Goal: Task Accomplishment & Management: Complete application form

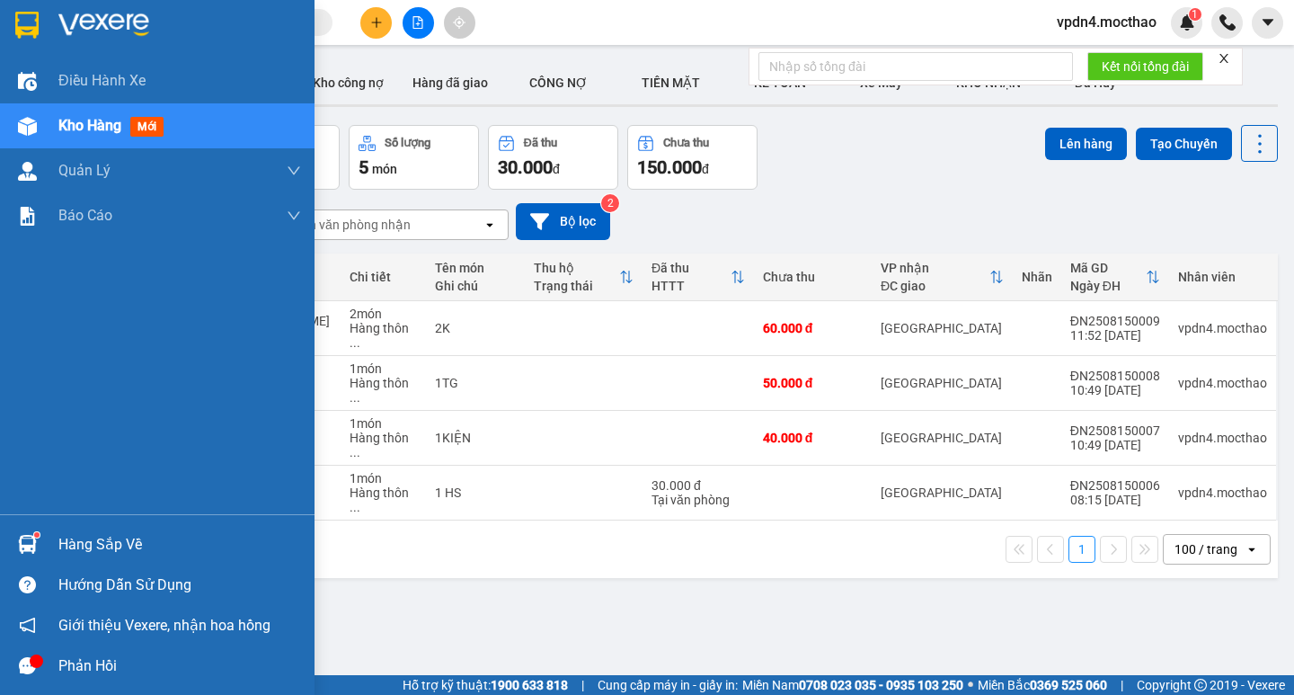
click at [93, 529] on div "Hàng sắp về" at bounding box center [157, 544] width 315 height 40
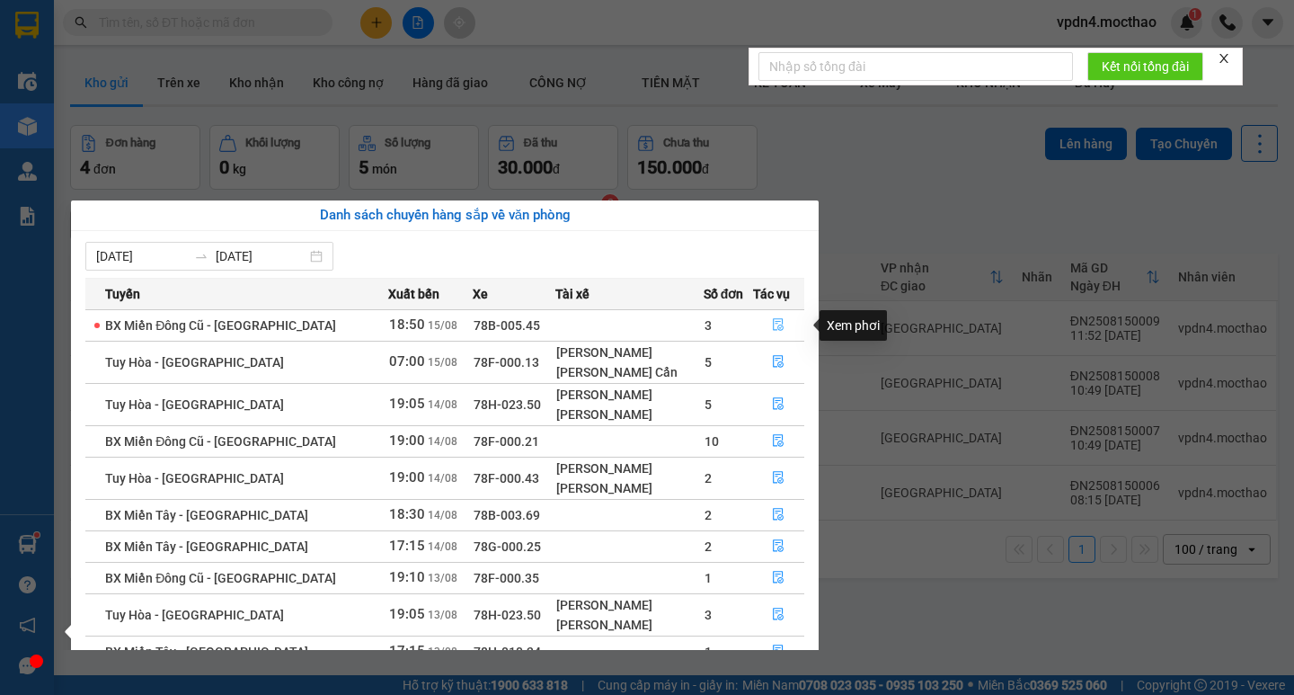
click at [772, 327] on icon "file-done" at bounding box center [778, 324] width 13 height 13
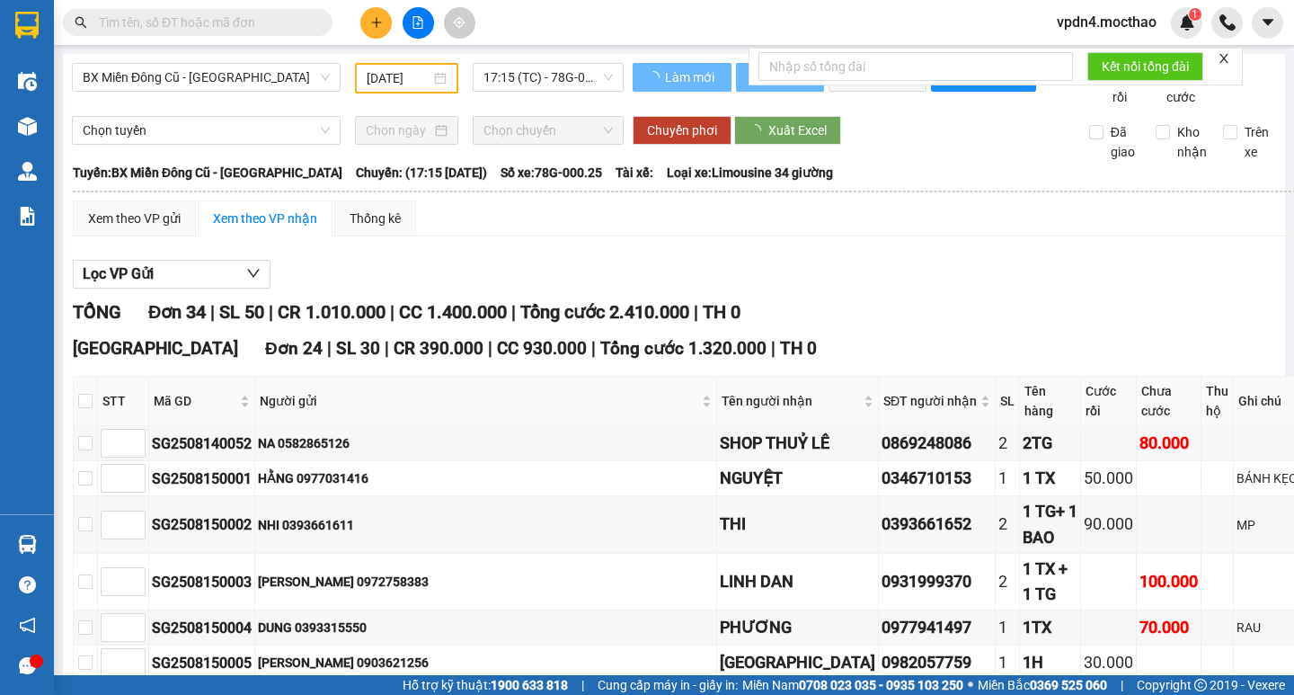
type input "[DATE]"
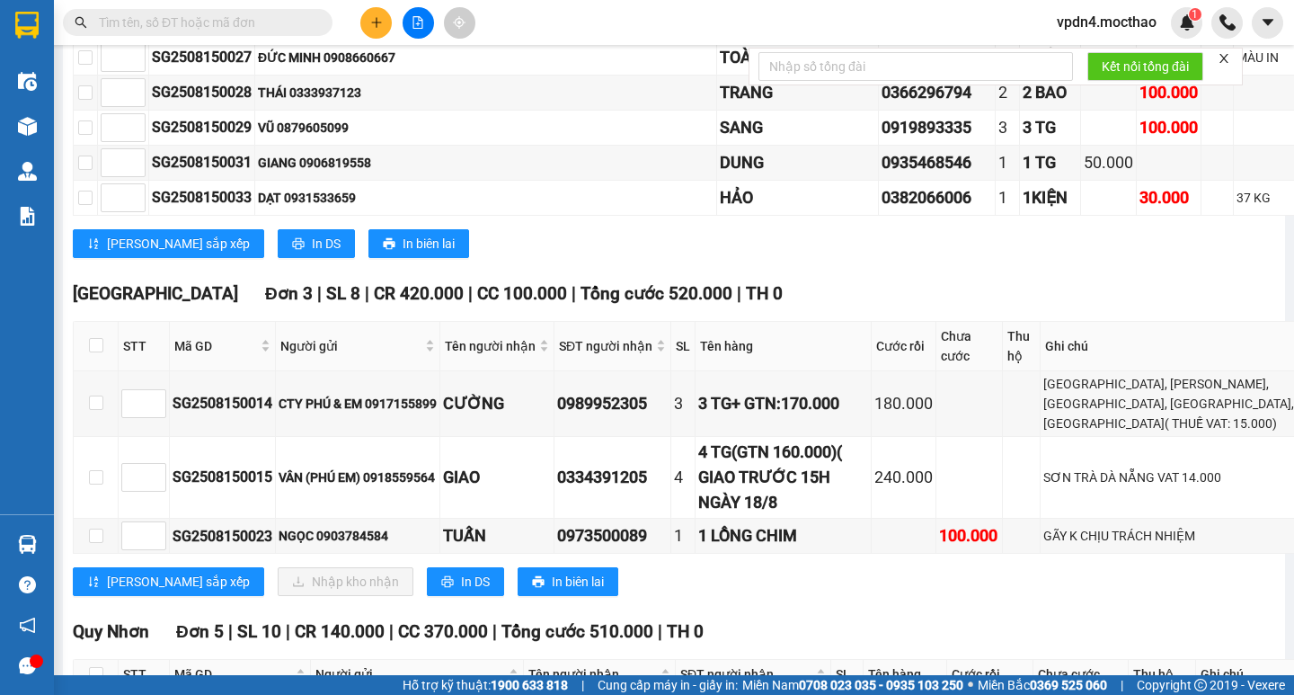
scroll to position [1291, 0]
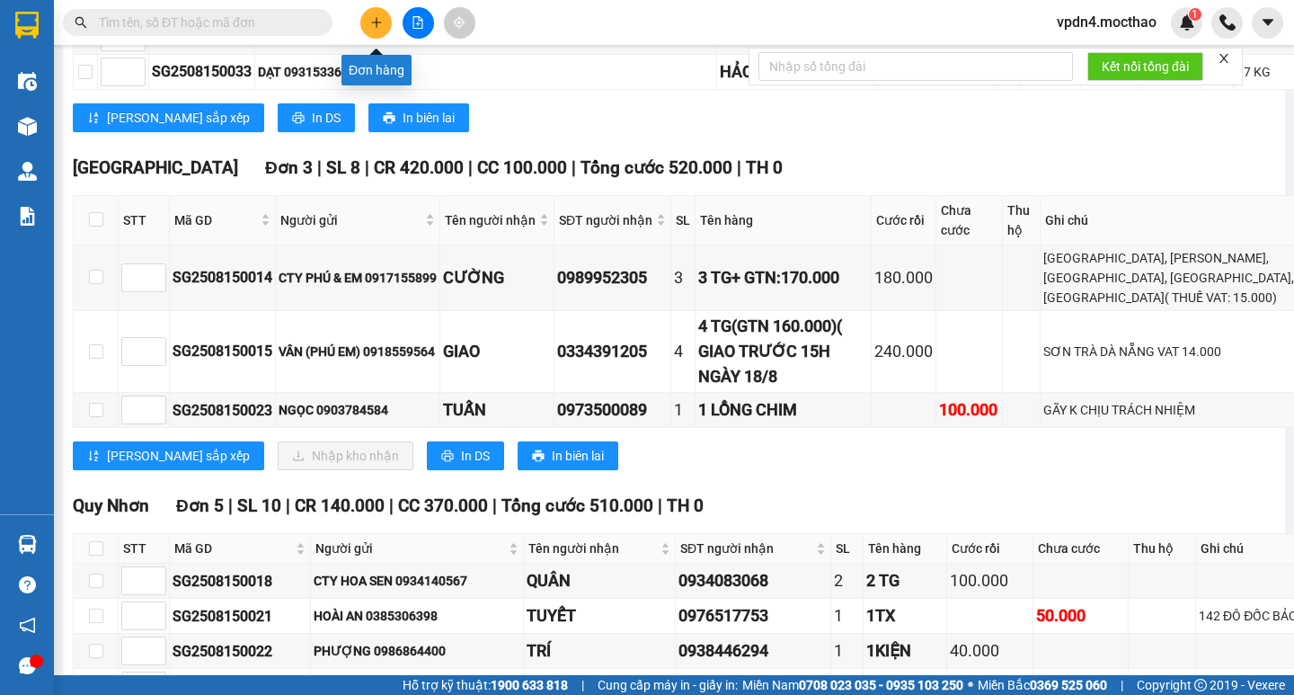
click at [379, 26] on icon "plus" at bounding box center [376, 22] width 13 height 13
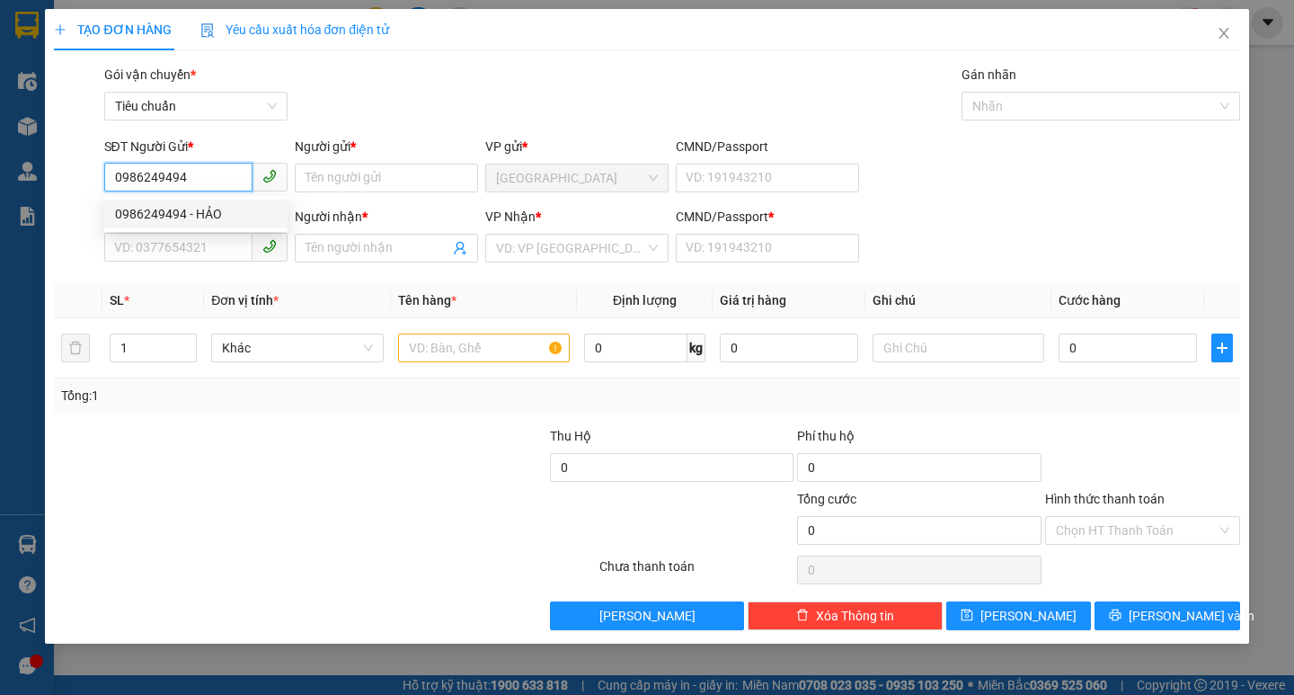
type input "0986249494"
click at [237, 198] on div "0986249494 0986249494 - HẢO" at bounding box center [195, 214] width 183 height 36
click at [225, 174] on input "0986249494" at bounding box center [178, 177] width 148 height 29
click at [217, 221] on div "0986249494 - HẢO" at bounding box center [196, 214] width 162 height 20
type input "HẢO"
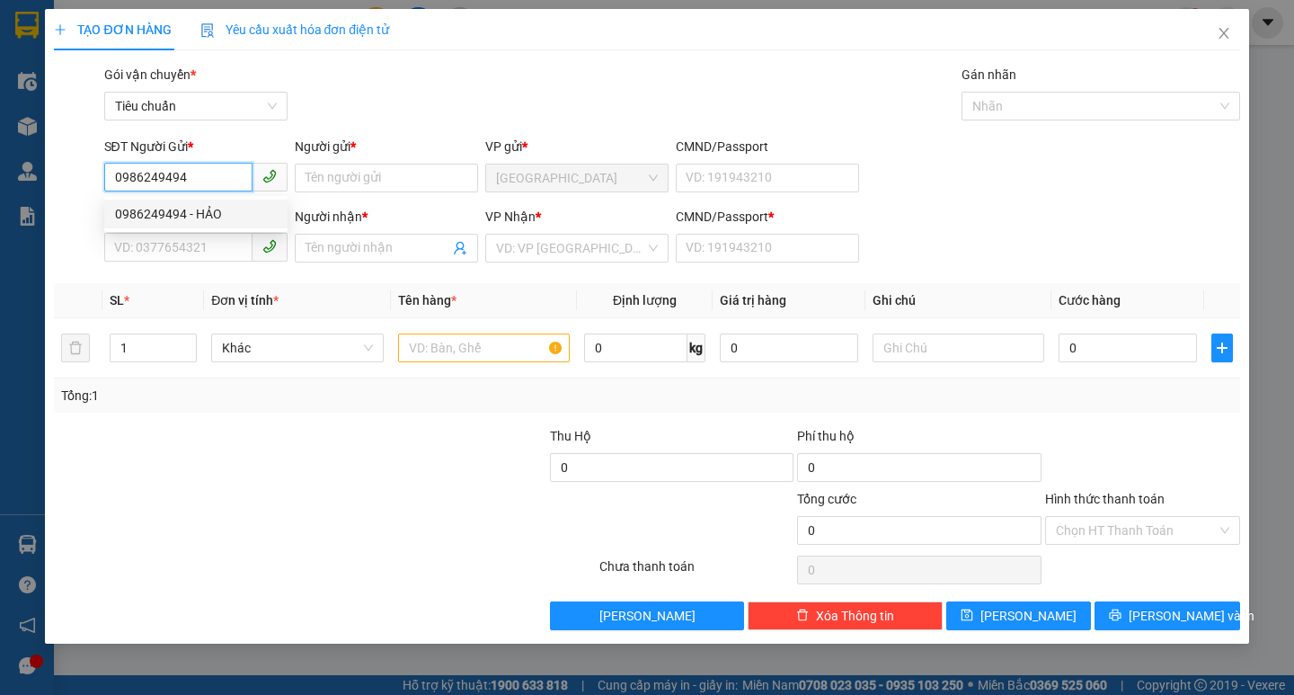
type input "0919762393"
type input "TOÀN"
type input "0"
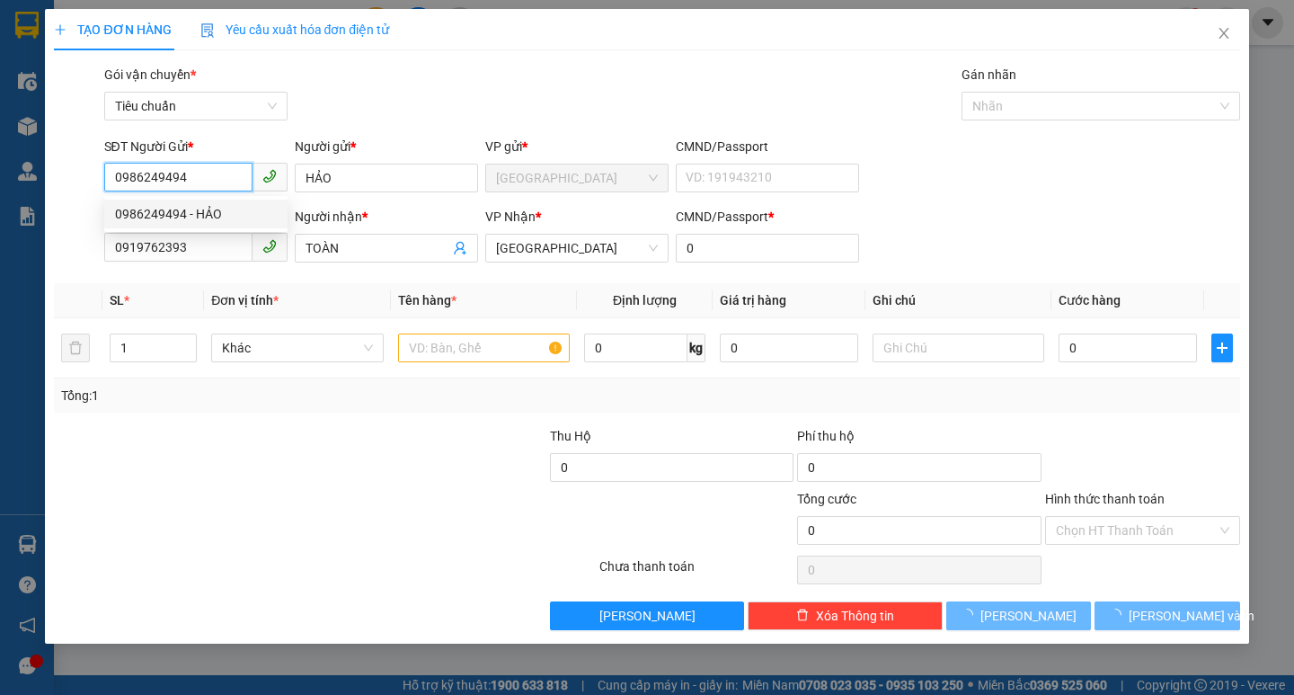
type input "200.000"
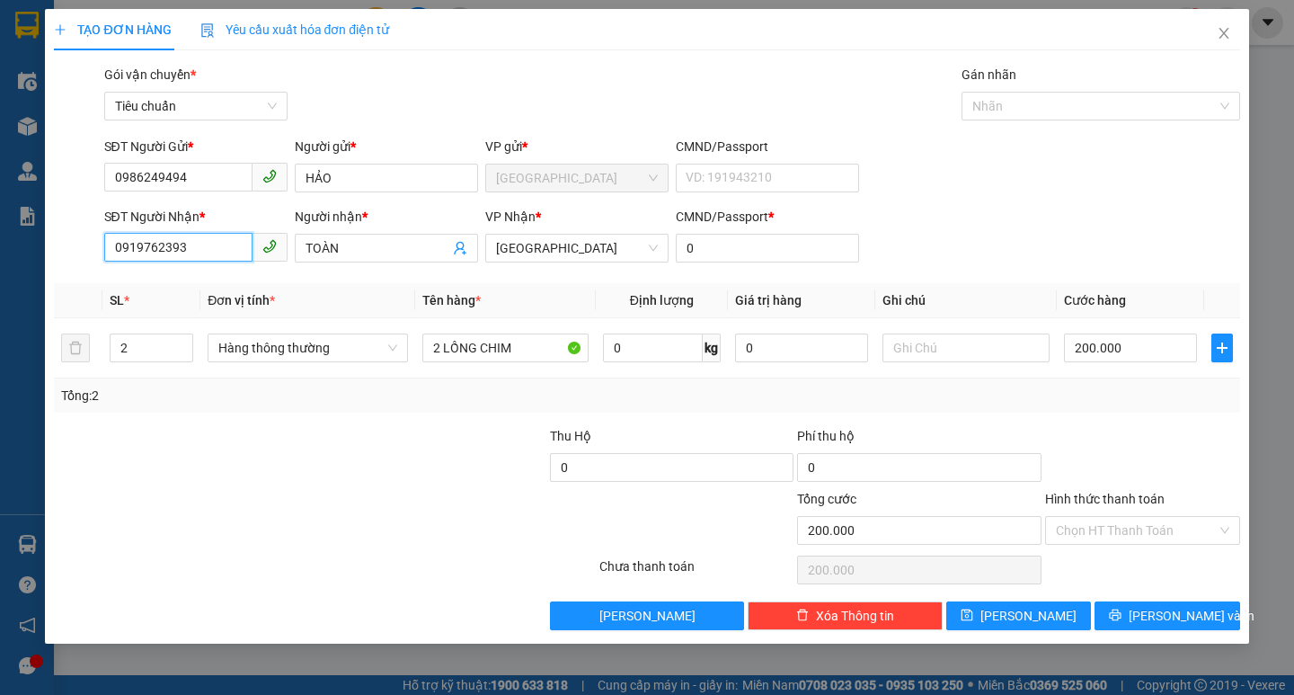
click at [214, 249] on input "0919762393" at bounding box center [178, 247] width 148 height 29
type input "0"
click at [209, 316] on div "0979355356 - BẰNG" at bounding box center [196, 313] width 162 height 20
type input "0979355356"
type input "BẰNG"
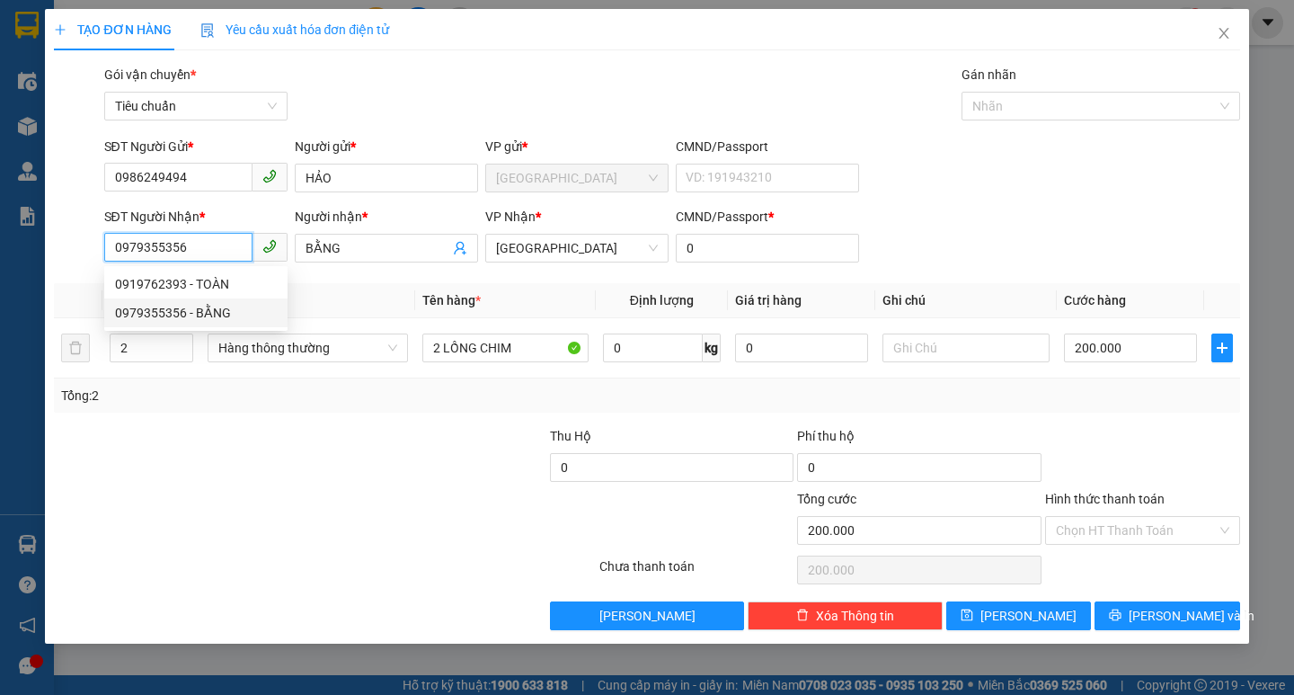
type input "100.000"
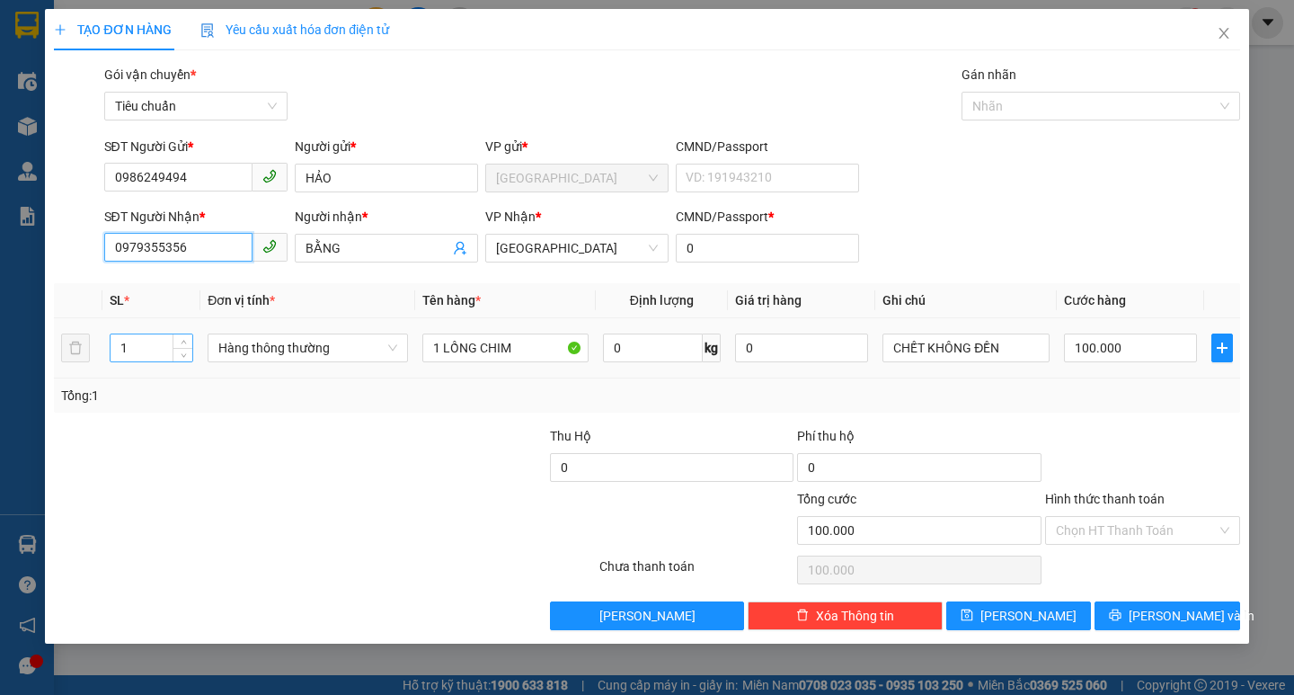
type input "0979355356"
click at [161, 344] on input "1" at bounding box center [152, 347] width 83 height 27
type input "2"
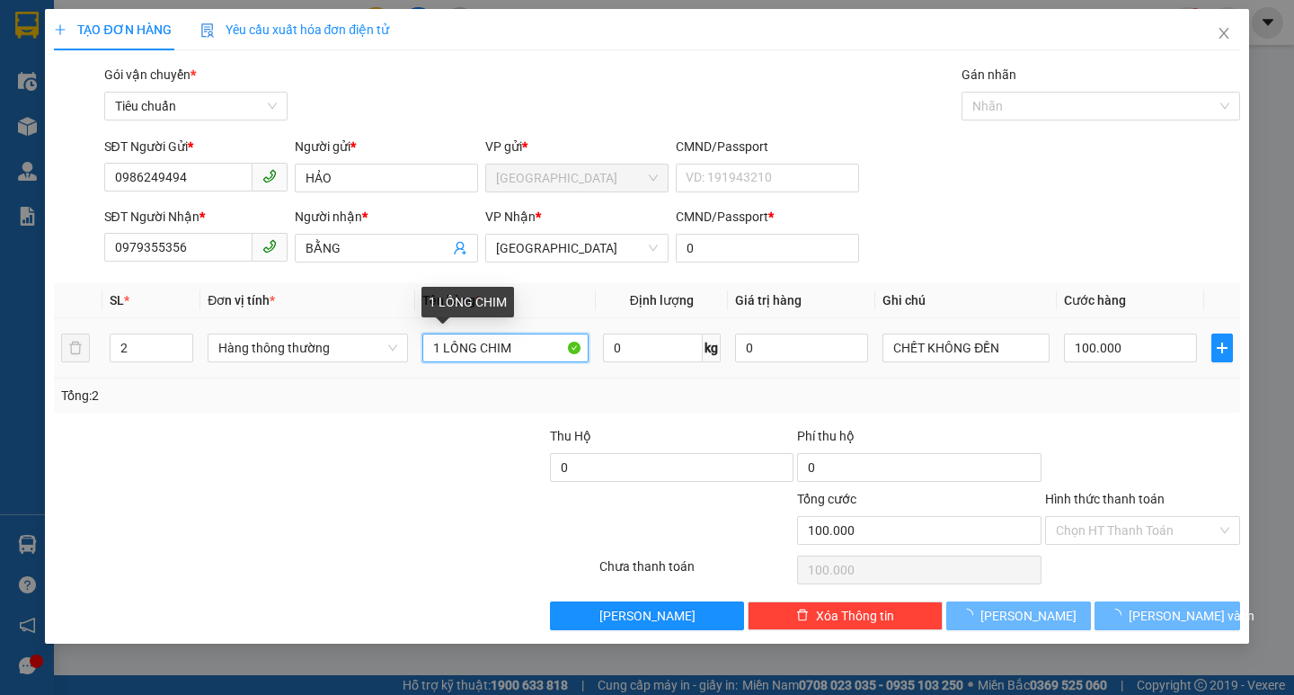
click at [439, 341] on input "1 LỒNG CHIM" at bounding box center [505, 347] width 166 height 29
type input "0"
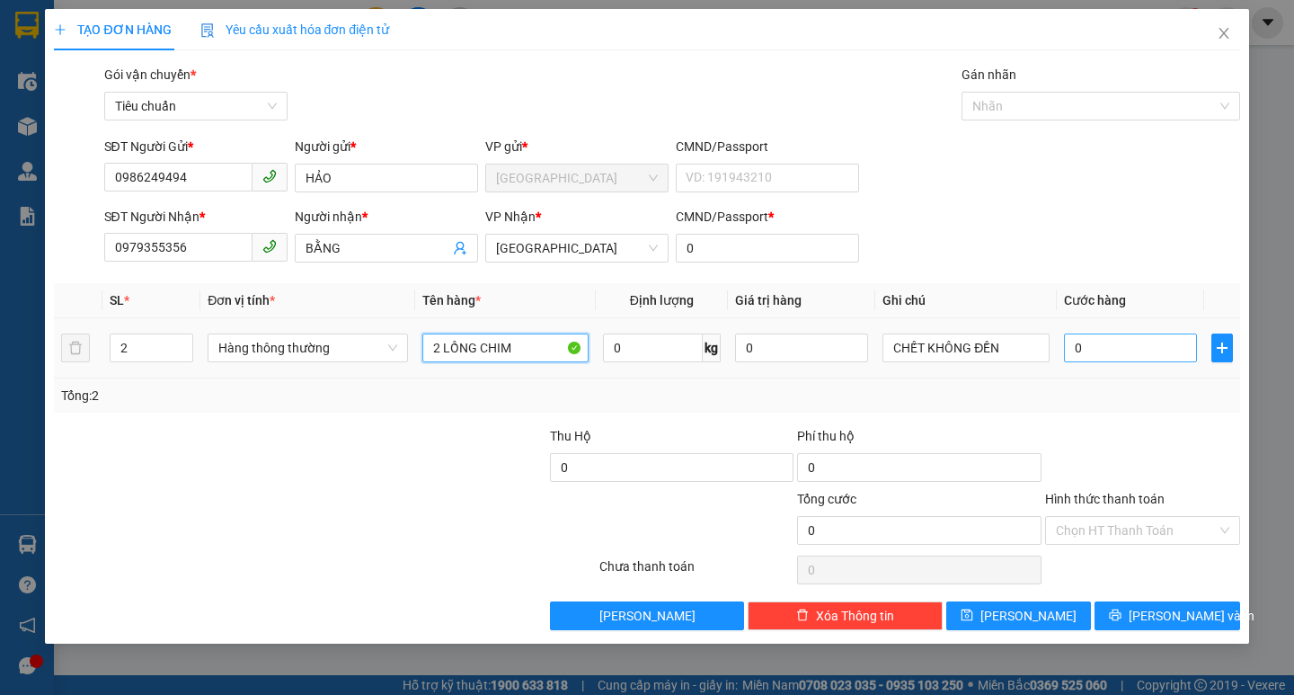
type input "2 LỒNG CHIM"
click at [1121, 356] on input "0" at bounding box center [1131, 347] width 134 height 29
type input "2"
type input "20"
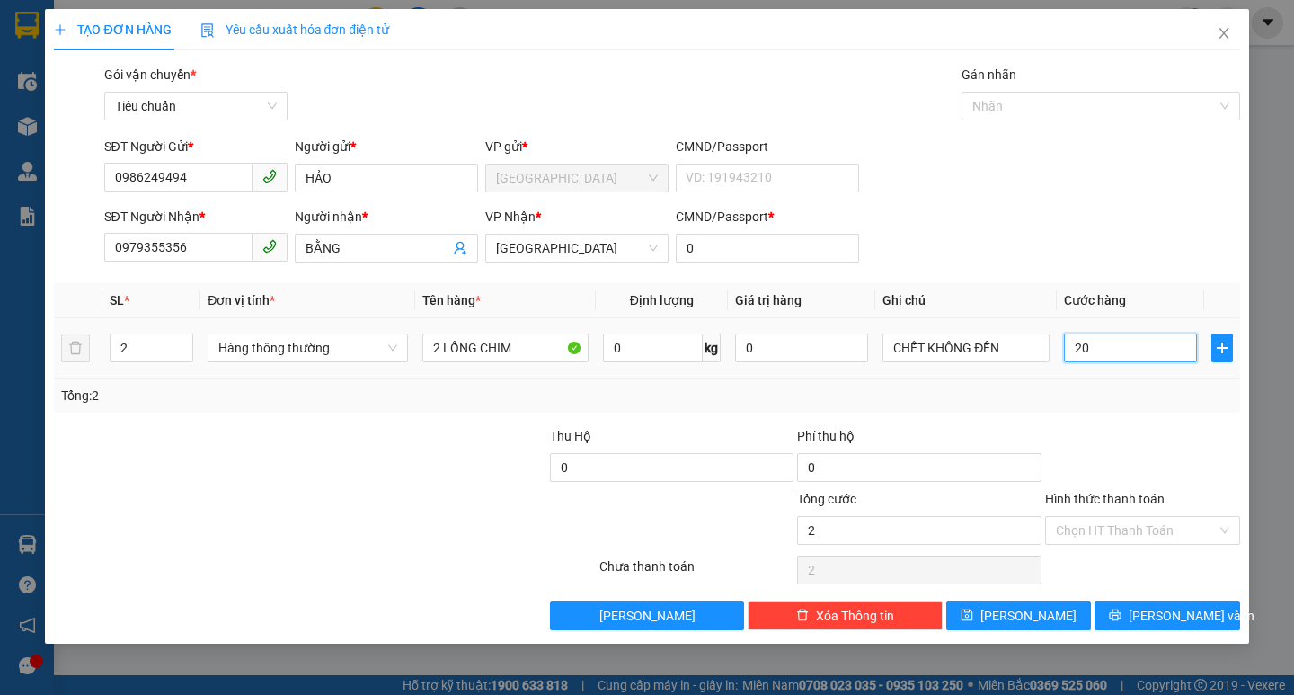
type input "20"
type input "200"
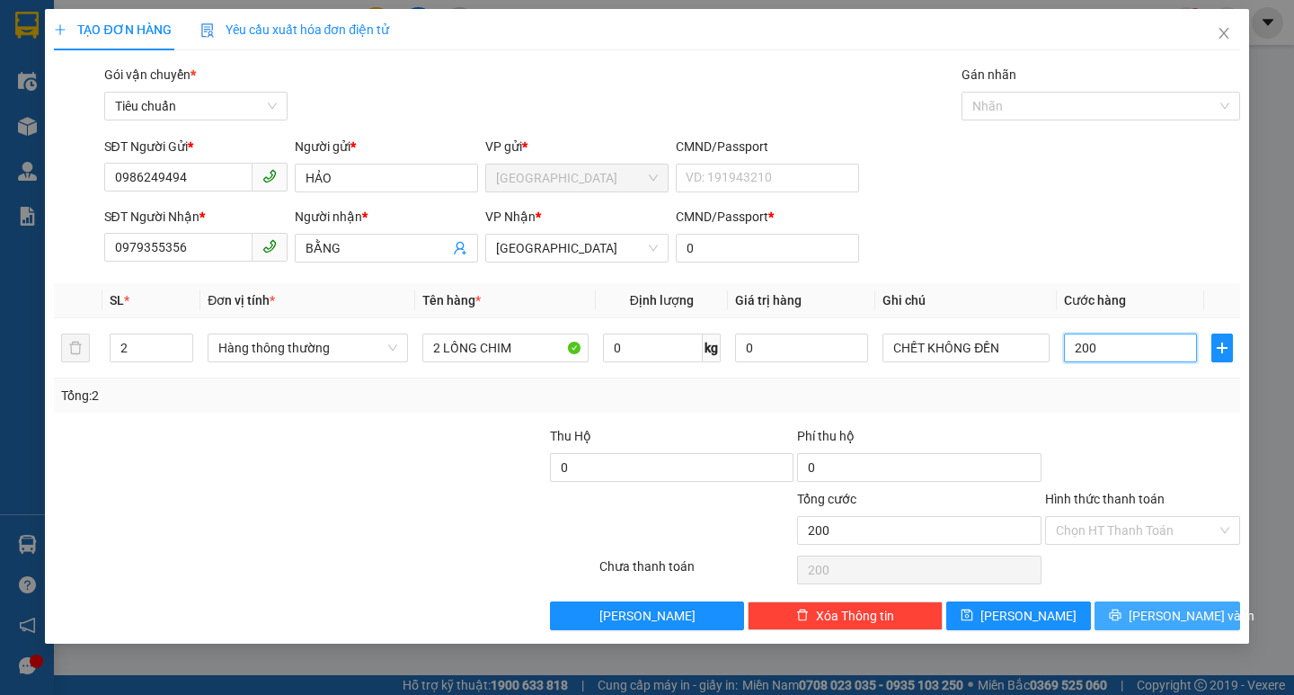
type input "200"
type input "200.000"
click at [1203, 612] on button "[PERSON_NAME] và In" at bounding box center [1167, 615] width 145 height 29
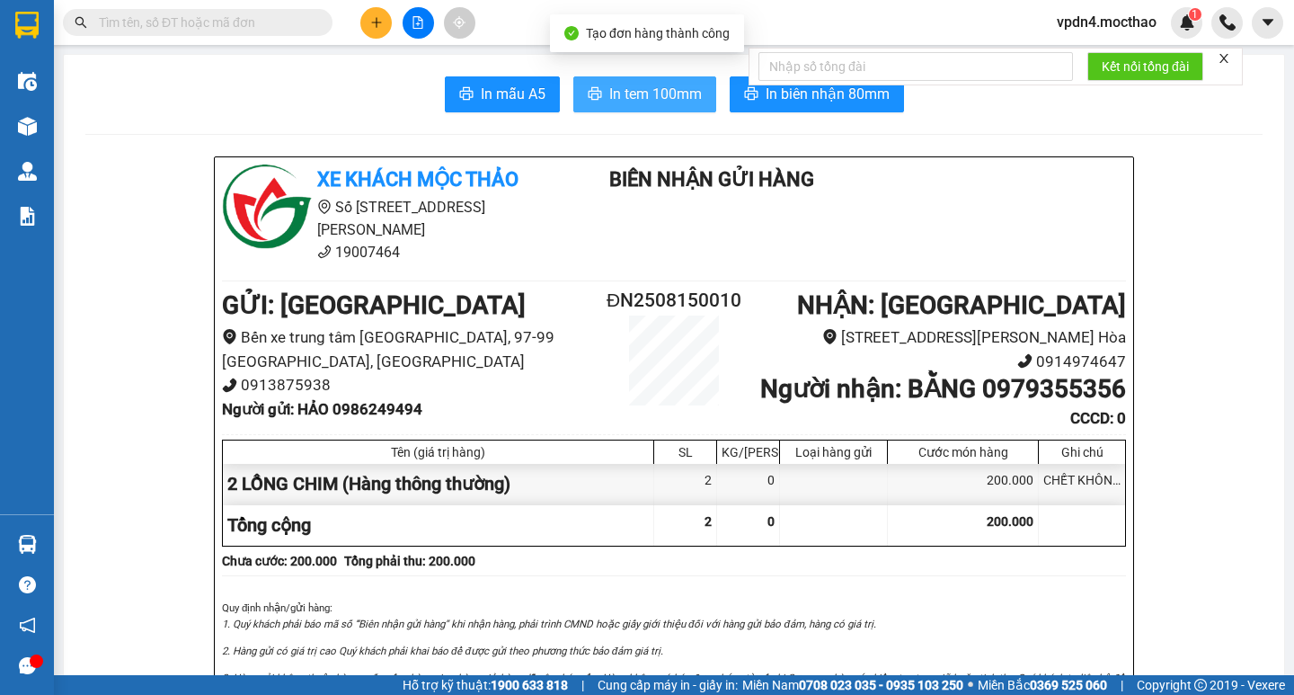
click at [641, 103] on span "In tem 100mm" at bounding box center [655, 94] width 93 height 22
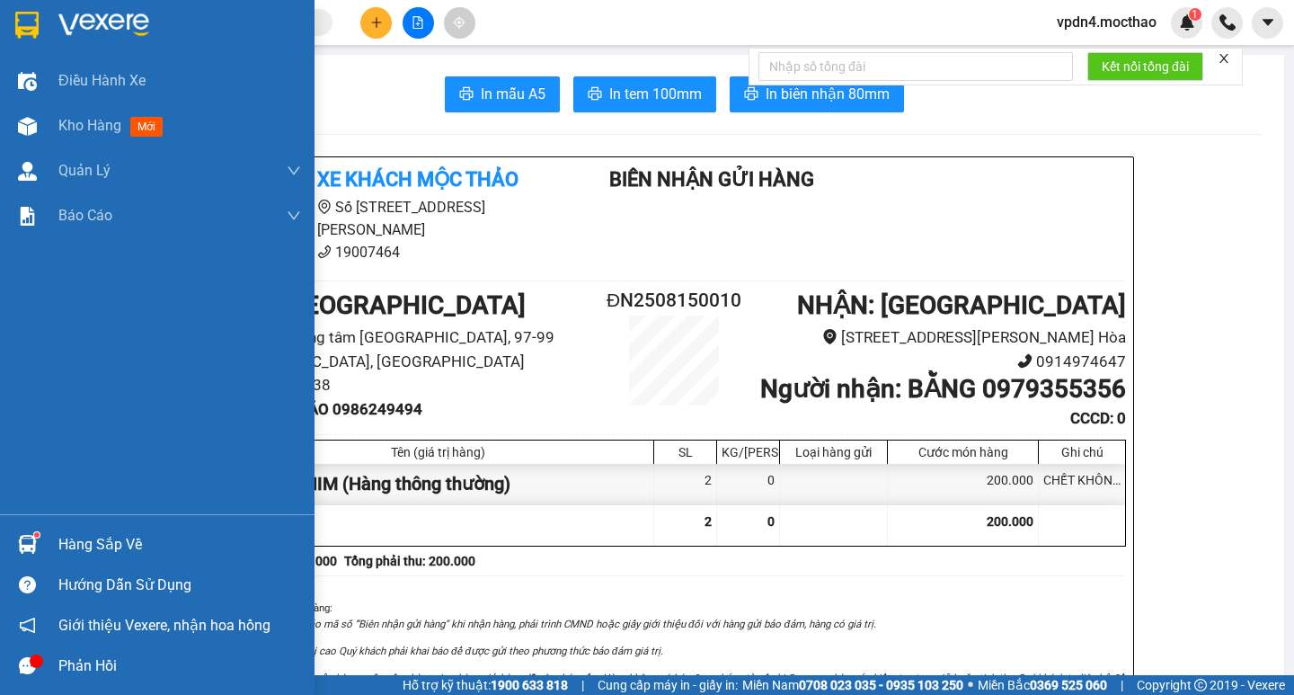
click at [101, 553] on div "Hàng sắp về" at bounding box center [179, 544] width 243 height 27
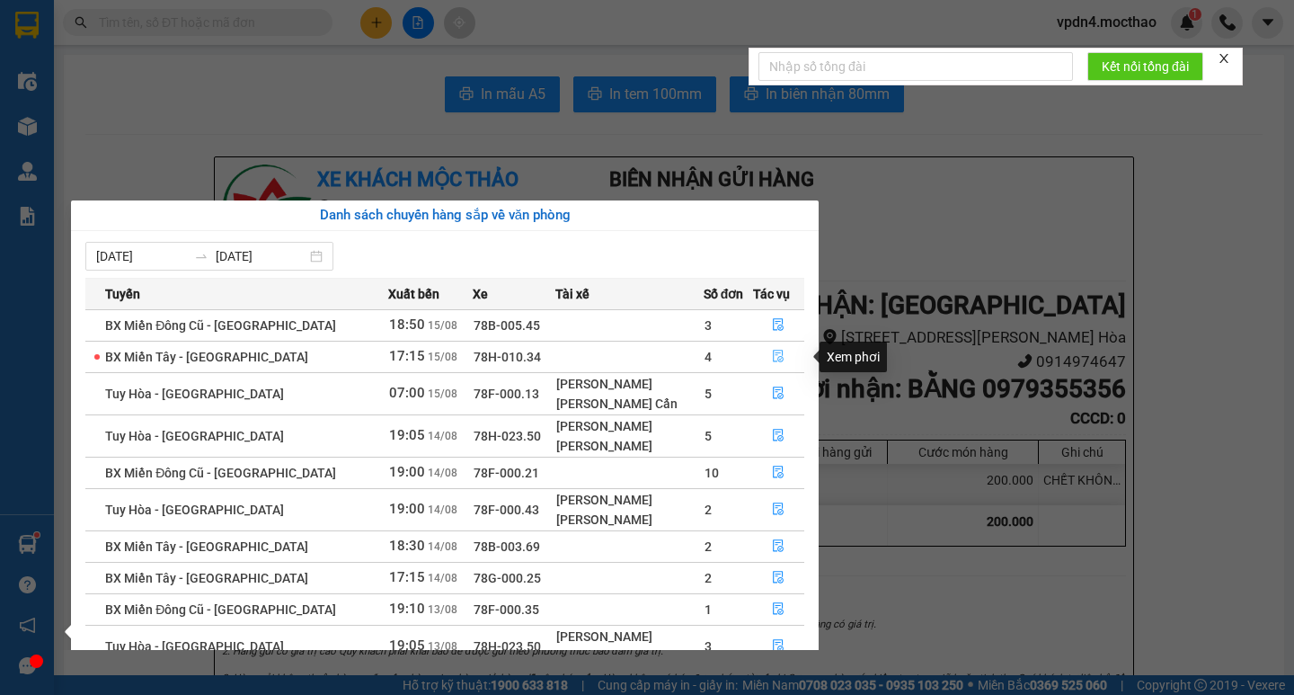
click at [787, 354] on button "button" at bounding box center [779, 356] width 50 height 29
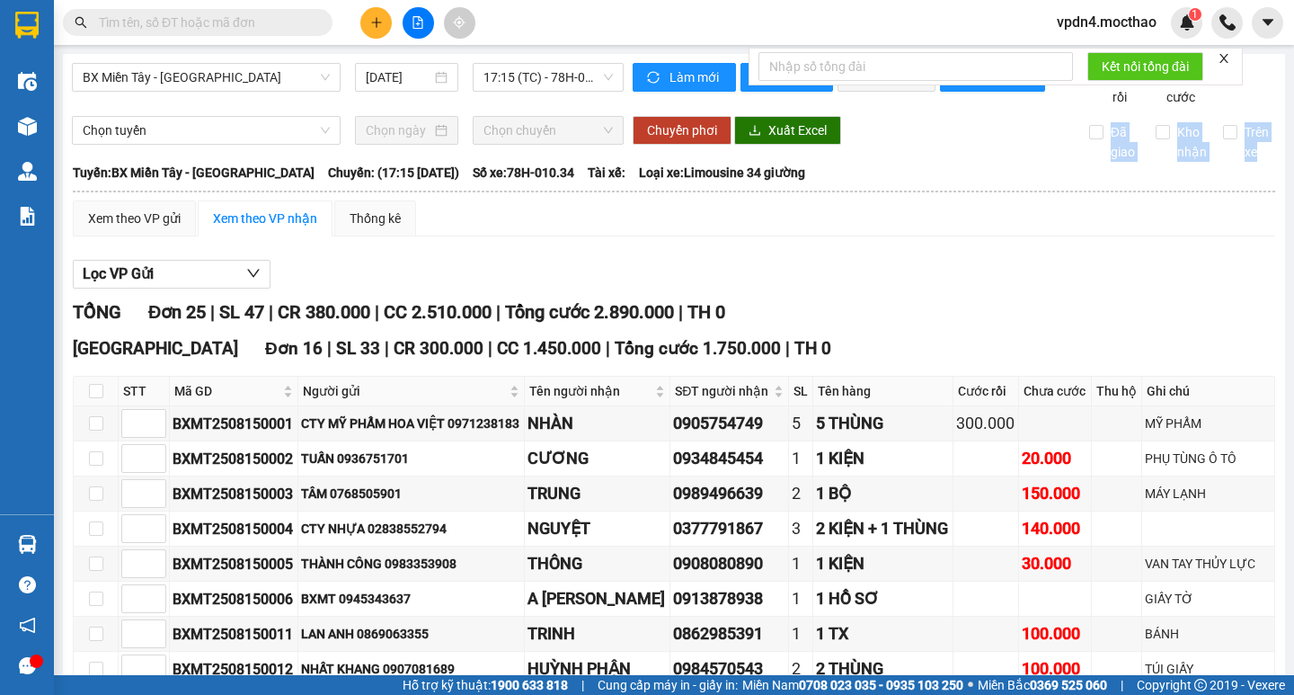
drag, startPoint x: 1276, startPoint y: 155, endPoint x: 1293, endPoint y: 413, distance: 258.5
click at [1293, 413] on main "BX Miền Tây - [GEOGRAPHIC_DATA] [DATE] 17:15 (TC) - 78H-010.34 Làm mới In phơi …" at bounding box center [647, 337] width 1294 height 675
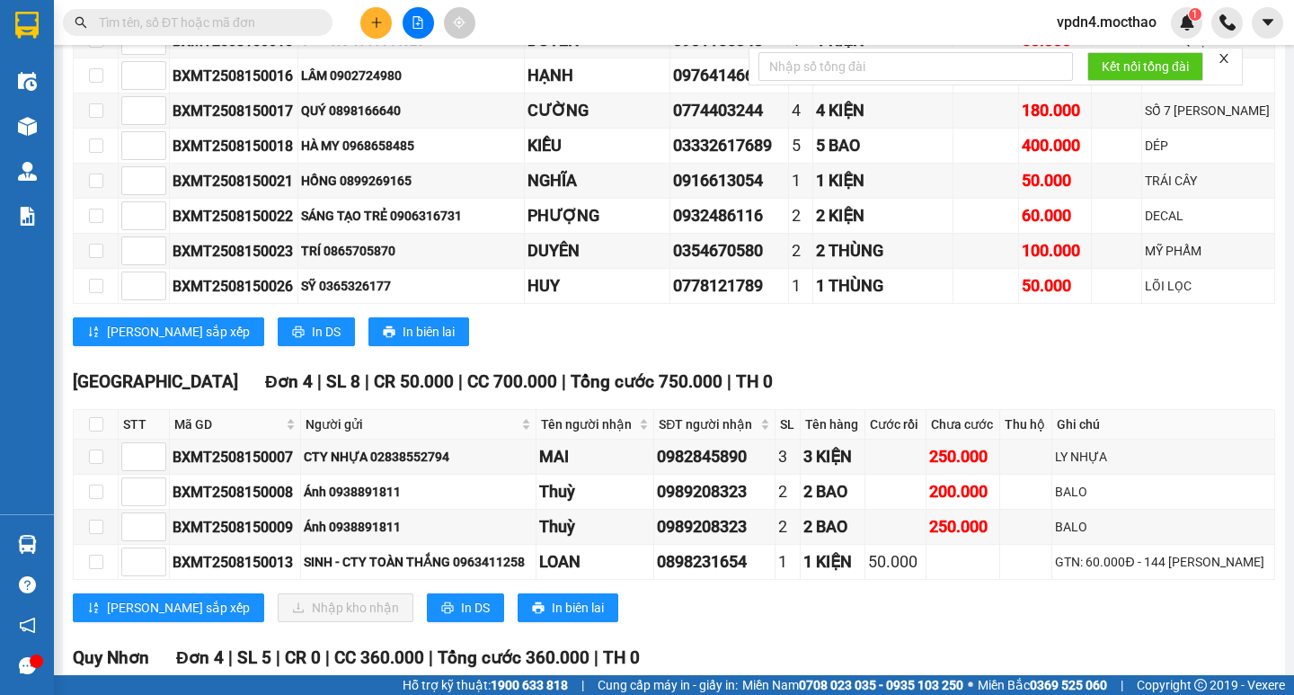
scroll to position [670, 0]
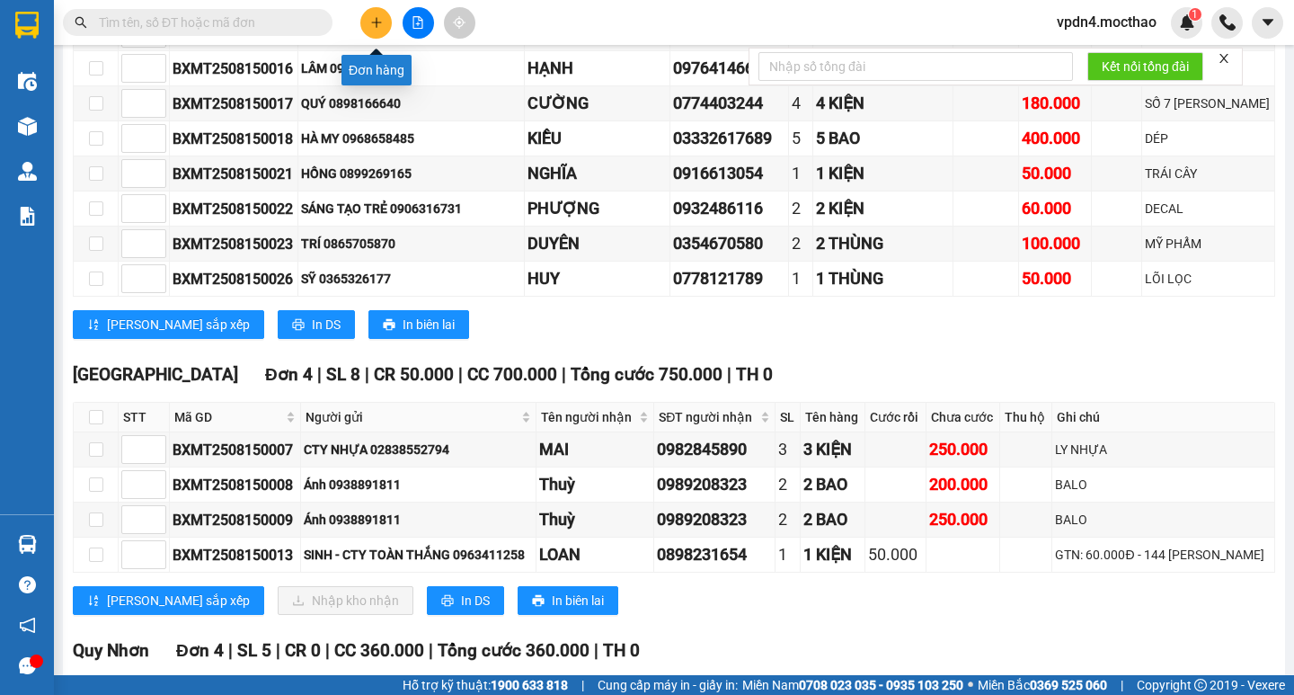
click at [370, 28] on icon "plus" at bounding box center [376, 22] width 13 height 13
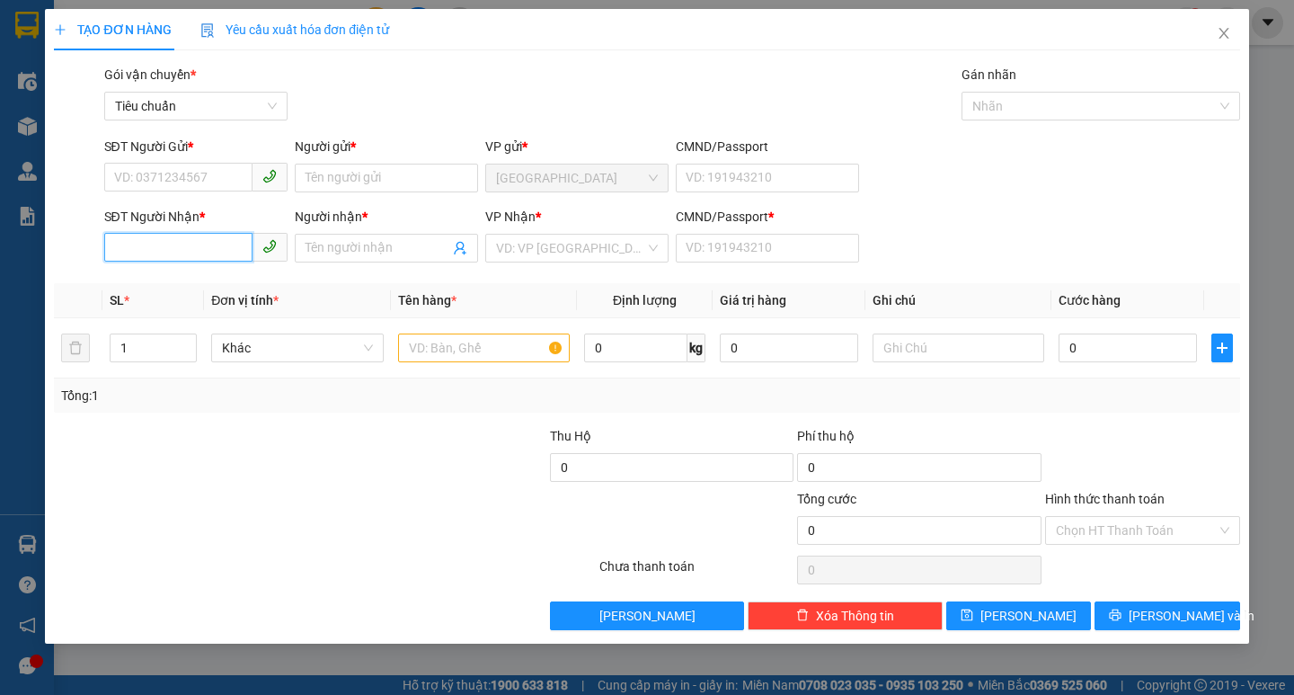
click at [190, 244] on input "SĐT Người Nhận *" at bounding box center [178, 247] width 148 height 29
type input "0915794050"
click at [352, 252] on input "Người nhận *" at bounding box center [378, 248] width 144 height 20
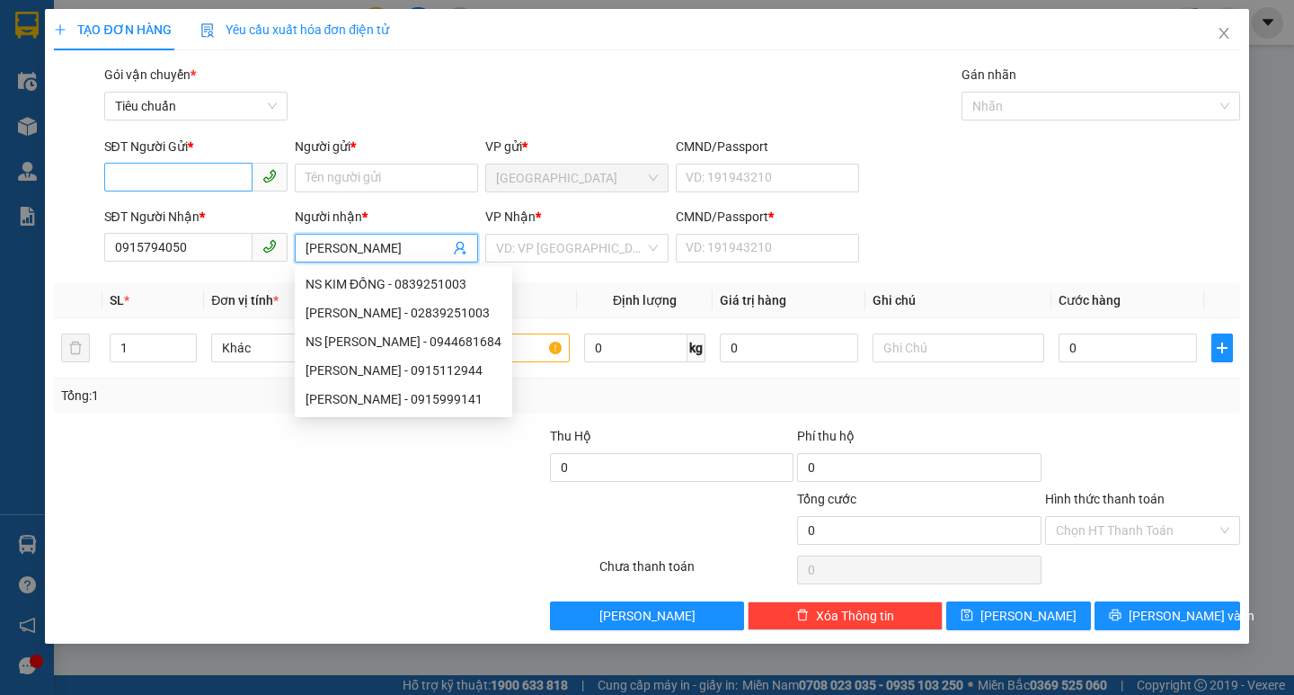
type input "[PERSON_NAME]"
click at [212, 171] on input "SĐT Người Gửi *" at bounding box center [178, 177] width 148 height 29
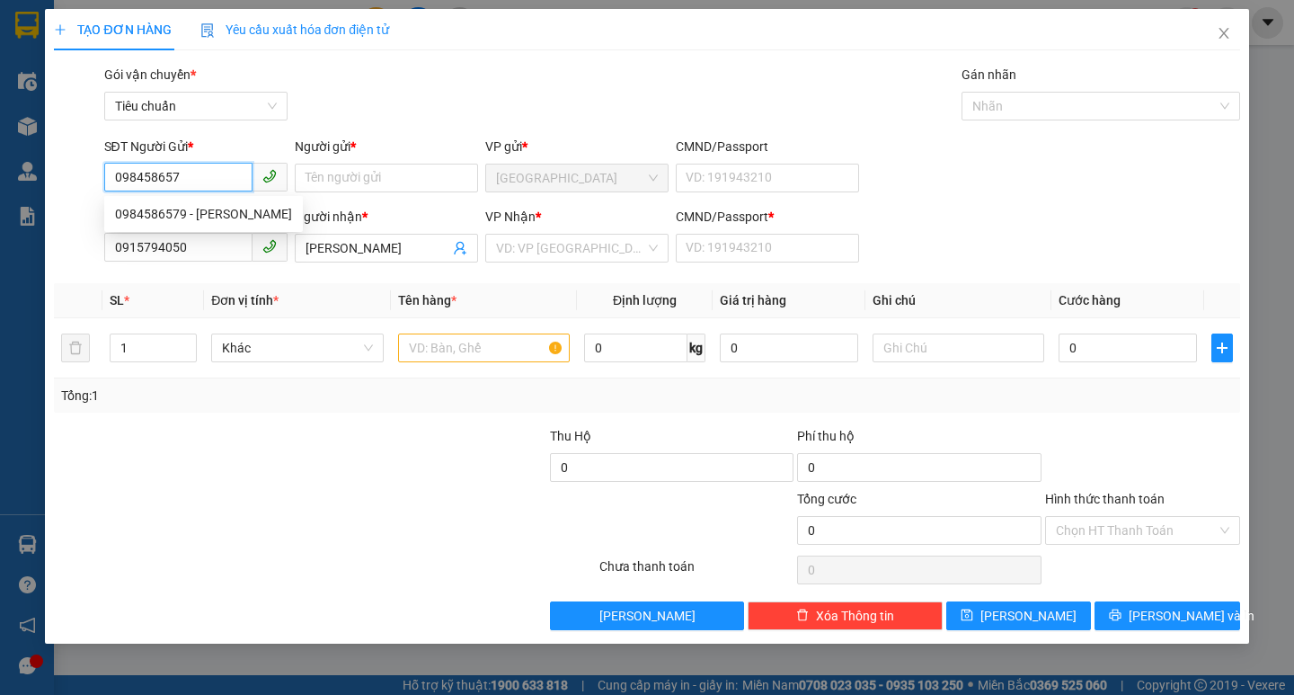
type input "0984586579"
click at [199, 221] on div "0984586579 - [PERSON_NAME]" at bounding box center [203, 214] width 177 height 20
type input "HUYỀN"
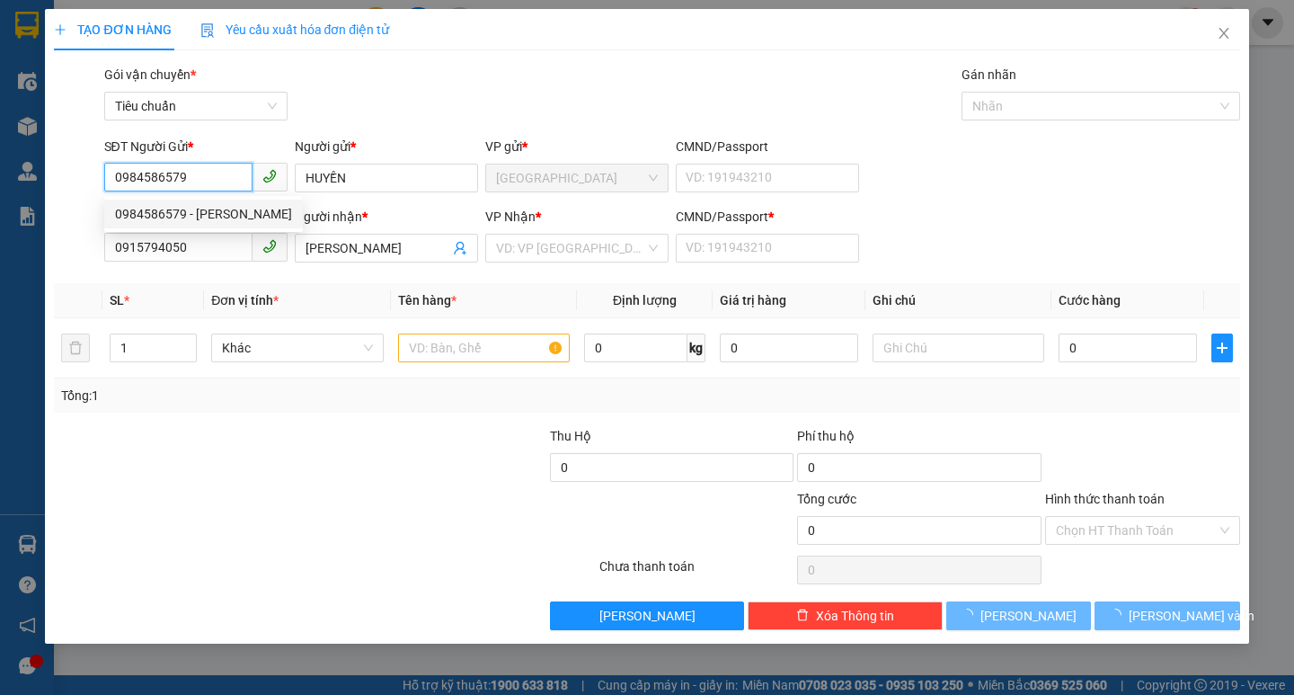
type input "30.000"
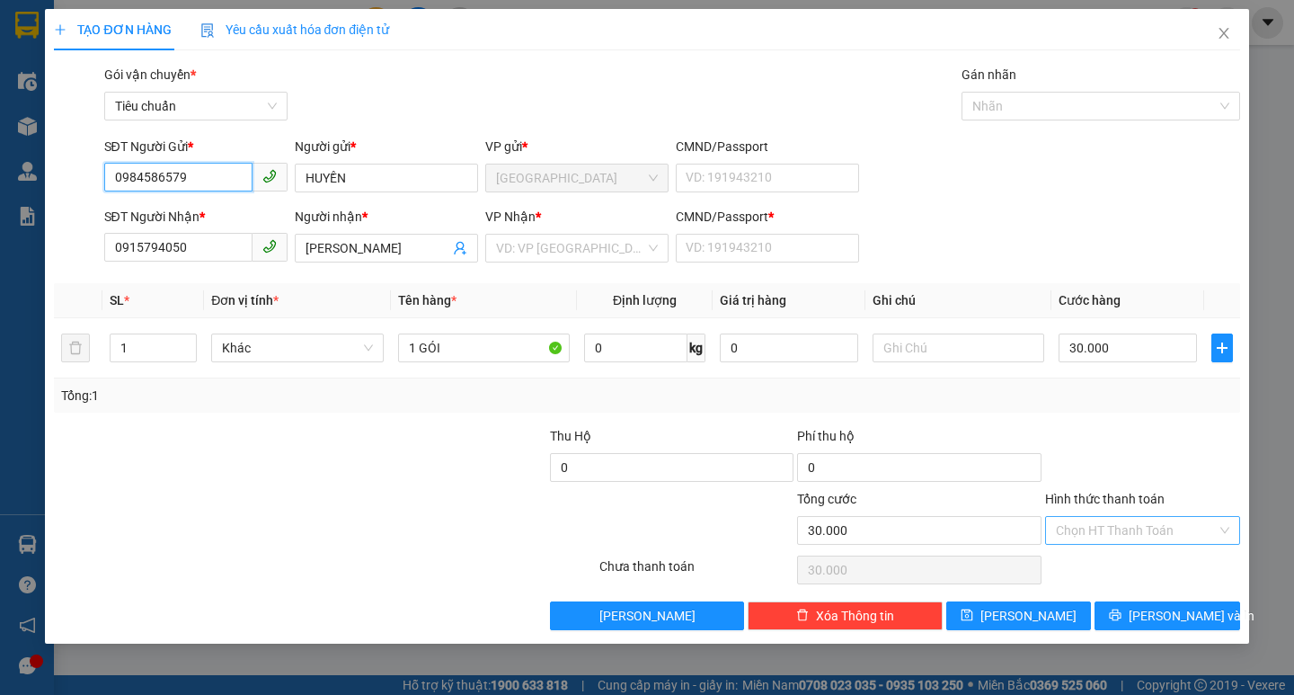
type input "0984586579"
click at [1069, 536] on input "Hình thức thanh toán" at bounding box center [1136, 530] width 161 height 27
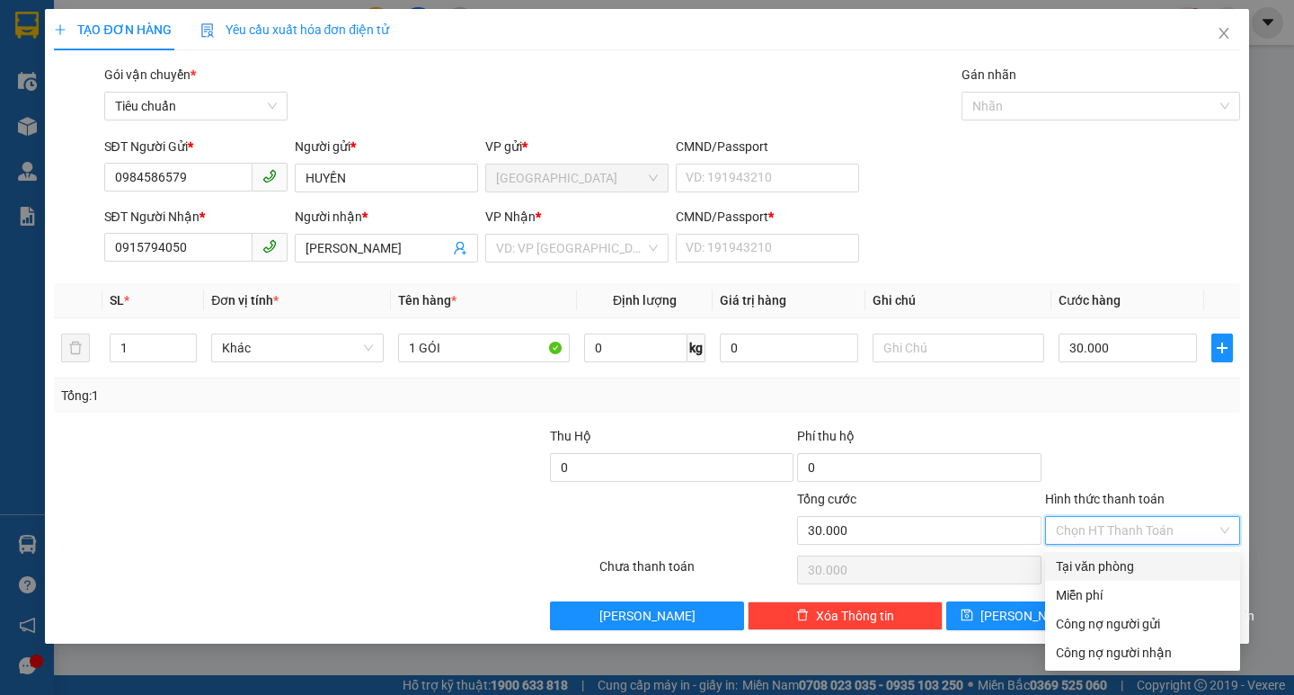
click at [1103, 565] on div "Tại văn phòng" at bounding box center [1142, 566] width 173 height 20
type input "0"
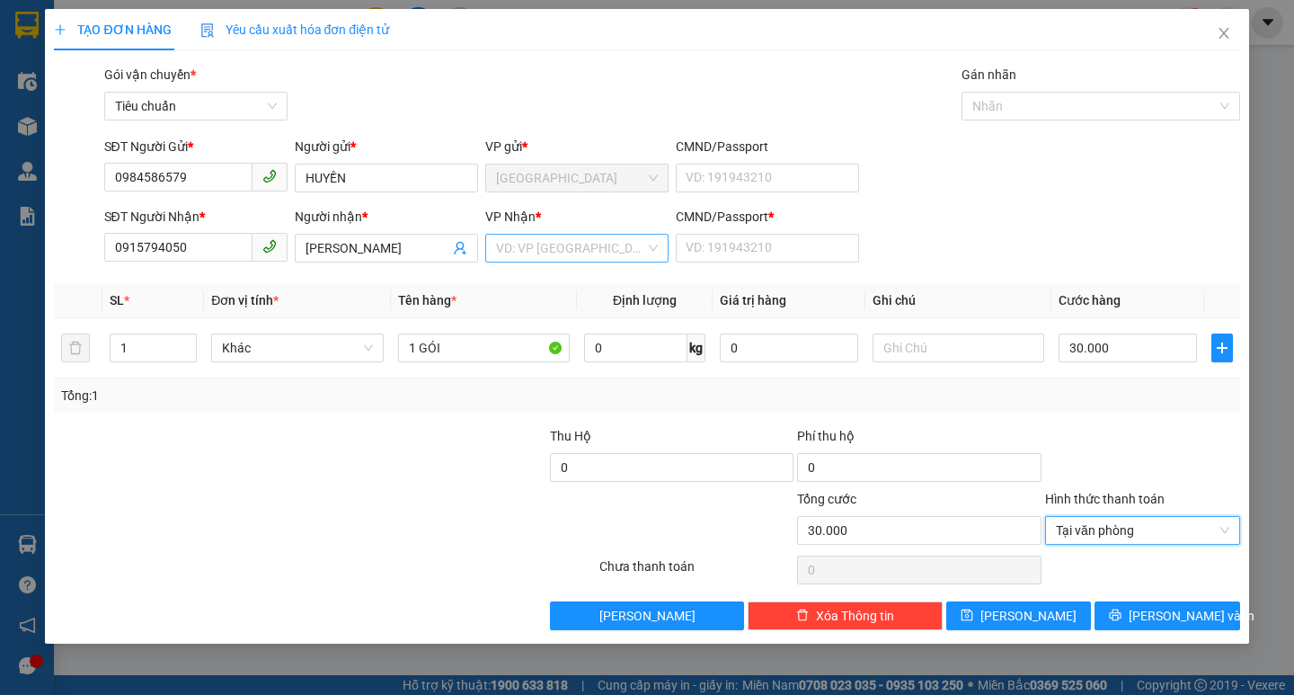
click at [625, 252] on input "search" at bounding box center [570, 248] width 149 height 27
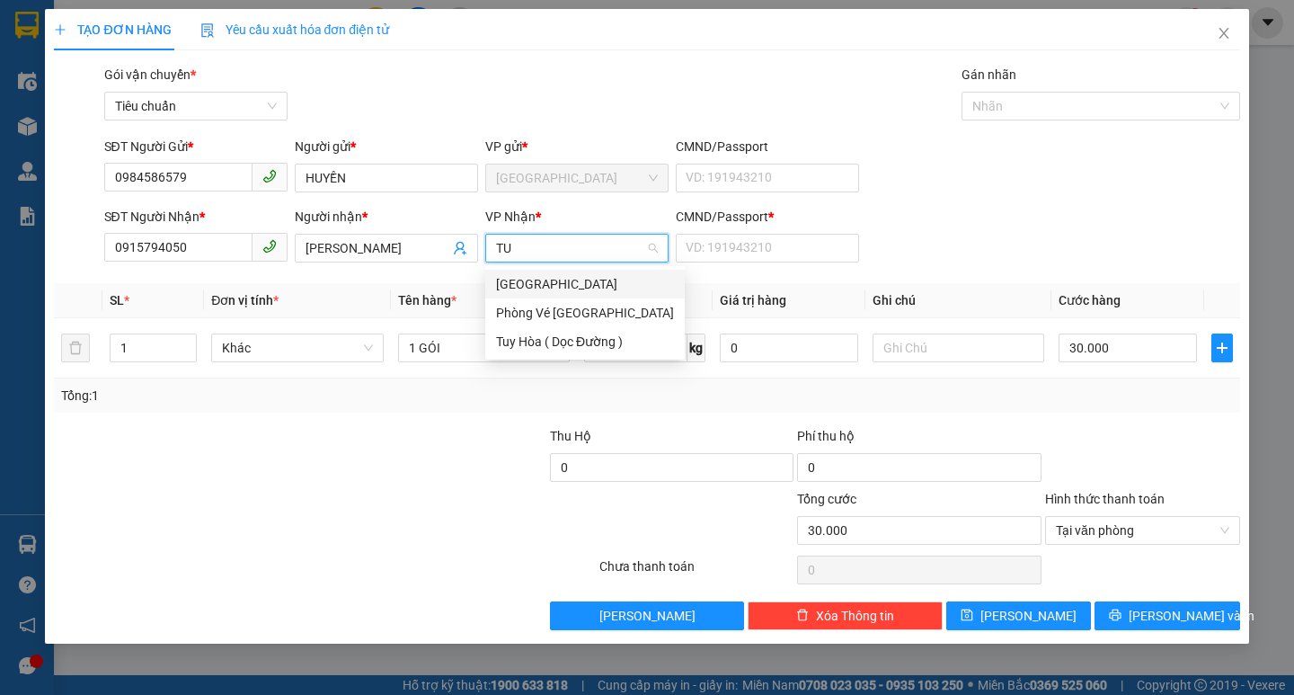
type input "TUY"
click at [543, 282] on div "[GEOGRAPHIC_DATA]" at bounding box center [585, 284] width 178 height 20
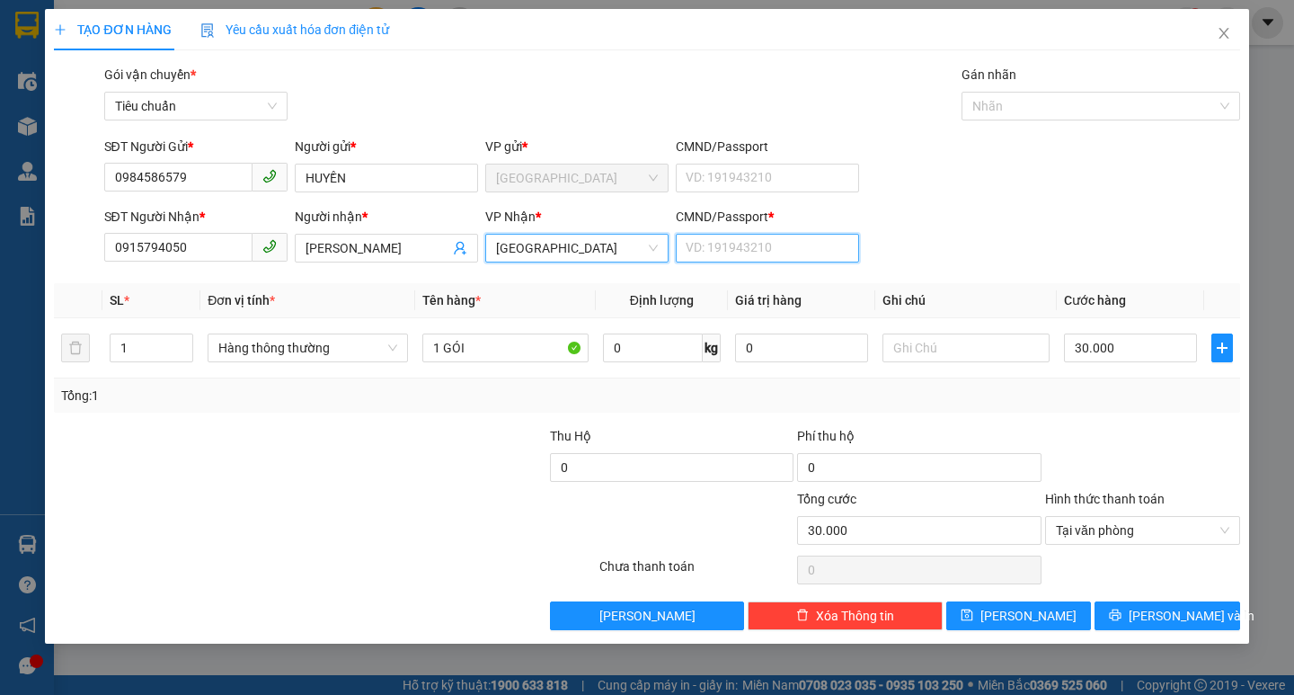
click at [693, 256] on input "CMND/Passport *" at bounding box center [767, 248] width 183 height 29
type input "0"
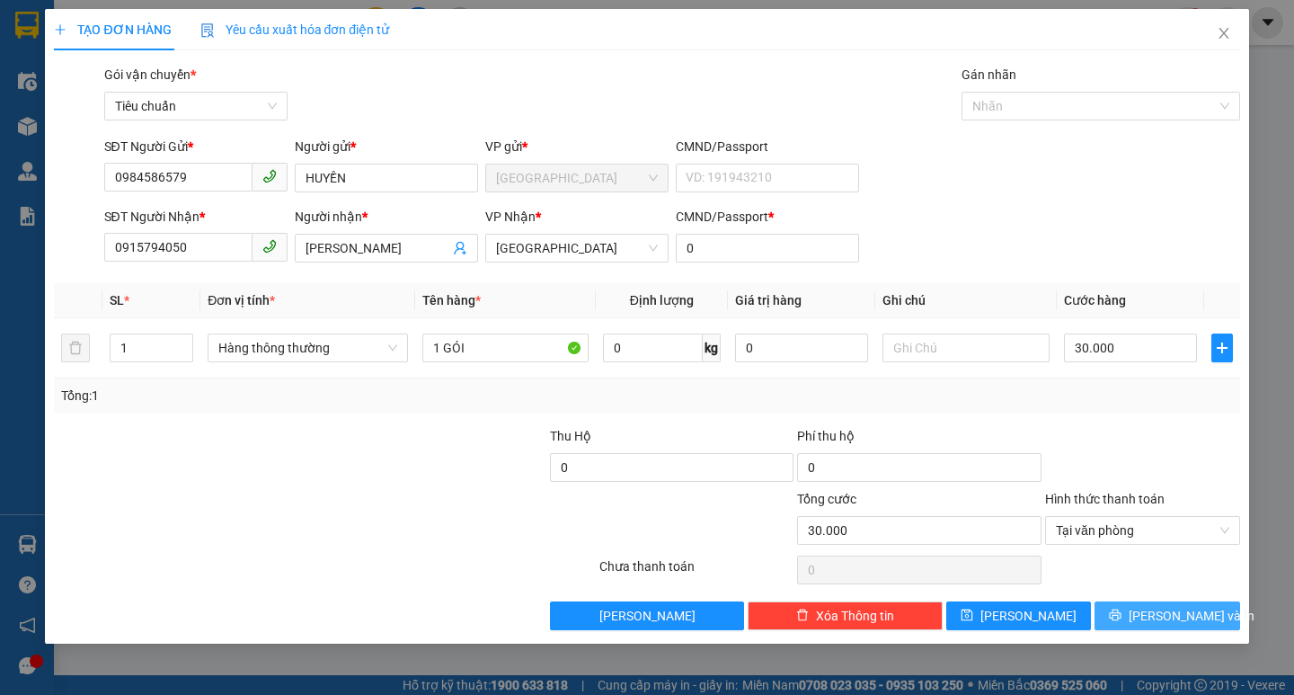
click at [1151, 618] on span "[PERSON_NAME] và In" at bounding box center [1192, 616] width 126 height 20
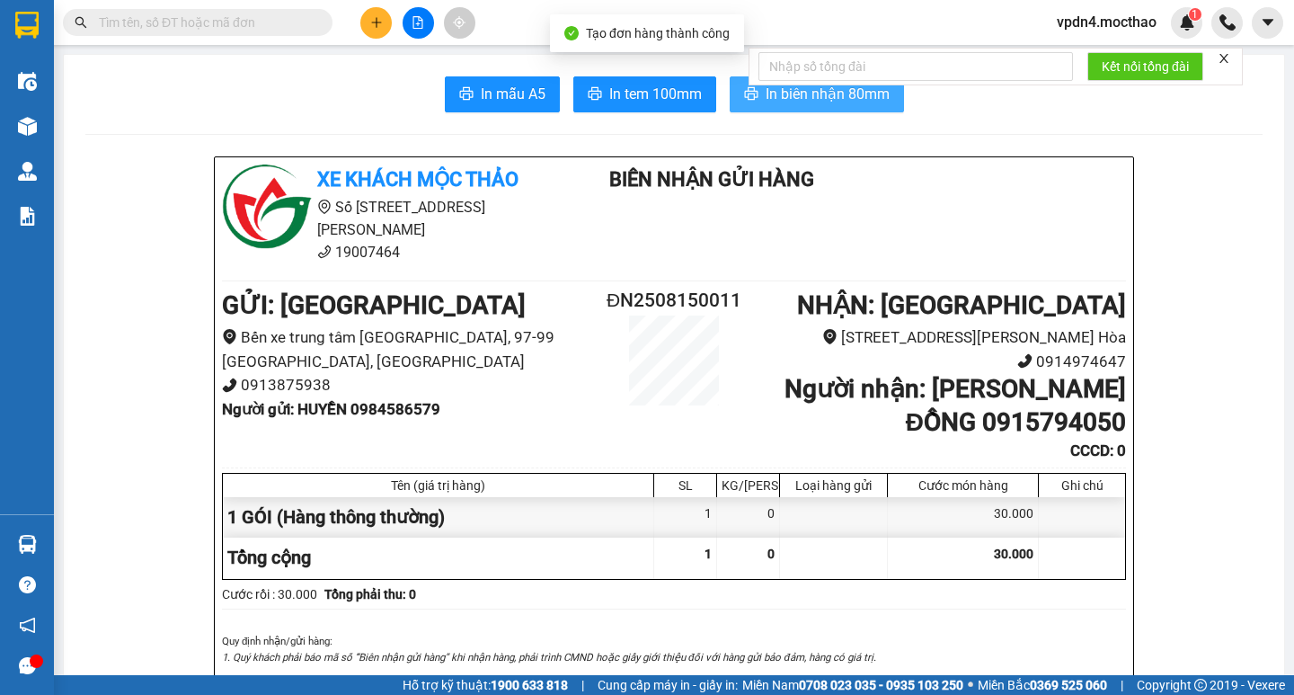
click at [856, 107] on button "In biên nhận 80mm" at bounding box center [817, 94] width 174 height 36
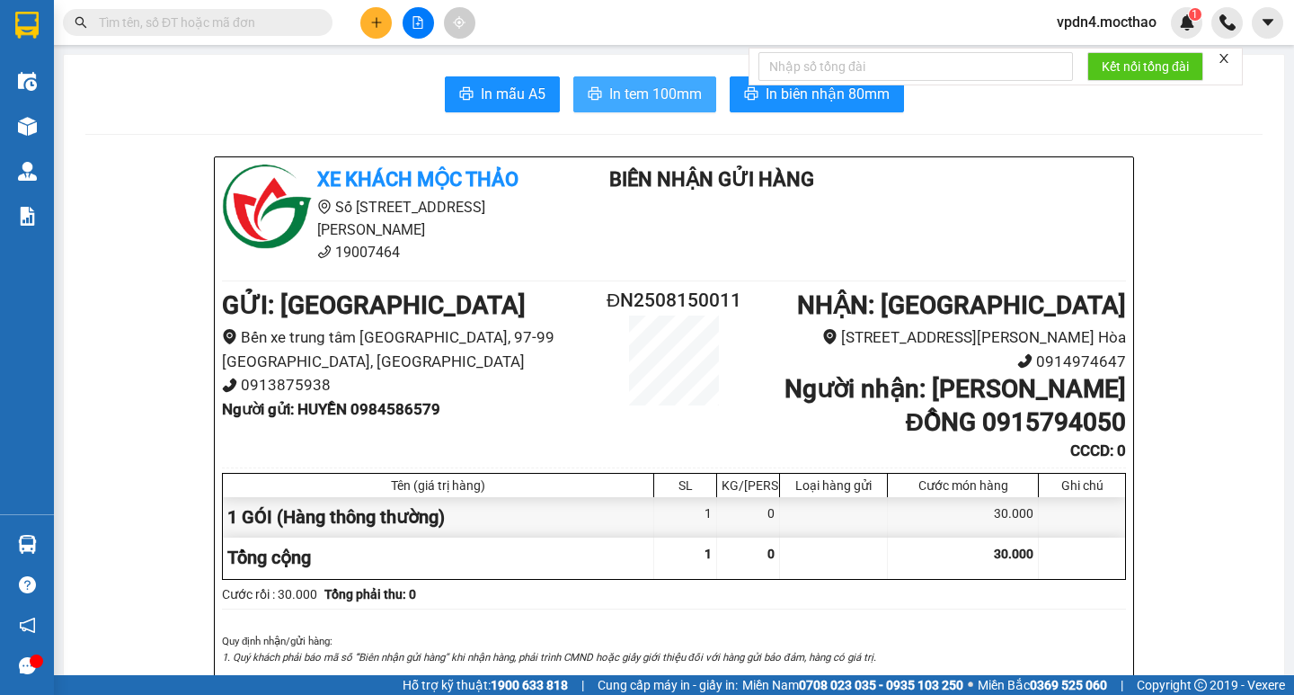
click at [622, 103] on span "In tem 100mm" at bounding box center [655, 94] width 93 height 22
click at [384, 13] on button at bounding box center [375, 22] width 31 height 31
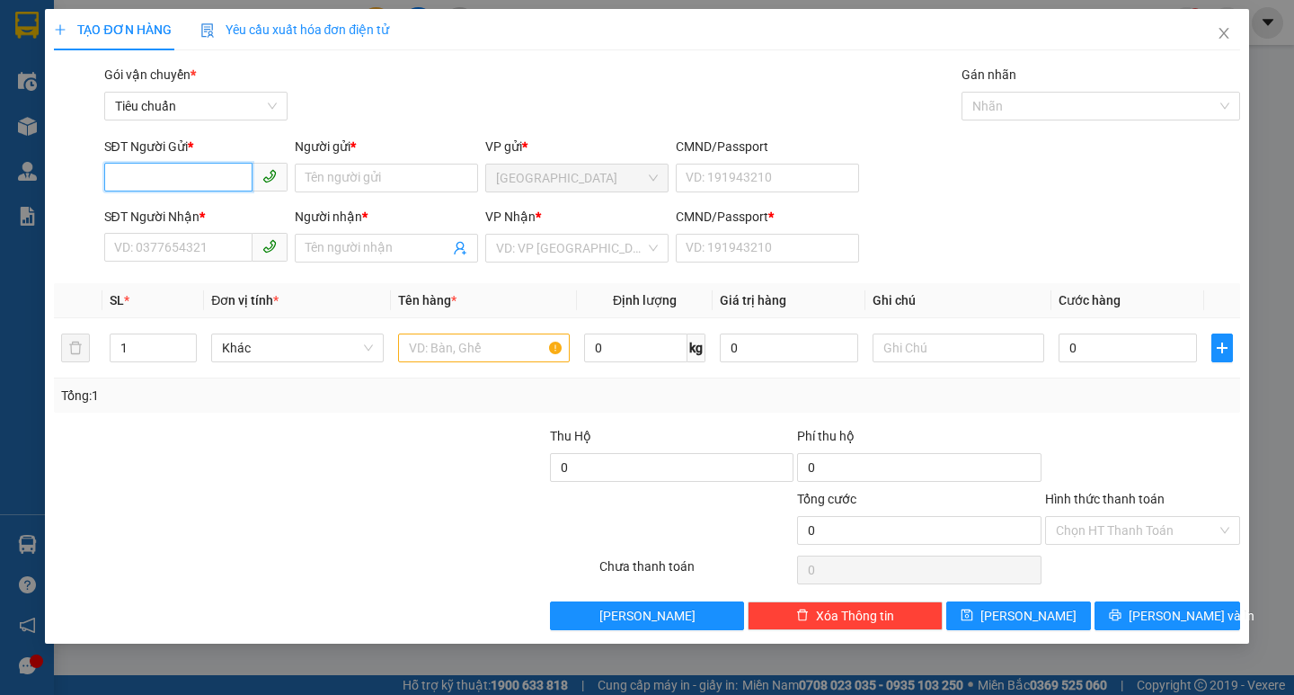
click at [208, 182] on input "SĐT Người Gửi *" at bounding box center [178, 177] width 148 height 29
click at [199, 214] on div "0905676662 - [PERSON_NAME]" at bounding box center [203, 214] width 177 height 20
type input "0905676662"
type input "NGHĨA PHƯƠNG"
type input "0931629414"
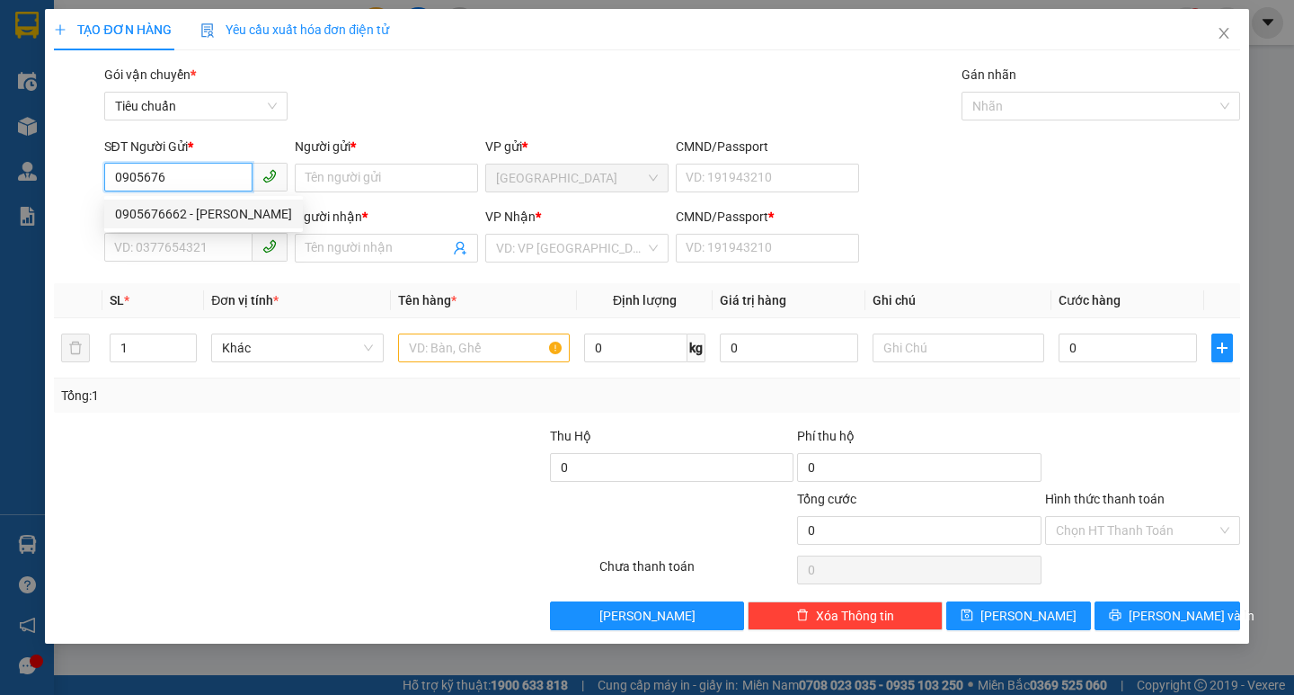
type input "NGÀ"
type input "0"
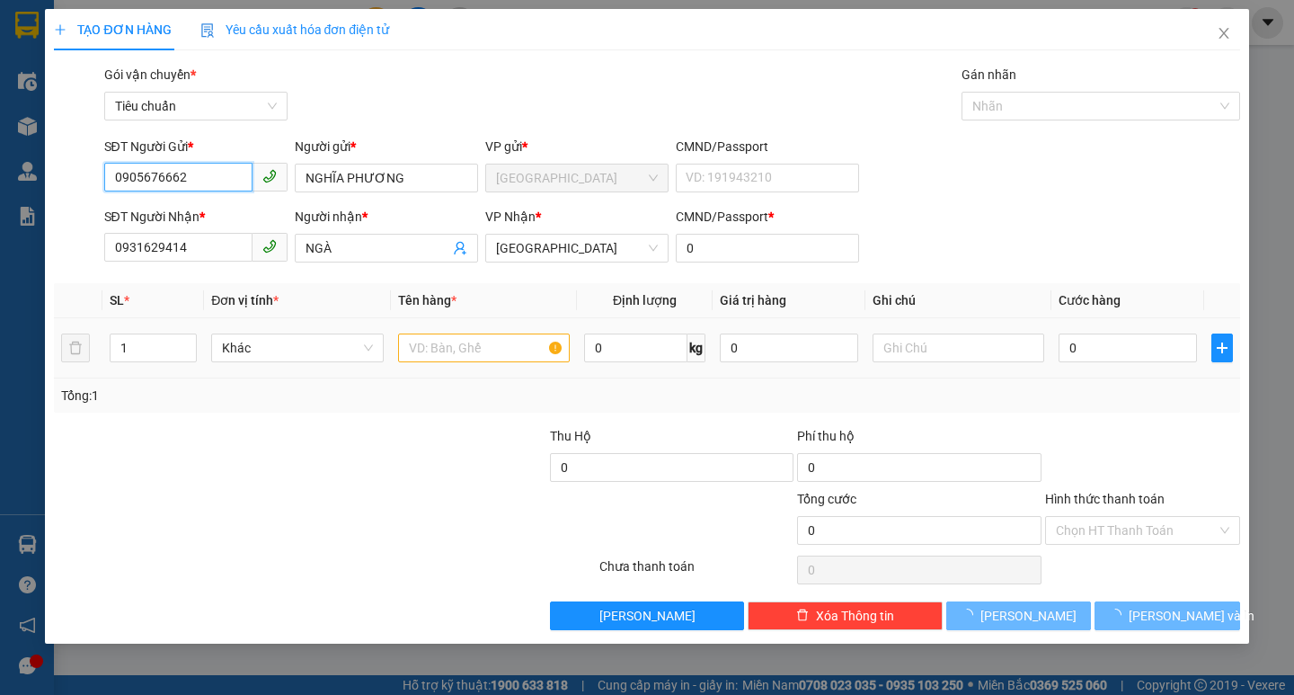
type input "350.000"
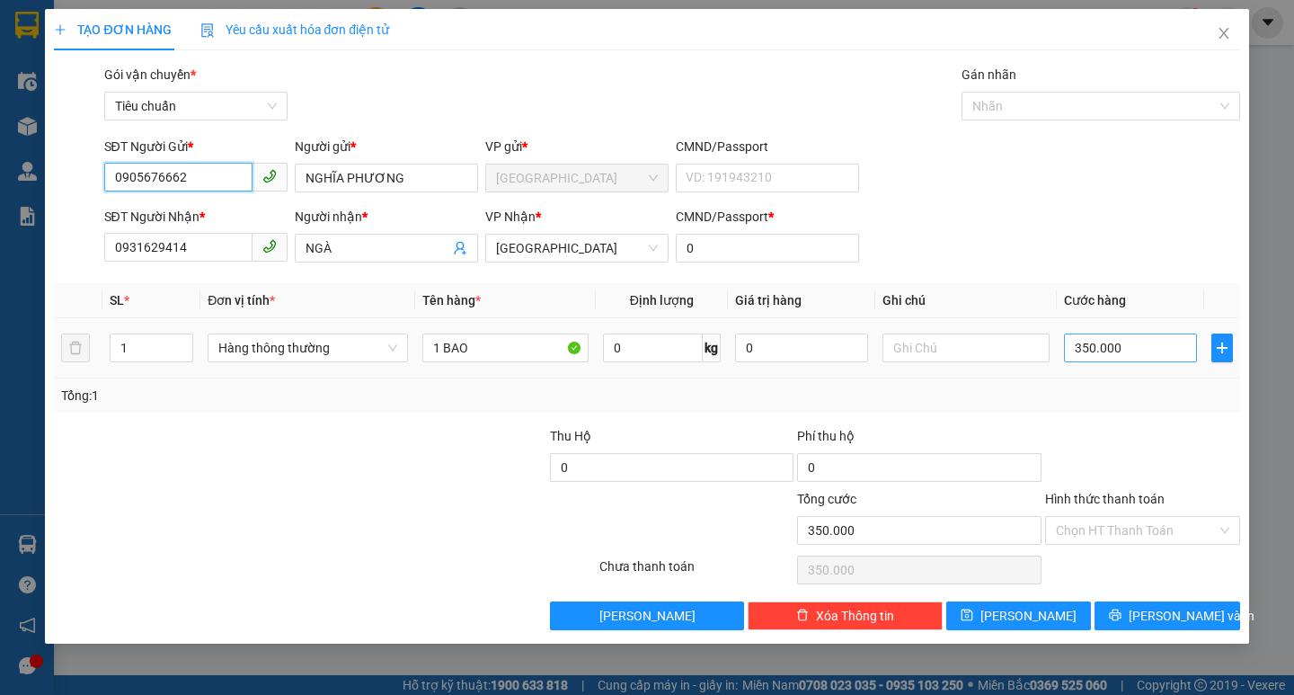
type input "0905676662"
click at [1106, 334] on input "350.000" at bounding box center [1131, 347] width 134 height 29
type input "1"
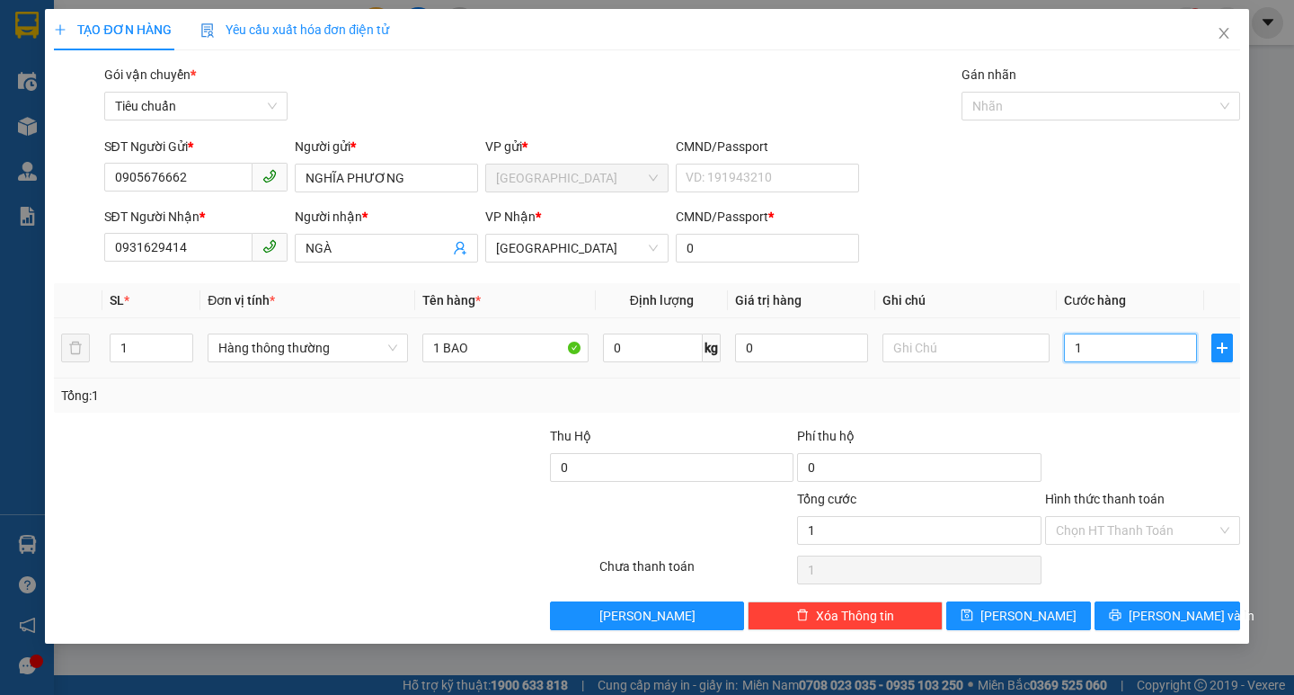
type input "10"
type input "100"
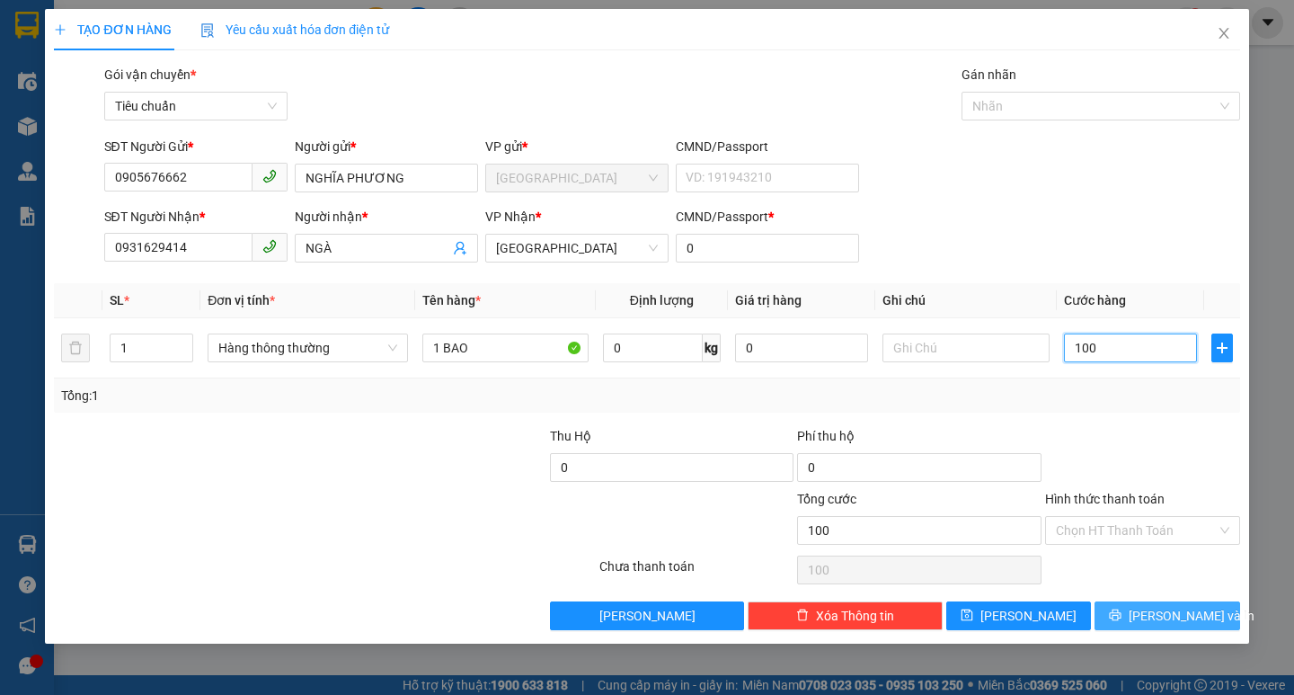
type input "100"
type input "100.000"
click at [1204, 611] on button "[PERSON_NAME] và In" at bounding box center [1167, 615] width 145 height 29
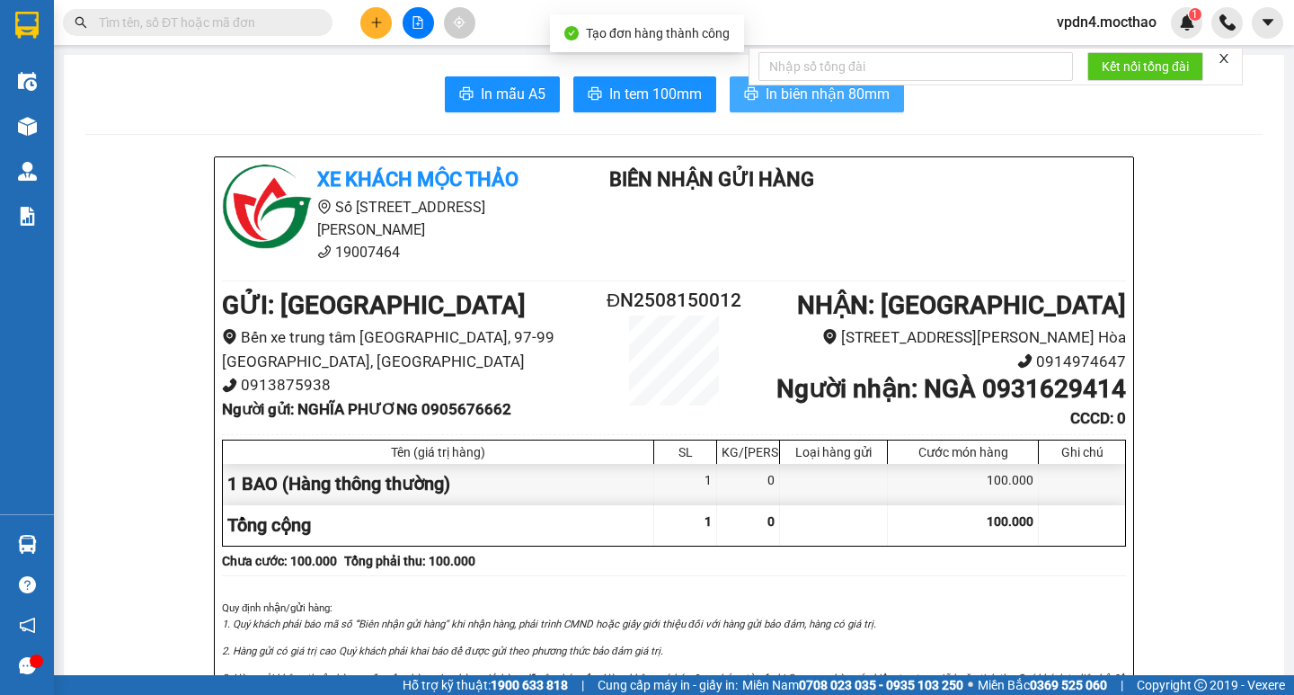
click at [865, 104] on span "In biên nhận 80mm" at bounding box center [828, 94] width 124 height 22
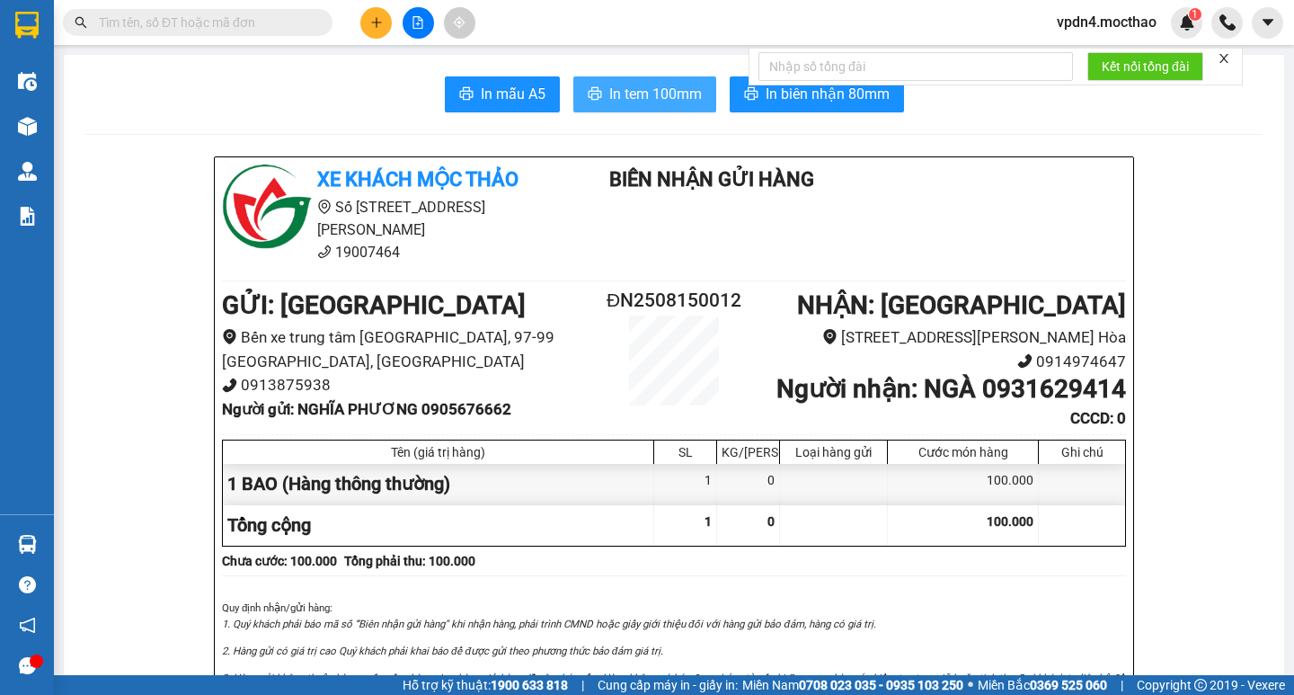
click at [676, 97] on span "In tem 100mm" at bounding box center [655, 94] width 93 height 22
click at [378, 25] on icon "plus" at bounding box center [376, 22] width 13 height 13
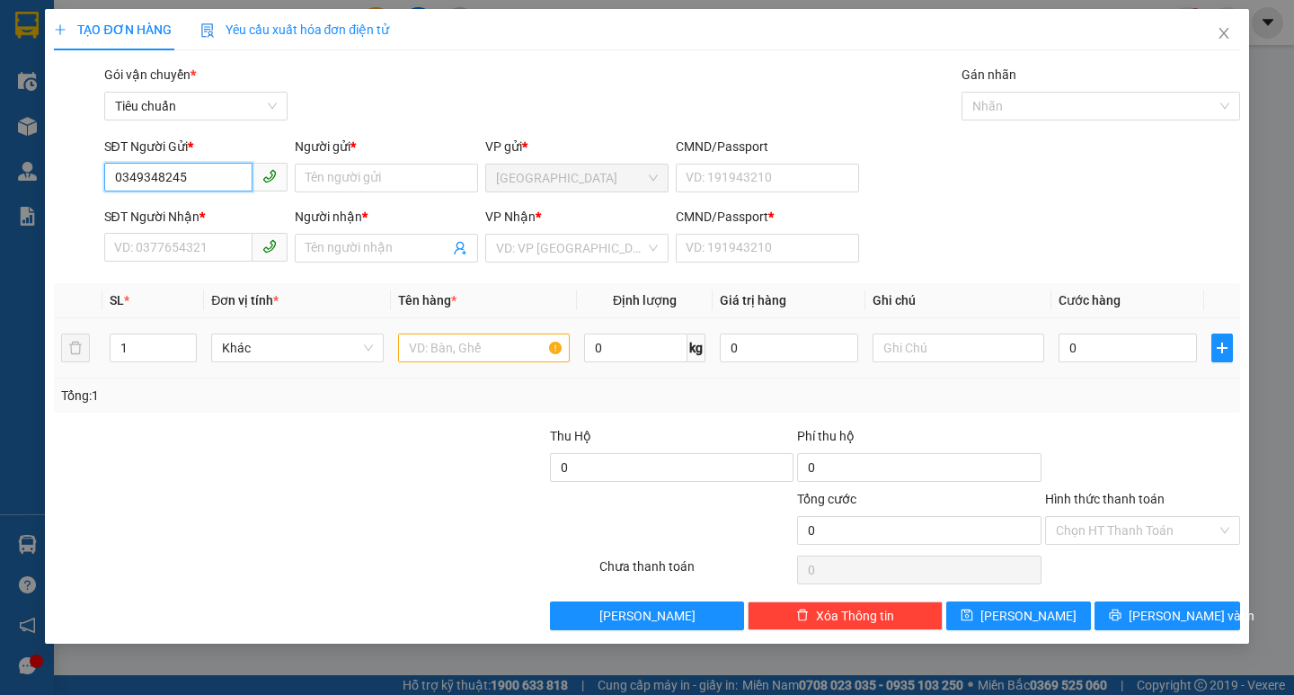
type input "0349348245"
click at [443, 340] on input "text" at bounding box center [484, 347] width 172 height 29
type input "XE MÁY TK"
click at [1088, 349] on input "0" at bounding box center [1128, 347] width 138 height 29
type input "3"
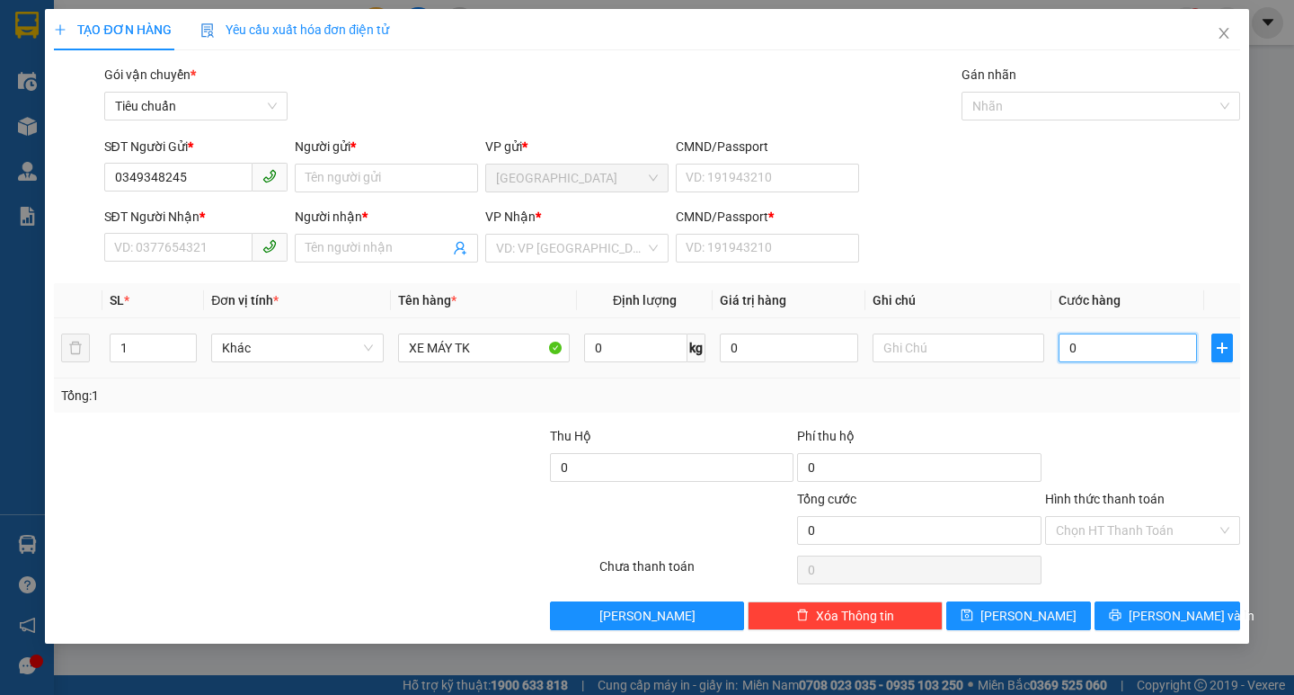
type input "3"
type input "35"
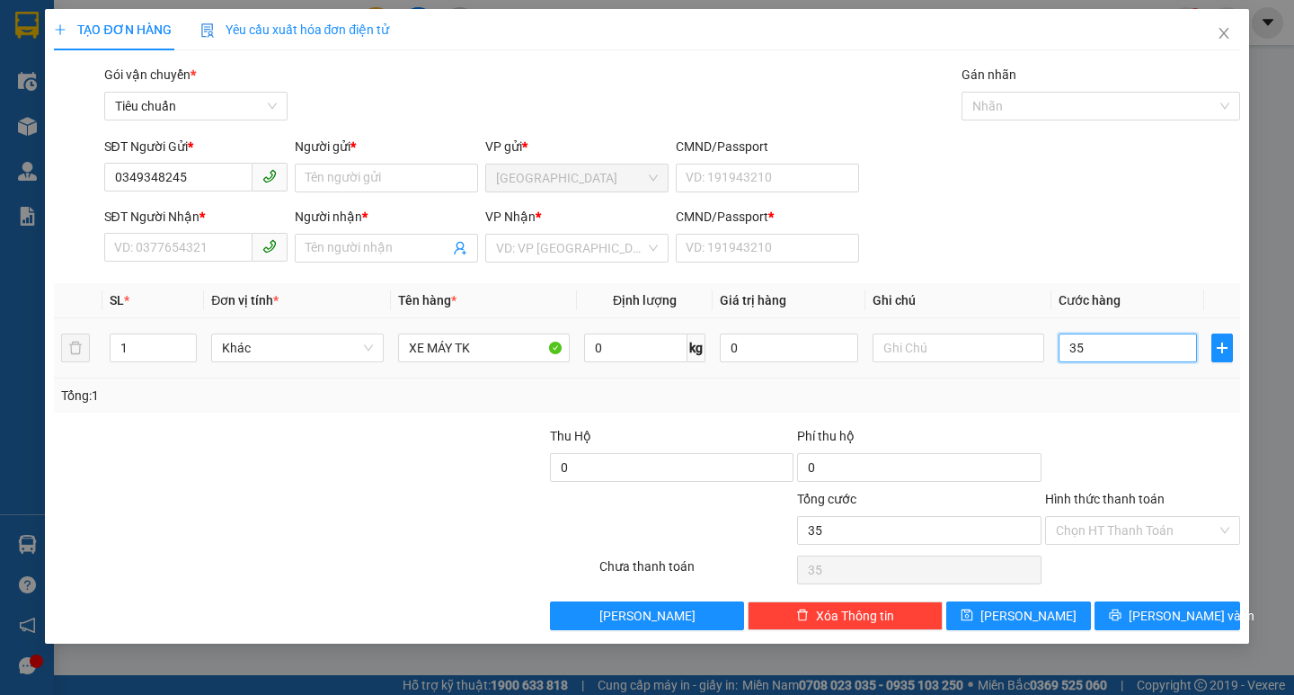
type input "350"
type input "350.000"
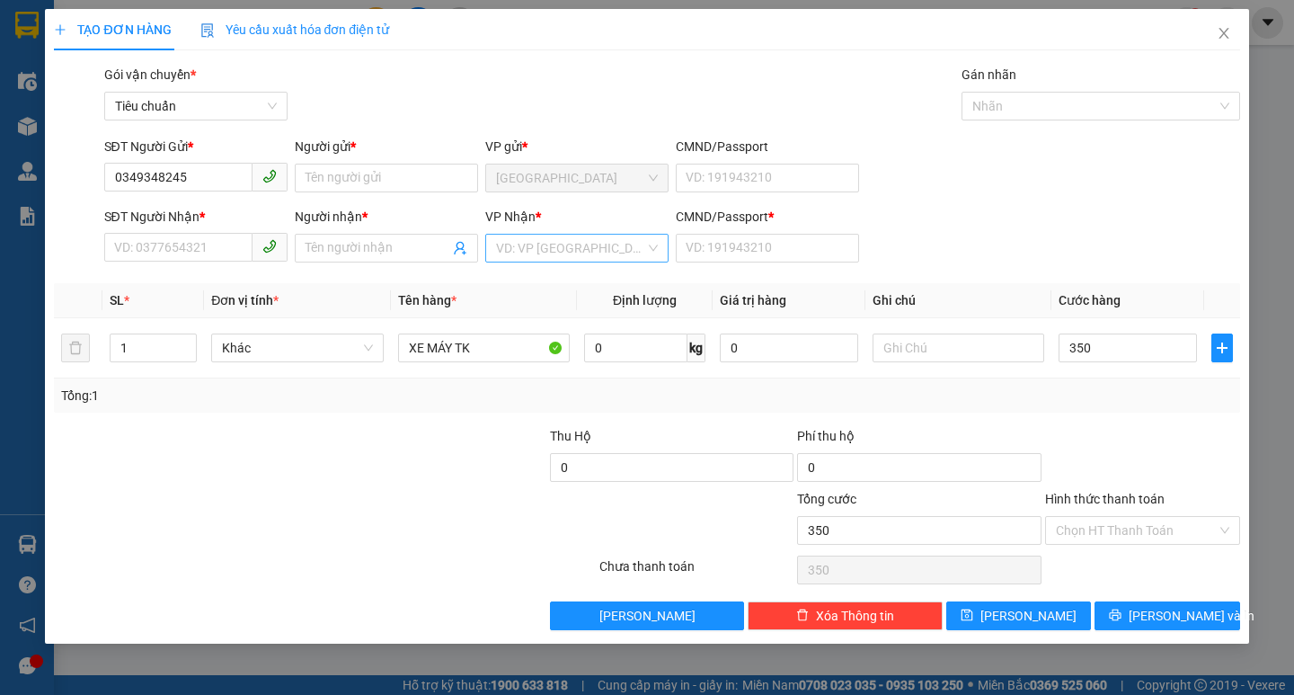
type input "350.000"
click at [589, 240] on input "search" at bounding box center [570, 248] width 149 height 27
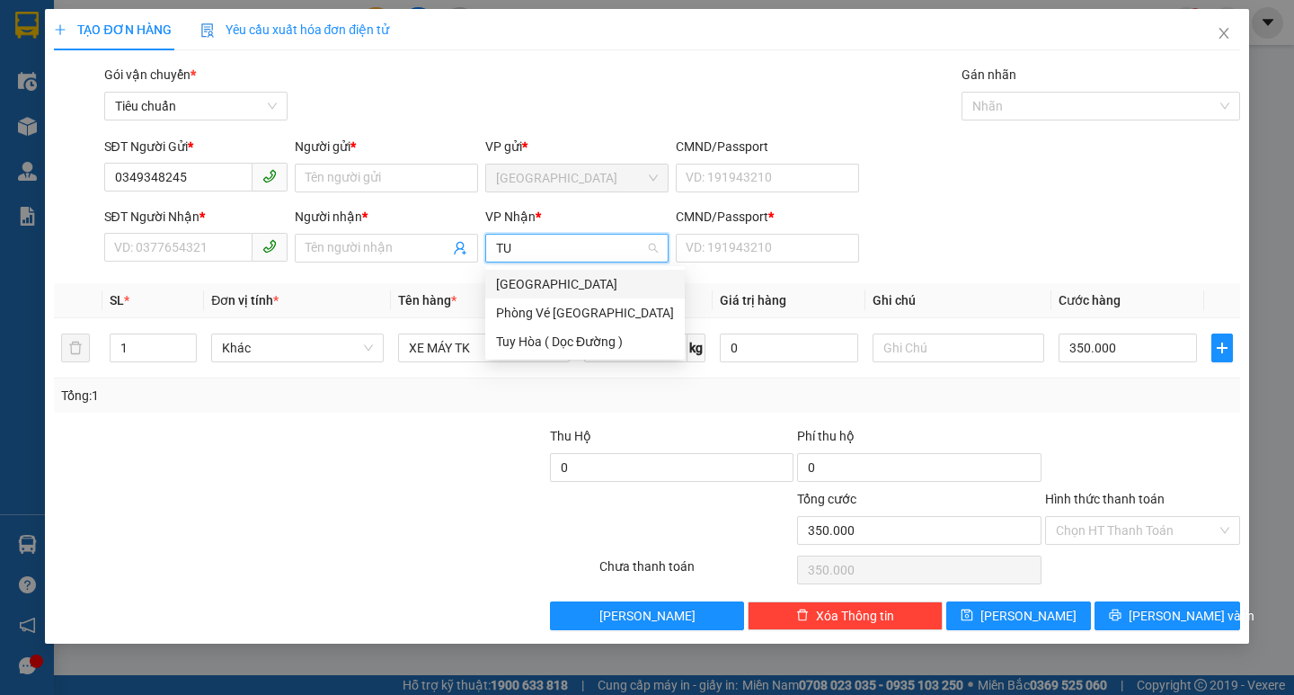
type input "TUY"
click at [516, 283] on div "[GEOGRAPHIC_DATA]" at bounding box center [585, 284] width 178 height 20
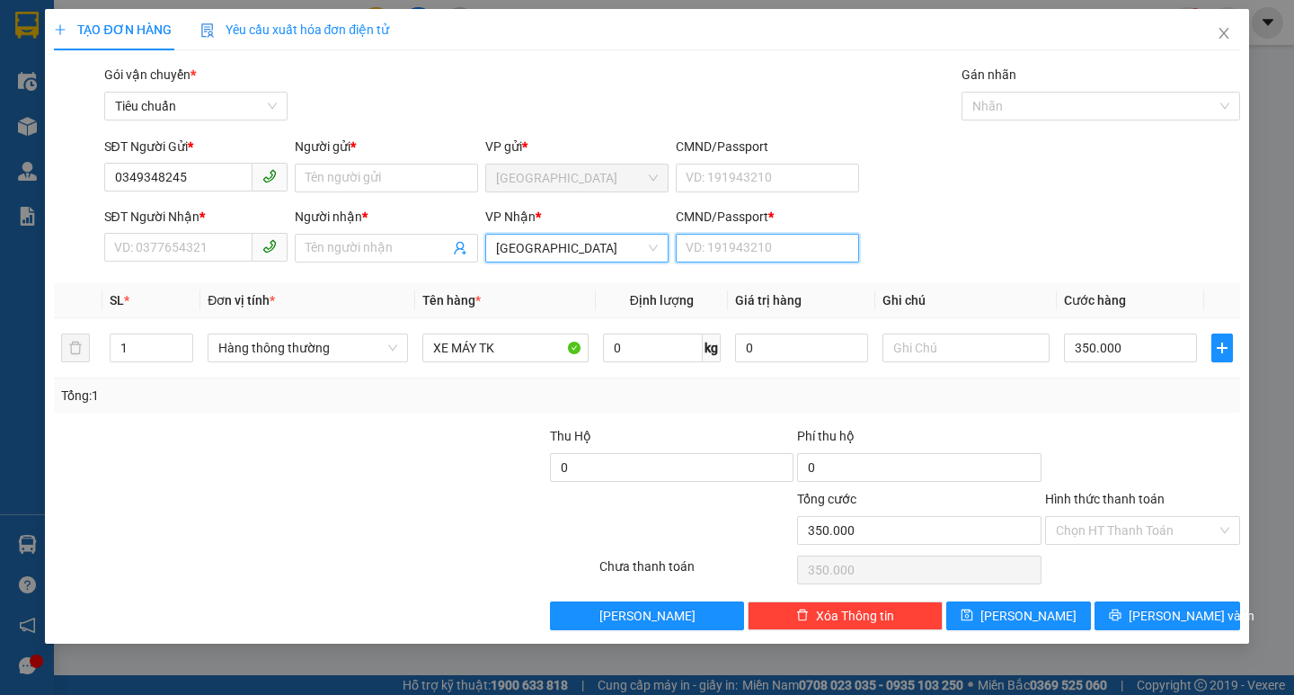
click at [749, 253] on input "CMND/Passport *" at bounding box center [767, 248] width 183 height 29
type input "0"
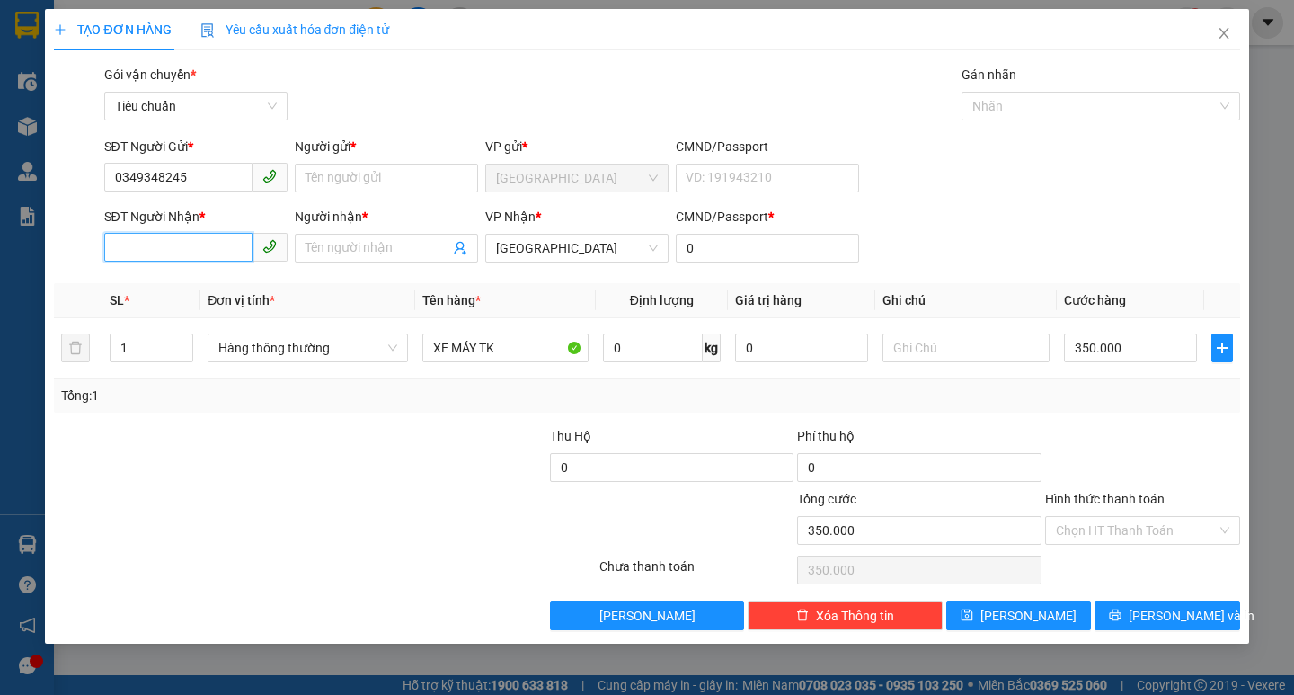
click at [136, 236] on input "SĐT Người Nhận *" at bounding box center [178, 247] width 148 height 29
type input "0349348245"
click at [350, 182] on input "Người gửi *" at bounding box center [386, 178] width 183 height 29
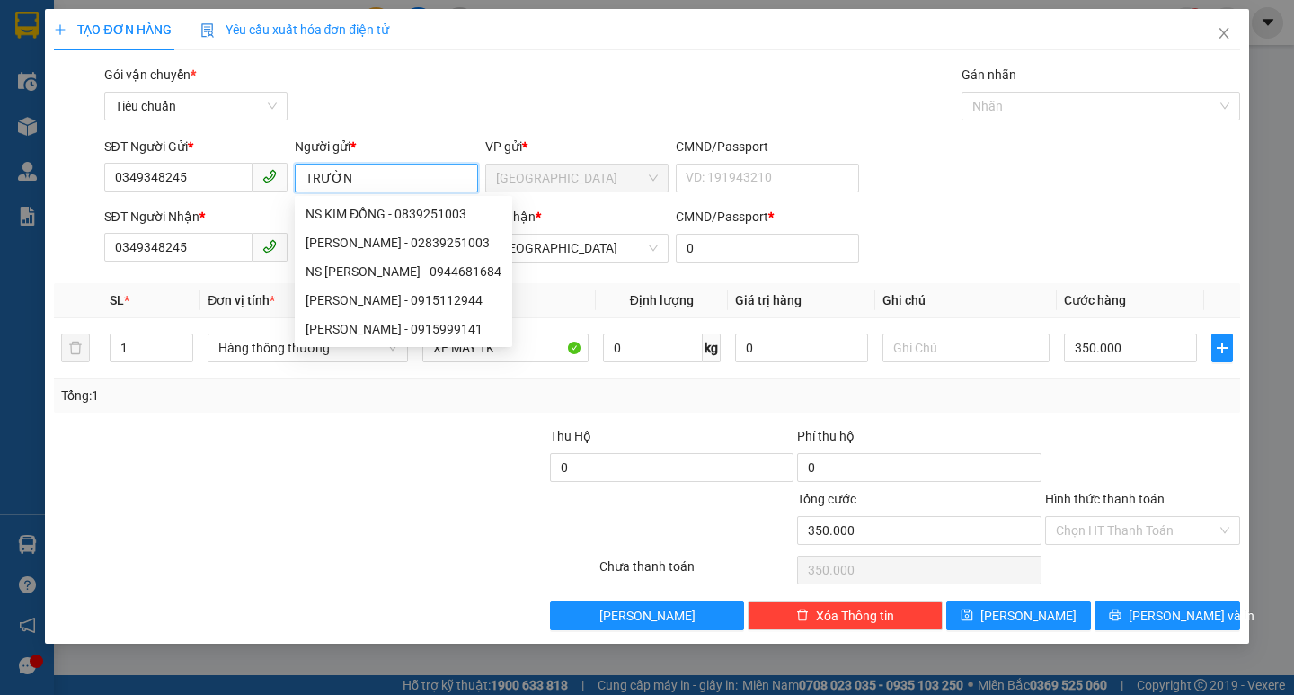
type input "TRƯỜNG"
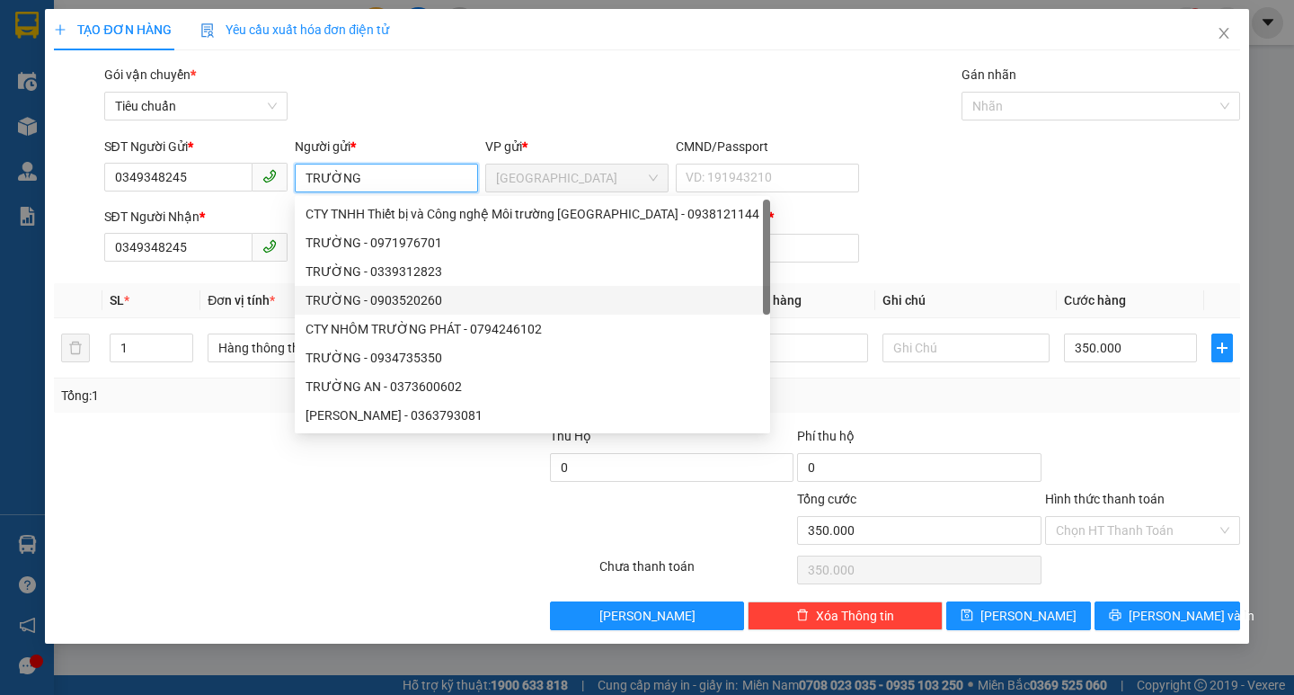
click at [539, 295] on div "TRƯỜNG - 0903520260" at bounding box center [533, 300] width 454 height 20
type input "0903520260"
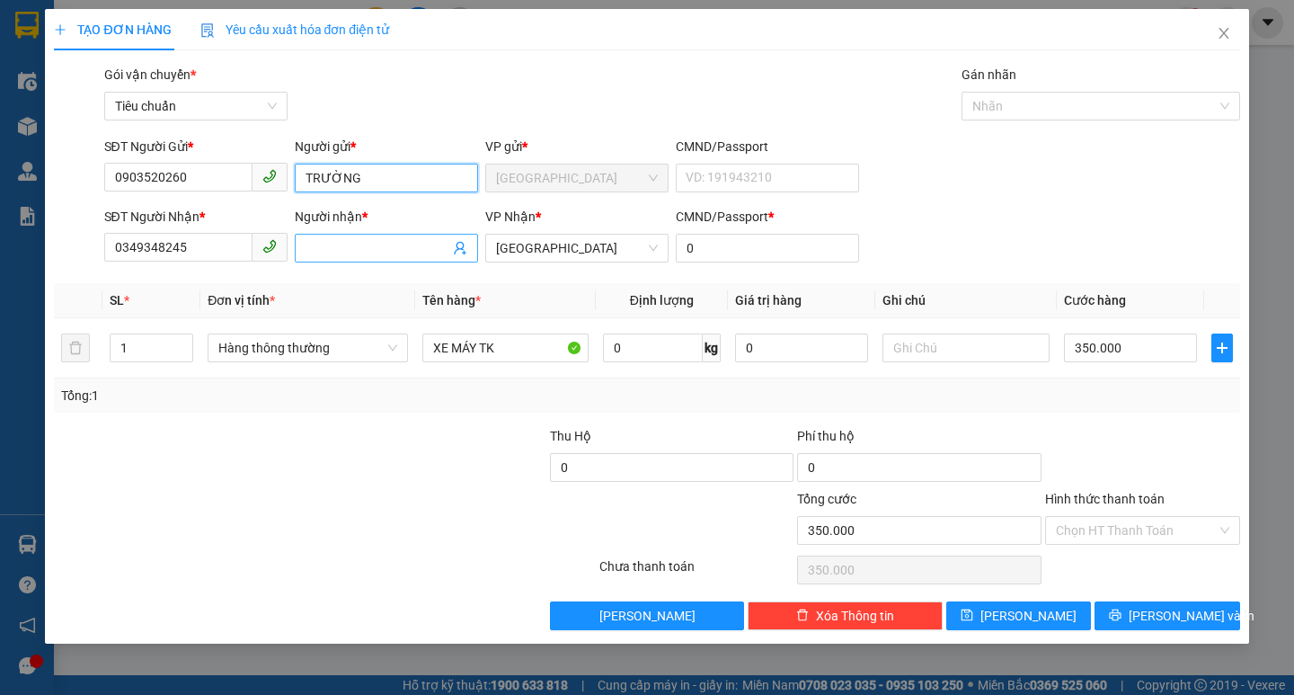
type input "TRƯỜNG"
click at [410, 241] on input "Người nhận *" at bounding box center [378, 248] width 144 height 20
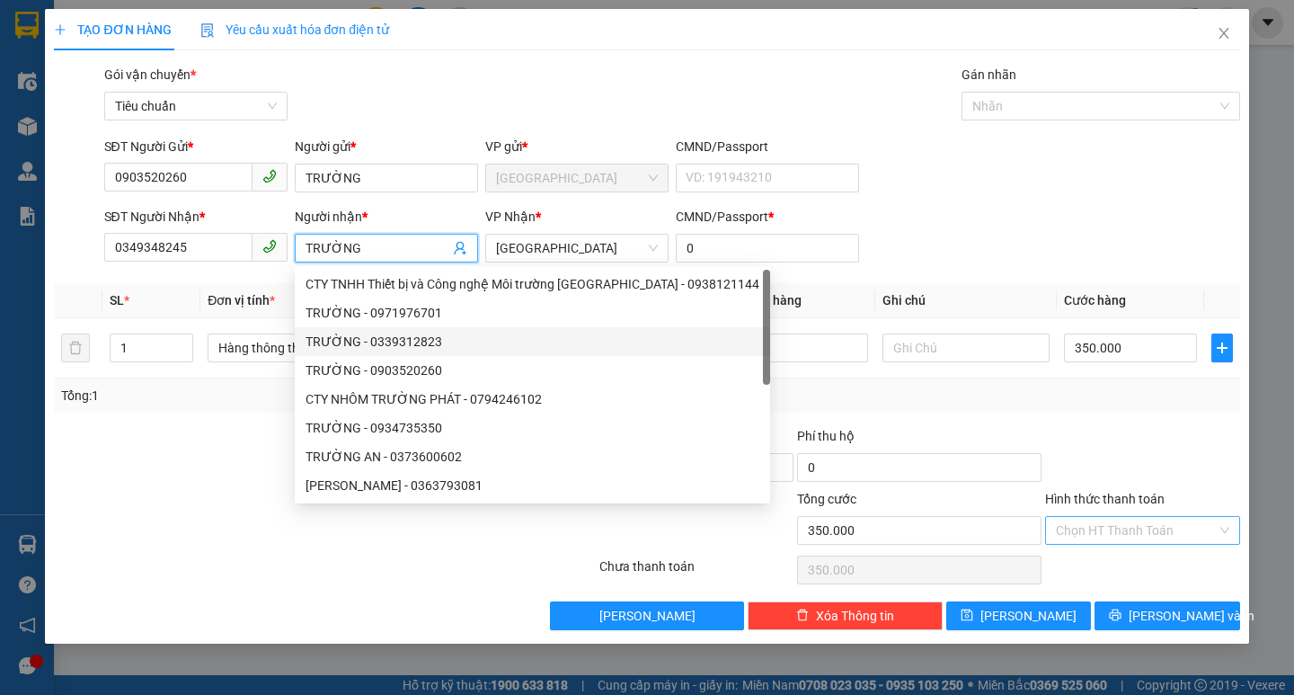
type input "TRƯỜNG"
click at [1096, 535] on input "Hình thức thanh toán" at bounding box center [1136, 530] width 161 height 27
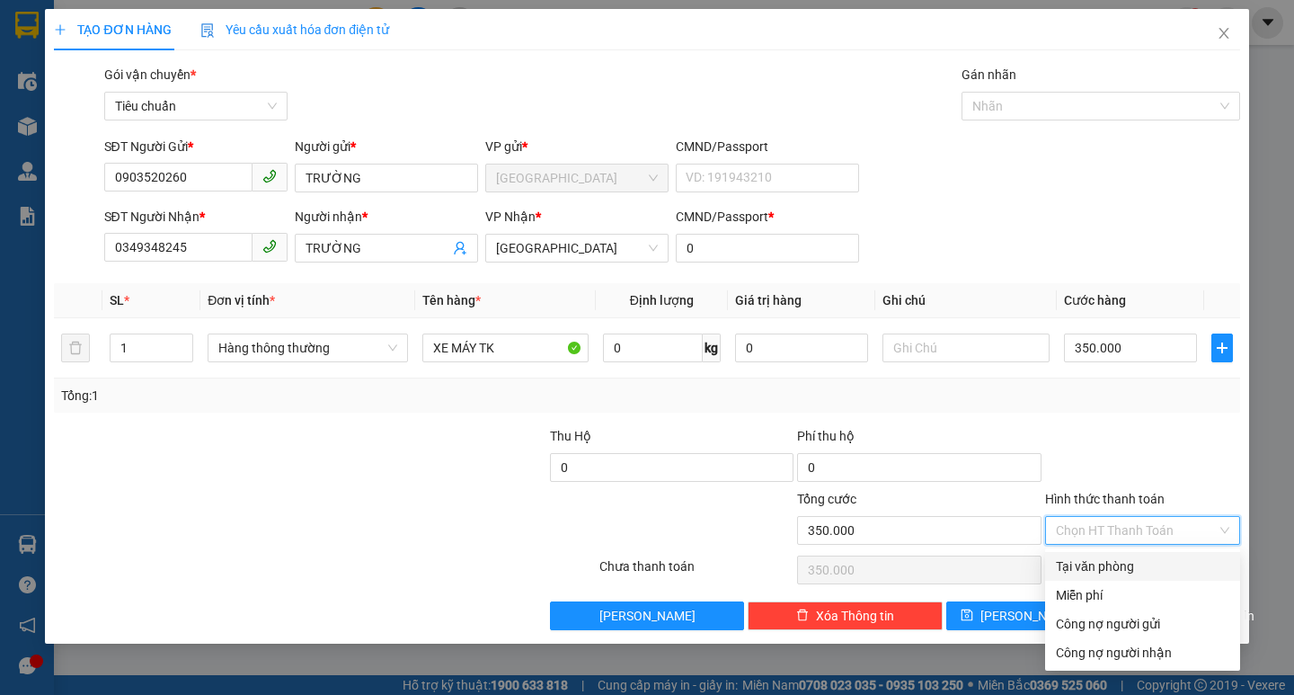
click at [1105, 571] on div "Tại văn phòng" at bounding box center [1142, 566] width 173 height 20
type input "0"
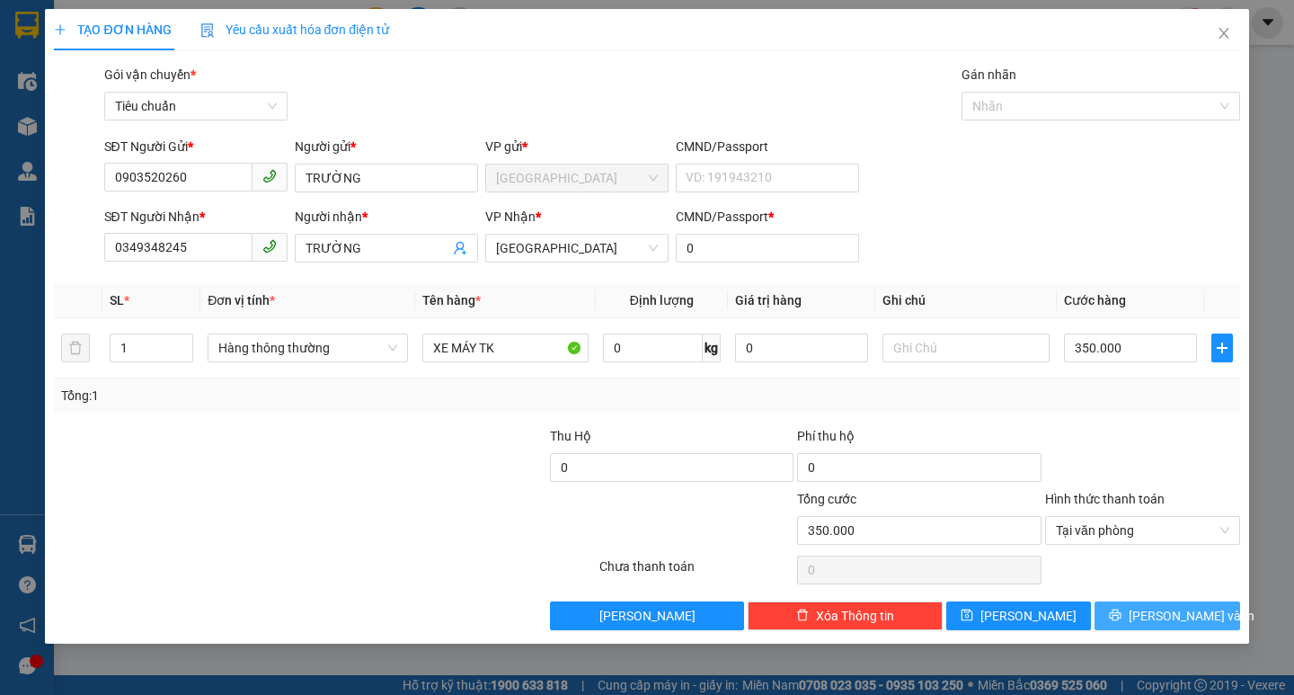
click at [1176, 608] on span "[PERSON_NAME] và In" at bounding box center [1192, 616] width 126 height 20
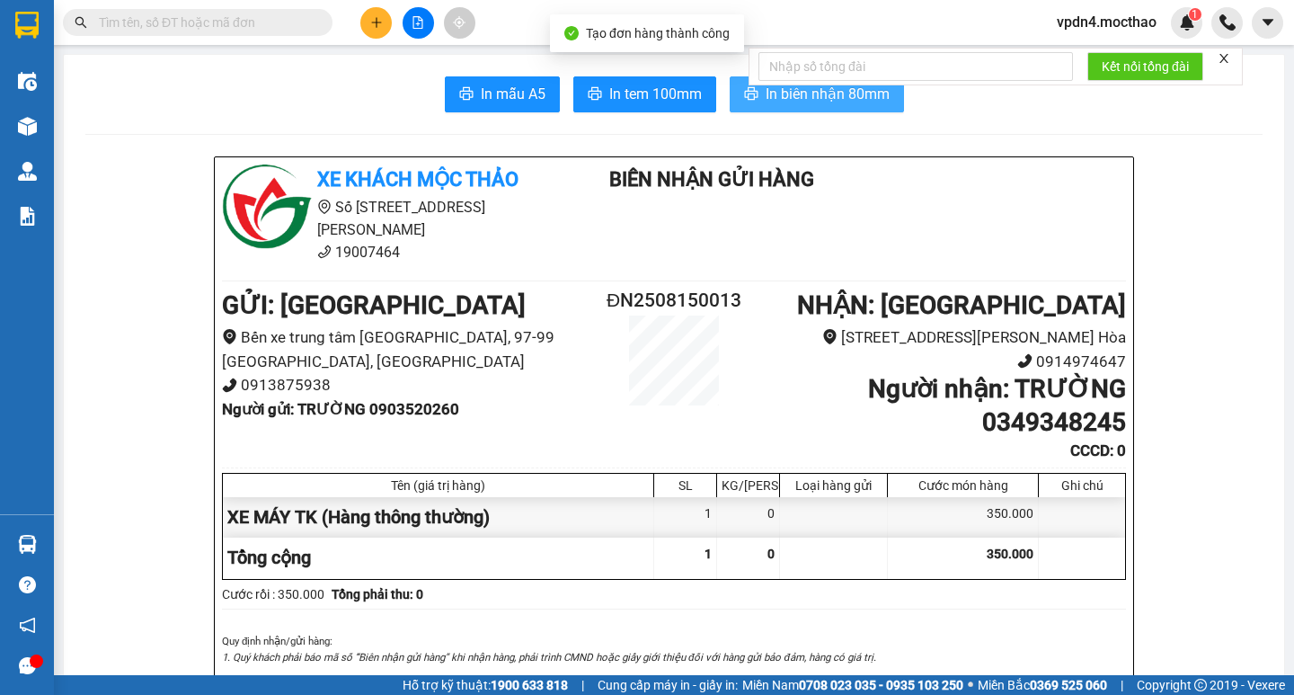
click at [821, 108] on button "In biên nhận 80mm" at bounding box center [817, 94] width 174 height 36
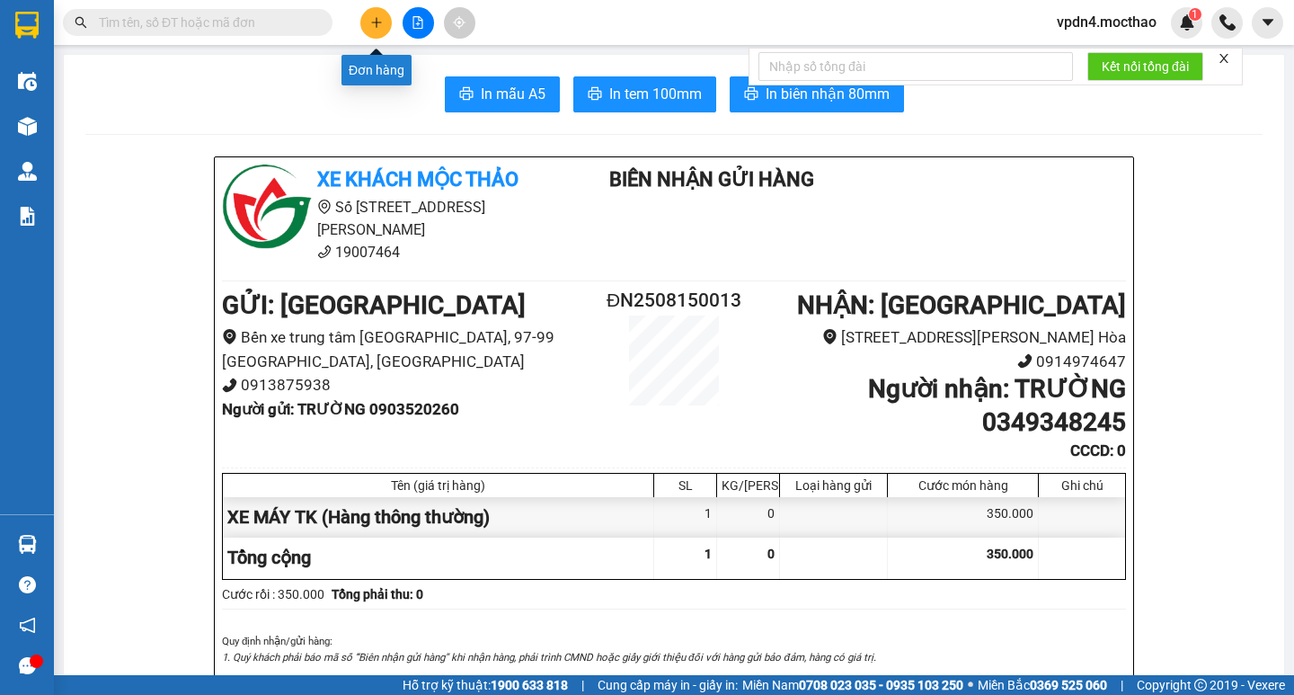
click at [373, 24] on icon "plus" at bounding box center [376, 22] width 13 height 13
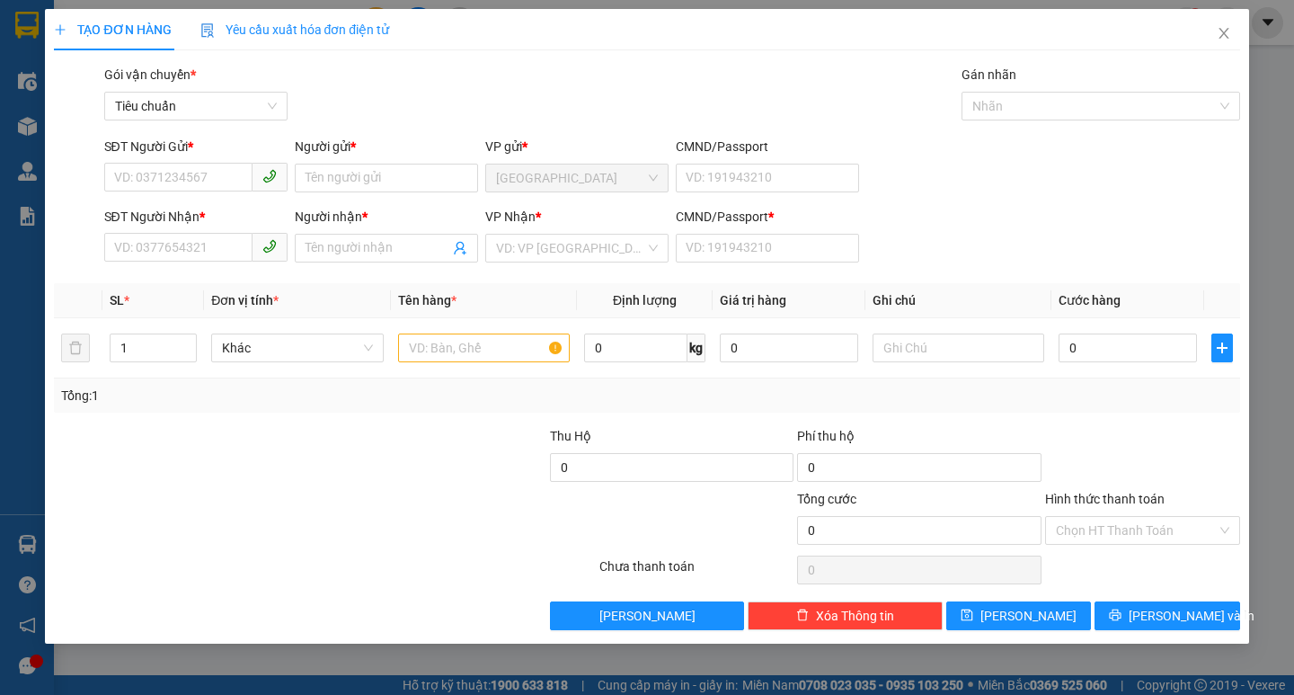
click at [221, 162] on div "SĐT Người Gửi *" at bounding box center [195, 150] width 183 height 27
click at [206, 176] on input "SĐT Người Gửi *" at bounding box center [178, 177] width 148 height 29
type input "0935790790"
click at [215, 209] on div "0935790790 - HOÀNG" at bounding box center [196, 214] width 162 height 20
type input "HOÀNG"
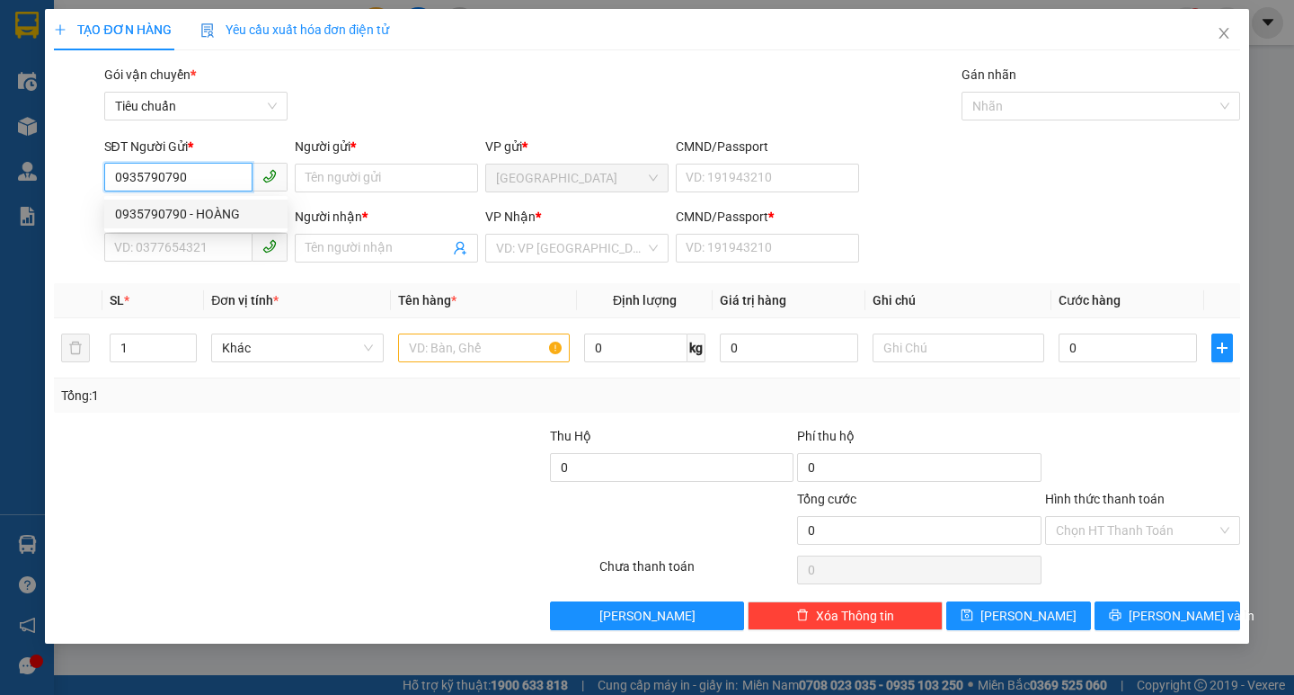
type input "0934898522"
type input "TUỆ kHƯƠNG"
type input "0"
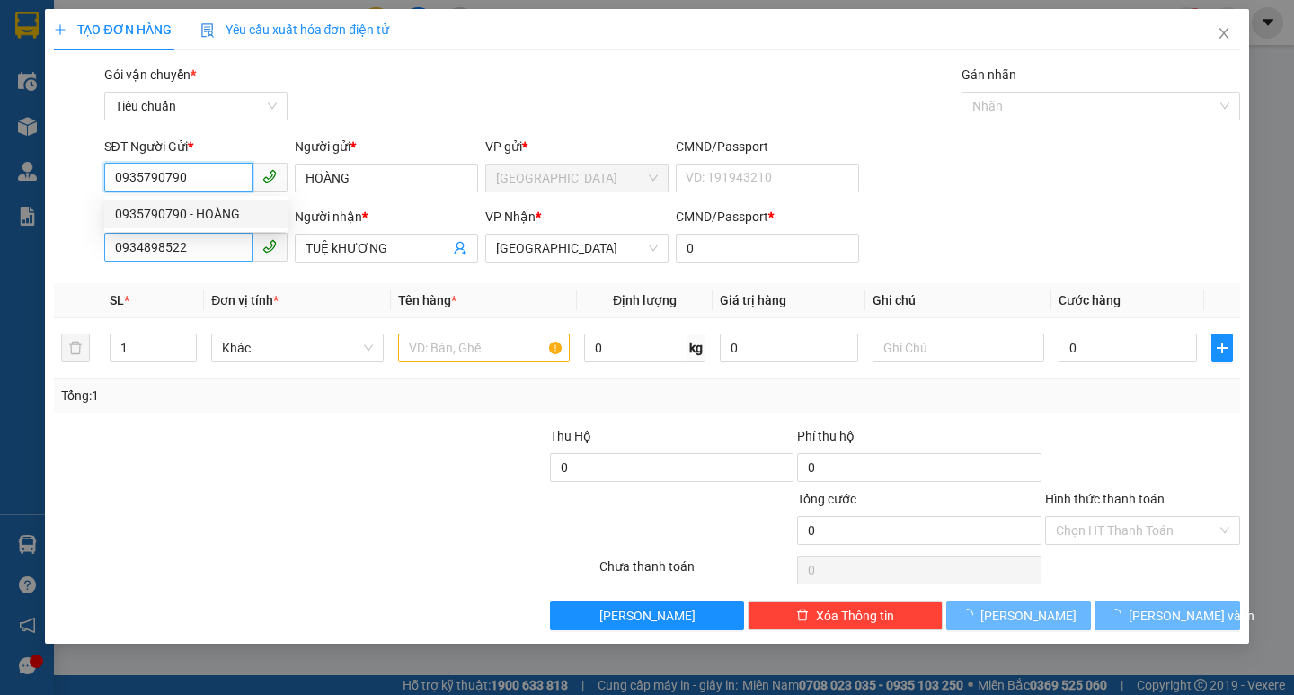
type input "280.000"
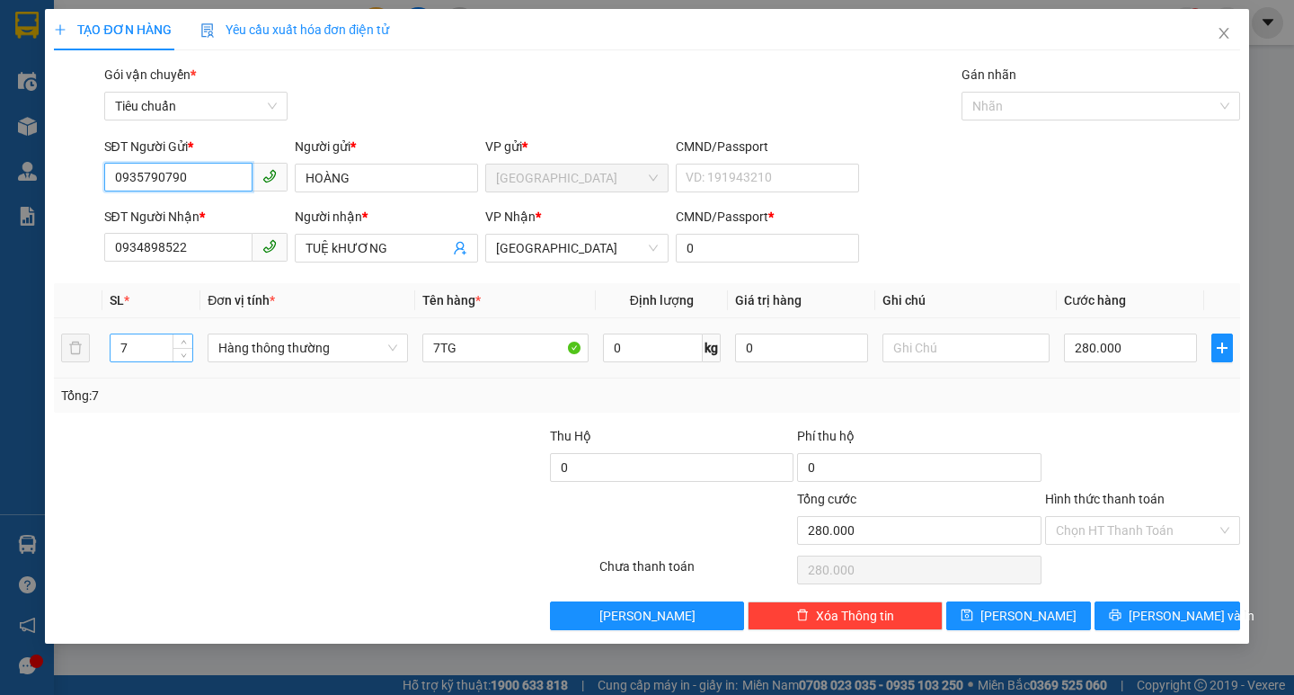
type input "0935790790"
click at [169, 343] on input "7" at bounding box center [152, 347] width 83 height 27
type input "1"
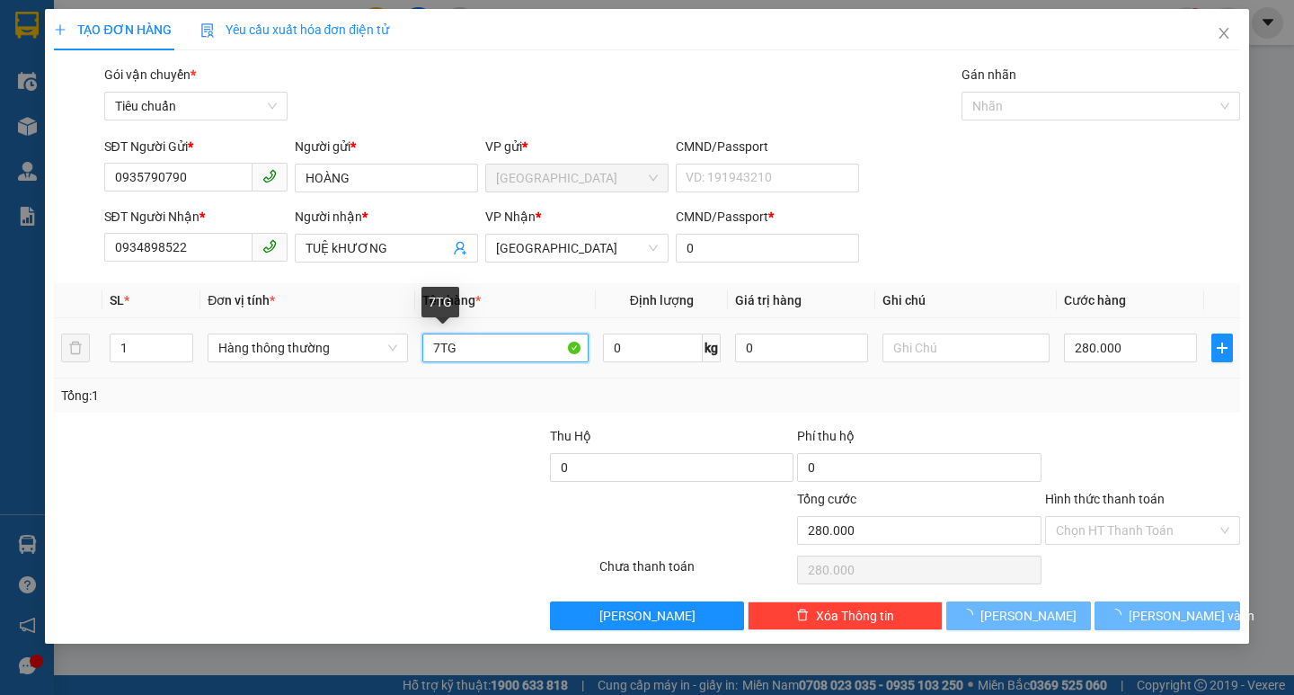
click at [441, 348] on input "7TG" at bounding box center [505, 347] width 166 height 29
type input "0"
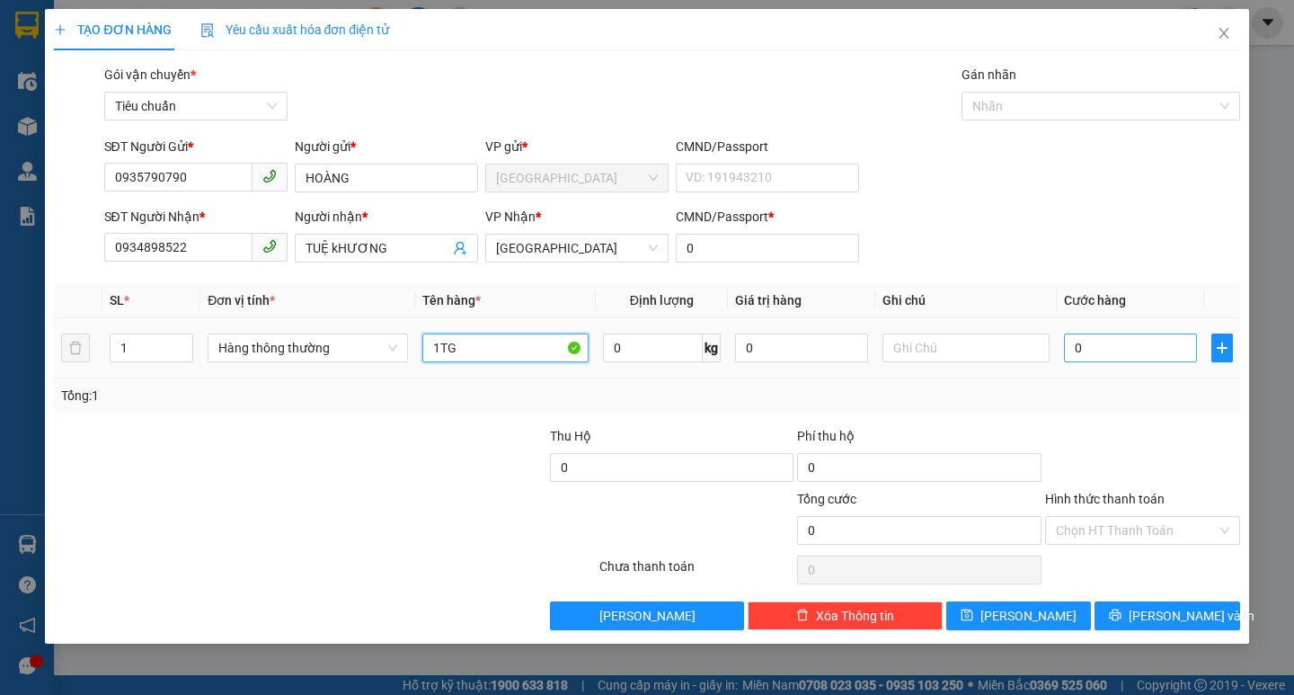
type input "1TG"
click at [1085, 350] on input "0" at bounding box center [1131, 347] width 134 height 29
type input "5"
type input "50"
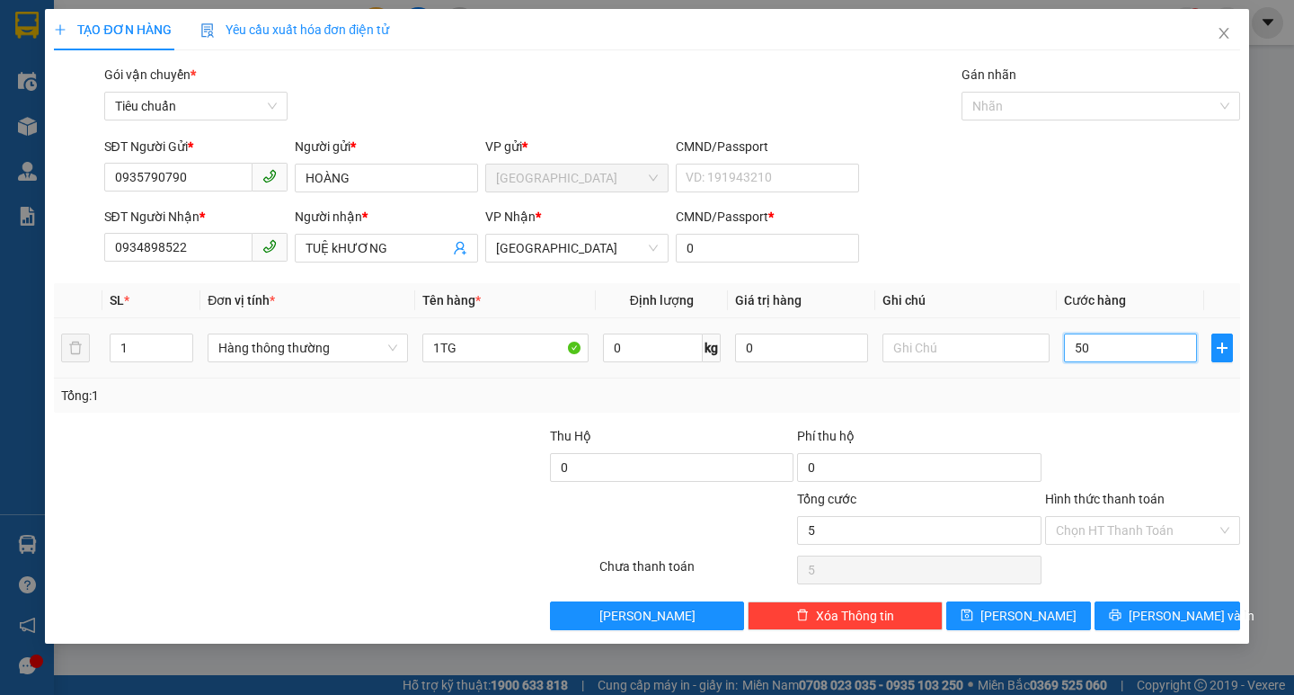
type input "50"
type input "500"
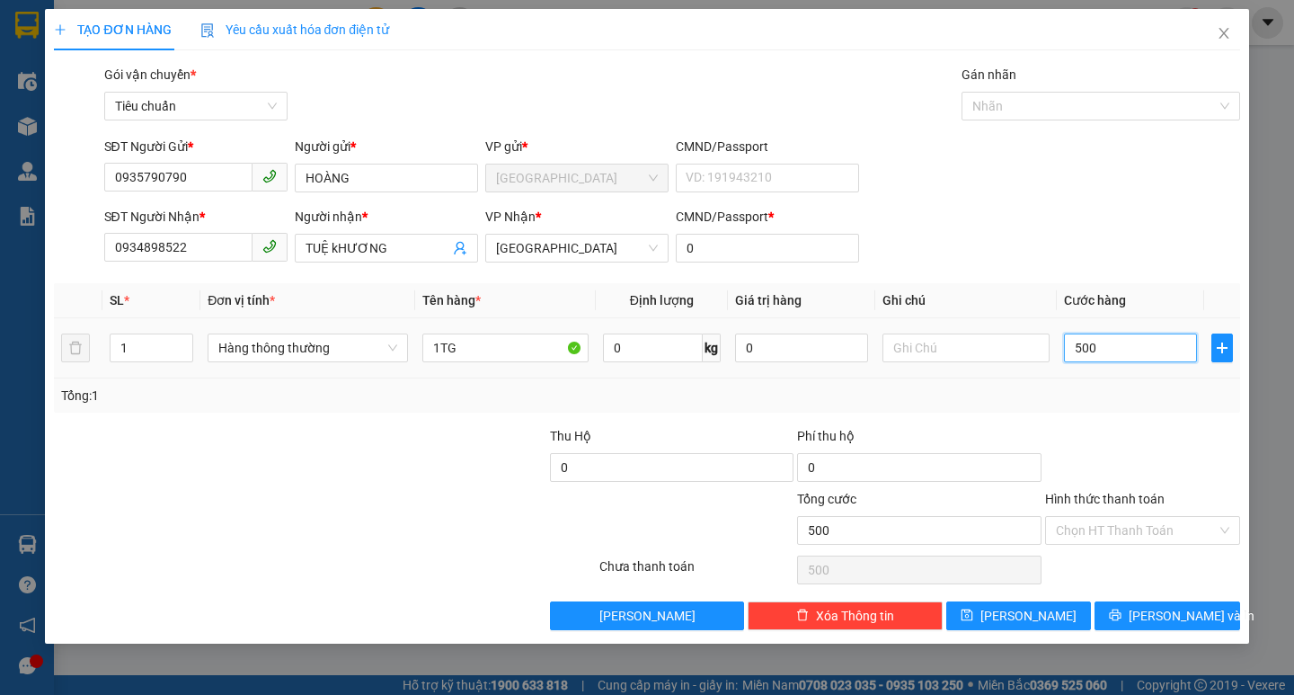
type input "50"
type input "50.000"
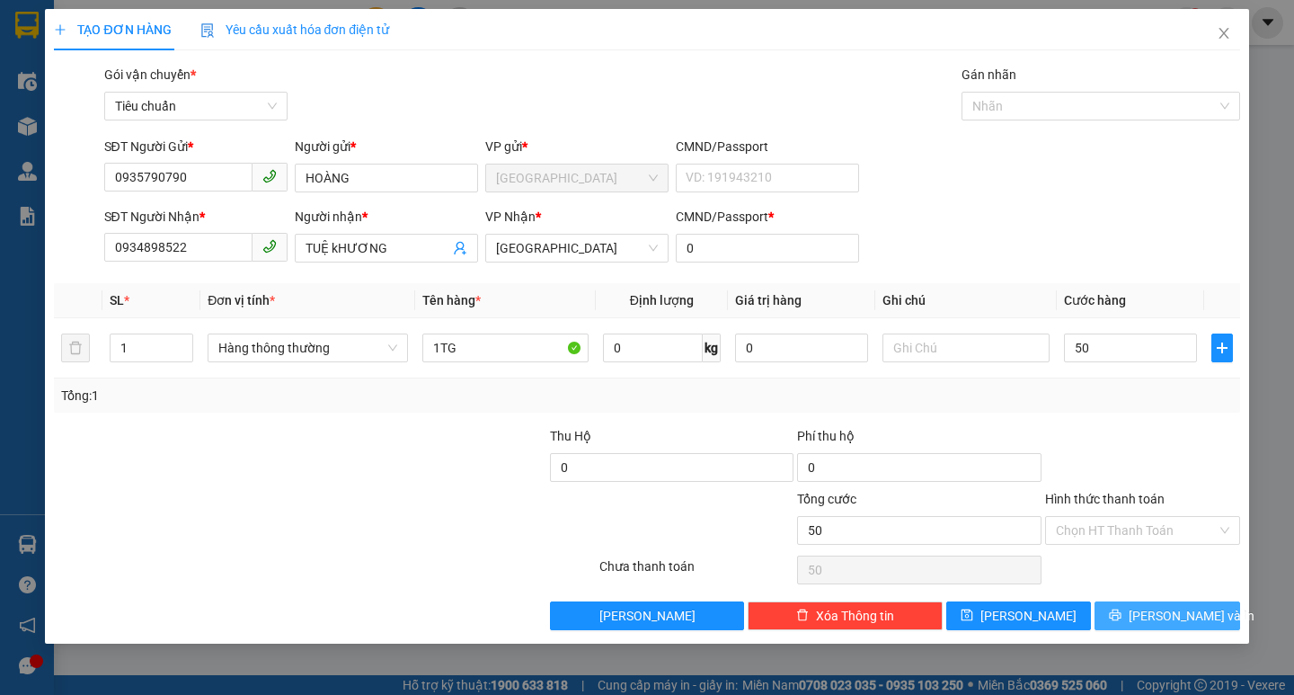
type input "50.000"
click at [1164, 609] on span "[PERSON_NAME] và In" at bounding box center [1192, 616] width 126 height 20
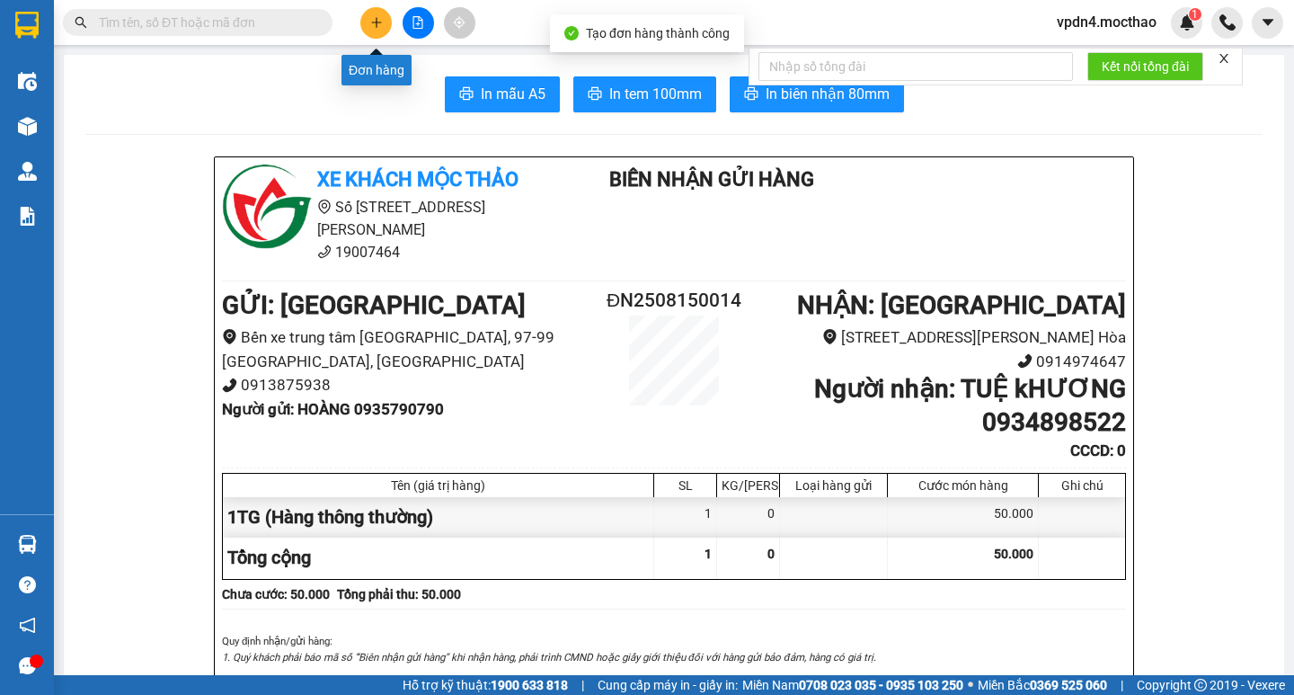
click at [386, 26] on button at bounding box center [375, 22] width 31 height 31
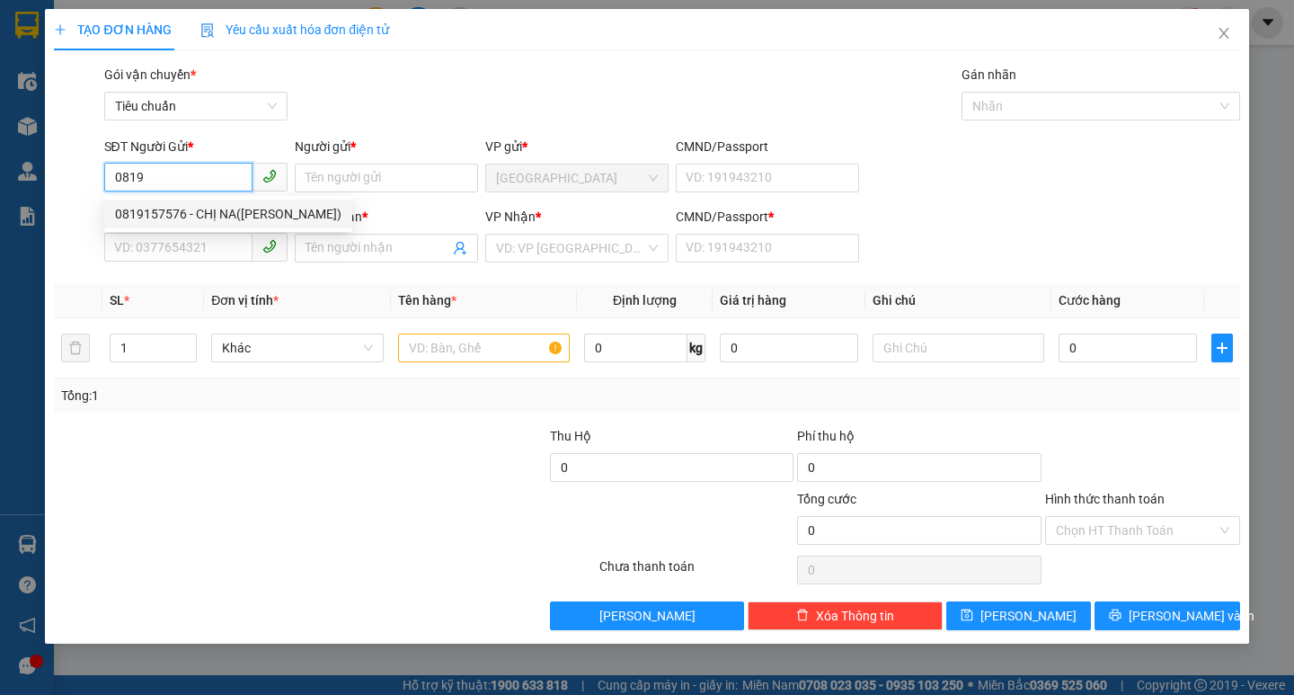
click at [241, 216] on div "0819157576 - CHỊ NA([PERSON_NAME])" at bounding box center [228, 214] width 226 height 20
type input "0819157576"
type input "CHỊ NA(CTY ROSTAR)"
type input "0945657472"
type input "TÂM"
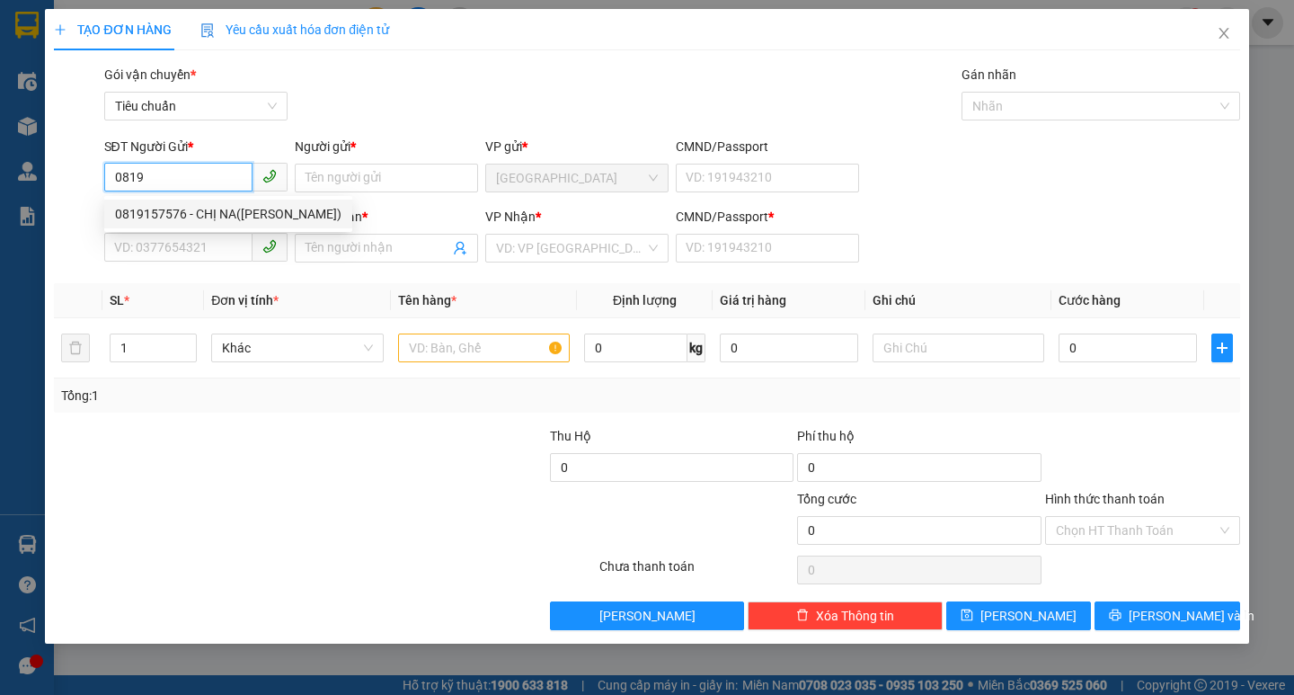
type input "0"
type input "100.000"
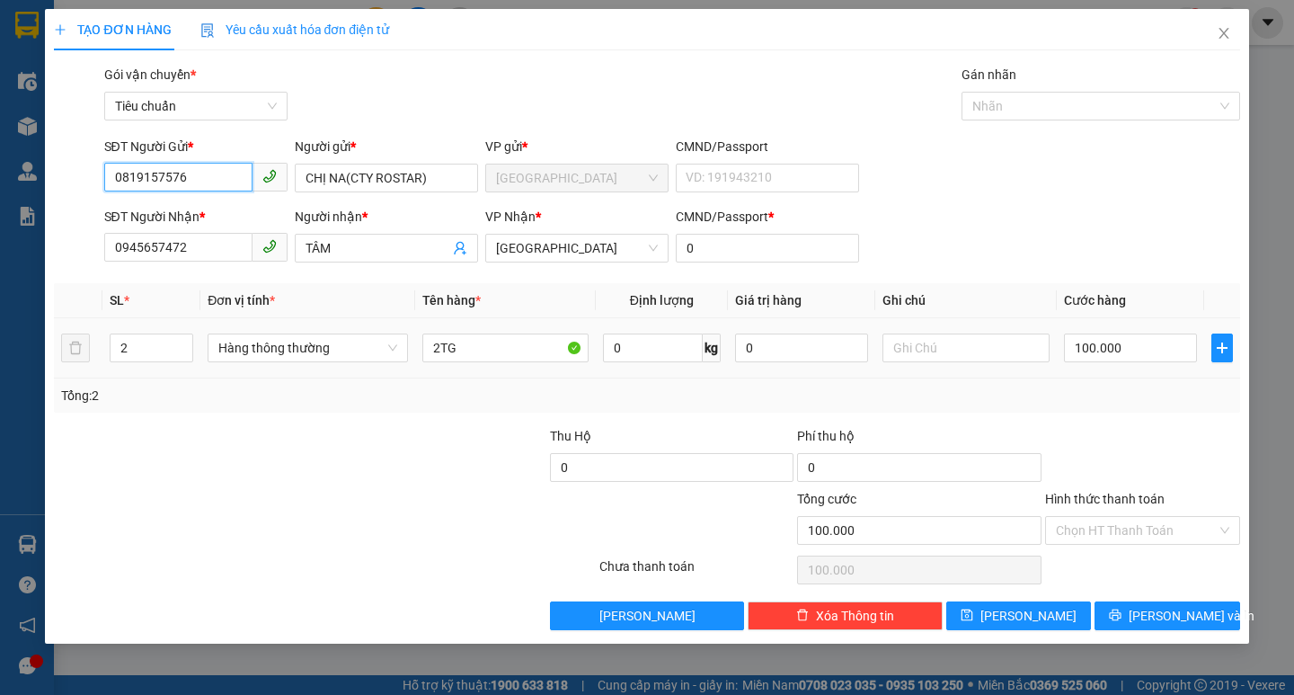
type input "0819157576"
click at [151, 362] on div "2" at bounding box center [152, 348] width 84 height 36
click at [151, 356] on input "2" at bounding box center [152, 347] width 83 height 27
type input "1"
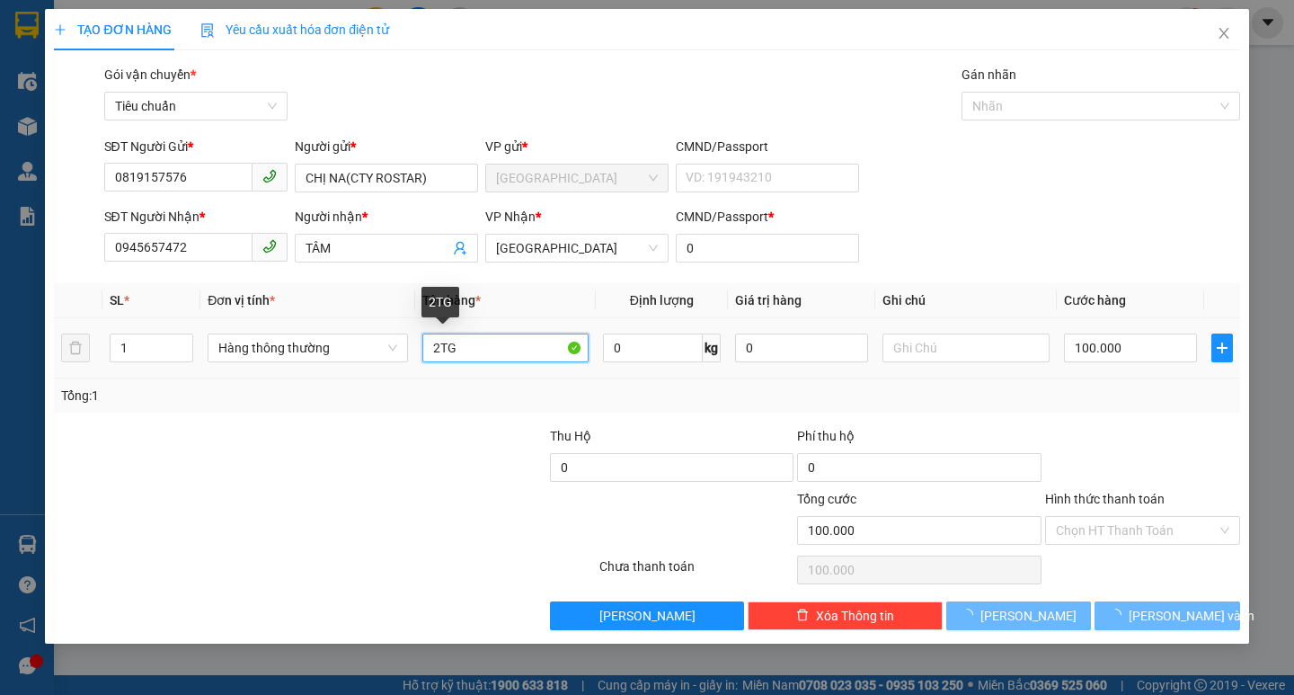
click at [440, 347] on input "2TG" at bounding box center [505, 347] width 166 height 29
type input "0"
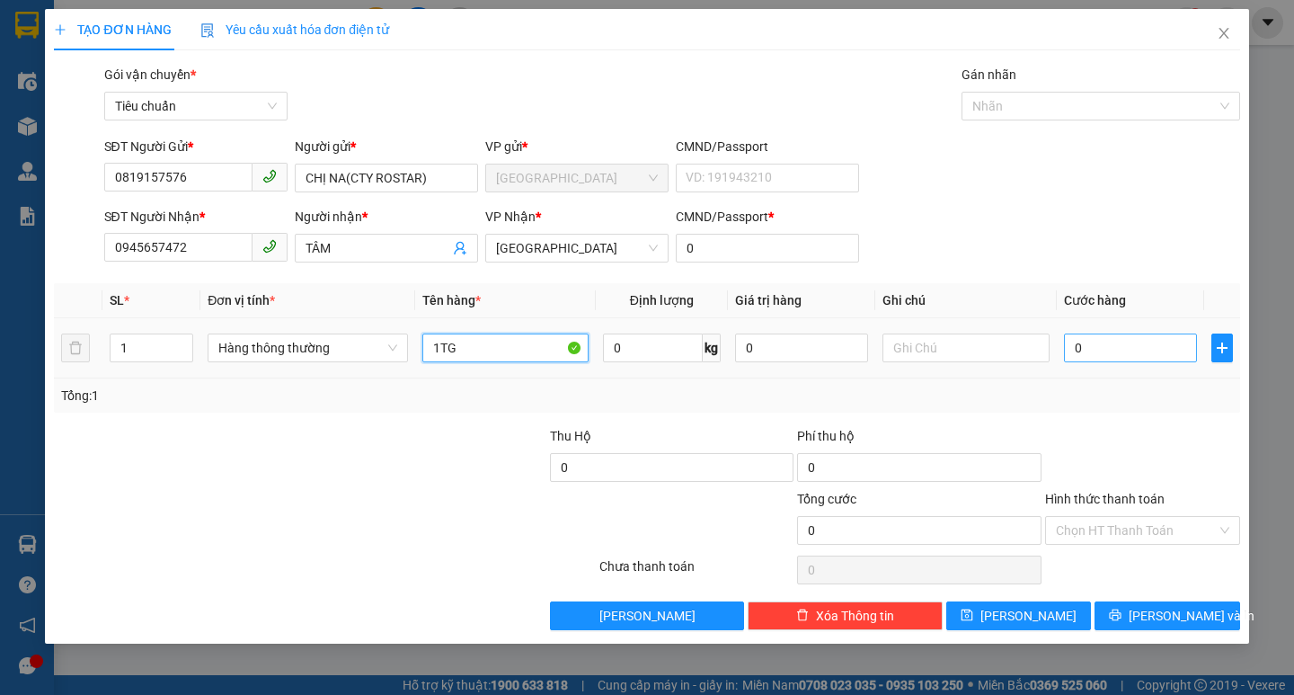
type input "1TG"
click at [1084, 350] on input "0" at bounding box center [1131, 347] width 134 height 29
type input "5"
type input "50"
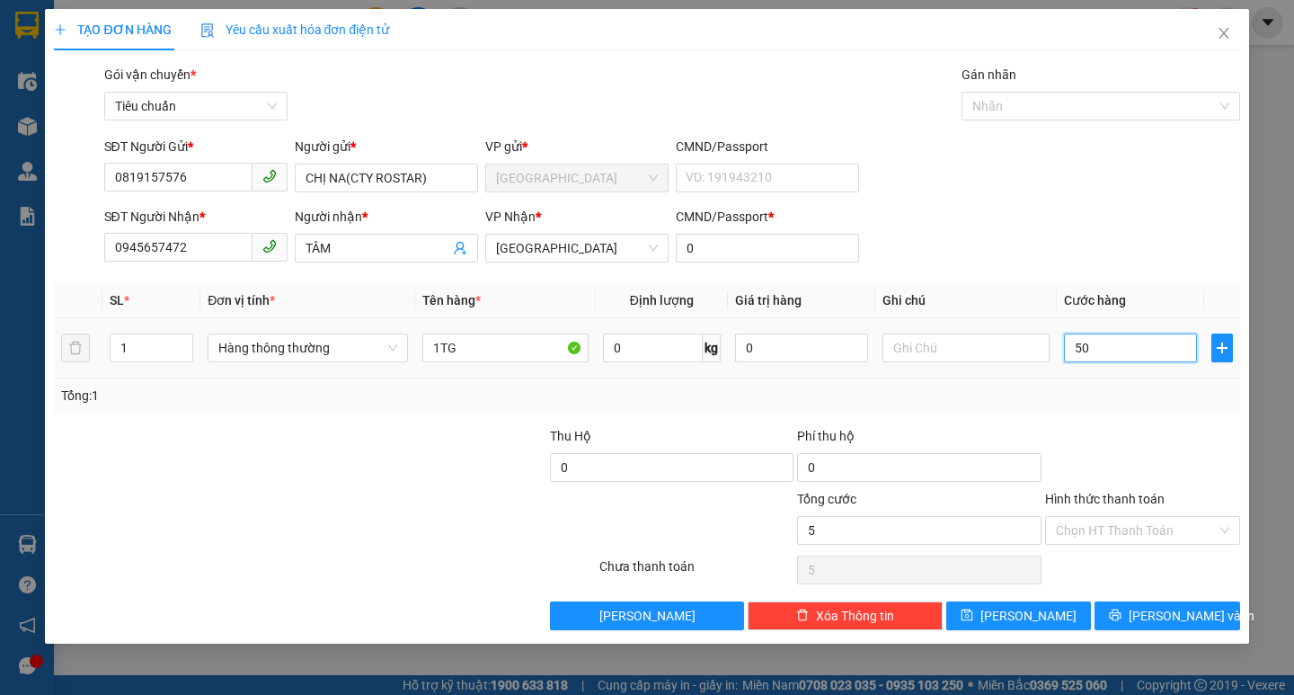
type input "50"
type input "50.000"
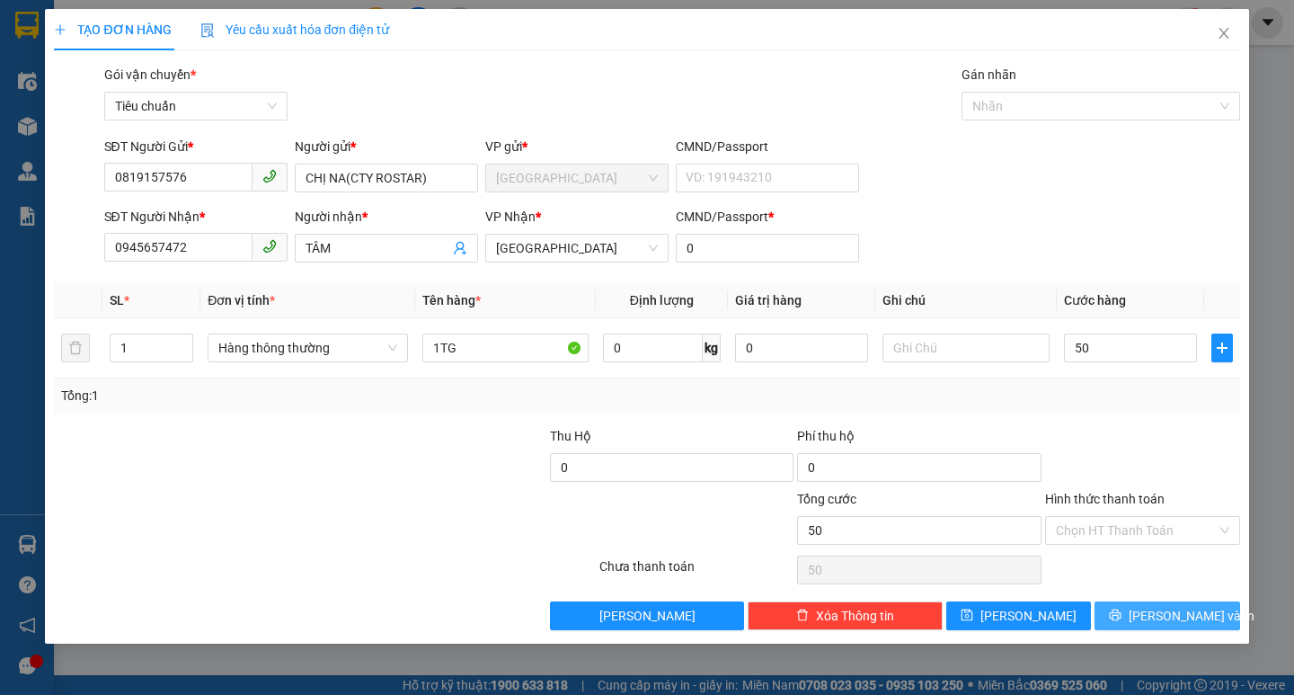
type input "50.000"
click at [1189, 623] on span "[PERSON_NAME] và In" at bounding box center [1192, 616] width 126 height 20
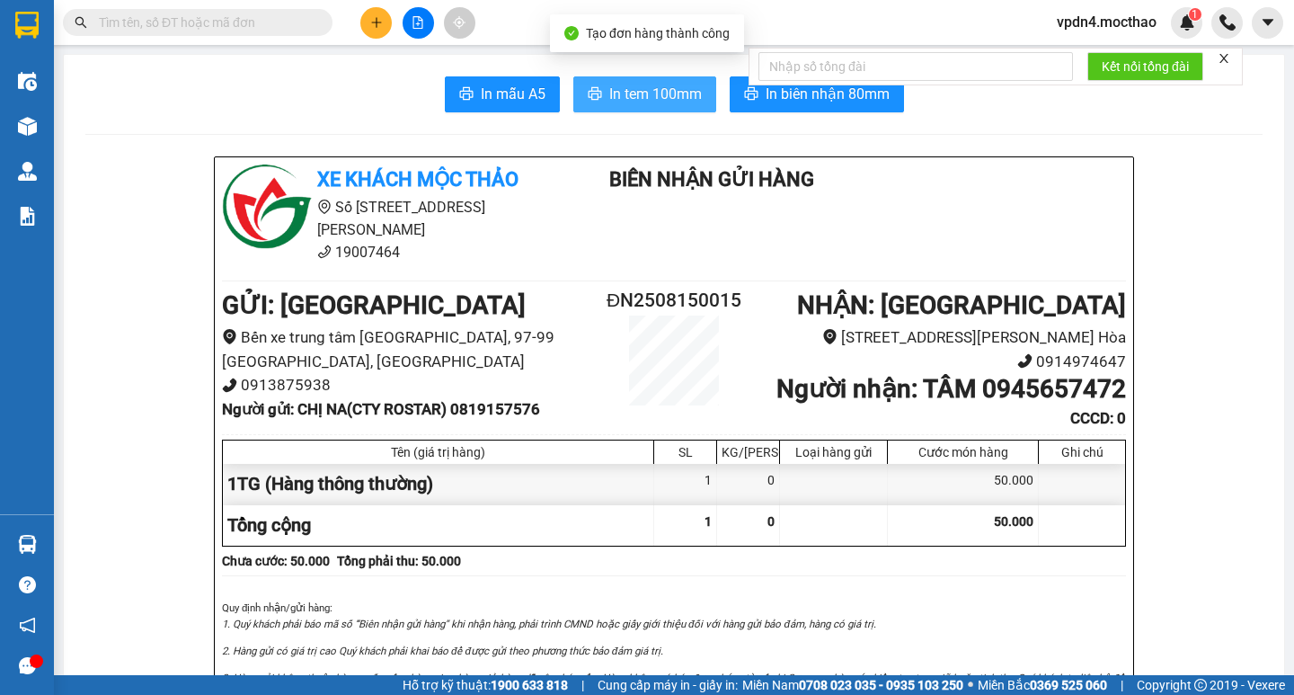
click at [617, 110] on button "In tem 100mm" at bounding box center [644, 94] width 143 height 36
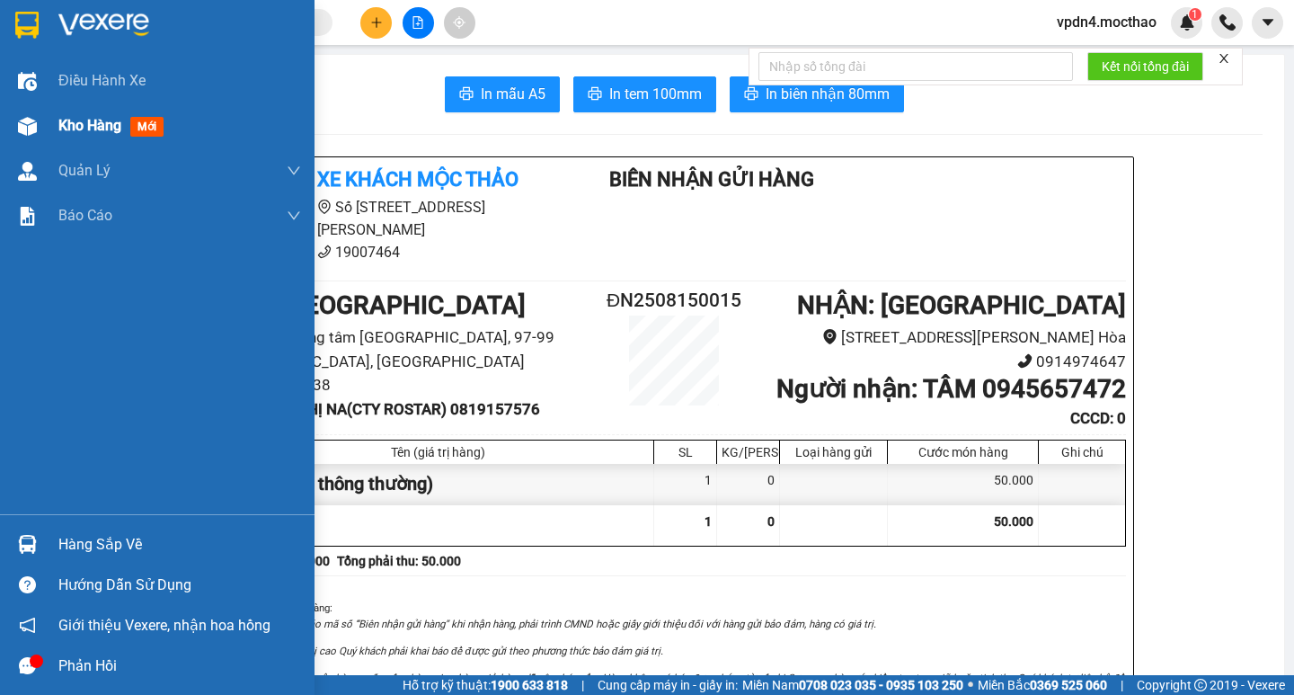
click at [71, 124] on span "Kho hàng" at bounding box center [89, 125] width 63 height 17
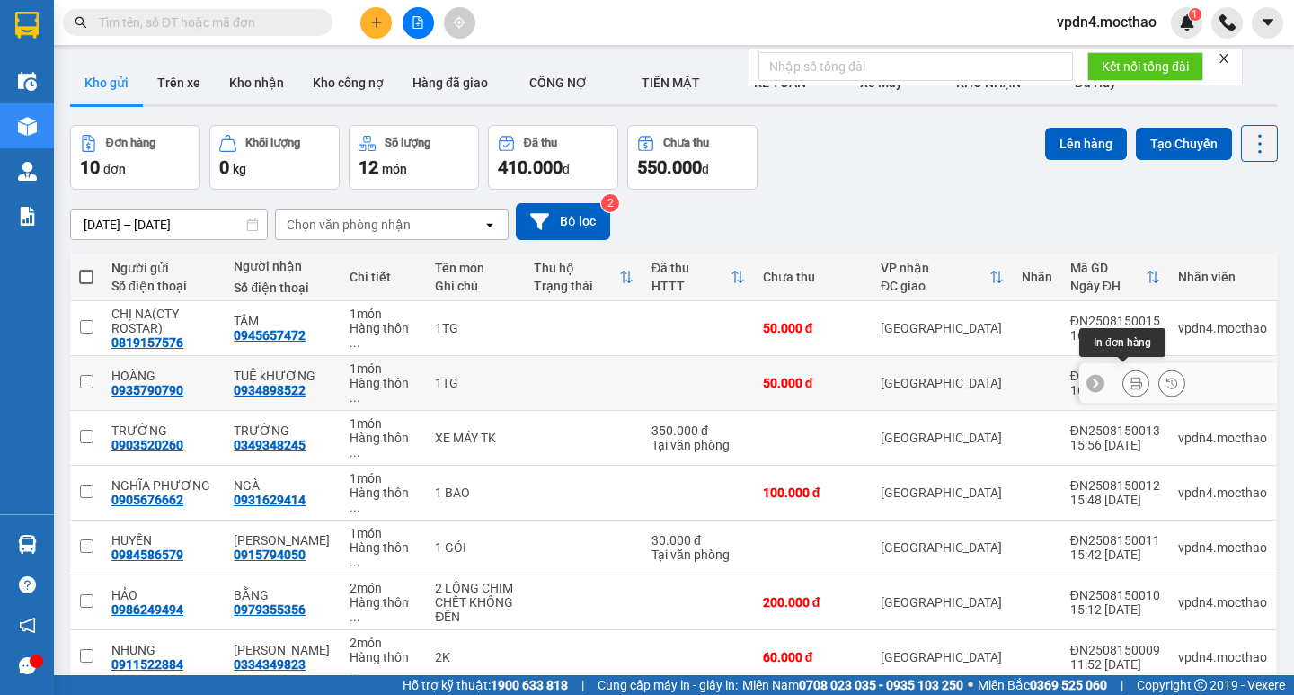
click at [1130, 377] on icon at bounding box center [1136, 383] width 13 height 13
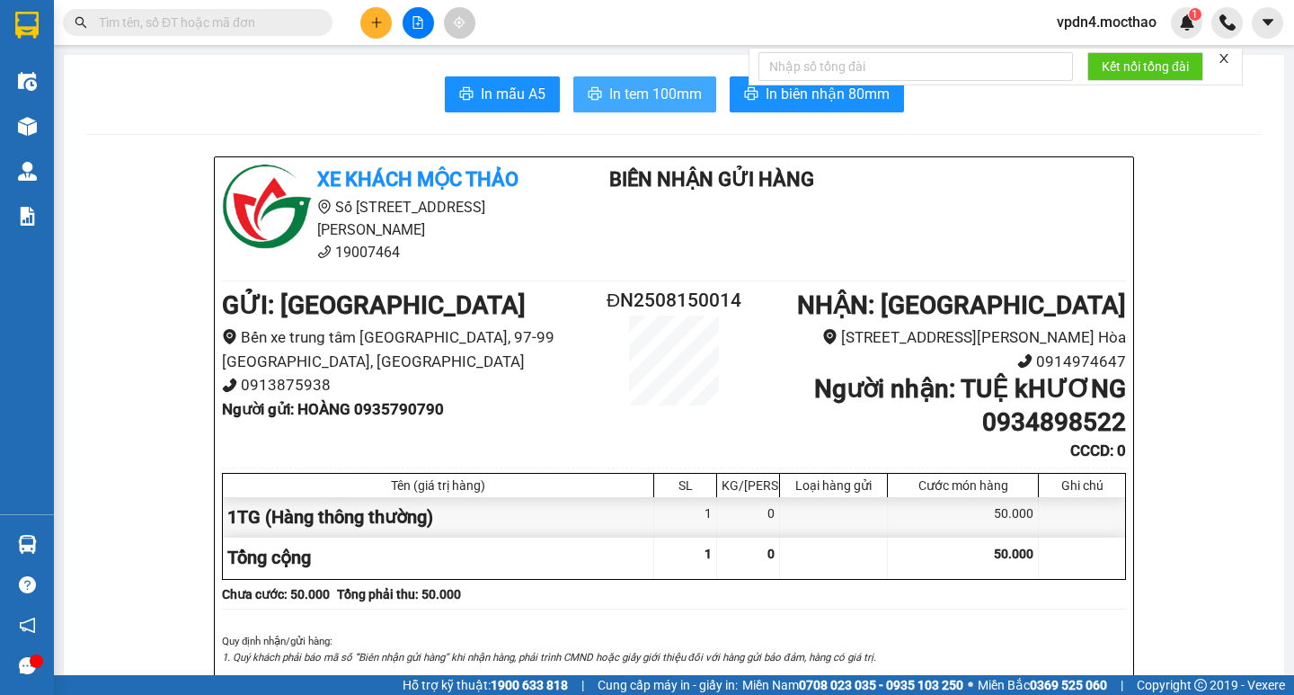
click at [661, 96] on span "In tem 100mm" at bounding box center [655, 94] width 93 height 22
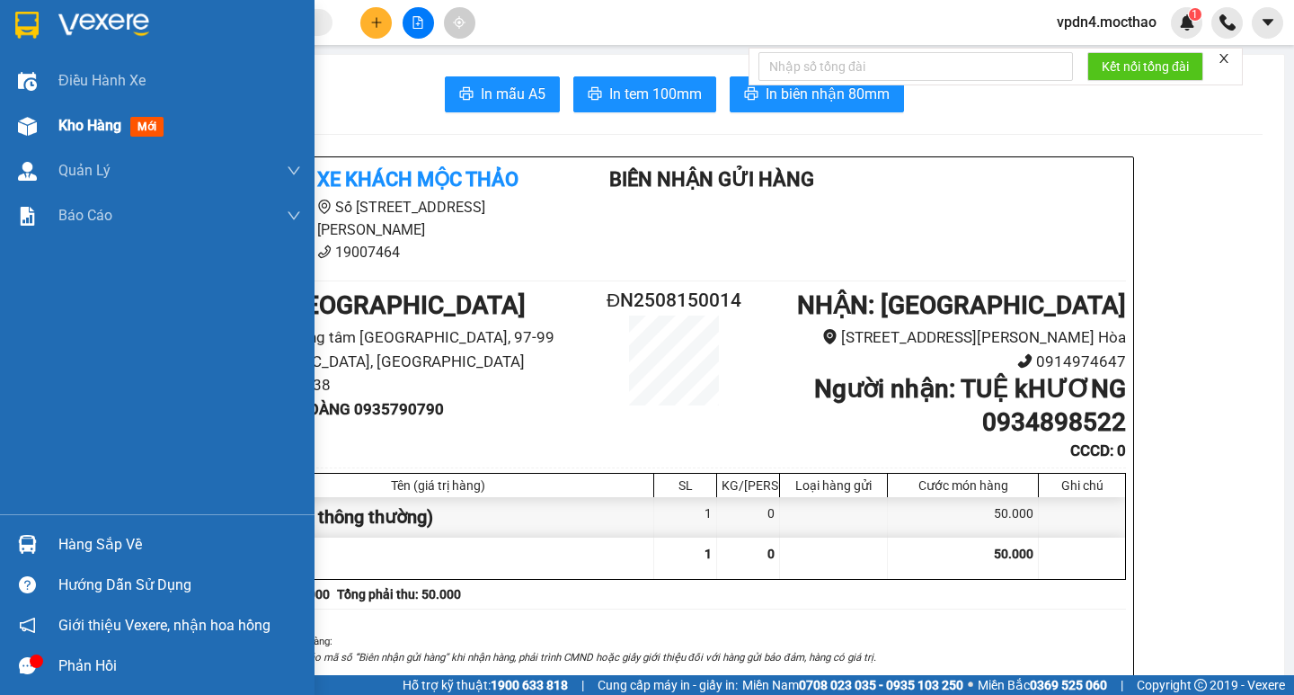
click at [62, 129] on span "Kho hàng" at bounding box center [89, 125] width 63 height 17
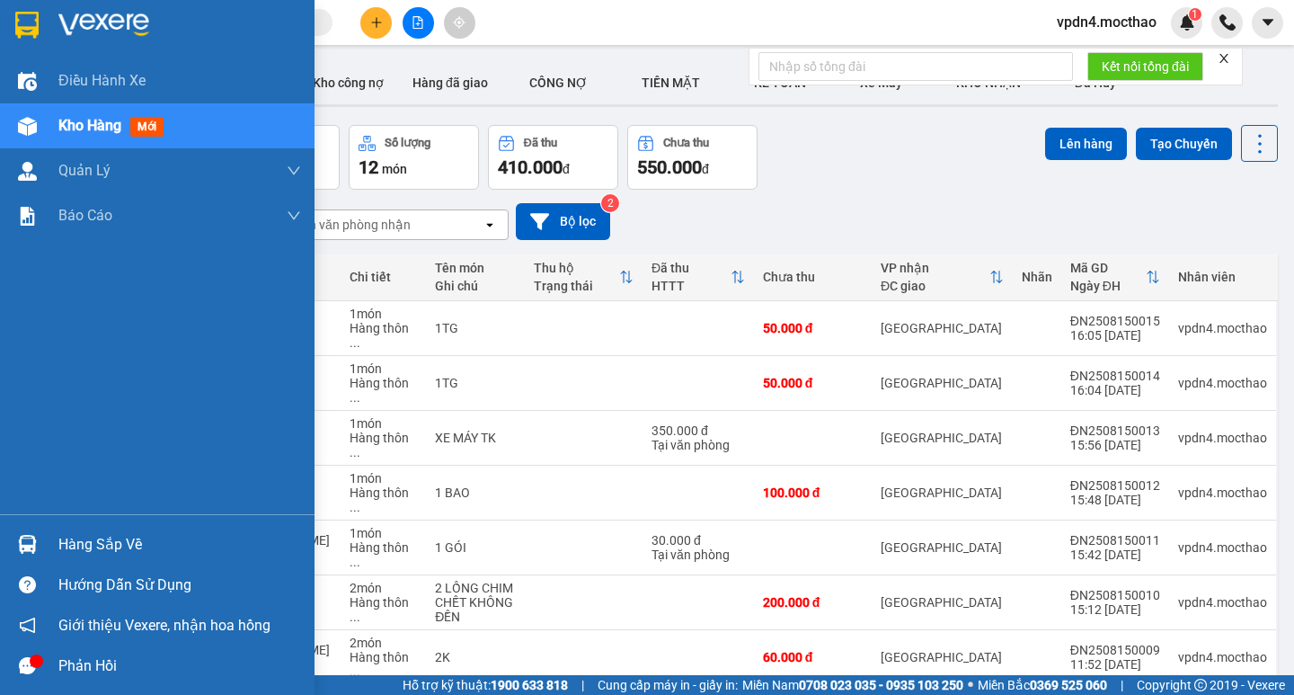
click at [102, 129] on span "Kho hàng" at bounding box center [89, 125] width 63 height 17
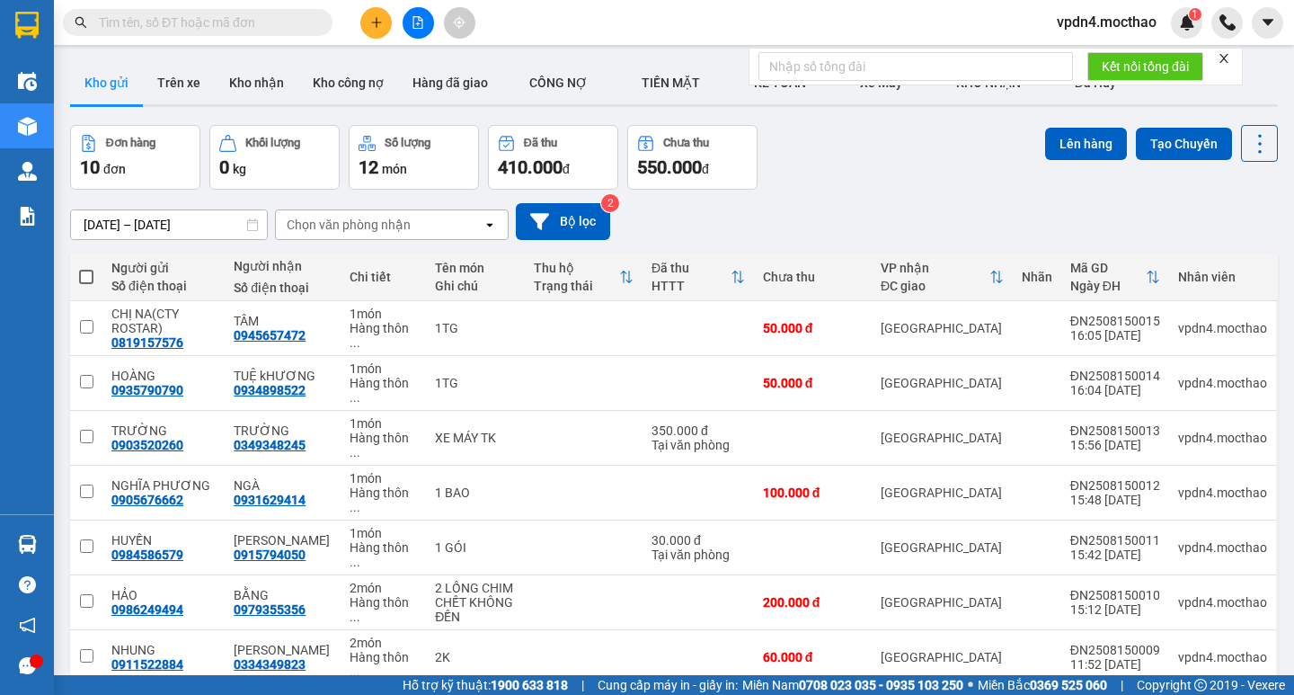
scroll to position [133, 0]
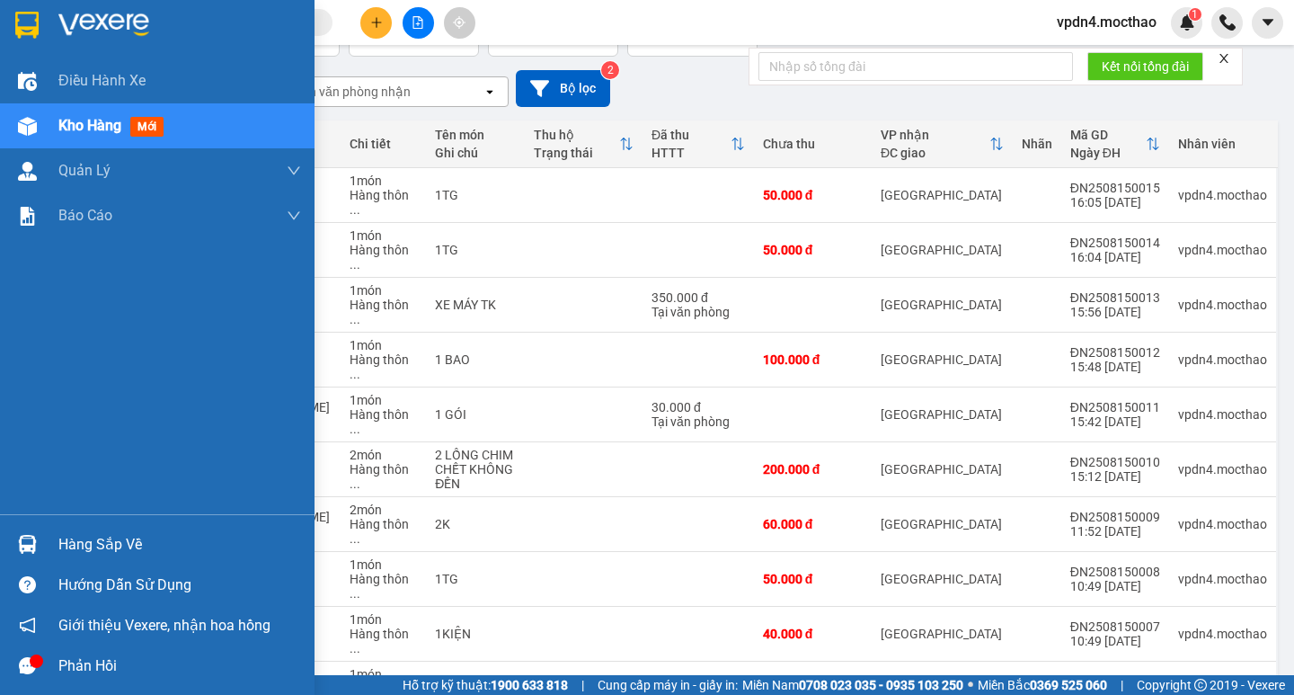
click at [104, 553] on div "Hàng sắp về" at bounding box center [179, 544] width 243 height 27
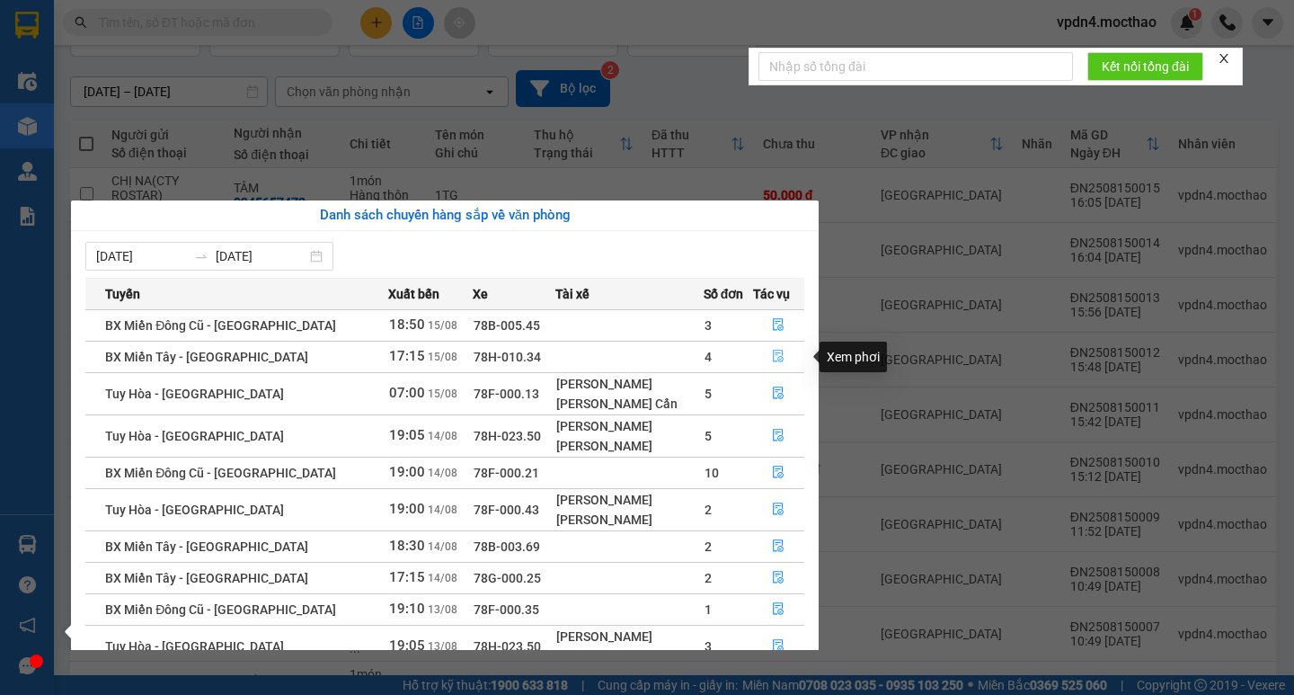
click at [773, 351] on icon "file-done" at bounding box center [778, 356] width 13 height 13
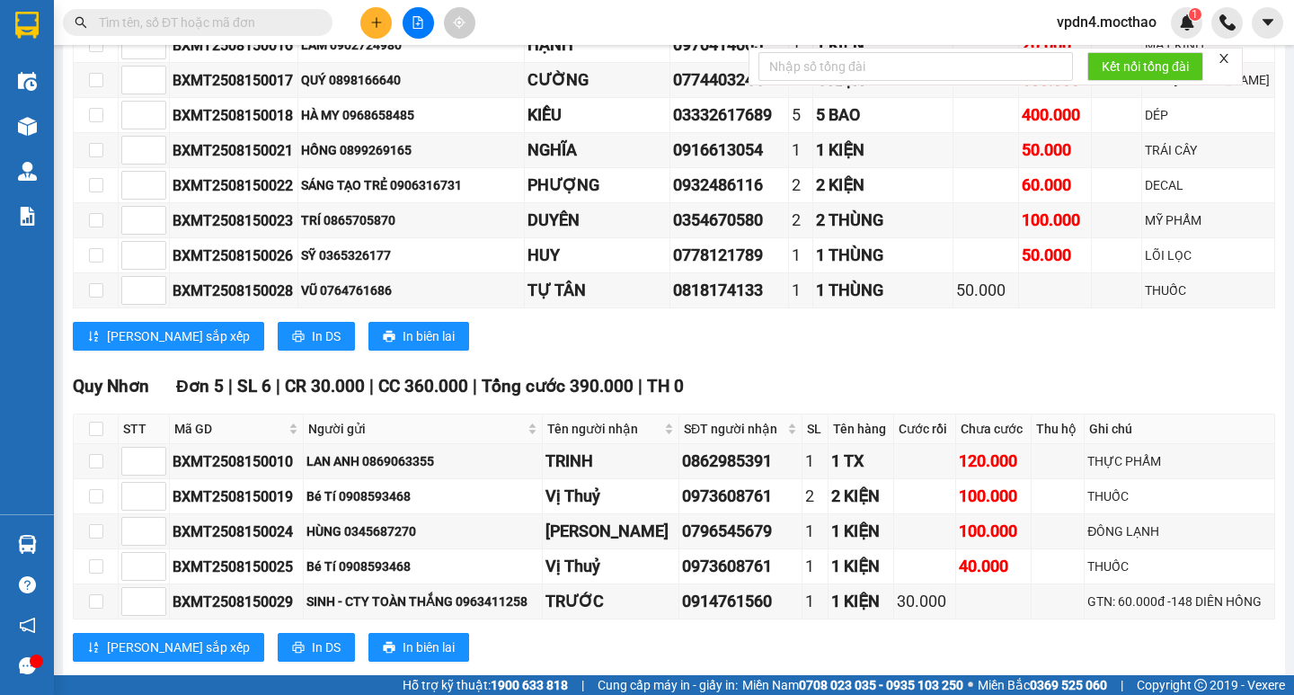
scroll to position [739, 0]
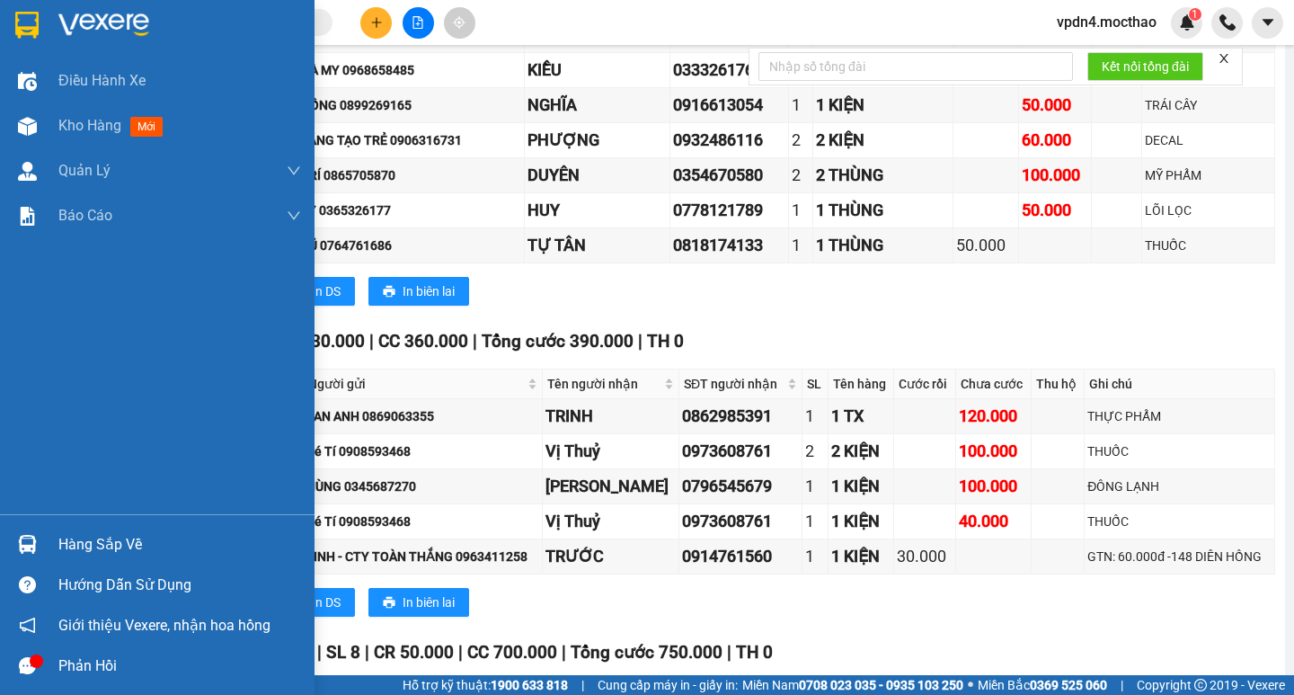
click at [73, 540] on div "Hàng sắp về" at bounding box center [179, 544] width 243 height 27
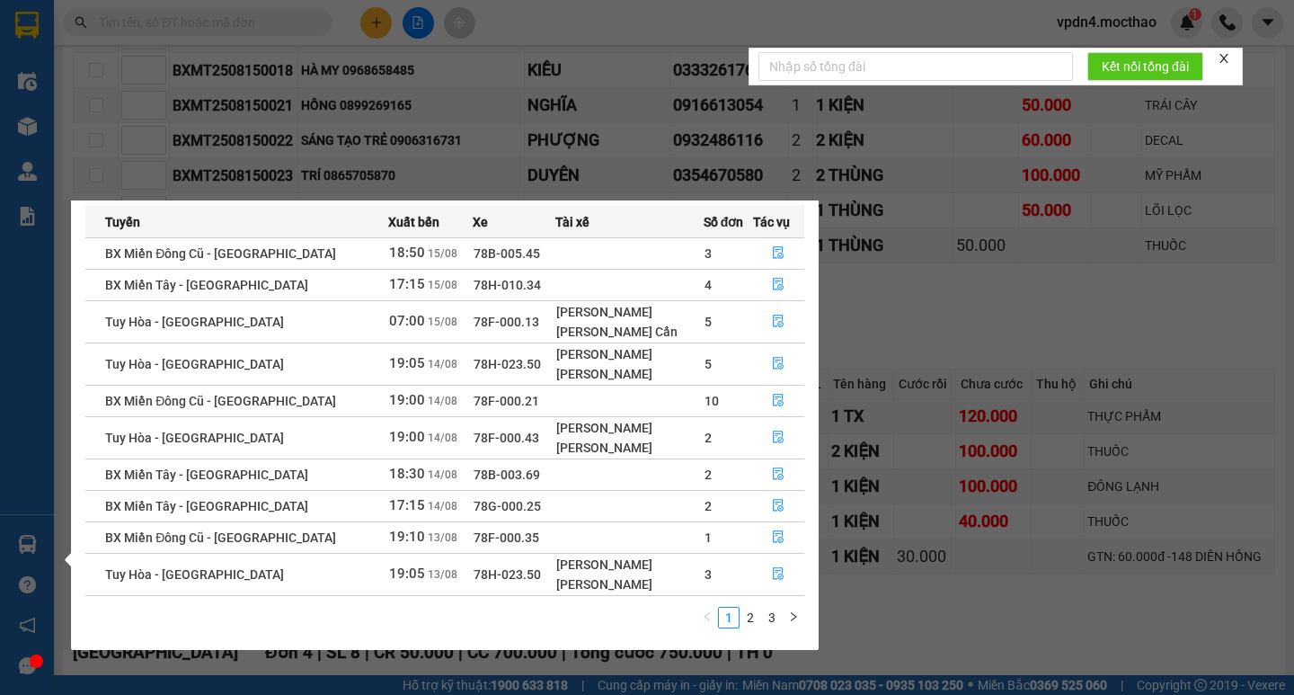
scroll to position [71, 0]
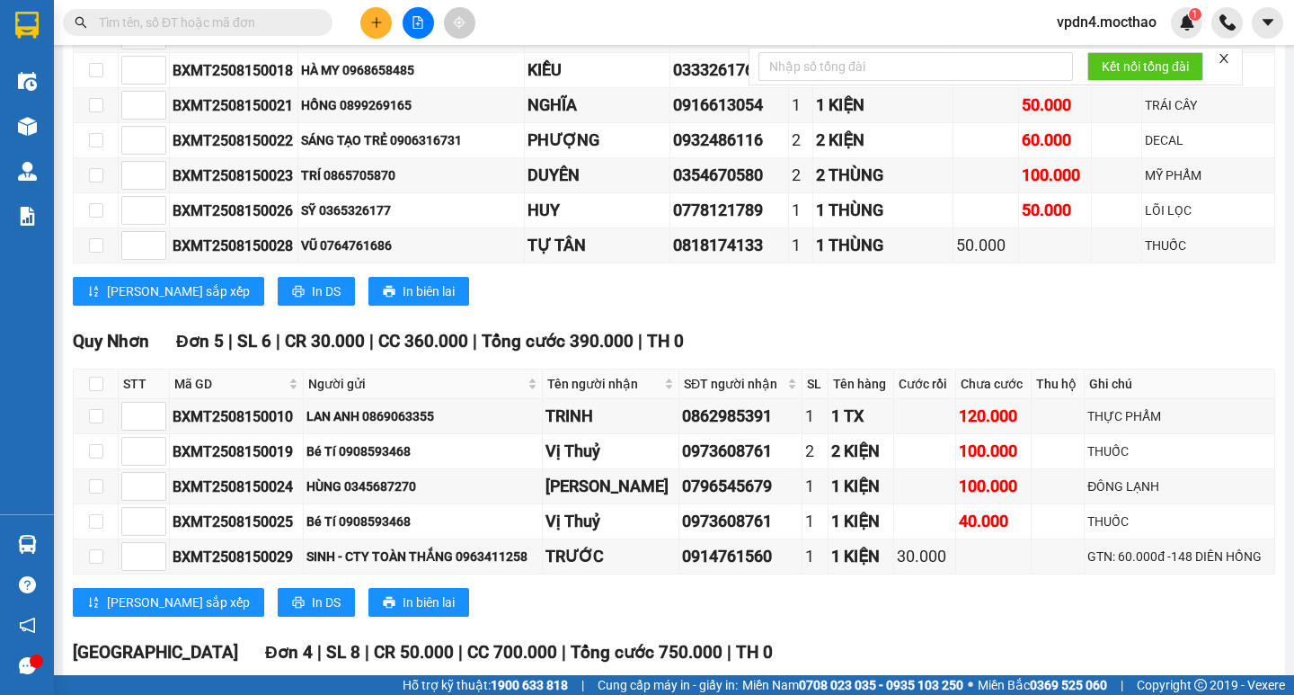
click at [989, 342] on section "Kết quả tìm kiếm ( 0 ) Bộ lọc Ngày lên hàng gần nhất No Data vpdn4.mocthao 1 Đi…" at bounding box center [647, 347] width 1294 height 695
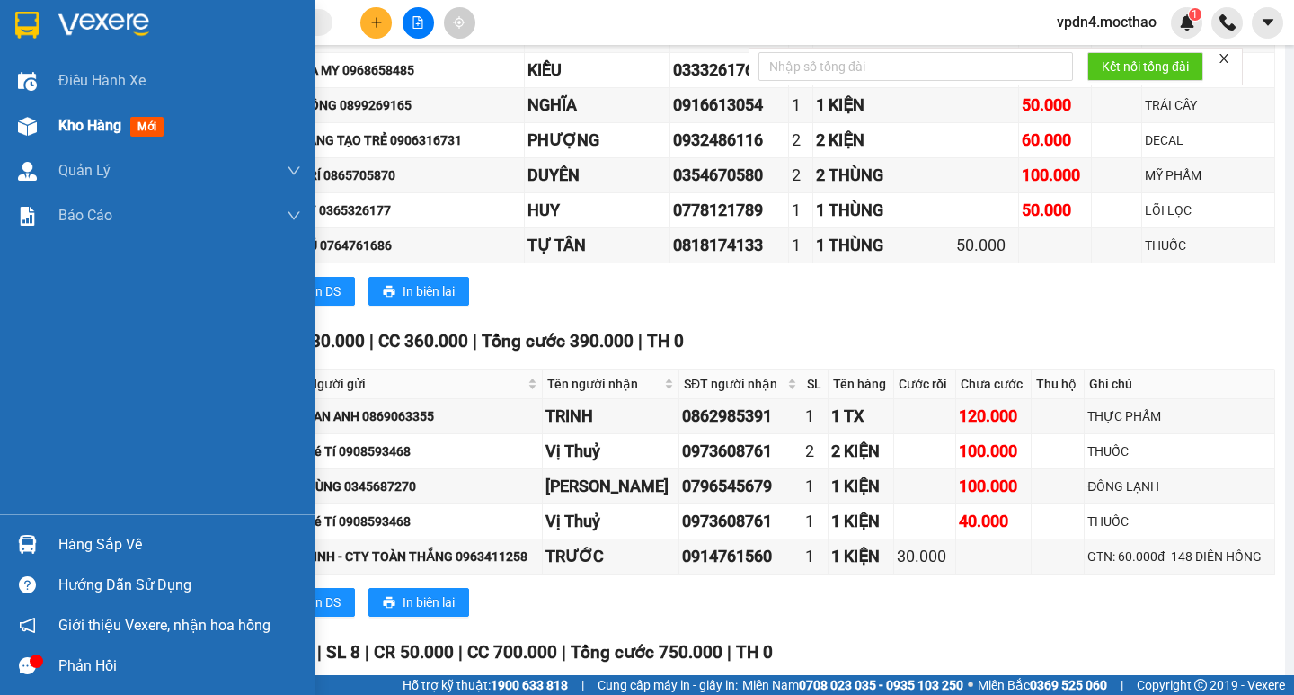
click at [70, 126] on span "Kho hàng" at bounding box center [89, 125] width 63 height 17
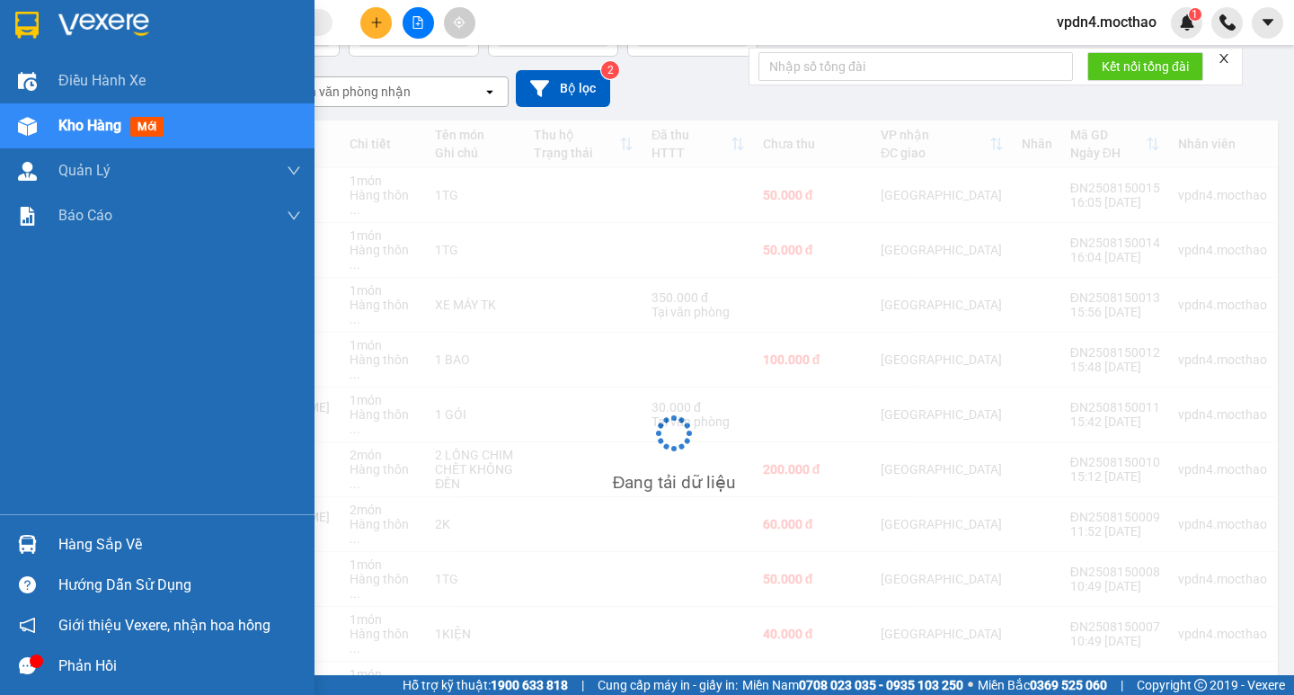
scroll to position [133, 0]
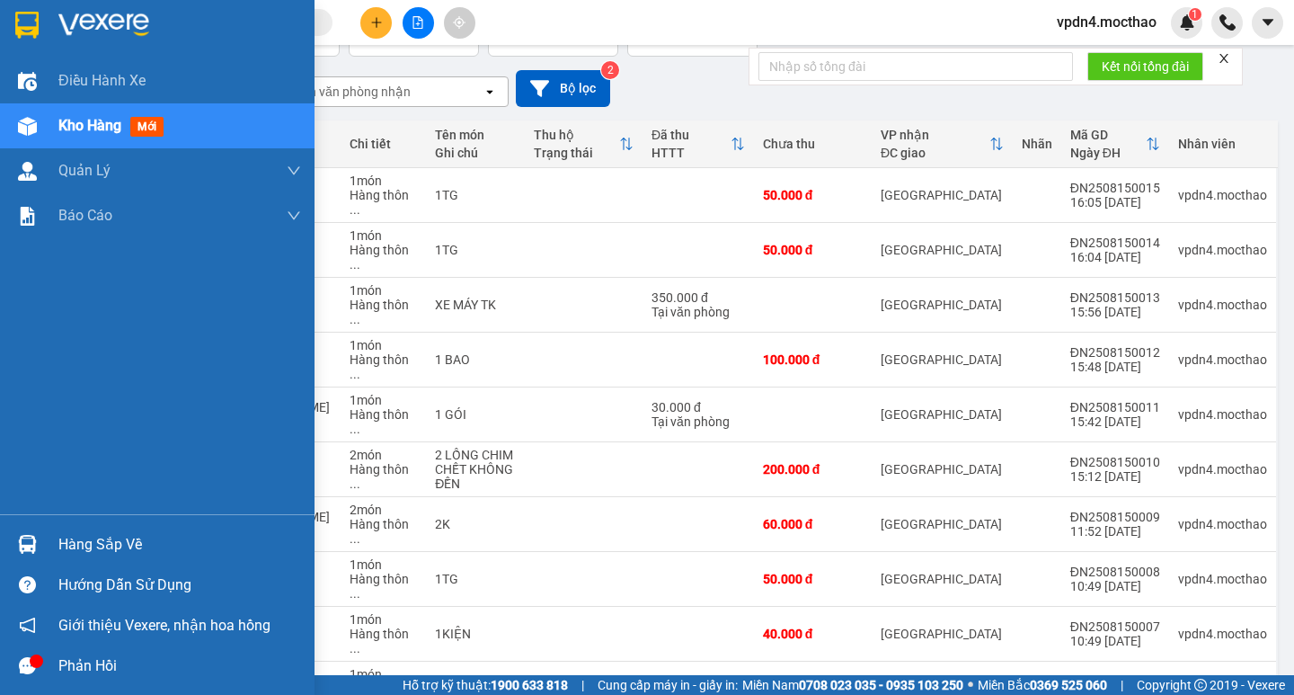
click at [141, 538] on div "Hàng sắp về" at bounding box center [179, 544] width 243 height 27
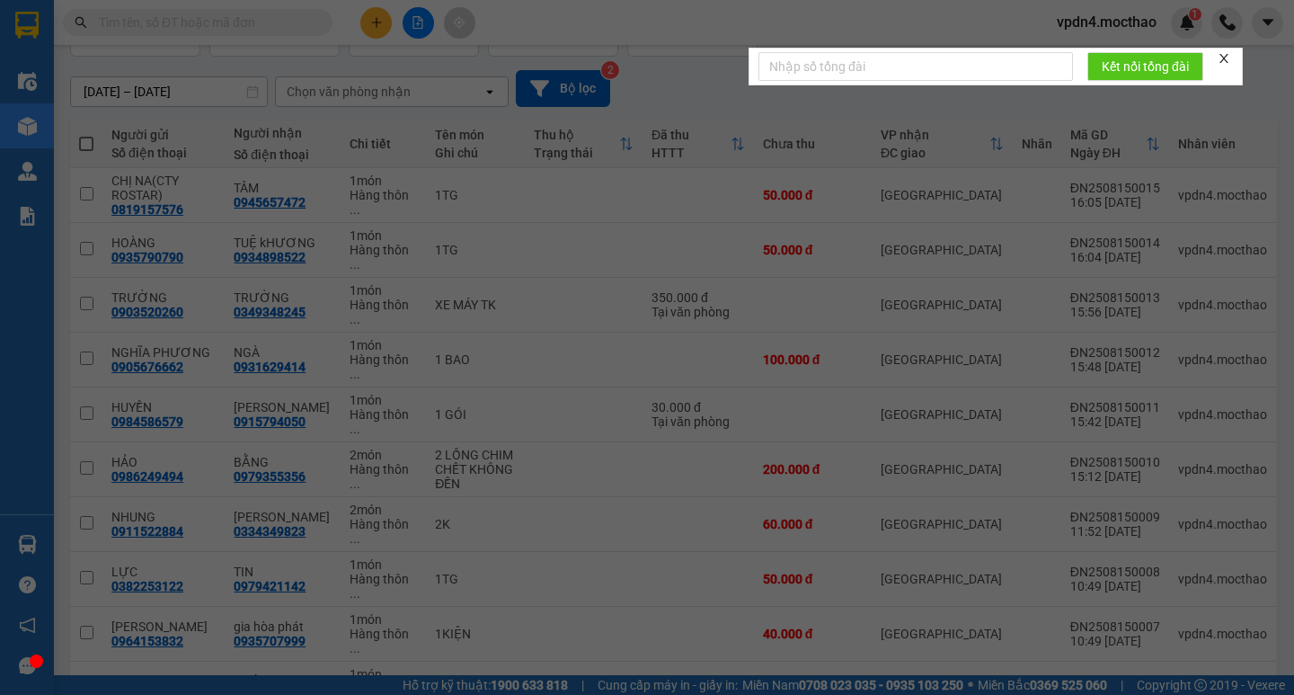
scroll to position [29, 0]
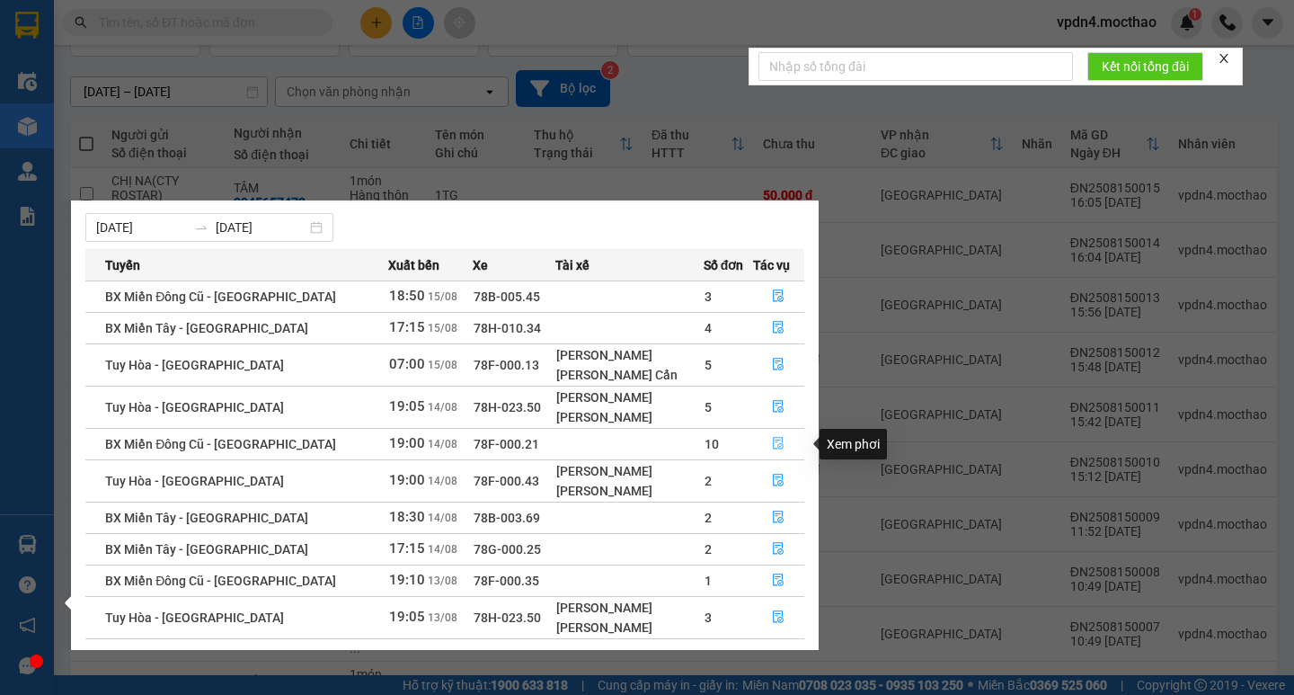
click at [767, 436] on button "button" at bounding box center [779, 444] width 50 height 29
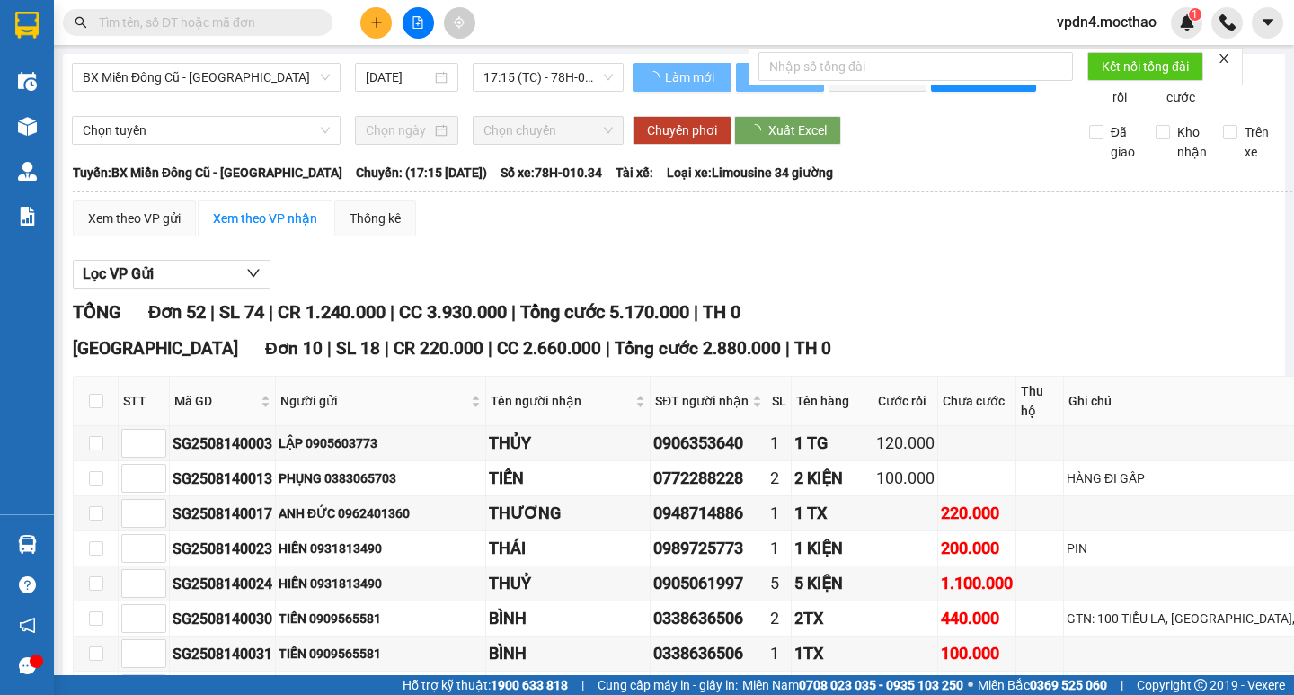
type input "[DATE]"
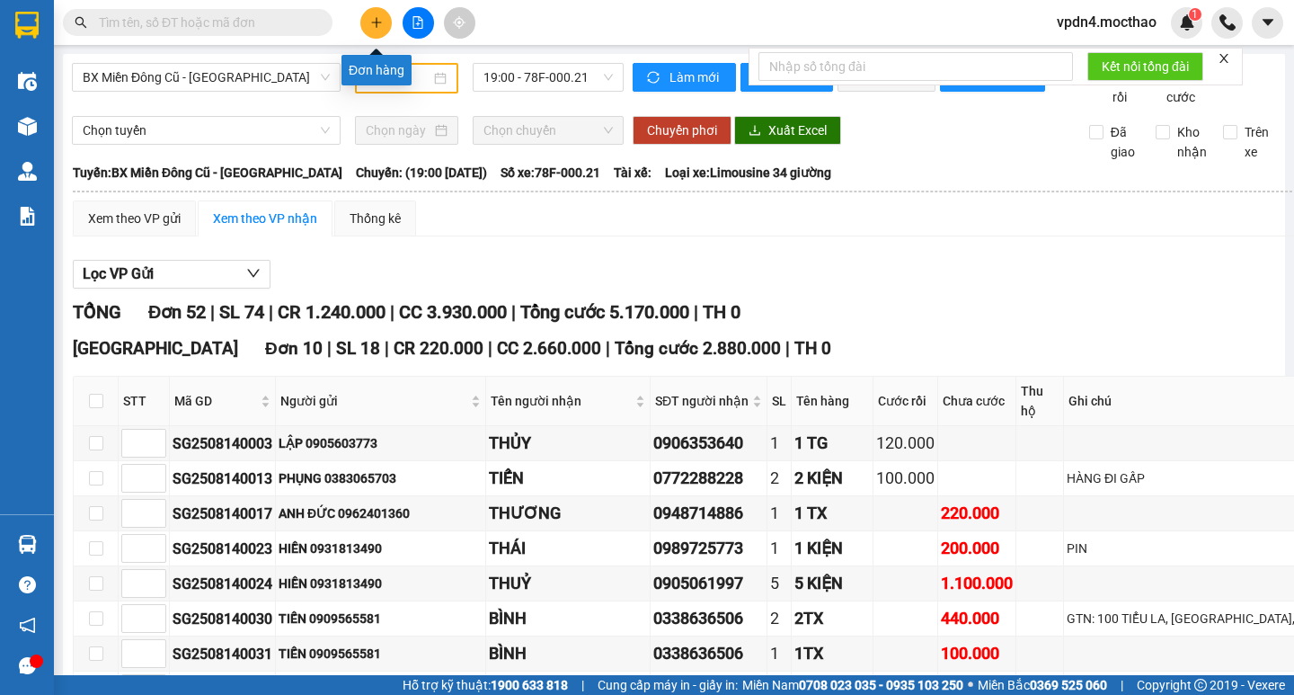
click at [368, 17] on button at bounding box center [375, 22] width 31 height 31
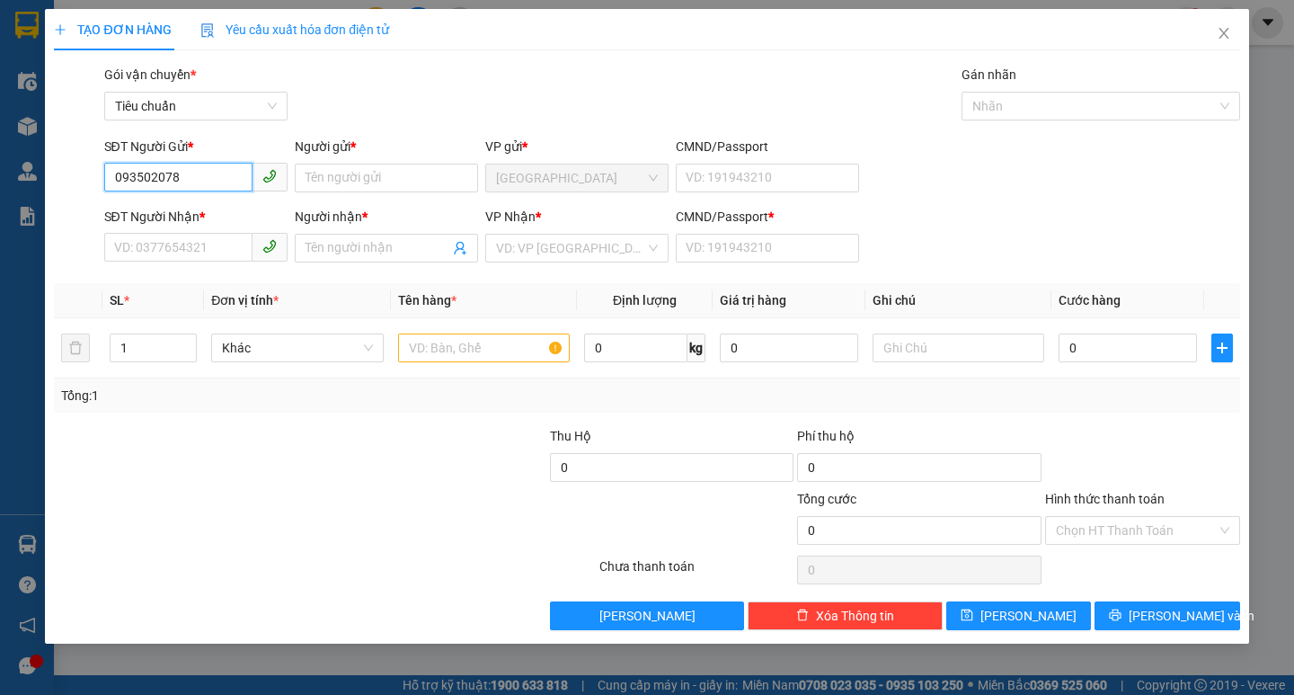
type input "0935020787"
click at [227, 209] on div "0935020787 - KHOA" at bounding box center [196, 214] width 162 height 20
type input "KHOA"
type input "0917124409"
type input "TÀI"
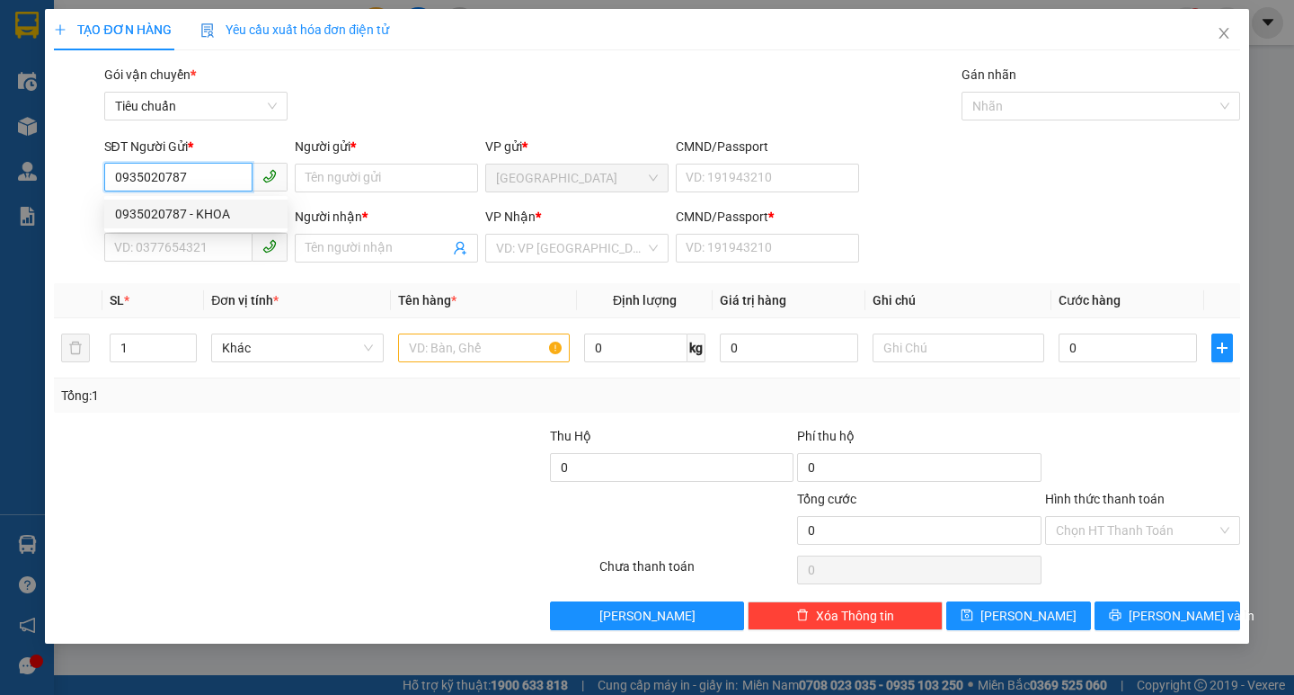
type input "0"
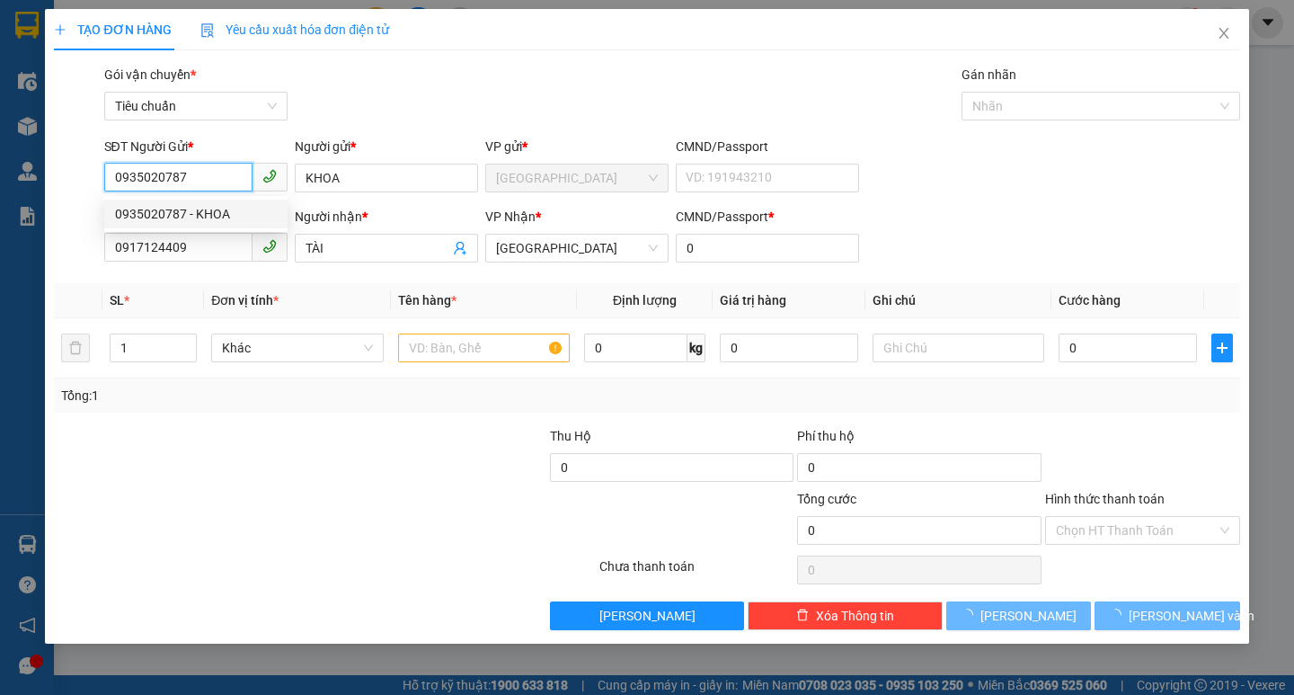
type input "30.000"
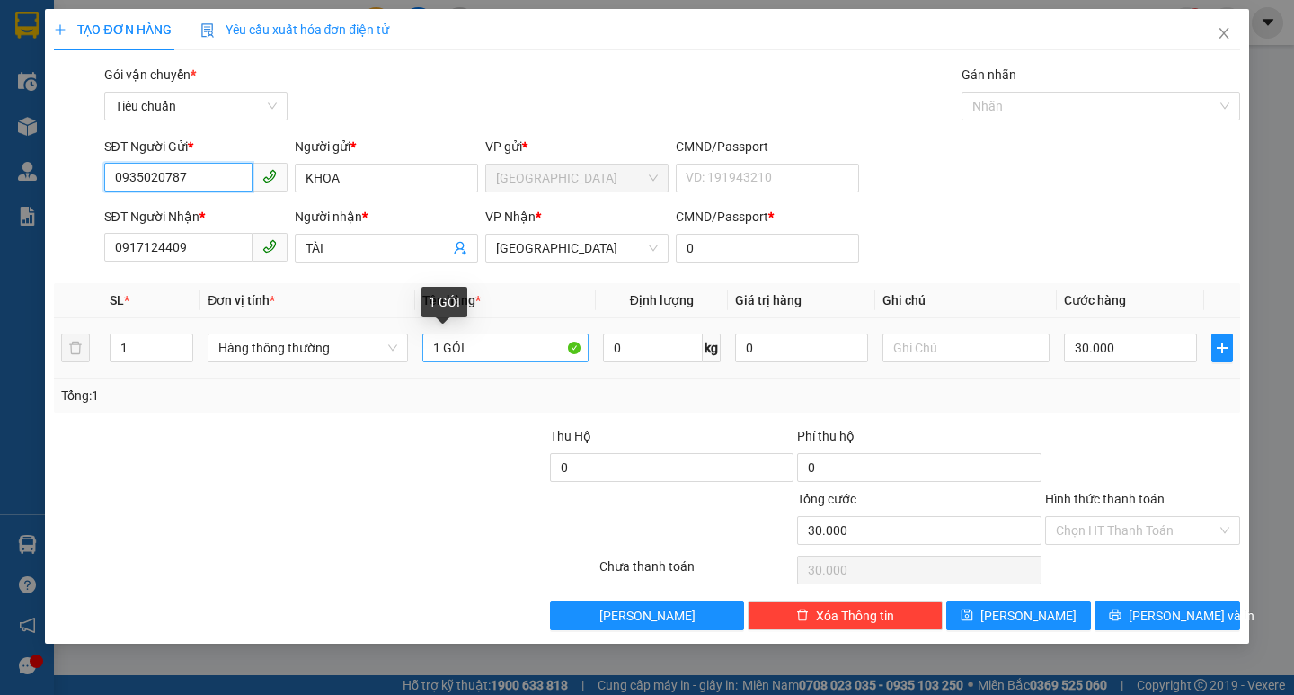
type input "0935020787"
click at [503, 350] on input "1 GÓI" at bounding box center [505, 347] width 166 height 29
type input "1TX"
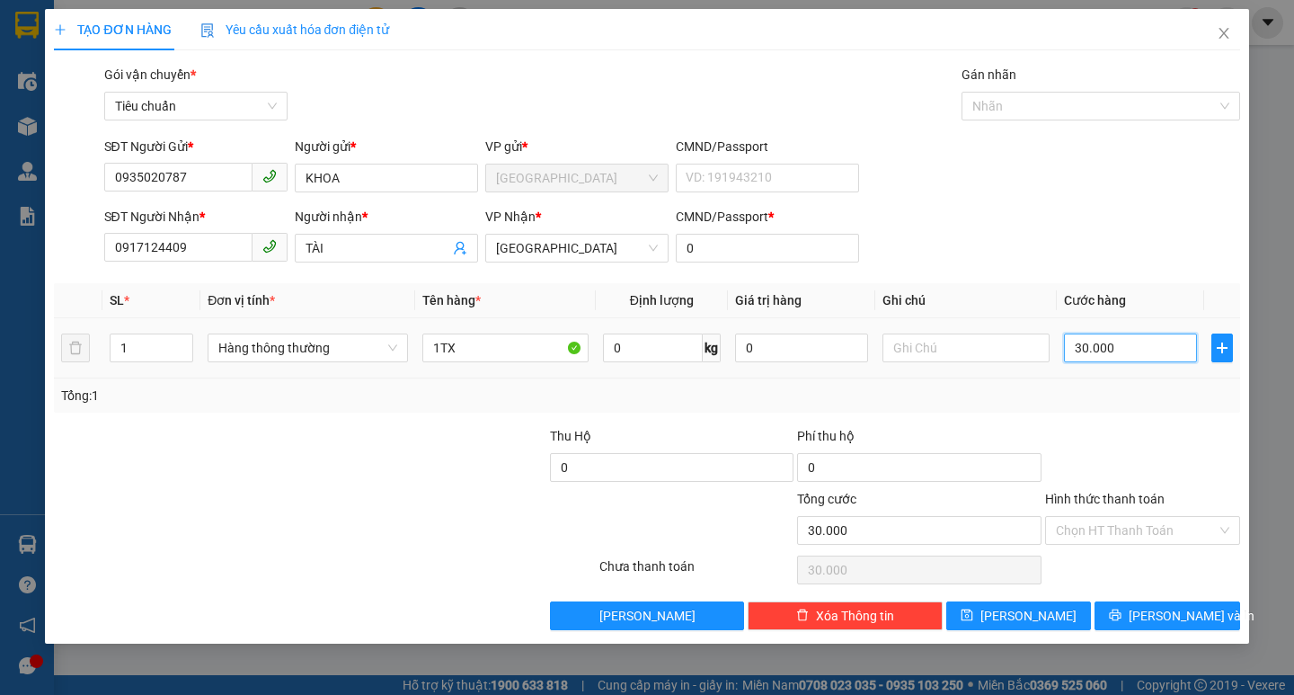
click at [1108, 359] on input "30.000" at bounding box center [1131, 347] width 134 height 29
type input "5"
type input "50"
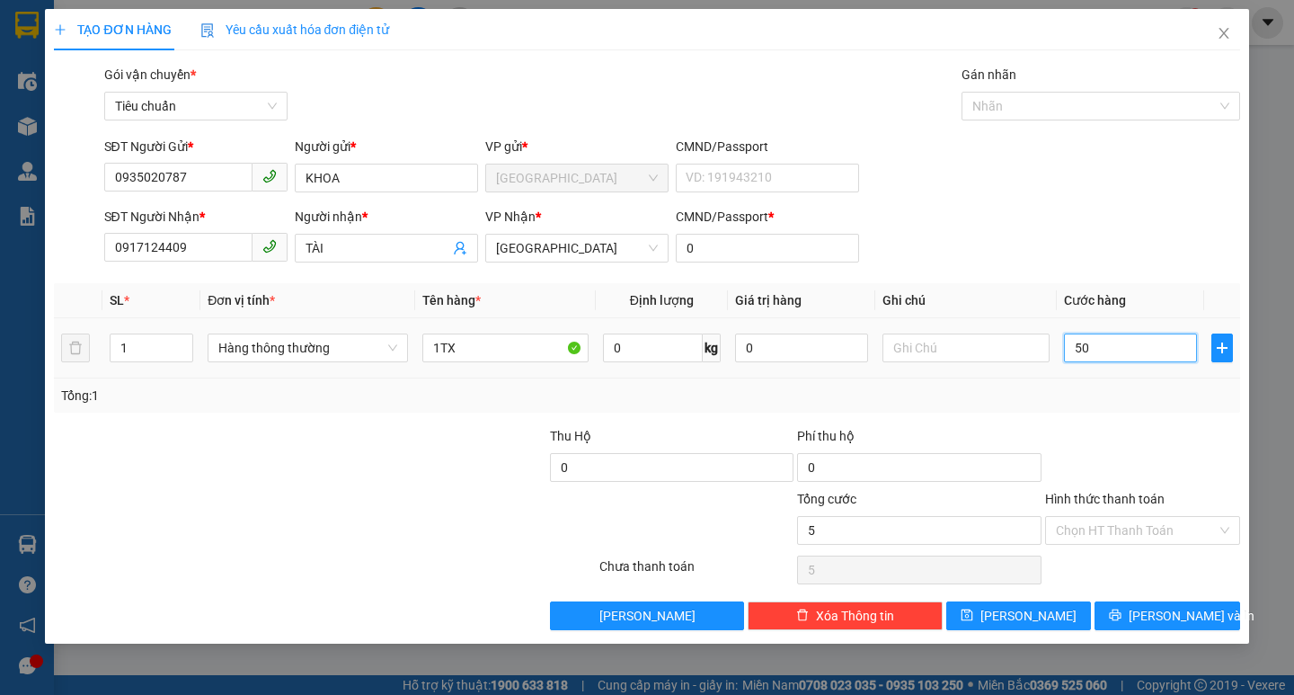
type input "50"
type input "50.000"
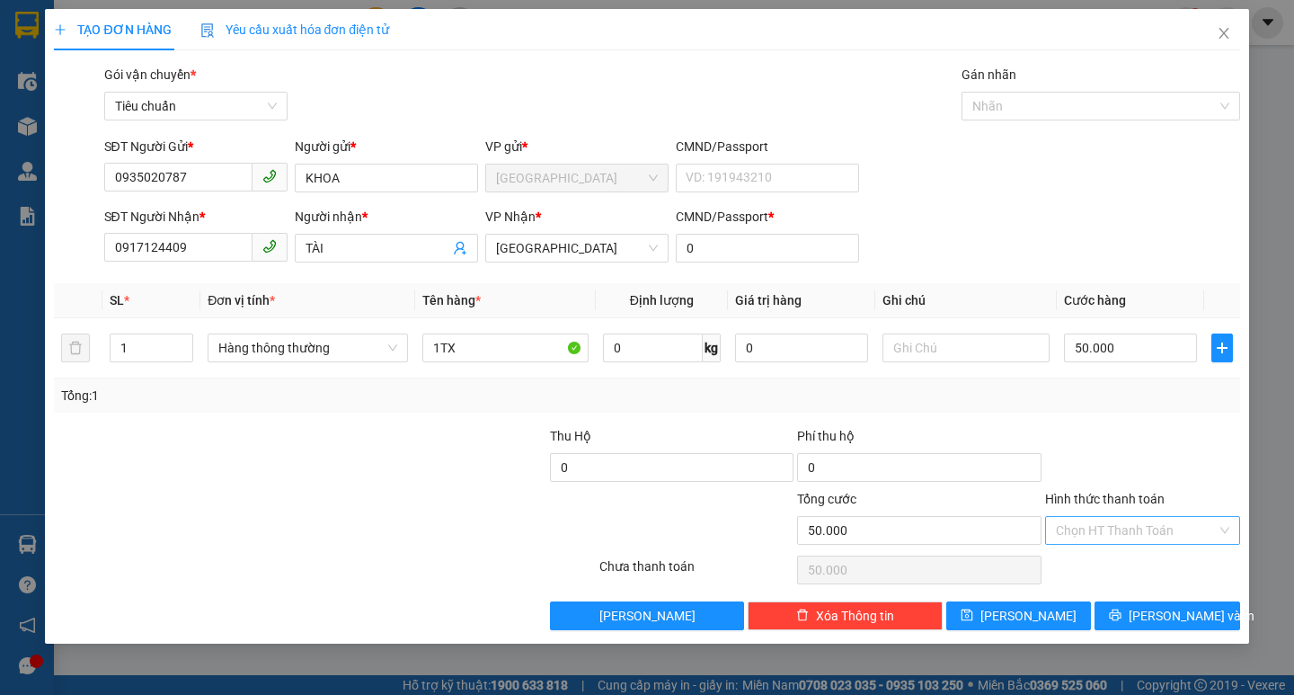
click at [1095, 530] on input "Hình thức thanh toán" at bounding box center [1136, 530] width 161 height 27
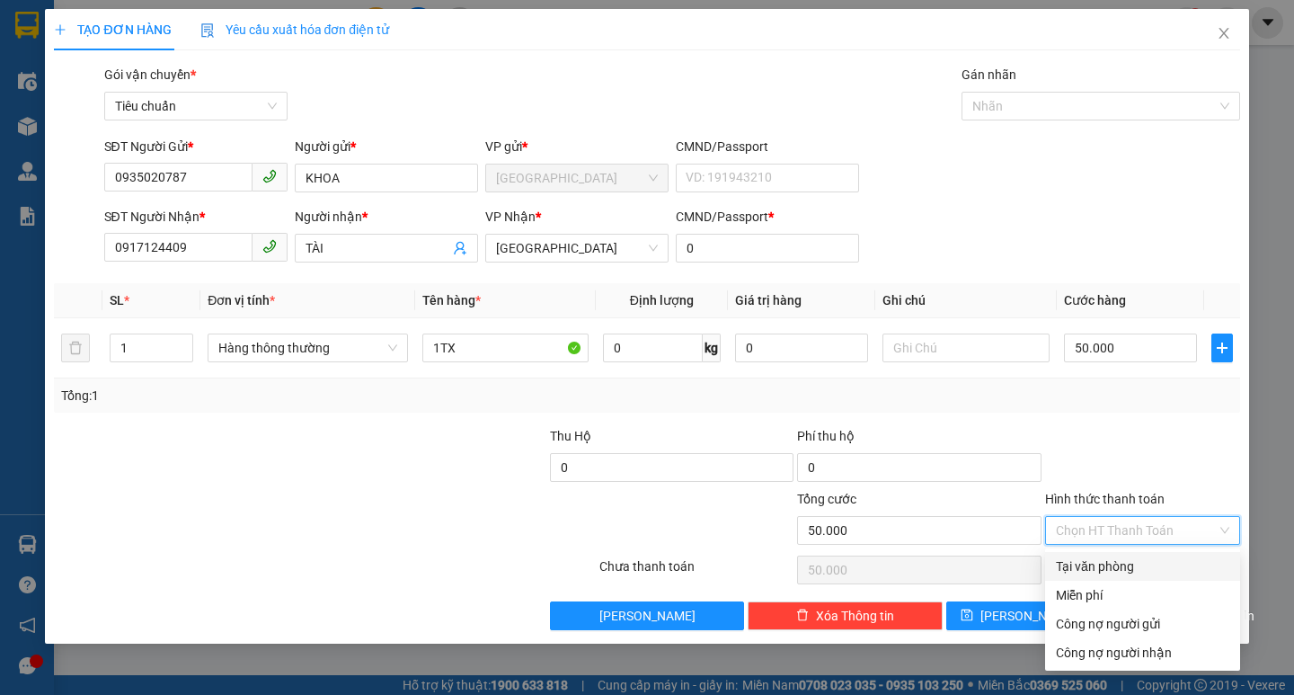
click at [1120, 561] on div "Tại văn phòng" at bounding box center [1142, 566] width 173 height 20
type input "0"
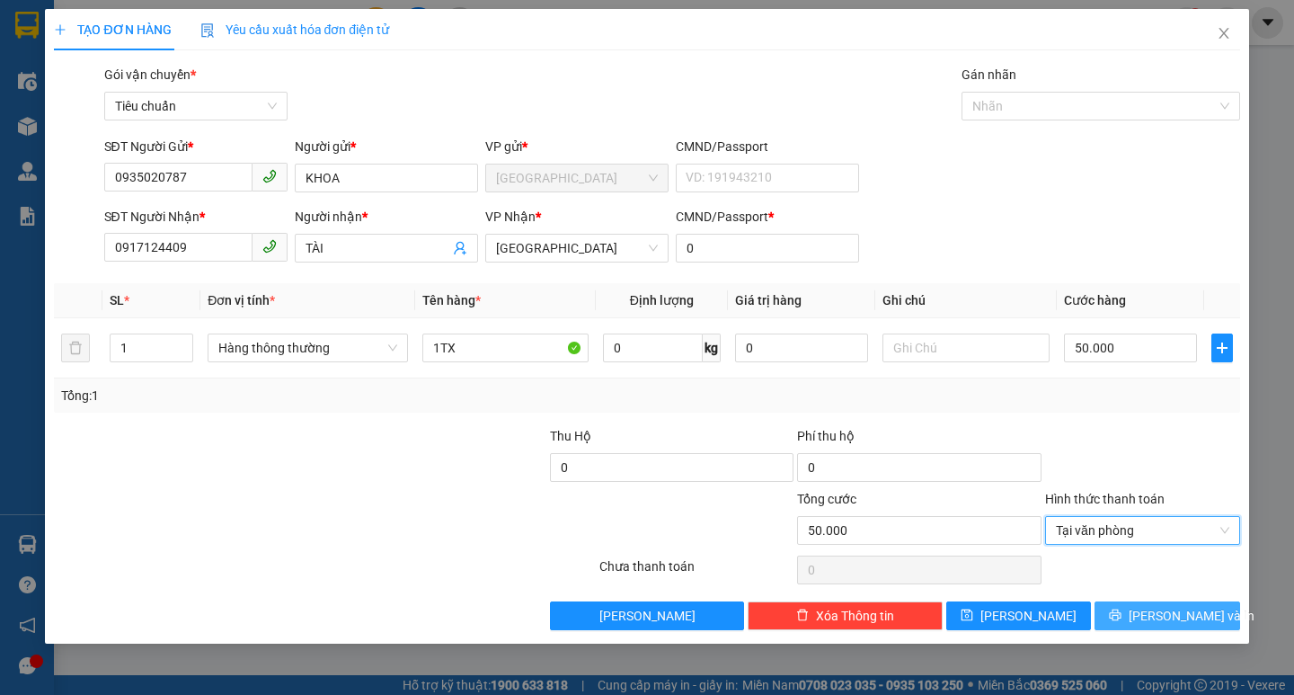
click at [1153, 625] on button "[PERSON_NAME] và In" at bounding box center [1167, 615] width 145 height 29
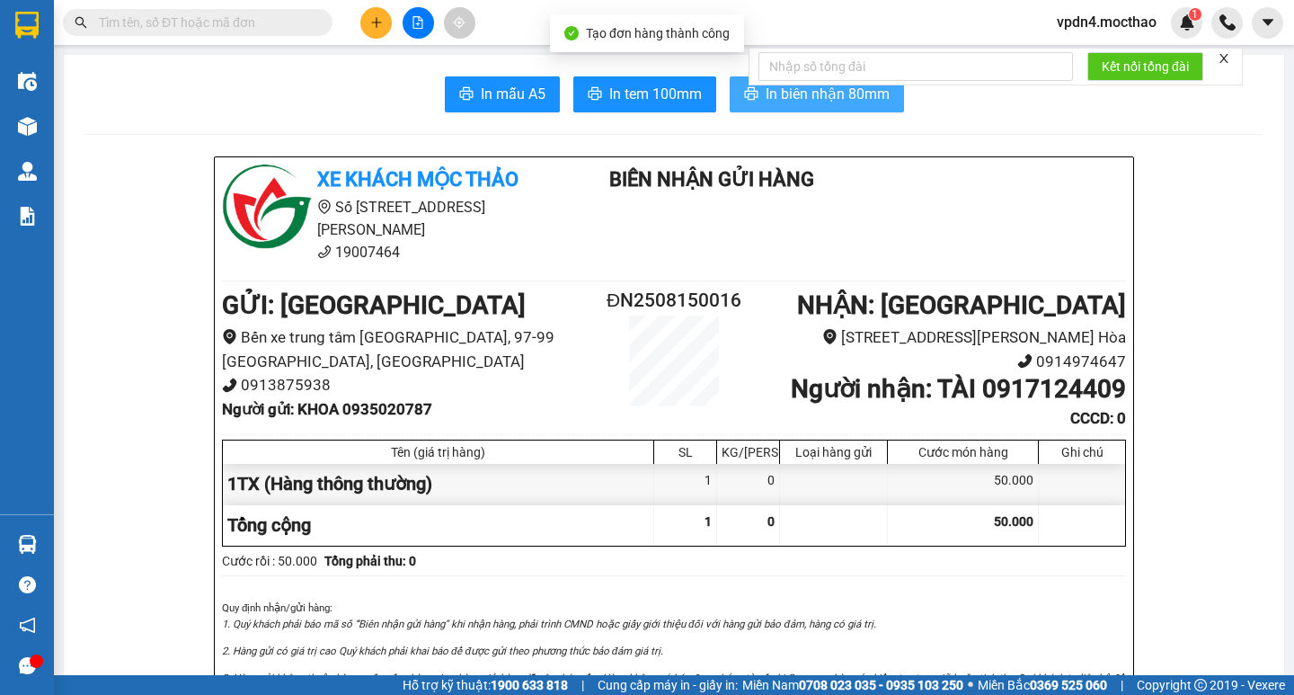
click at [878, 107] on button "In biên nhận 80mm" at bounding box center [817, 94] width 174 height 36
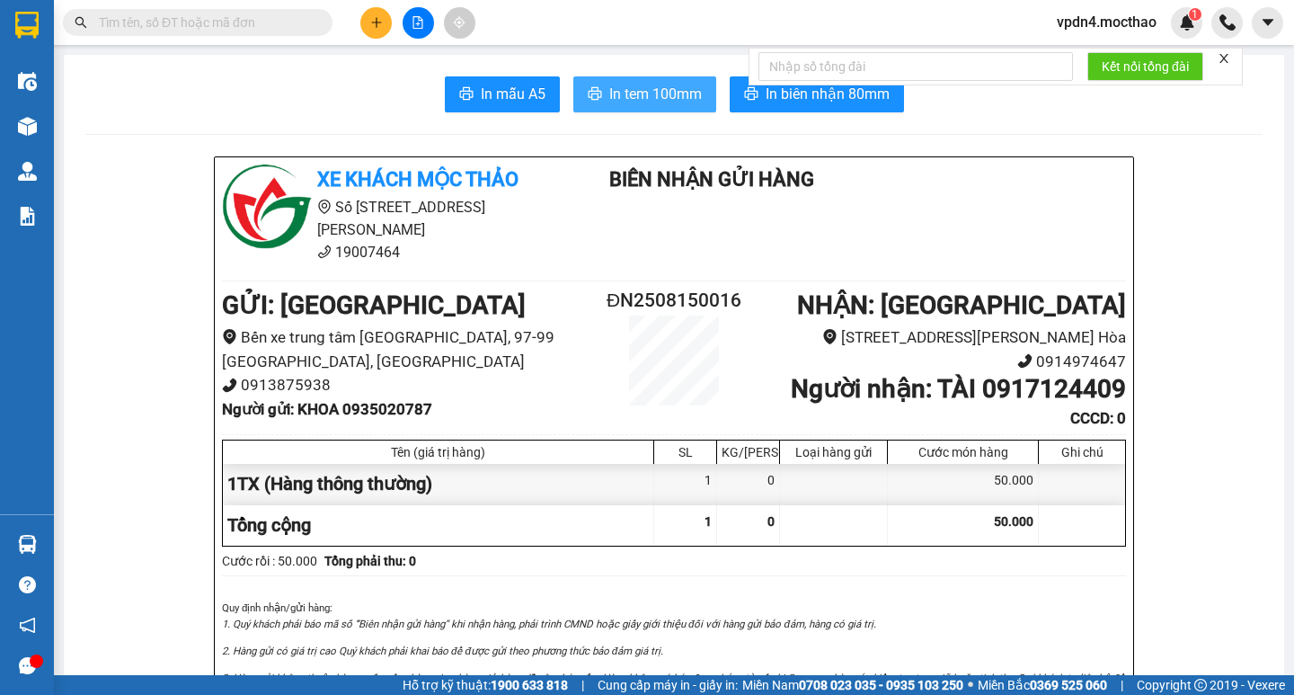
click at [614, 109] on button "In tem 100mm" at bounding box center [644, 94] width 143 height 36
click at [375, 25] on icon "plus" at bounding box center [376, 22] width 13 height 13
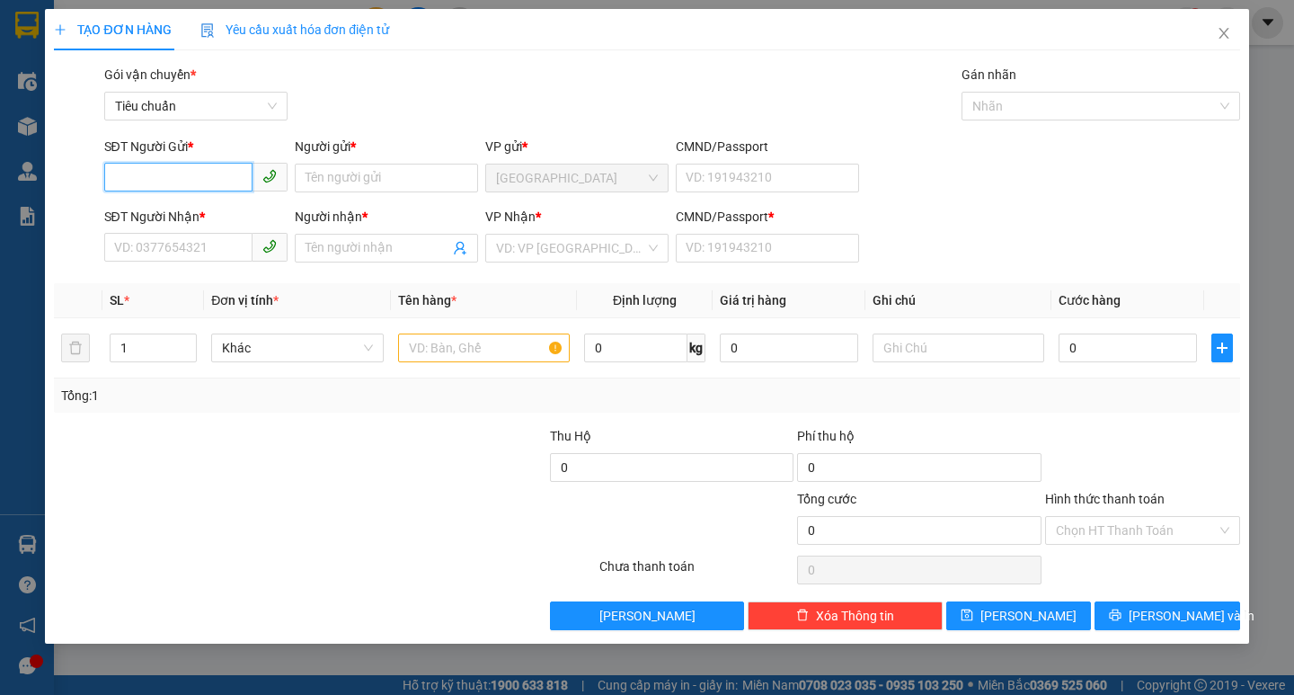
click at [210, 180] on input "SĐT Người Gửi *" at bounding box center [178, 177] width 148 height 29
type input "0905502656"
click at [224, 212] on div "0905502656 - HOA" at bounding box center [196, 214] width 162 height 20
type input "HOA"
type input "0935817234"
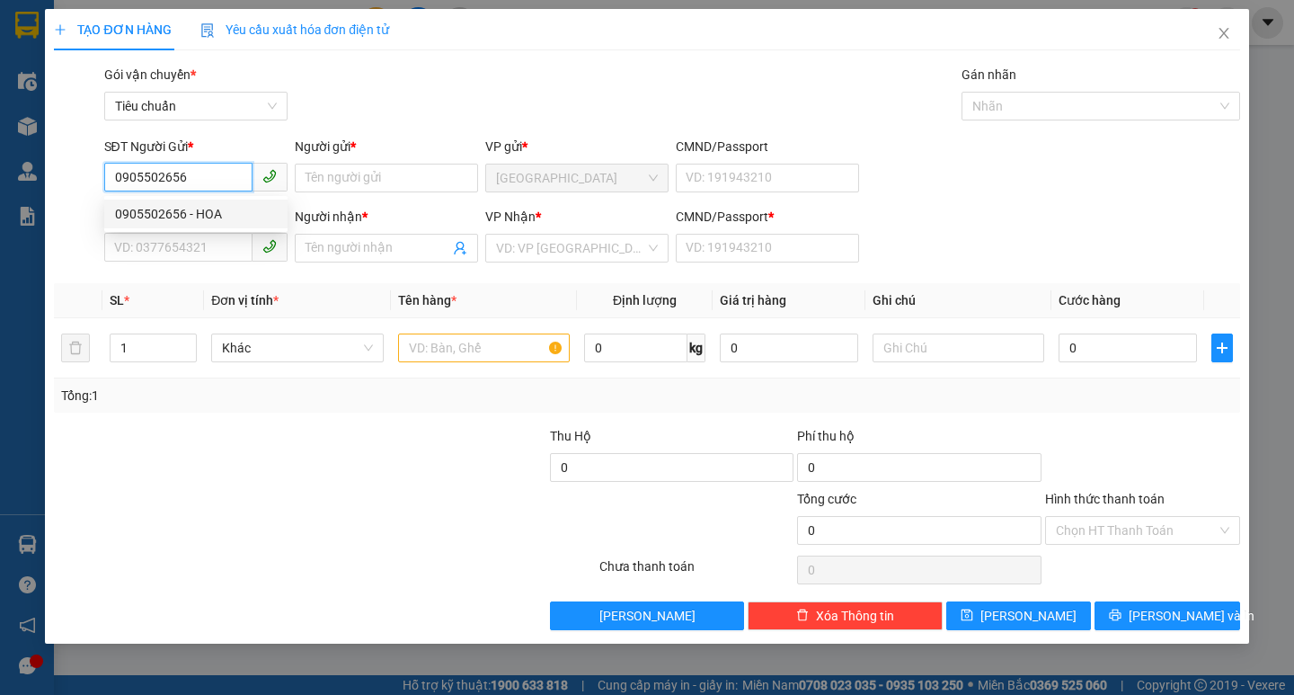
type input "KHUYẾN"
type input "0"
type input "40.000"
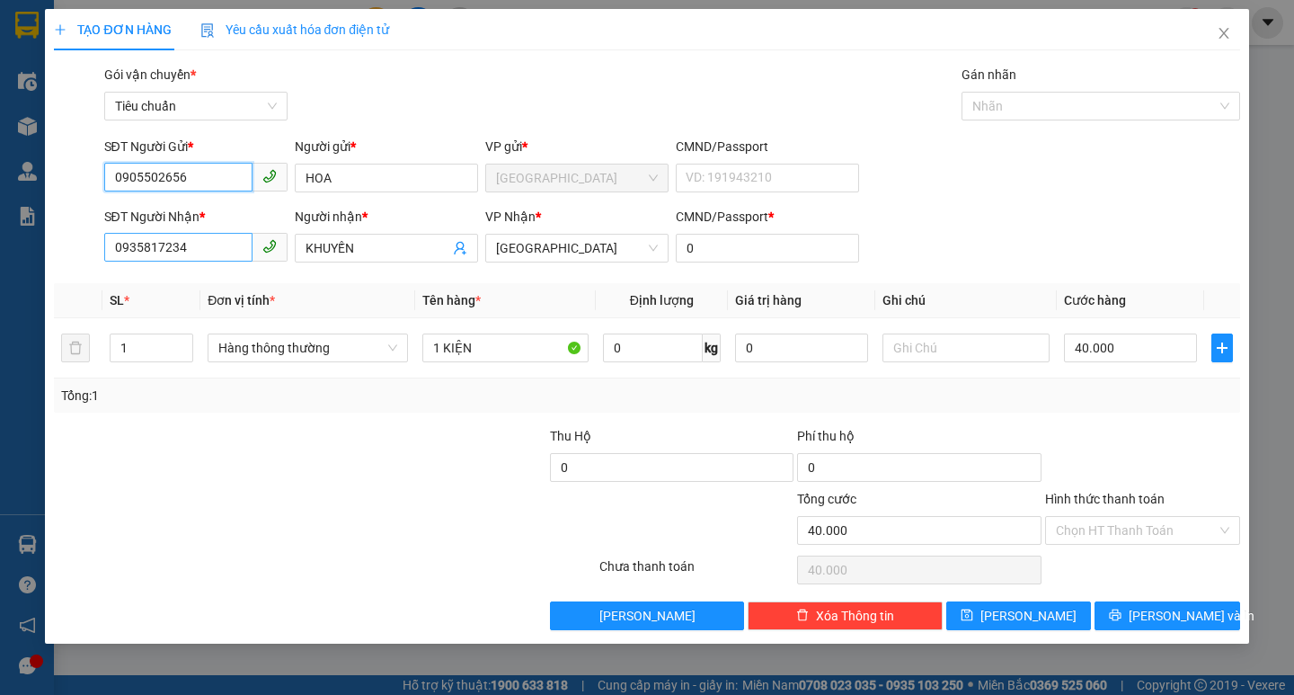
type input "0905502656"
click at [240, 243] on input "0935817234" at bounding box center [178, 247] width 148 height 29
type input "0"
type input "0914498359"
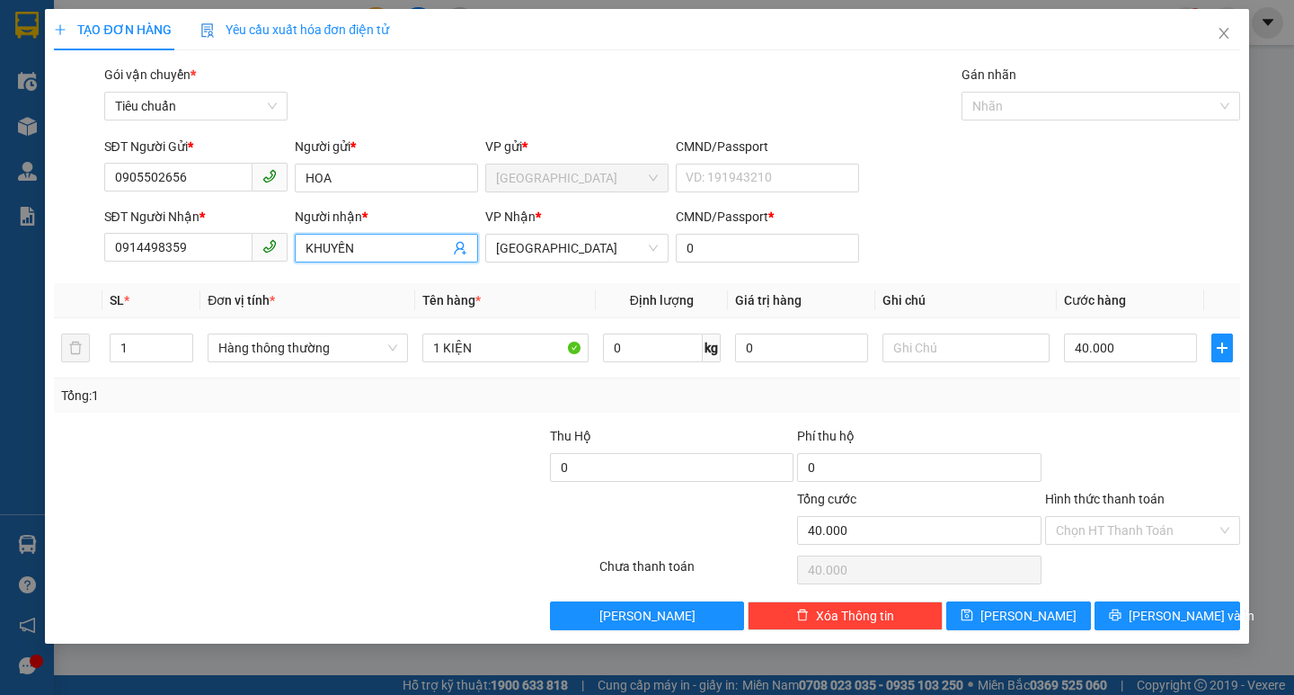
click at [394, 247] on input "KHUYẾN" at bounding box center [378, 248] width 144 height 20
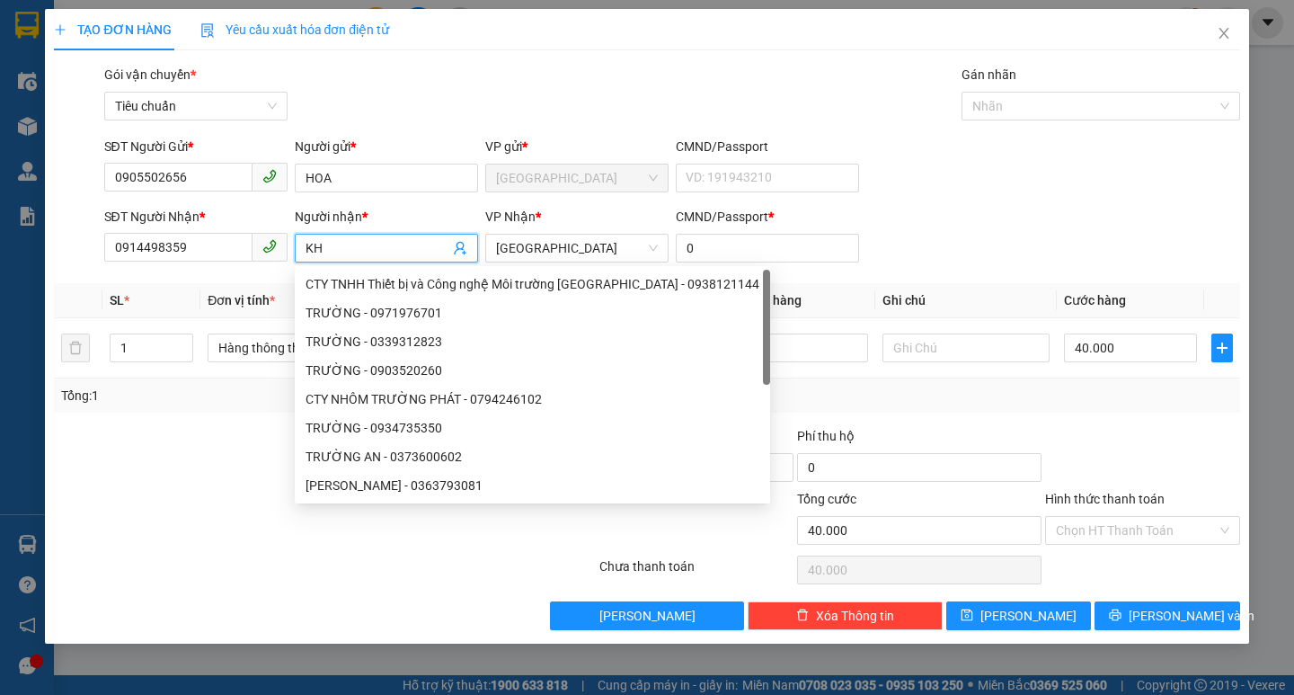
type input "K"
type input "TUẤN"
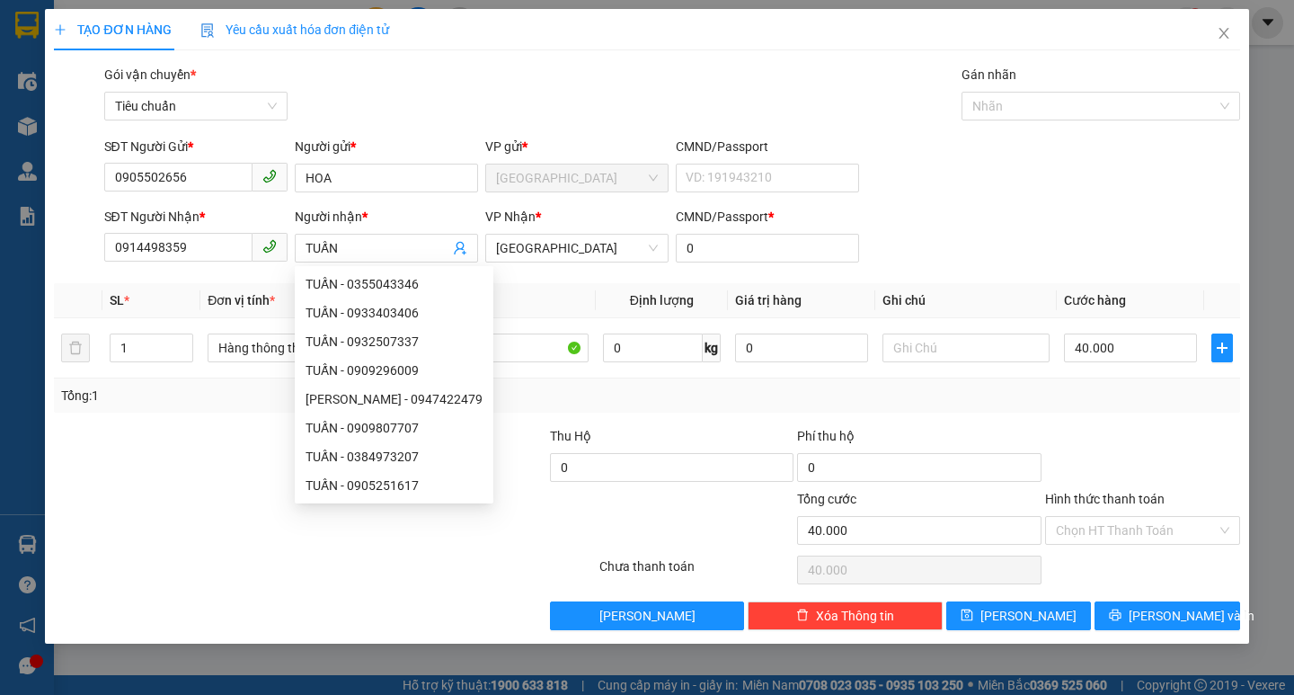
click at [914, 395] on div "Tổng: 1" at bounding box center [646, 396] width 1171 height 20
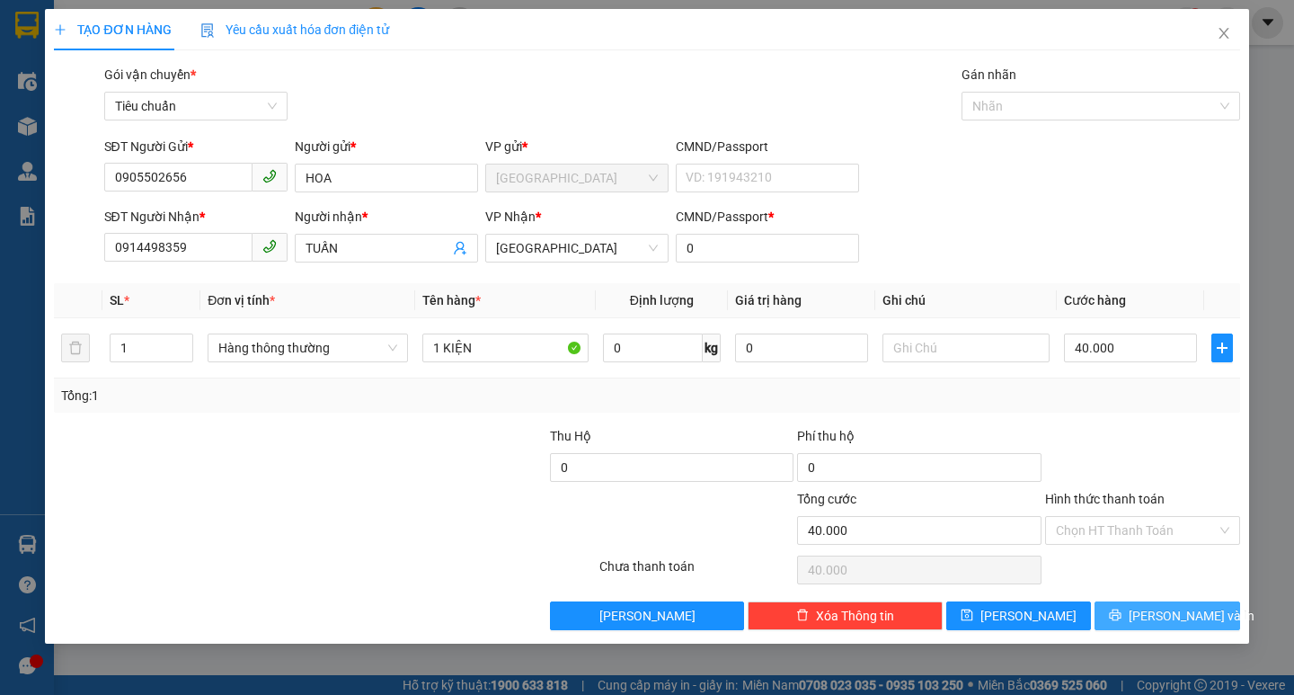
click at [1166, 621] on span "[PERSON_NAME] và In" at bounding box center [1192, 616] width 126 height 20
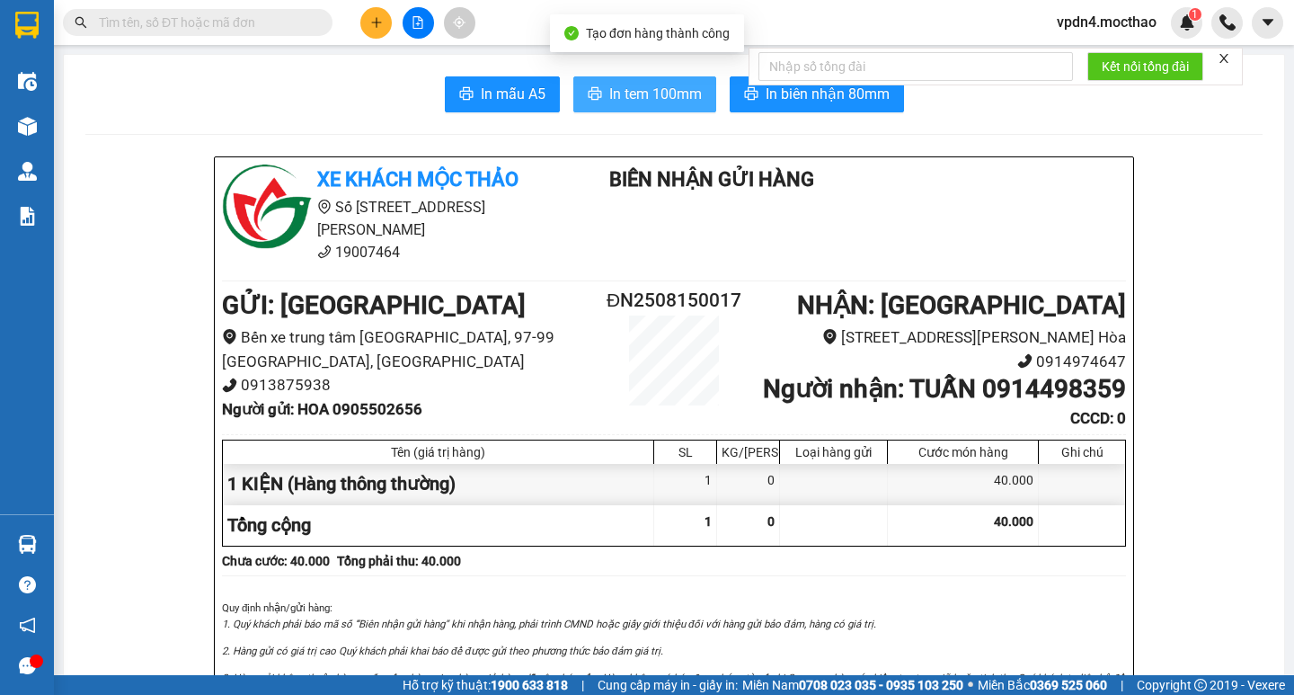
click at [664, 86] on span "In tem 100mm" at bounding box center [655, 94] width 93 height 22
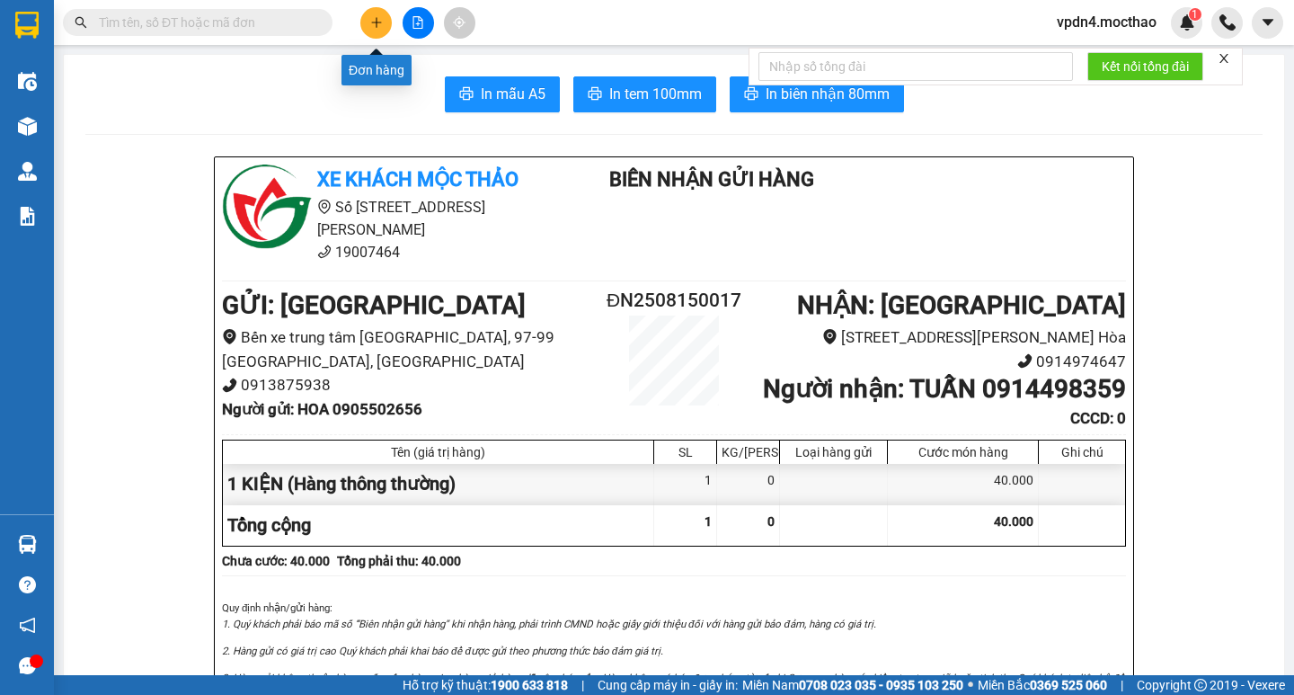
click at [366, 30] on button at bounding box center [375, 22] width 31 height 31
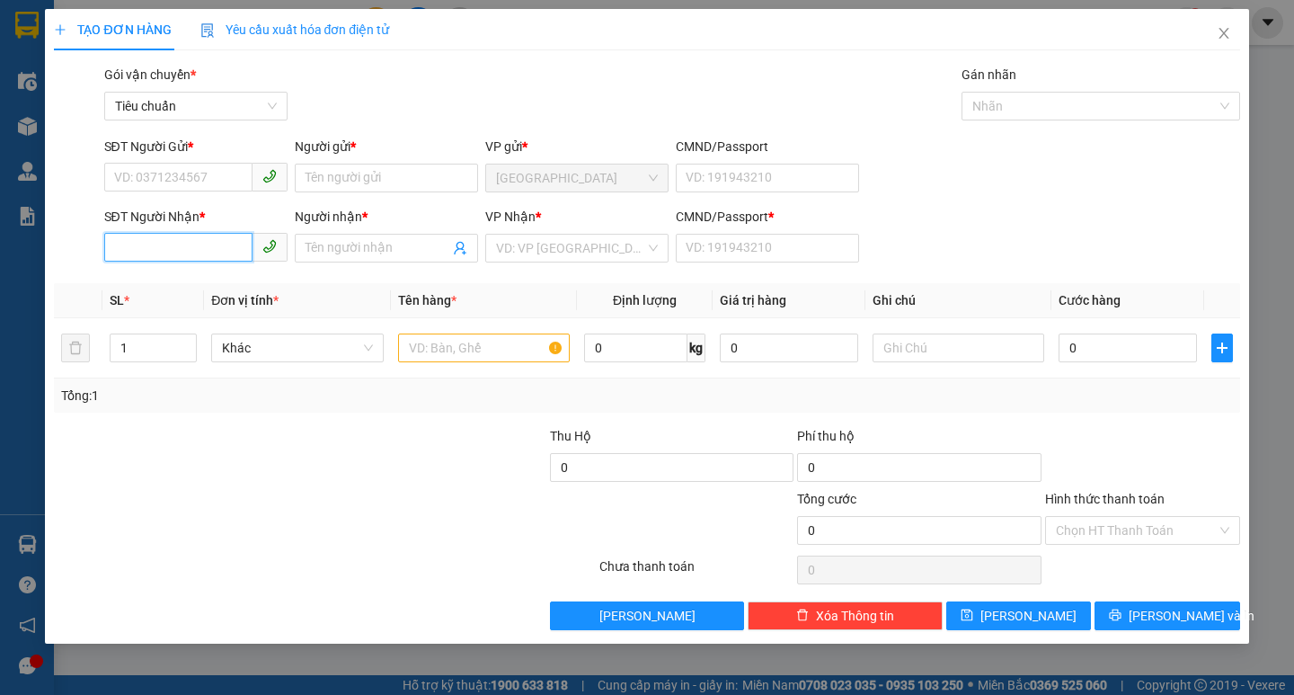
click at [214, 243] on input "SĐT Người Nhận *" at bounding box center [178, 247] width 148 height 29
type input "0913298777"
click at [312, 240] on input "Người nhận *" at bounding box center [378, 248] width 144 height 20
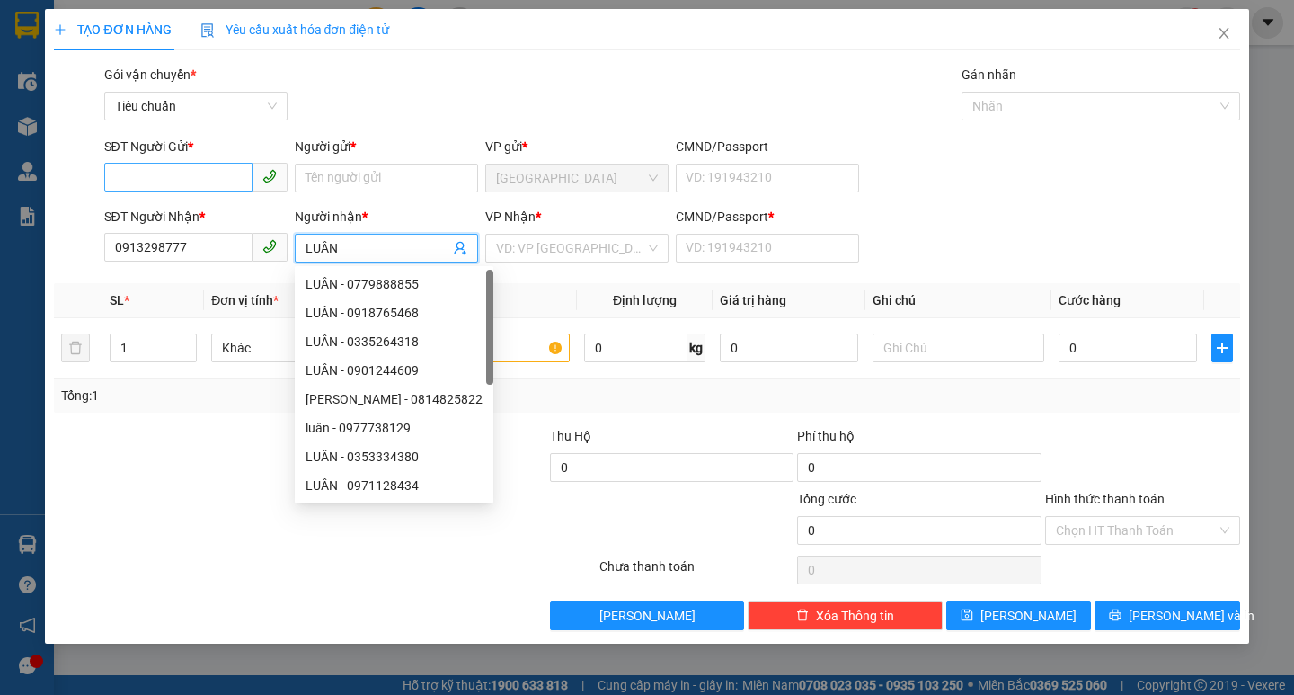
type input "LUÂN"
click at [213, 184] on input "SĐT Người Gửi *" at bounding box center [178, 177] width 148 height 29
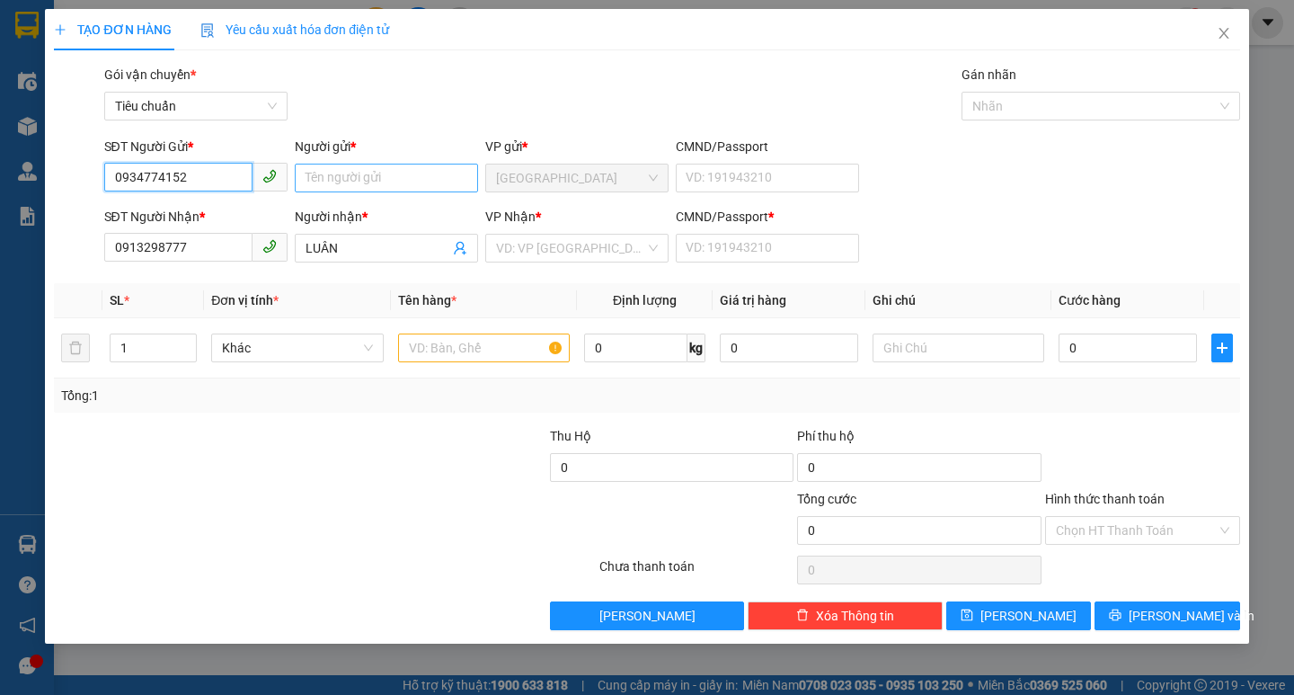
type input "0934774152"
click at [343, 186] on input "Người gửi *" at bounding box center [386, 178] width 183 height 29
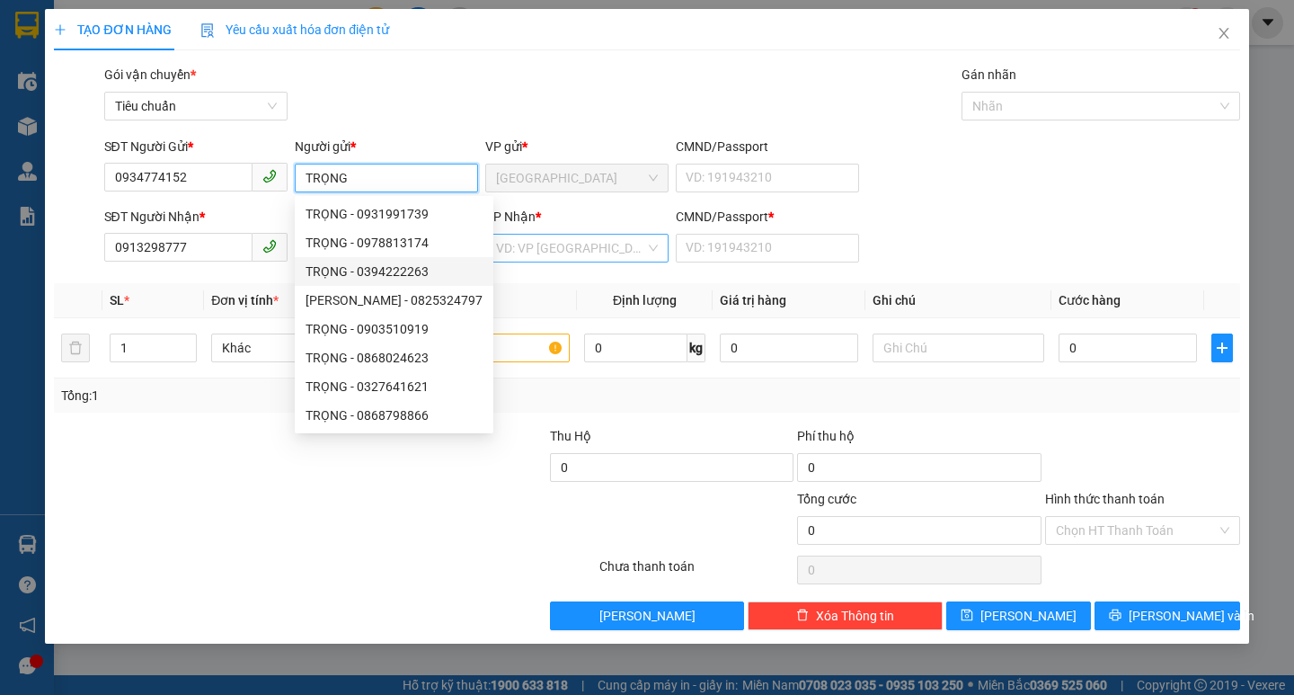
type input "TRỌNG"
click at [618, 252] on input "search" at bounding box center [570, 248] width 149 height 27
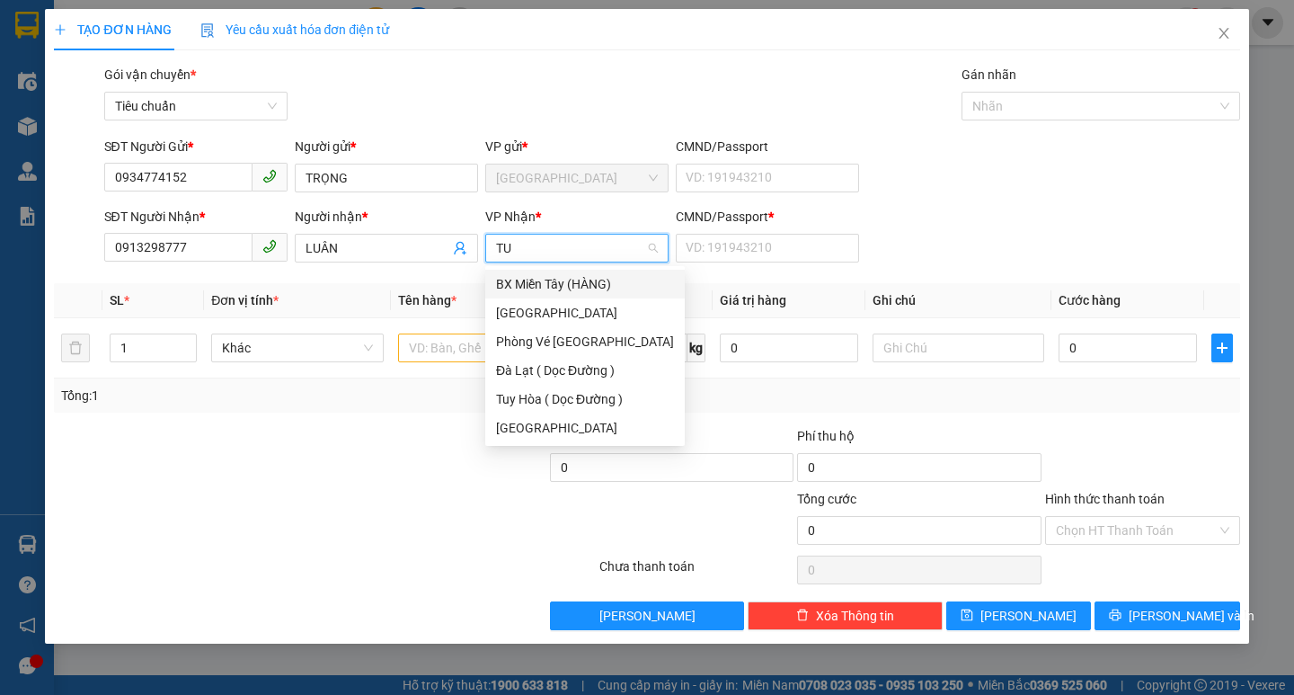
type input "TUY"
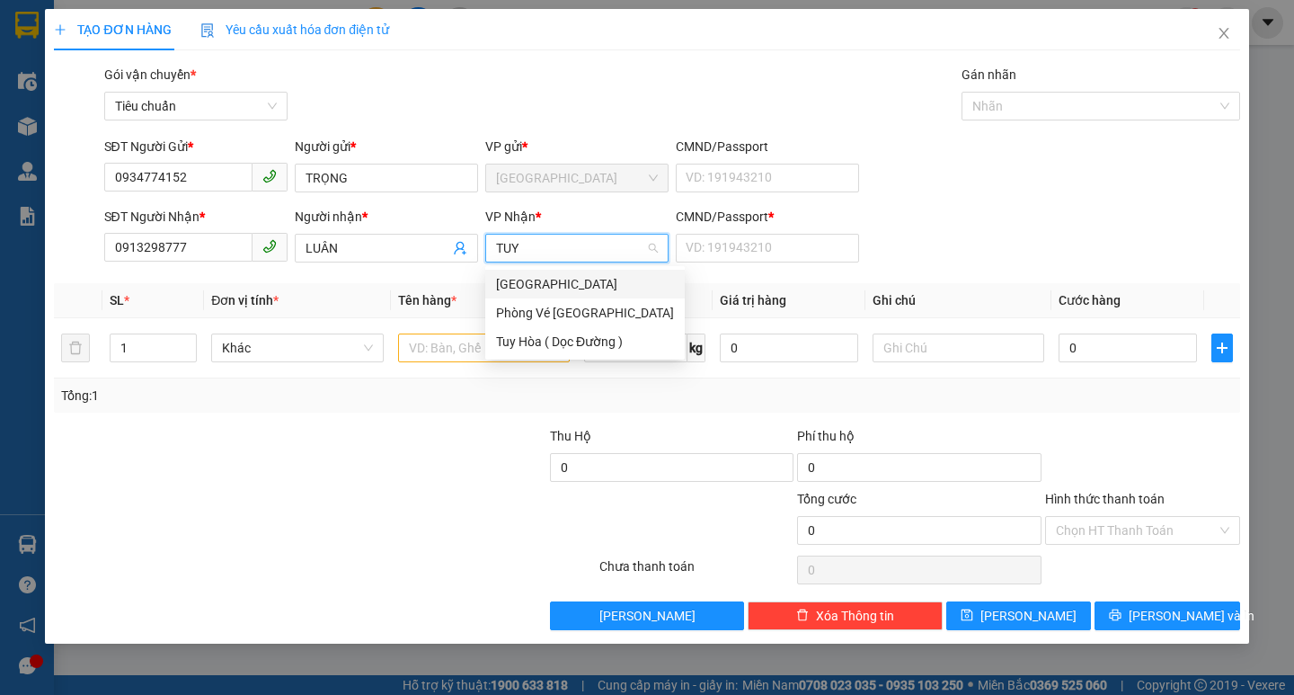
click at [588, 279] on div "[GEOGRAPHIC_DATA]" at bounding box center [585, 284] width 178 height 20
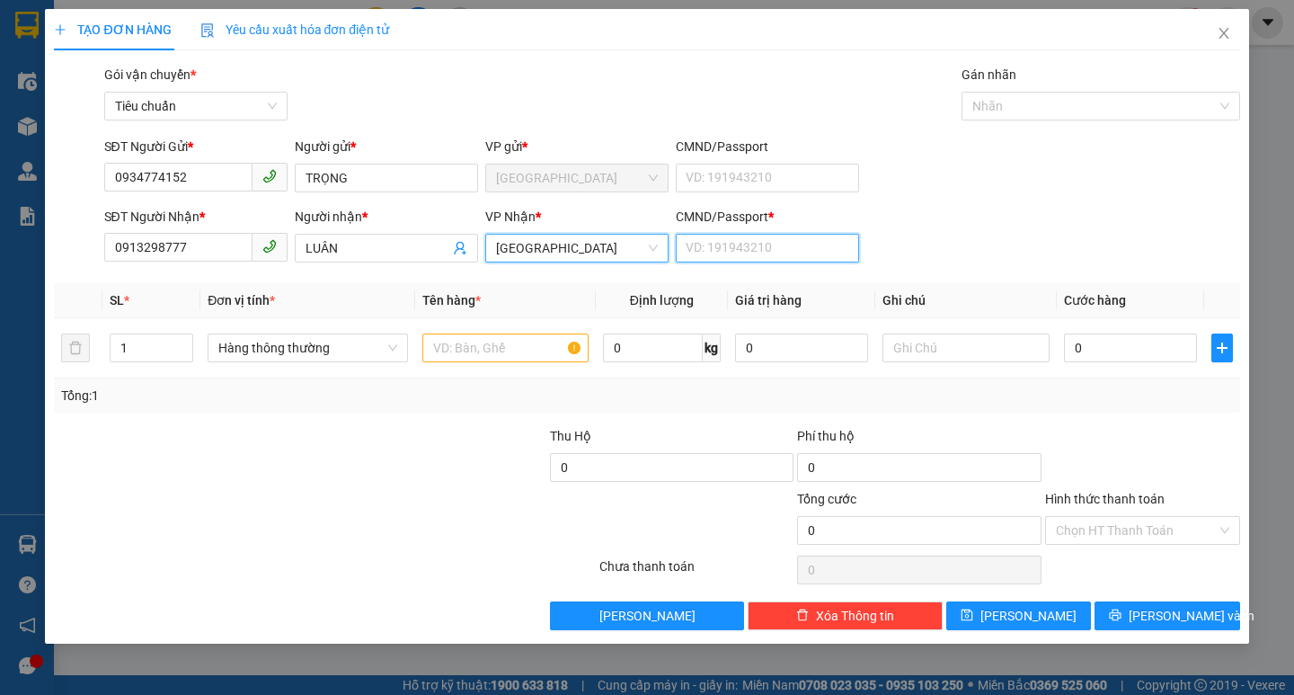
click at [679, 255] on input "CMND/Passport *" at bounding box center [767, 248] width 183 height 29
type input "0"
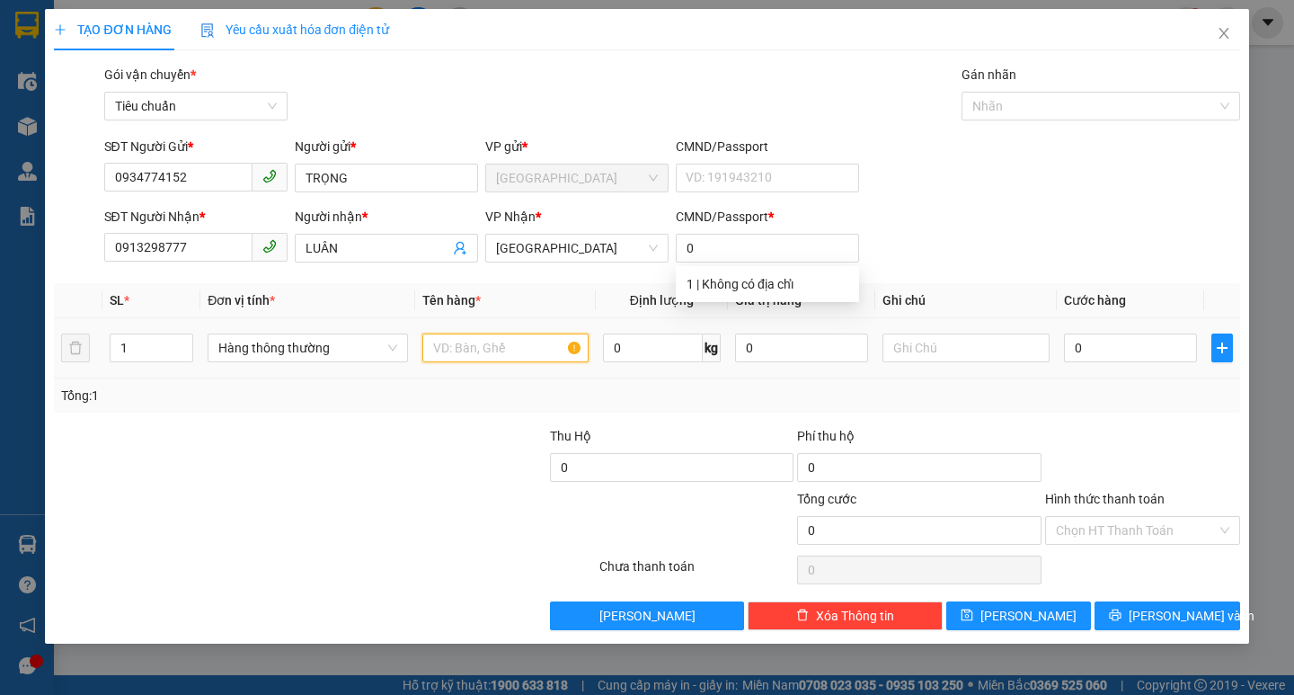
click at [483, 350] on input "text" at bounding box center [505, 347] width 166 height 29
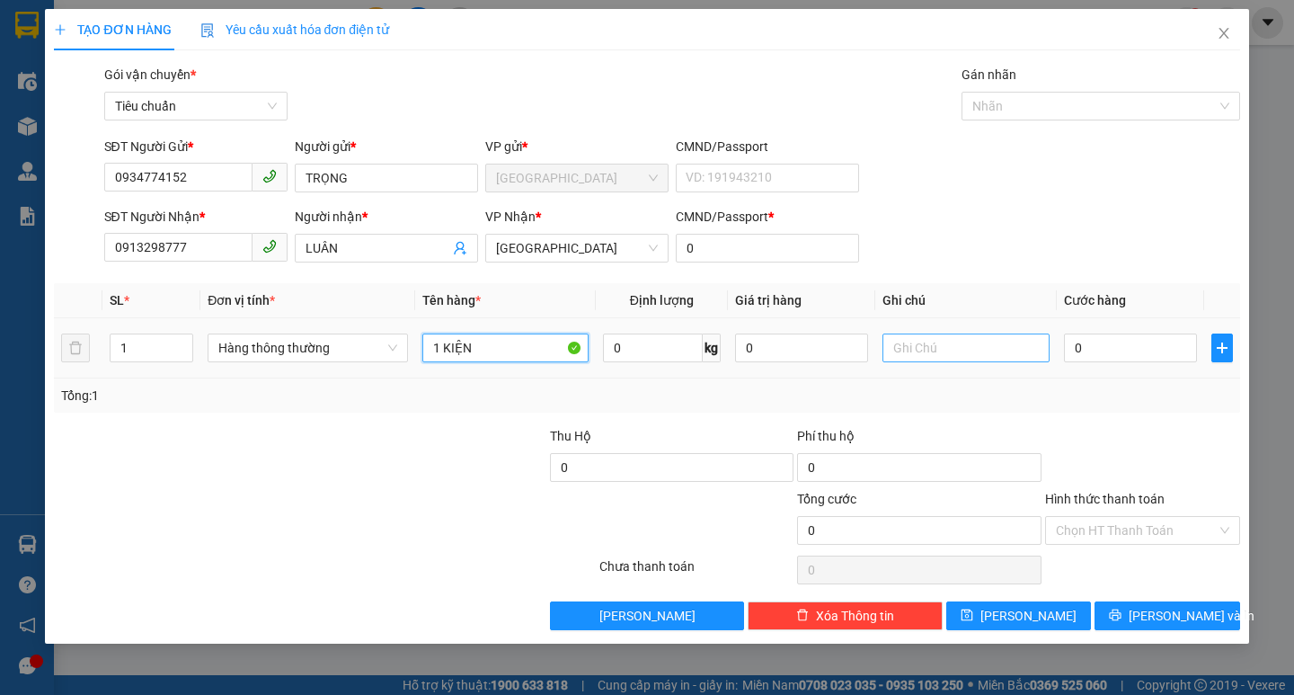
type input "1 KIỆN"
click at [955, 340] on input "text" at bounding box center [966, 347] width 166 height 29
type input "DẦU"
click at [1111, 338] on input "0" at bounding box center [1131, 347] width 134 height 29
type input "4"
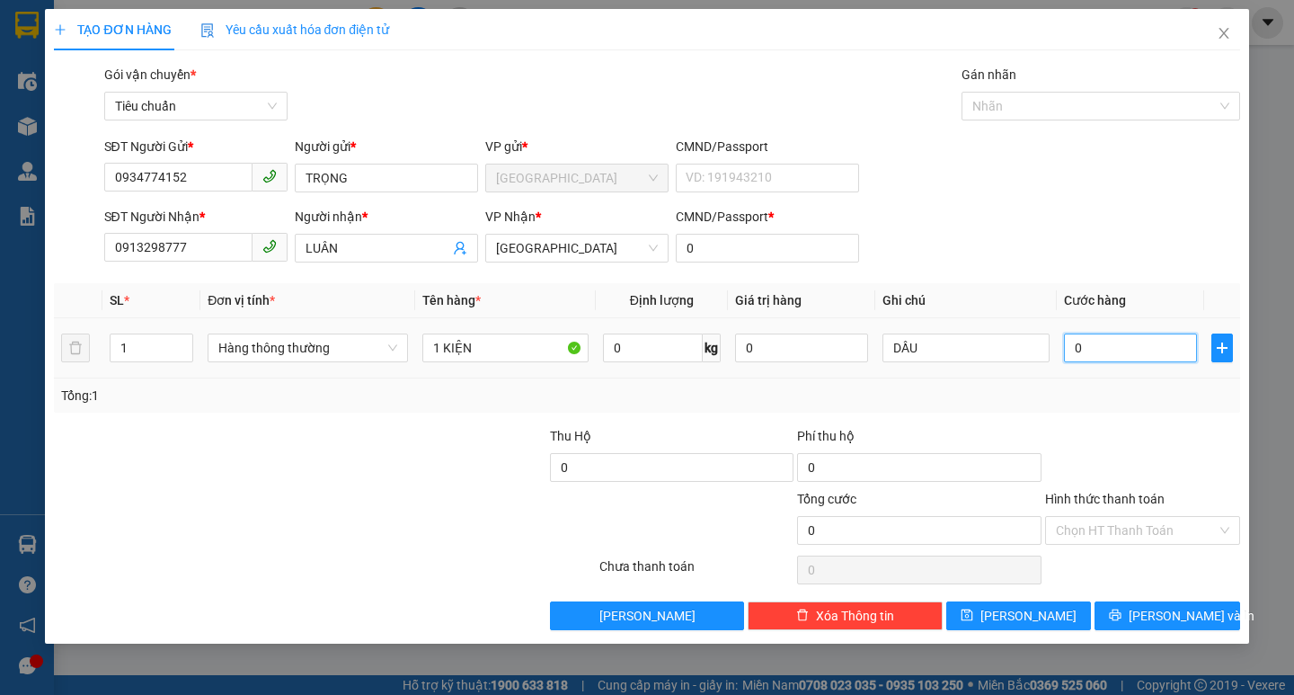
type input "4"
type input "40"
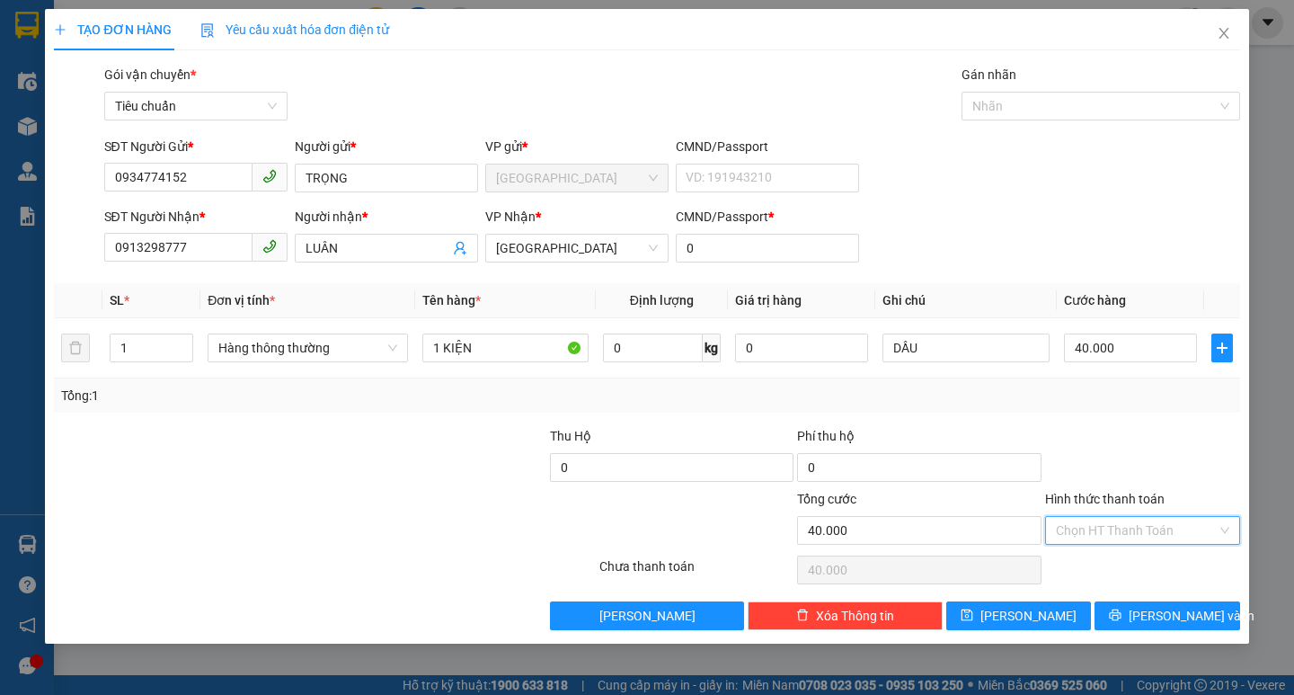
click at [1126, 527] on input "Hình thức thanh toán" at bounding box center [1136, 530] width 161 height 27
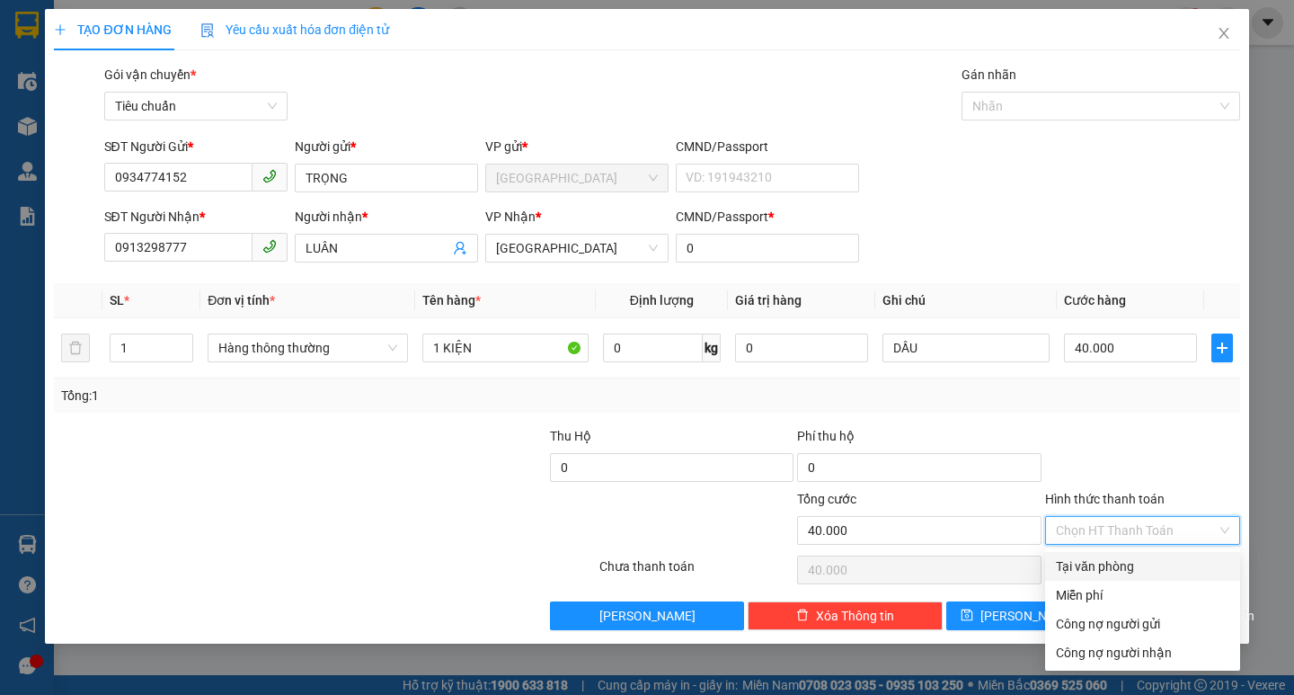
click at [1130, 566] on div "Tại văn phòng" at bounding box center [1142, 566] width 173 height 20
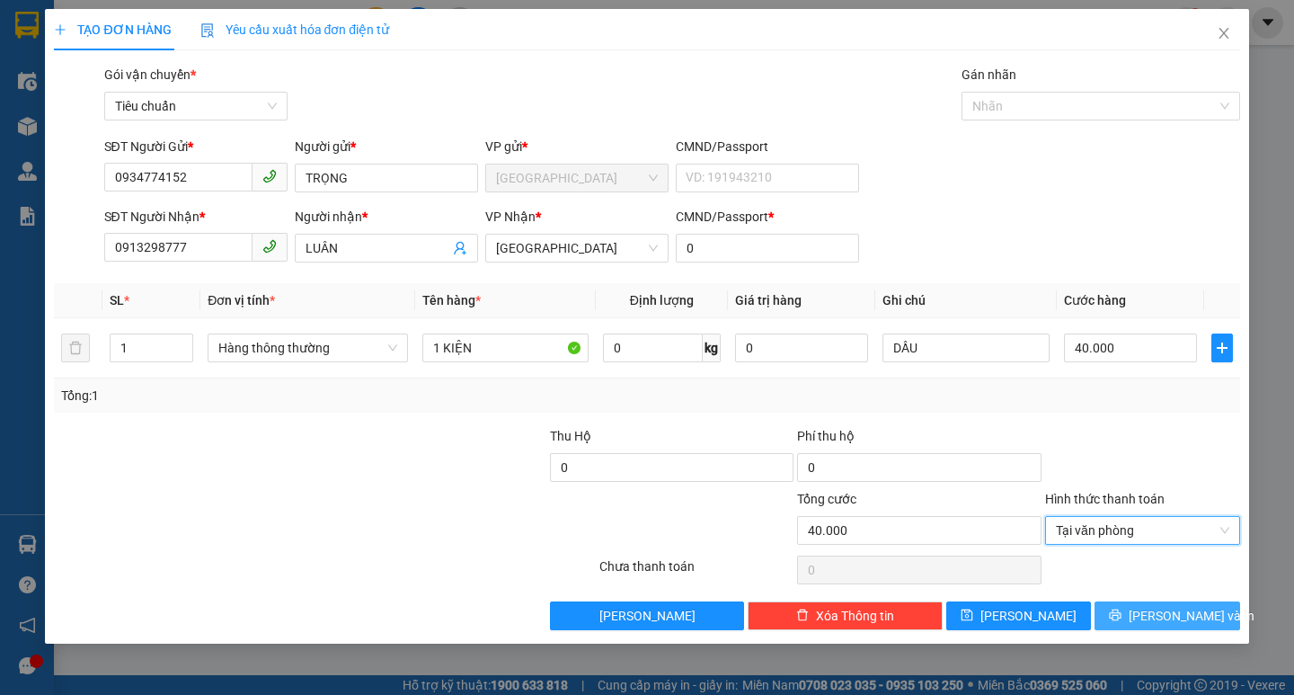
click at [1158, 617] on span "[PERSON_NAME] và In" at bounding box center [1192, 616] width 126 height 20
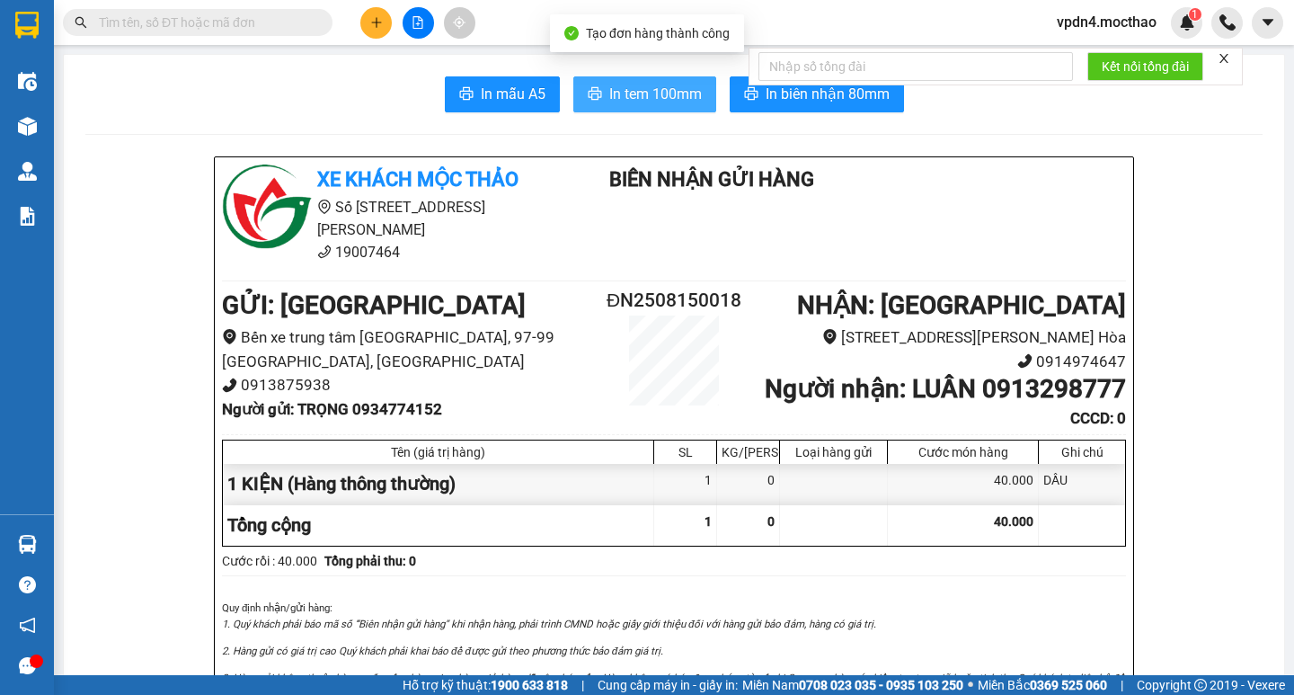
click at [612, 94] on span "In tem 100mm" at bounding box center [655, 94] width 93 height 22
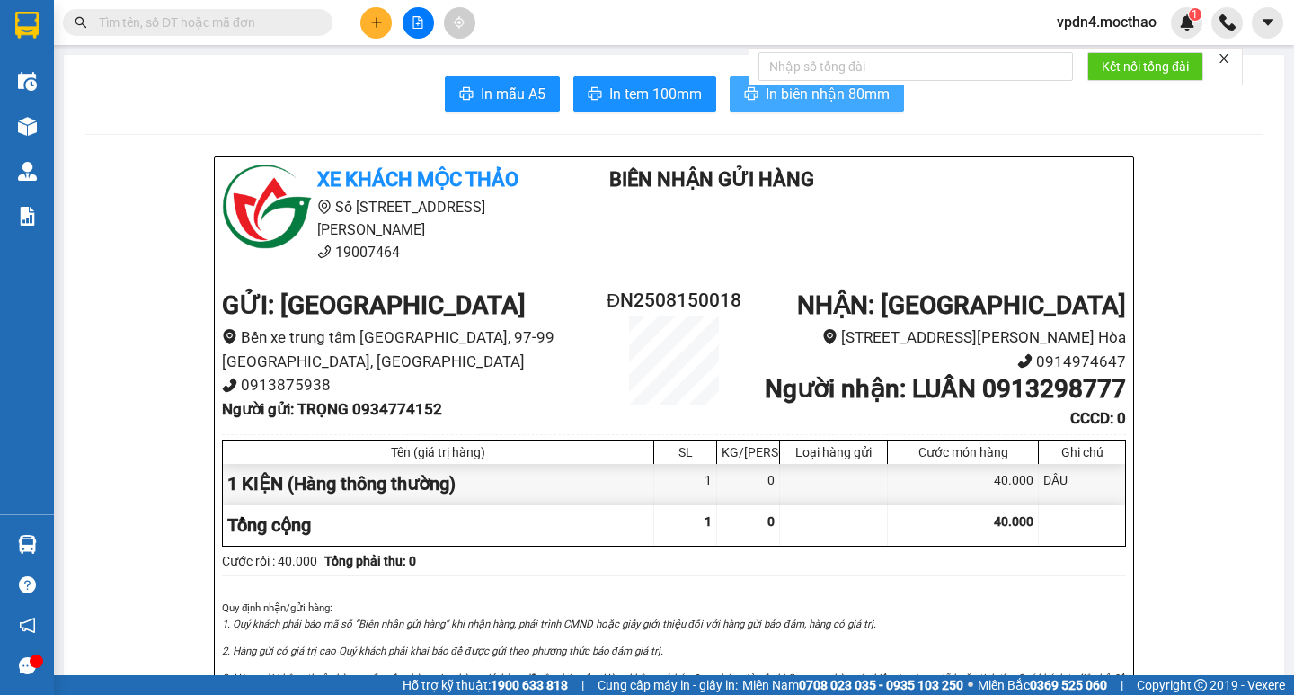
click at [781, 111] on button "In biên nhận 80mm" at bounding box center [817, 94] width 174 height 36
click at [371, 19] on icon "plus" at bounding box center [376, 22] width 13 height 13
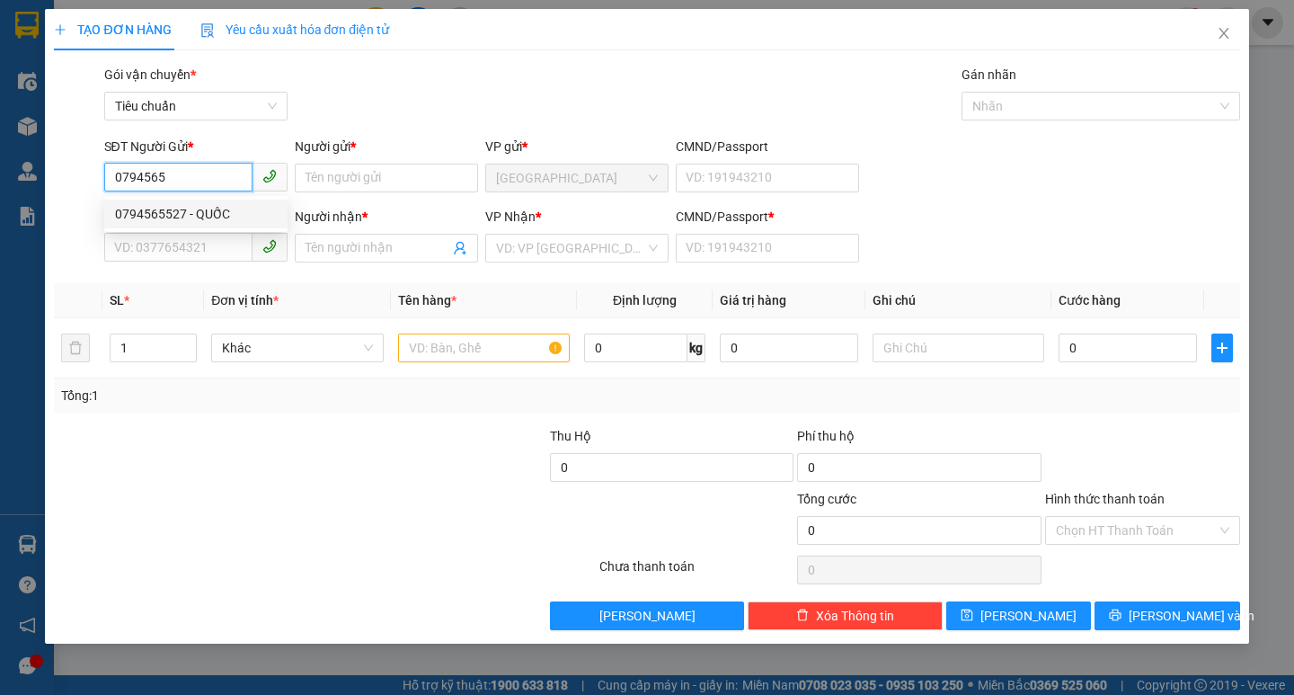
click at [235, 217] on div "0794565527 - QUỐC" at bounding box center [196, 214] width 162 height 20
type input "0794565527"
type input "QUỐC"
type input "0919888515"
type input "ANH ÁNH"
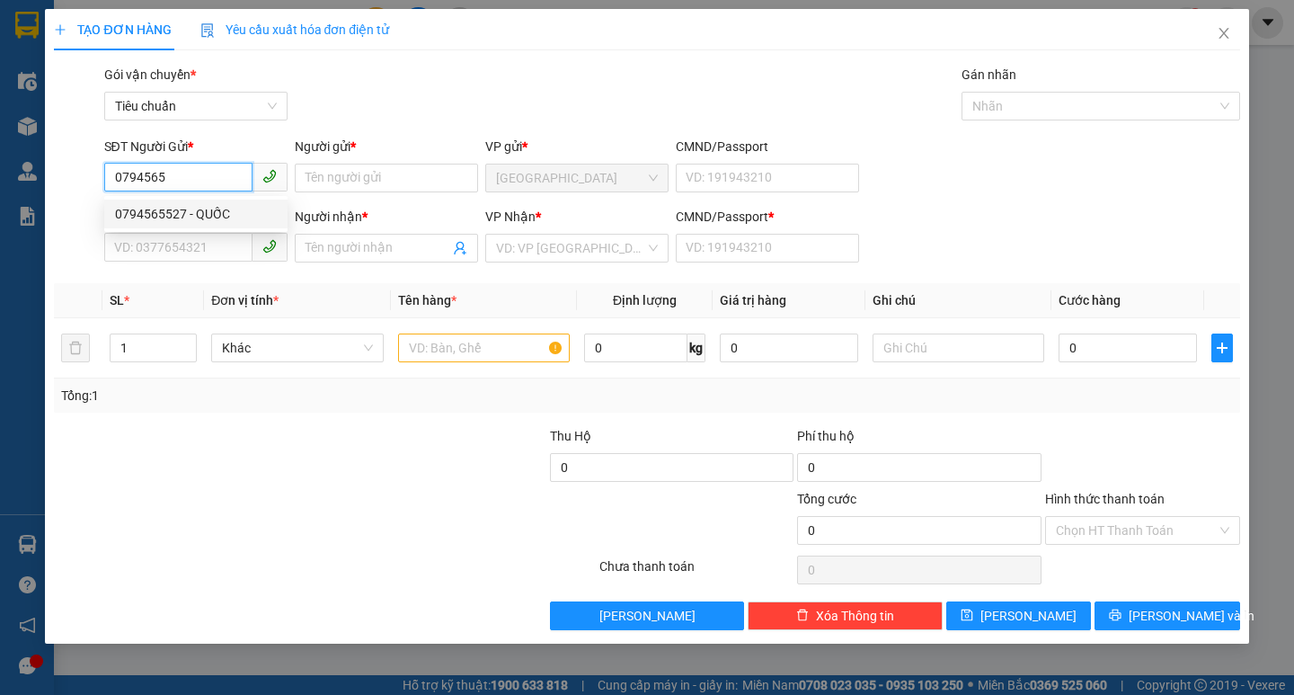
type input "0"
type input "150.000"
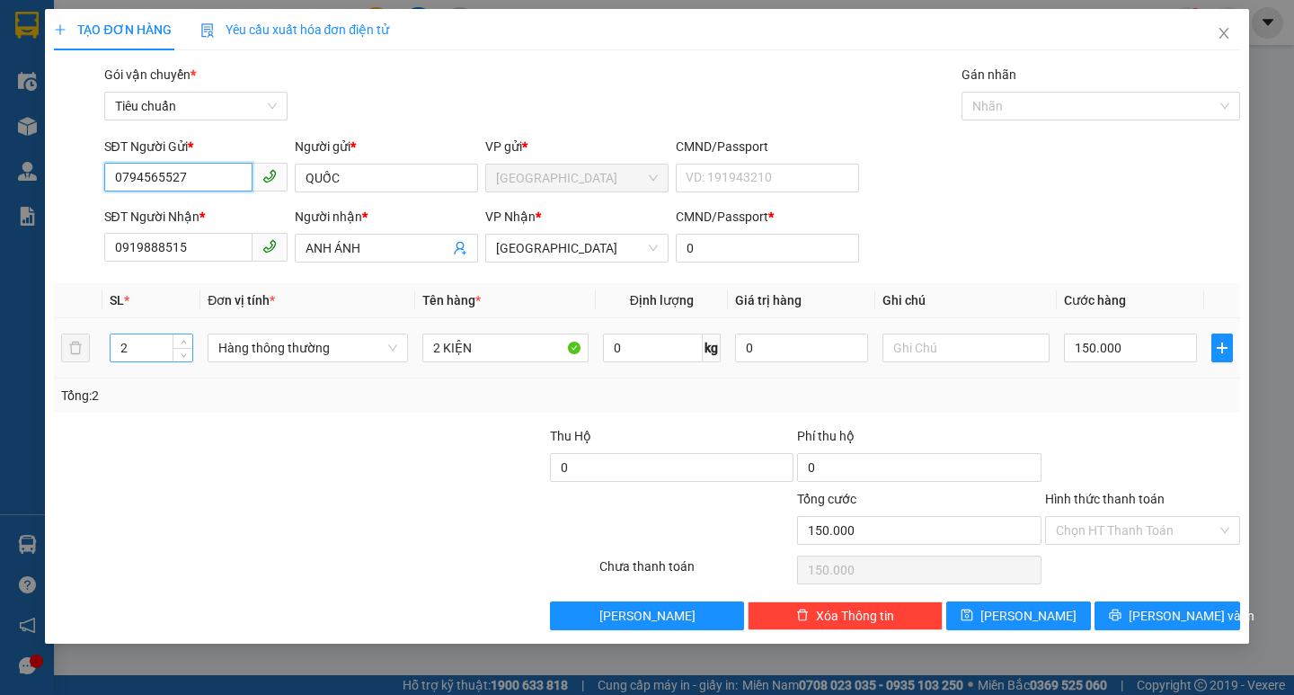
type input "0794565527"
click at [132, 350] on input "2" at bounding box center [152, 347] width 83 height 27
type input "1"
click at [494, 352] on input "2 KIỆN" at bounding box center [505, 347] width 166 height 29
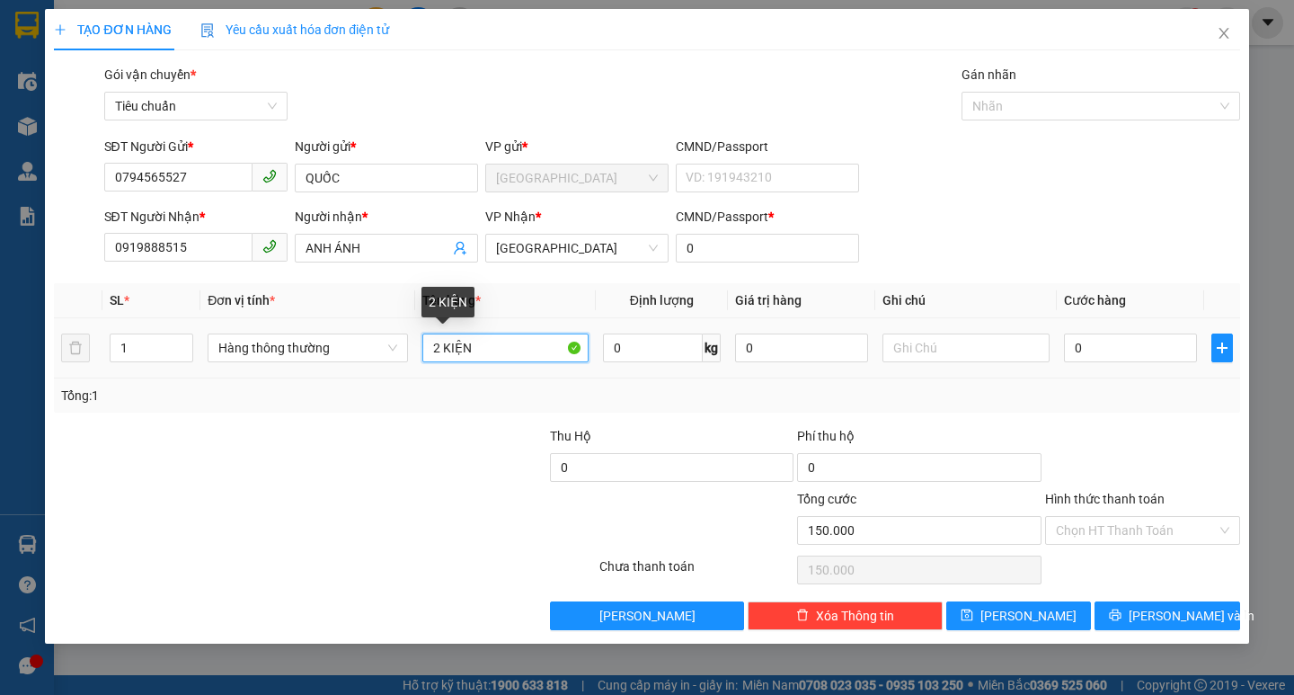
type input "0"
type input "2"
type input "1 BAO"
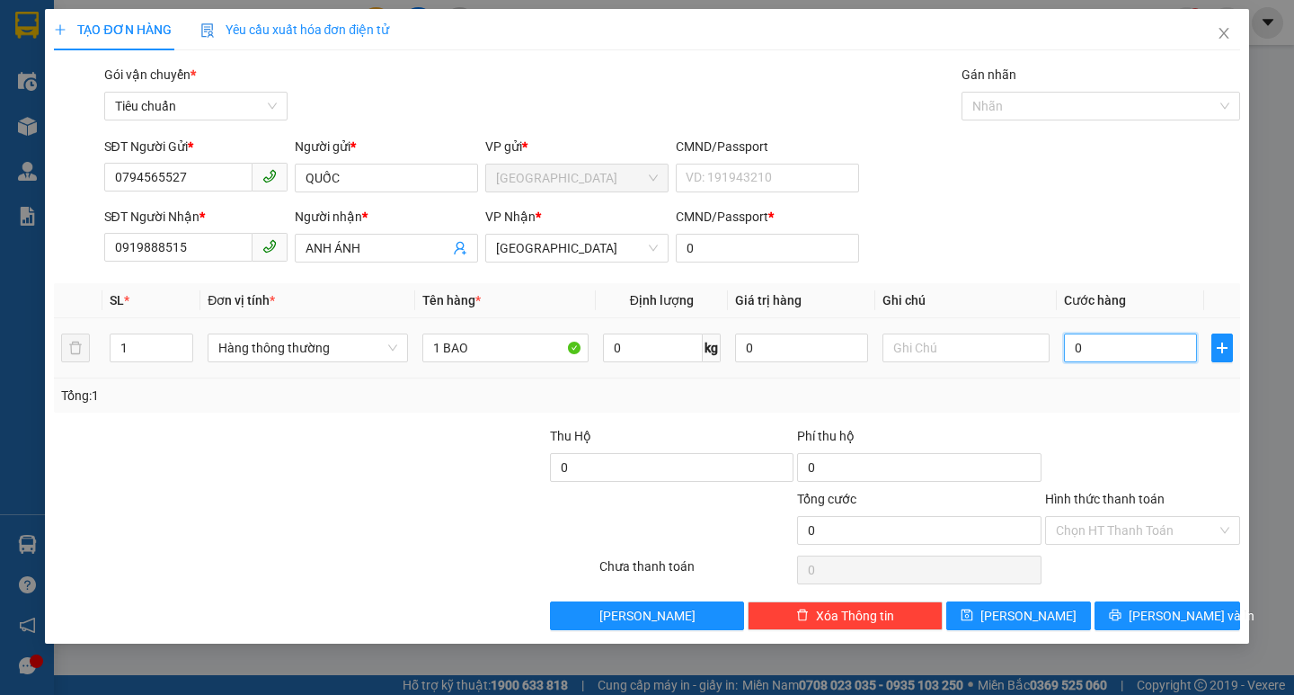
click at [1096, 354] on input "0" at bounding box center [1131, 347] width 134 height 29
type input "5"
type input "50"
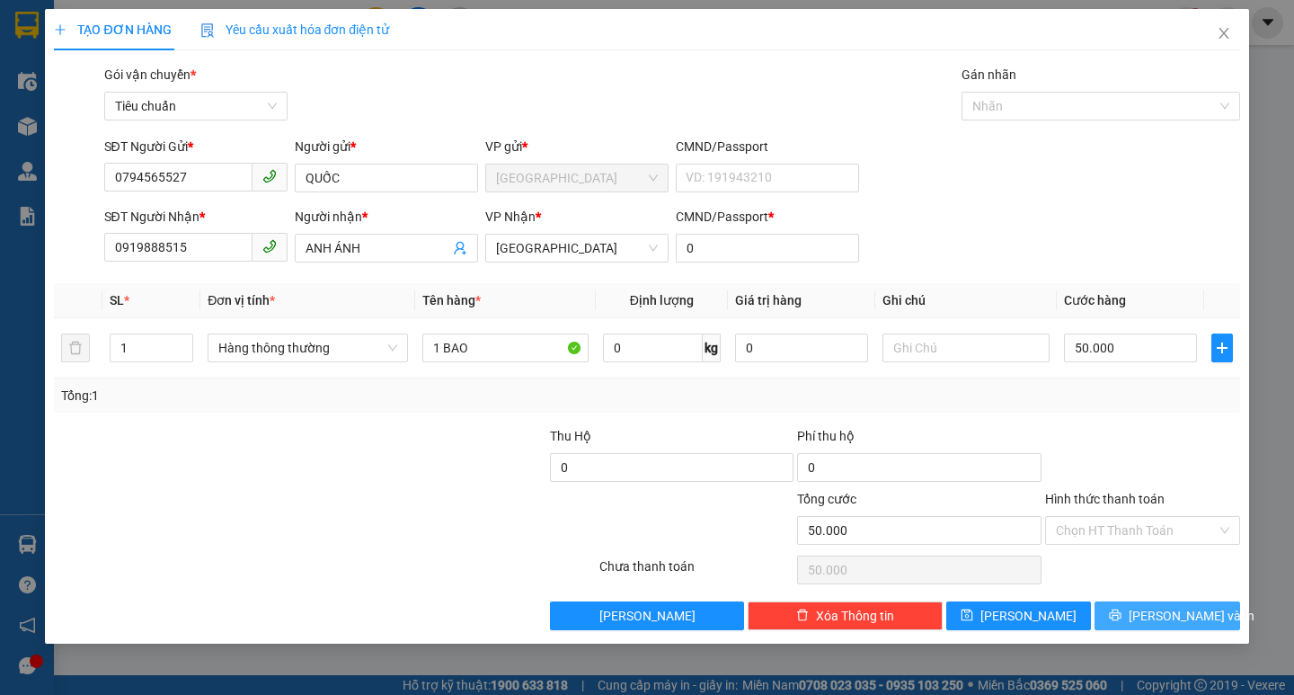
click at [1168, 606] on span "[PERSON_NAME] và In" at bounding box center [1192, 616] width 126 height 20
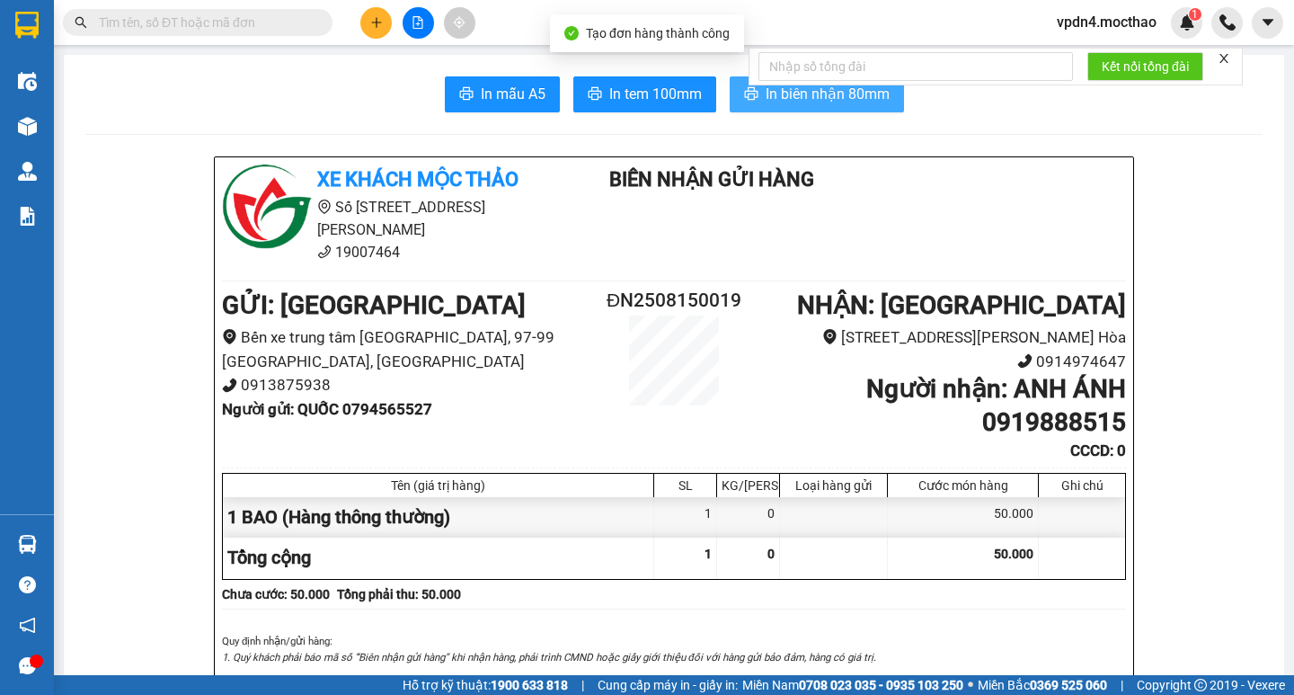
click at [865, 102] on span "In biên nhận 80mm" at bounding box center [828, 94] width 124 height 22
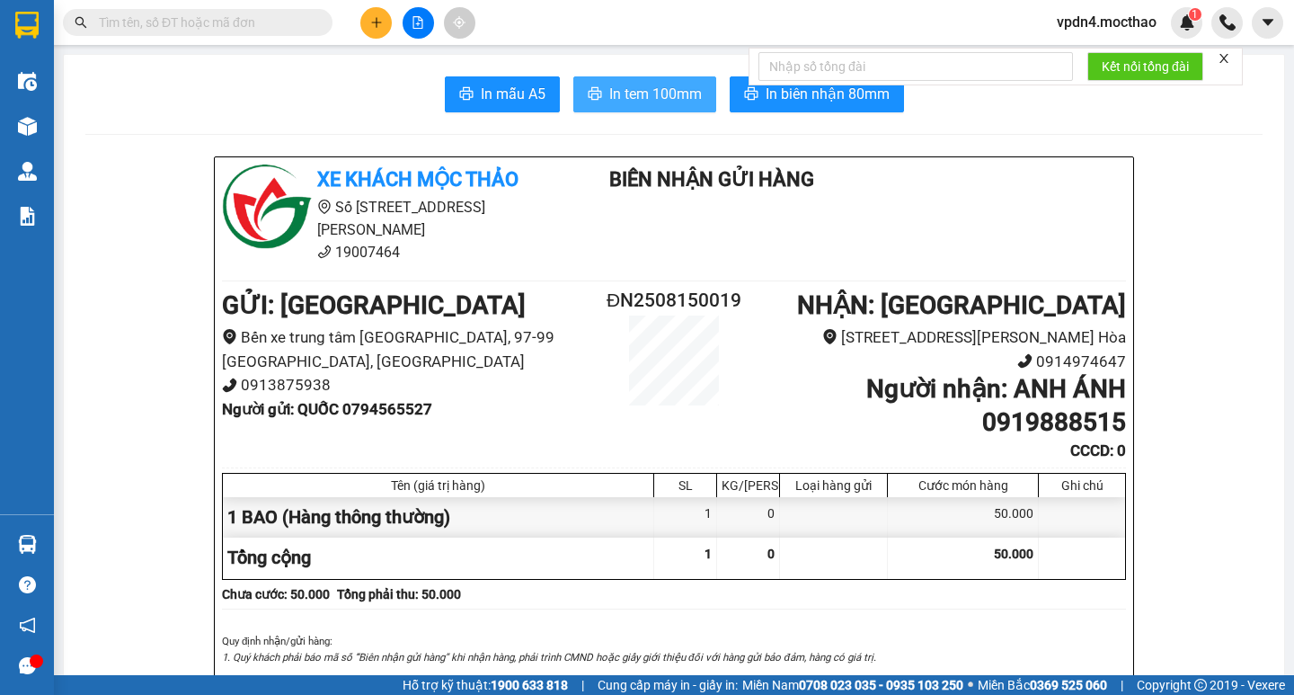
click at [644, 104] on span "In tem 100mm" at bounding box center [655, 94] width 93 height 22
click at [363, 29] on button at bounding box center [375, 22] width 31 height 31
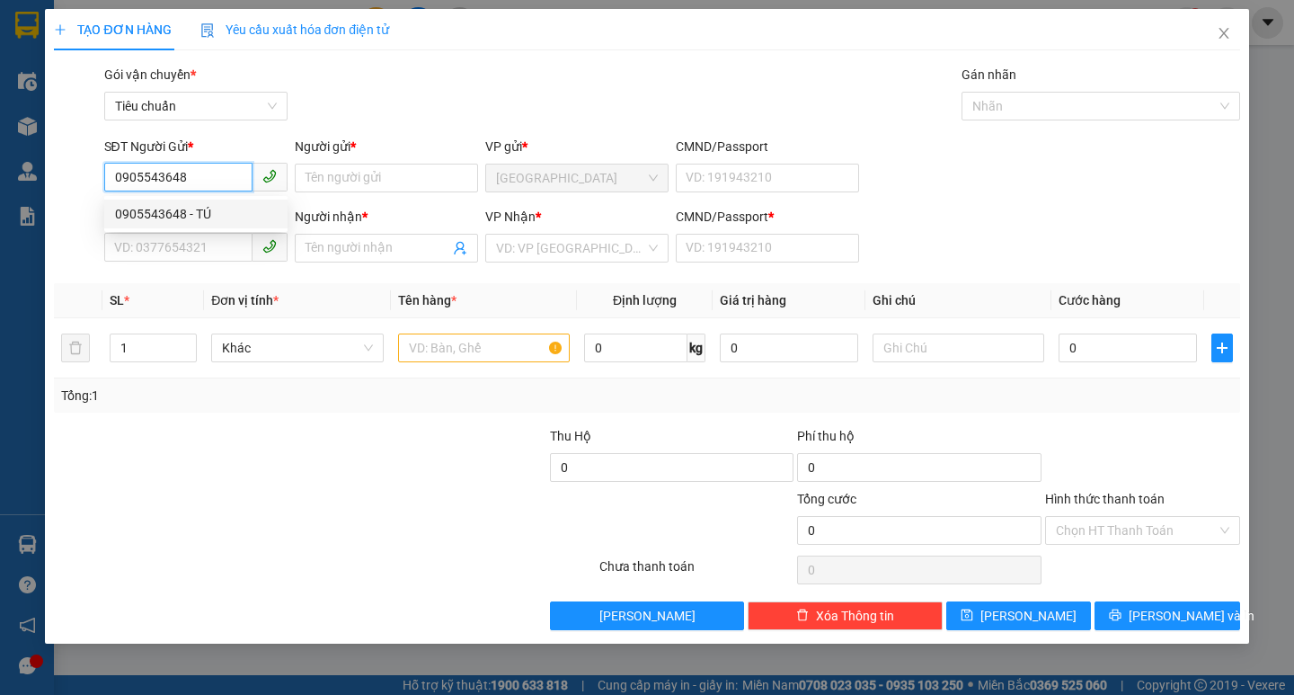
click at [198, 222] on div "0905543648 - TÚ" at bounding box center [196, 214] width 162 height 20
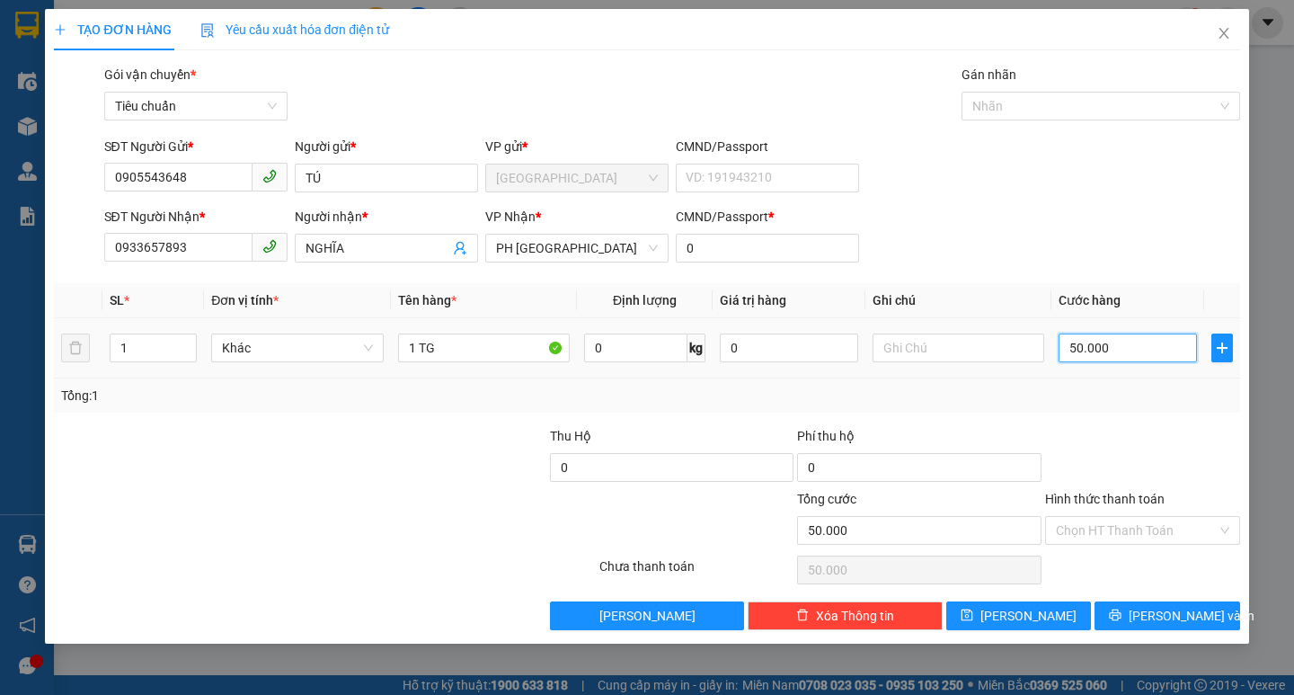
click at [1096, 350] on input "50.000" at bounding box center [1128, 347] width 138 height 29
click at [1105, 528] on input "Hình thức thanh toán" at bounding box center [1136, 530] width 161 height 27
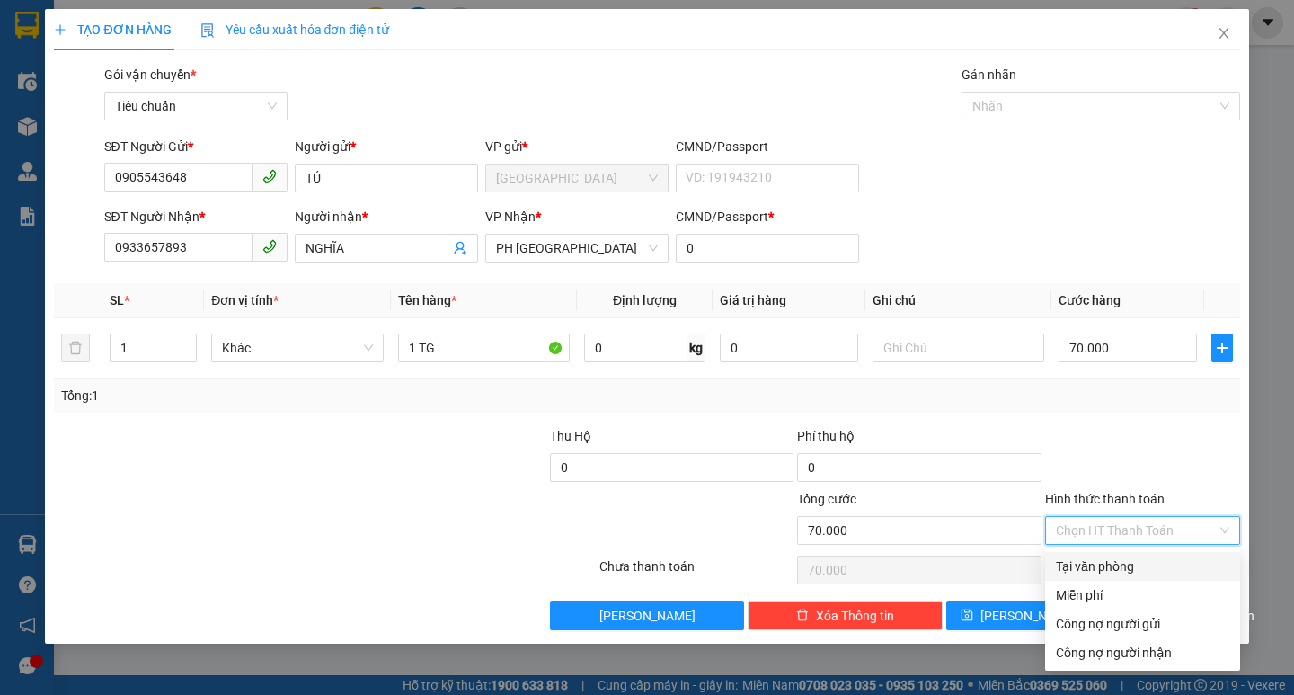
click at [1103, 566] on div "Tại văn phòng" at bounding box center [1142, 566] width 173 height 20
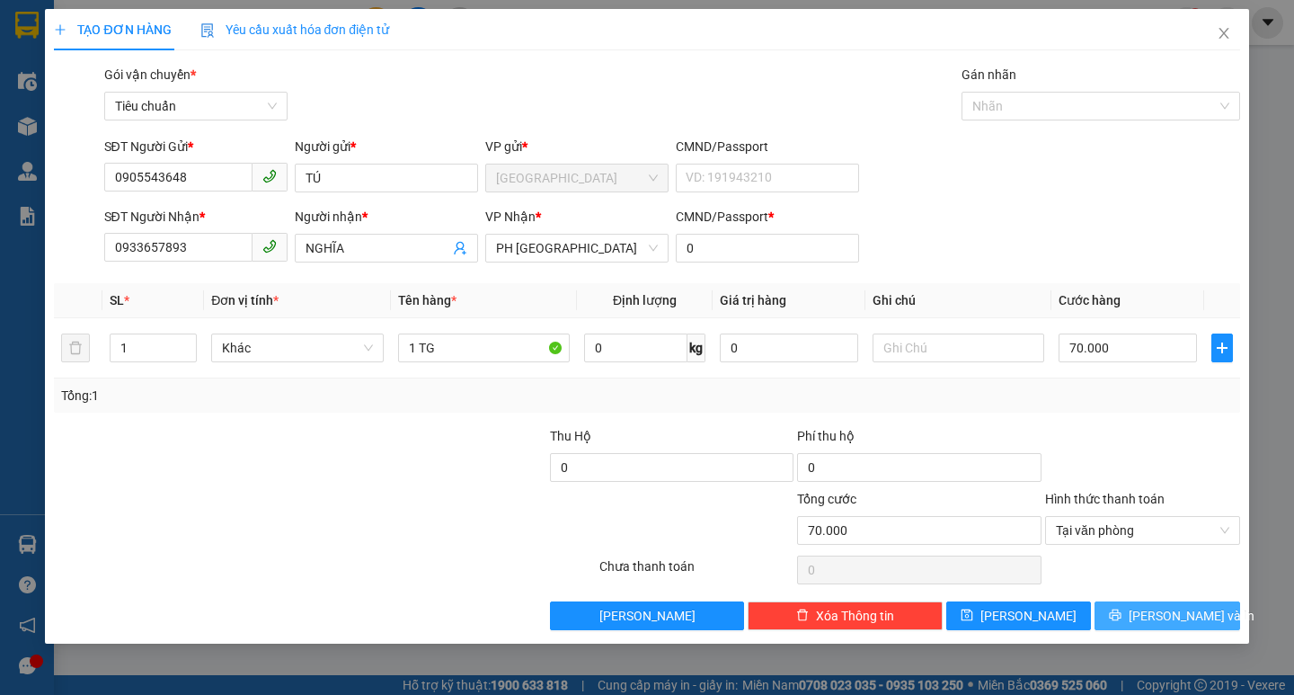
click at [1122, 617] on button "[PERSON_NAME] và In" at bounding box center [1167, 615] width 145 height 29
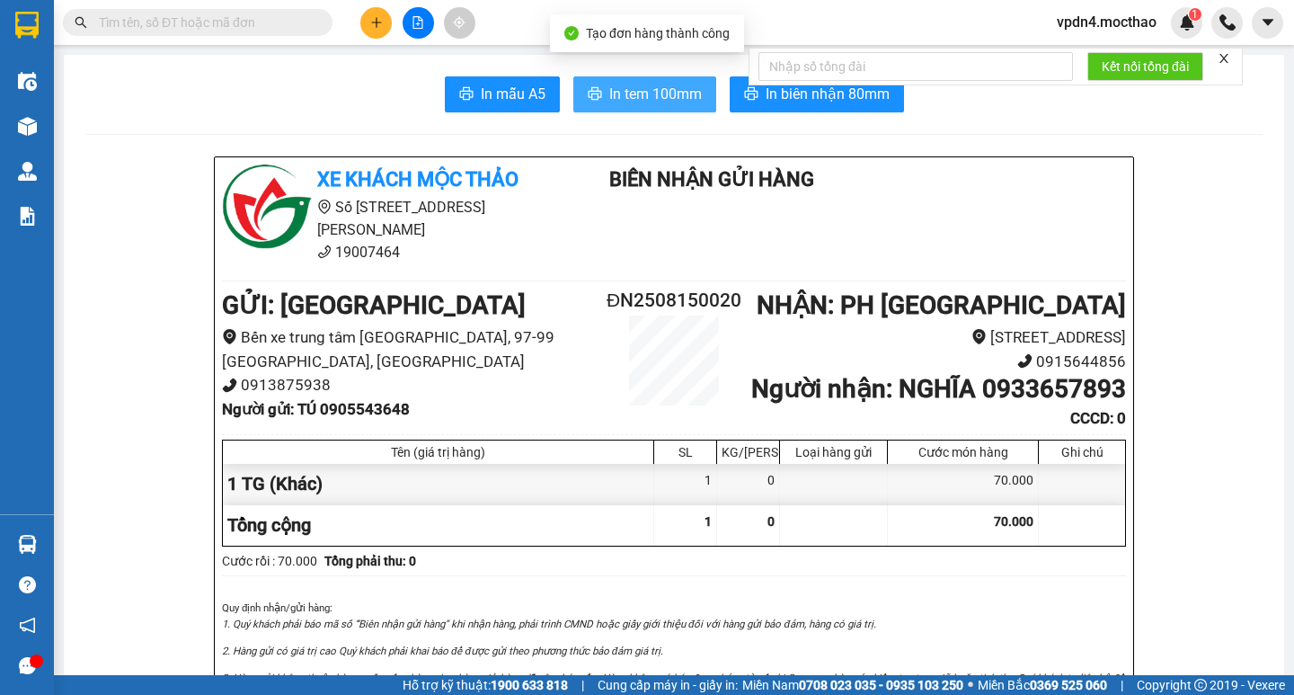
click at [610, 93] on span "In tem 100mm" at bounding box center [655, 94] width 93 height 22
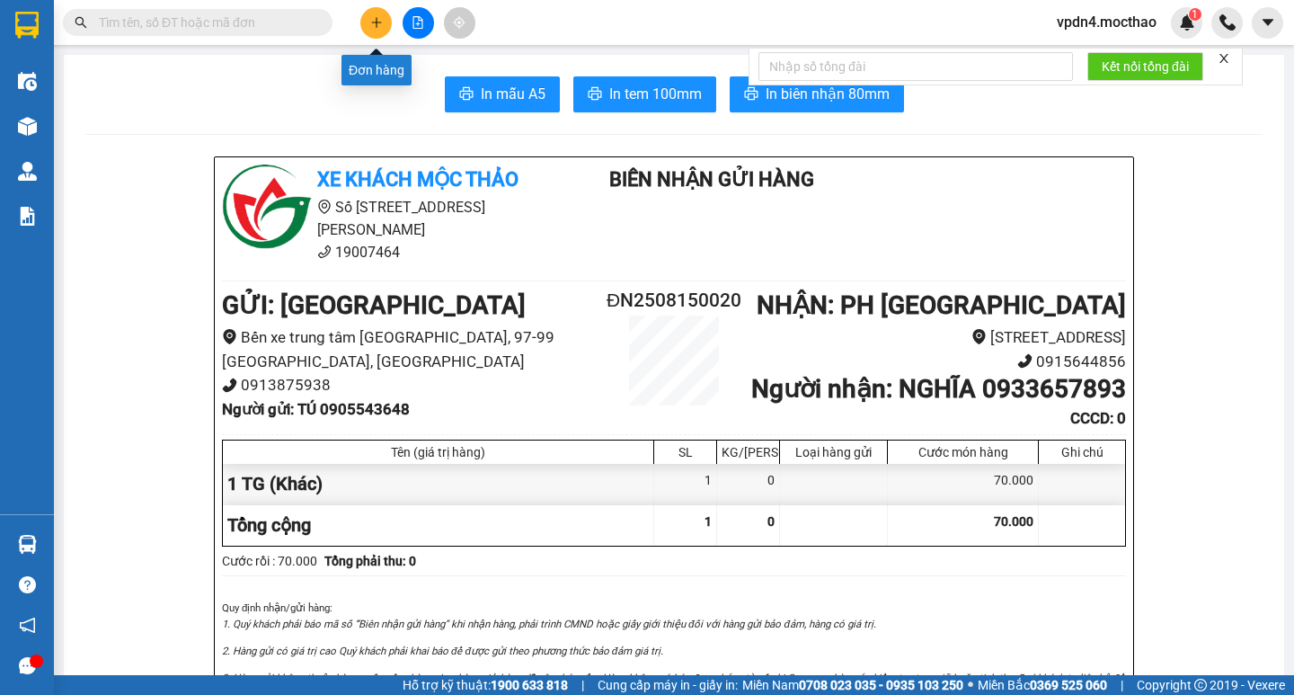
click at [379, 18] on icon "plus" at bounding box center [376, 22] width 13 height 13
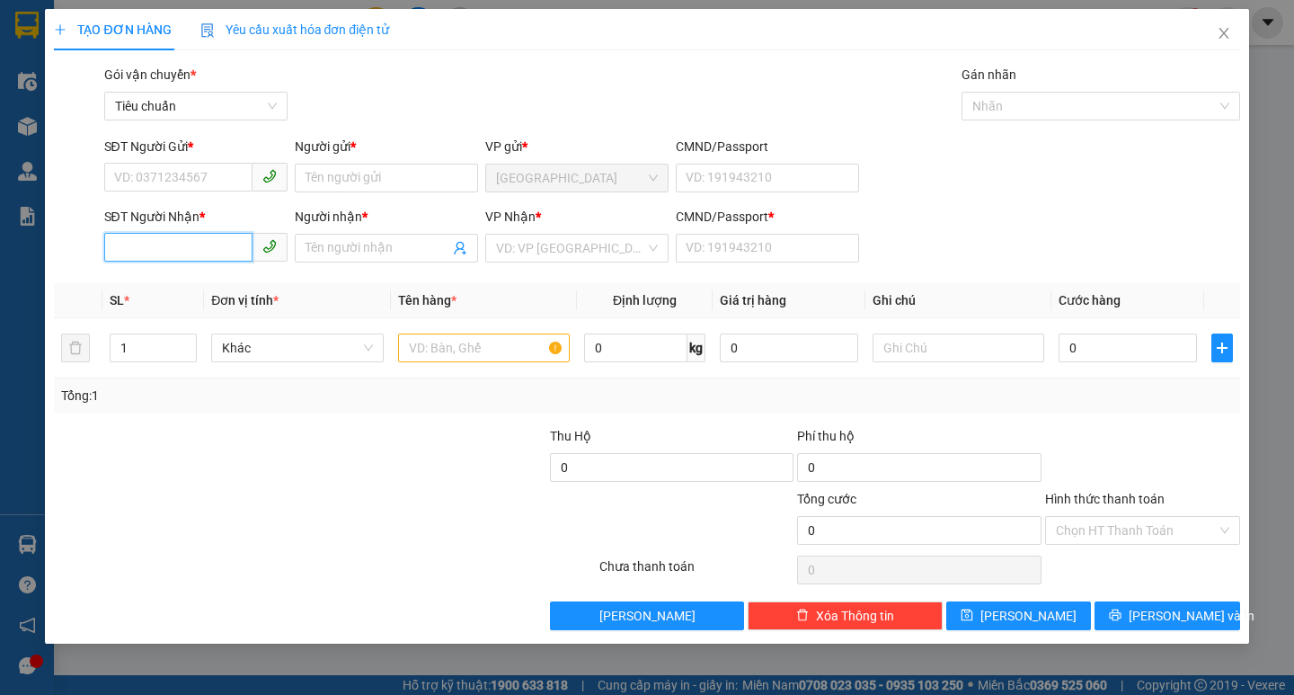
click at [213, 253] on input "SĐT Người Nhận *" at bounding box center [178, 247] width 148 height 29
click at [349, 219] on div "Người nhận *" at bounding box center [386, 217] width 183 height 20
click at [349, 238] on input "Người nhận *" at bounding box center [378, 248] width 144 height 20
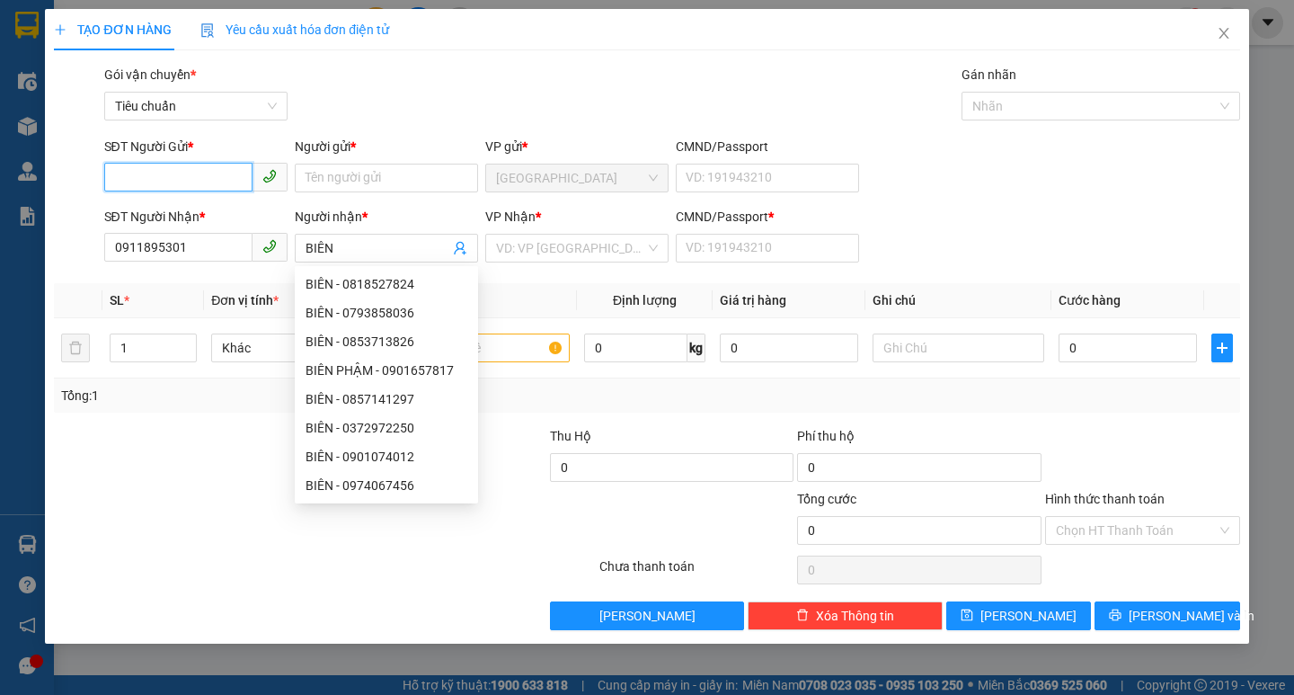
click at [217, 182] on input "SĐT Người Gửi *" at bounding box center [178, 177] width 148 height 29
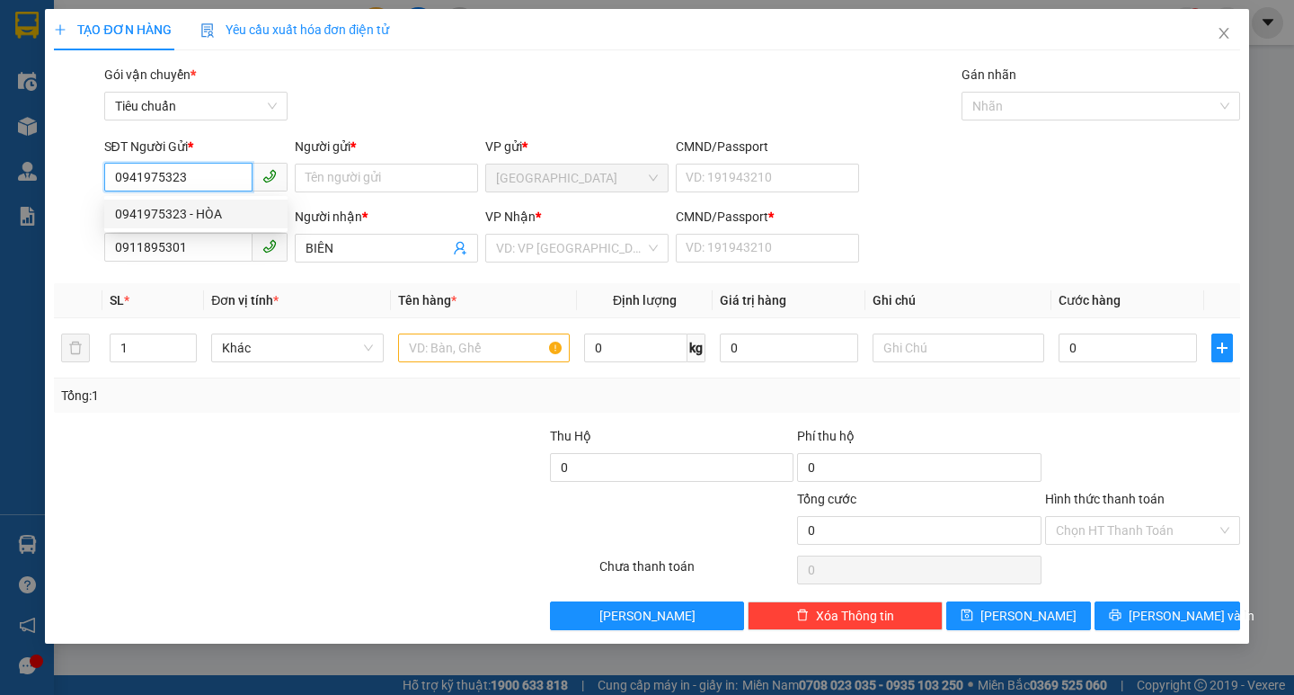
click at [220, 217] on div "0941975323 - HÒA" at bounding box center [196, 214] width 162 height 20
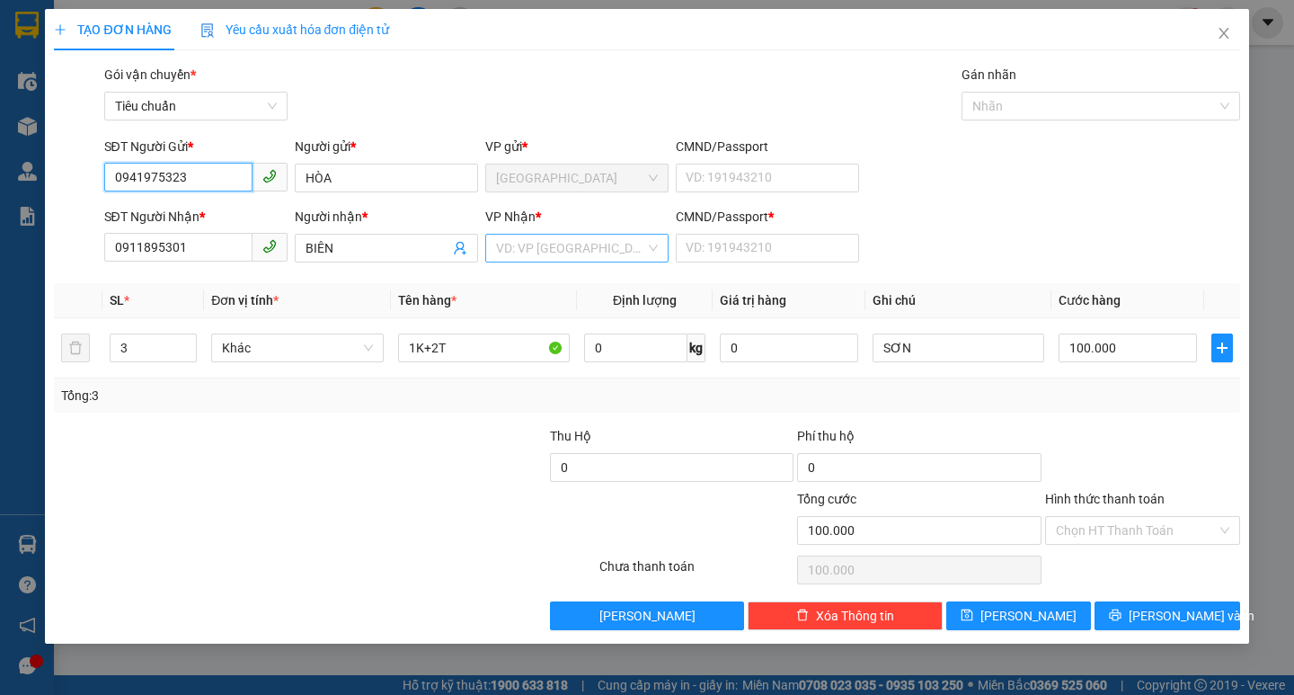
click at [492, 246] on div "VD: VP [GEOGRAPHIC_DATA]" at bounding box center [576, 248] width 183 height 29
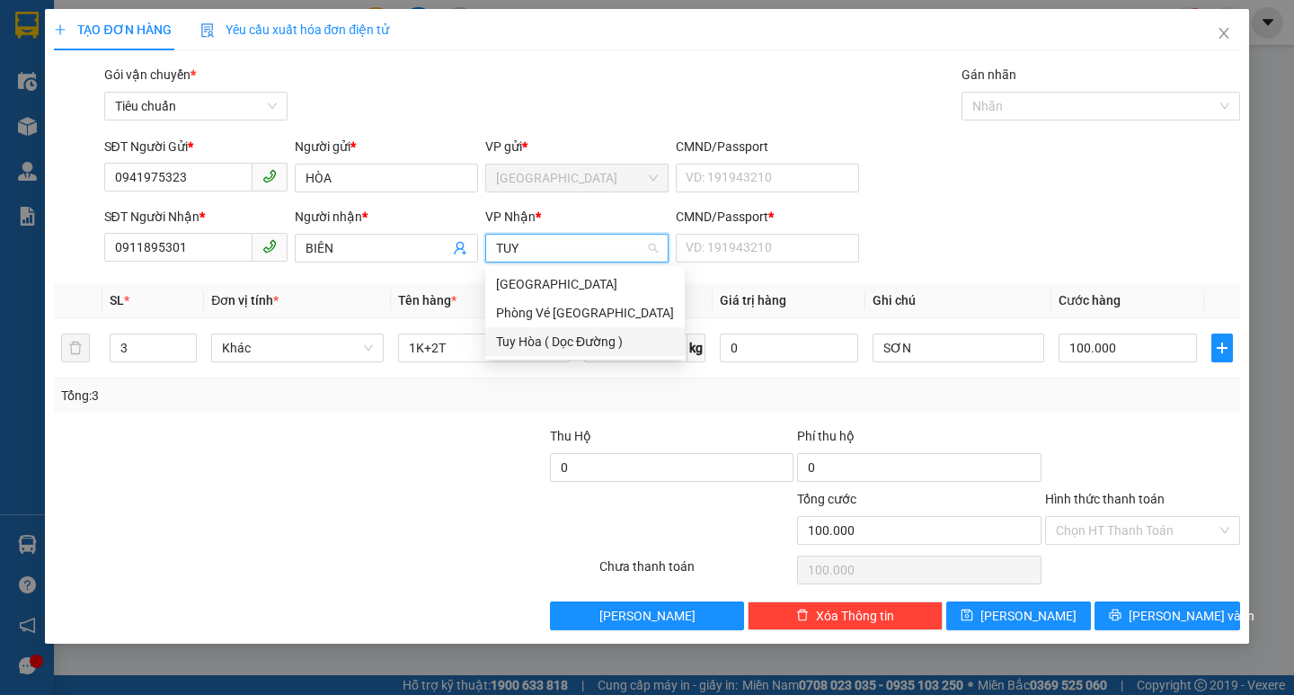
click at [565, 349] on div "Tuy Hòa ( Dọc Đường )" at bounding box center [585, 342] width 178 height 20
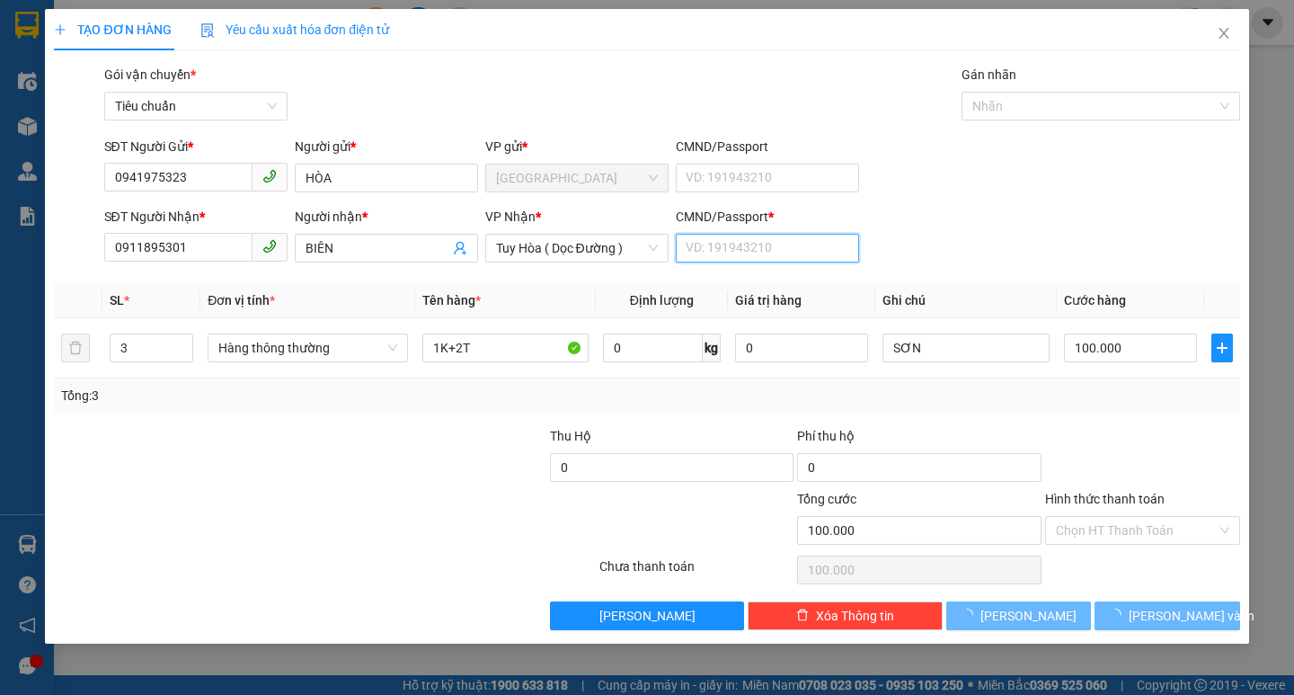
click at [747, 251] on input "CMND/Passport *" at bounding box center [767, 248] width 183 height 29
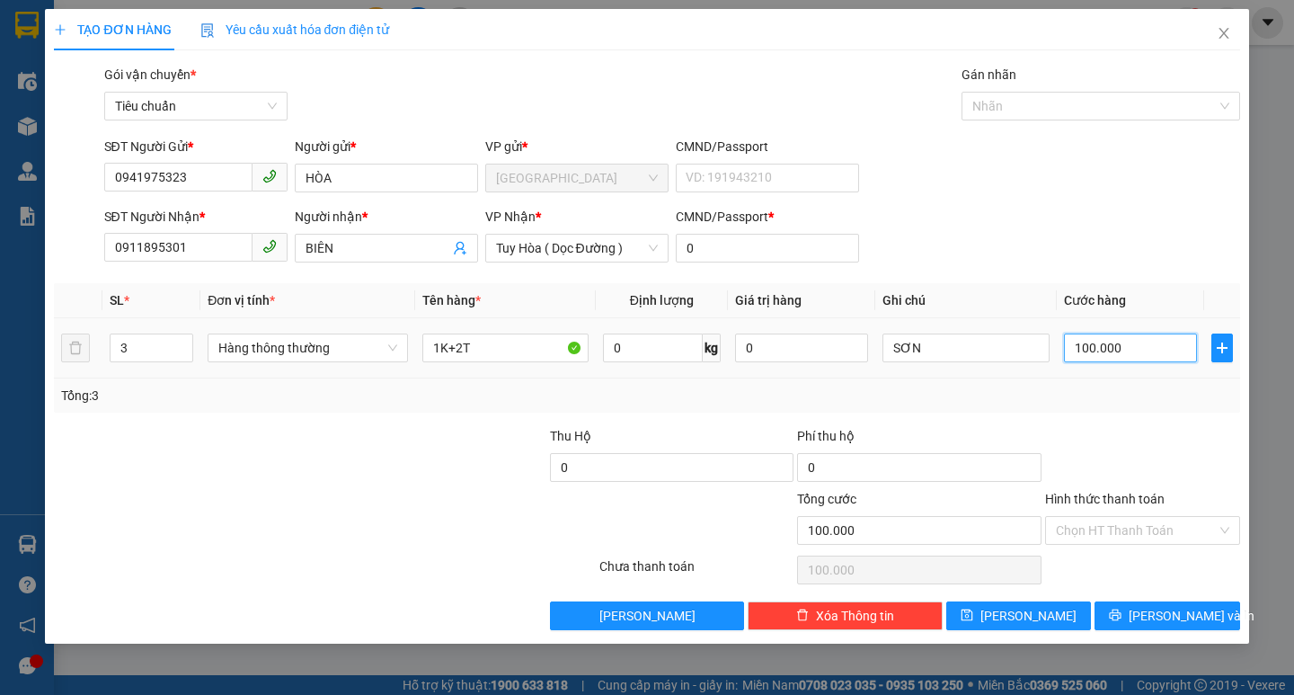
click at [1105, 351] on input "100.000" at bounding box center [1131, 347] width 134 height 29
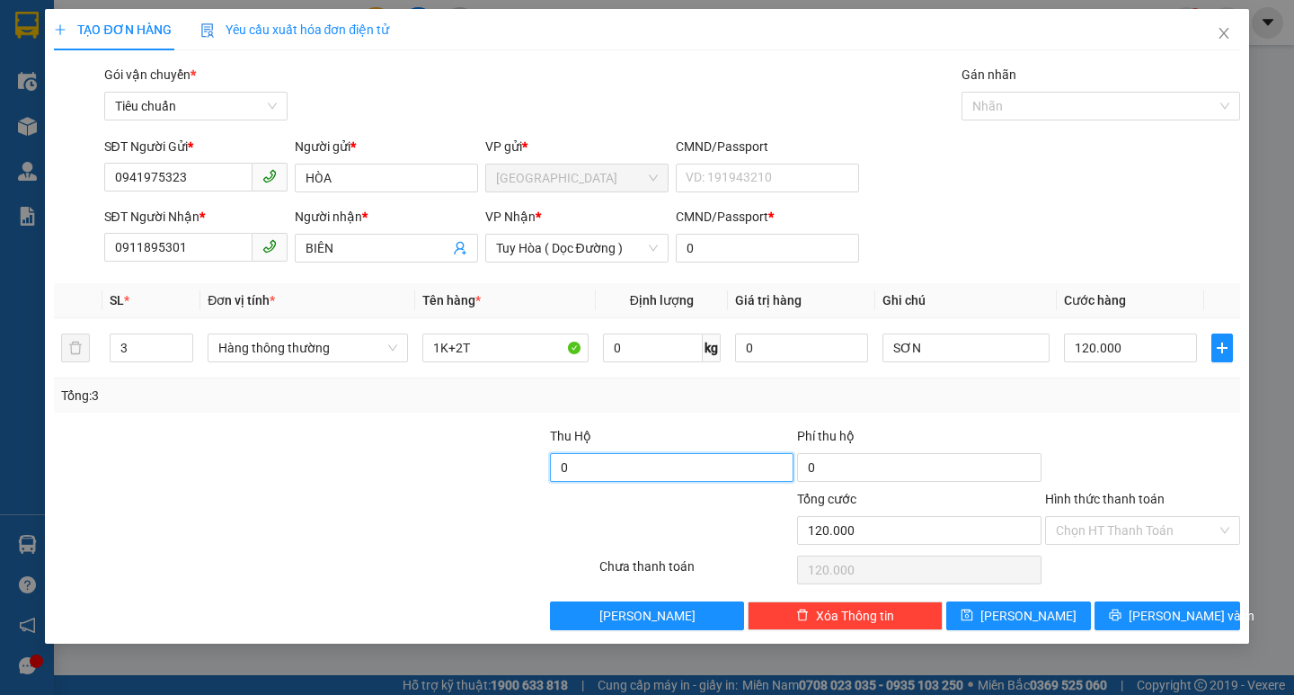
click at [635, 478] on input "0" at bounding box center [672, 467] width 244 height 29
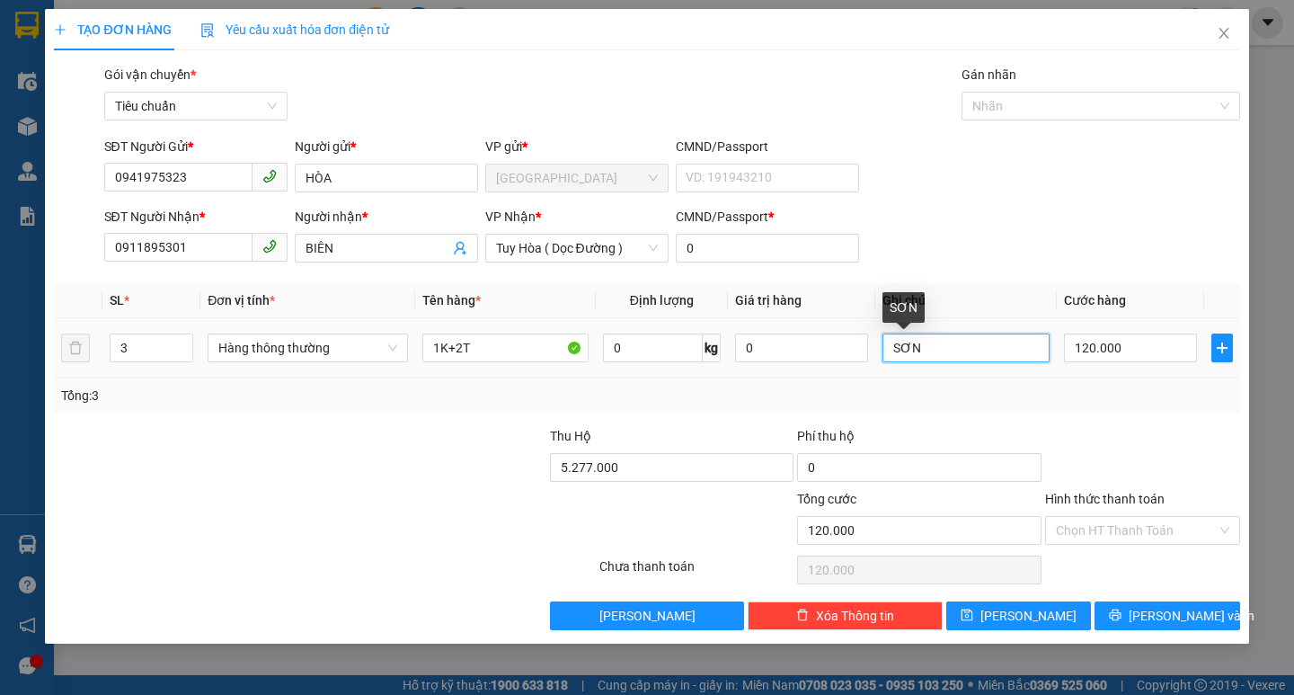
click at [931, 342] on input "SƠN" at bounding box center [966, 347] width 166 height 29
click at [1132, 529] on input "Hình thức thanh toán" at bounding box center [1136, 530] width 161 height 27
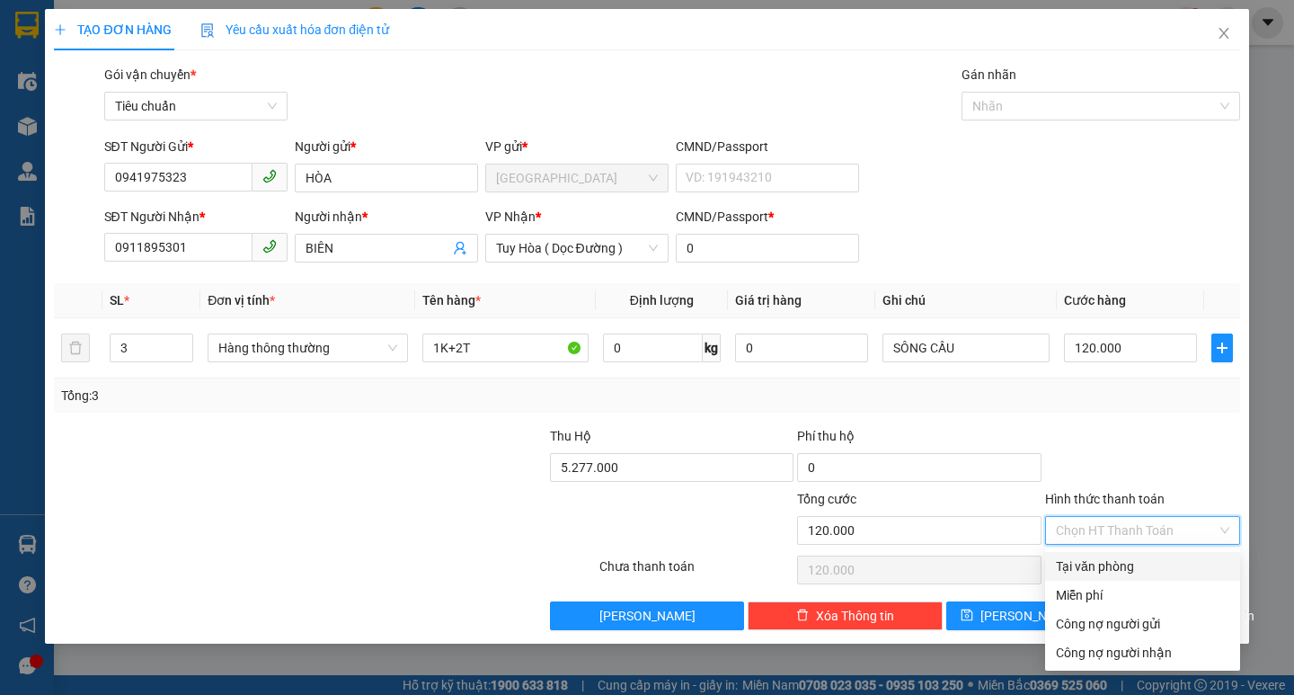
click at [1131, 577] on div "Tại văn phòng" at bounding box center [1142, 566] width 195 height 29
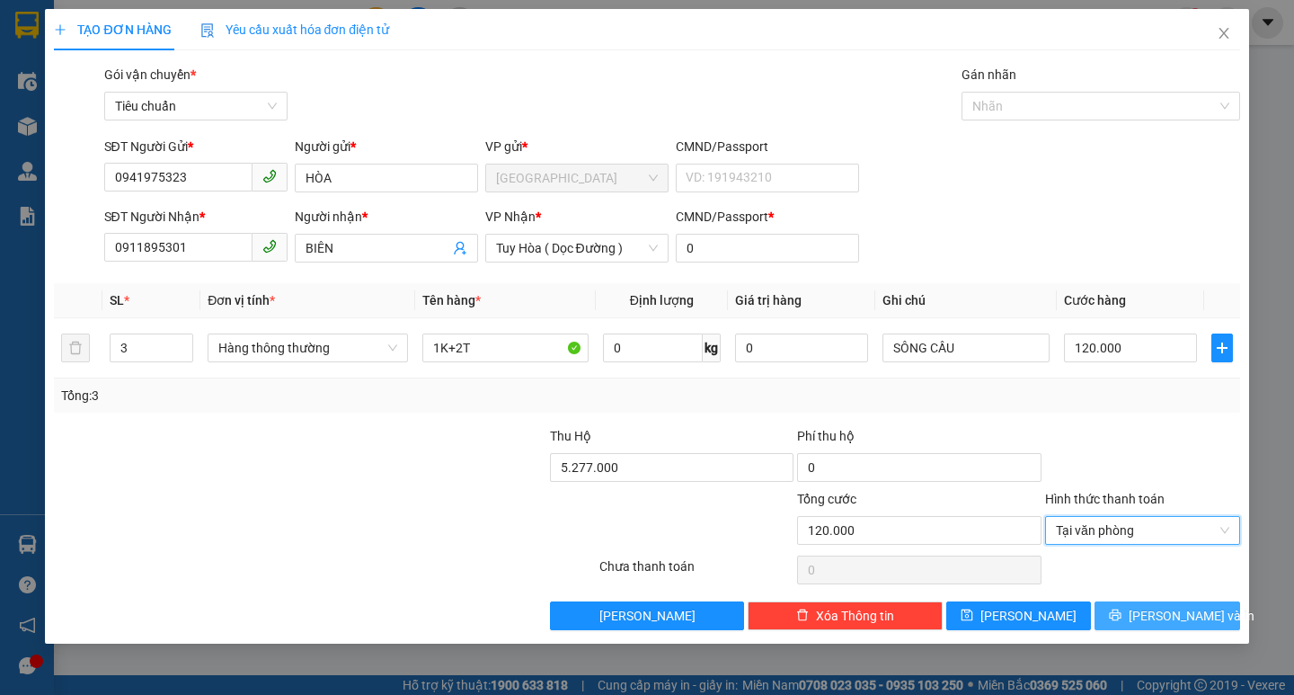
click at [1169, 614] on span "[PERSON_NAME] và In" at bounding box center [1192, 616] width 126 height 20
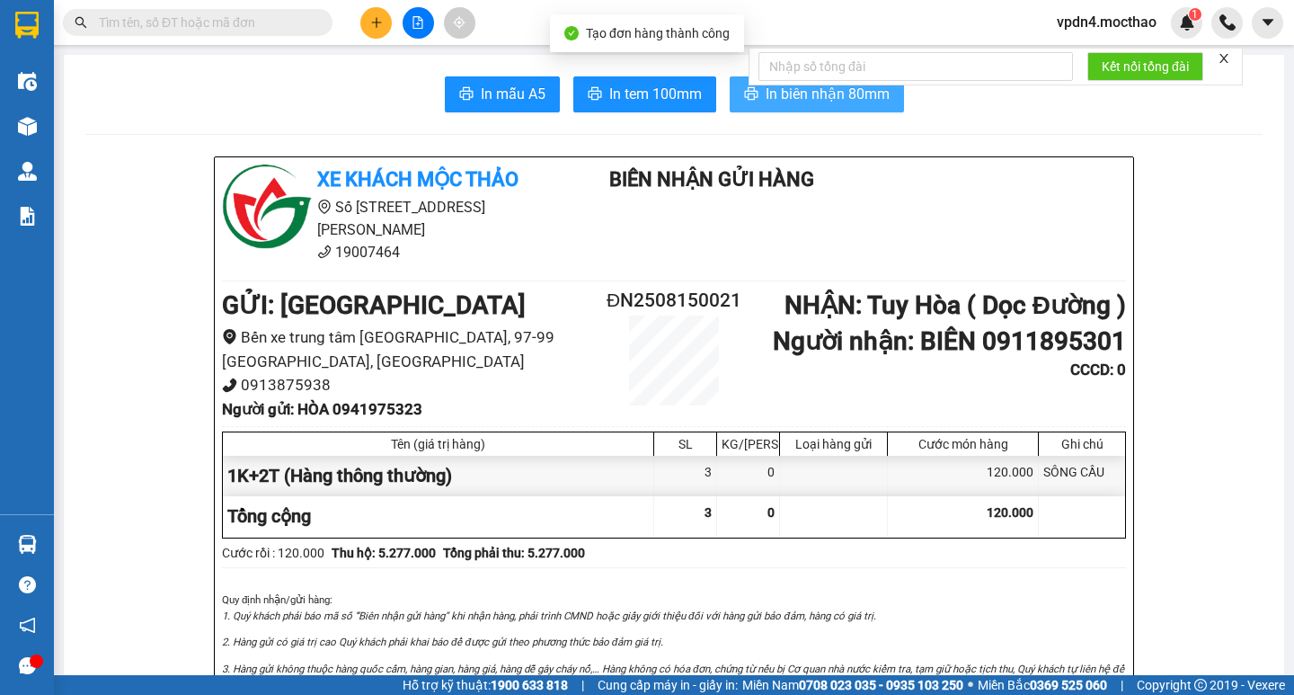
click at [858, 102] on span "In biên nhận 80mm" at bounding box center [828, 94] width 124 height 22
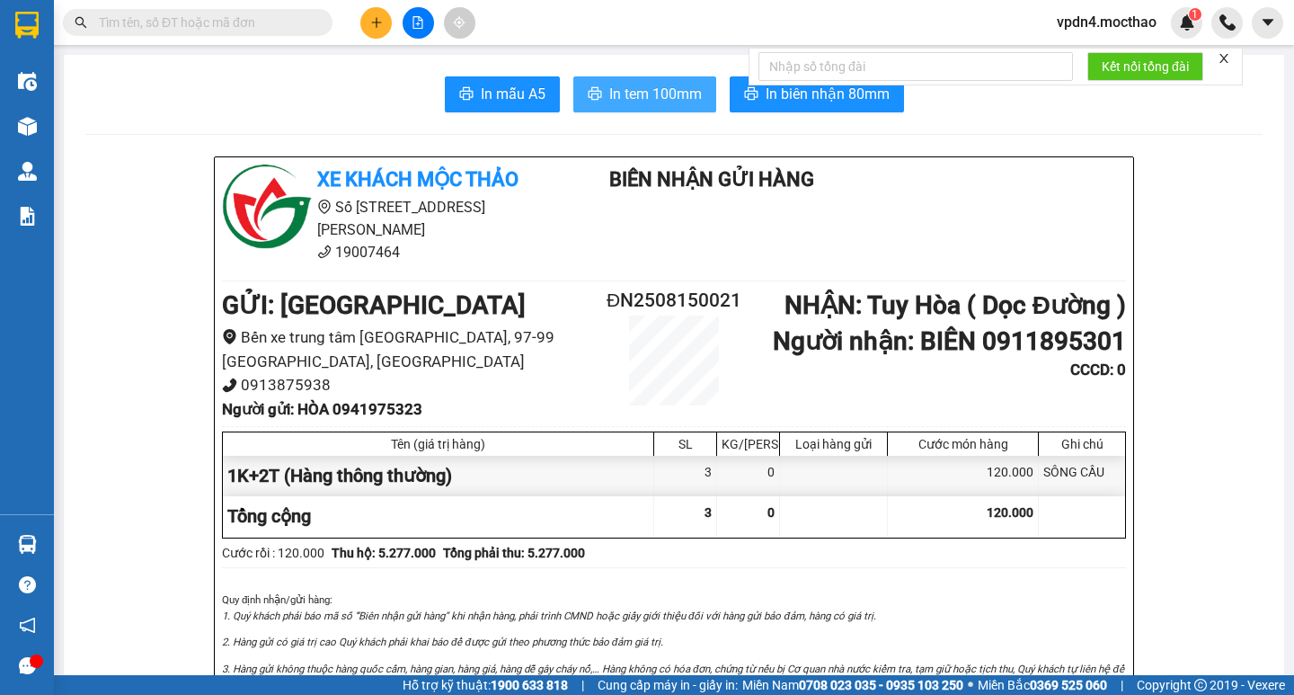
click at [631, 92] on span "In tem 100mm" at bounding box center [655, 94] width 93 height 22
click at [378, 24] on icon "plus" at bounding box center [376, 22] width 13 height 13
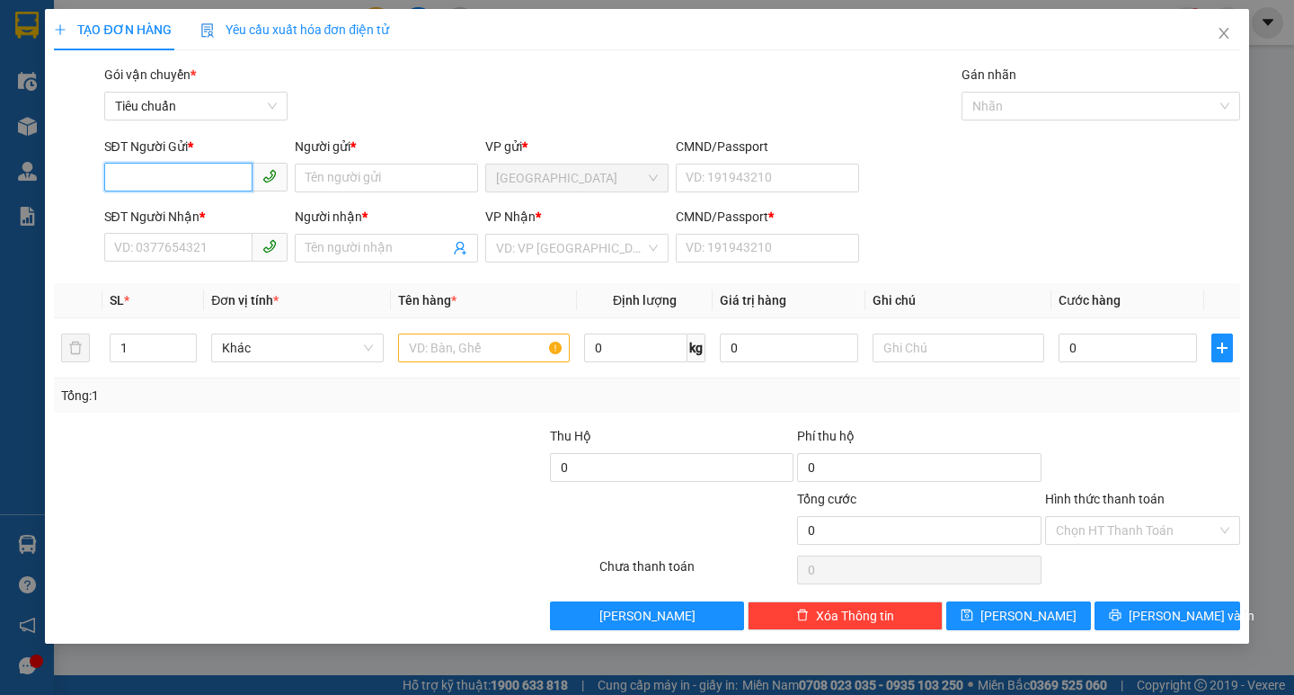
click at [177, 171] on input "SĐT Người Gửi *" at bounding box center [178, 177] width 148 height 29
click at [188, 222] on div "0796670579 - [PERSON_NAME]" at bounding box center [203, 214] width 177 height 20
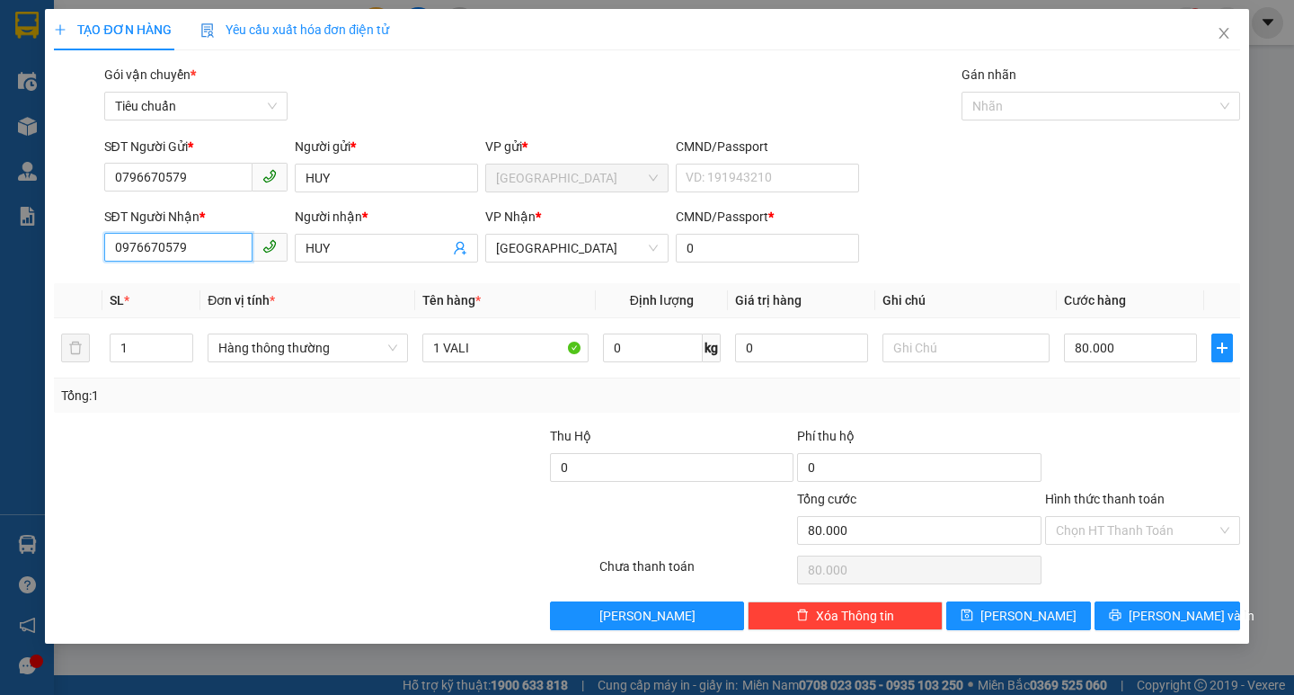
click at [224, 250] on input "0976670579" at bounding box center [178, 247] width 148 height 29
click at [181, 284] on div "0939907868 - HÂN" at bounding box center [196, 284] width 162 height 20
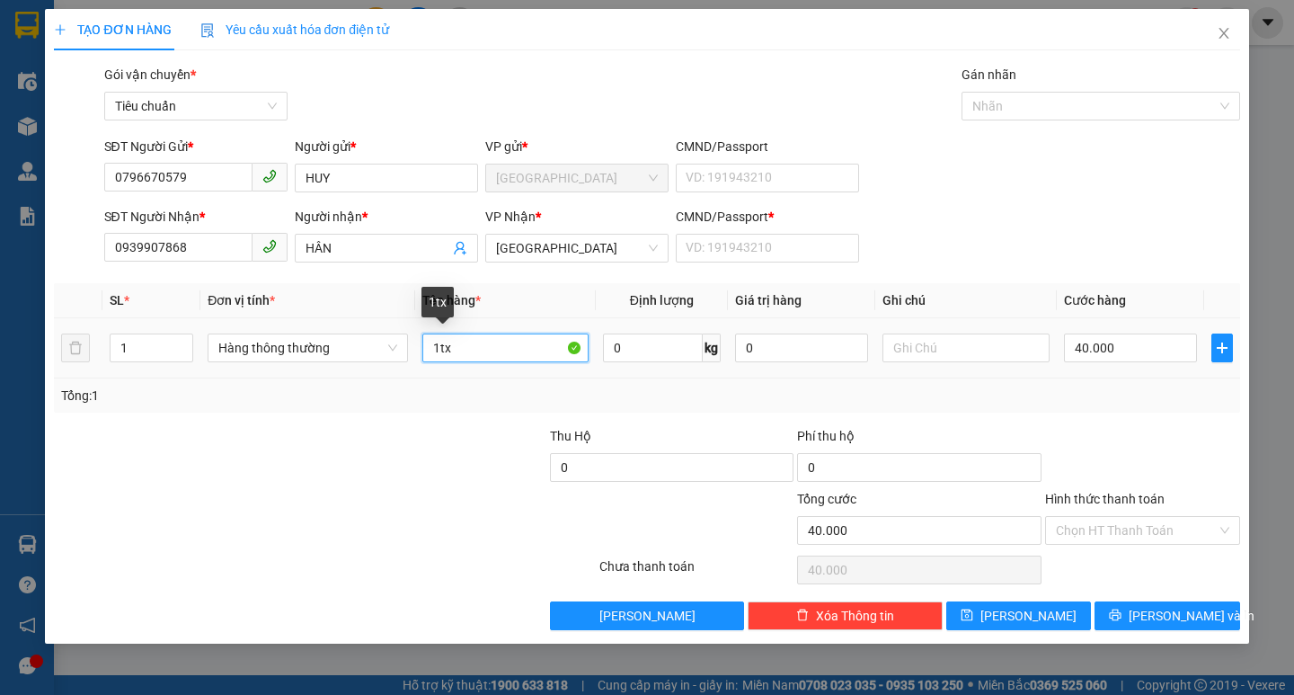
click at [503, 355] on input "1tx" at bounding box center [505, 347] width 166 height 29
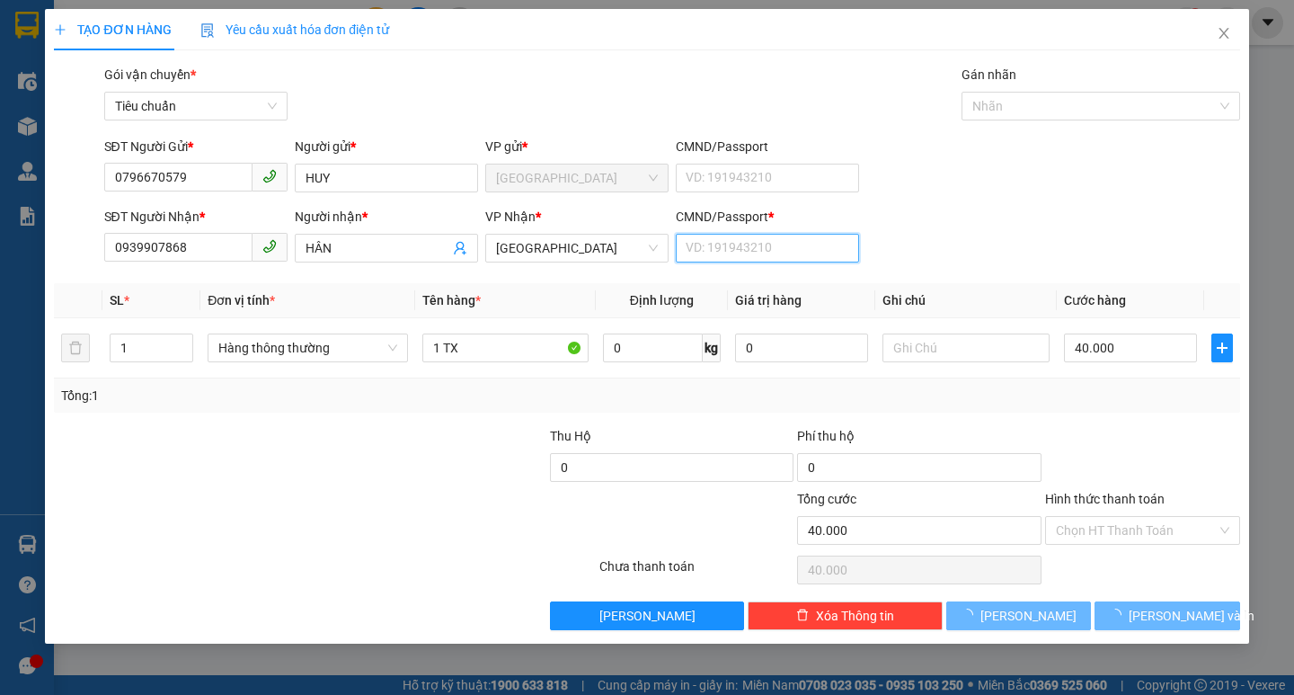
click at [683, 253] on input "CMND/Passport *" at bounding box center [767, 248] width 183 height 29
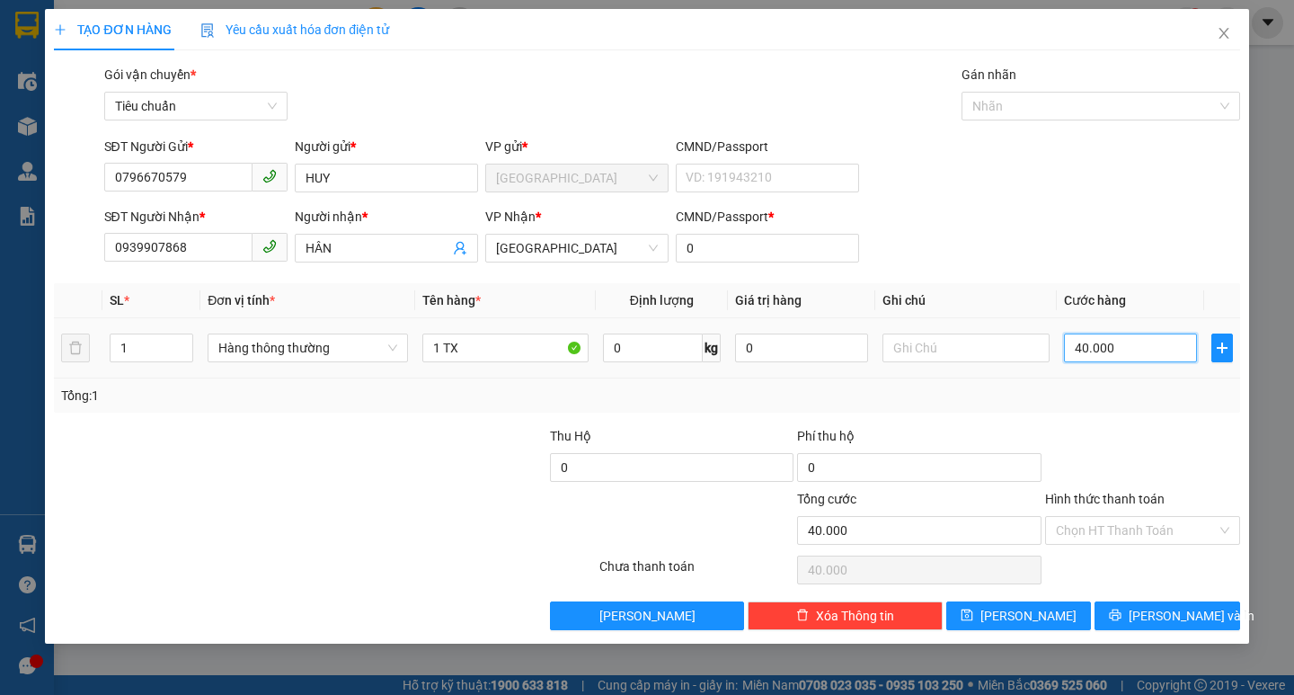
click at [1079, 344] on input "40.000" at bounding box center [1131, 347] width 134 height 29
click at [1156, 607] on span "[PERSON_NAME] và In" at bounding box center [1192, 616] width 126 height 20
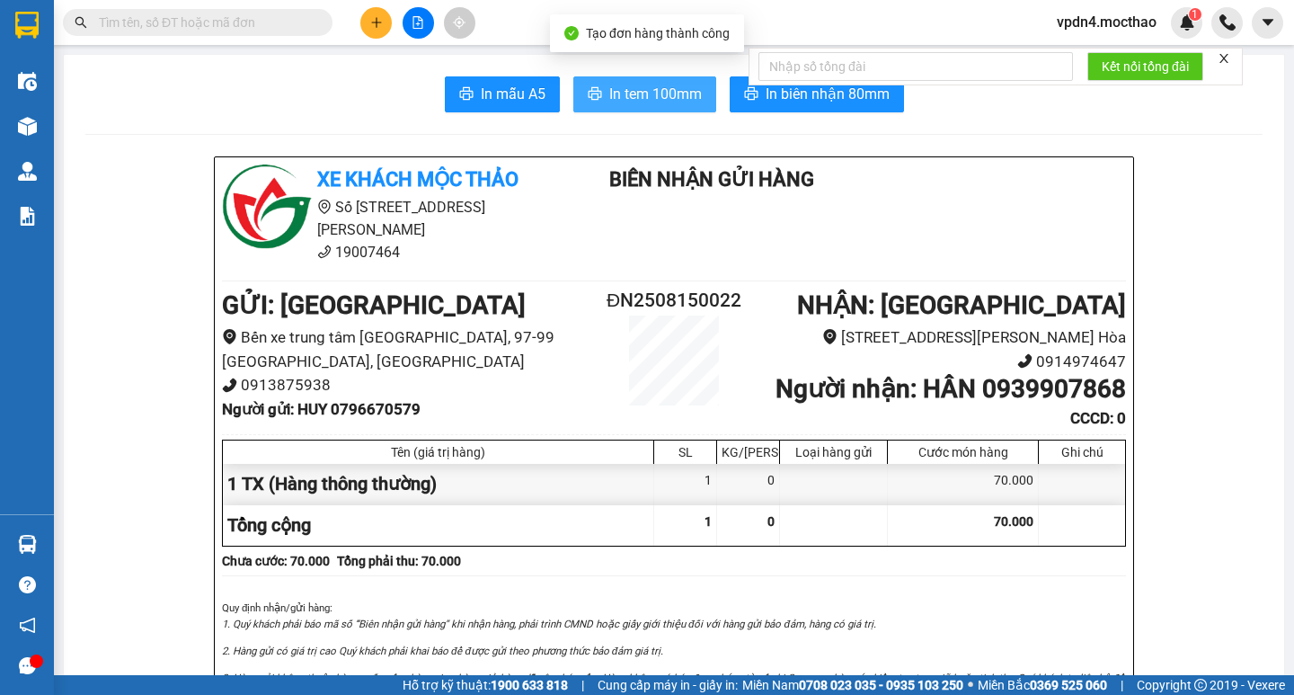
click at [628, 84] on span "In tem 100mm" at bounding box center [655, 94] width 93 height 22
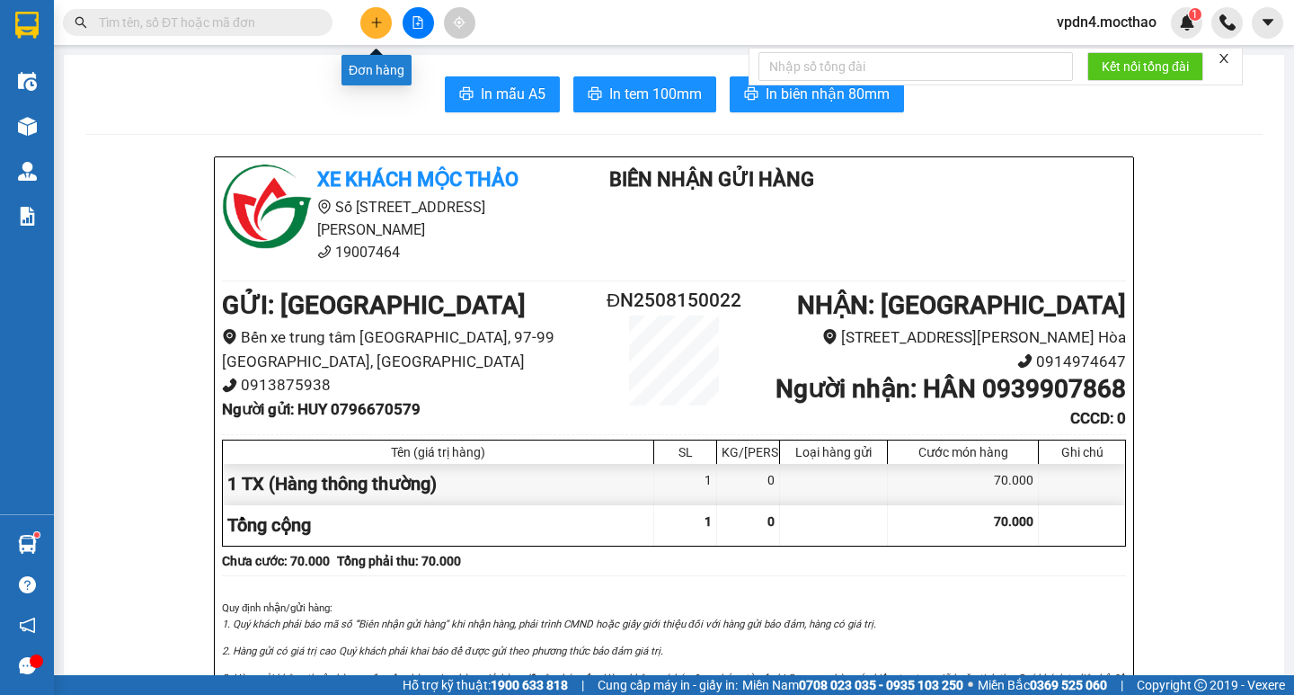
click at [367, 36] on button at bounding box center [375, 22] width 31 height 31
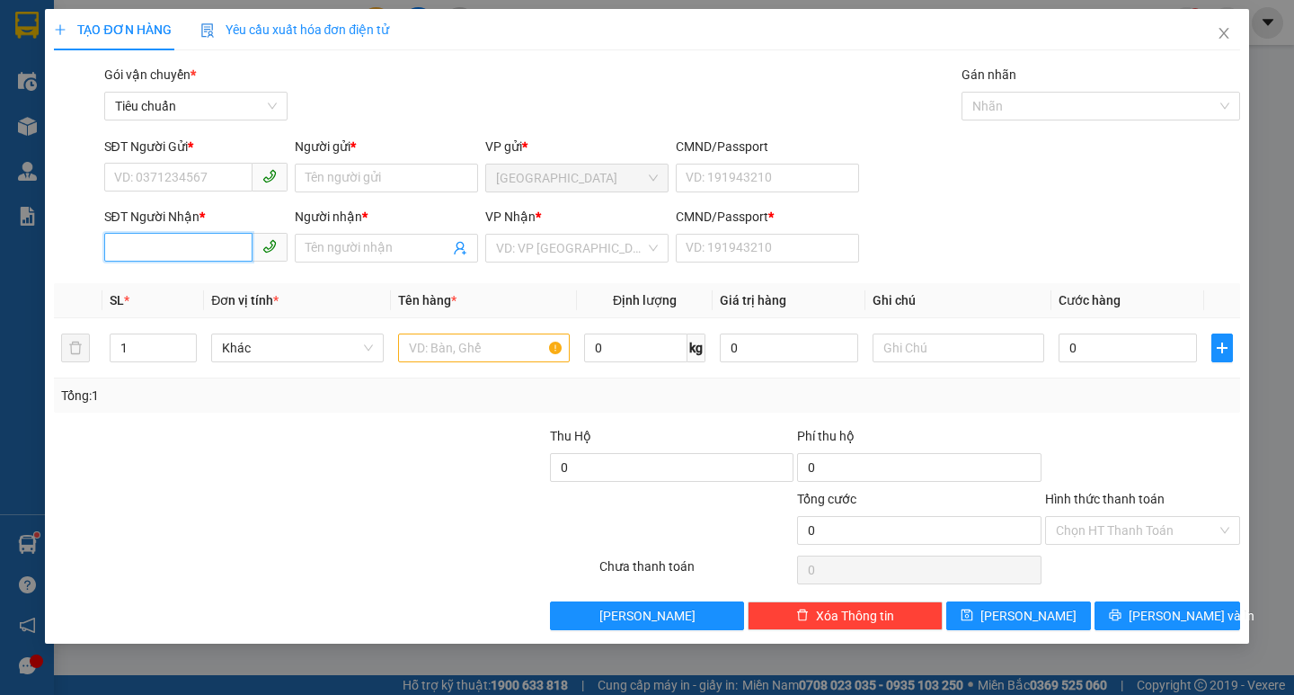
click at [112, 246] on input "SĐT Người Nhận *" at bounding box center [178, 247] width 148 height 29
click at [183, 289] on div "0918176669 - [PERSON_NAME]" at bounding box center [203, 284] width 177 height 20
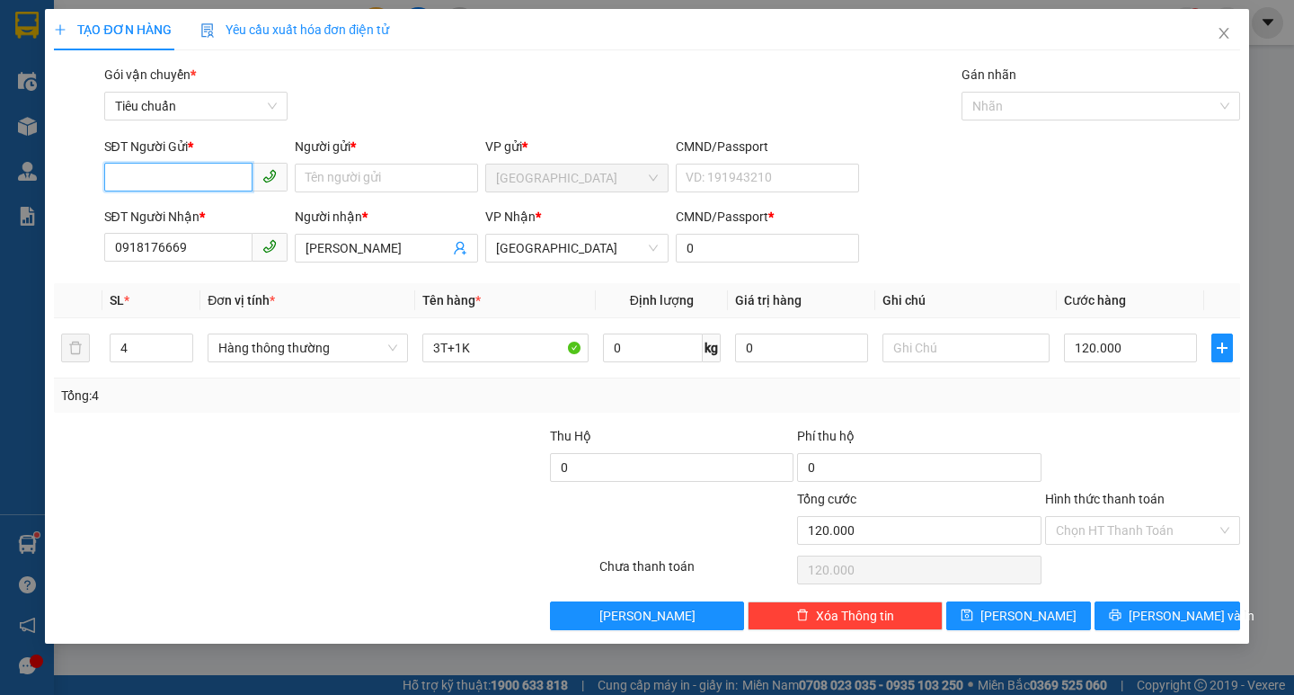
click at [172, 179] on input "SĐT Người Gửi *" at bounding box center [178, 177] width 148 height 29
click at [220, 204] on div "02363522288 - NISHU" at bounding box center [196, 214] width 162 height 20
click at [138, 340] on input "4" at bounding box center [152, 347] width 83 height 27
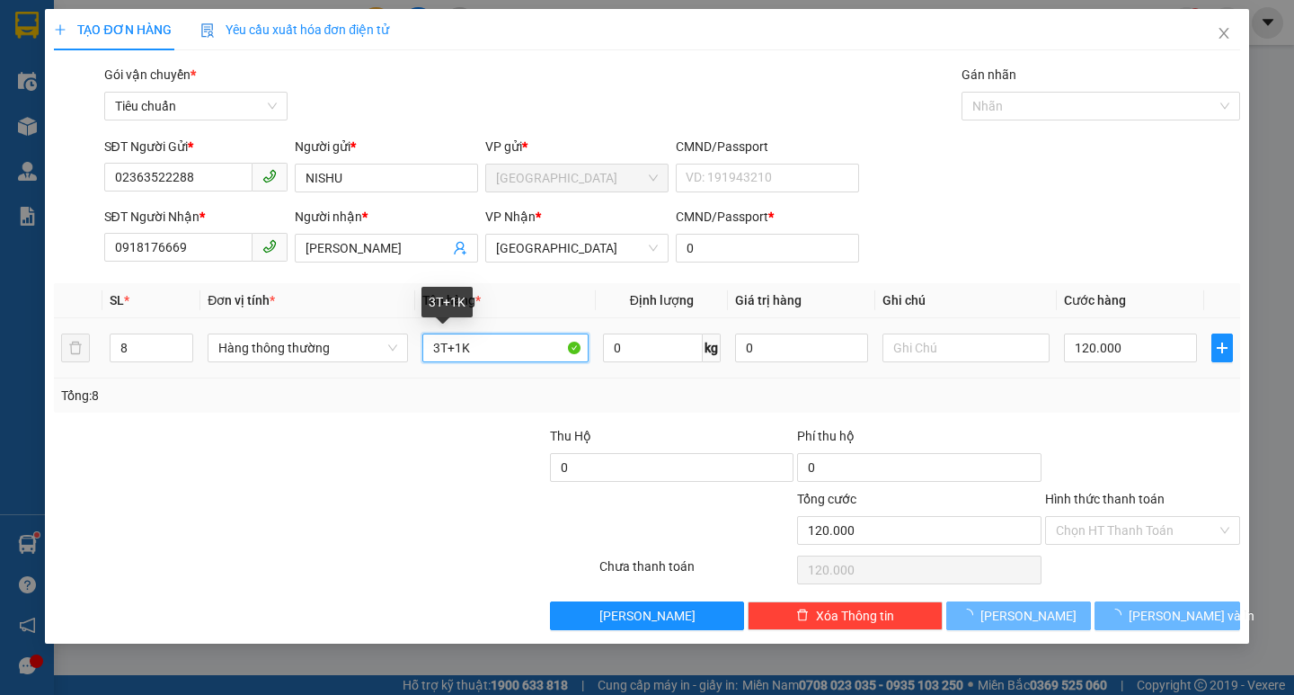
click at [440, 357] on input "3T+1K" at bounding box center [505, 347] width 166 height 29
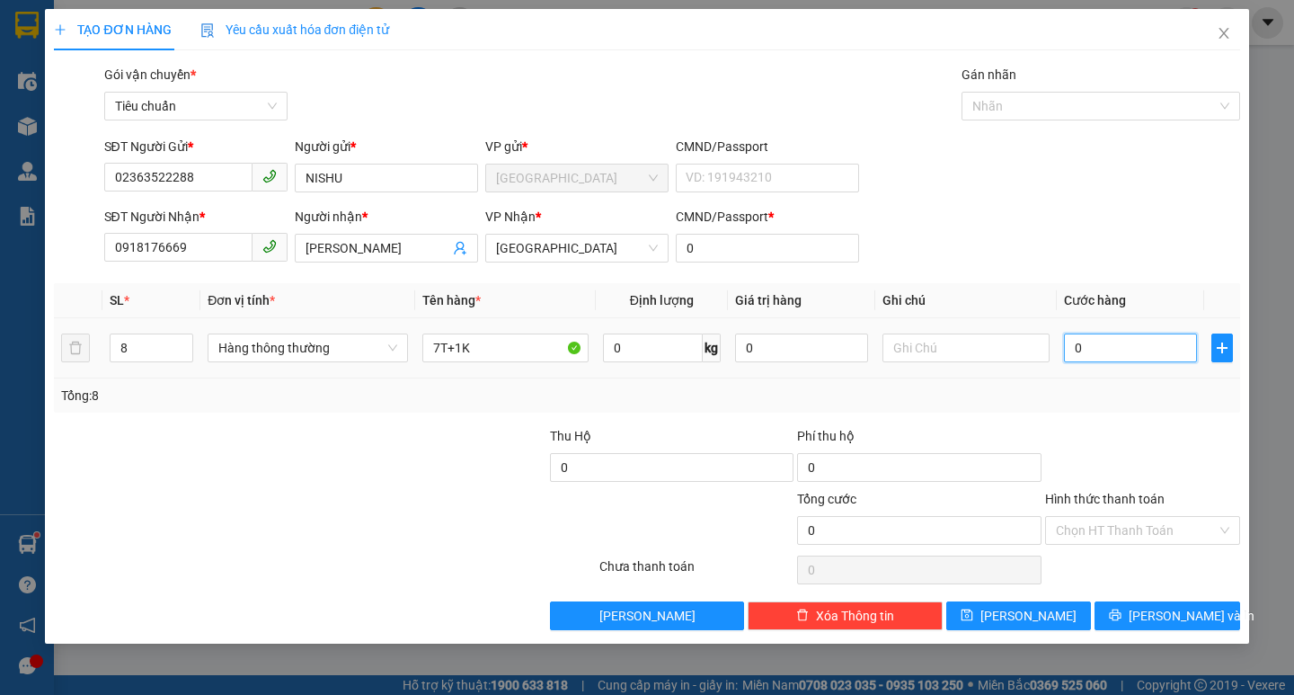
click at [1095, 355] on input "0" at bounding box center [1131, 347] width 134 height 29
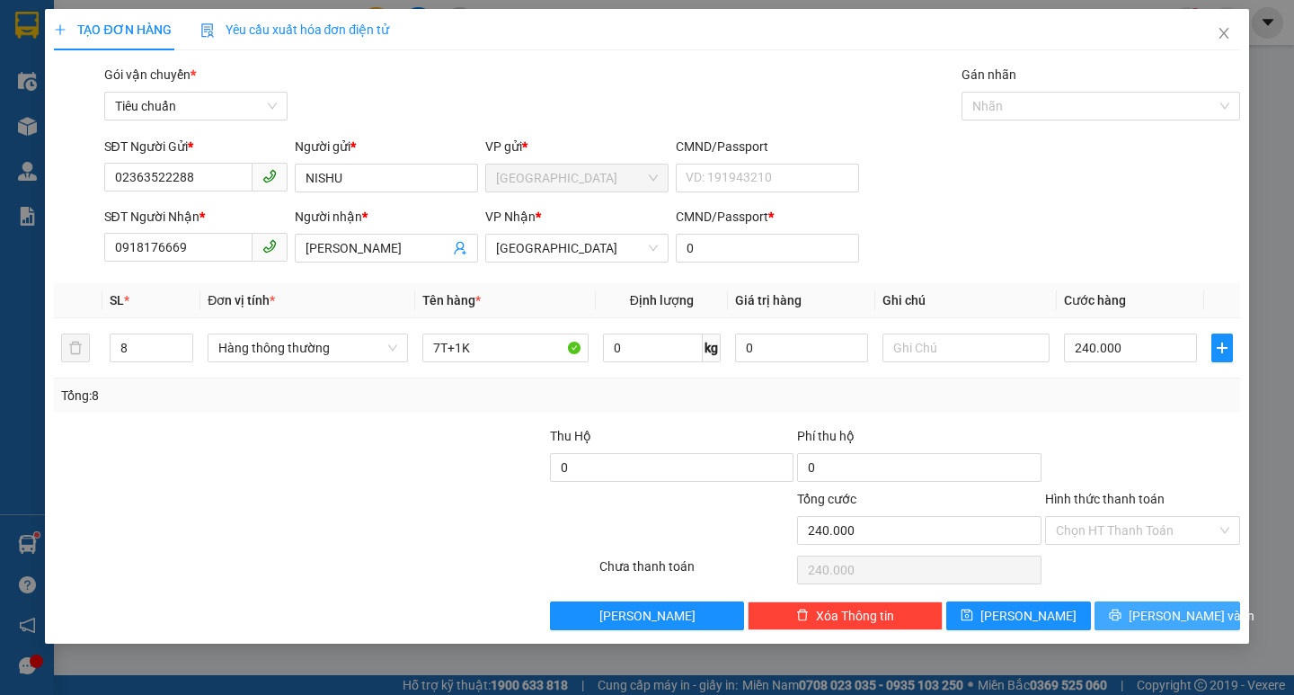
click at [1168, 609] on span "[PERSON_NAME] và In" at bounding box center [1192, 616] width 126 height 20
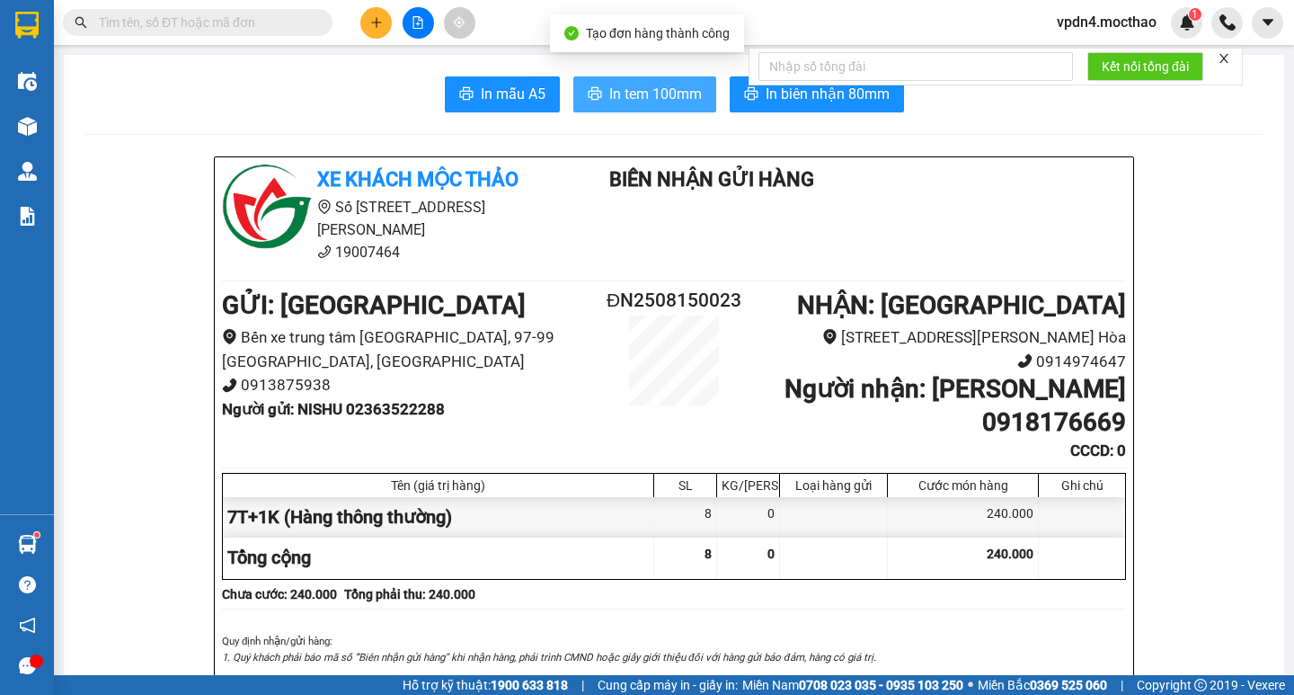
click at [614, 100] on span "In tem 100mm" at bounding box center [655, 94] width 93 height 22
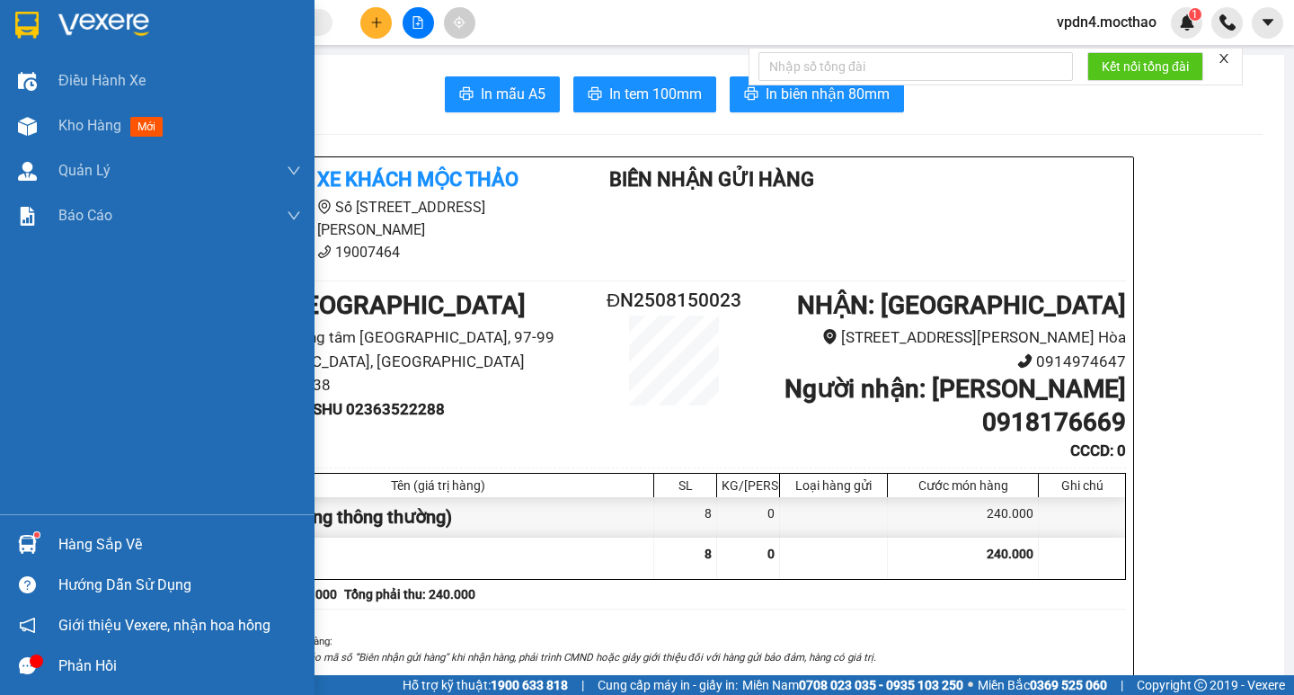
click at [82, 557] on div "Hàng sắp về" at bounding box center [179, 544] width 243 height 27
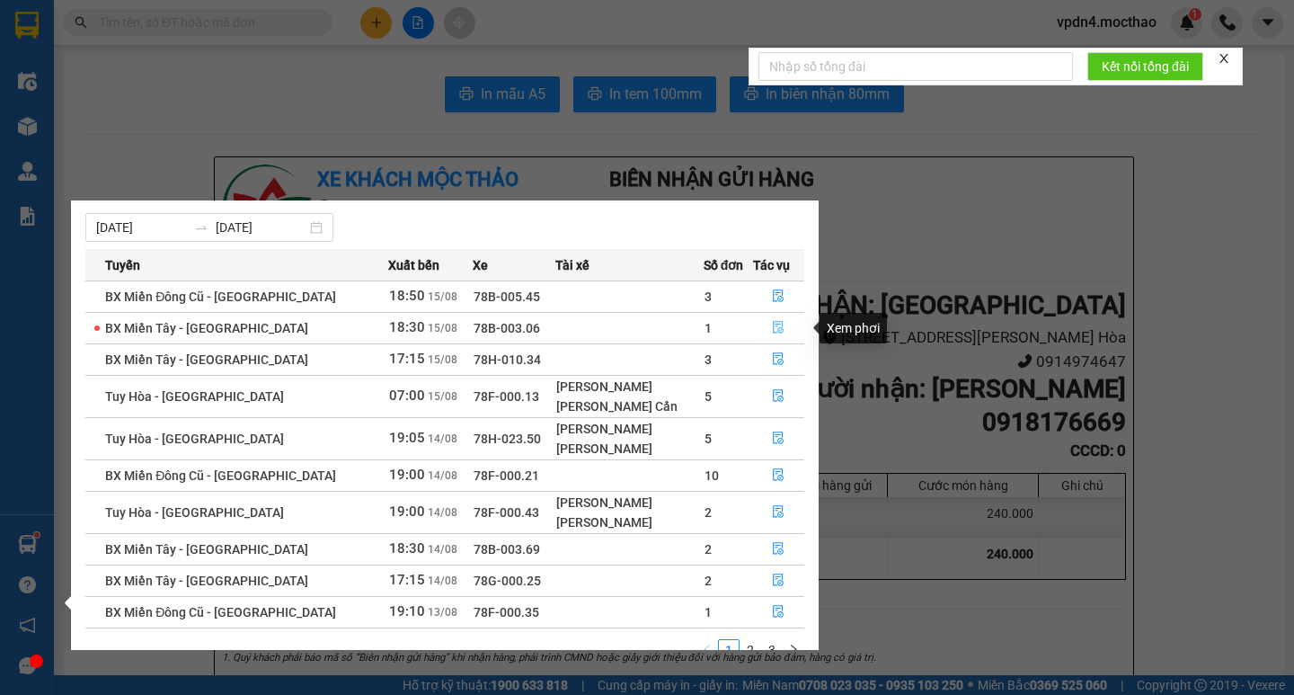
click at [772, 333] on icon "file-done" at bounding box center [778, 327] width 13 height 13
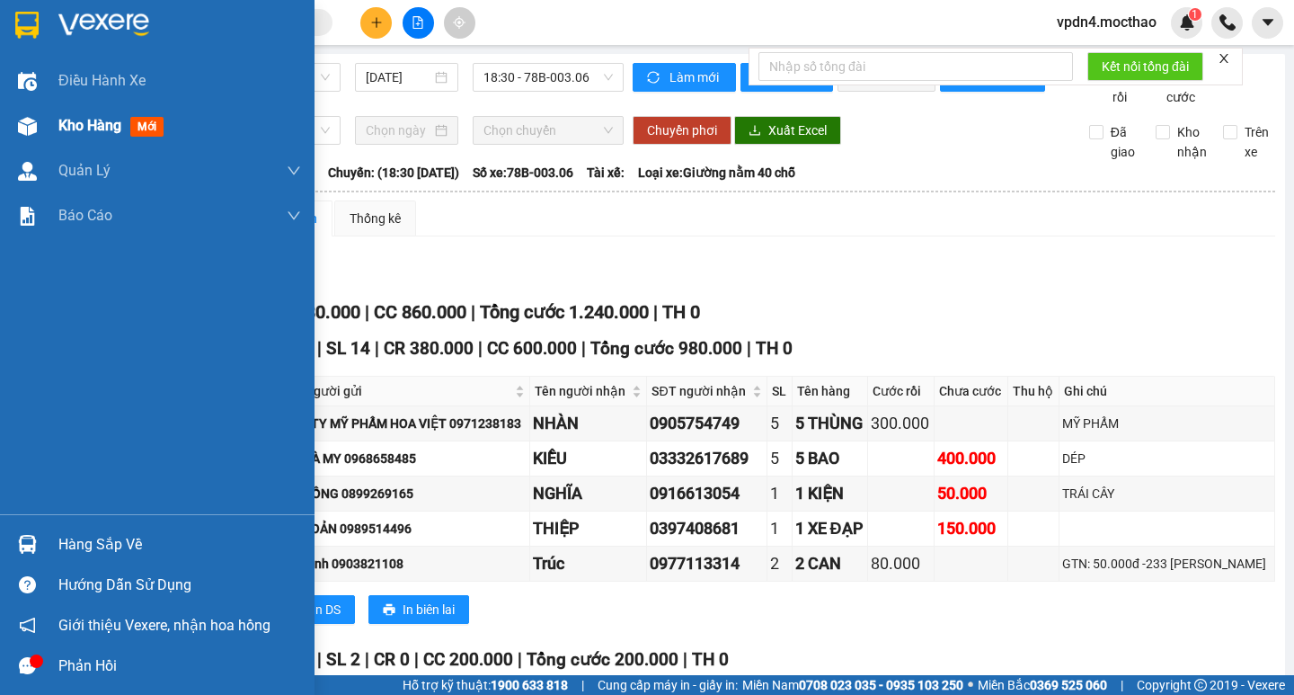
click at [86, 138] on div "Kho hàng mới" at bounding box center [179, 125] width 243 height 45
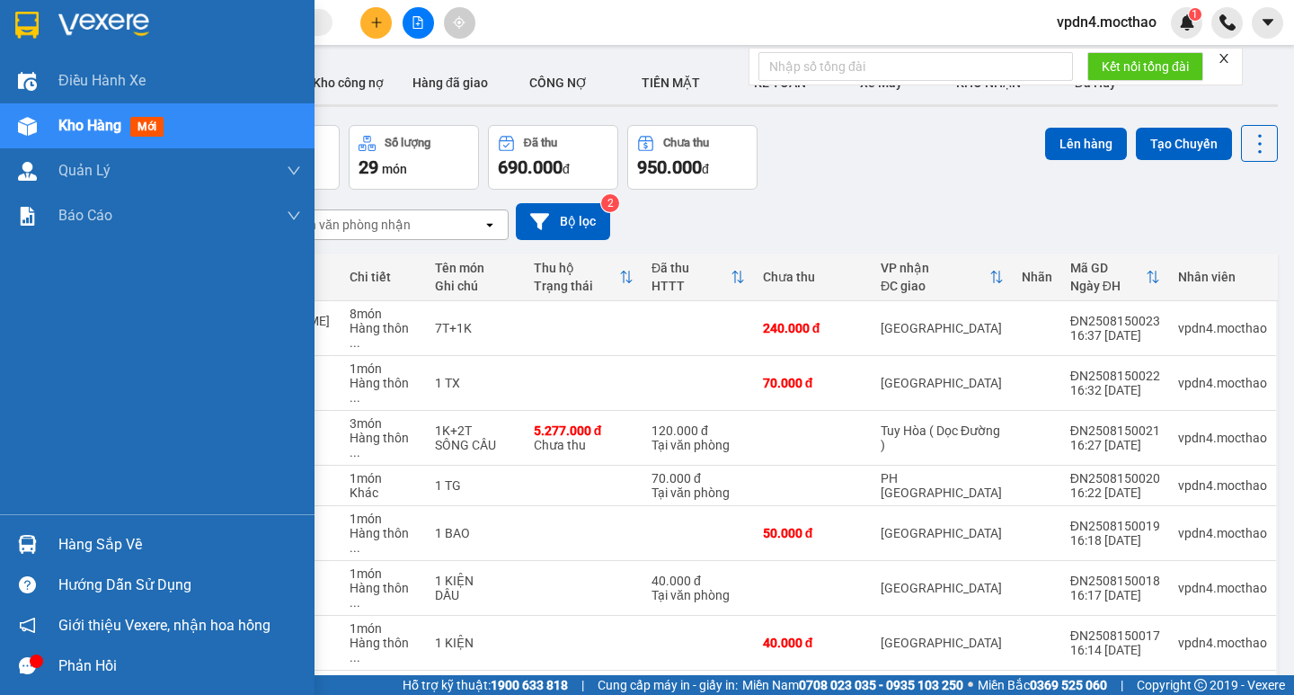
click at [90, 554] on div "Hàng sắp về" at bounding box center [179, 544] width 243 height 27
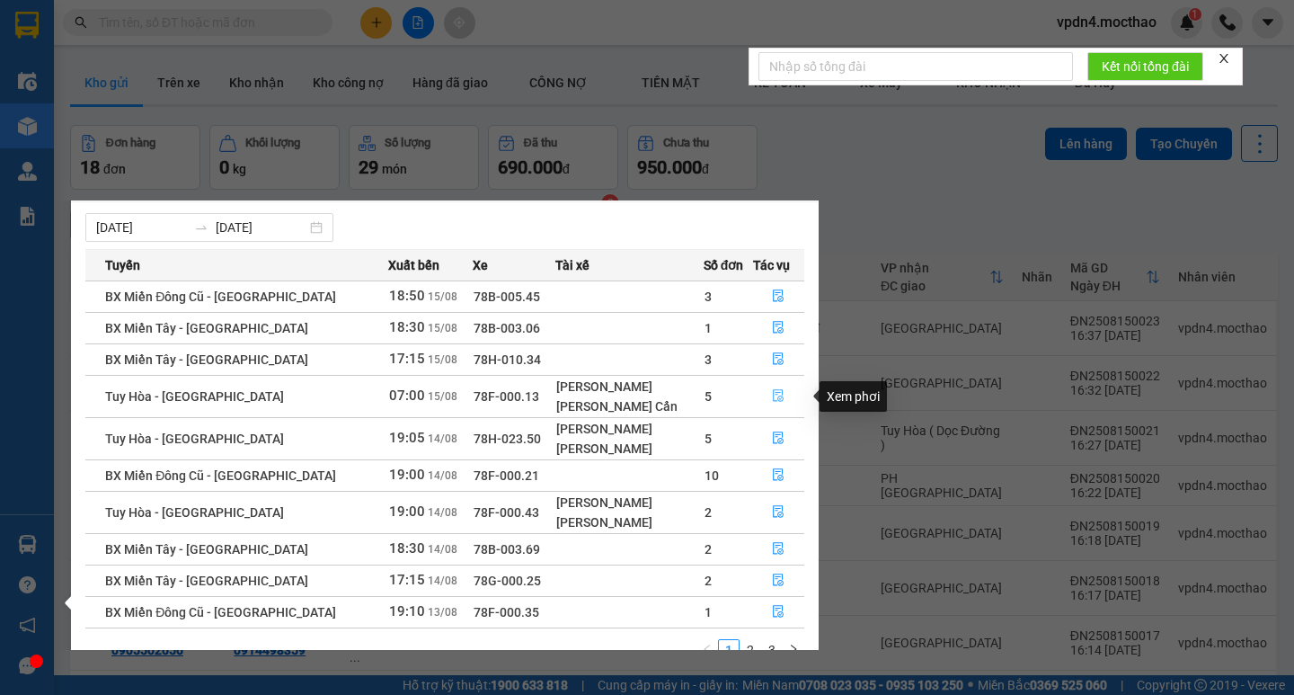
click at [765, 402] on button "button" at bounding box center [779, 396] width 50 height 29
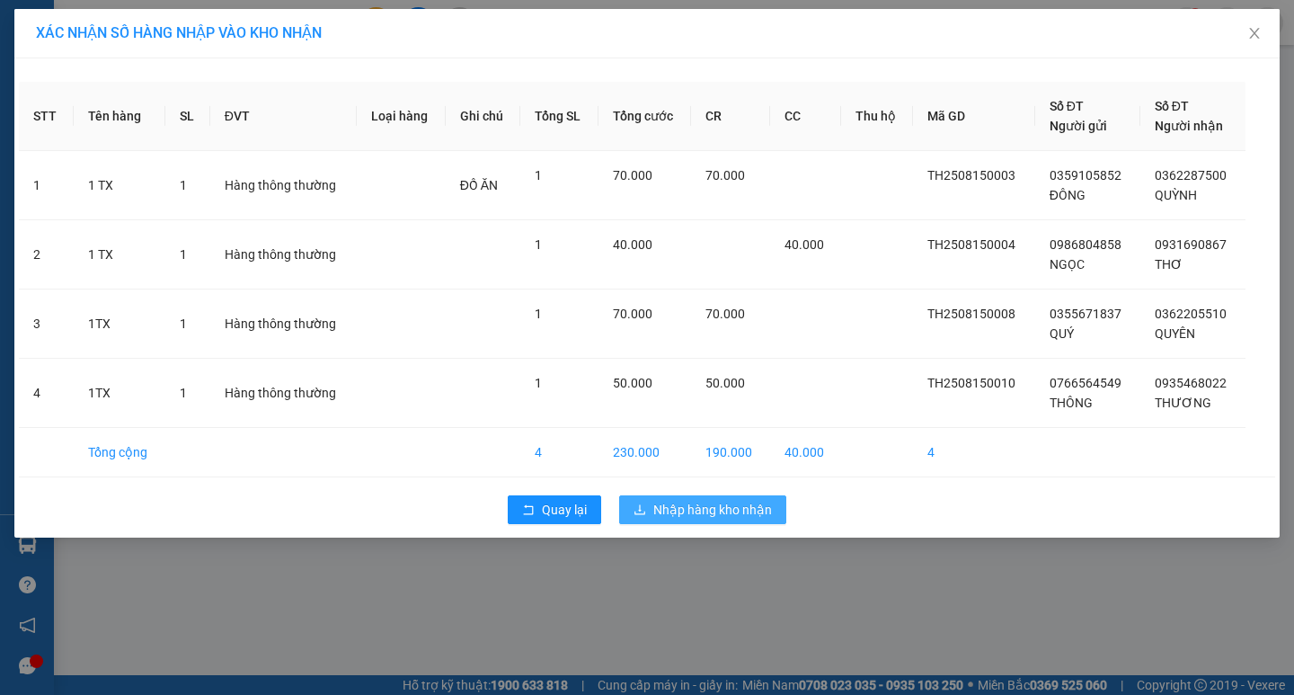
click at [742, 520] on button "Nhập hàng kho nhận" at bounding box center [702, 509] width 167 height 29
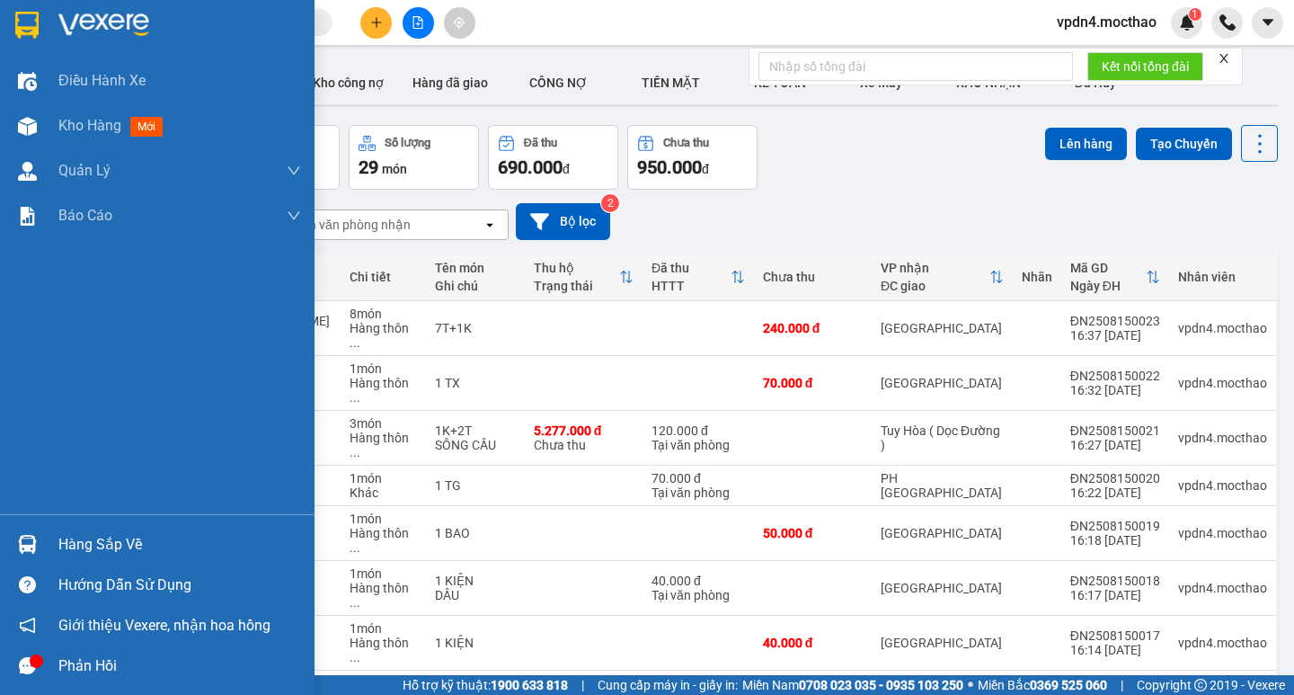
click at [110, 548] on div "Hàng sắp về" at bounding box center [179, 544] width 243 height 27
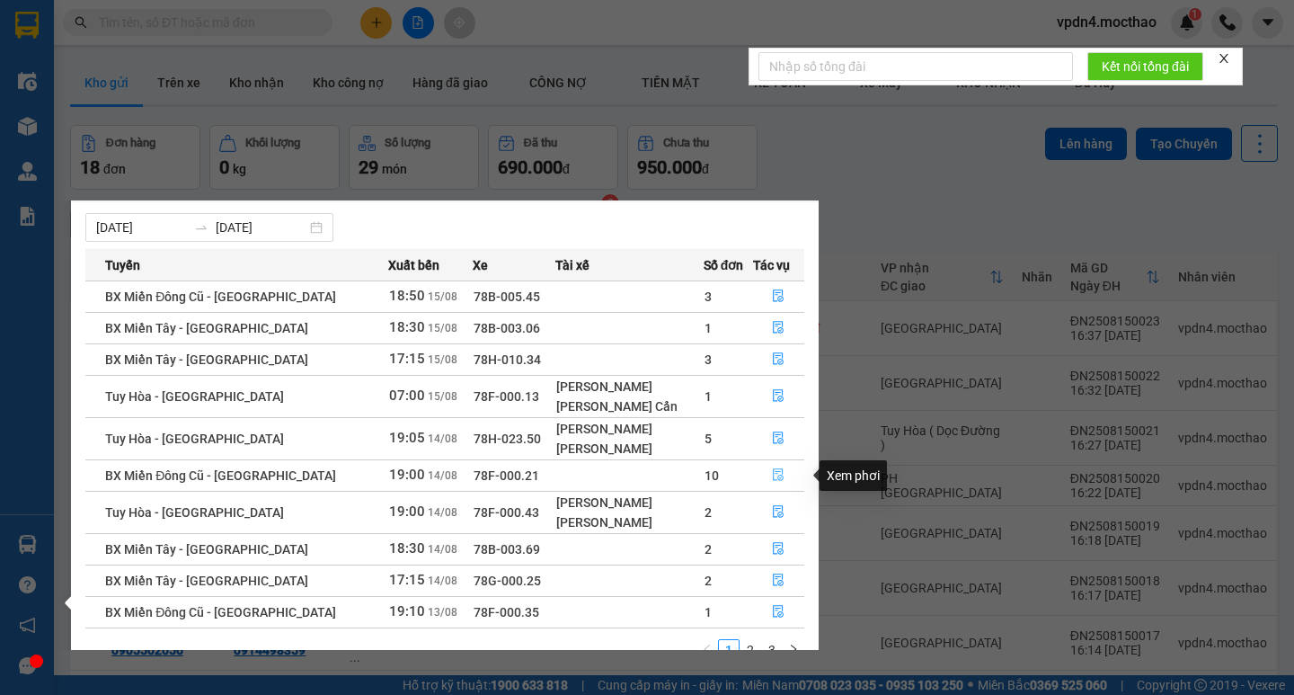
click at [763, 475] on button "button" at bounding box center [779, 475] width 50 height 29
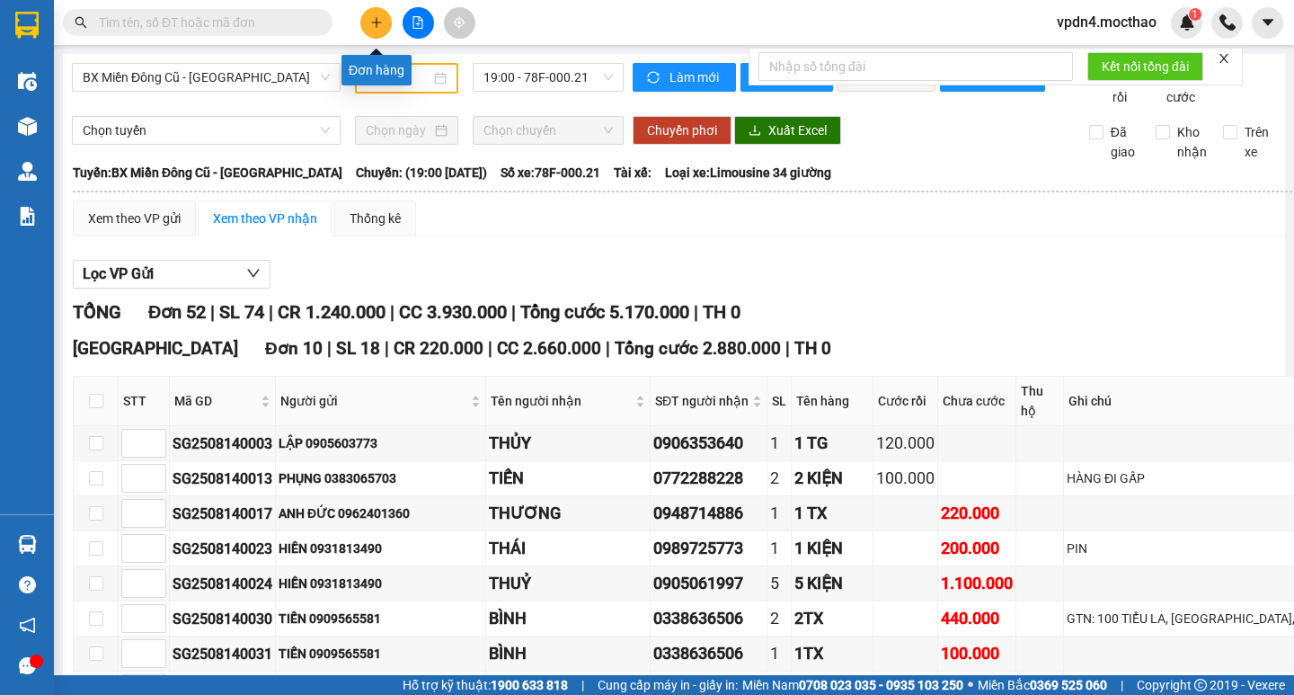
click at [369, 11] on button at bounding box center [375, 22] width 31 height 31
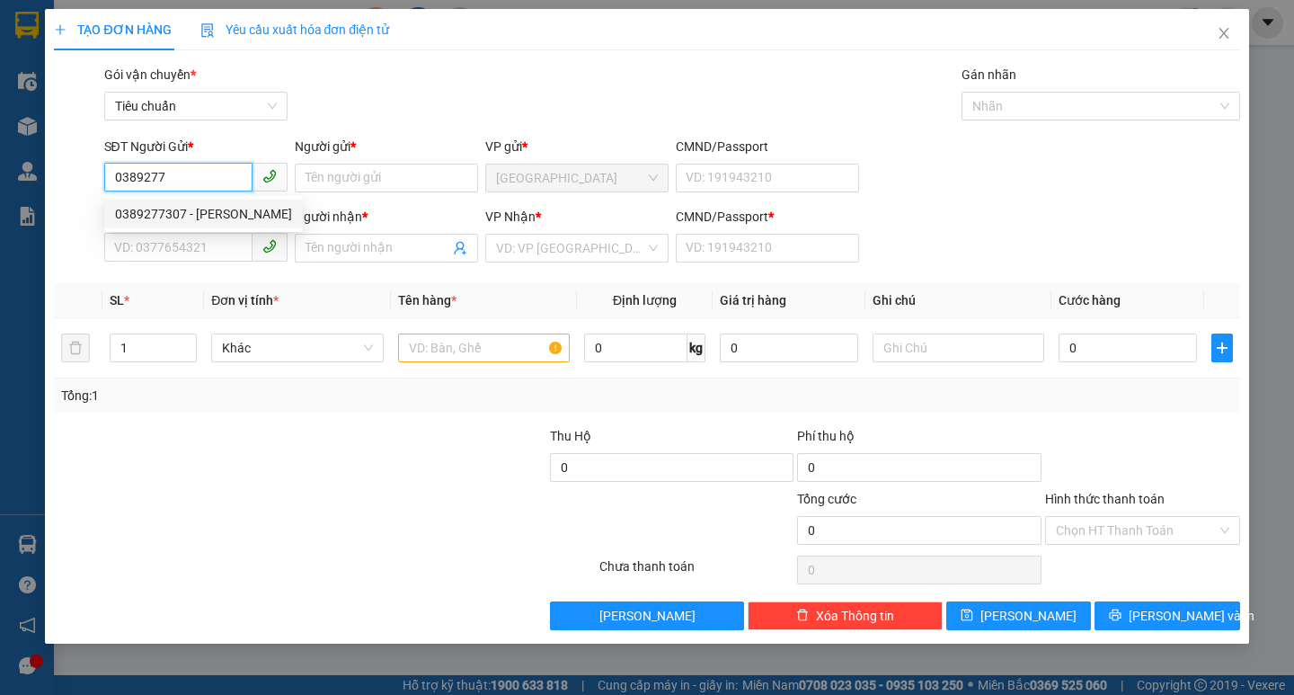
click at [247, 215] on div "0389277307 - [PERSON_NAME]" at bounding box center [203, 214] width 177 height 20
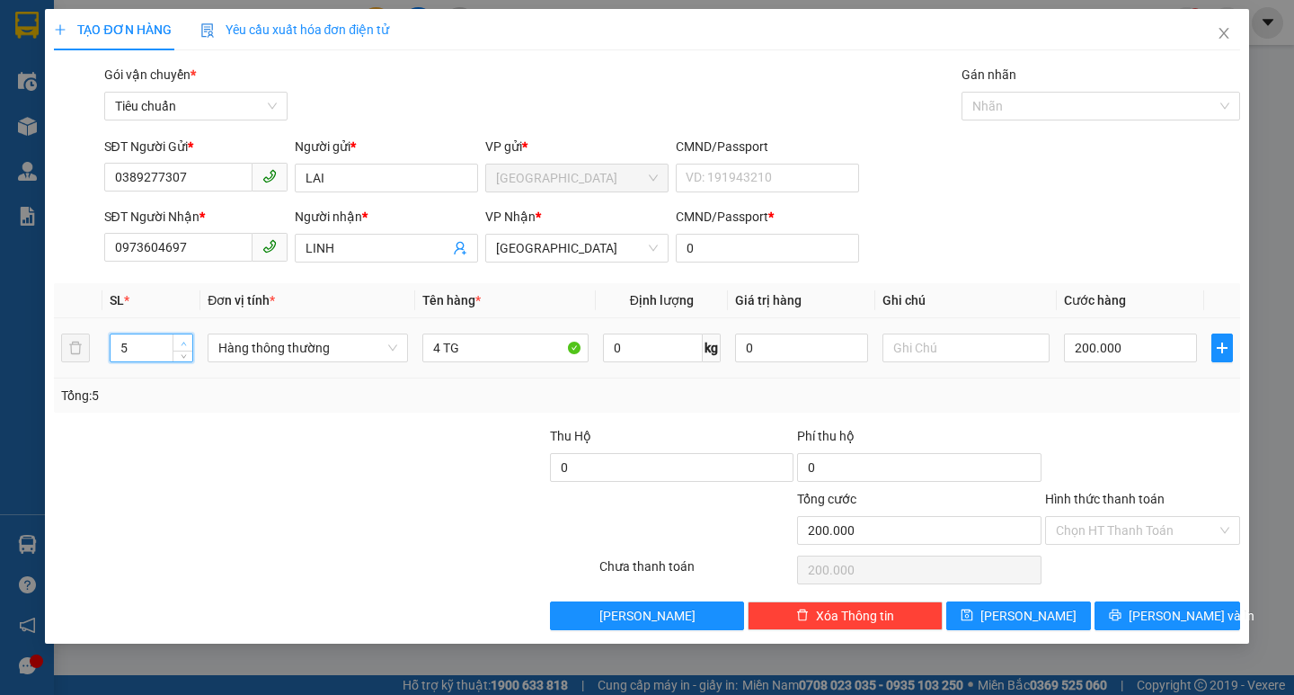
click at [191, 337] on span "Increase Value" at bounding box center [183, 342] width 20 height 16
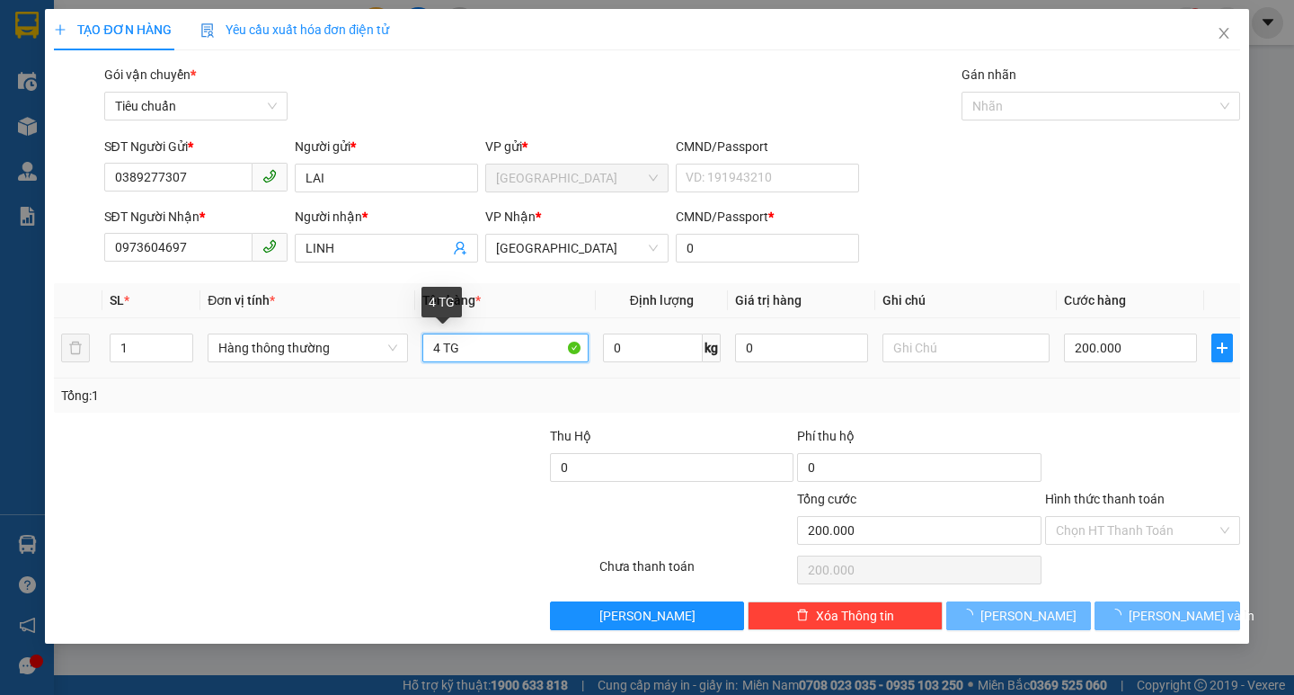
click at [438, 347] on input "4 TG" at bounding box center [505, 347] width 166 height 29
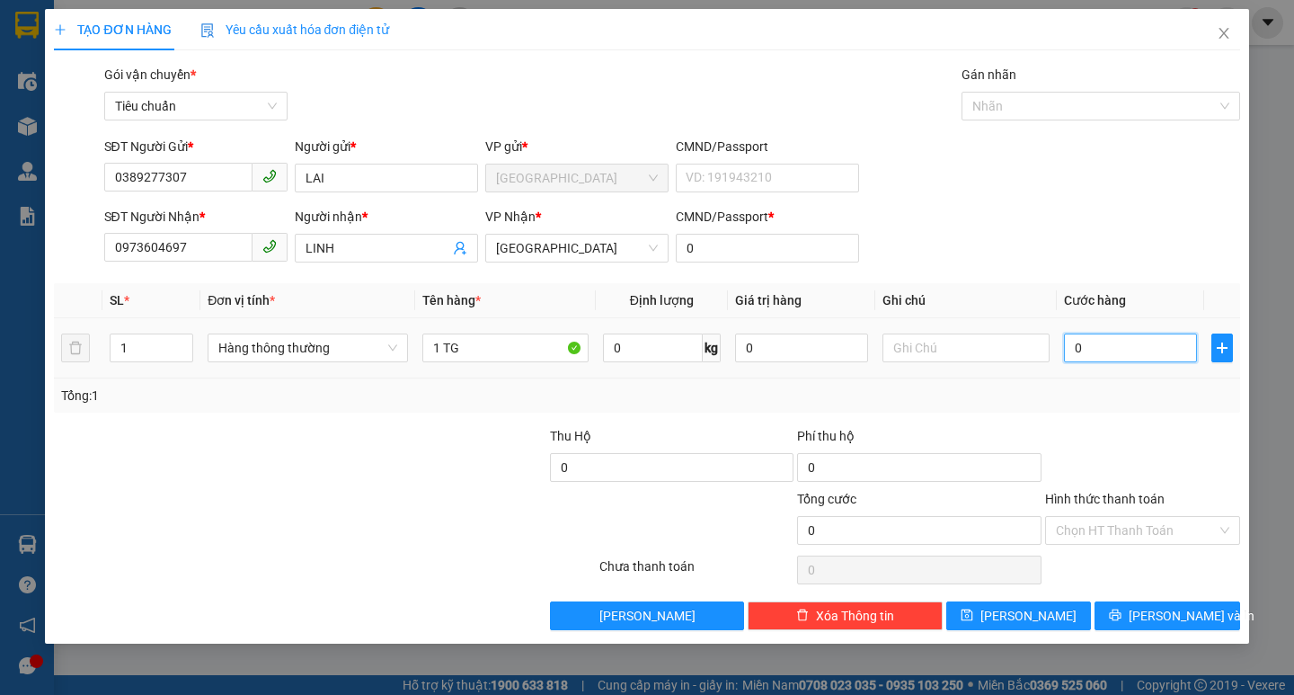
click at [1169, 337] on input "0" at bounding box center [1131, 347] width 134 height 29
click at [1129, 528] on input "Hình thức thanh toán" at bounding box center [1136, 530] width 161 height 27
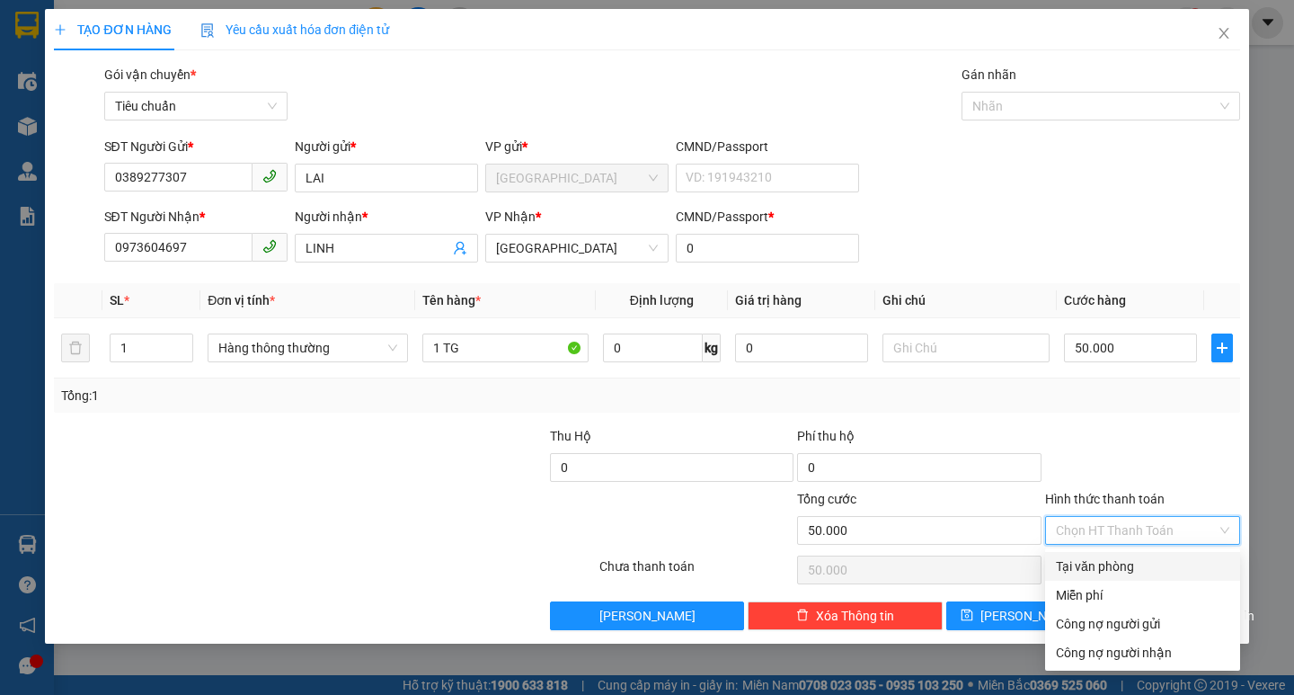
click at [1134, 563] on div "Tại văn phòng" at bounding box center [1142, 566] width 173 height 20
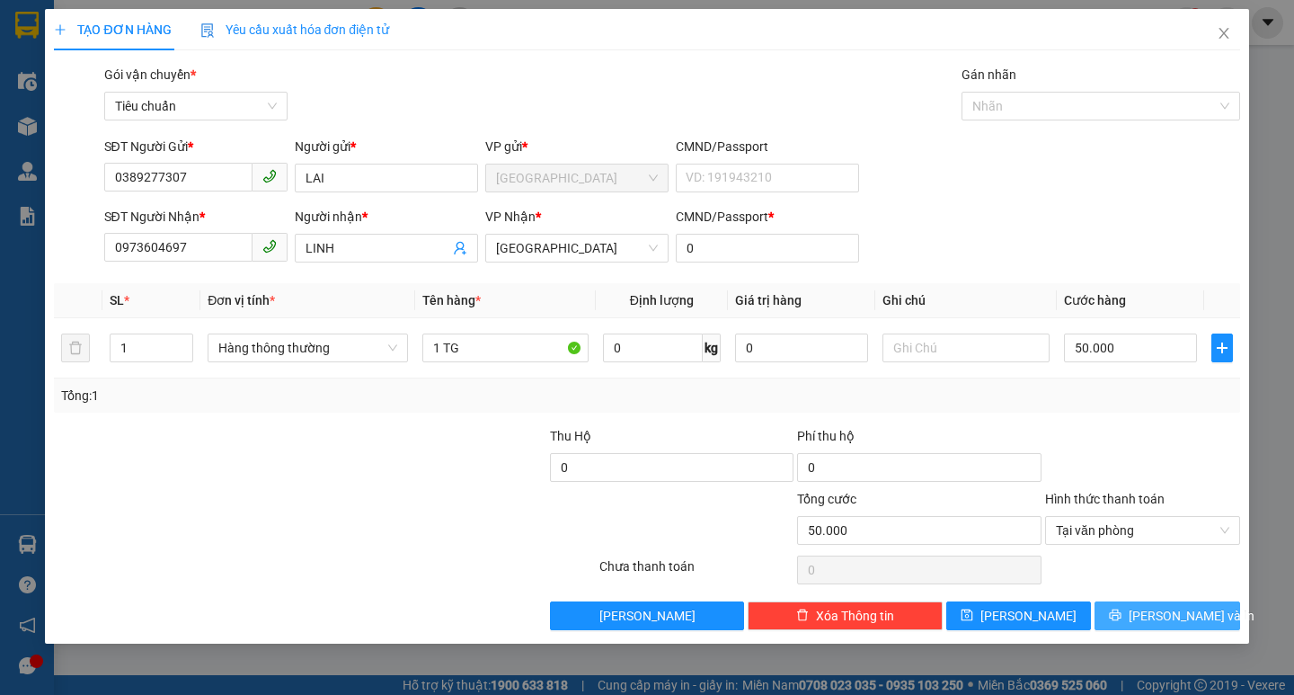
click at [1170, 619] on span "[PERSON_NAME] và In" at bounding box center [1192, 616] width 126 height 20
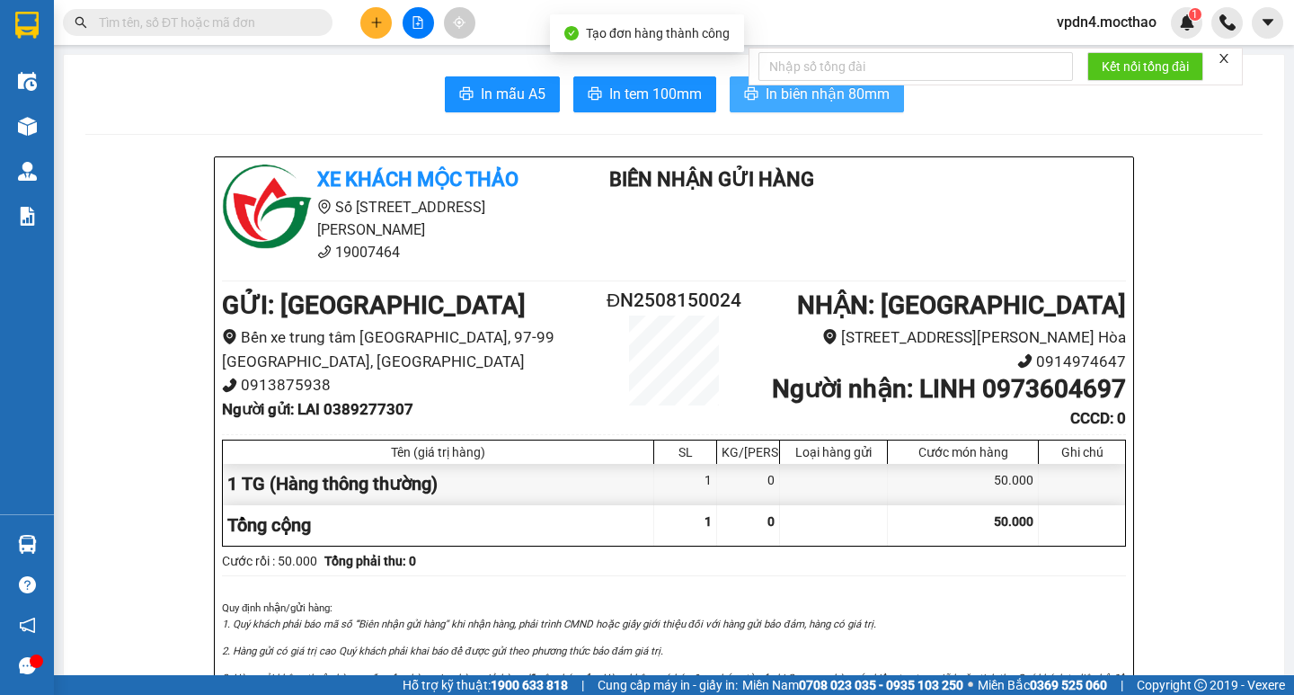
click at [852, 109] on button "In biên nhận 80mm" at bounding box center [817, 94] width 174 height 36
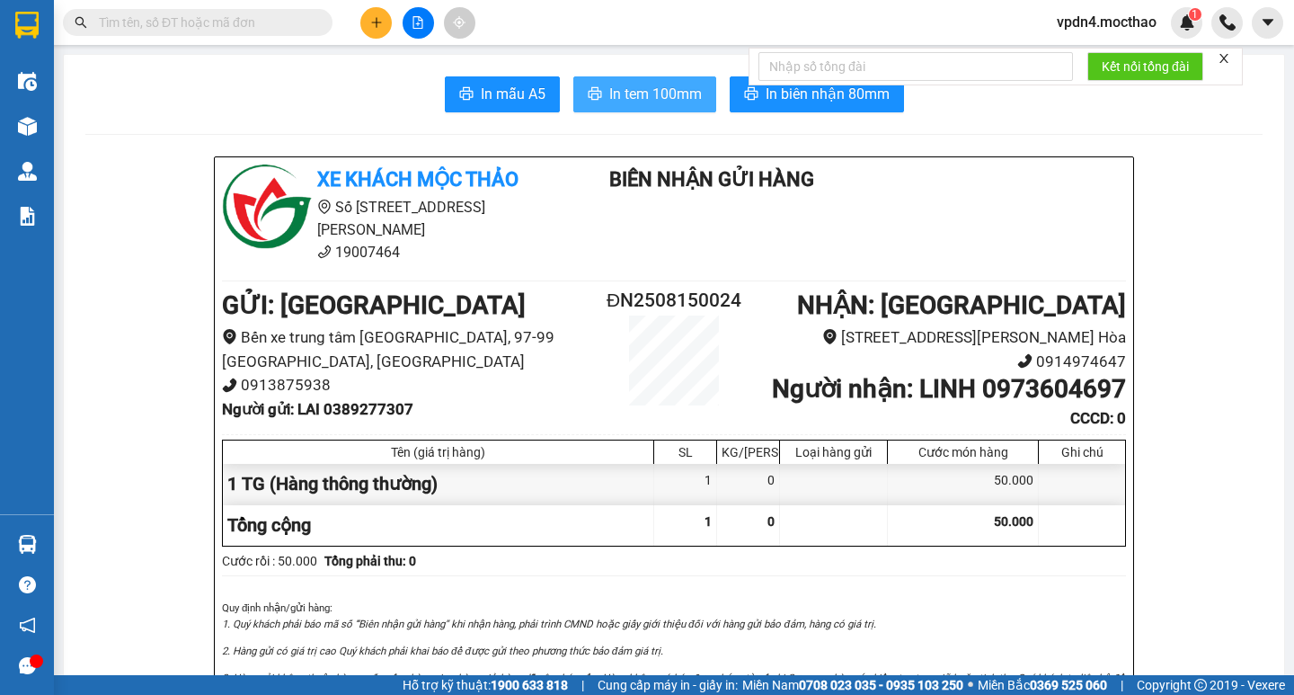
click at [641, 94] on span "In tem 100mm" at bounding box center [655, 94] width 93 height 22
click at [376, 13] on button at bounding box center [375, 22] width 31 height 31
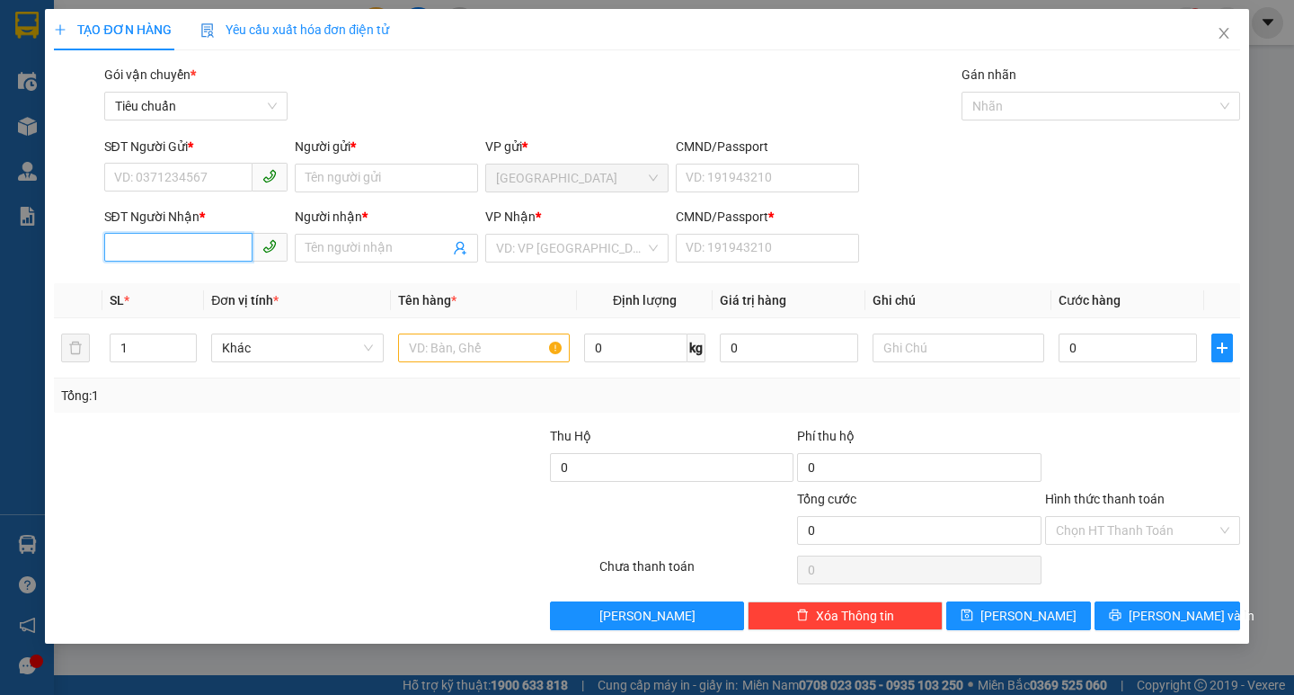
click at [213, 234] on input "SĐT Người Nhận *" at bounding box center [178, 247] width 148 height 29
click at [223, 293] on div "0901382859 - PHÁT" at bounding box center [196, 284] width 162 height 20
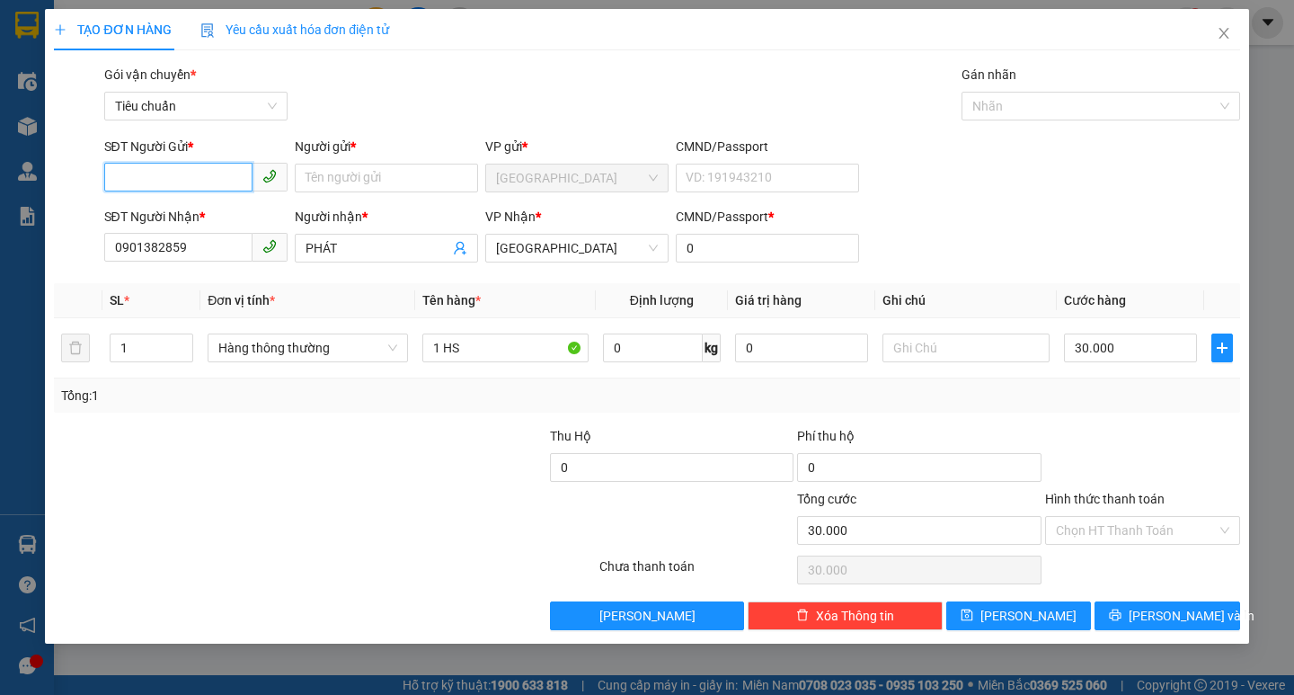
click at [201, 179] on input "SĐT Người Gửi *" at bounding box center [178, 177] width 148 height 29
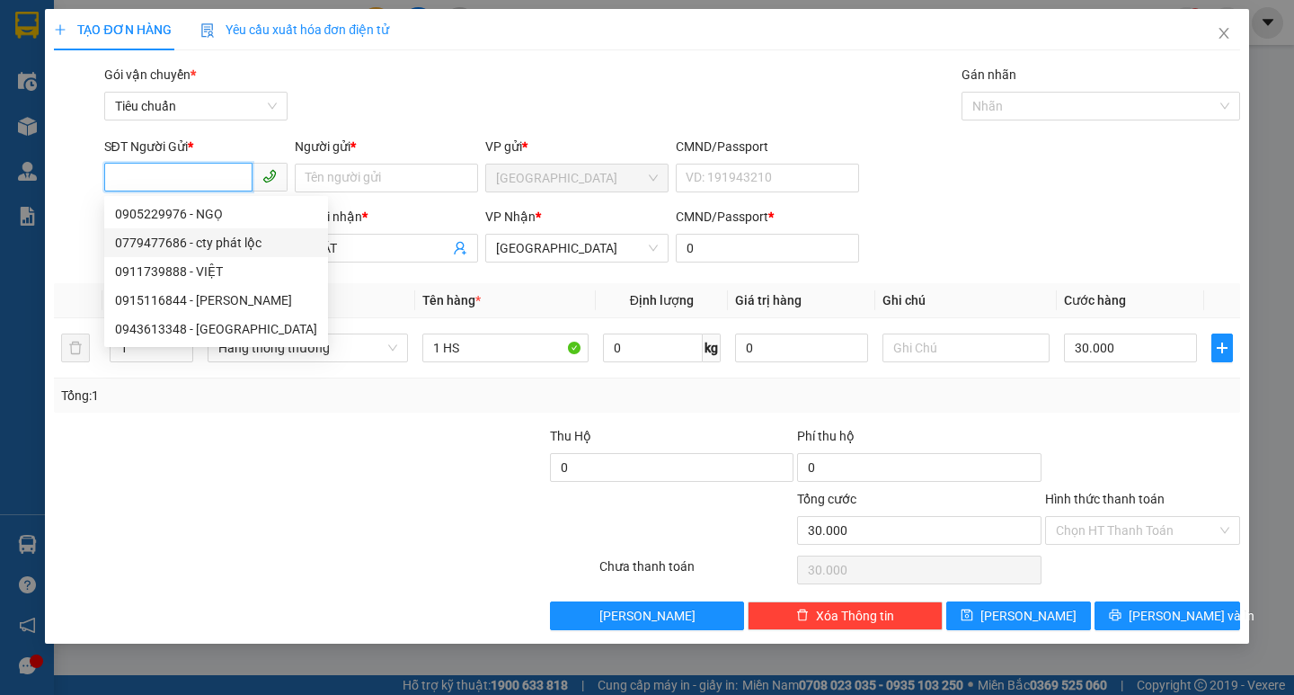
click at [252, 243] on div "0779477686 - cty phát lộc" at bounding box center [216, 243] width 202 height 20
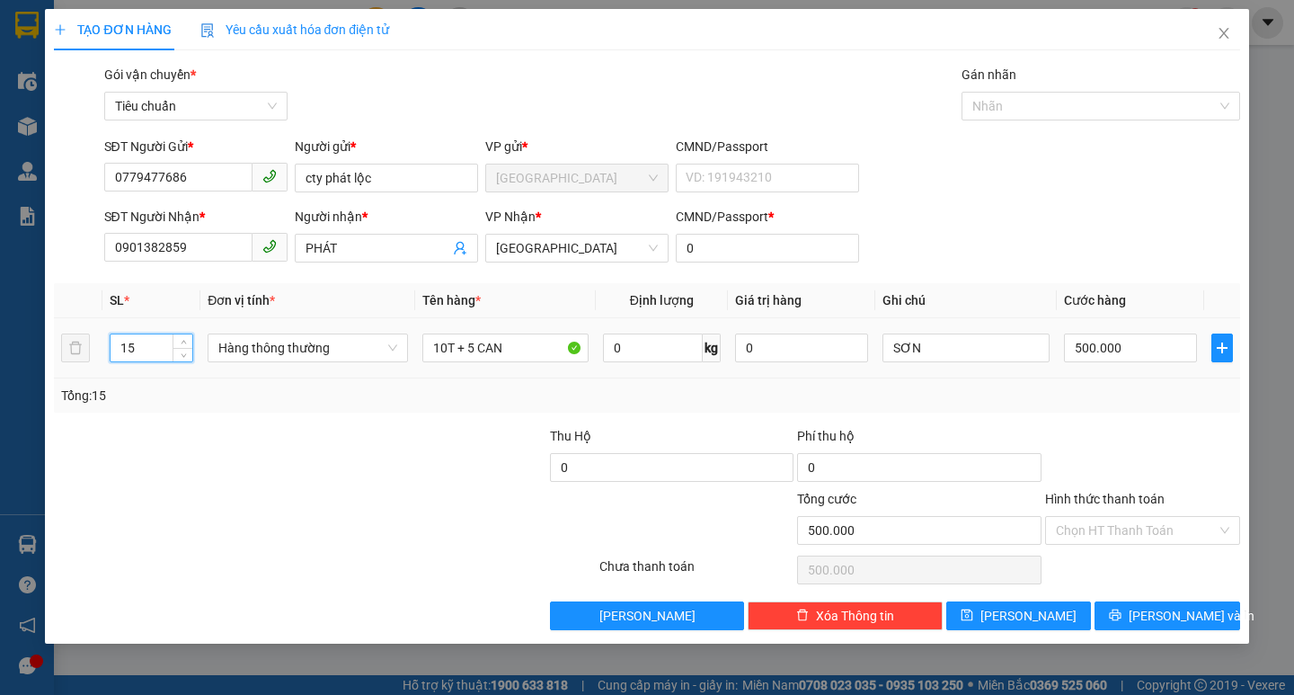
click at [138, 340] on input "15" at bounding box center [152, 347] width 83 height 27
click at [517, 342] on input "10T + 5 CAN" at bounding box center [505, 347] width 166 height 29
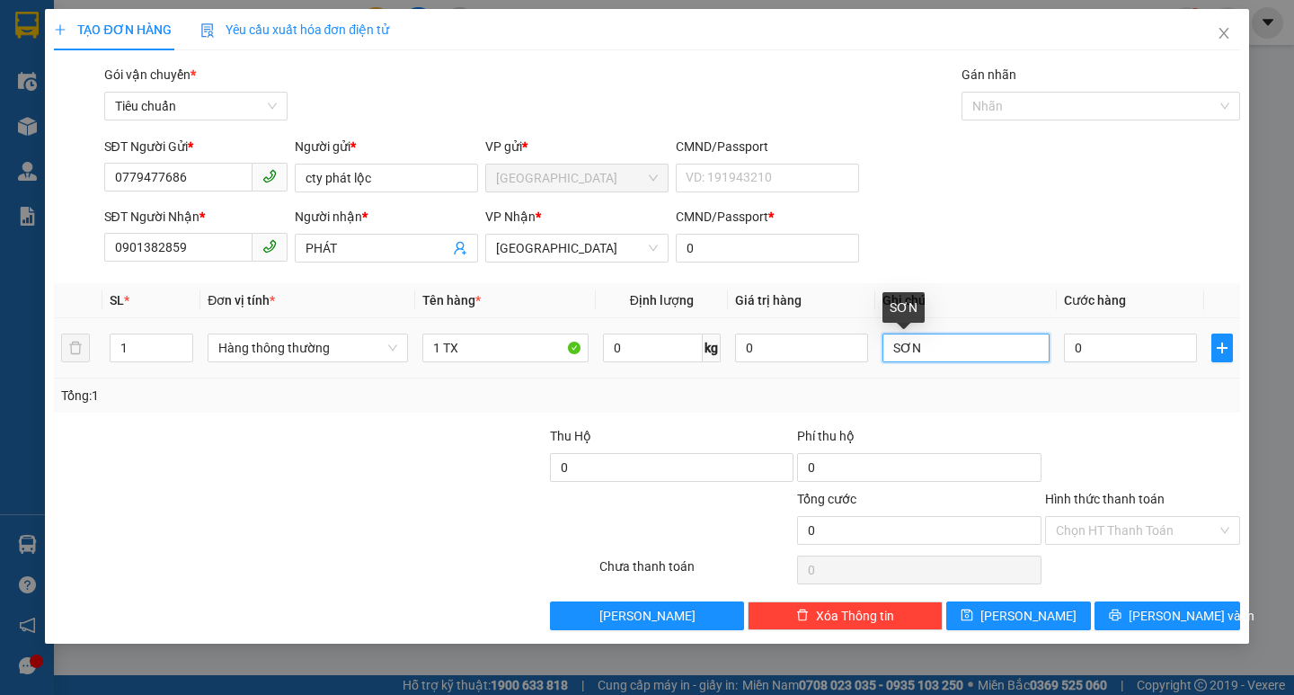
click at [988, 338] on input "SƠN" at bounding box center [966, 347] width 166 height 29
click at [1151, 345] on input "0" at bounding box center [1131, 347] width 134 height 29
click at [1122, 535] on input "Hình thức thanh toán" at bounding box center [1136, 530] width 161 height 27
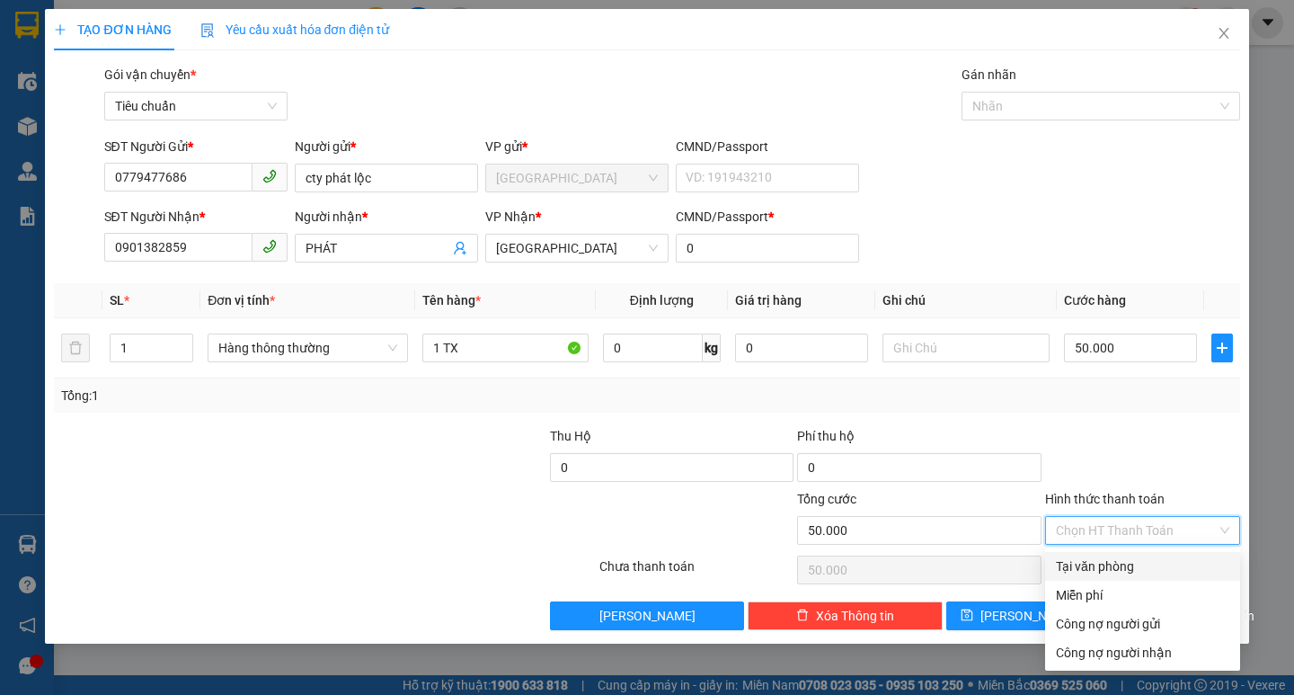
click at [1120, 571] on div "Tại văn phòng" at bounding box center [1142, 566] width 173 height 20
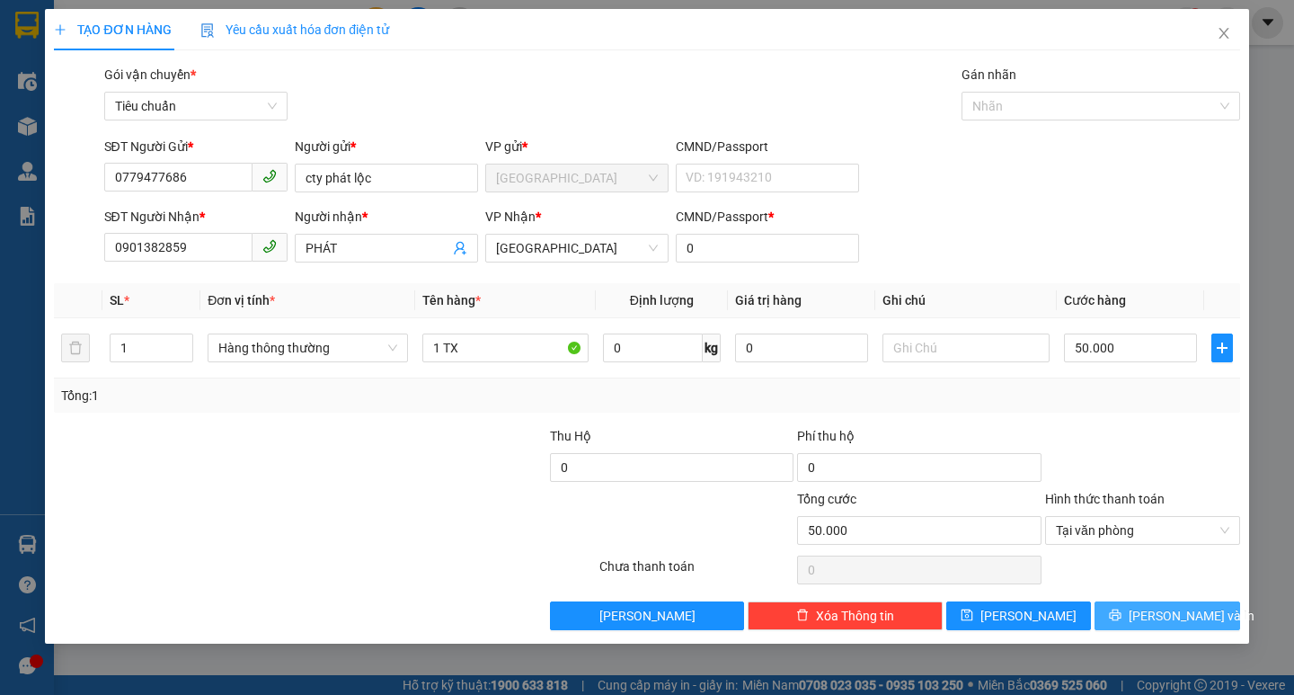
click at [1171, 616] on span "[PERSON_NAME] và In" at bounding box center [1192, 616] width 126 height 20
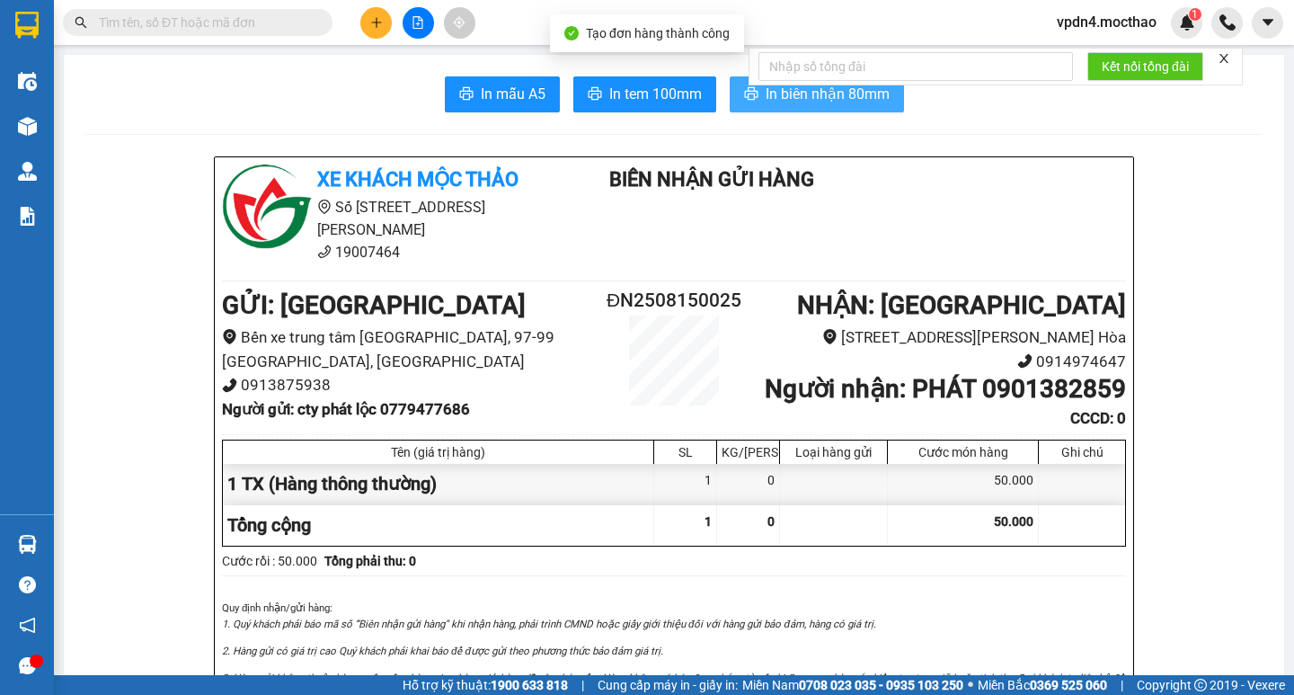
click at [843, 102] on span "In biên nhận 80mm" at bounding box center [828, 94] width 124 height 22
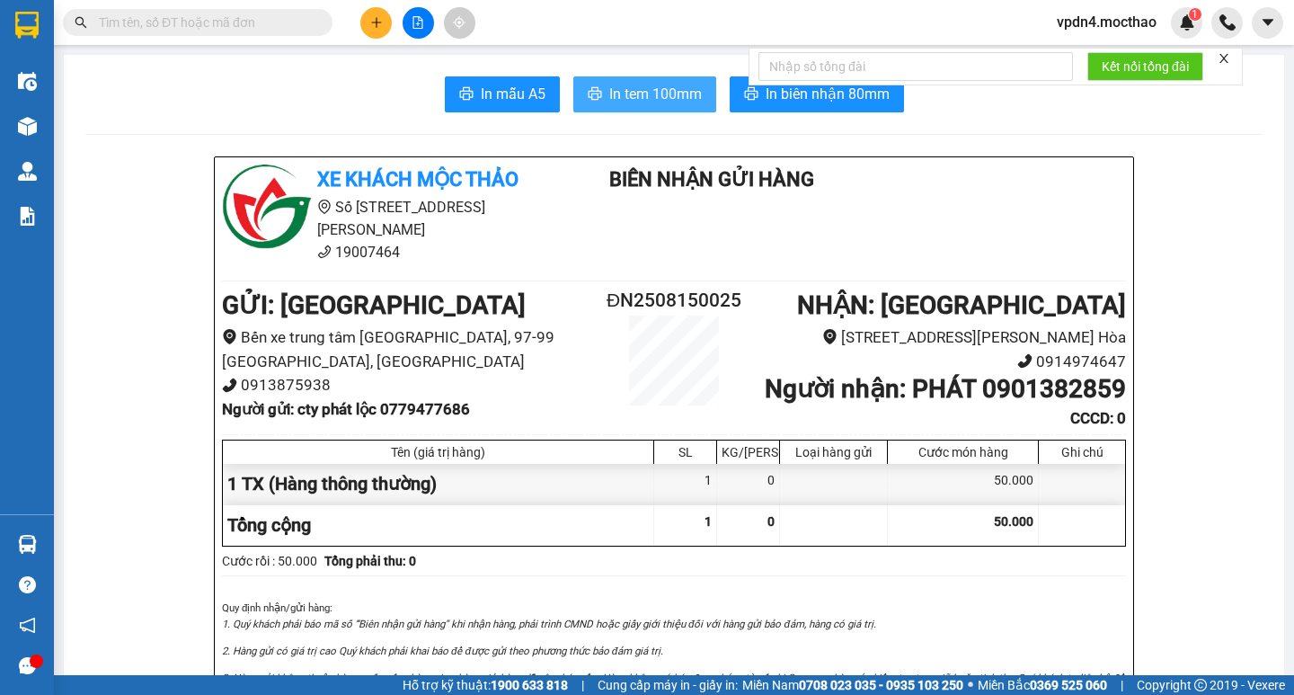
click at [640, 101] on span "In tem 100mm" at bounding box center [655, 94] width 93 height 22
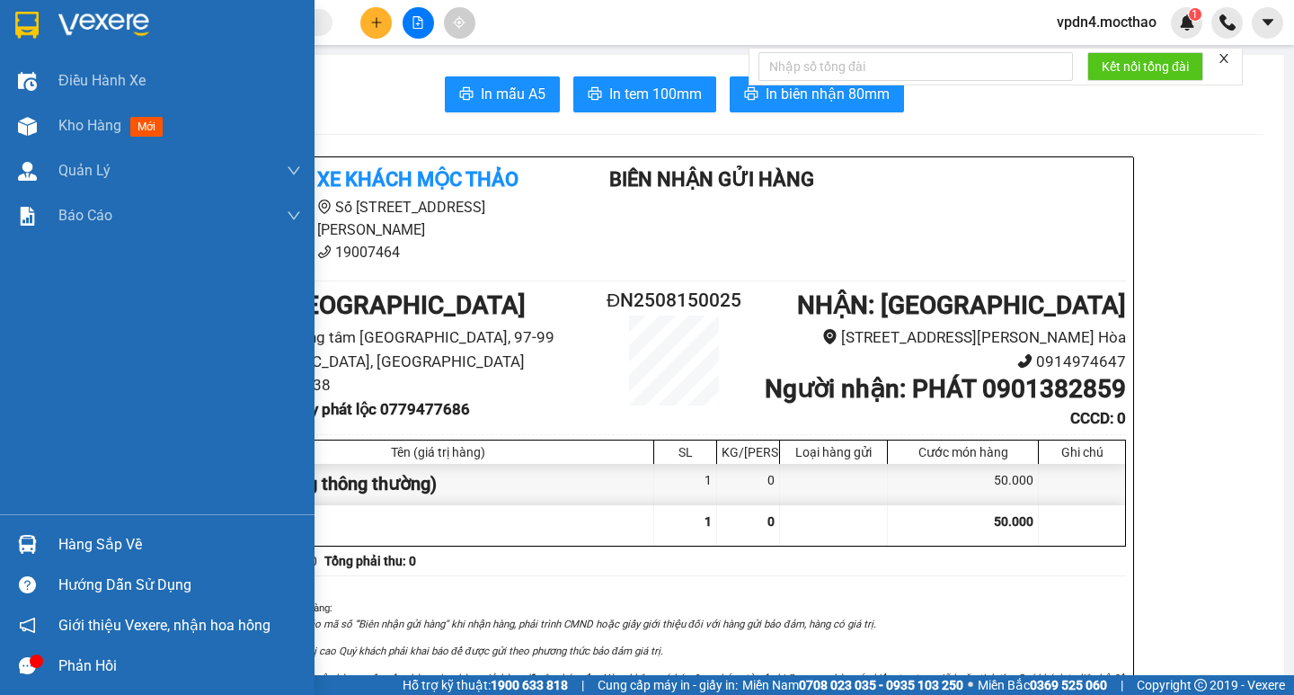
click at [112, 534] on div "Hàng sắp về" at bounding box center [179, 544] width 243 height 27
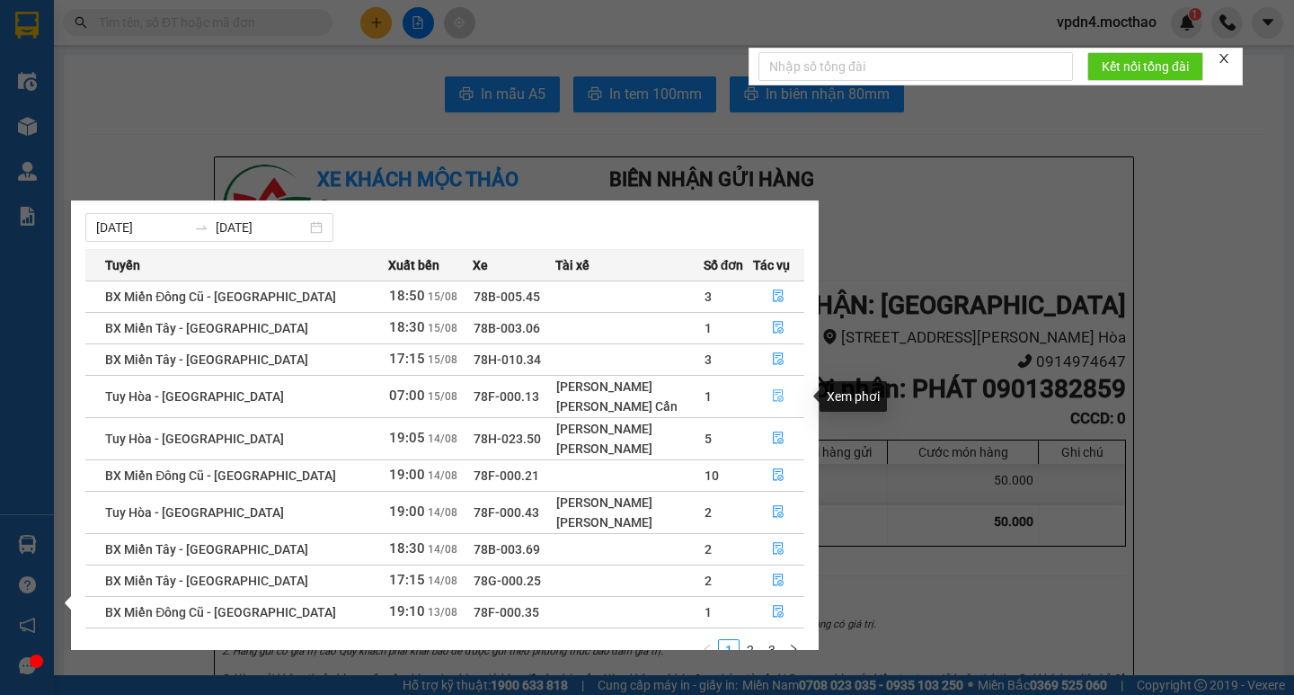
click at [774, 393] on icon "file-done" at bounding box center [779, 396] width 11 height 13
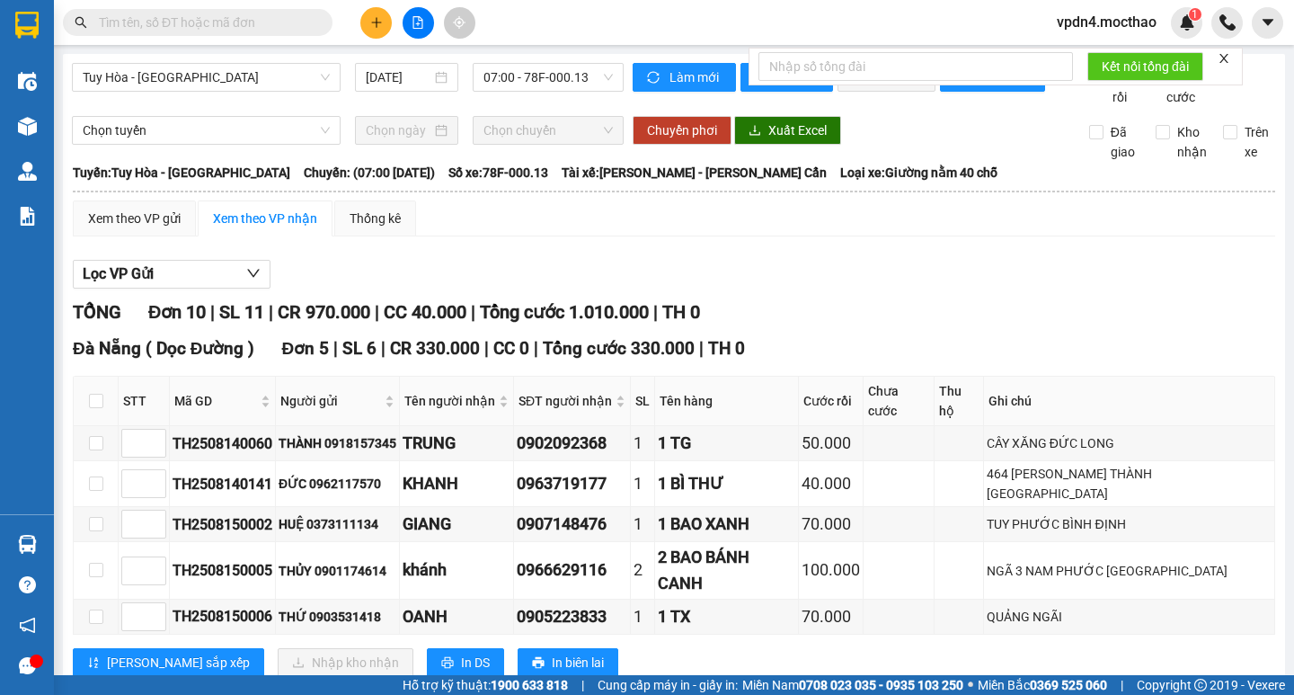
click at [267, 21] on input "text" at bounding box center [205, 23] width 212 height 20
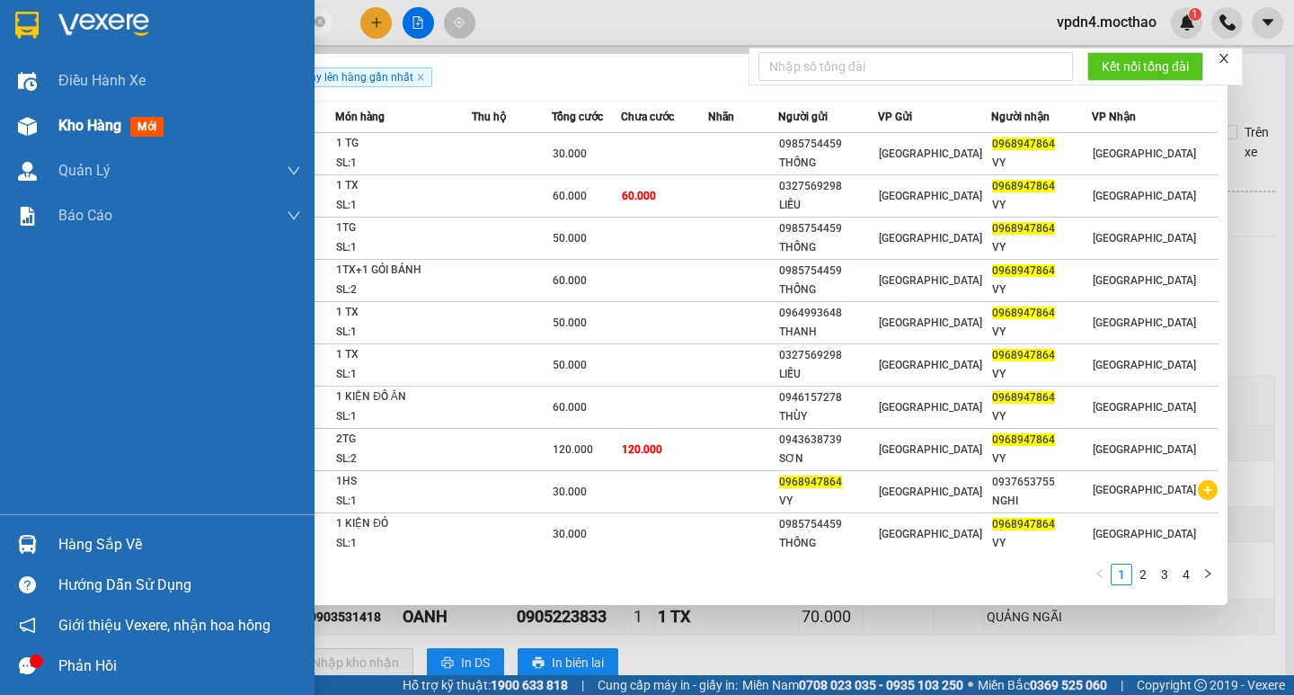
click at [102, 121] on span "Kho hàng" at bounding box center [89, 125] width 63 height 17
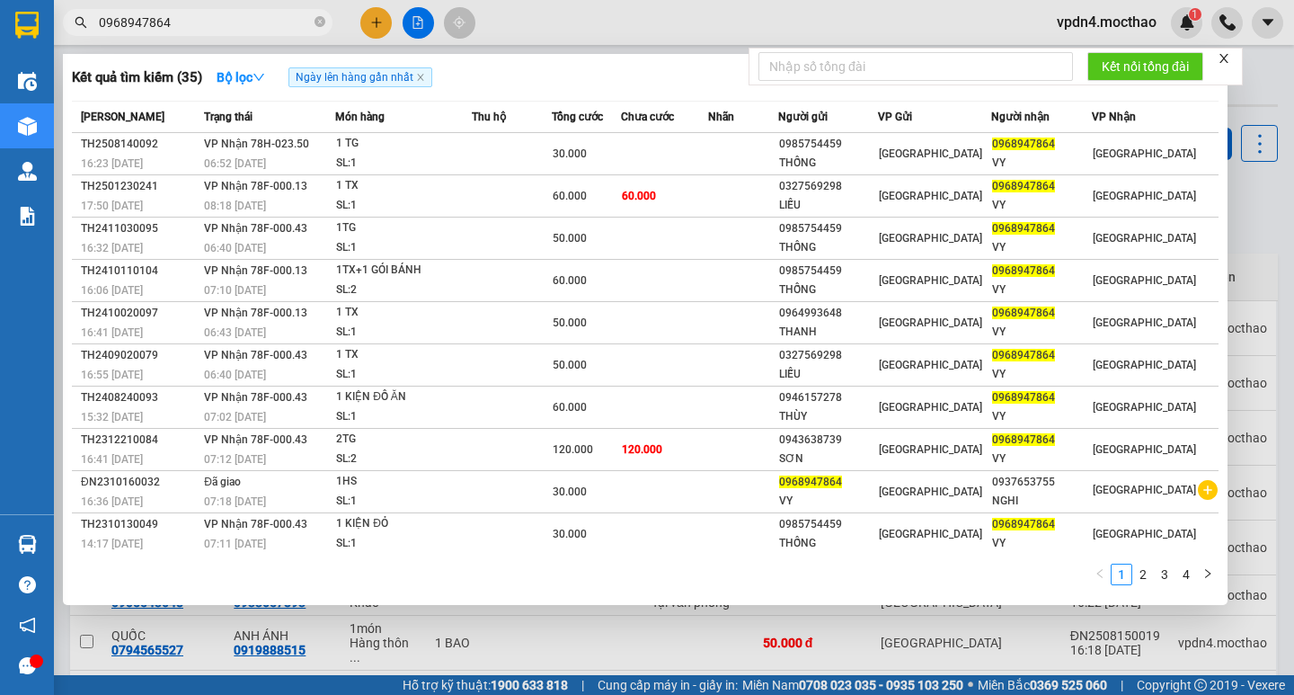
click at [1030, 634] on div at bounding box center [647, 347] width 1294 height 695
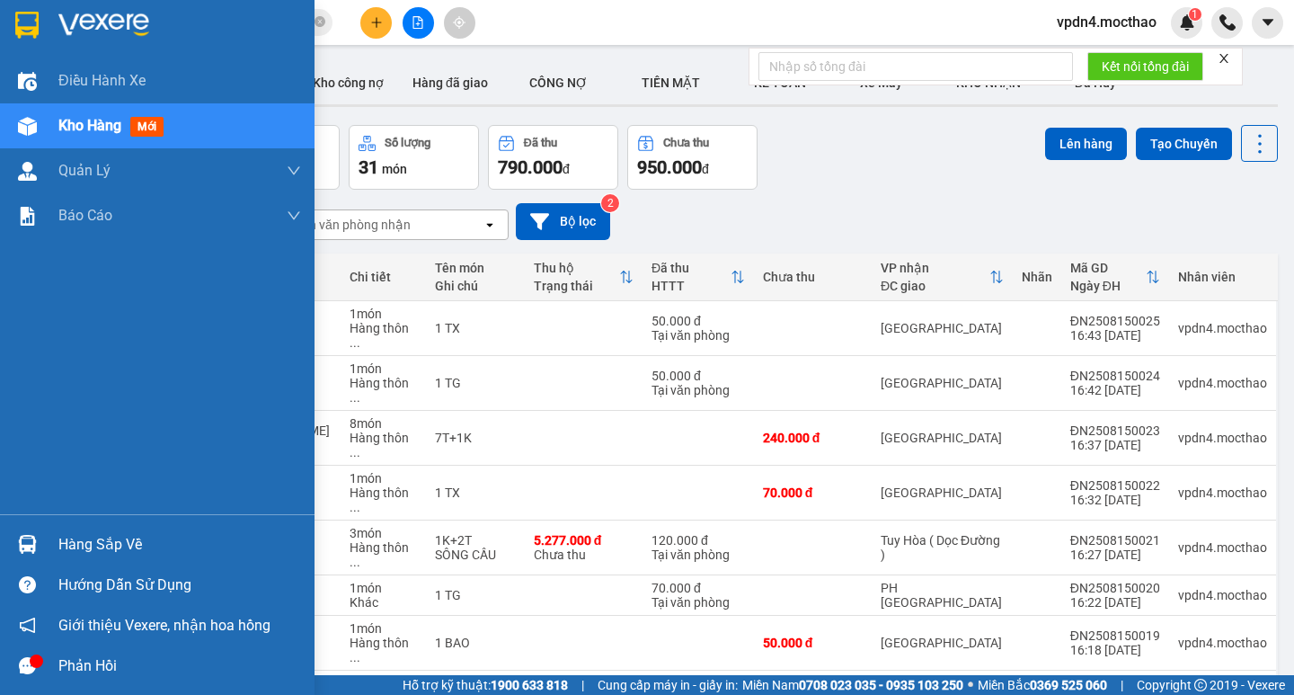
click at [93, 554] on div "Hàng sắp về" at bounding box center [179, 544] width 243 height 27
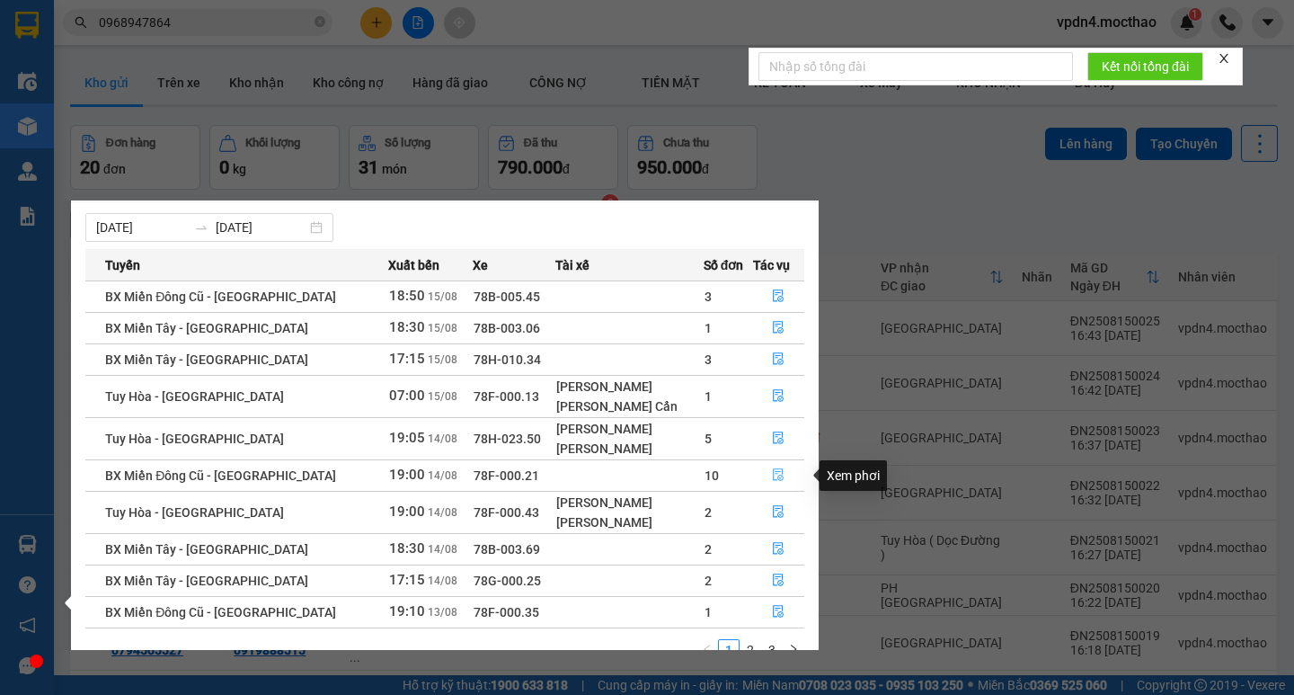
click at [763, 474] on button "button" at bounding box center [779, 475] width 50 height 29
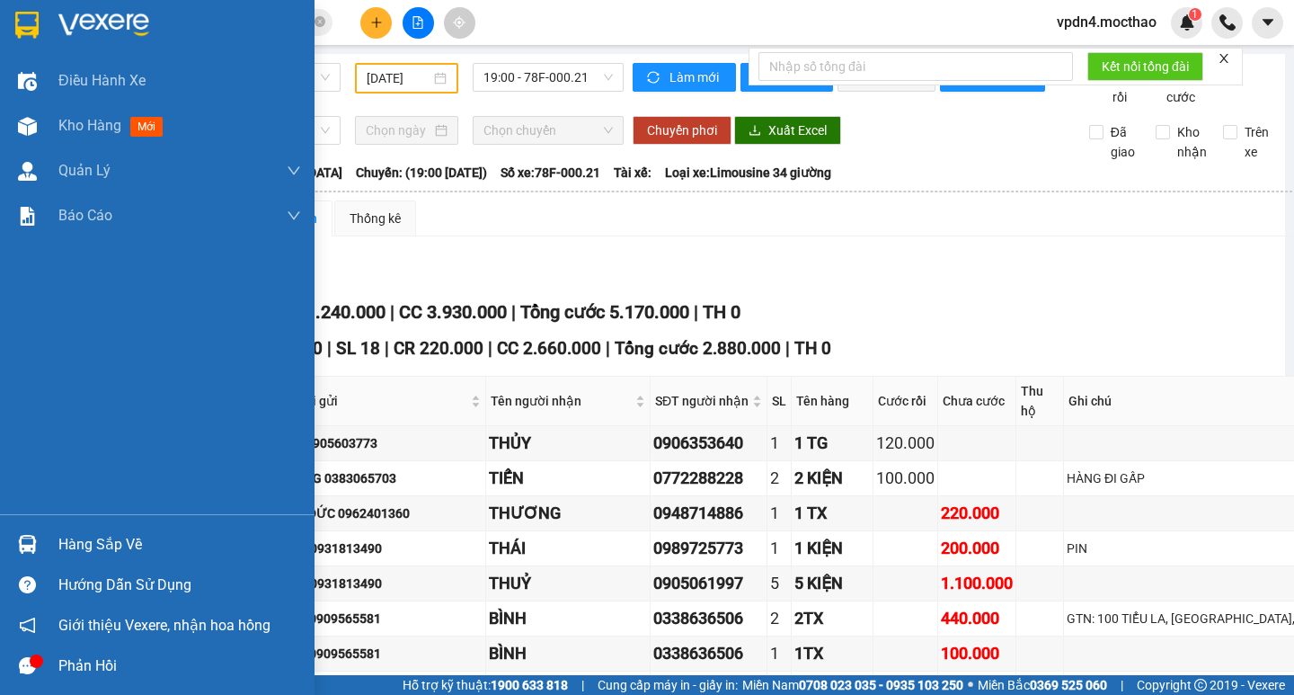
click at [67, 552] on div "Hàng sắp về" at bounding box center [179, 544] width 243 height 27
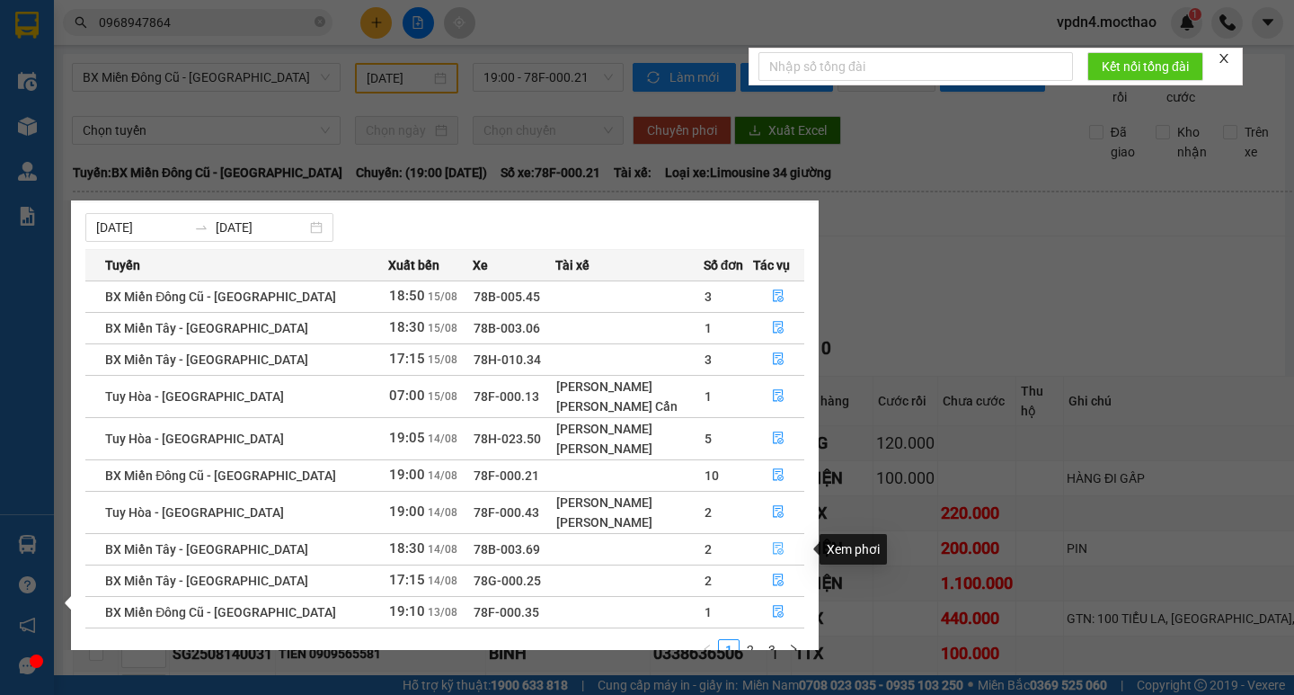
click at [770, 540] on button "button" at bounding box center [779, 549] width 50 height 29
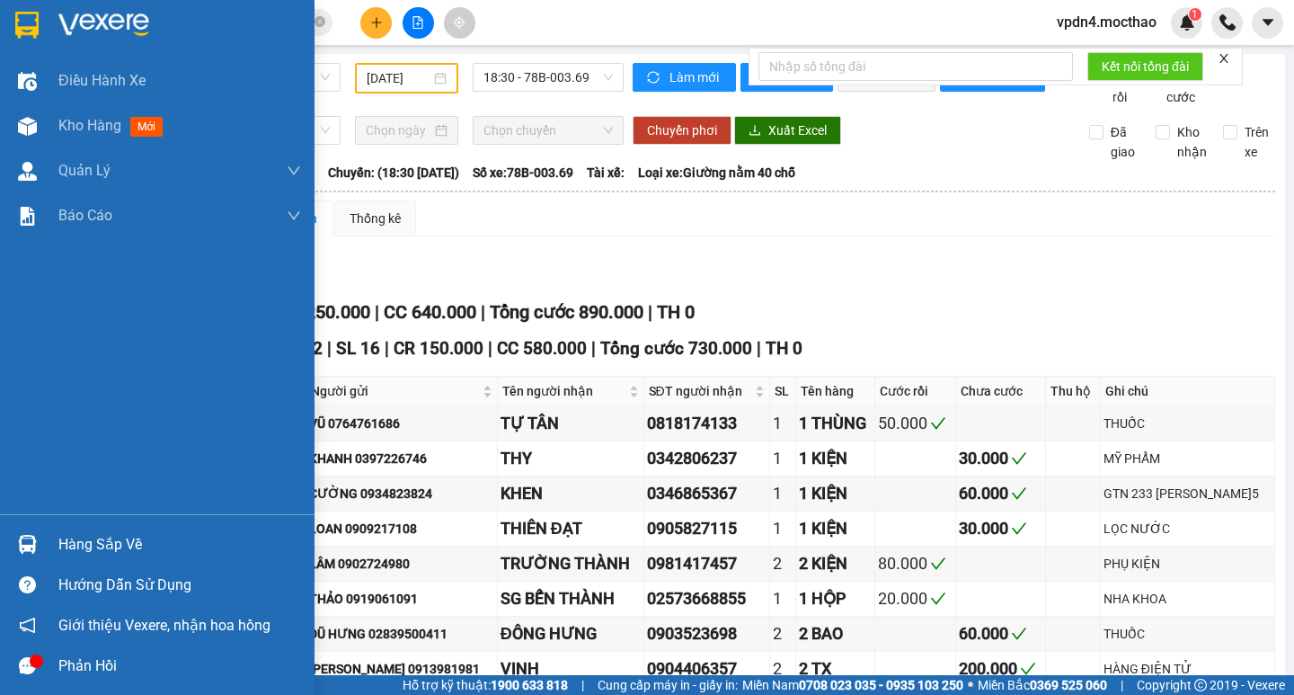
click at [84, 552] on div "Hàng sắp về" at bounding box center [179, 544] width 243 height 27
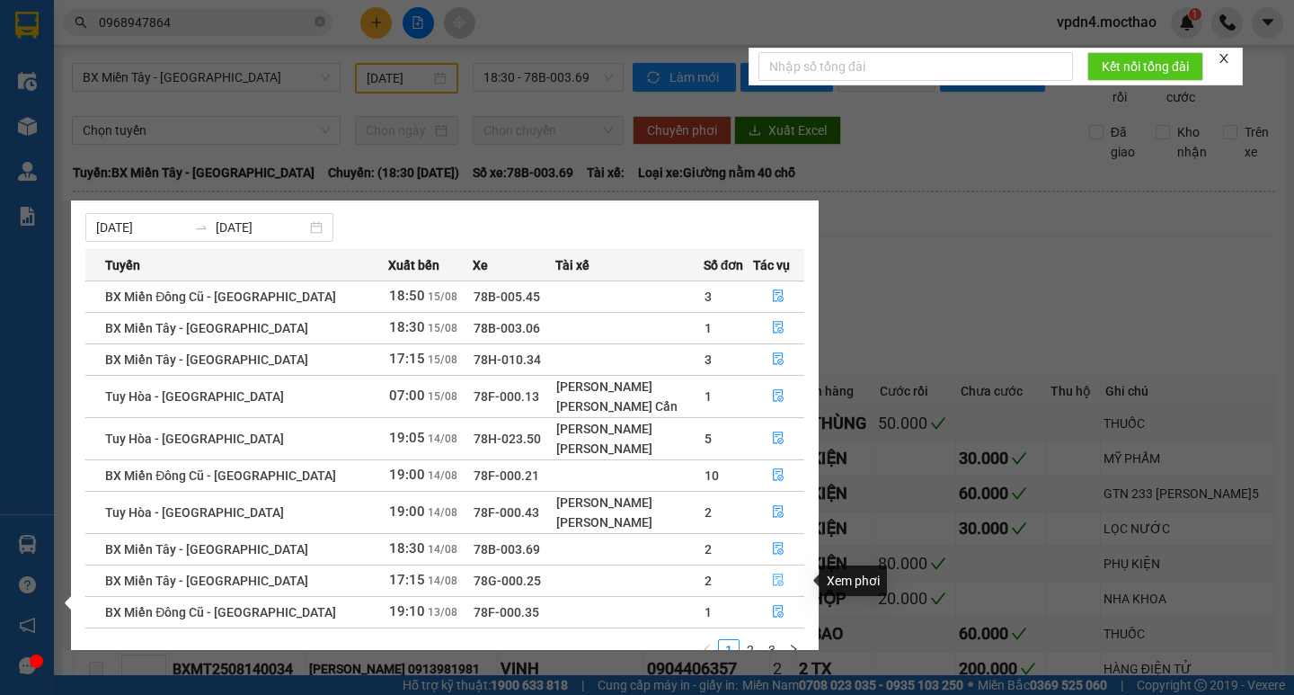
click at [773, 581] on icon "file-done" at bounding box center [778, 579] width 13 height 13
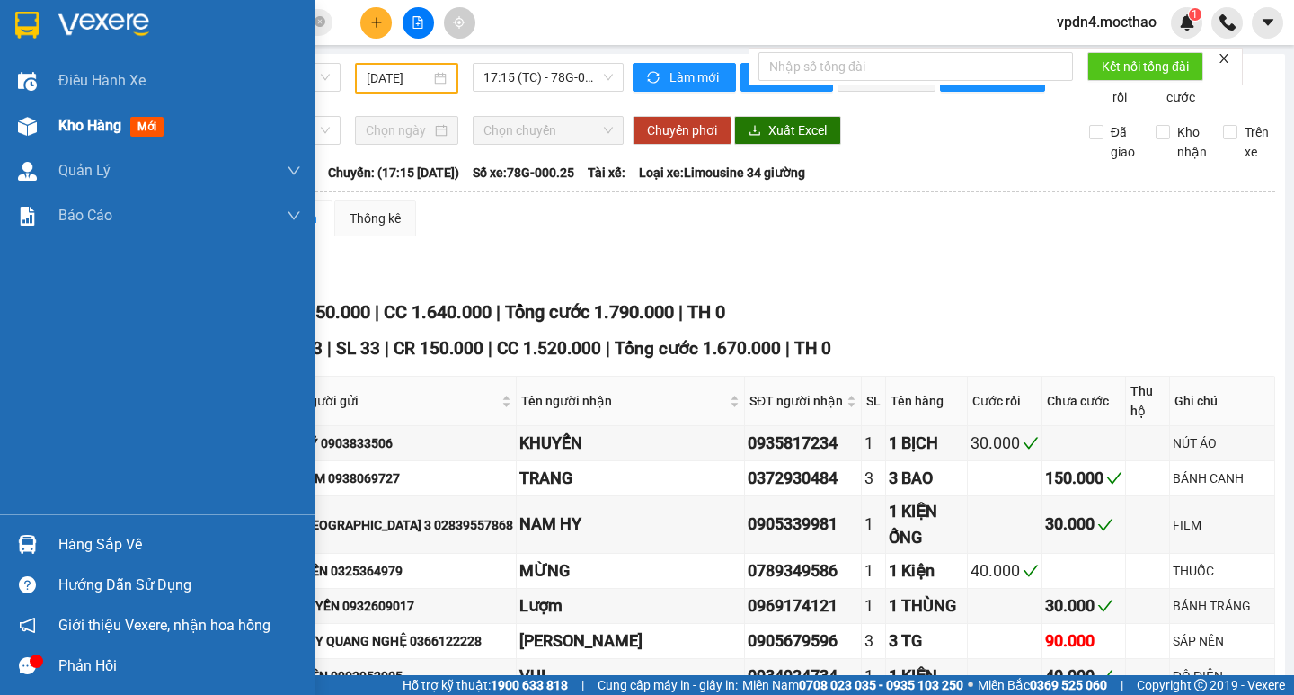
click at [68, 122] on span "Kho hàng" at bounding box center [89, 125] width 63 height 17
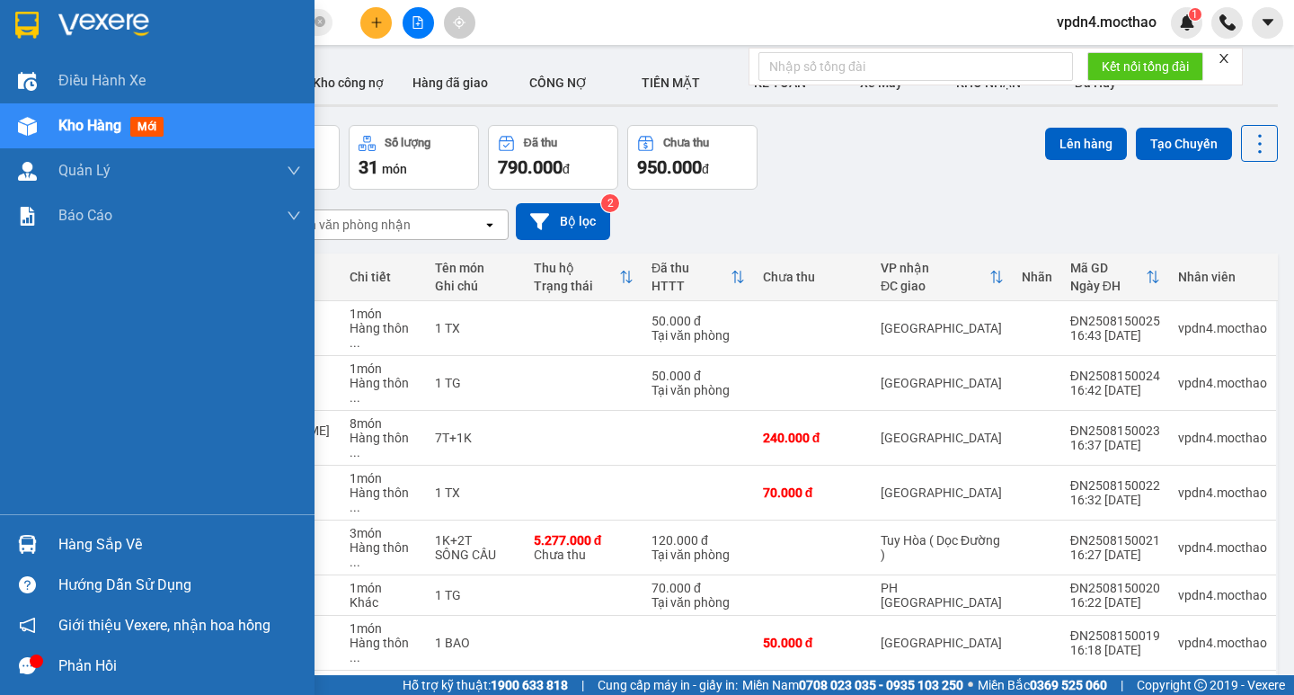
click at [103, 553] on div "Hàng sắp về" at bounding box center [179, 544] width 243 height 27
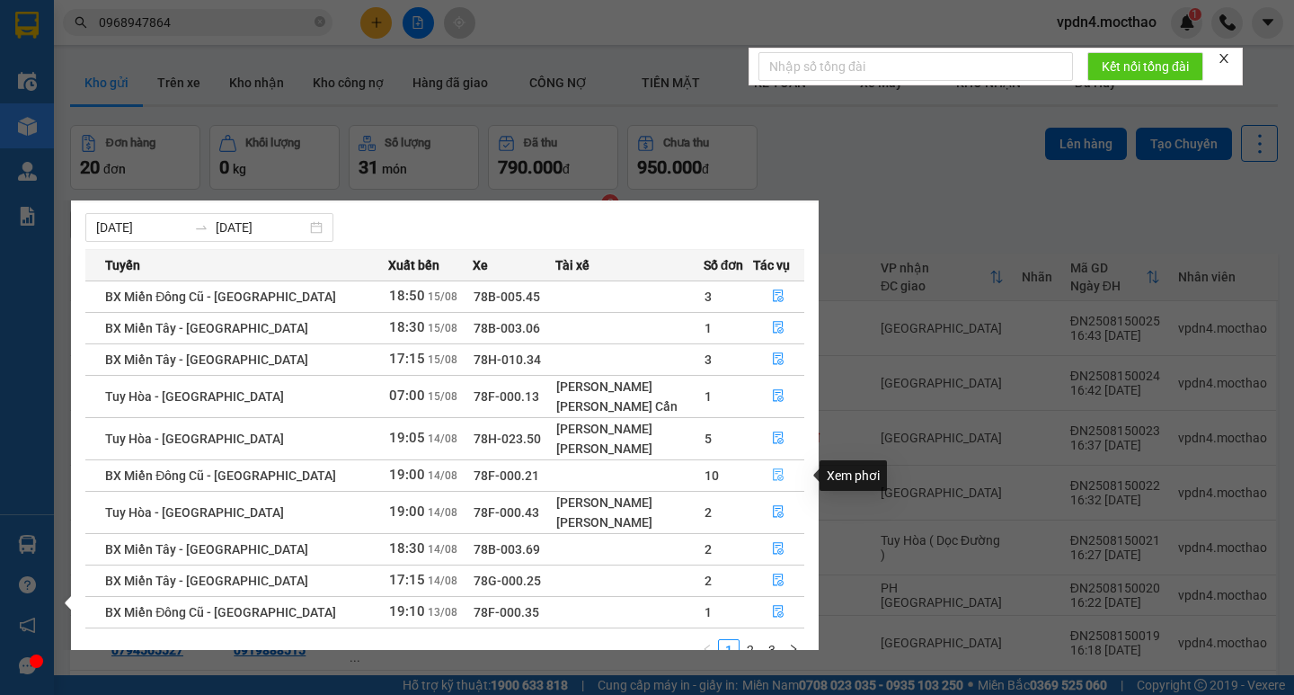
click at [785, 473] on button "button" at bounding box center [779, 475] width 50 height 29
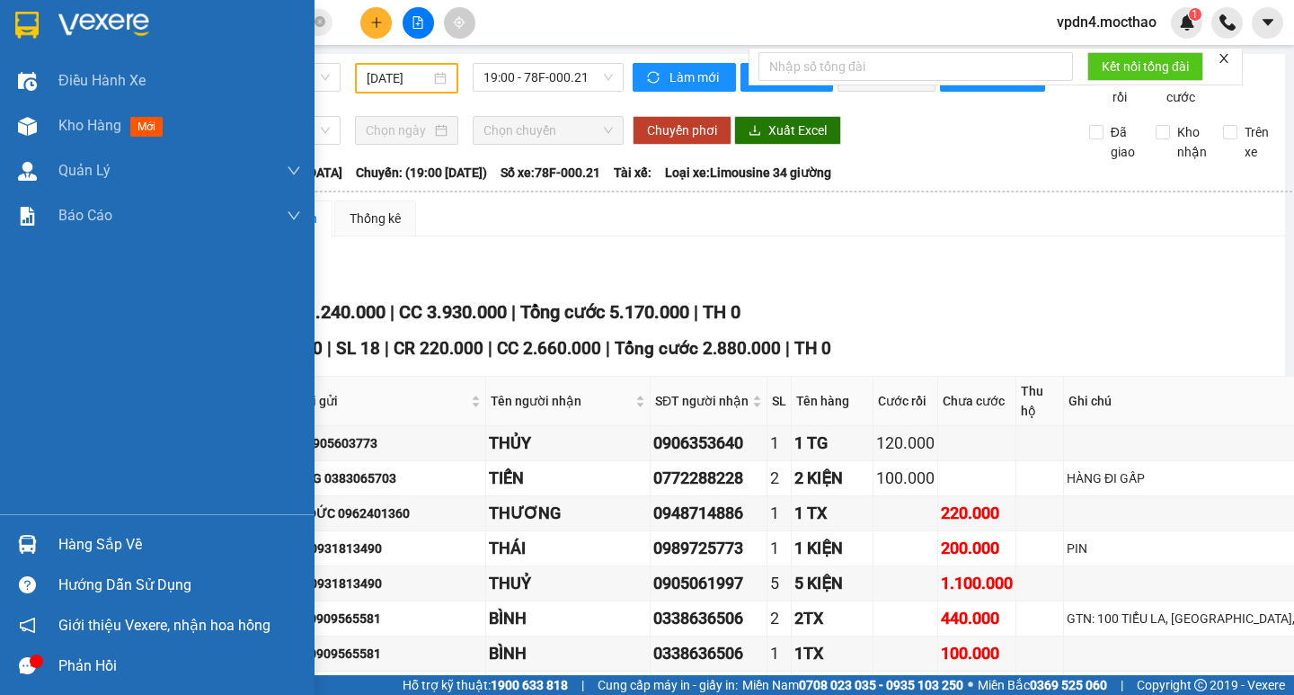
click at [87, 549] on div "Hàng sắp về" at bounding box center [179, 544] width 243 height 27
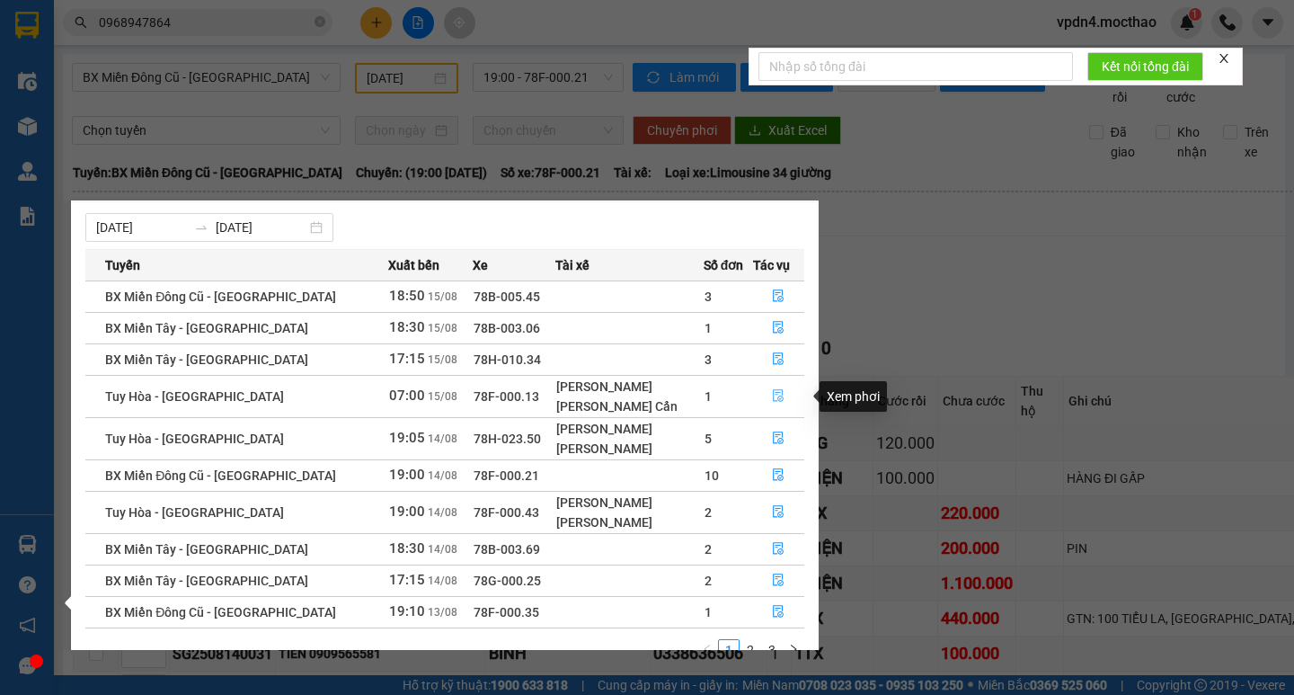
click at [781, 399] on button "button" at bounding box center [779, 396] width 50 height 29
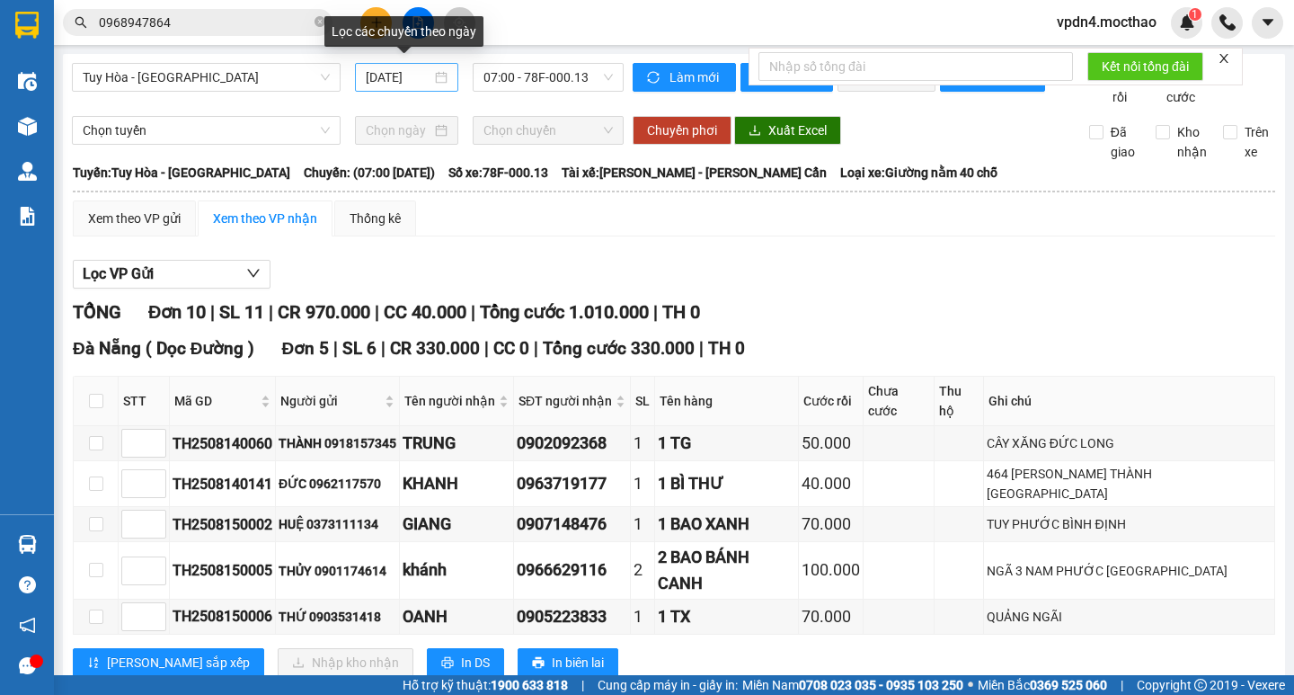
click at [428, 74] on div "[DATE]" at bounding box center [407, 77] width 82 height 20
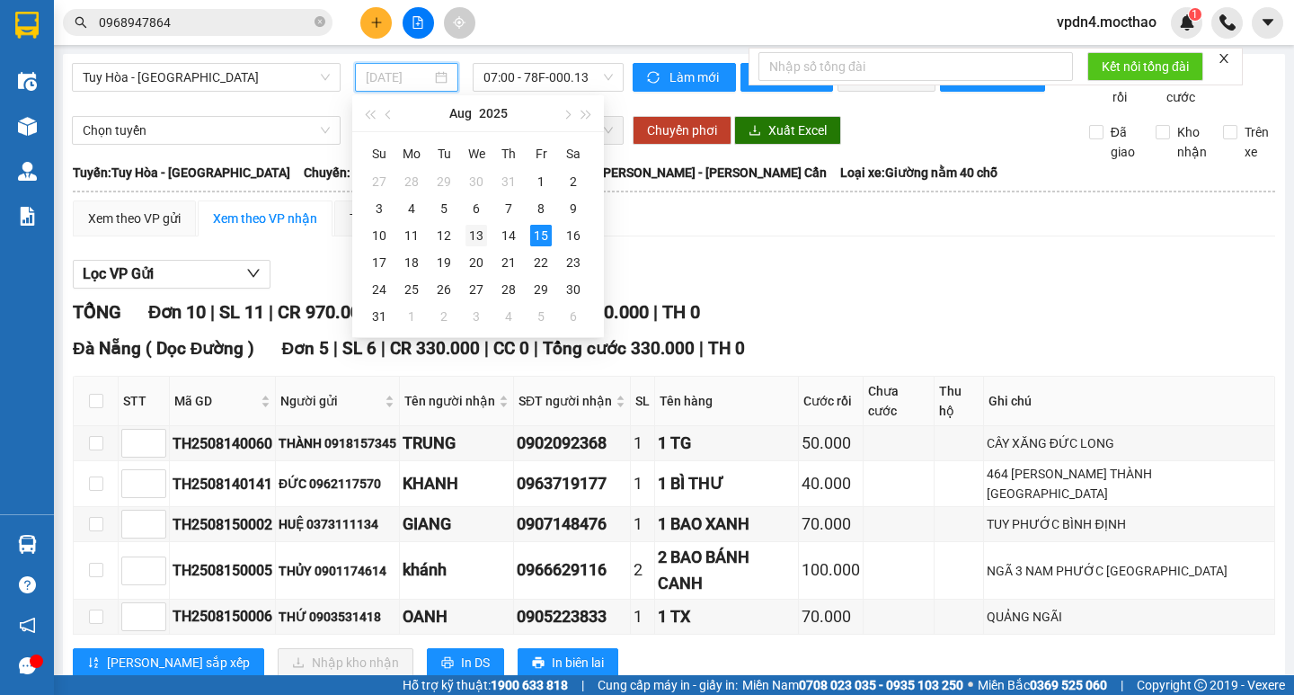
click at [484, 244] on div "13" at bounding box center [477, 236] width 22 height 22
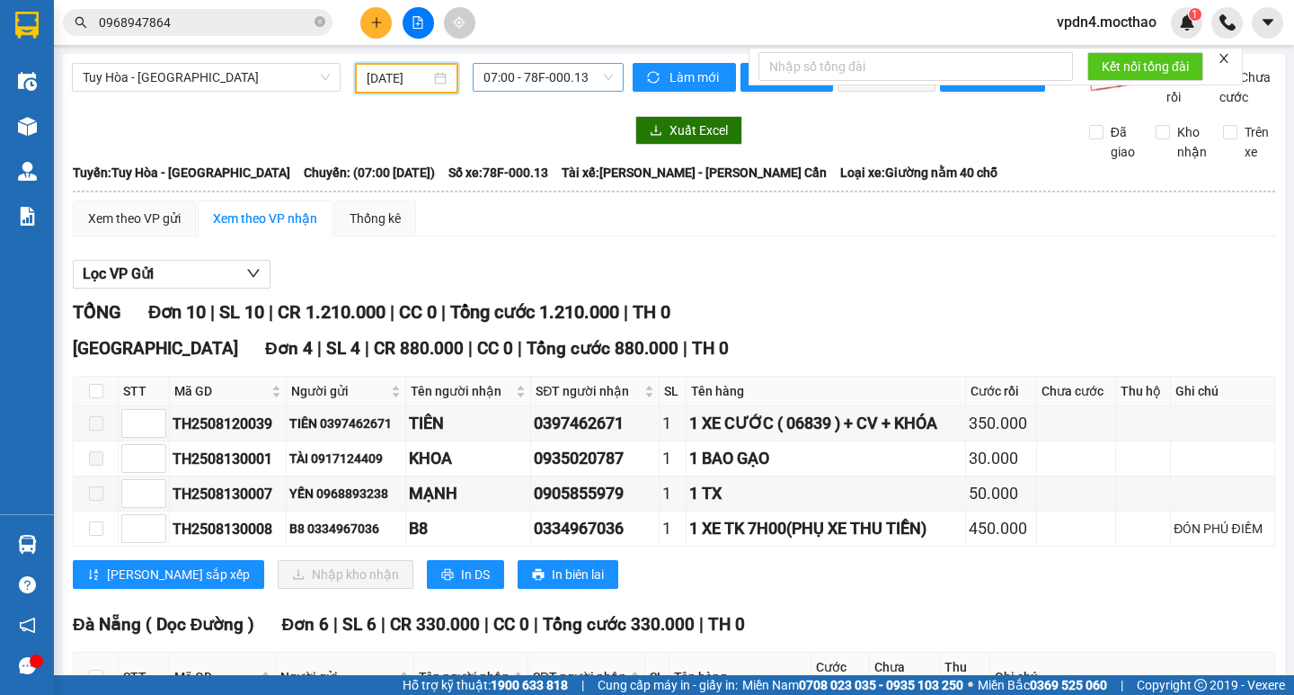
click at [572, 80] on span "07:00 - 78F-000.13" at bounding box center [548, 77] width 129 height 27
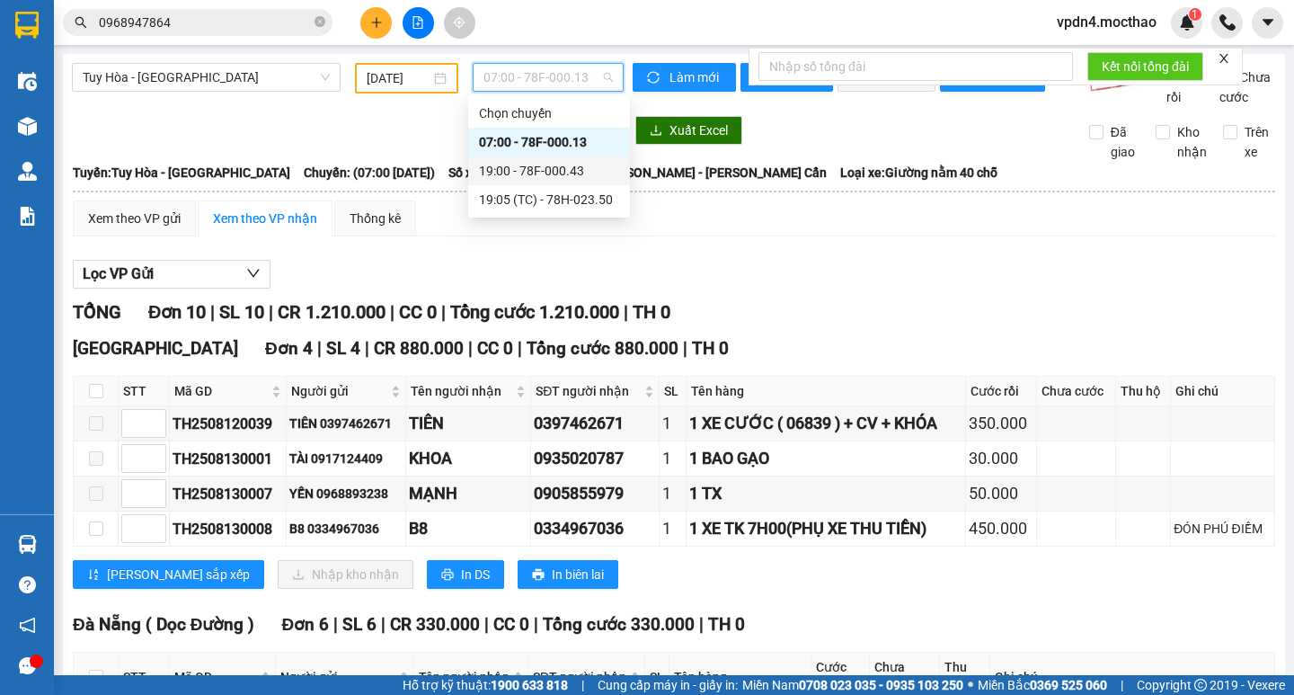
click at [571, 173] on div "19:00 - 78F-000.43" at bounding box center [549, 171] width 140 height 20
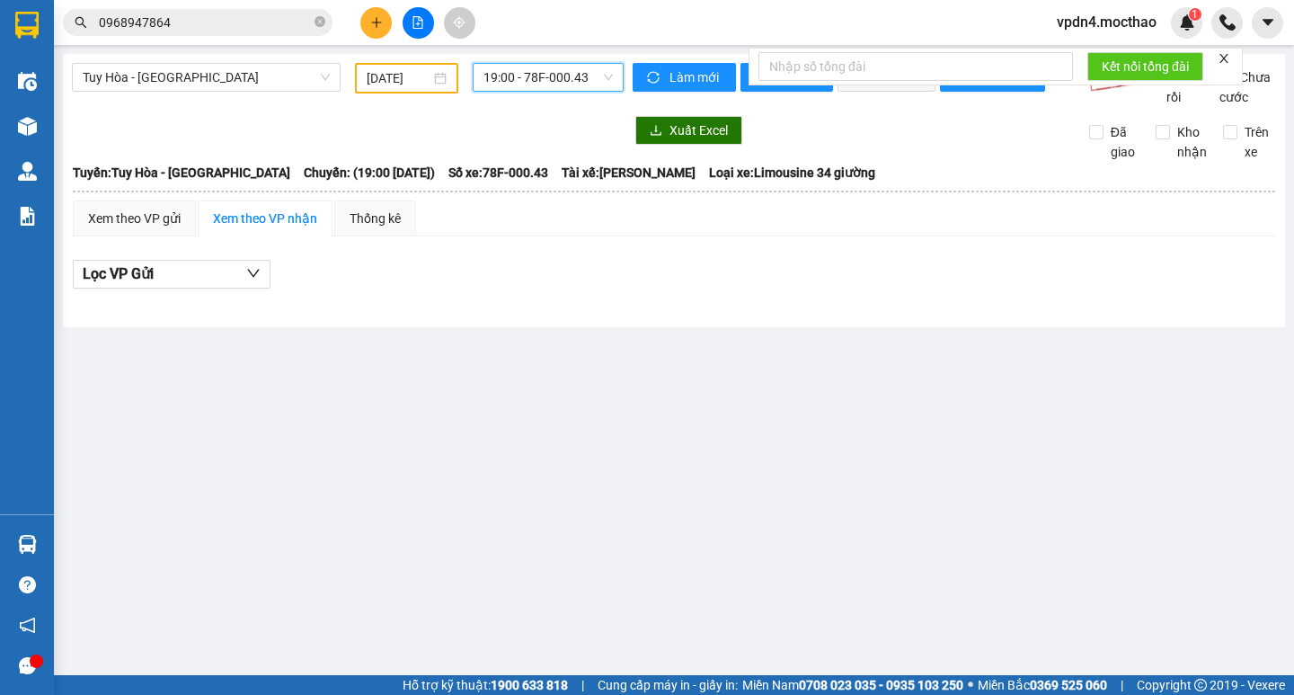
click at [564, 79] on span "19:00 - 78F-000.43" at bounding box center [548, 77] width 129 height 27
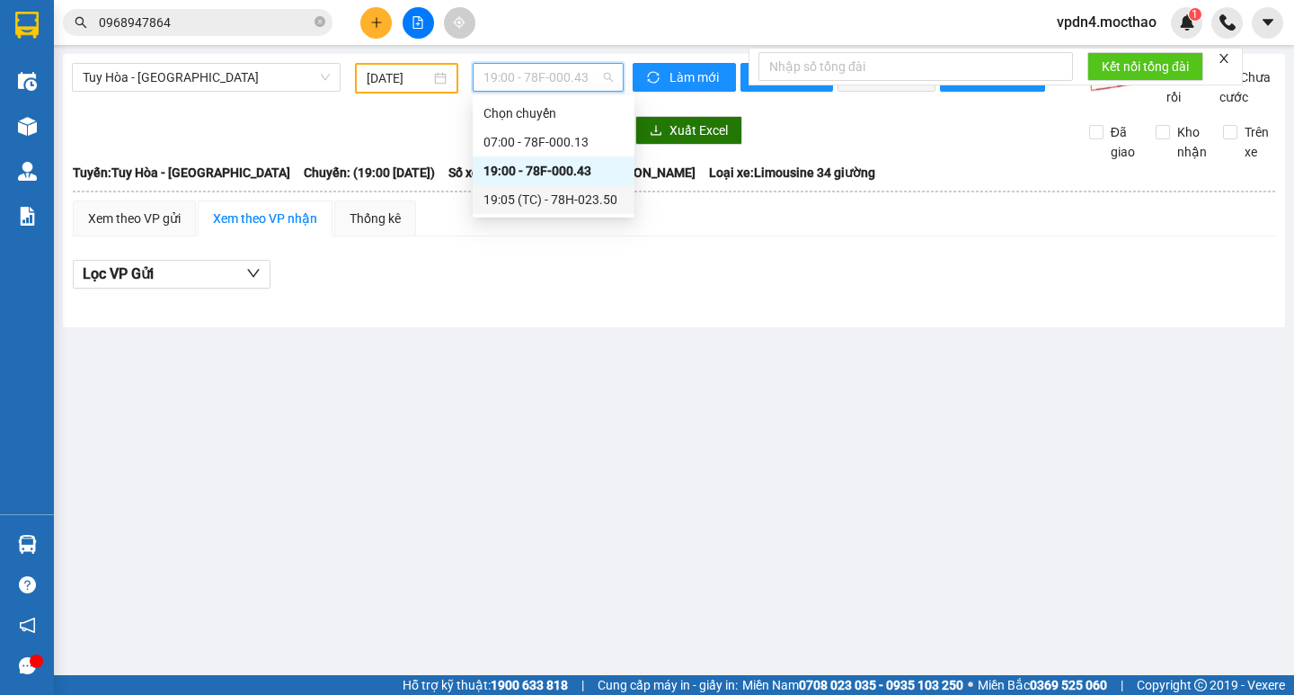
click at [584, 202] on div "19:05 (TC) - 78H-023.50" at bounding box center [554, 200] width 140 height 20
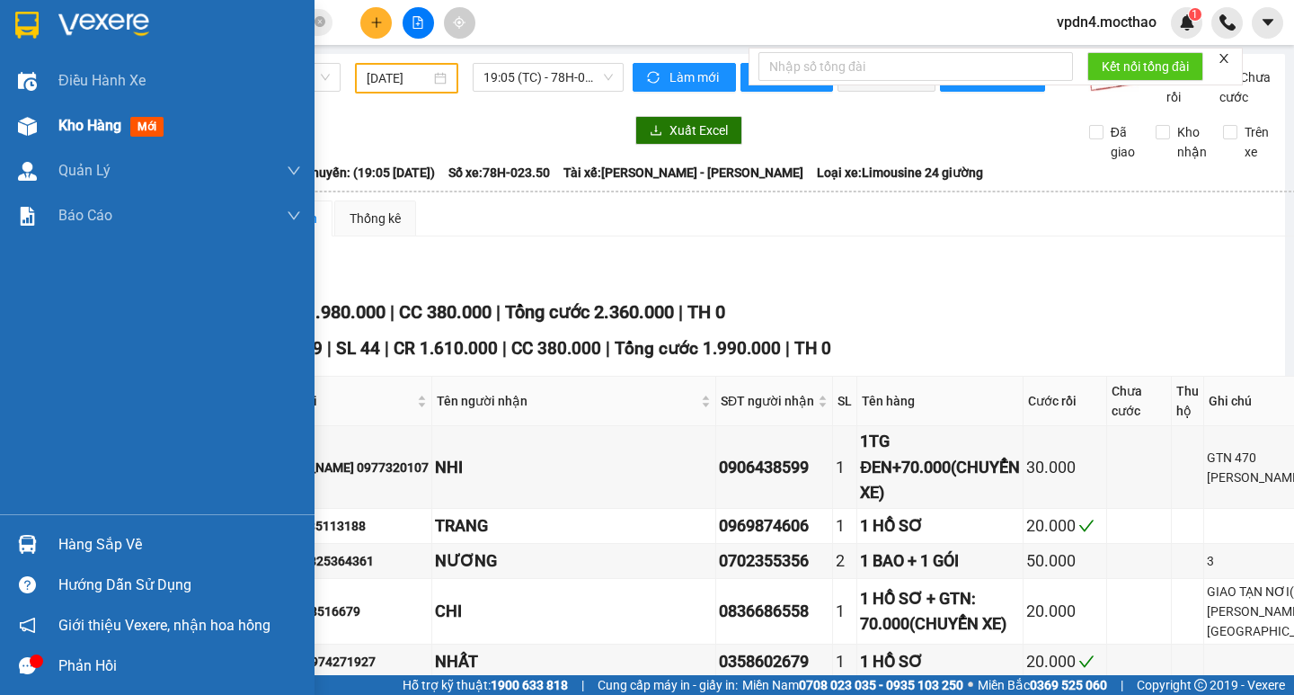
click at [73, 129] on span "Kho hàng" at bounding box center [89, 125] width 63 height 17
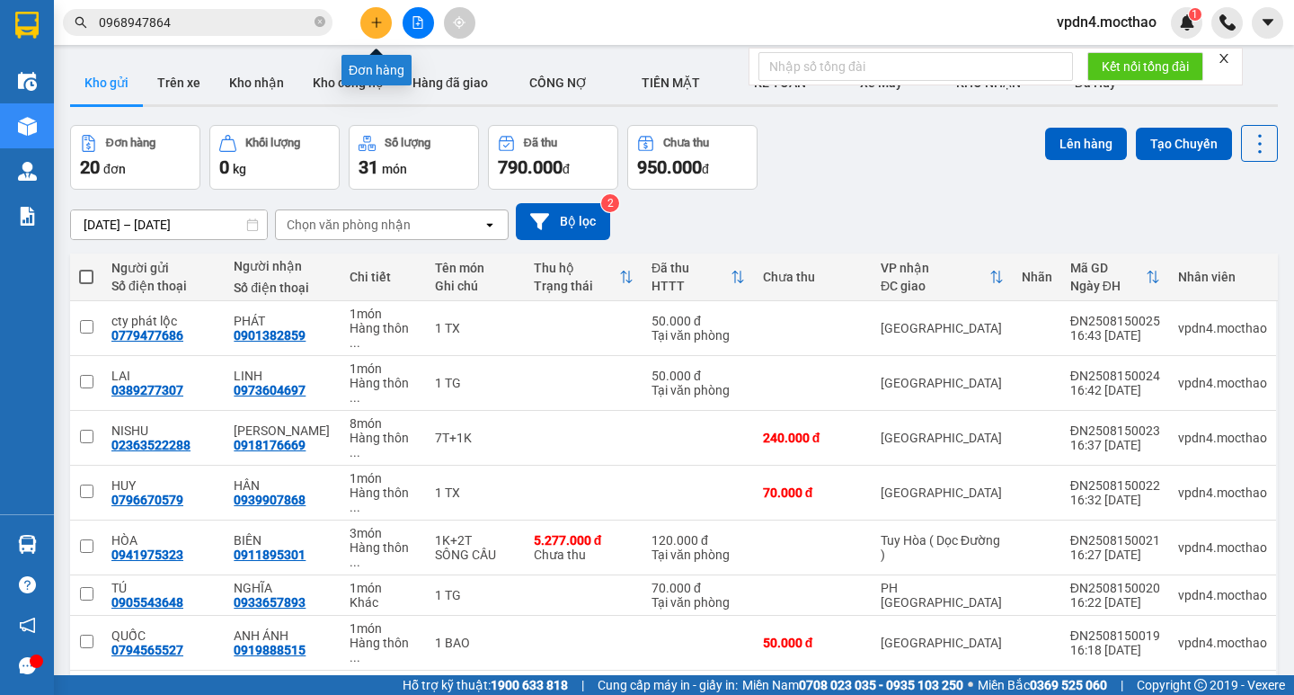
click at [367, 24] on button at bounding box center [375, 22] width 31 height 31
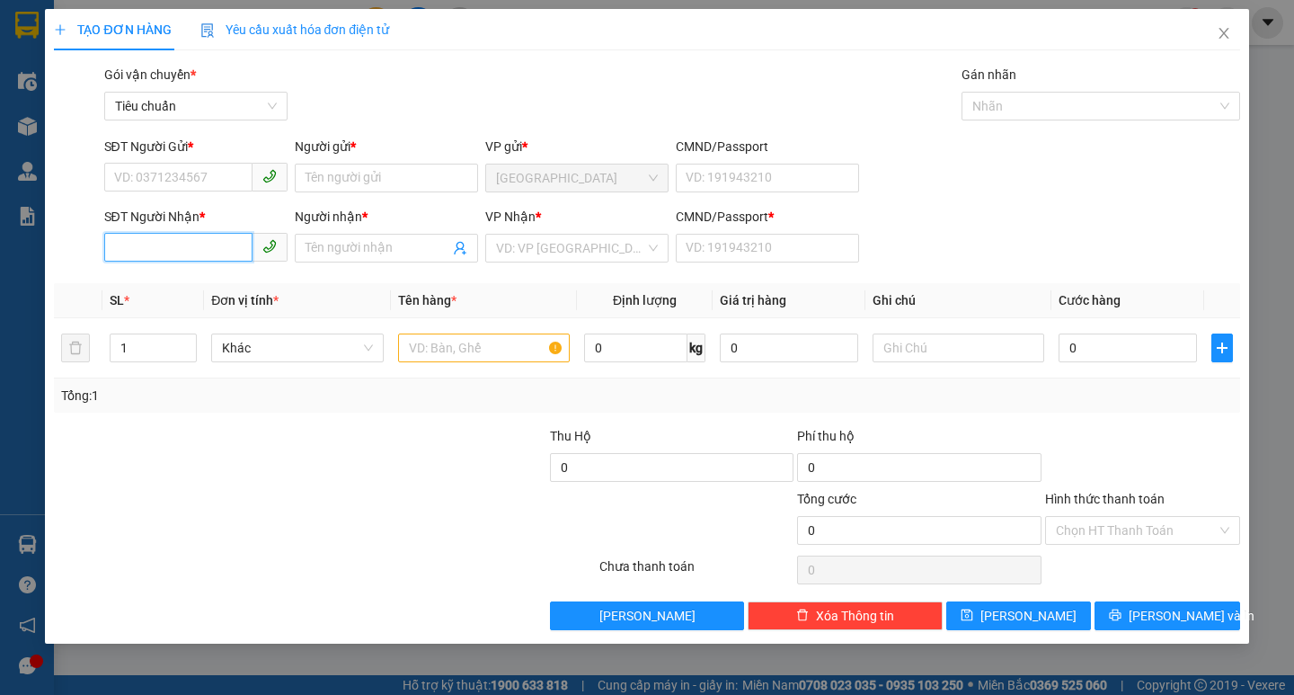
click at [234, 252] on input "SĐT Người Nhận *" at bounding box center [178, 247] width 148 height 29
click at [169, 272] on div "0916450177 - THI" at bounding box center [195, 284] width 183 height 29
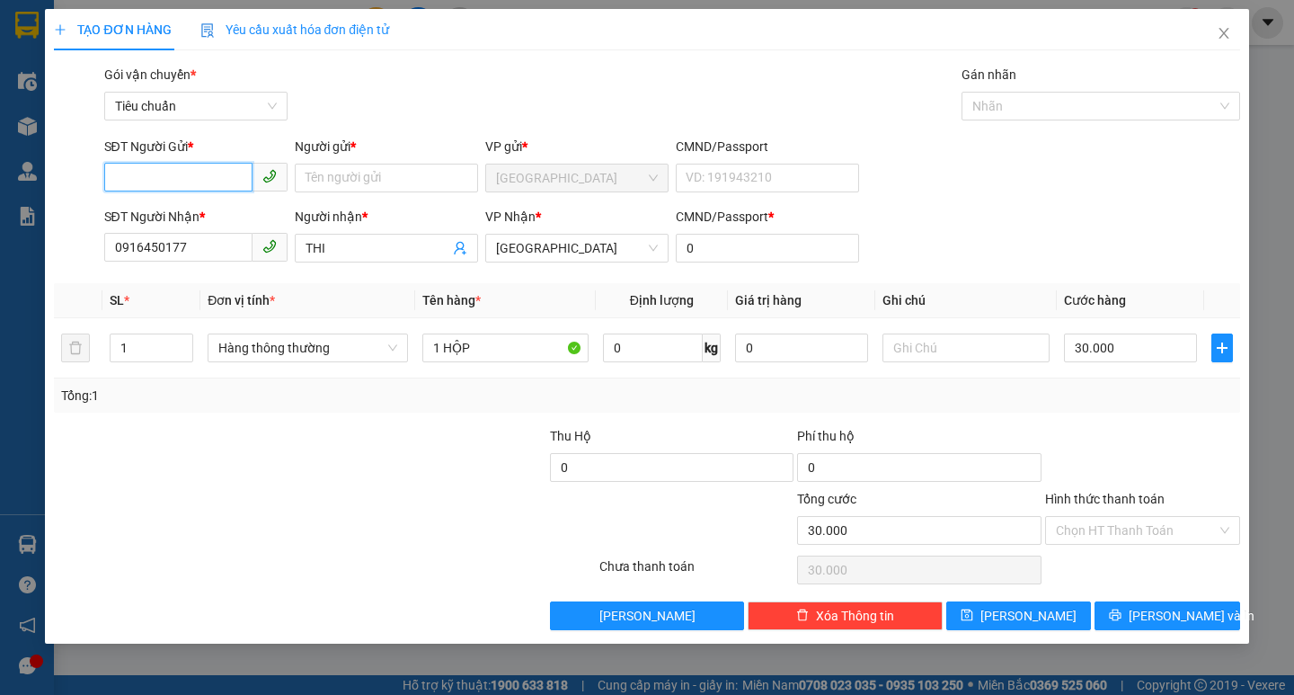
click at [194, 182] on input "SĐT Người Gửi *" at bounding box center [178, 177] width 148 height 29
click at [217, 205] on div "0934584669 - KIỀU" at bounding box center [196, 214] width 162 height 20
click at [1149, 526] on input "Hình thức thanh toán" at bounding box center [1136, 530] width 161 height 27
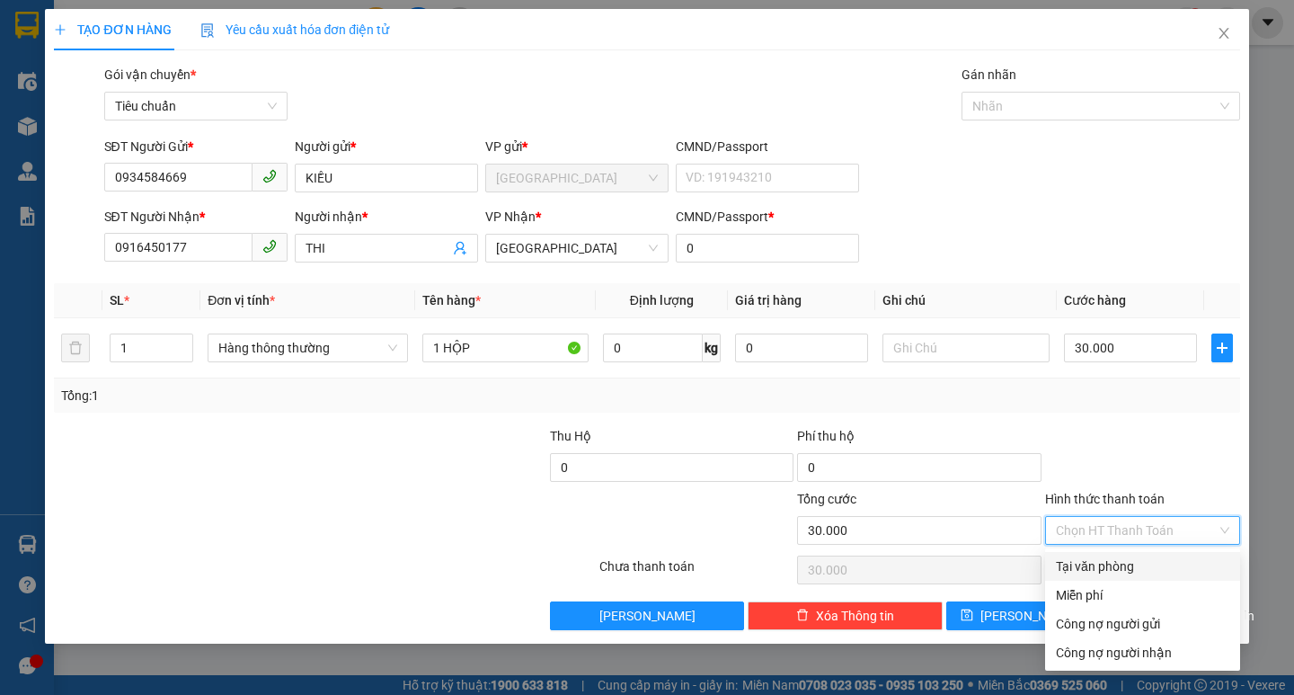
click at [1142, 572] on div "Tại văn phòng" at bounding box center [1142, 566] width 173 height 20
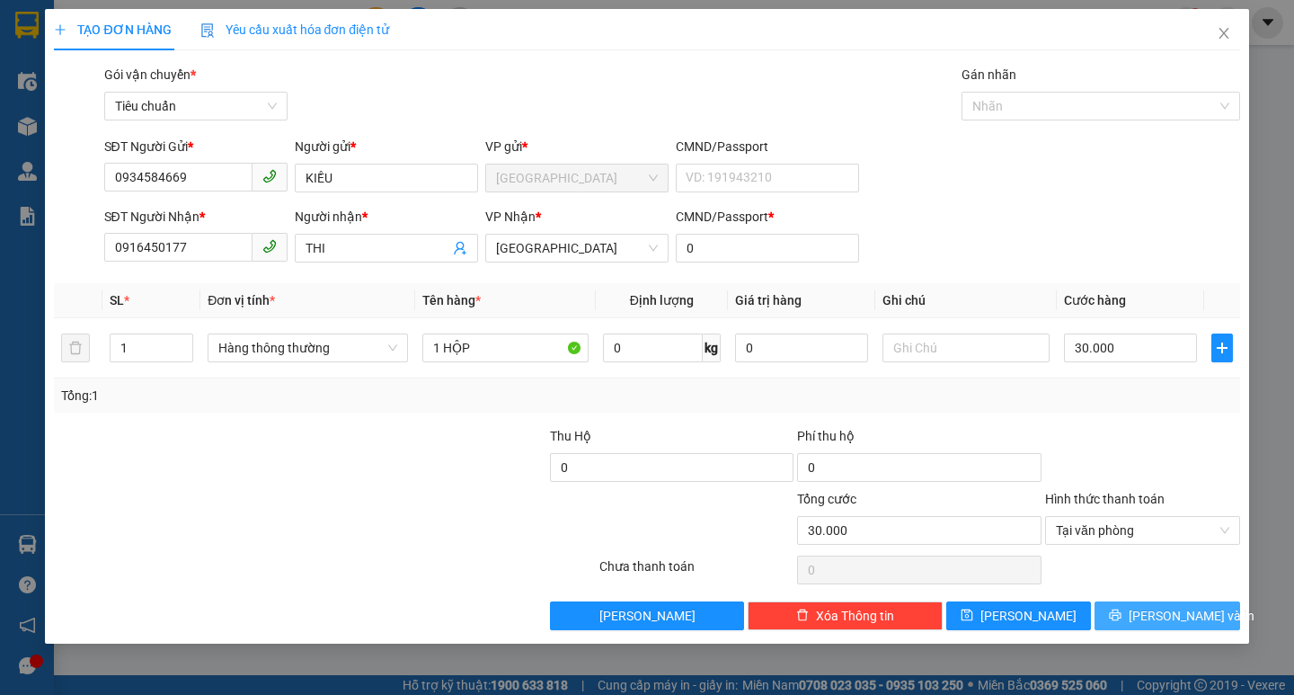
click at [1183, 617] on span "[PERSON_NAME] và In" at bounding box center [1192, 616] width 126 height 20
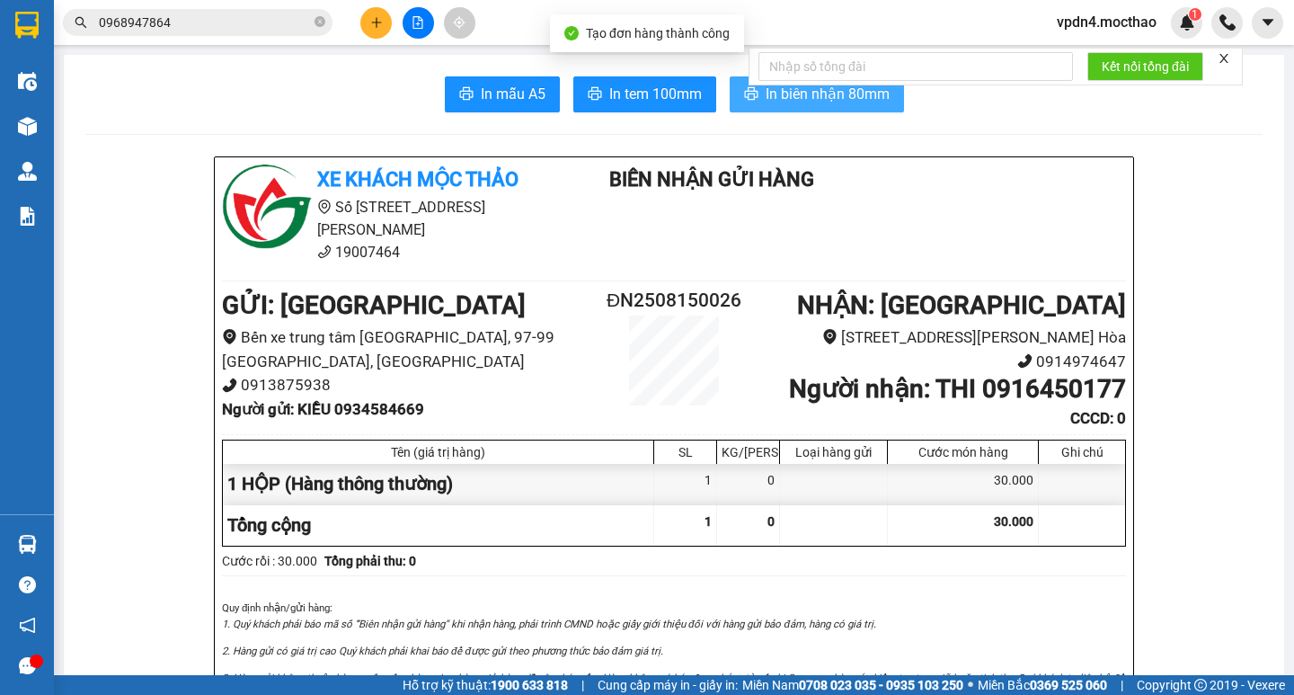
click at [824, 104] on span "In biên nhận 80mm" at bounding box center [828, 94] width 124 height 22
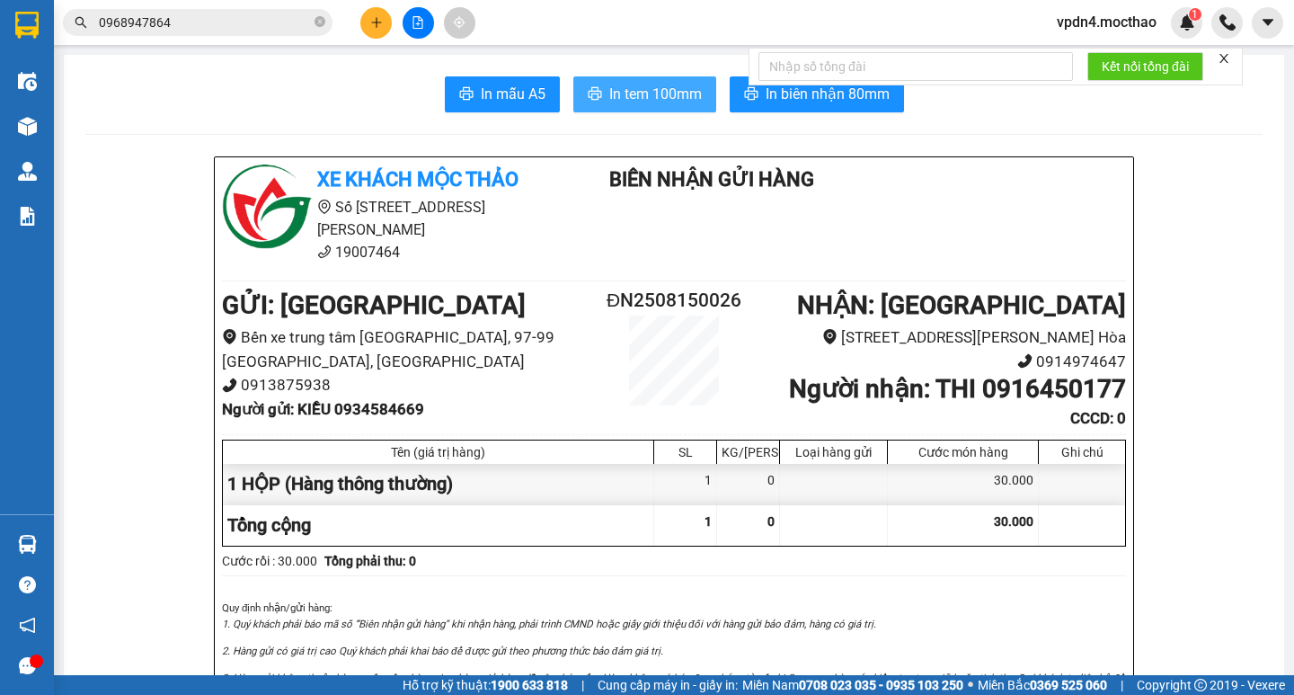
click at [630, 99] on span "In tem 100mm" at bounding box center [655, 94] width 93 height 22
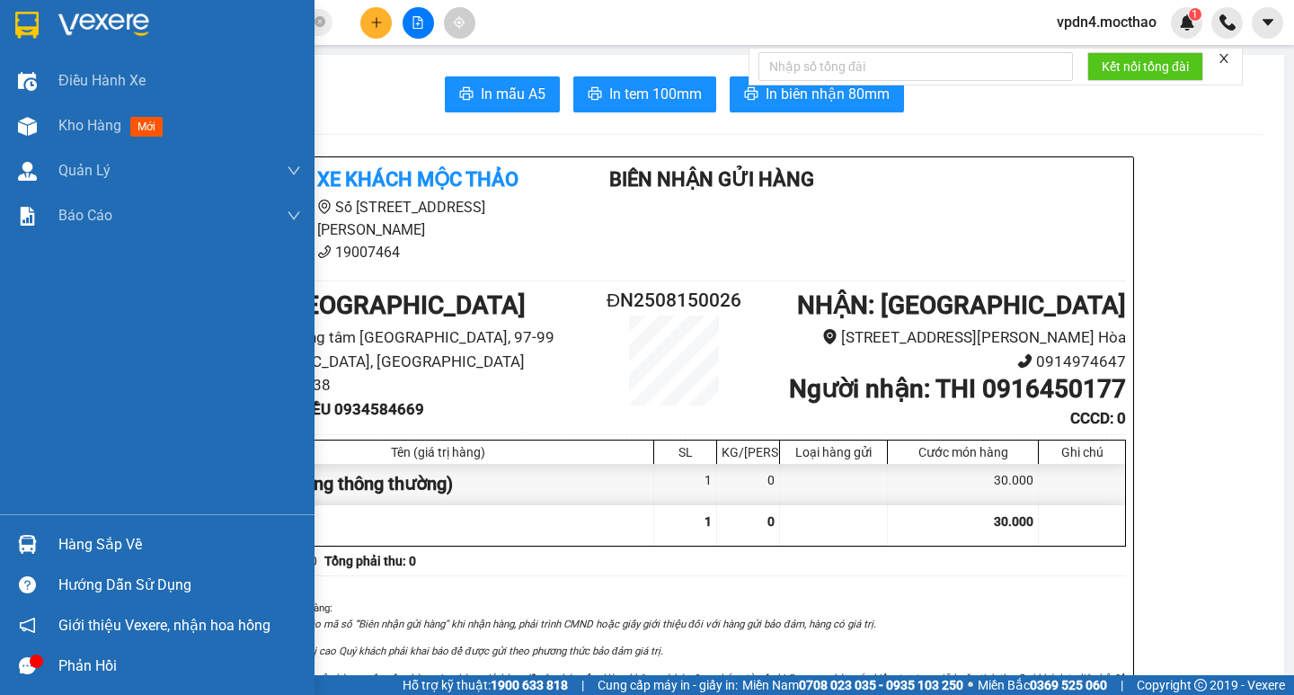
click at [120, 538] on div "Hàng sắp về" at bounding box center [179, 544] width 243 height 27
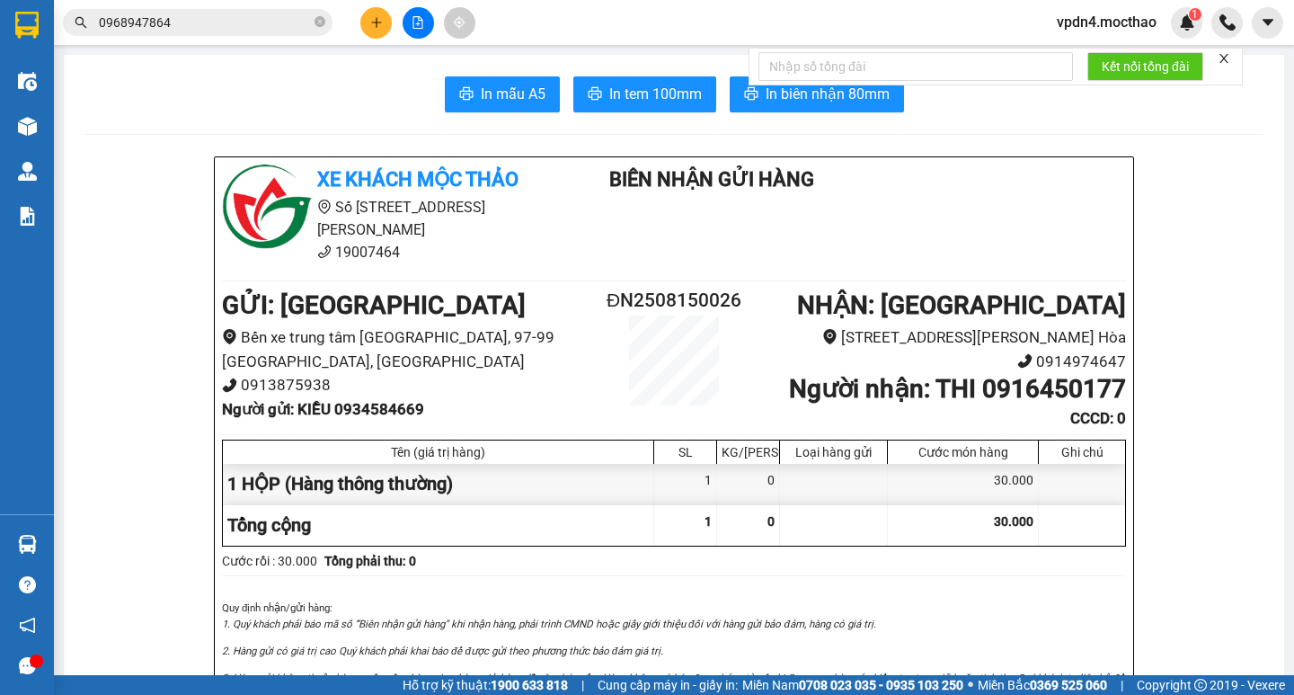
click at [1159, 513] on section "Kết quả tìm kiếm ( 35 ) Bộ lọc Ngày lên hàng gần nhất Mã ĐH Trạng thái Món hàng…" at bounding box center [647, 347] width 1294 height 695
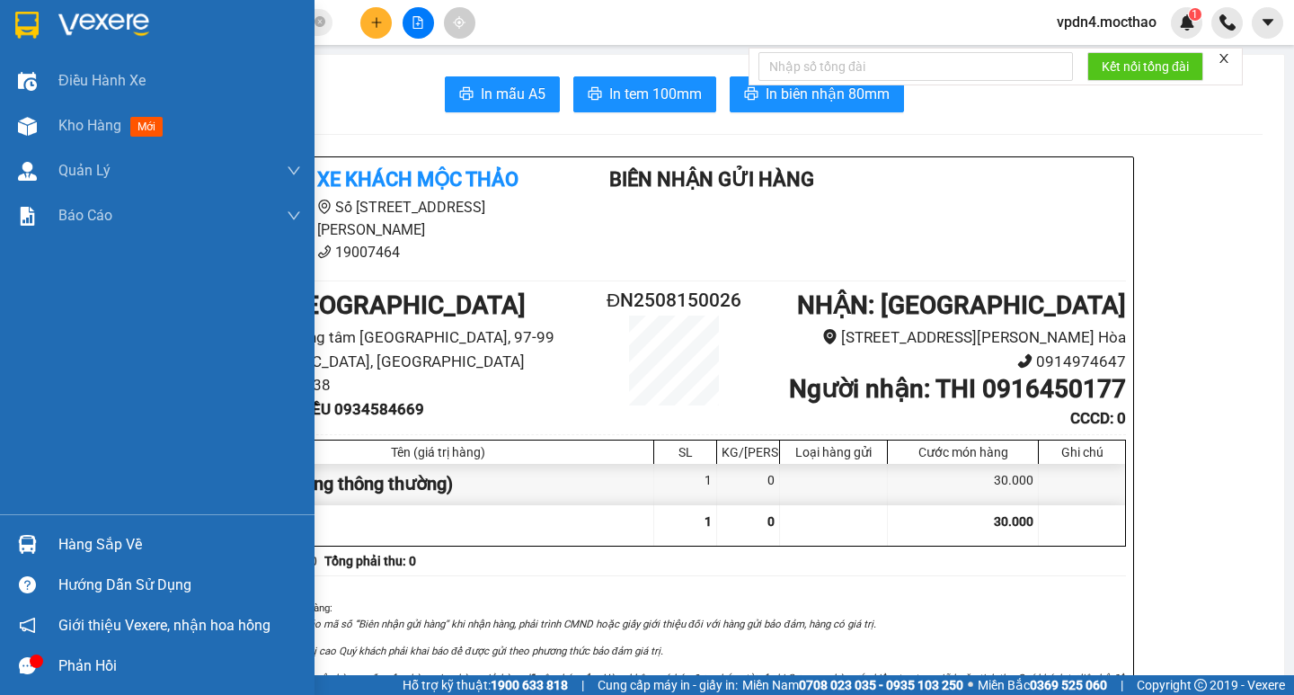
click at [137, 537] on div "Hàng sắp về" at bounding box center [179, 544] width 243 height 27
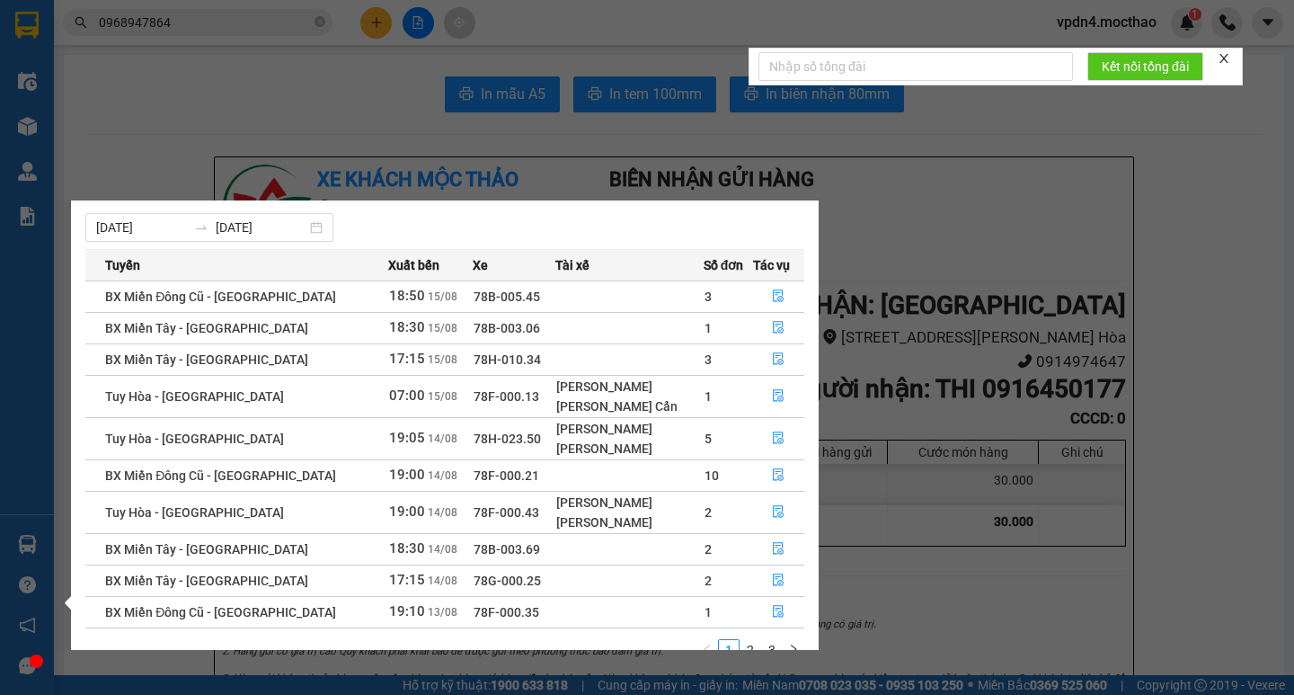
click at [1041, 214] on section "Kết quả tìm kiếm ( 35 ) Bộ lọc Ngày lên hàng gần nhất Mã ĐH Trạng thái Món hàng…" at bounding box center [647, 347] width 1294 height 695
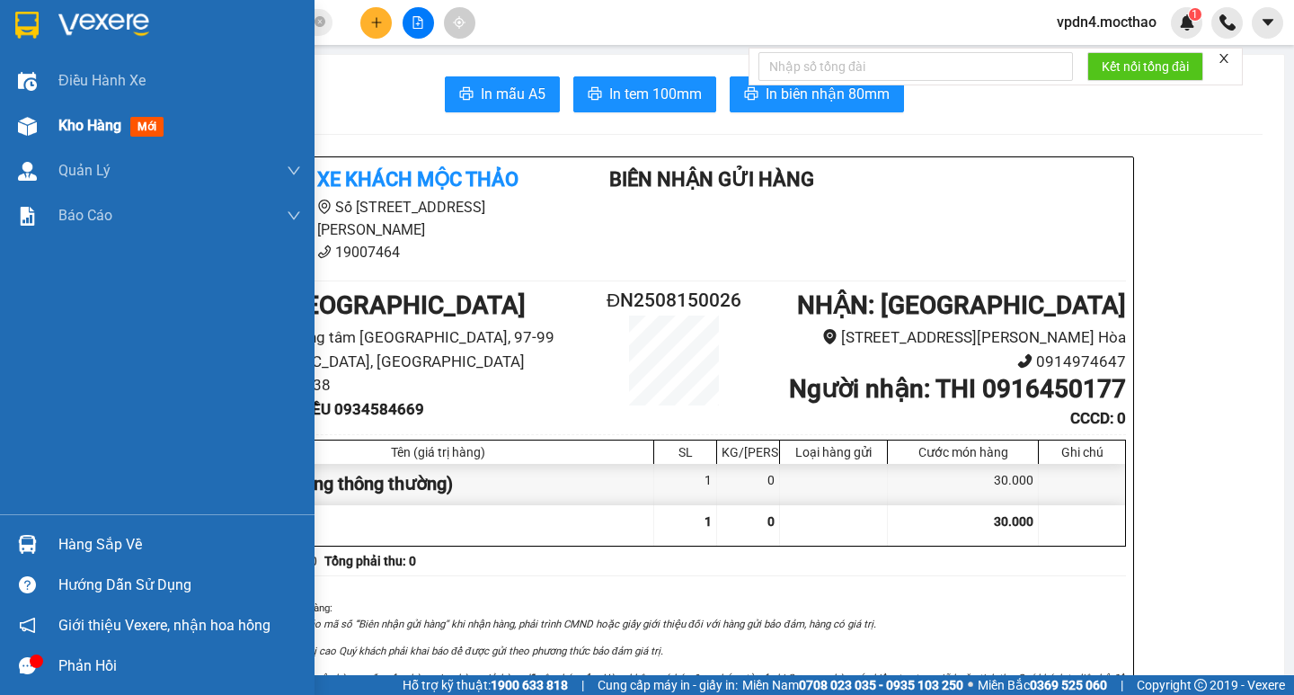
click at [100, 129] on span "Kho hàng" at bounding box center [89, 125] width 63 height 17
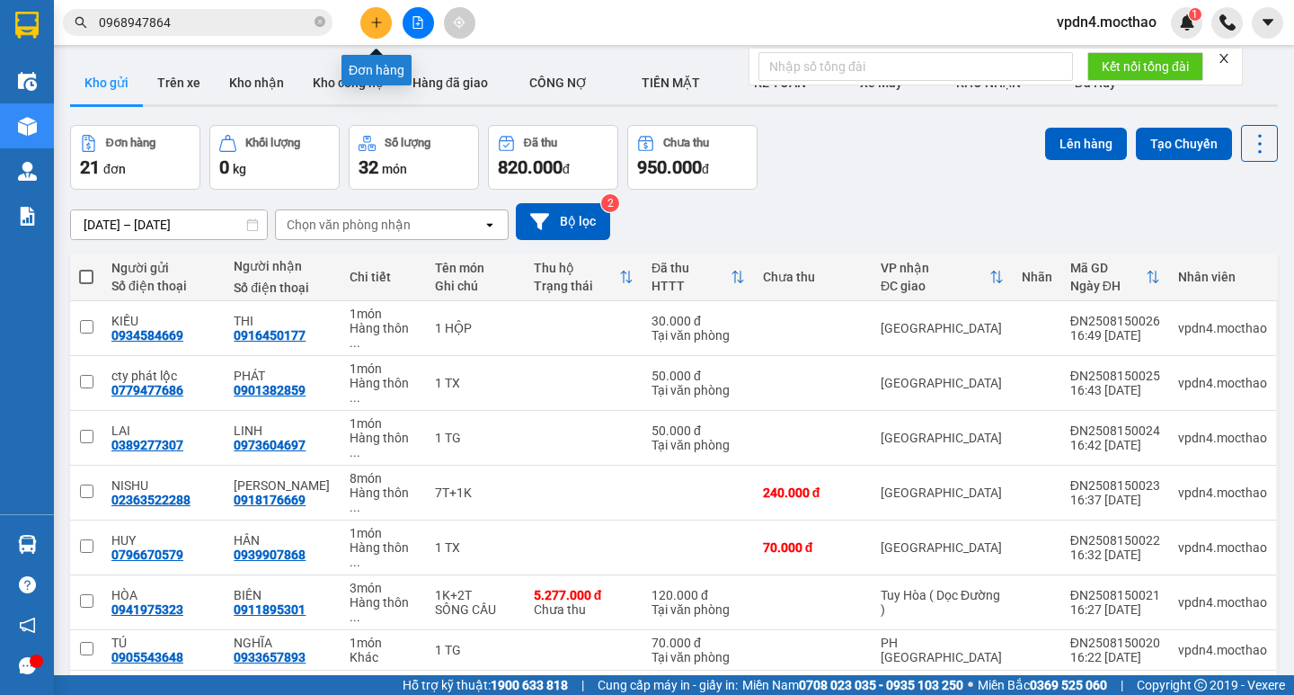
click at [373, 19] on icon "plus" at bounding box center [376, 22] width 13 height 13
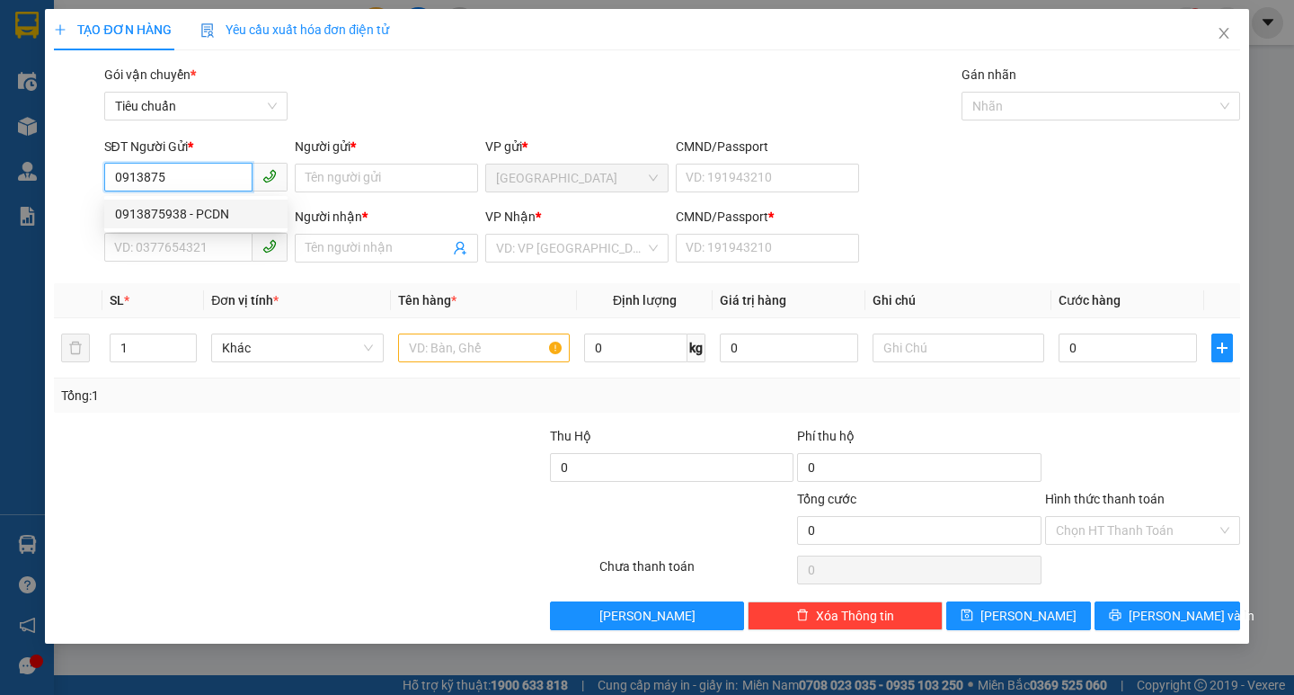
click at [217, 207] on div "0913875938 - PCDN" at bounding box center [196, 214] width 162 height 20
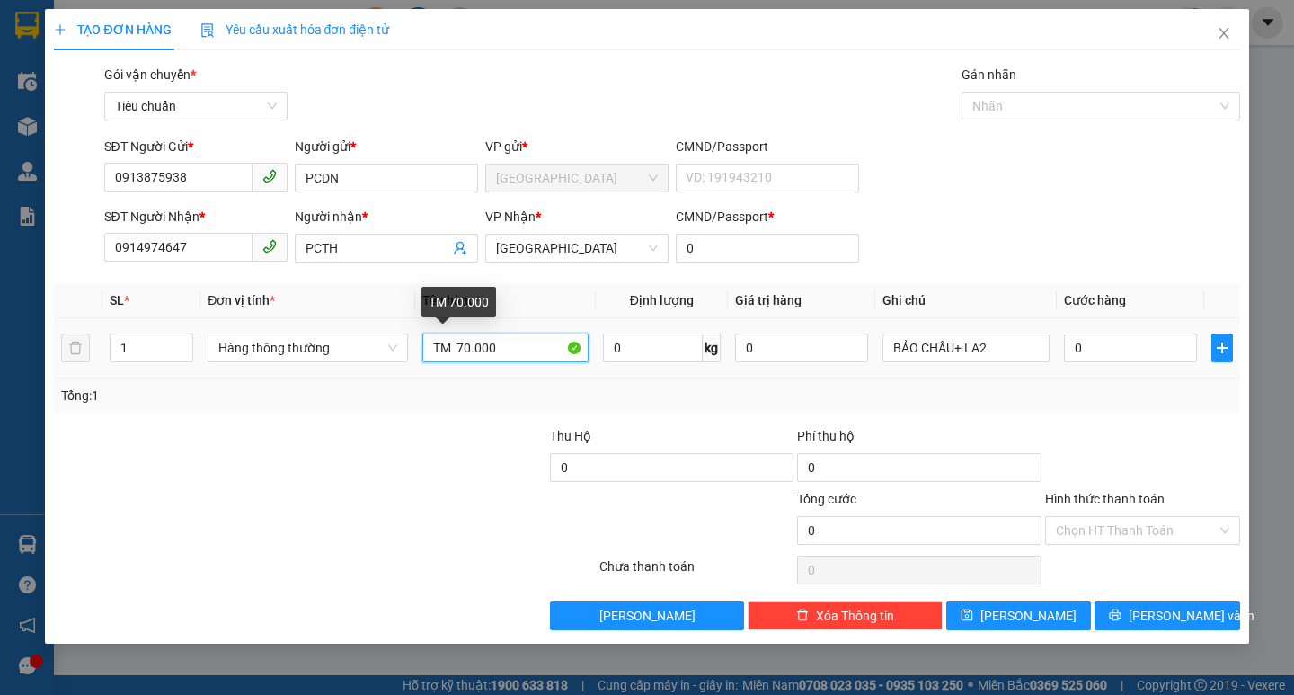
click at [518, 357] on input "TM 70.000" at bounding box center [505, 347] width 166 height 29
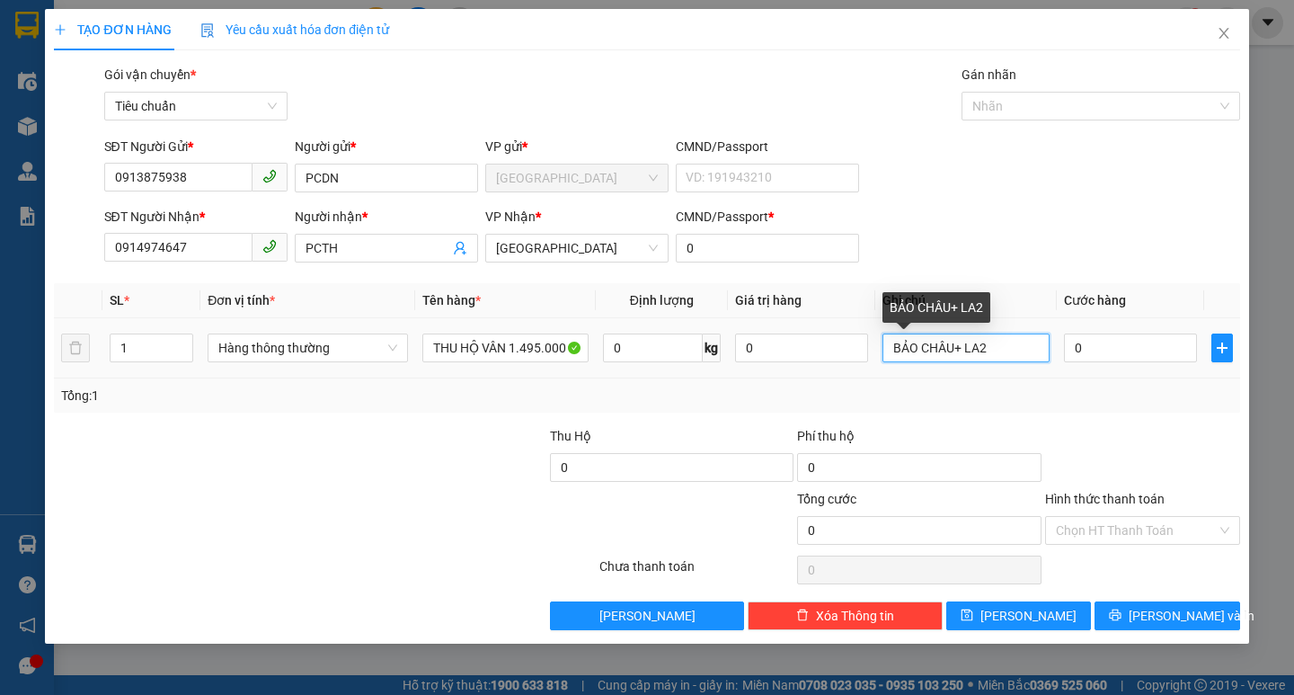
click at [1035, 351] on input "BẢO CHÂU+ LA2" at bounding box center [966, 347] width 166 height 29
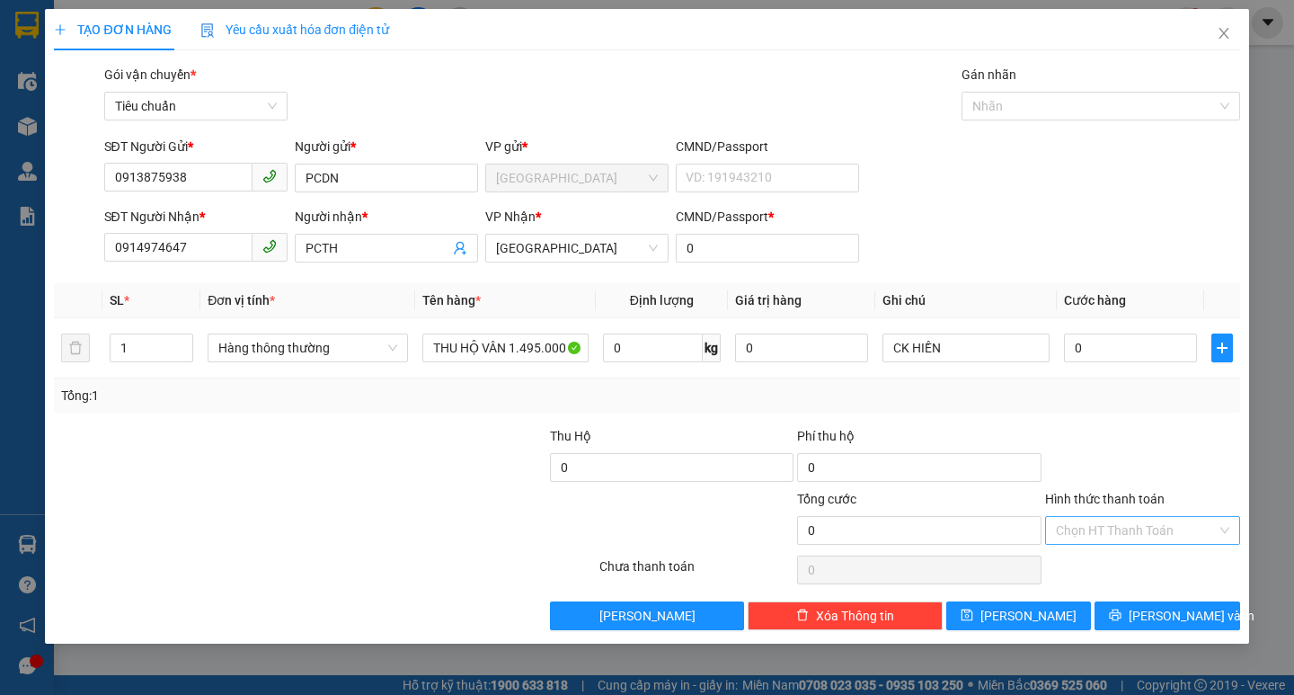
click at [1119, 537] on input "Hình thức thanh toán" at bounding box center [1136, 530] width 161 height 27
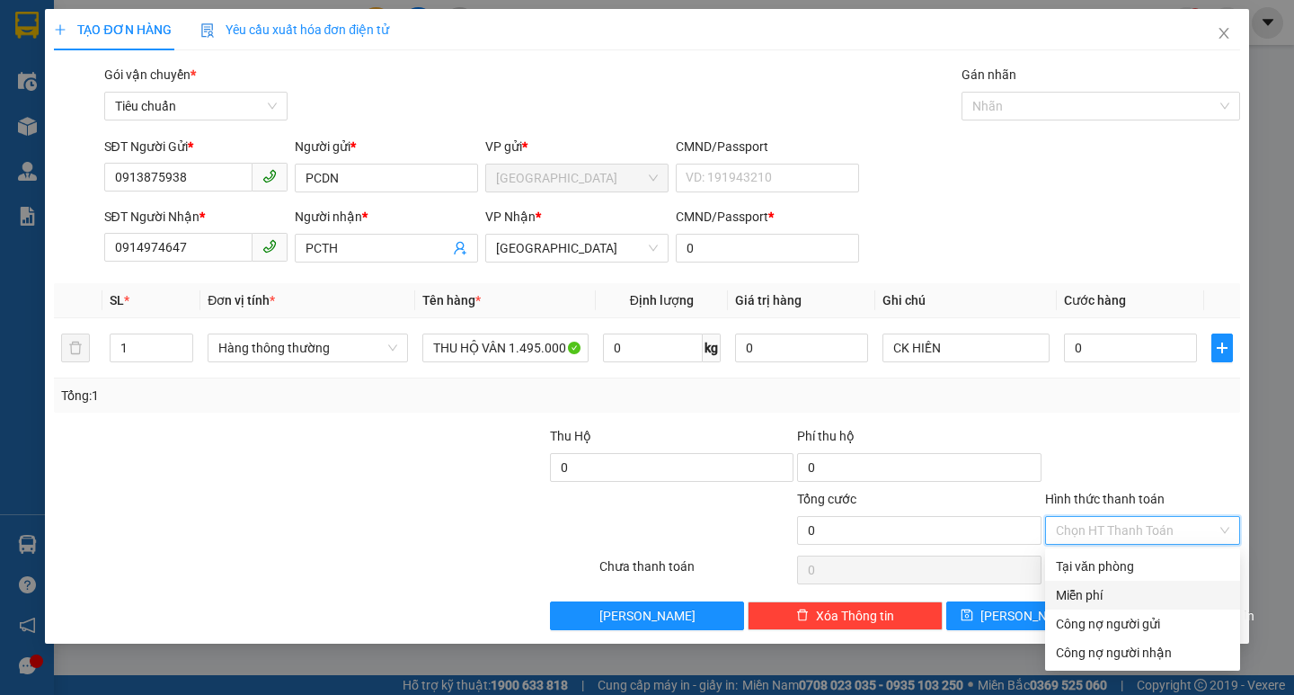
click at [1097, 589] on div "Miễn phí" at bounding box center [1142, 595] width 173 height 20
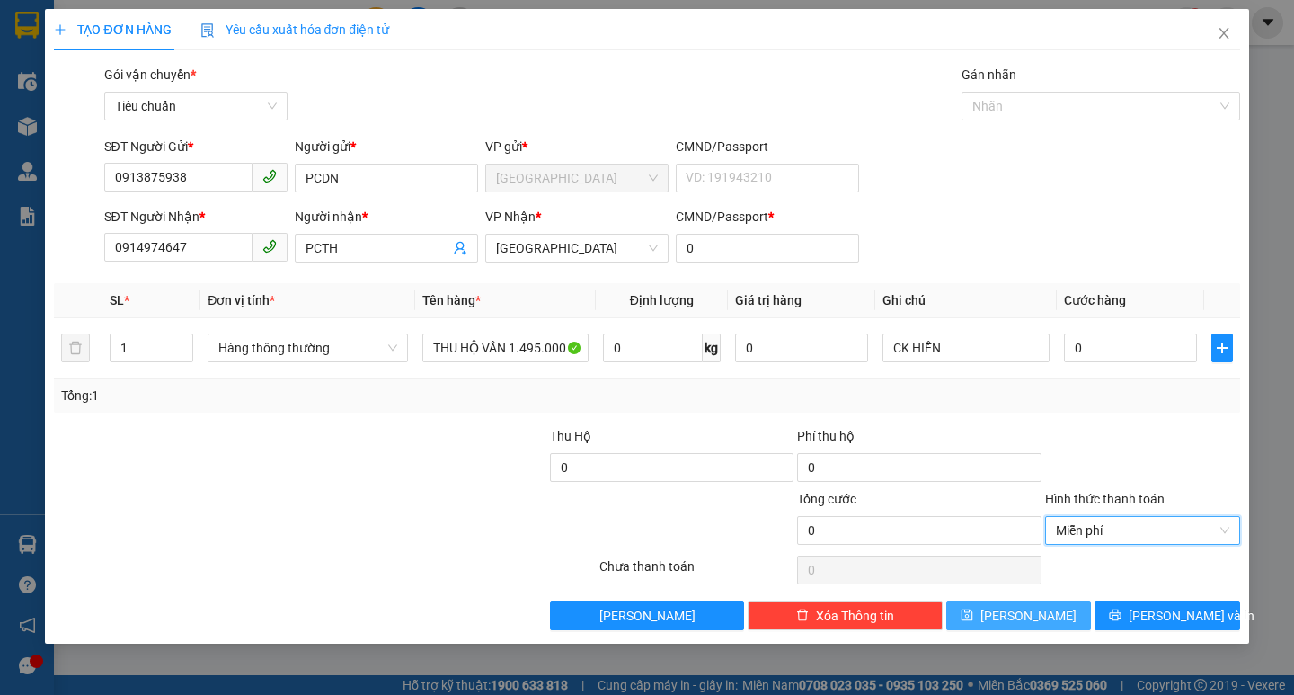
click at [1005, 608] on button "[PERSON_NAME]" at bounding box center [1018, 615] width 145 height 29
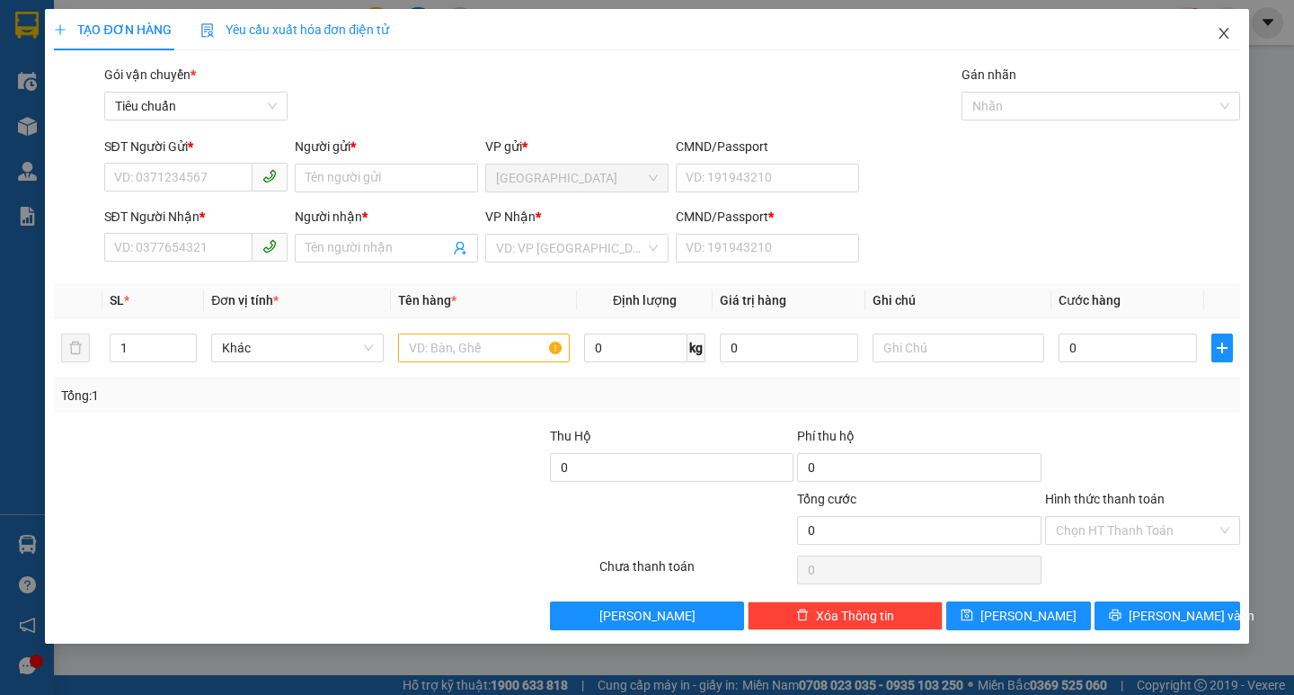
click at [1224, 36] on icon "close" at bounding box center [1224, 33] width 14 height 14
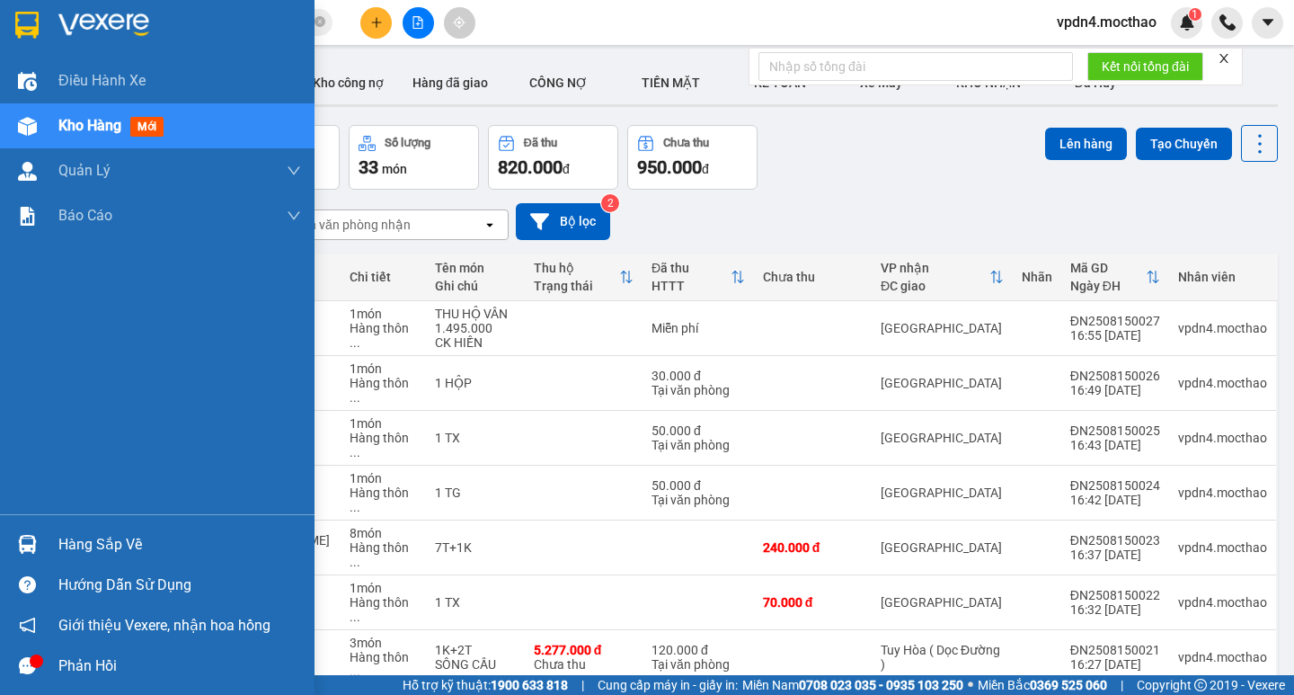
click at [115, 546] on div "Hàng sắp về" at bounding box center [179, 544] width 243 height 27
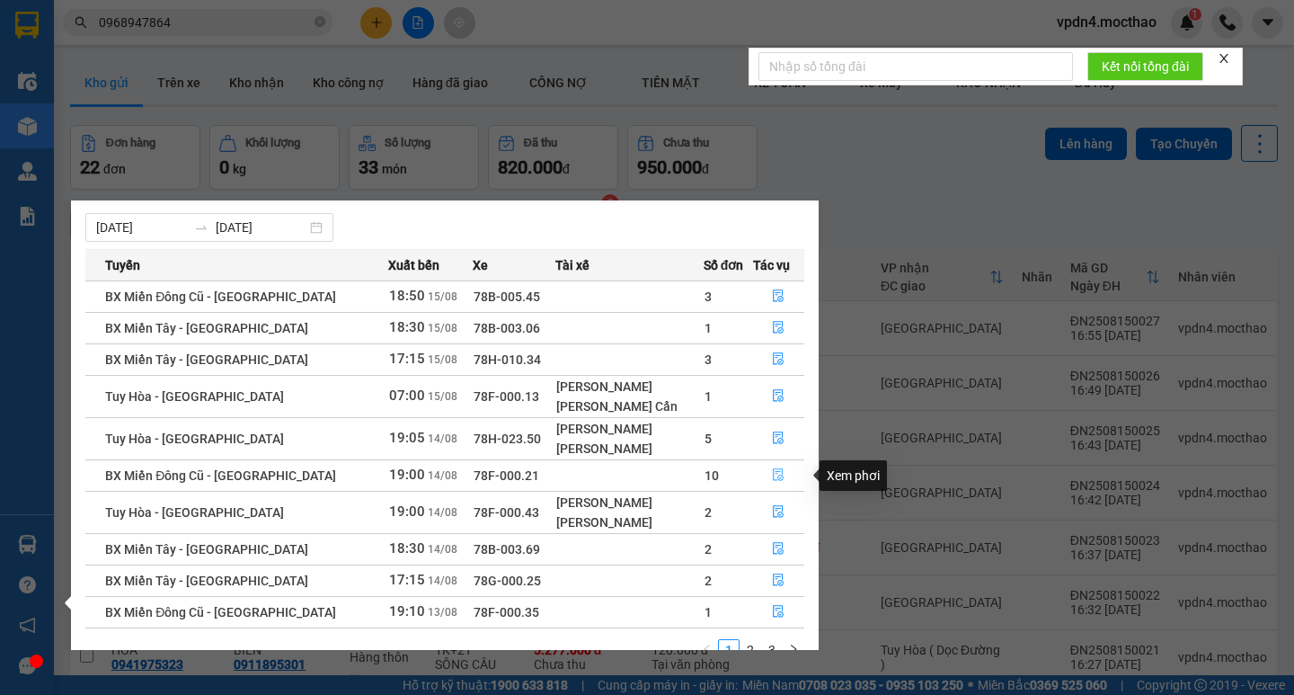
click at [772, 470] on icon "file-done" at bounding box center [778, 474] width 13 height 13
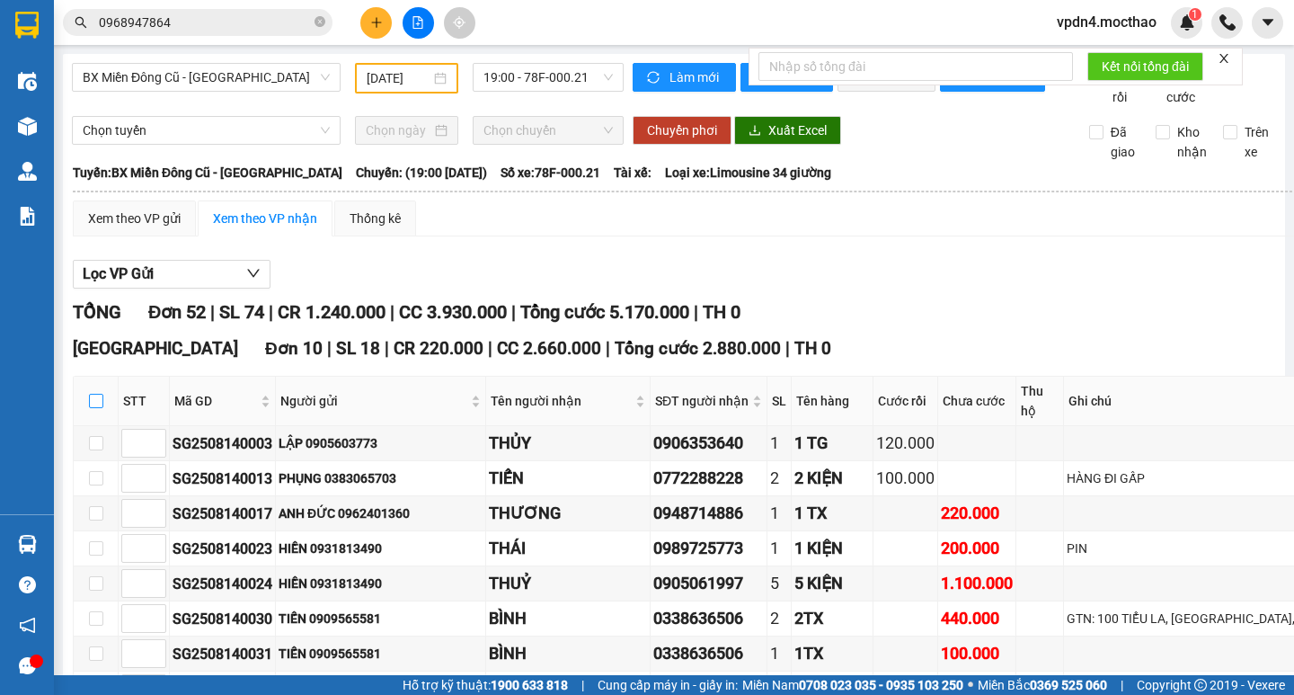
click at [94, 394] on input "checkbox" at bounding box center [96, 401] width 14 height 14
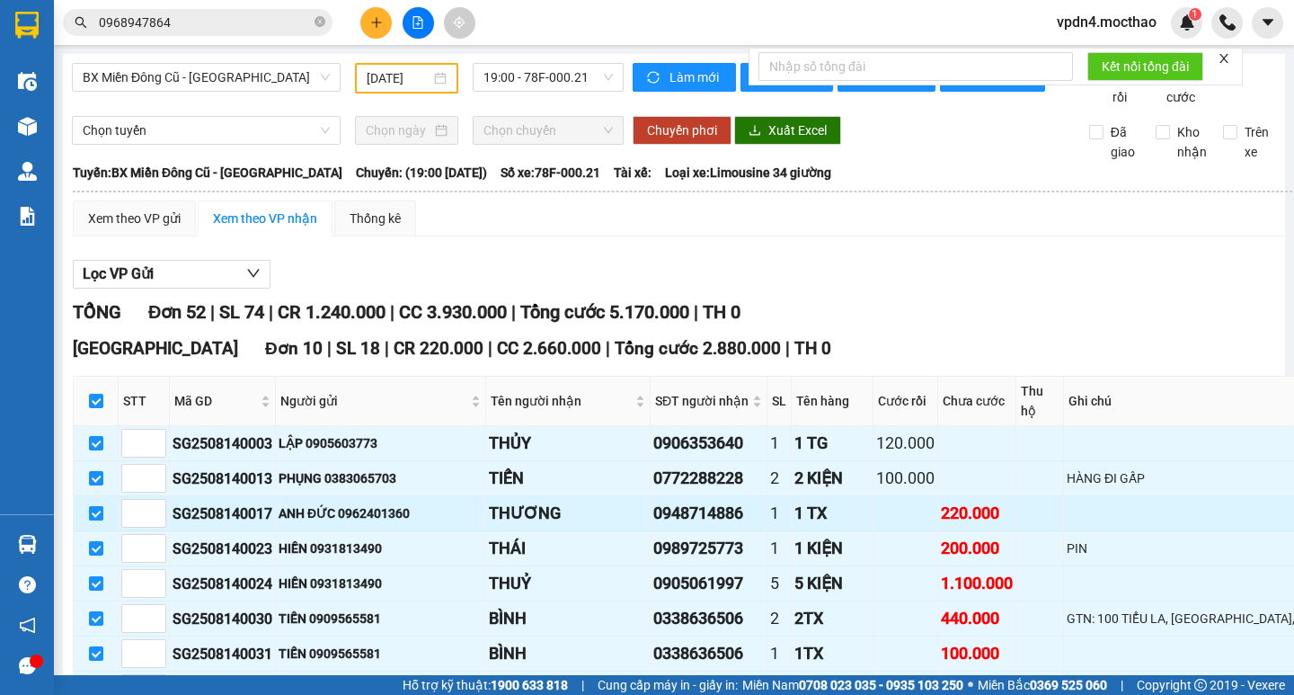
click at [99, 506] on input "checkbox" at bounding box center [96, 513] width 14 height 14
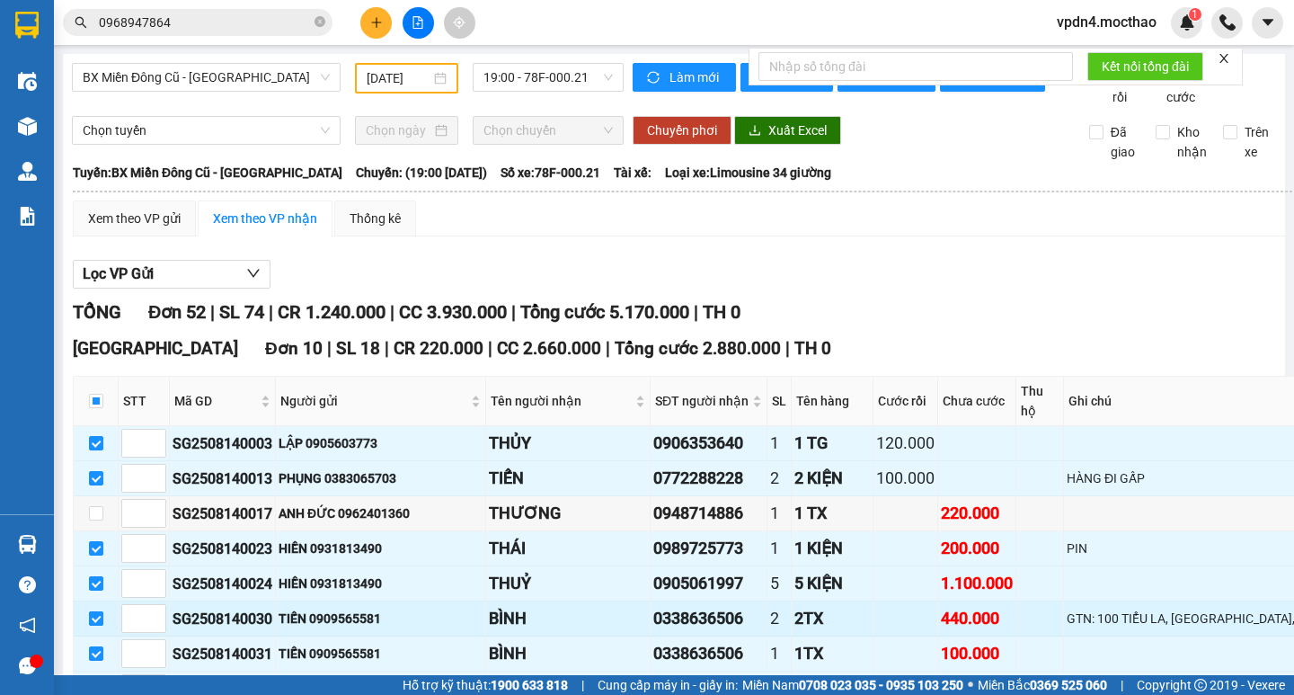
click at [100, 611] on input "checkbox" at bounding box center [96, 618] width 14 height 14
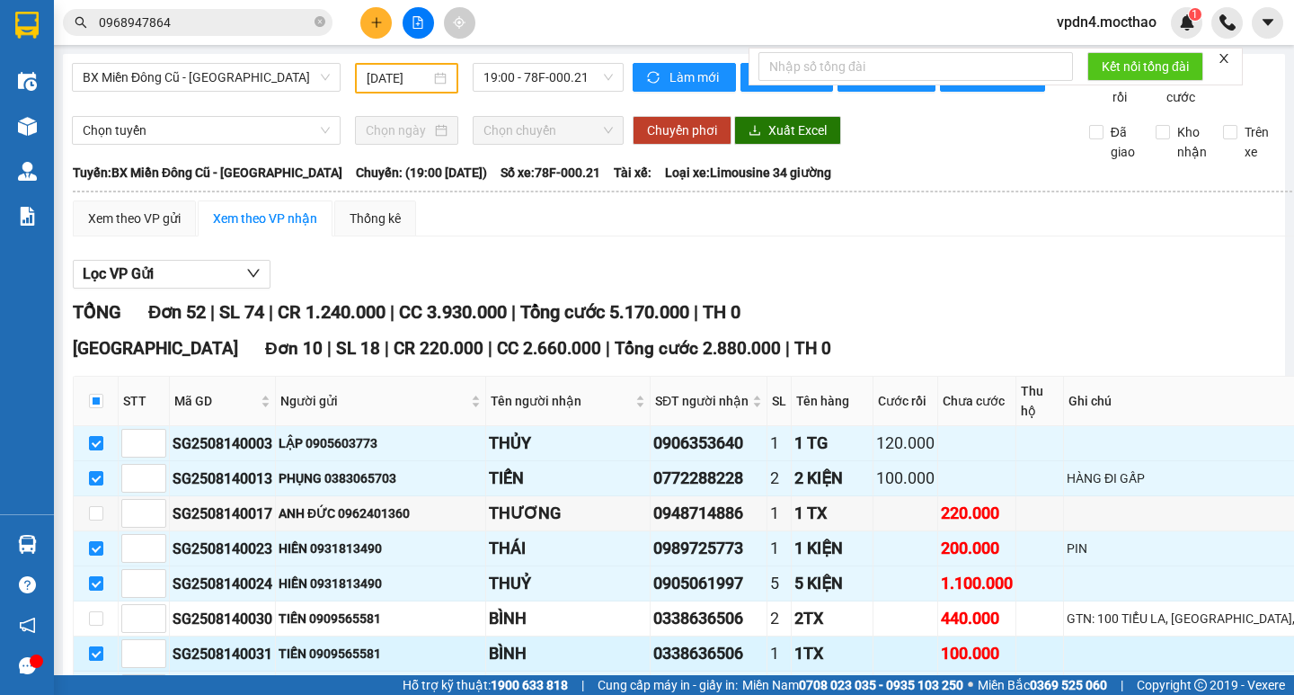
click at [99, 646] on input "checkbox" at bounding box center [96, 653] width 14 height 14
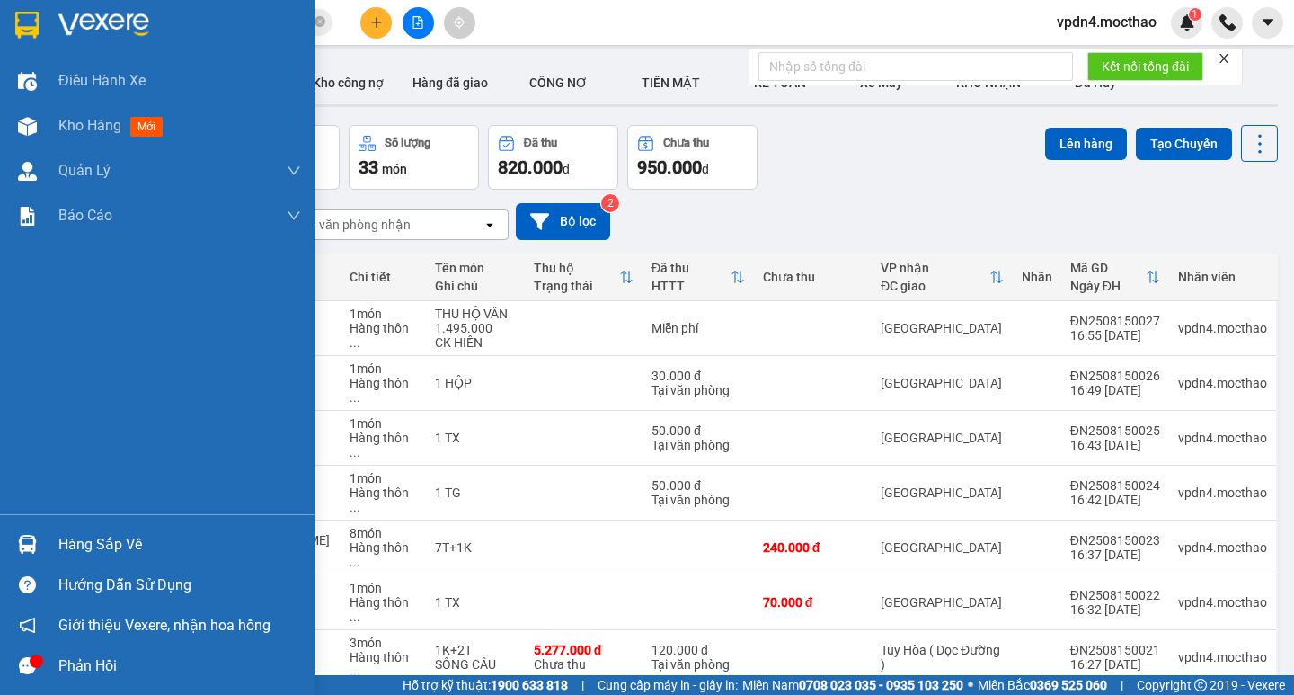
click at [80, 551] on div "Hàng sắp về" at bounding box center [179, 544] width 243 height 27
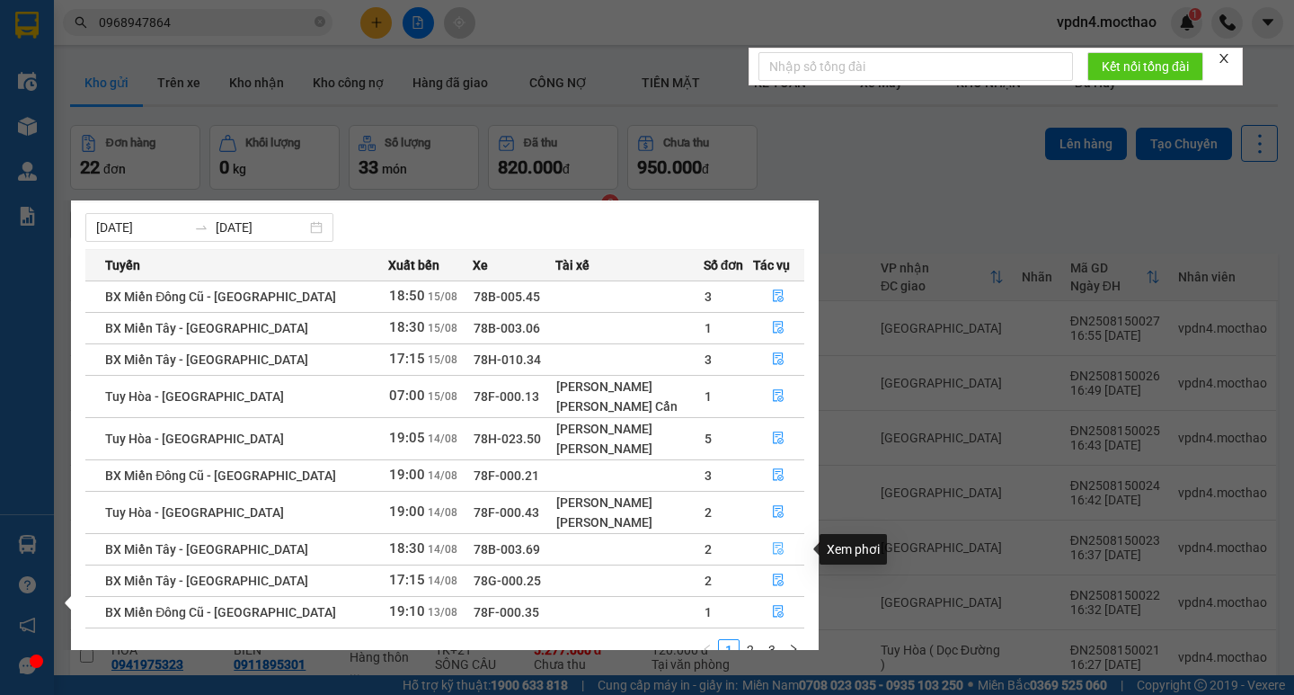
click at [788, 552] on button "button" at bounding box center [779, 549] width 50 height 29
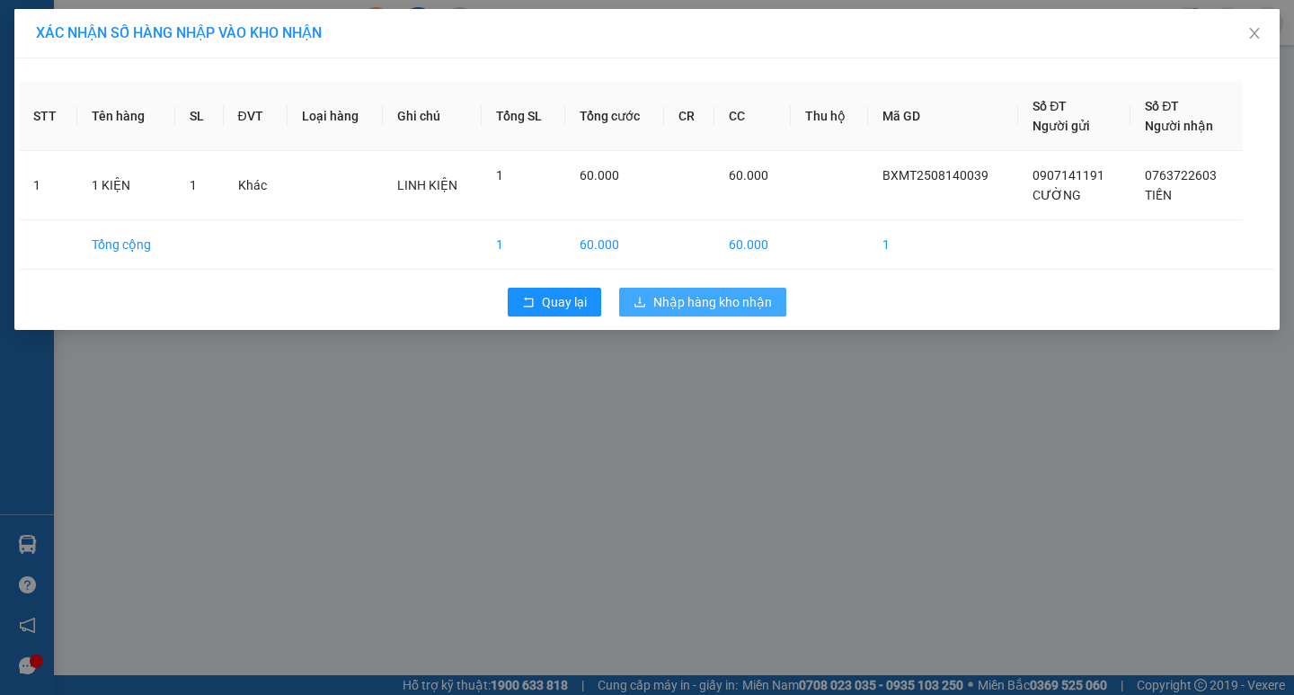
click at [687, 304] on span "Nhập hàng kho nhận" at bounding box center [712, 302] width 119 height 20
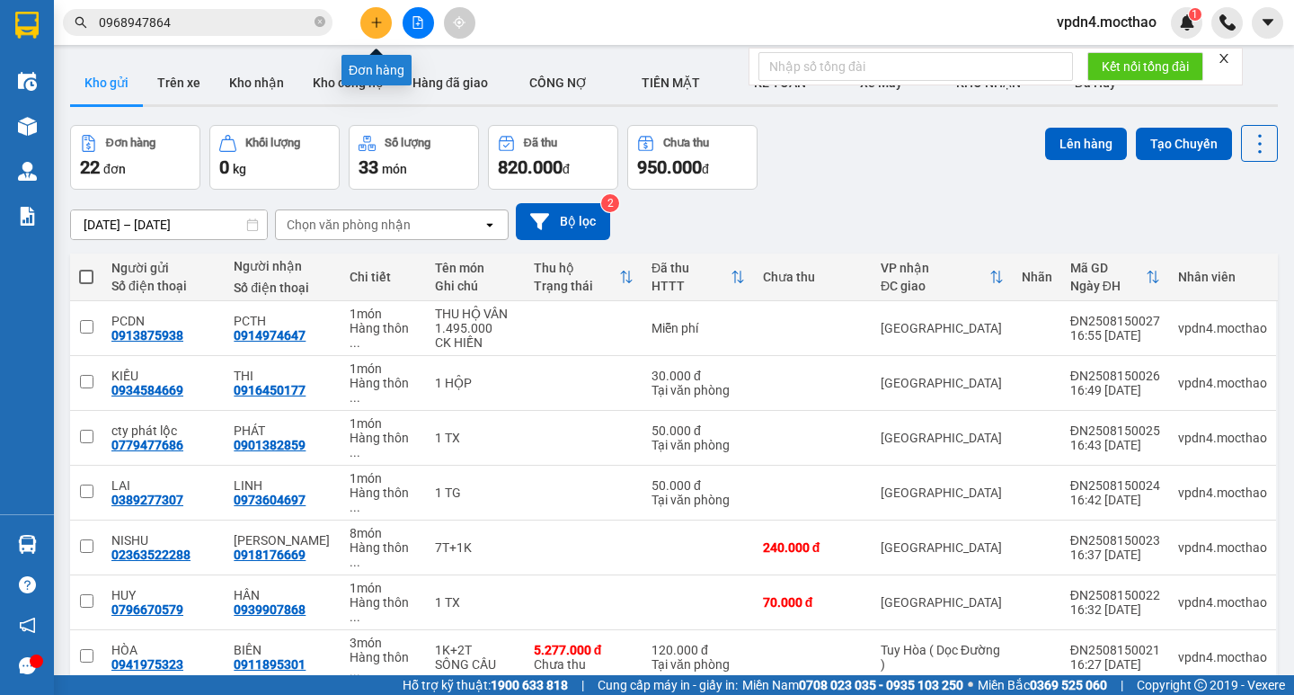
click at [364, 31] on button at bounding box center [375, 22] width 31 height 31
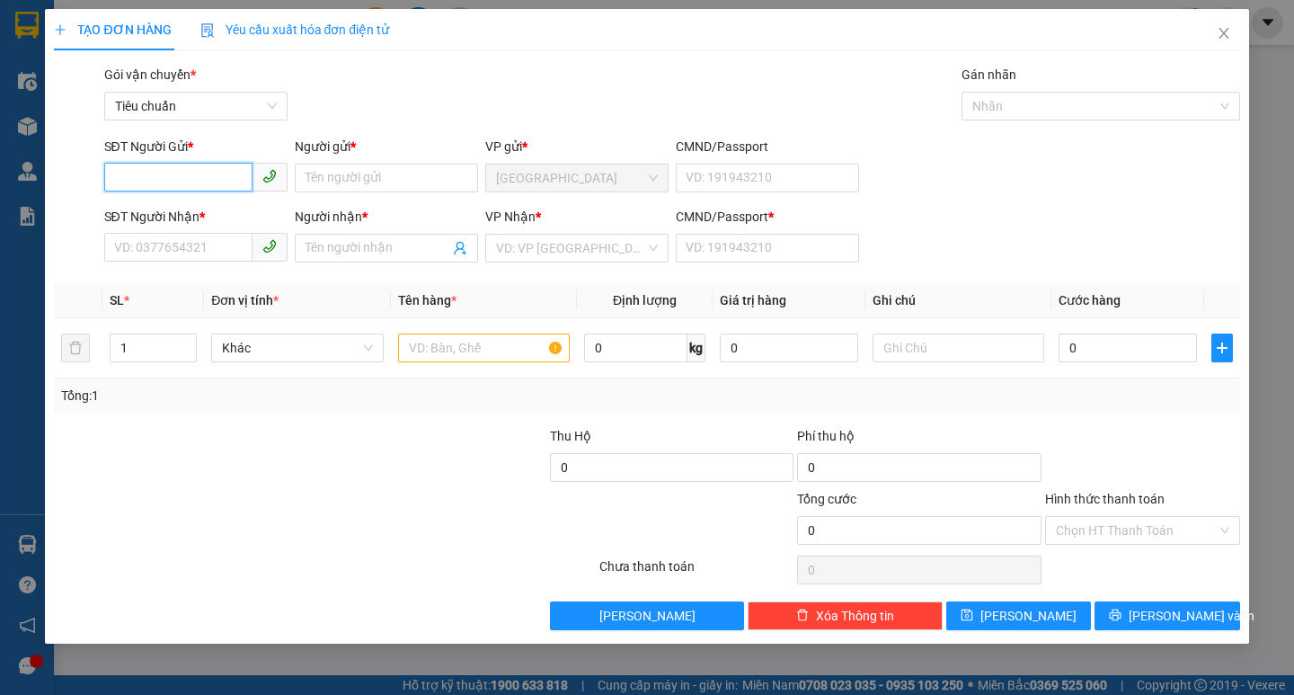
click at [219, 166] on input "SĐT Người Gửi *" at bounding box center [178, 177] width 148 height 29
click at [350, 178] on input "Người gửi *" at bounding box center [386, 178] width 183 height 29
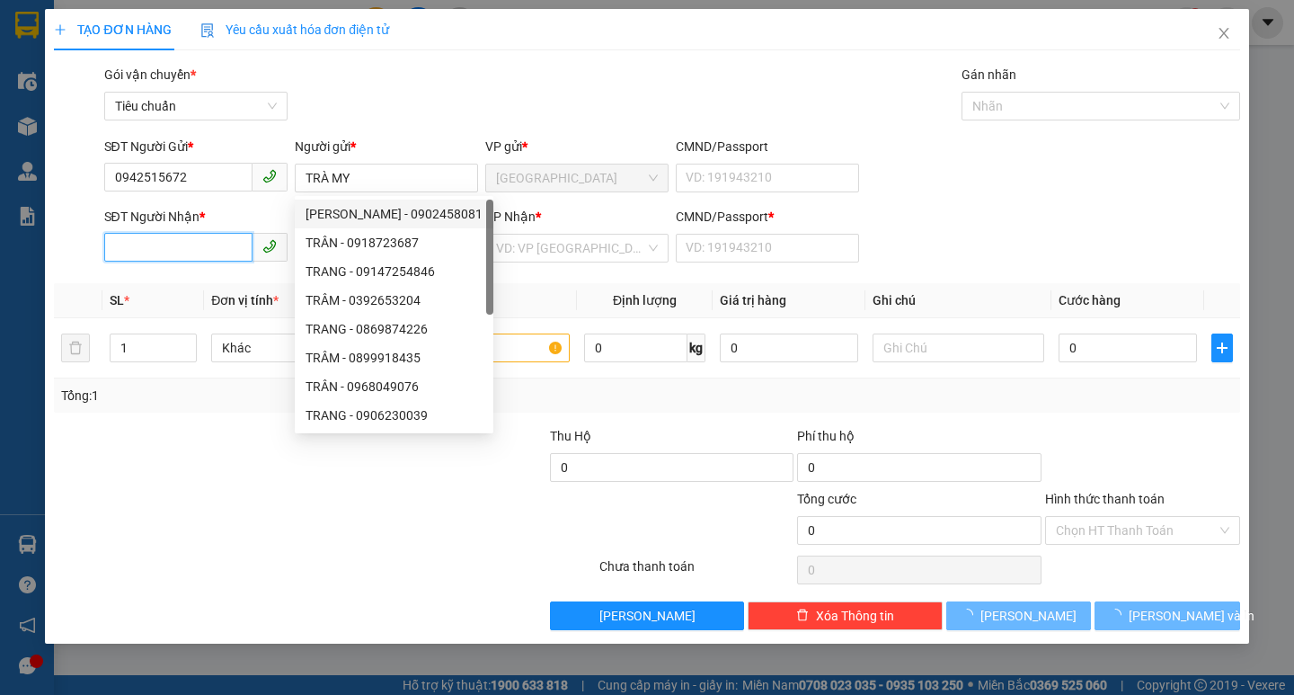
click at [208, 251] on input "SĐT Người Nhận *" at bounding box center [178, 247] width 148 height 29
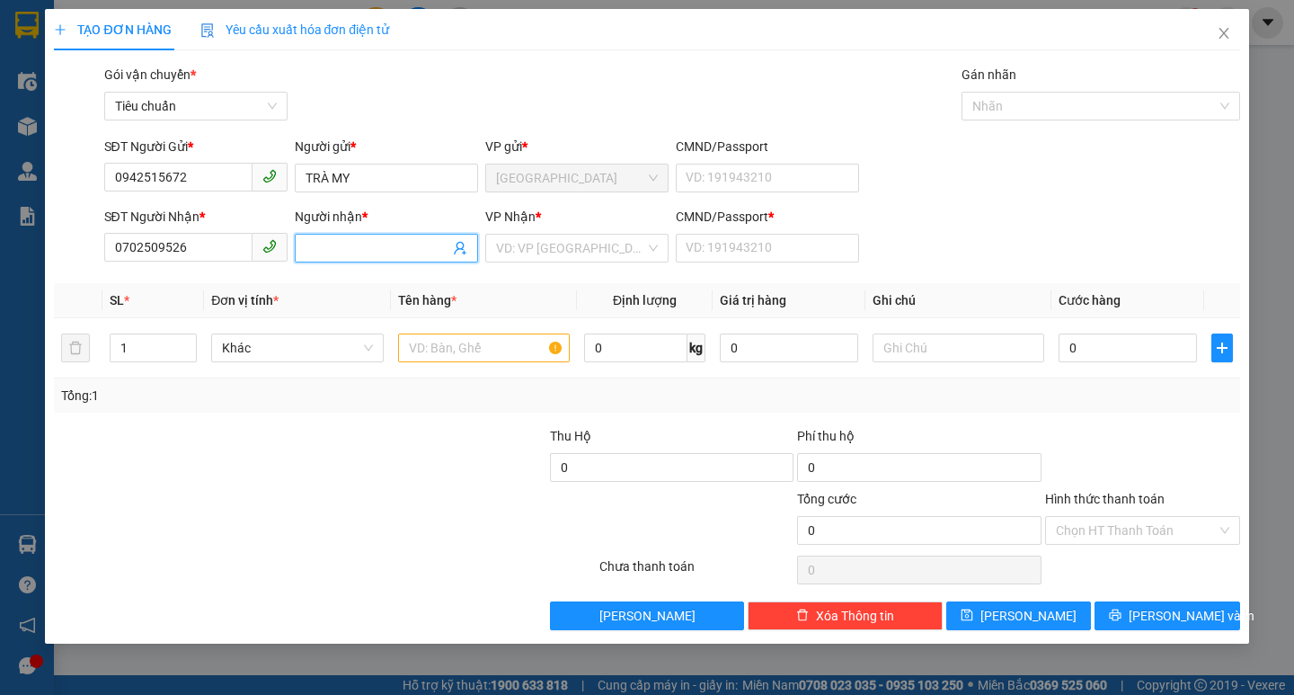
click at [317, 254] on input "Người nhận *" at bounding box center [378, 248] width 144 height 20
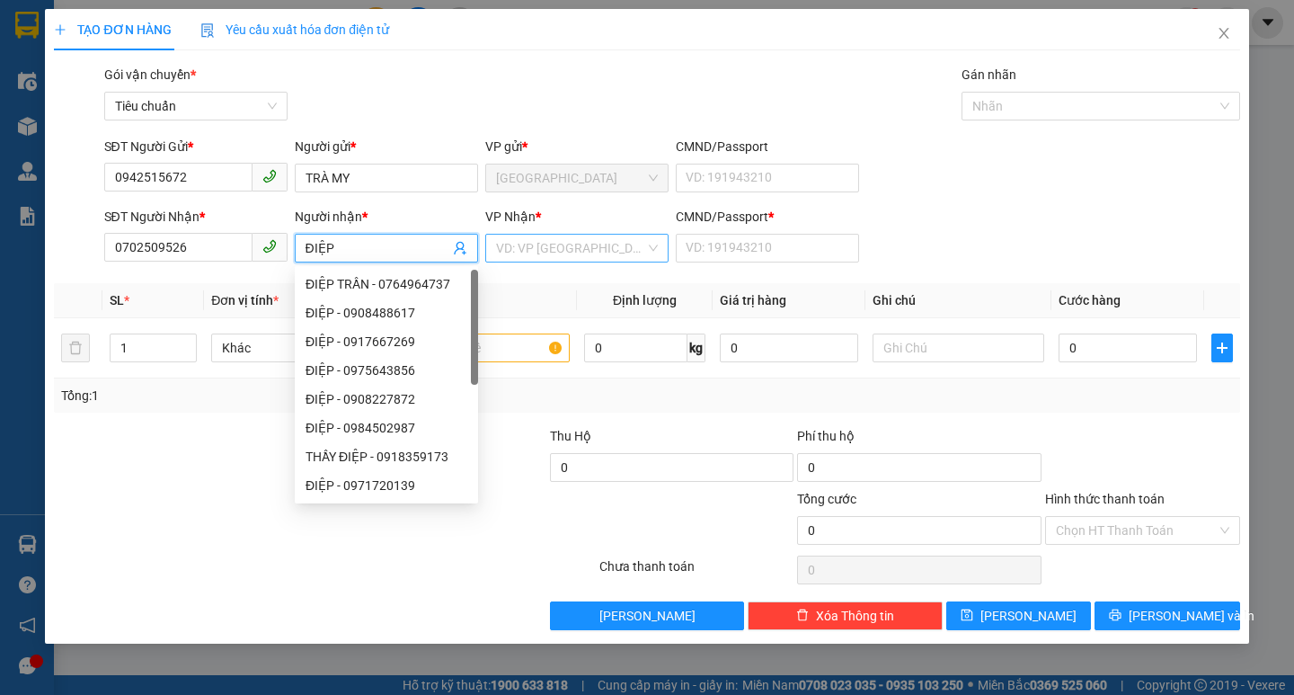
type input "ĐIỆP"
click at [564, 254] on input "search" at bounding box center [570, 248] width 149 height 27
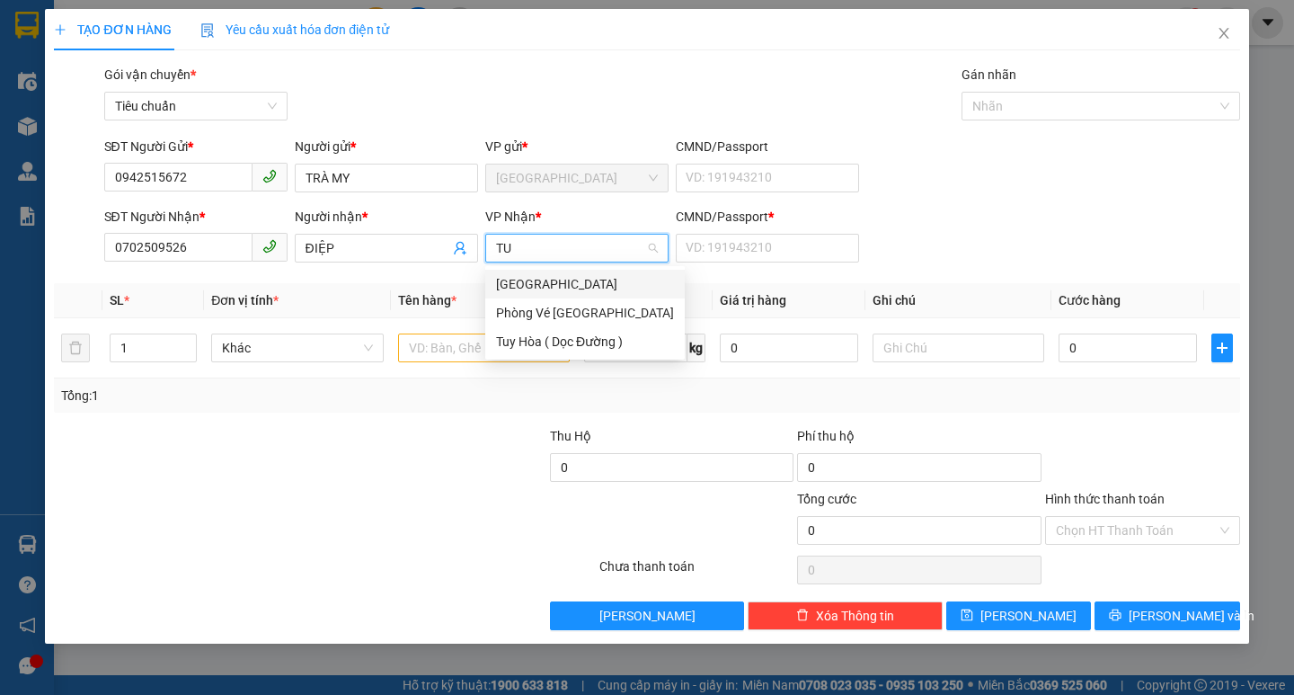
type input "TUY"
click at [545, 278] on div "[GEOGRAPHIC_DATA]" at bounding box center [585, 284] width 178 height 20
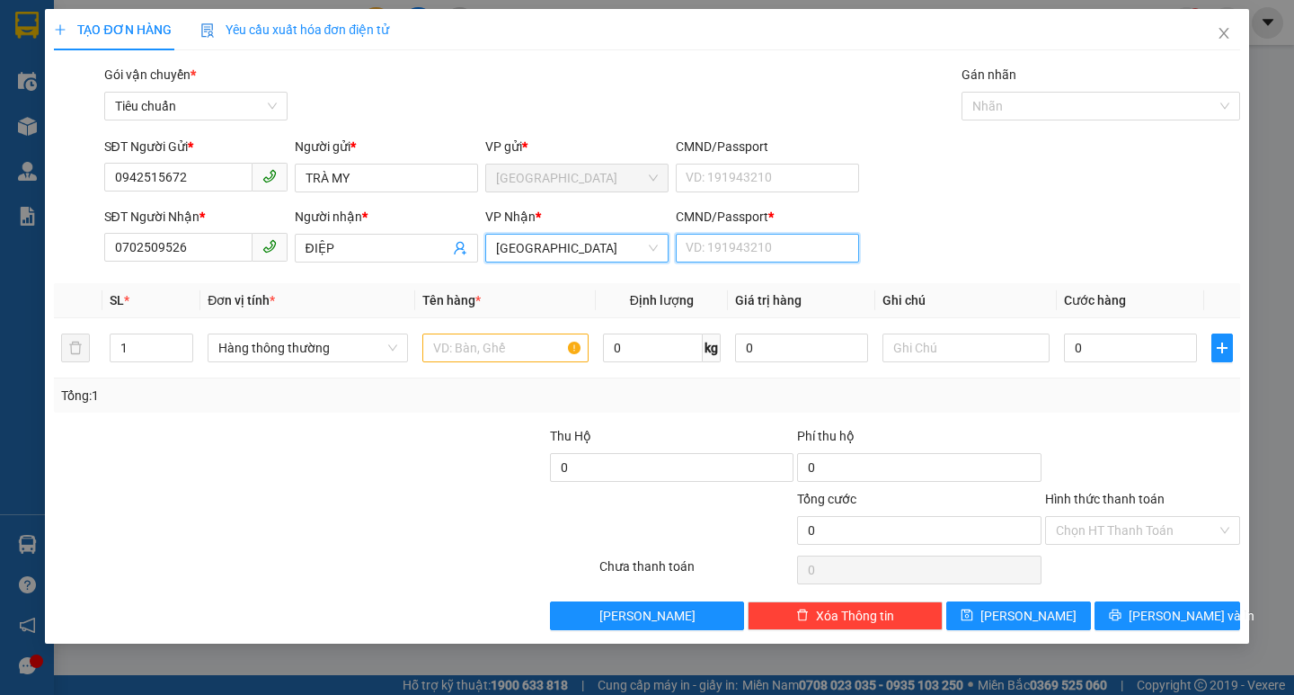
click at [703, 243] on input "CMND/Passport *" at bounding box center [767, 248] width 183 height 29
type input "0"
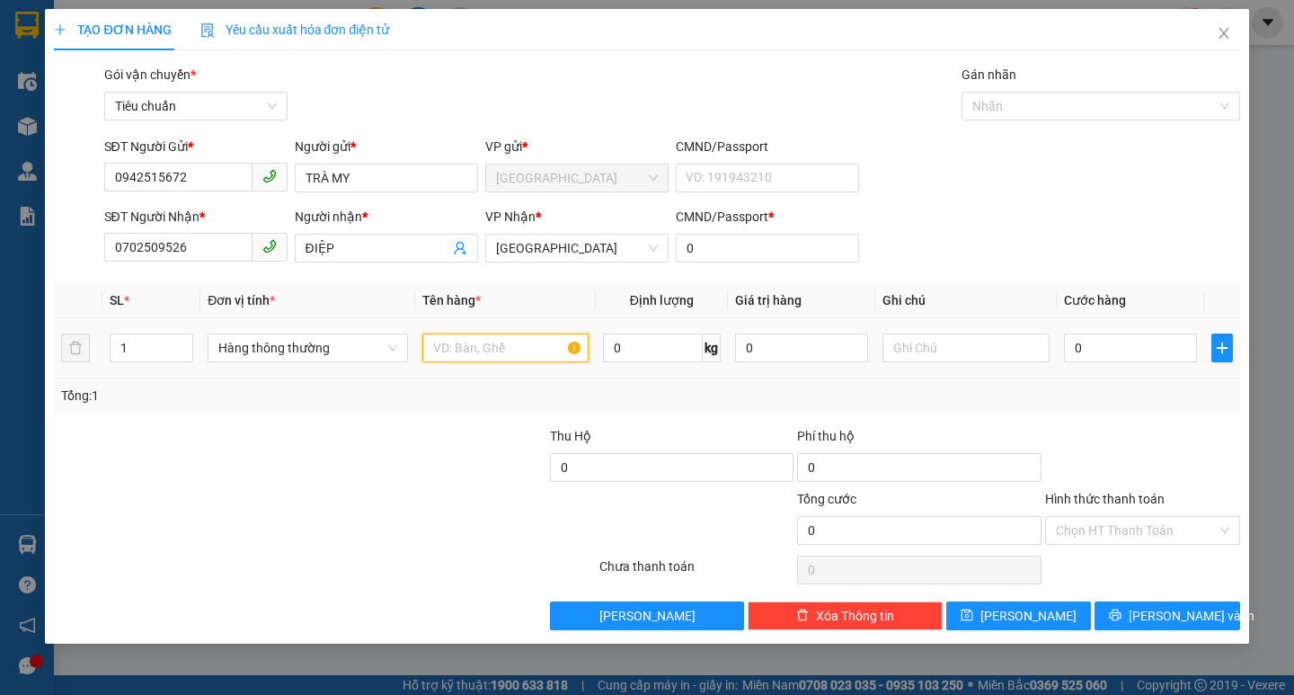
click at [500, 343] on input "text" at bounding box center [505, 347] width 166 height 29
type input "1 BÌ THƯ"
click at [1129, 342] on input "0" at bounding box center [1131, 347] width 134 height 29
type input "2"
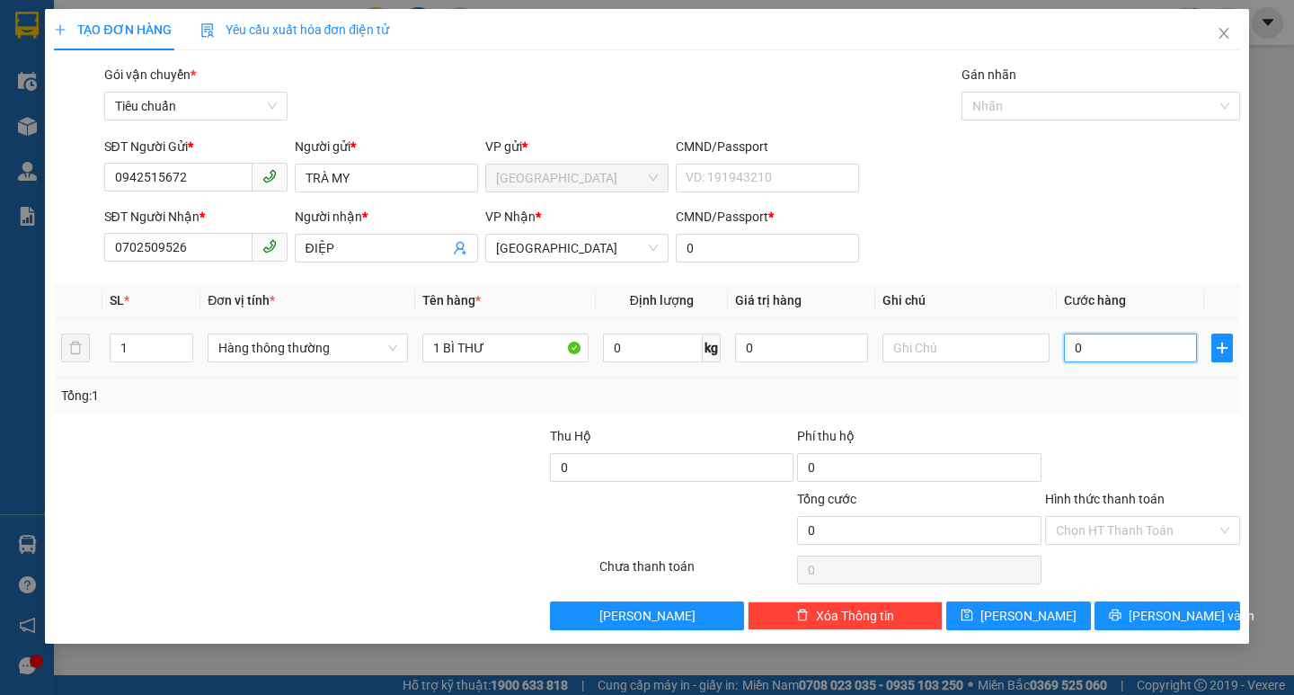
type input "2"
type input "20"
type input "20.000"
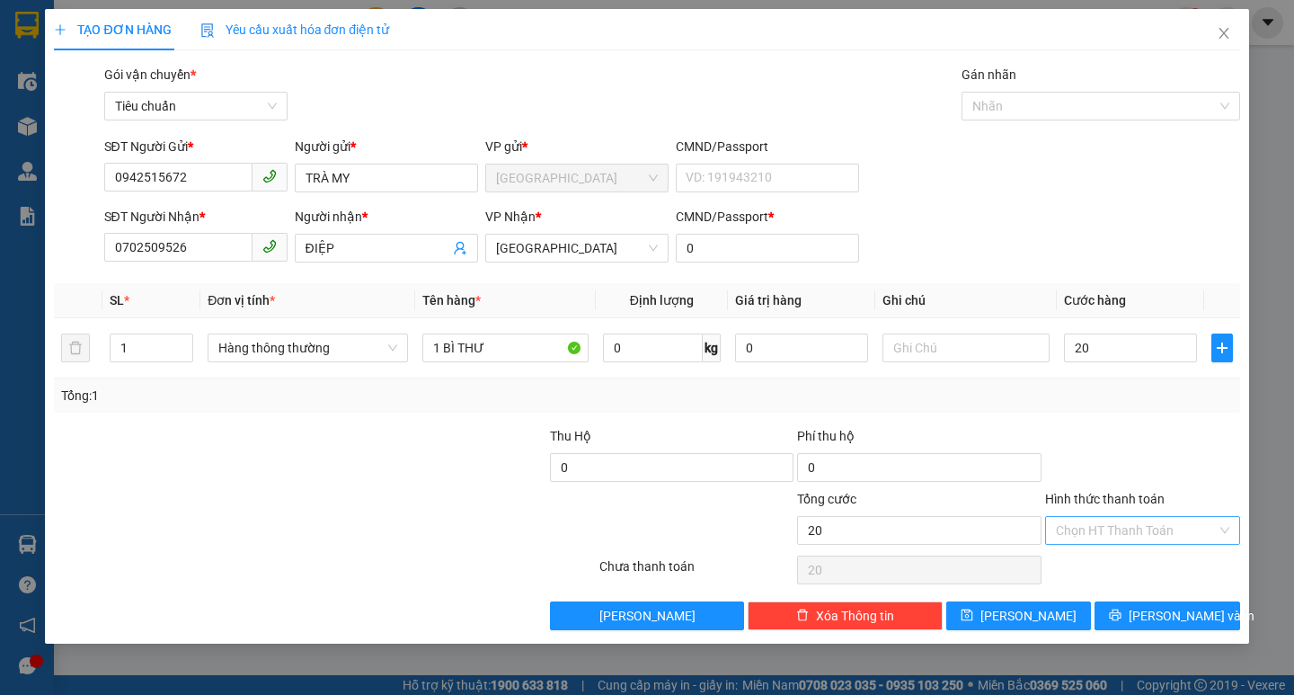
type input "20.000"
click at [1105, 530] on input "Hình thức thanh toán" at bounding box center [1136, 530] width 161 height 27
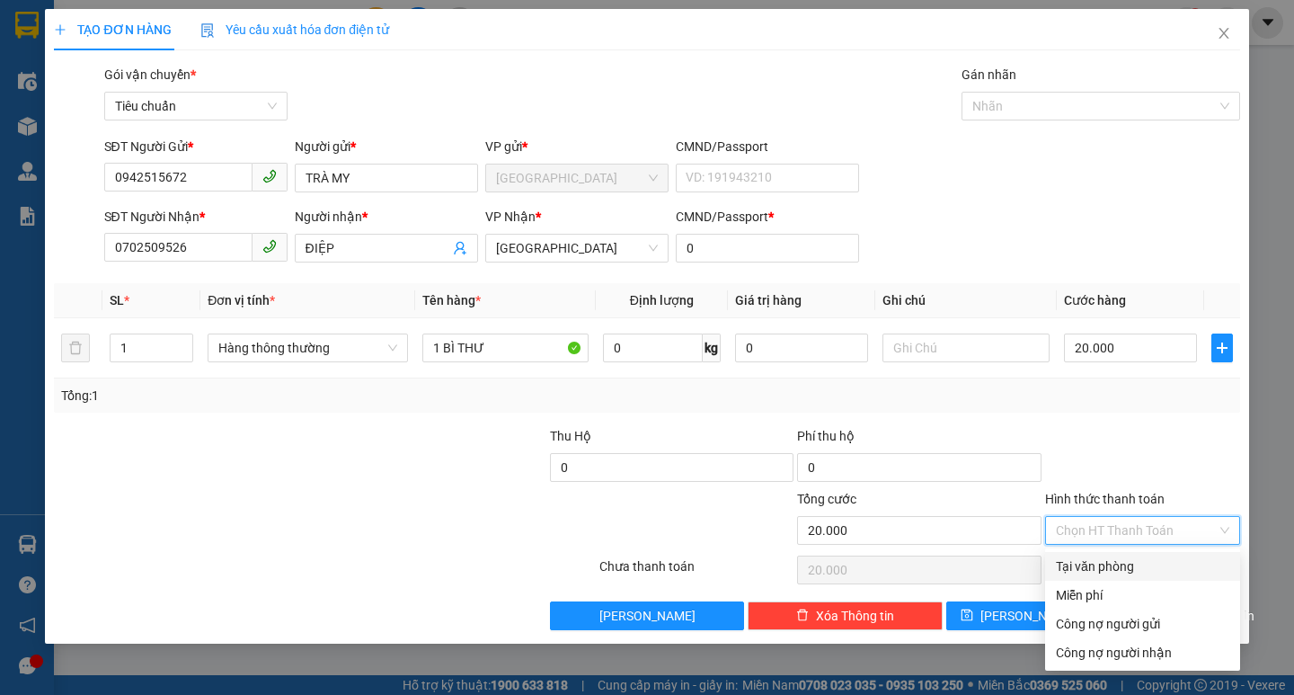
click at [1136, 561] on div "Tại văn phòng" at bounding box center [1142, 566] width 173 height 20
type input "0"
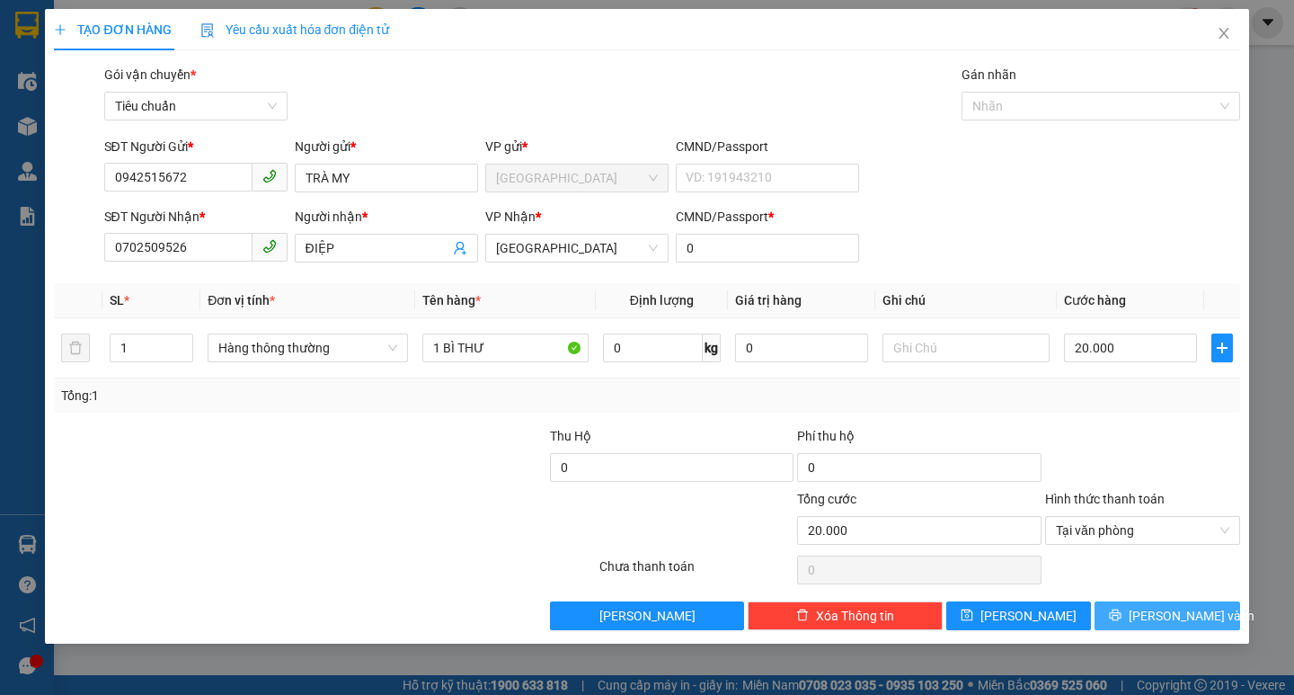
click at [1178, 618] on span "[PERSON_NAME] và In" at bounding box center [1192, 616] width 126 height 20
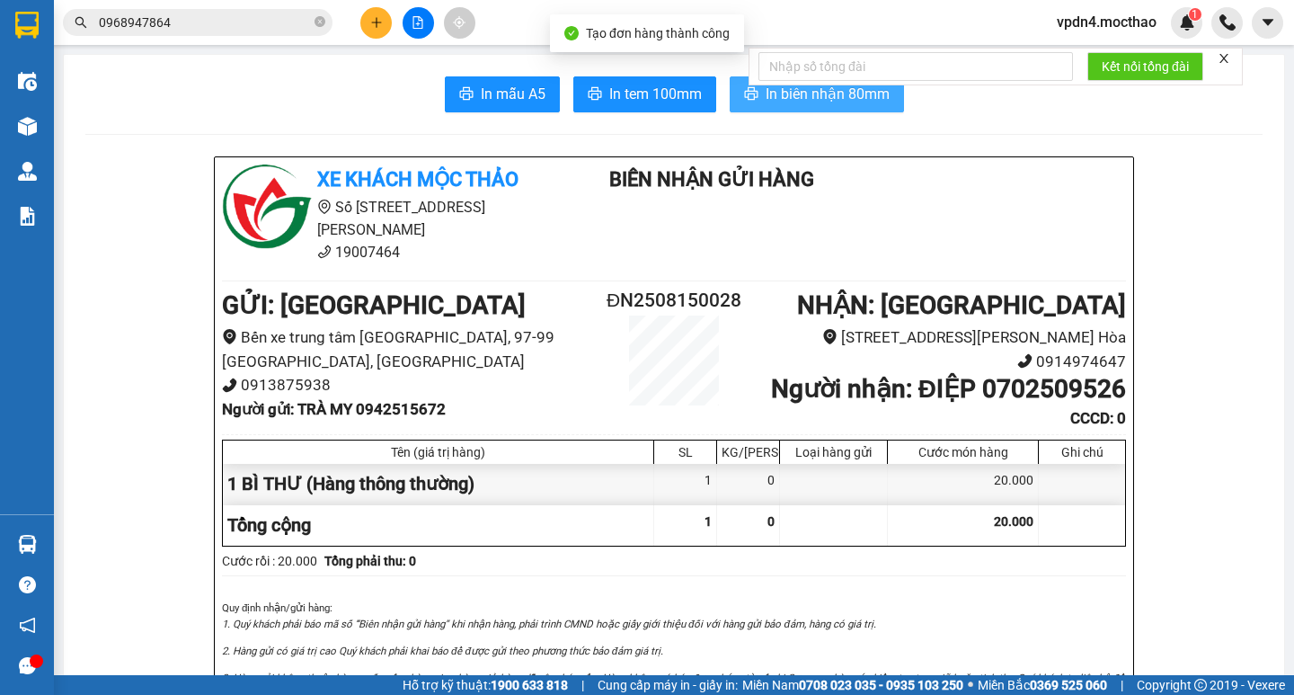
click at [808, 102] on span "In biên nhận 80mm" at bounding box center [828, 94] width 124 height 22
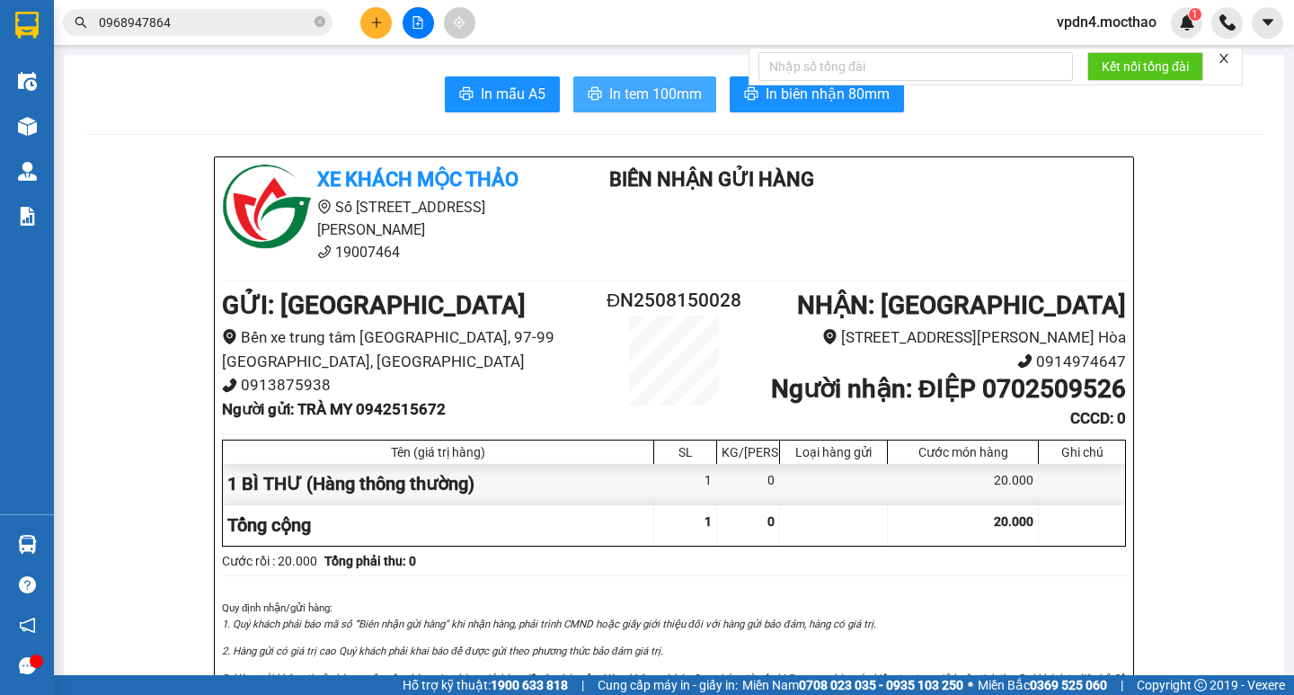
click at [617, 104] on span "In tem 100mm" at bounding box center [655, 94] width 93 height 22
click at [388, 24] on button at bounding box center [375, 22] width 31 height 31
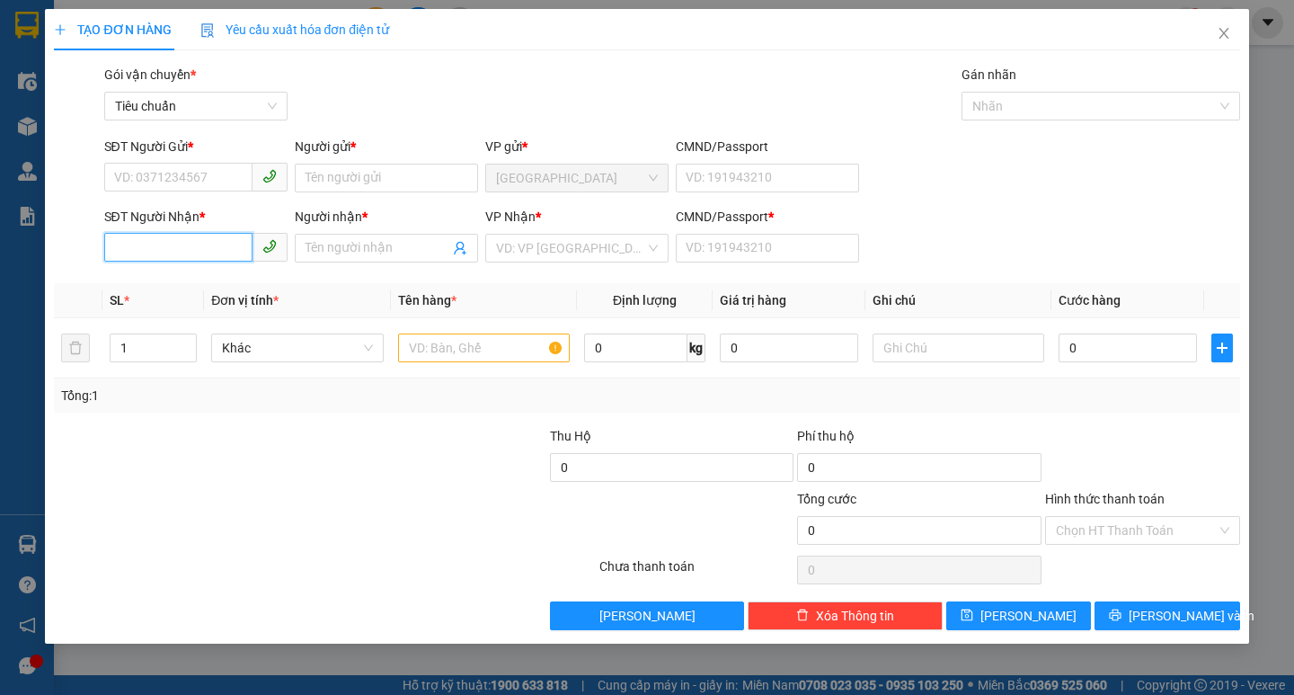
click at [208, 235] on input "SĐT Người Nhận *" at bounding box center [178, 247] width 148 height 29
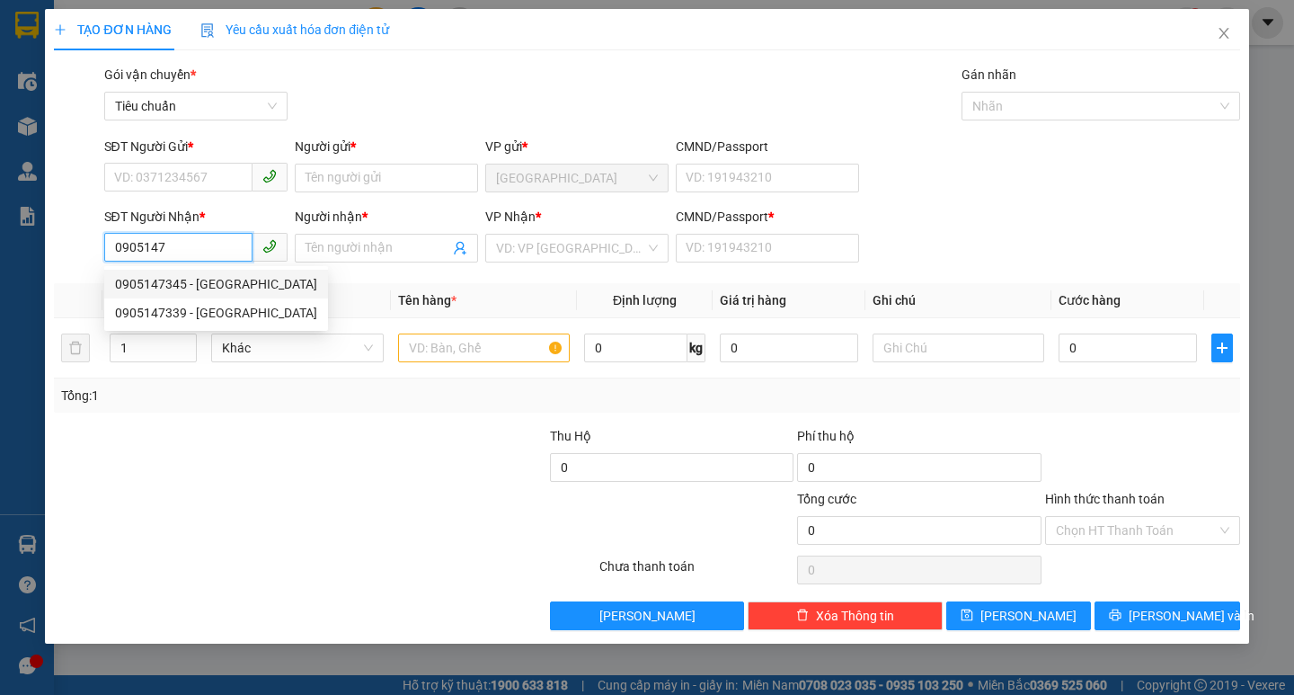
click at [186, 287] on div "0905147345 - NGỌC TÂN HƯƠNG" at bounding box center [216, 284] width 202 height 20
type input "0905147345"
type input "NGỌC TÂN HƯƠNG"
type input "0"
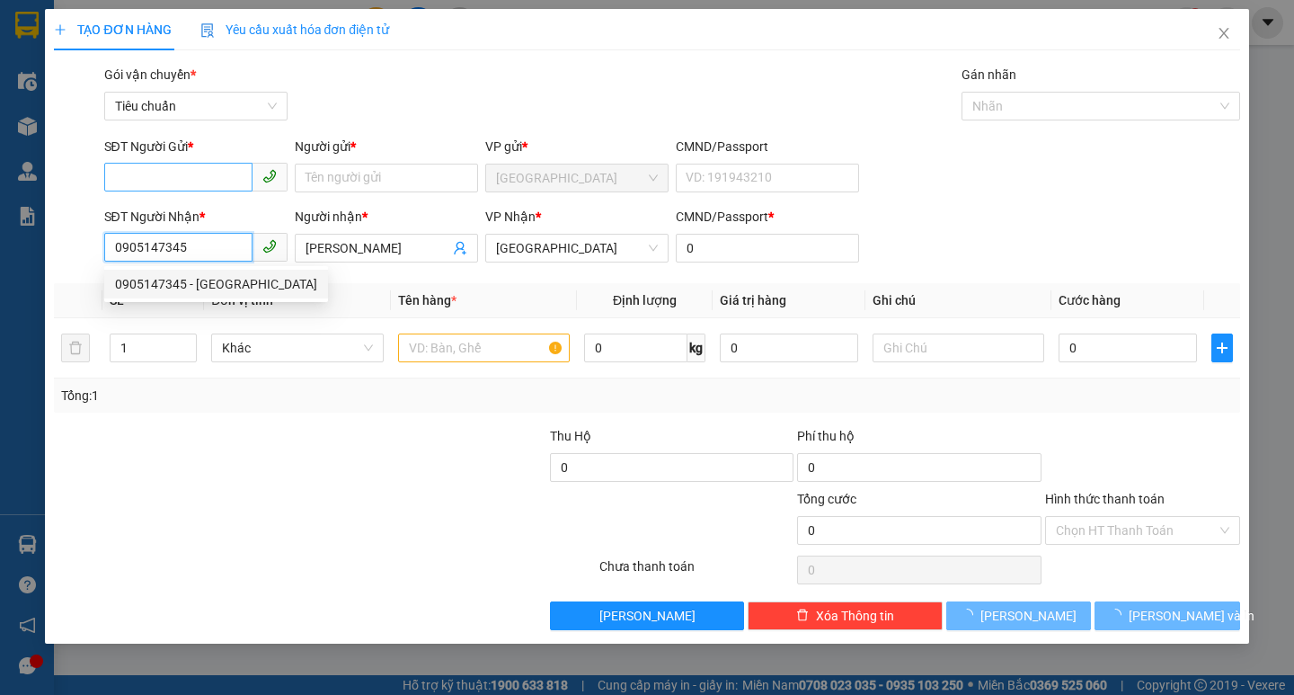
type input "50.000"
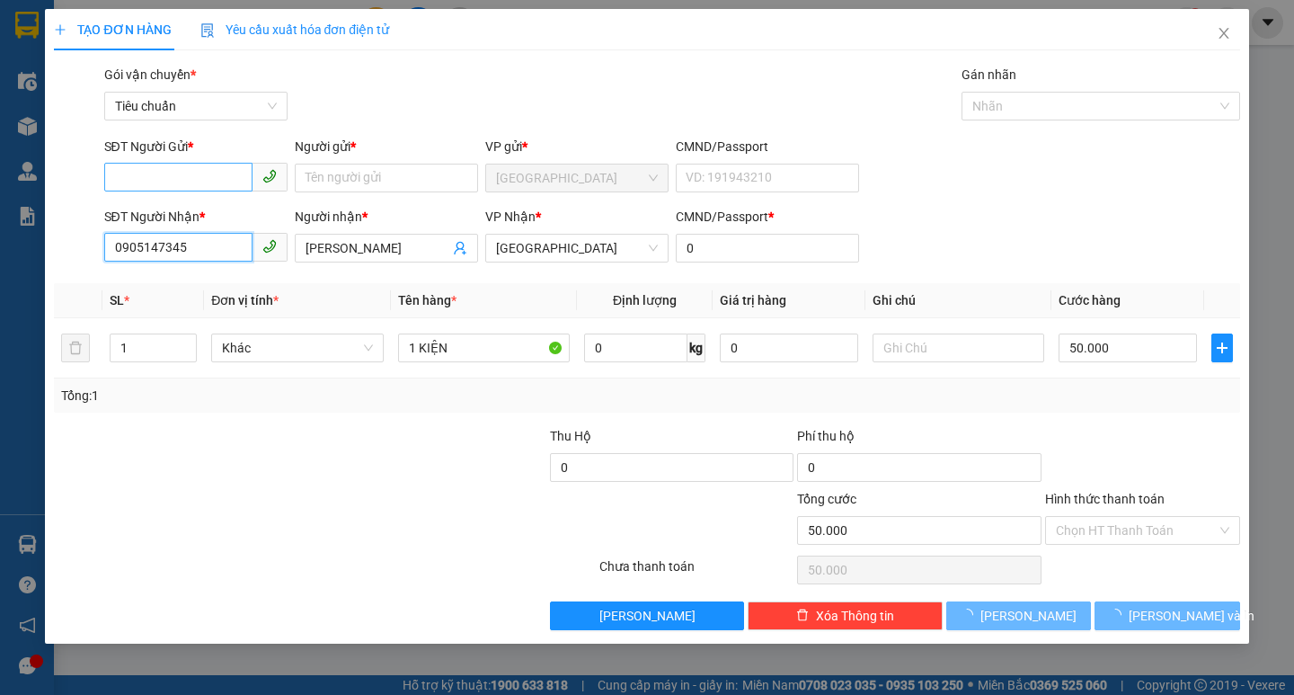
type input "0905147345"
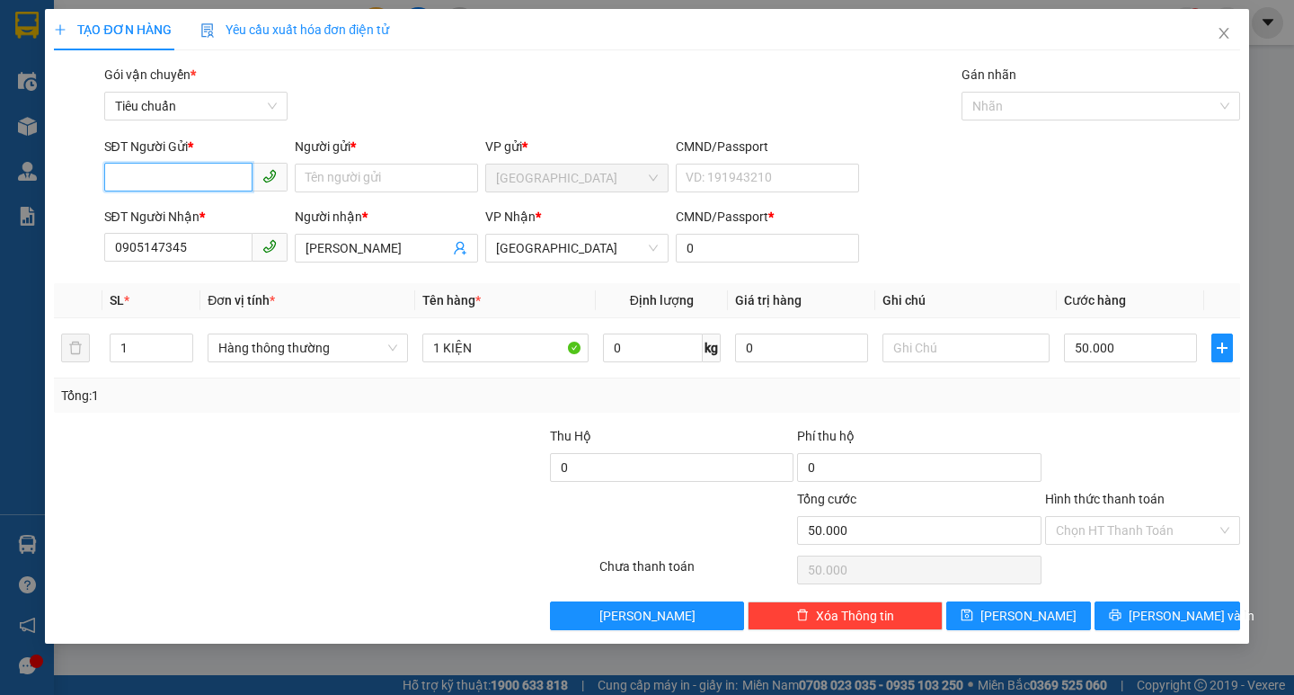
click at [213, 176] on input "SĐT Người Gửi *" at bounding box center [178, 177] width 148 height 29
click at [231, 208] on div "0971415282 - MAI" at bounding box center [196, 214] width 162 height 20
type input "0971415282"
type input "MAI"
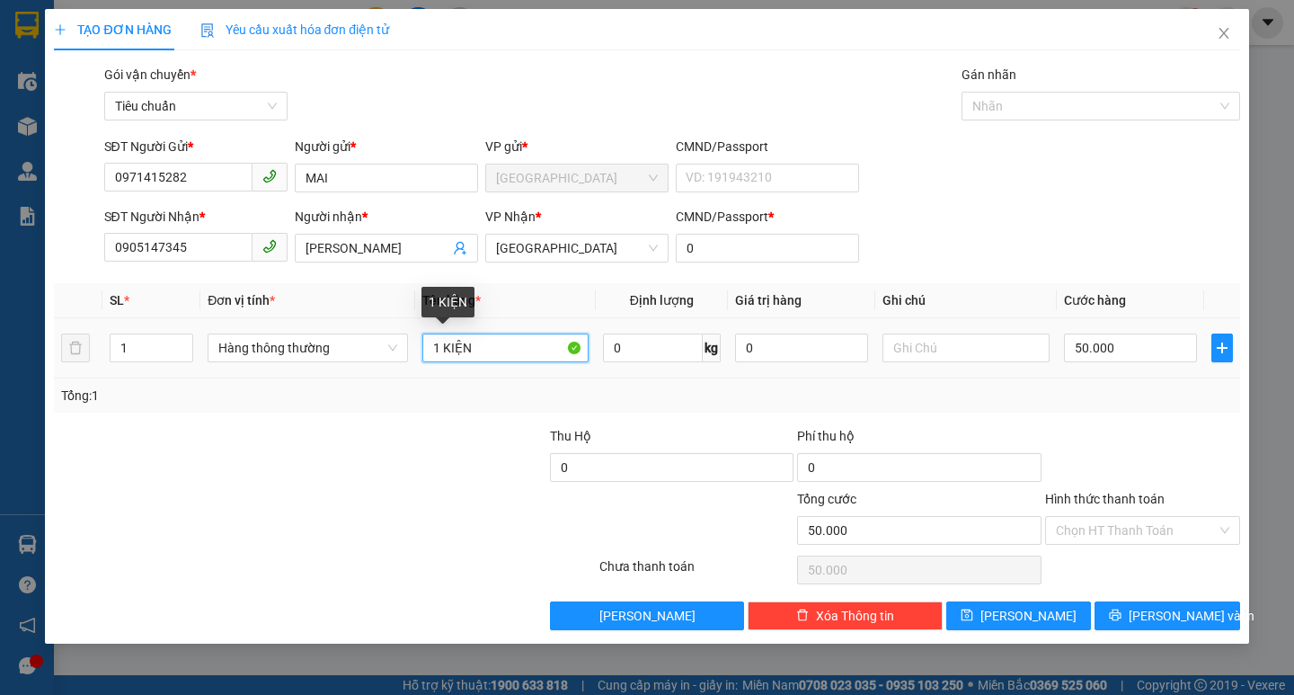
click at [480, 349] on input "1 KIỆN" at bounding box center [505, 347] width 166 height 29
type input "1 TG"
click at [1141, 359] on input "50.000" at bounding box center [1131, 347] width 134 height 29
type input "4"
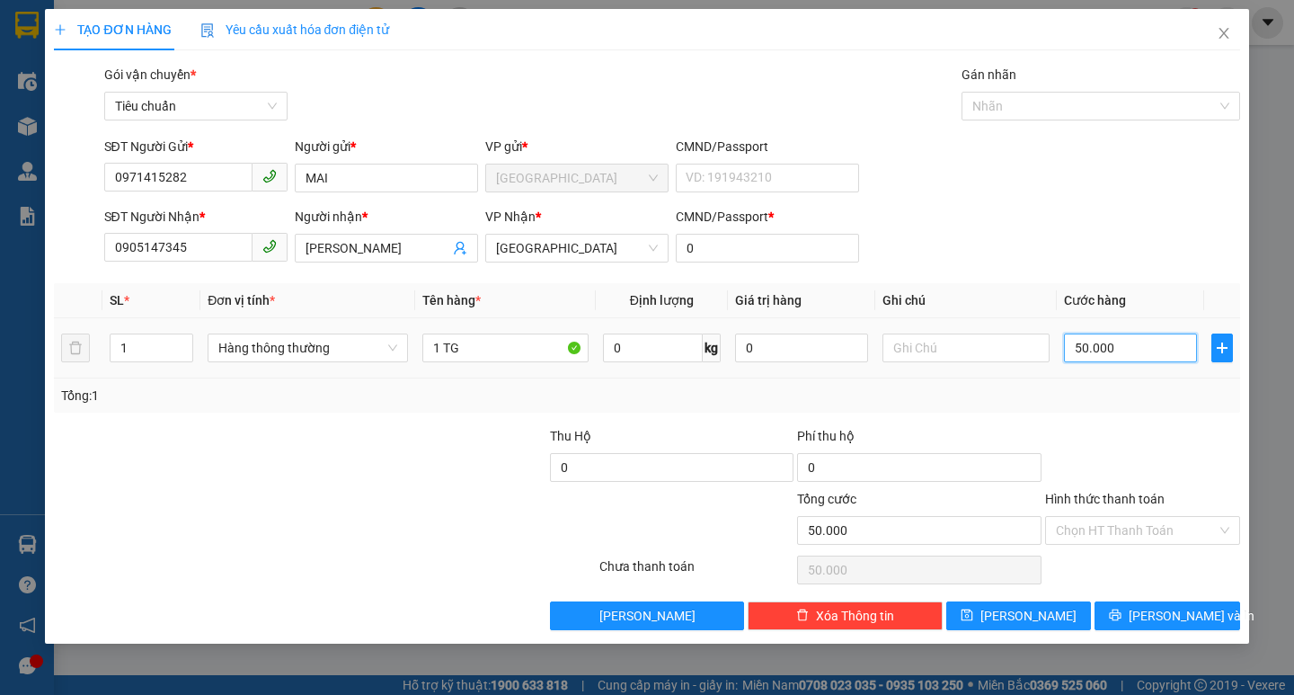
type input "4"
type input "40"
type input "40.000"
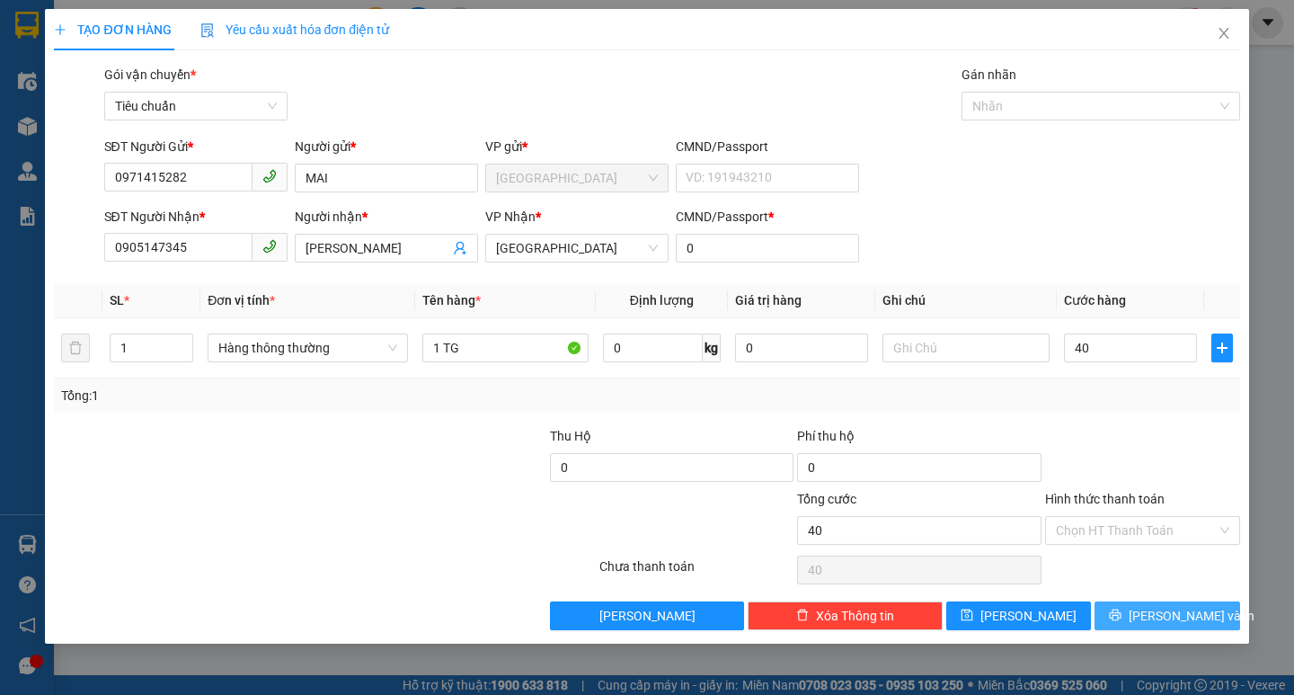
type input "40.000"
click at [1162, 614] on span "[PERSON_NAME] và In" at bounding box center [1192, 616] width 126 height 20
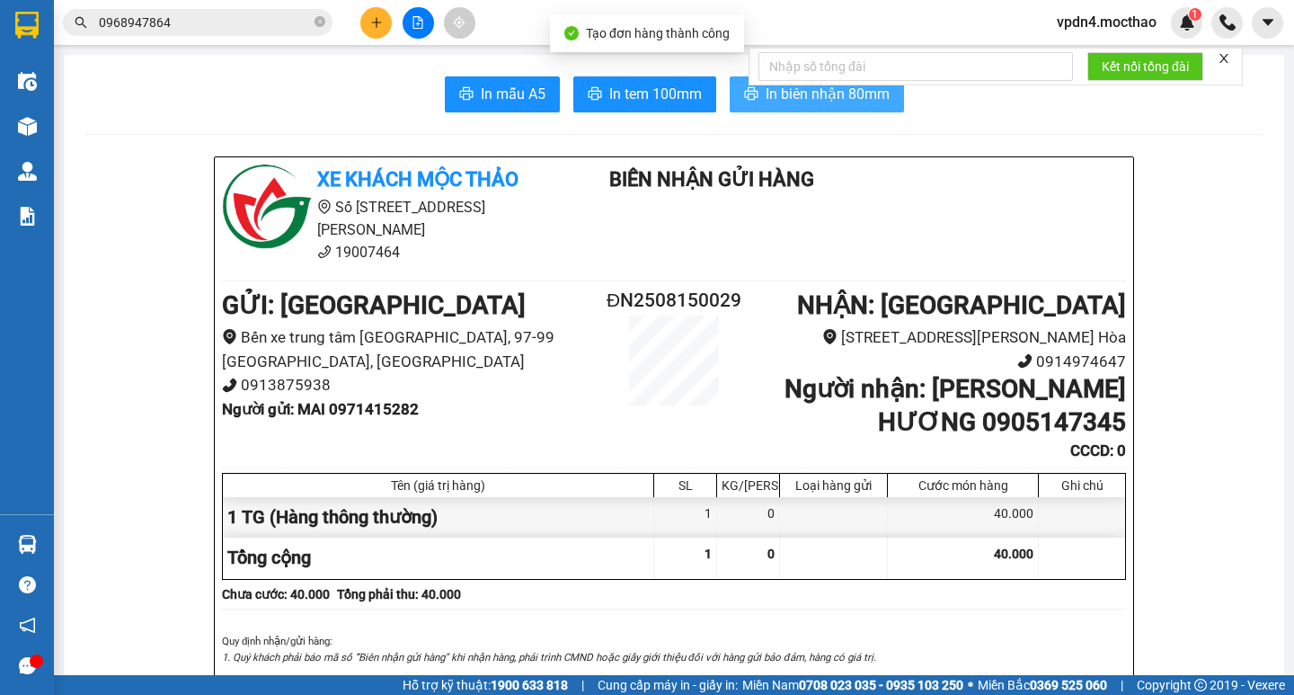
click at [817, 97] on span "In biên nhận 80mm" at bounding box center [828, 94] width 124 height 22
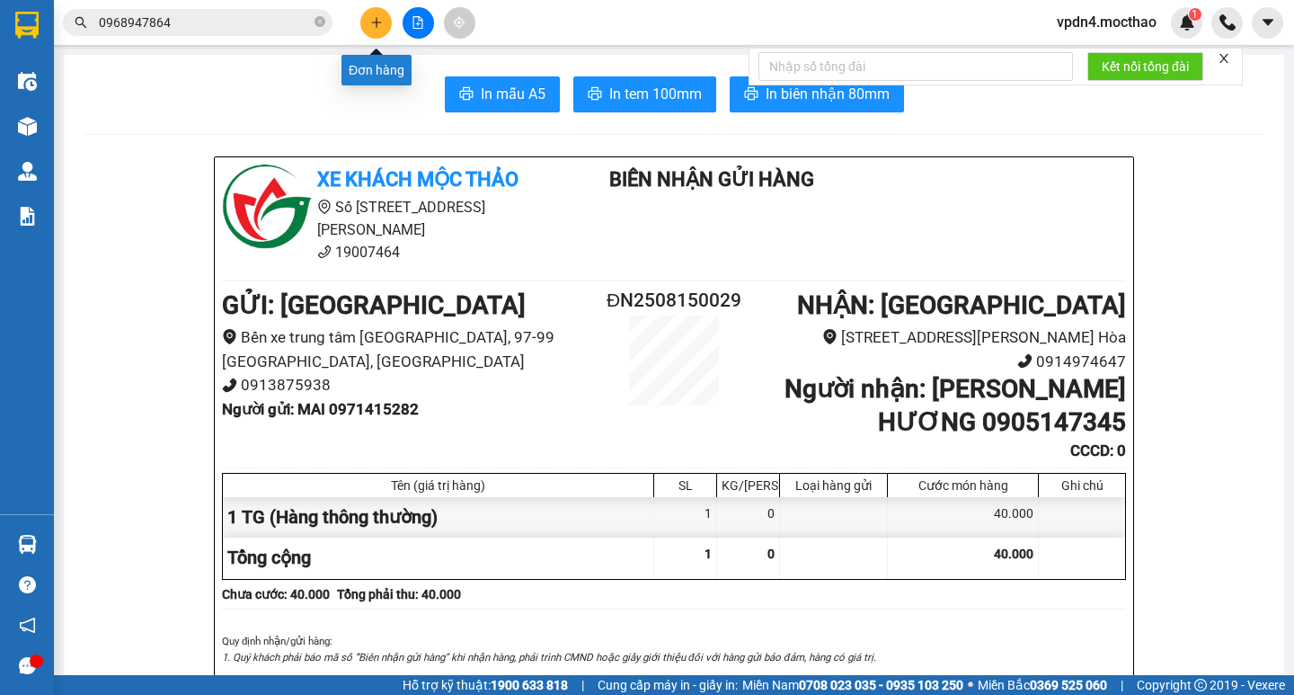
click at [382, 12] on button at bounding box center [375, 22] width 31 height 31
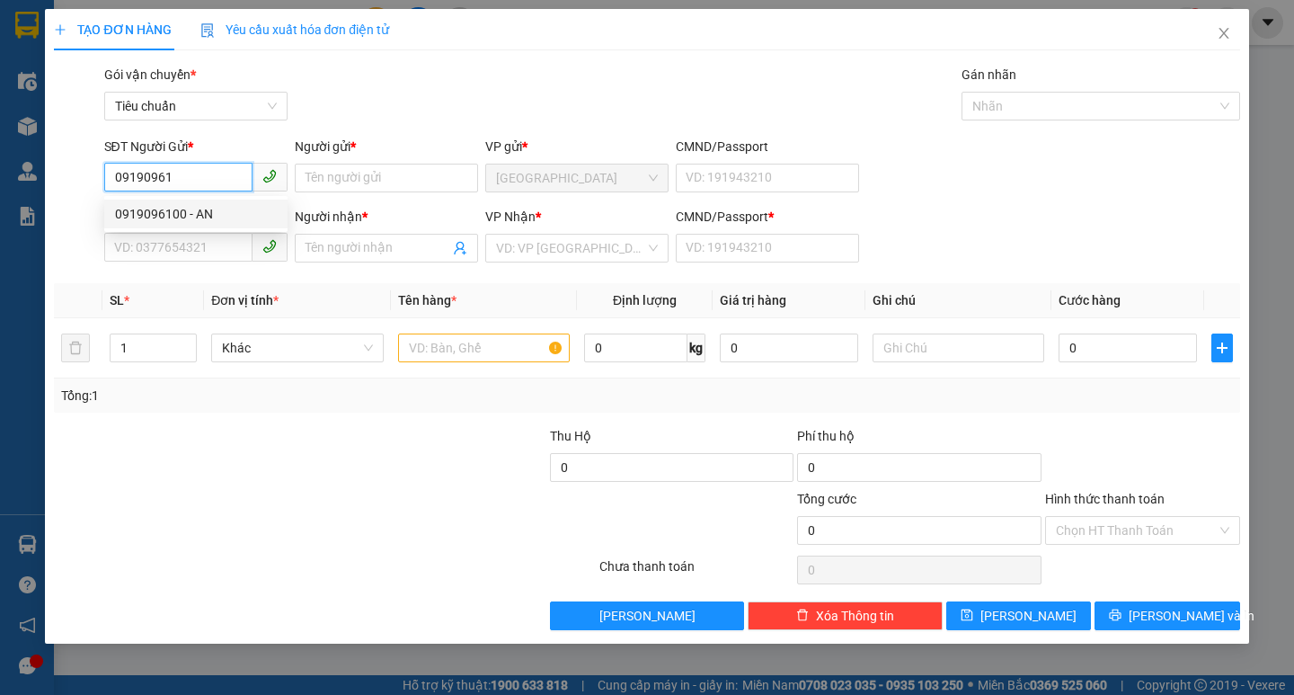
click at [214, 208] on div "0919096100 - AN" at bounding box center [196, 214] width 162 height 20
type input "0919096100"
type input "AN"
type input "0983441660"
type input "Thu Hà"
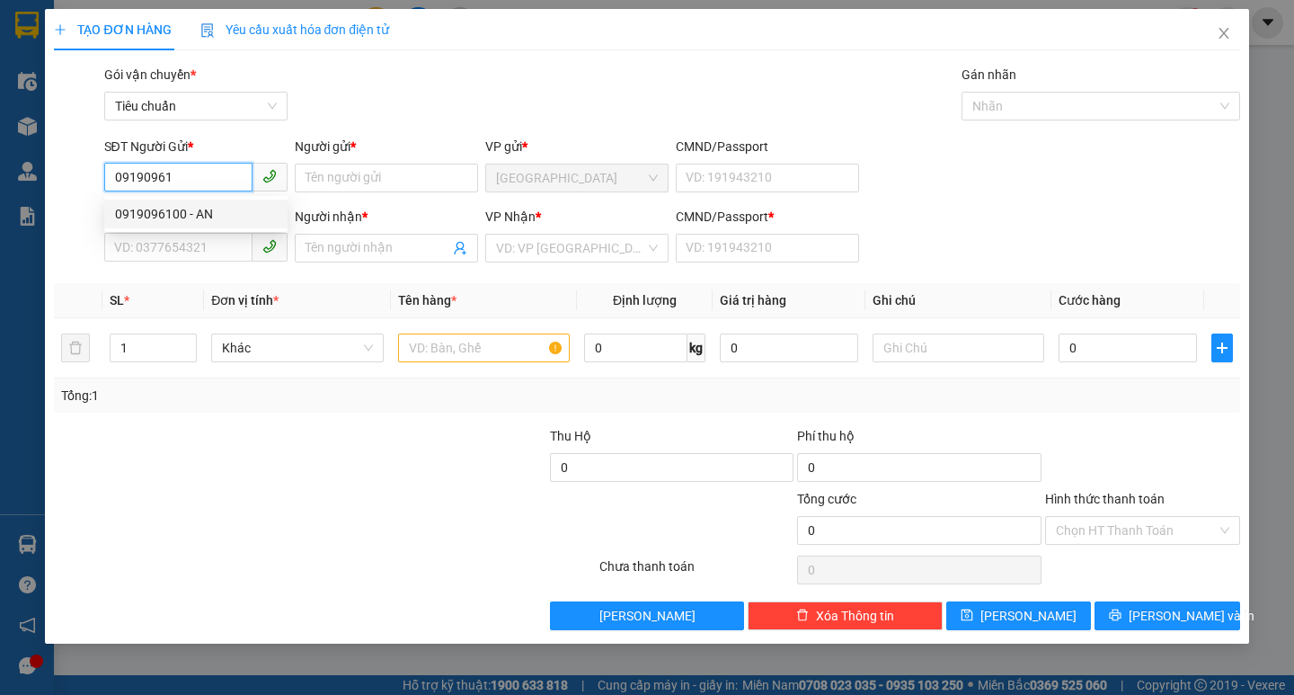
type input "0"
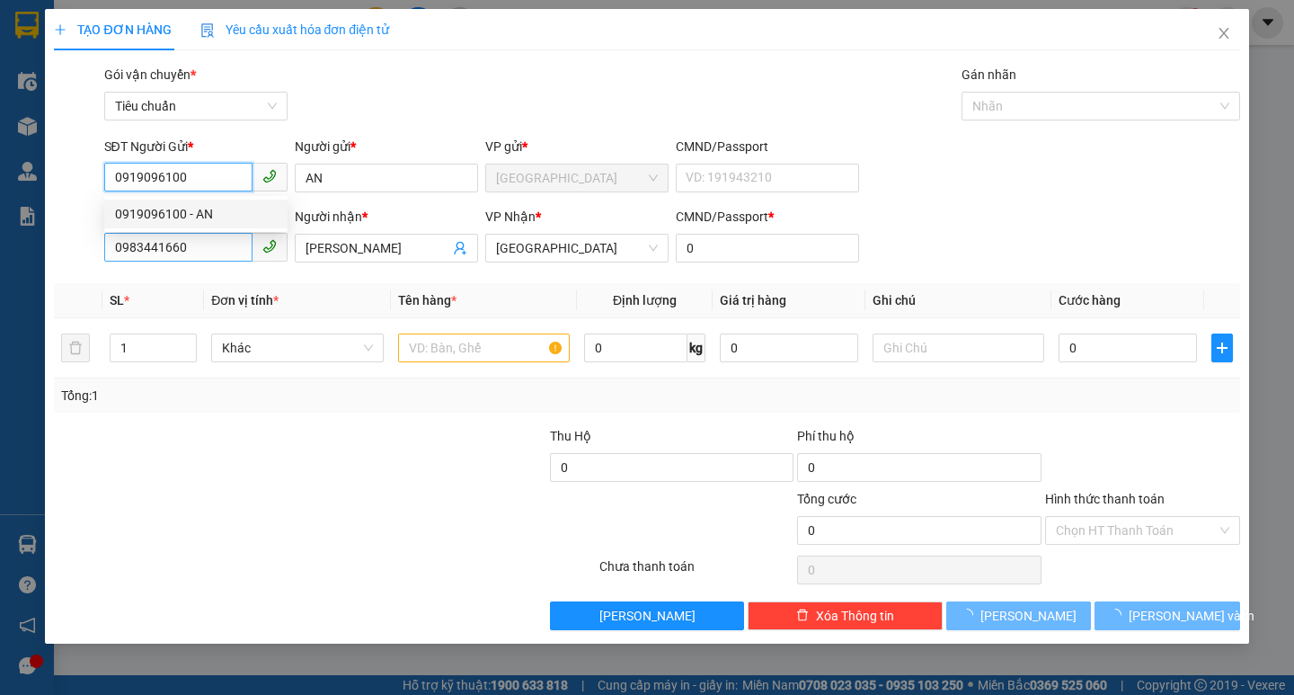
type input "120.000"
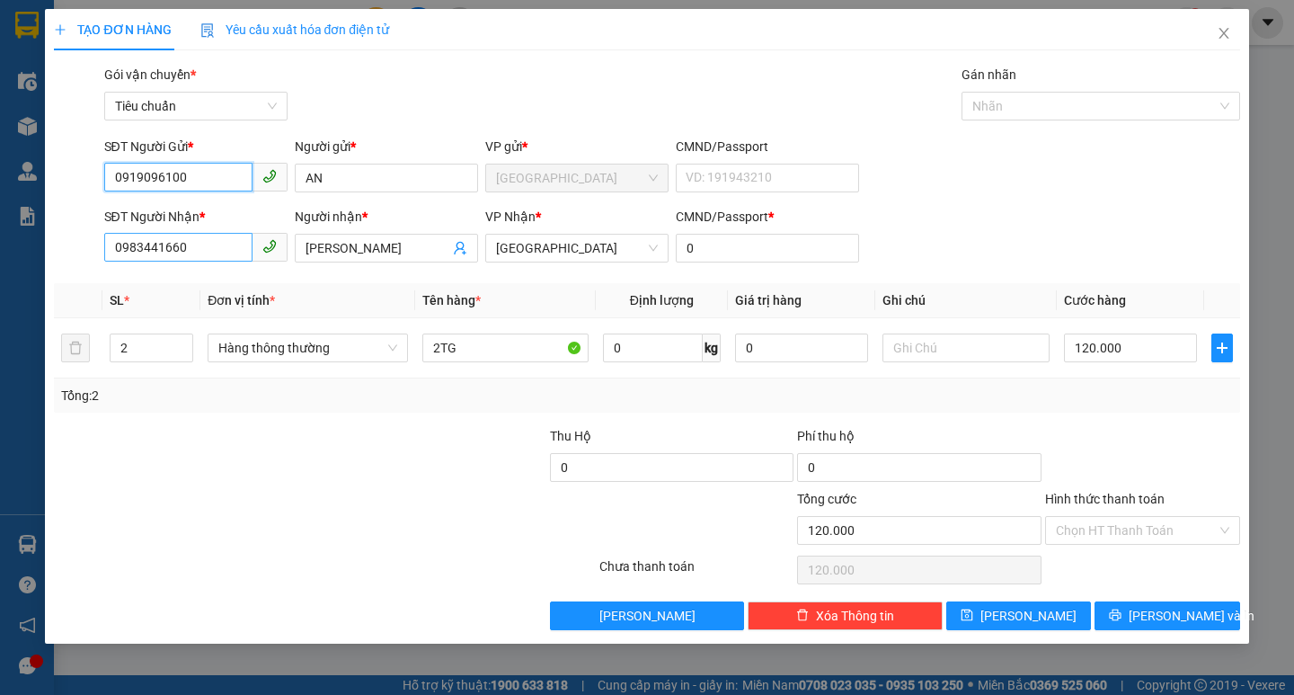
type input "0919096100"
click at [230, 235] on input "0983441660" at bounding box center [178, 247] width 148 height 29
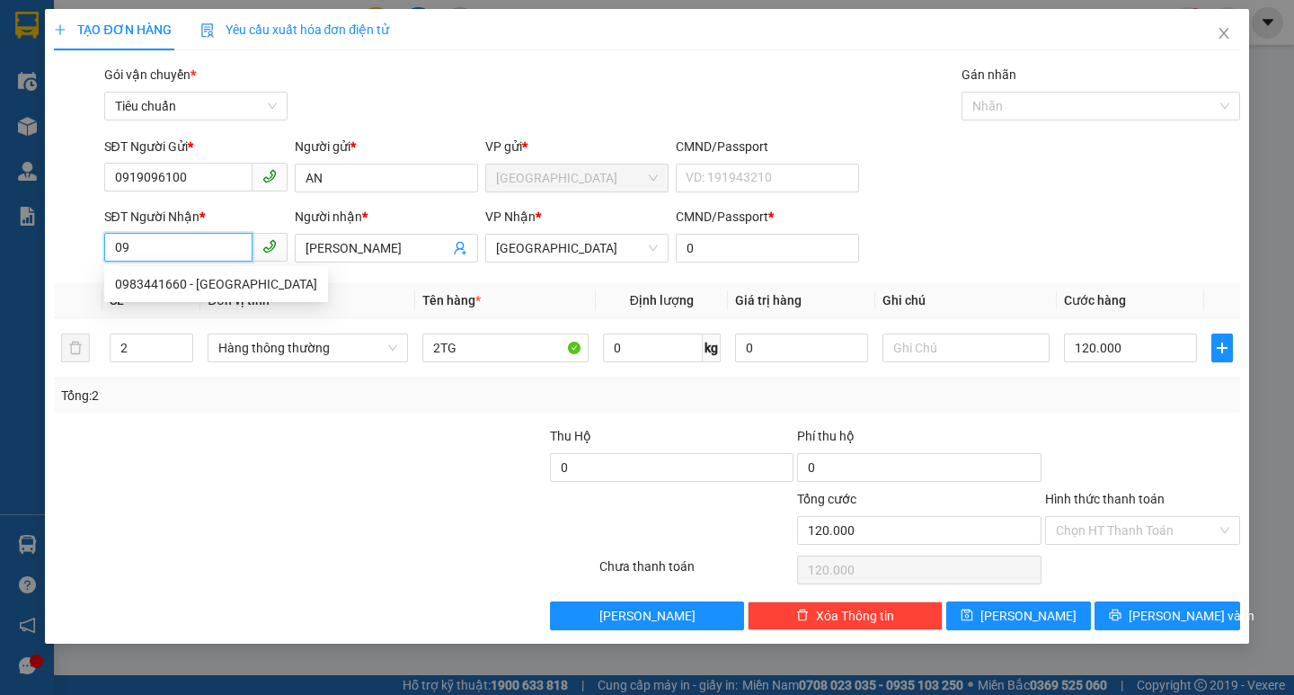
type input "0"
click at [208, 313] on div "0912416839 - HÒA BÌNH" at bounding box center [216, 313] width 202 height 20
type input "0912416839"
type input "HÒA BÌNH"
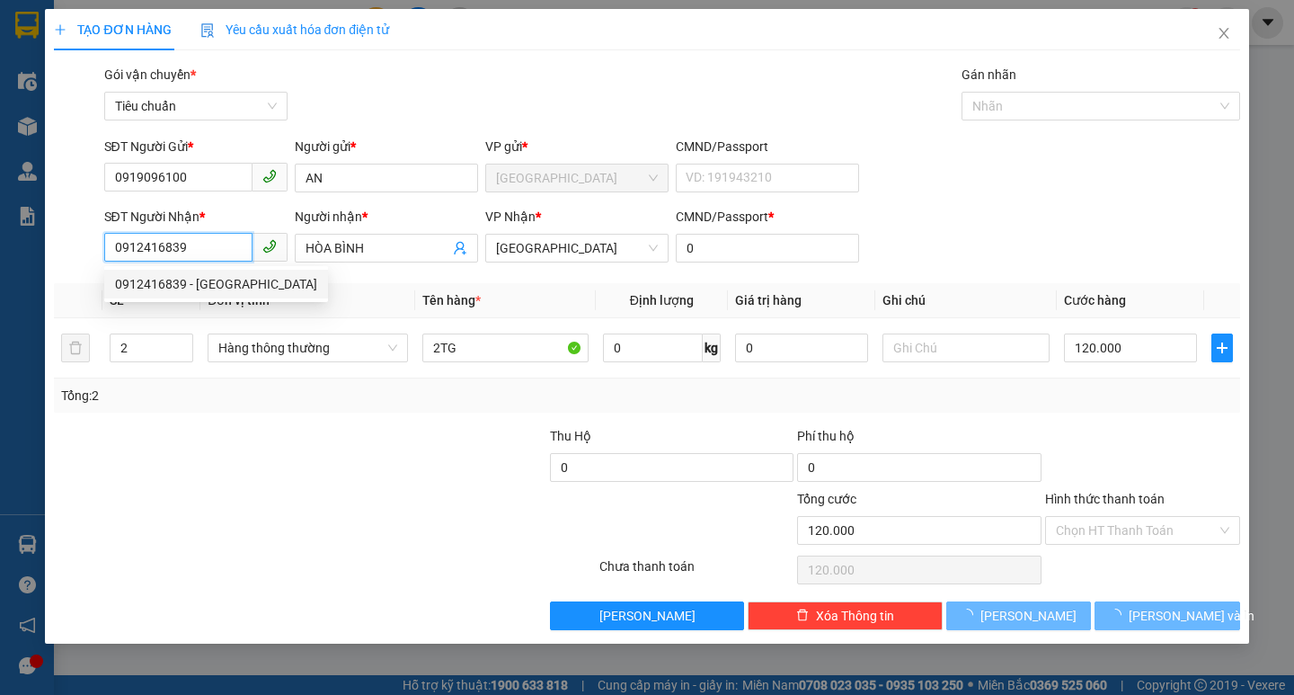
type input "60.000"
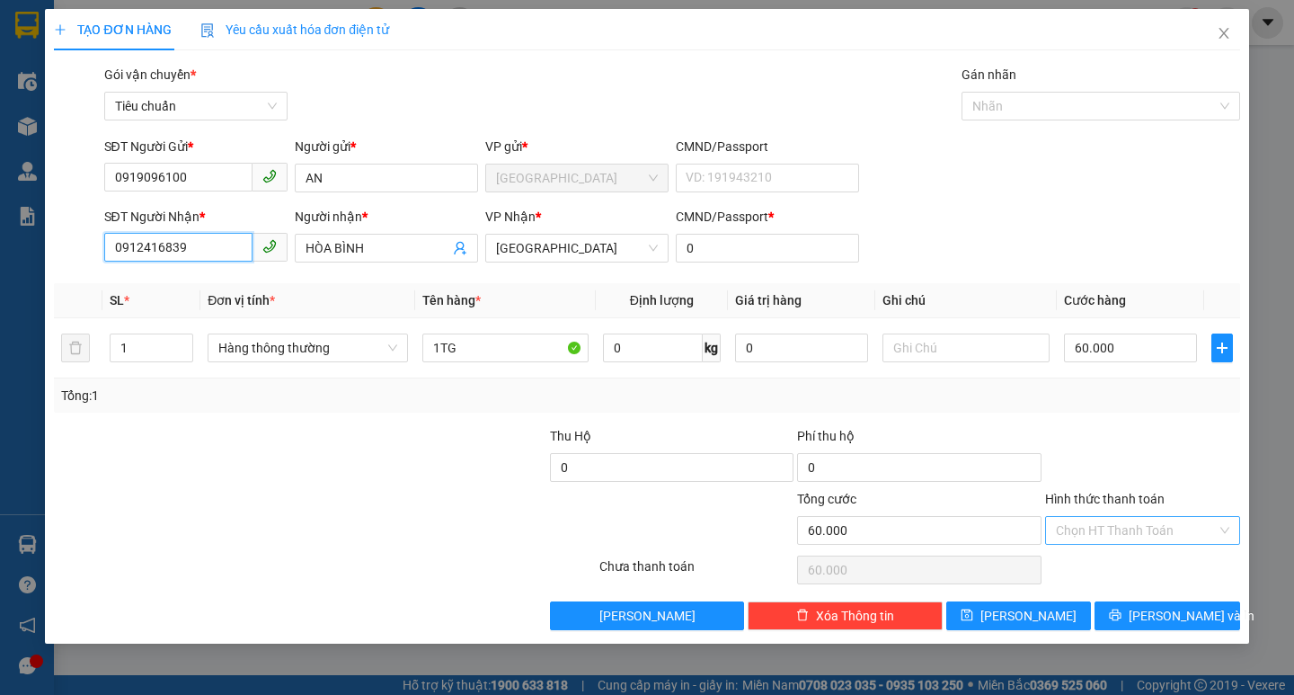
type input "0912416839"
click at [1109, 528] on input "Hình thức thanh toán" at bounding box center [1136, 530] width 161 height 27
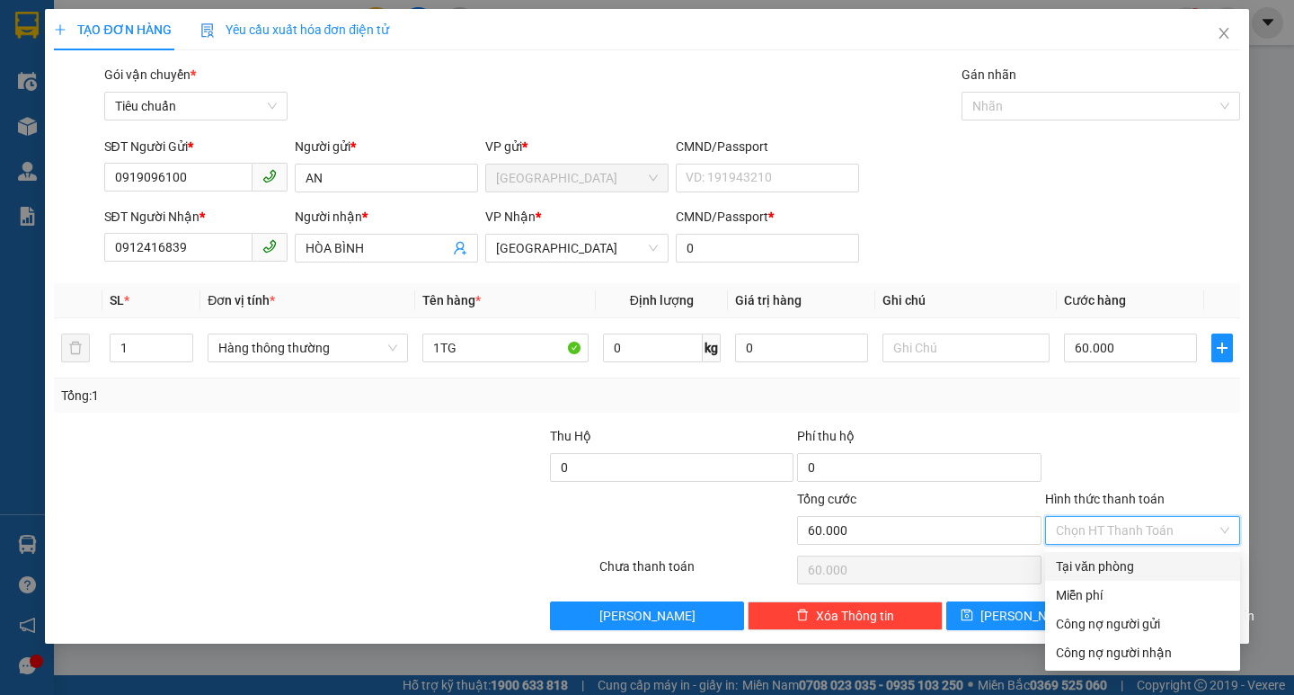
click at [1122, 567] on div "Tại văn phòng" at bounding box center [1142, 566] width 173 height 20
type input "0"
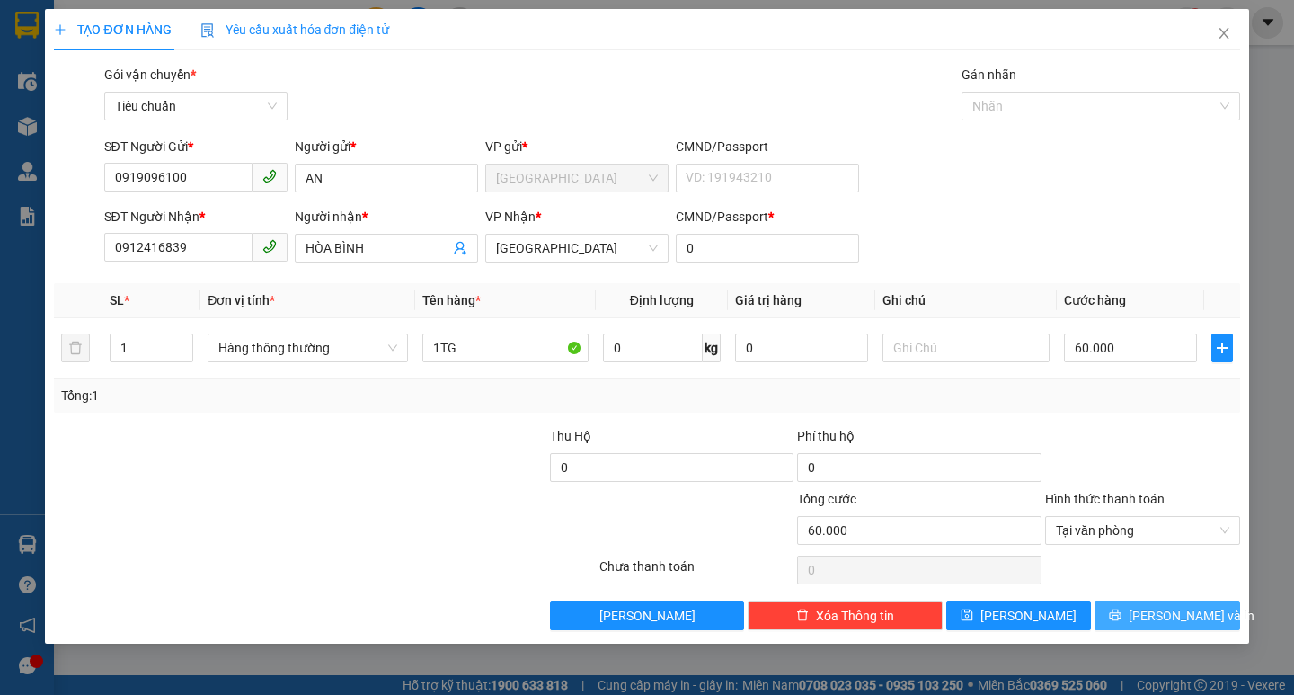
click at [1192, 617] on span "[PERSON_NAME] và In" at bounding box center [1192, 616] width 126 height 20
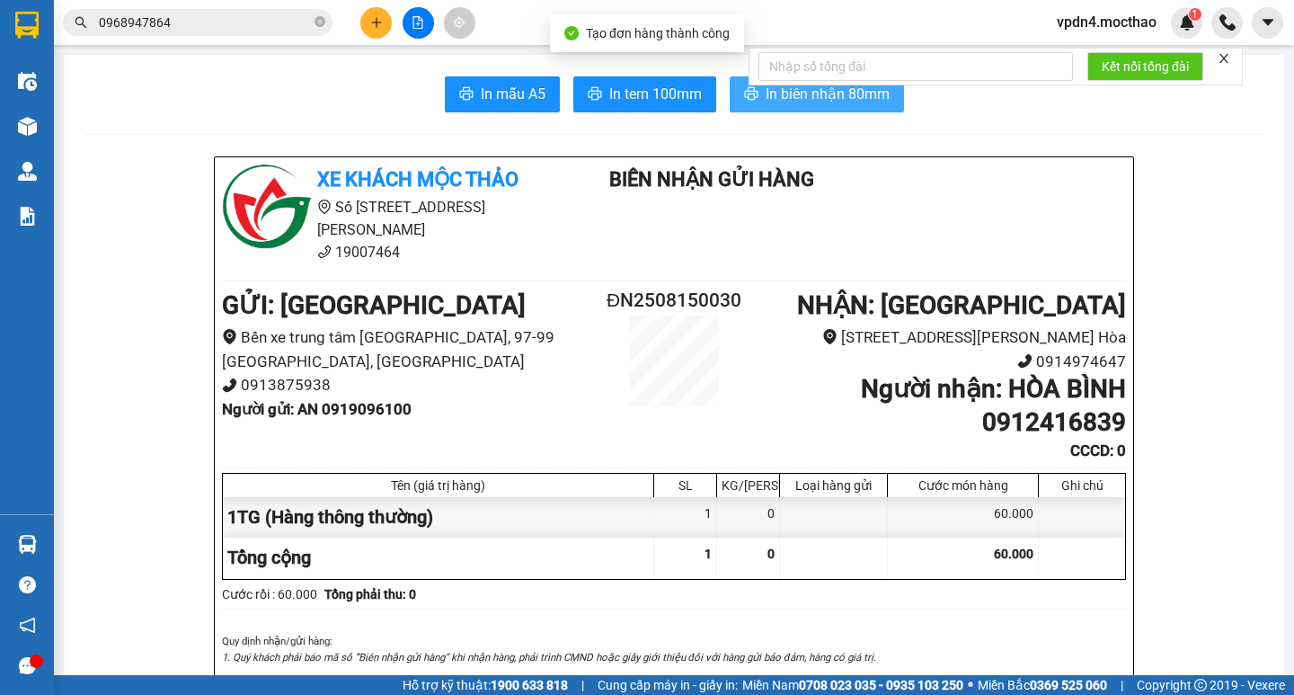
click at [808, 100] on span "In biên nhận 80mm" at bounding box center [828, 94] width 124 height 22
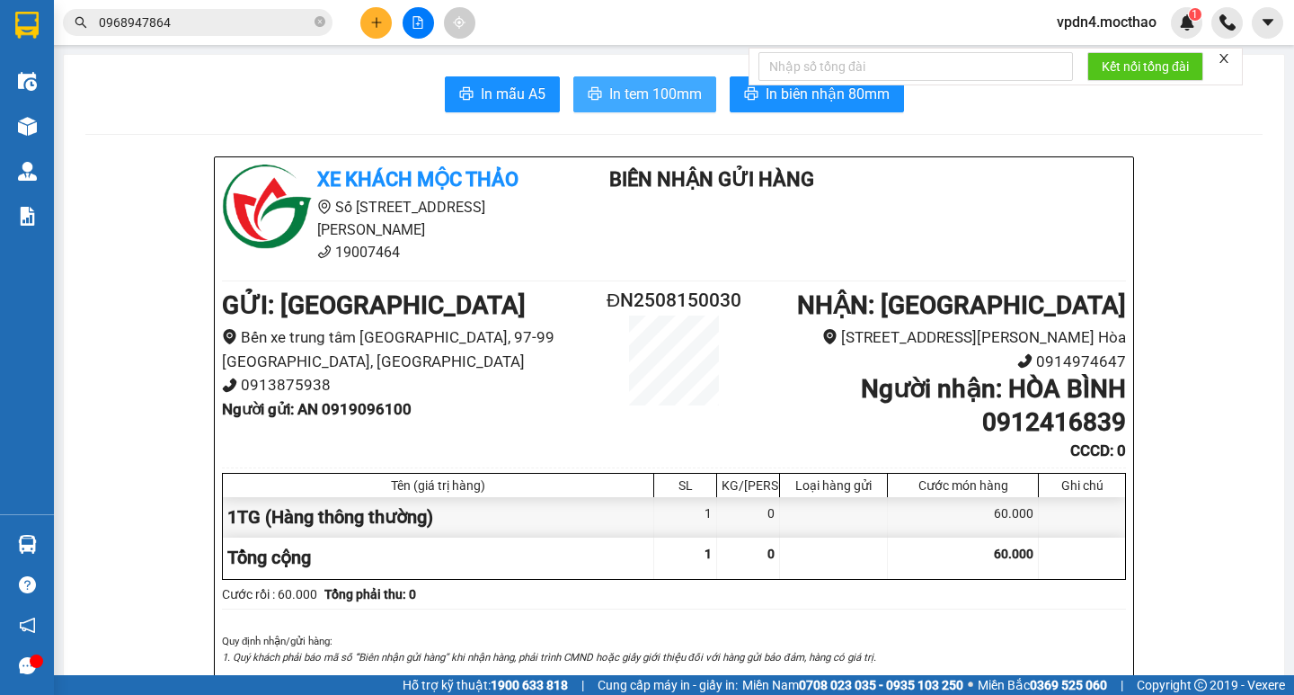
click at [653, 97] on span "In tem 100mm" at bounding box center [655, 94] width 93 height 22
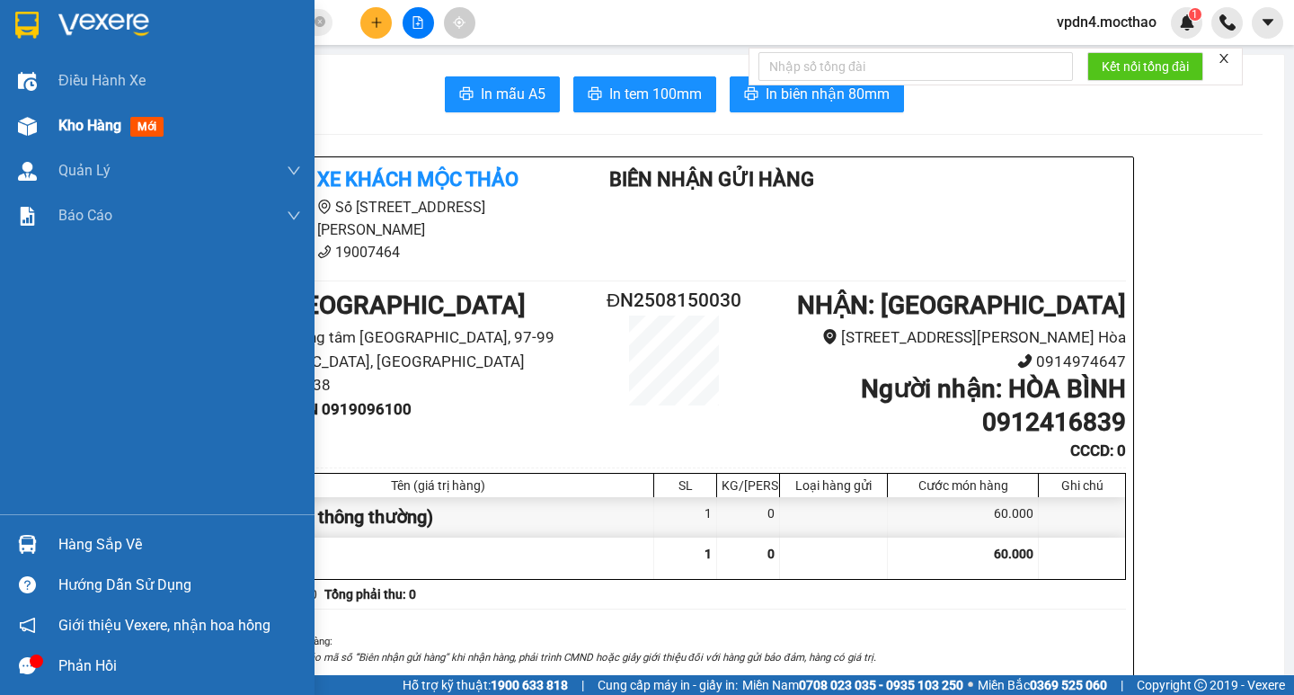
click at [78, 119] on span "Kho hàng" at bounding box center [89, 125] width 63 height 17
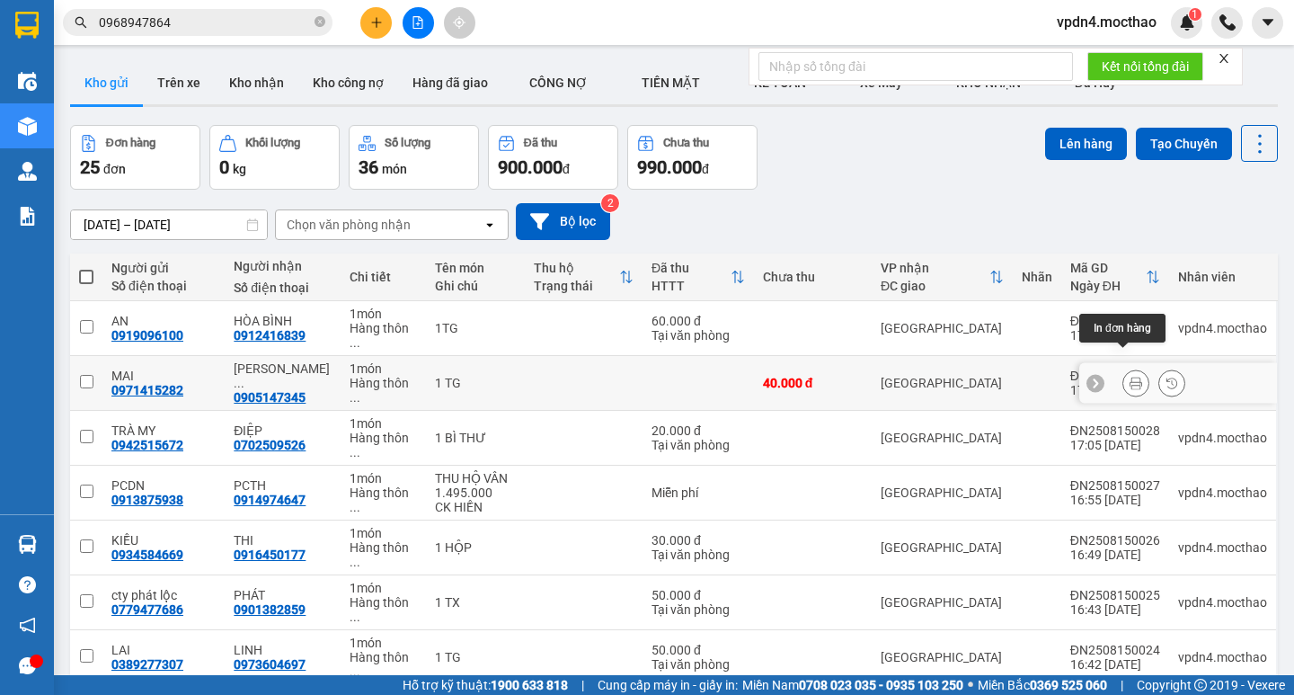
click at [1130, 377] on icon at bounding box center [1136, 383] width 13 height 13
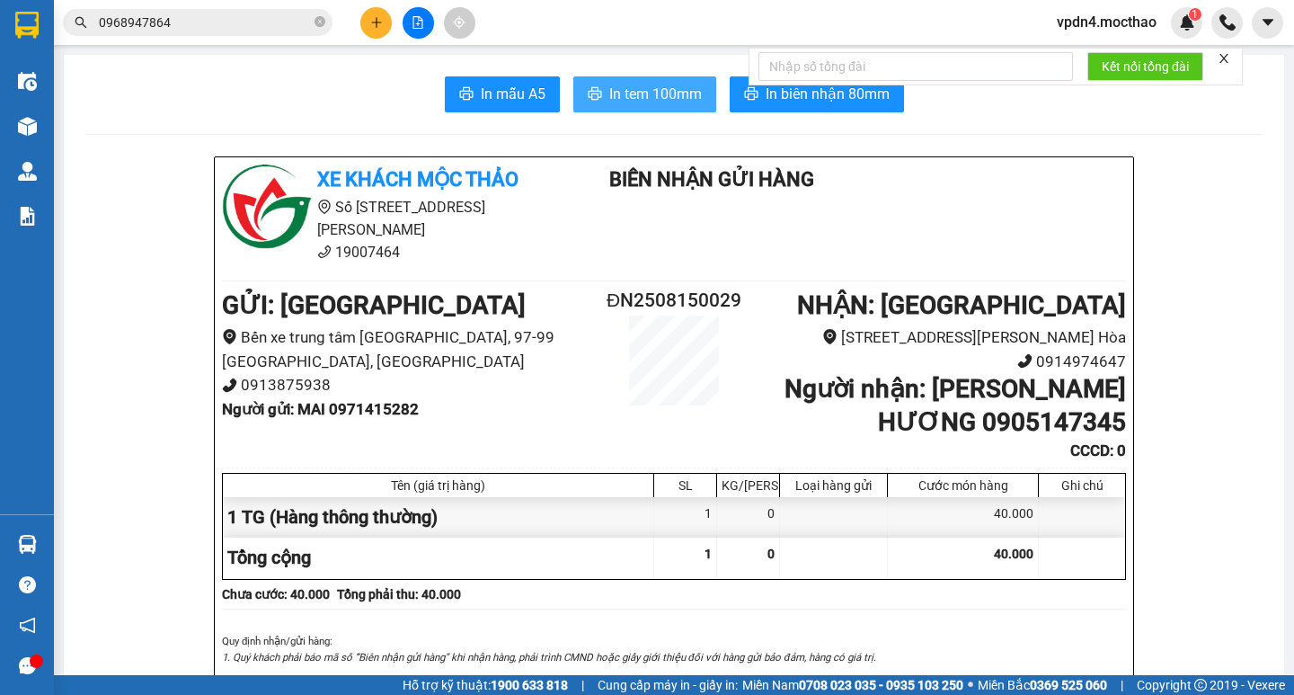
click at [625, 98] on span "In tem 100mm" at bounding box center [655, 94] width 93 height 22
click at [379, 31] on button at bounding box center [375, 22] width 31 height 31
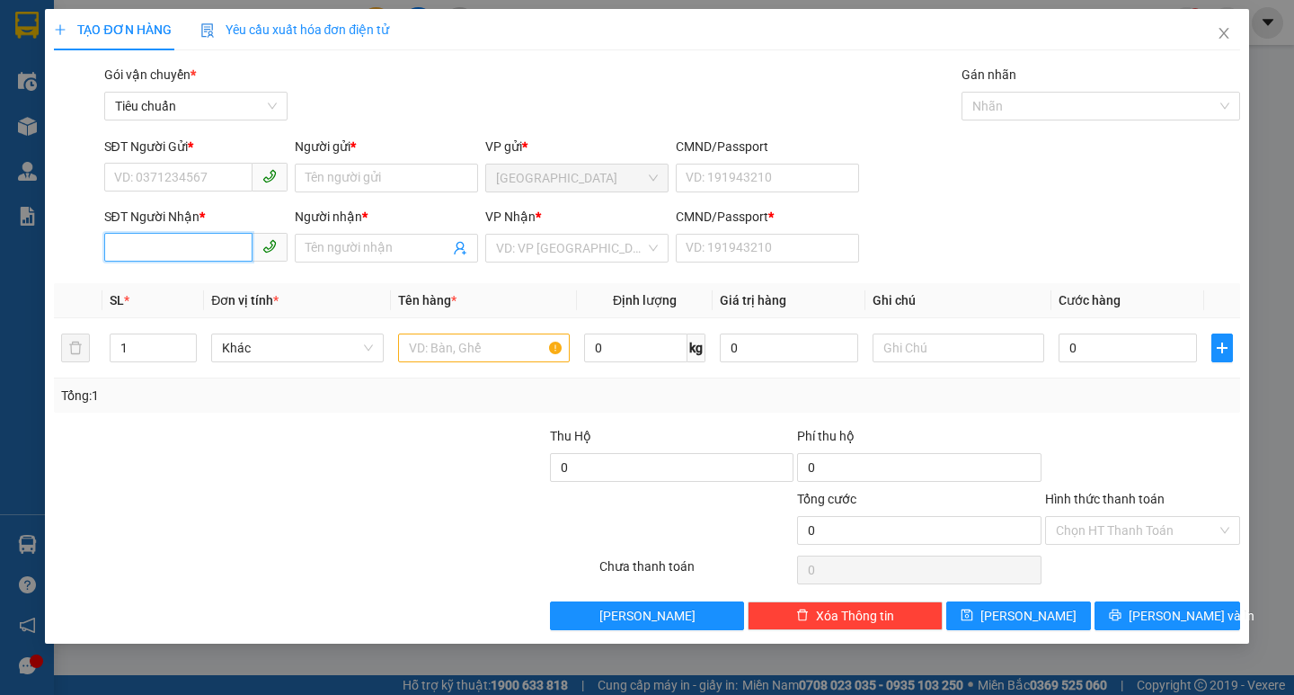
click at [170, 250] on input "SĐT Người Nhận *" at bounding box center [178, 247] width 148 height 29
type input "0"
click at [204, 179] on input "SĐT Người Gửi *" at bounding box center [178, 177] width 148 height 29
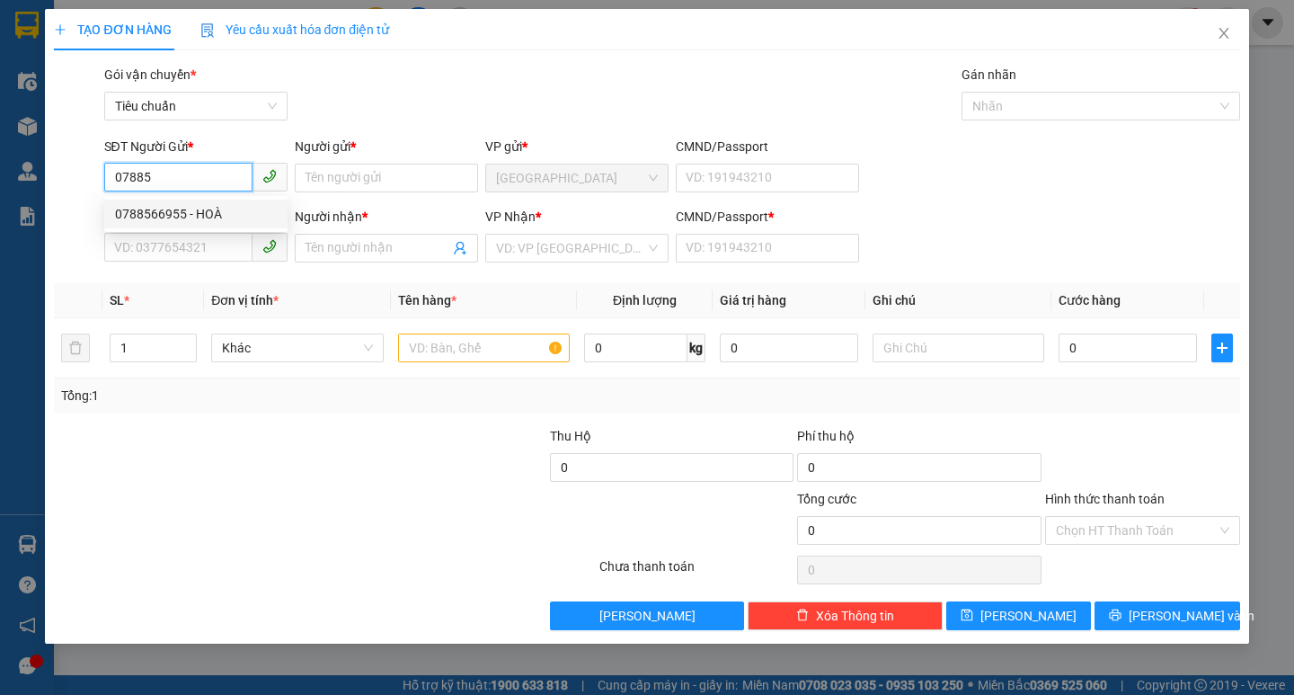
click at [205, 208] on div "0788566955 - HOÀ" at bounding box center [196, 214] width 162 height 20
type input "0788566955"
type input "HOÀ"
type input "0777562532"
type input "TÂM"
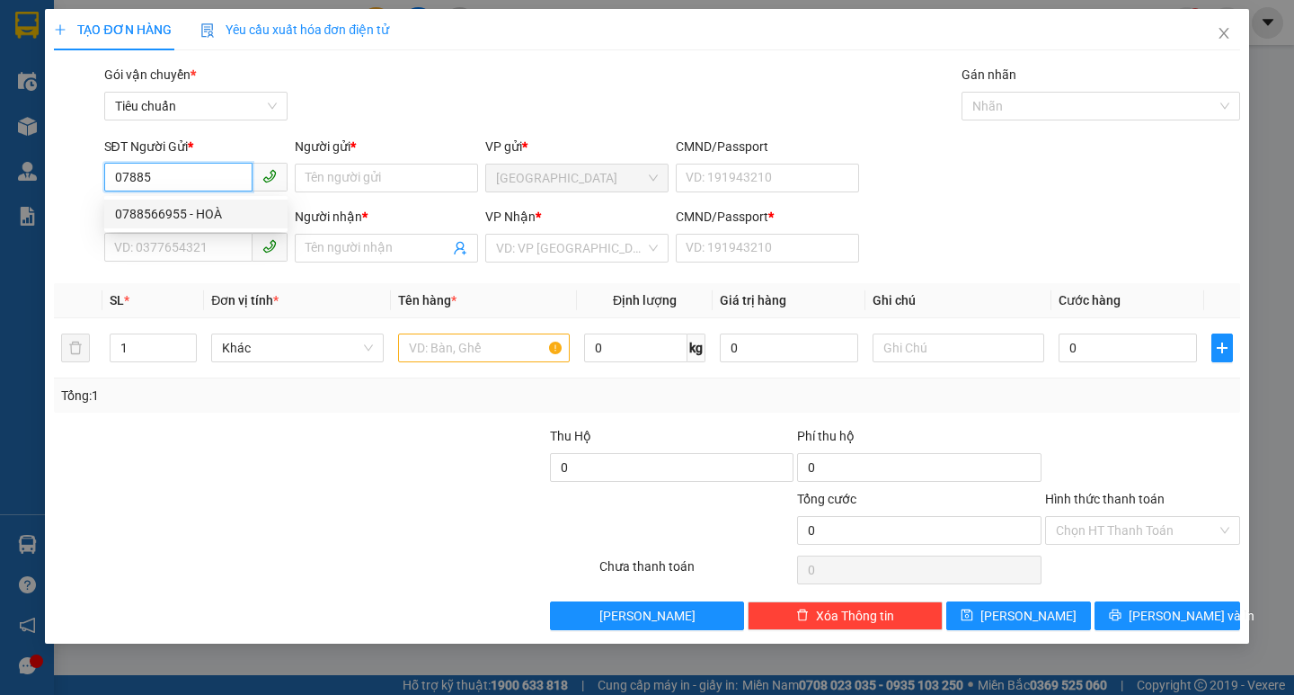
type input "0"
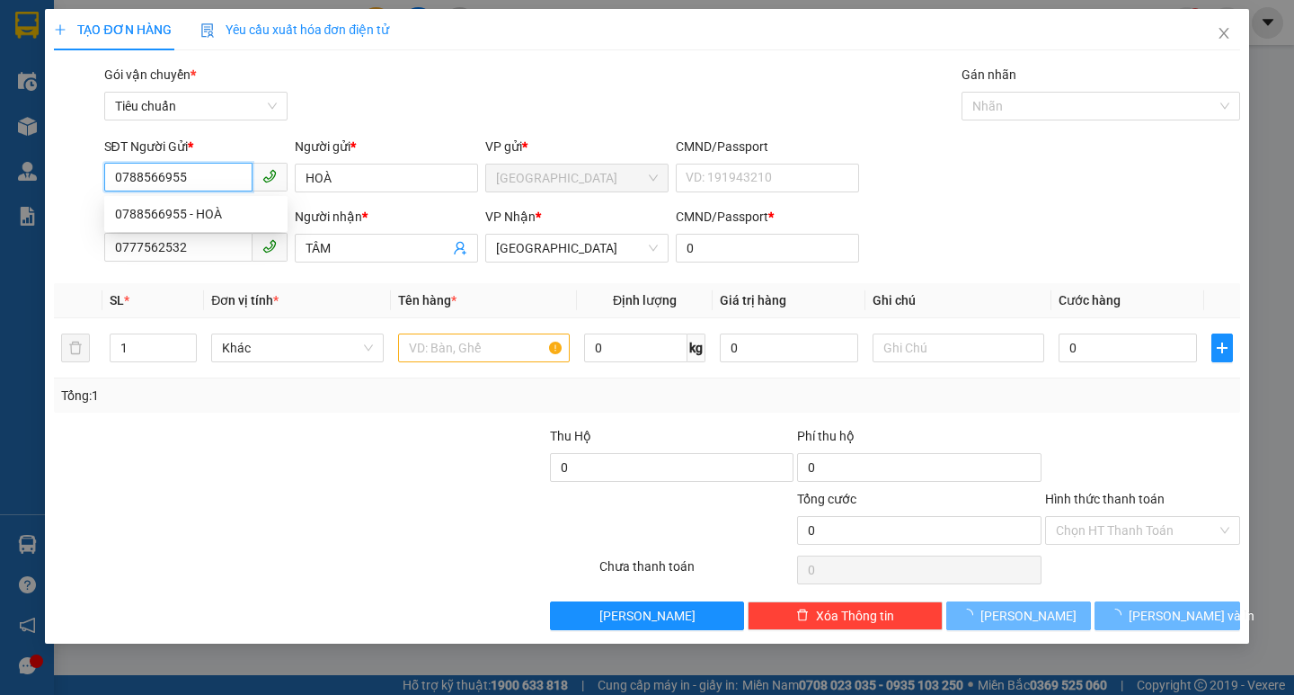
type input "80.000"
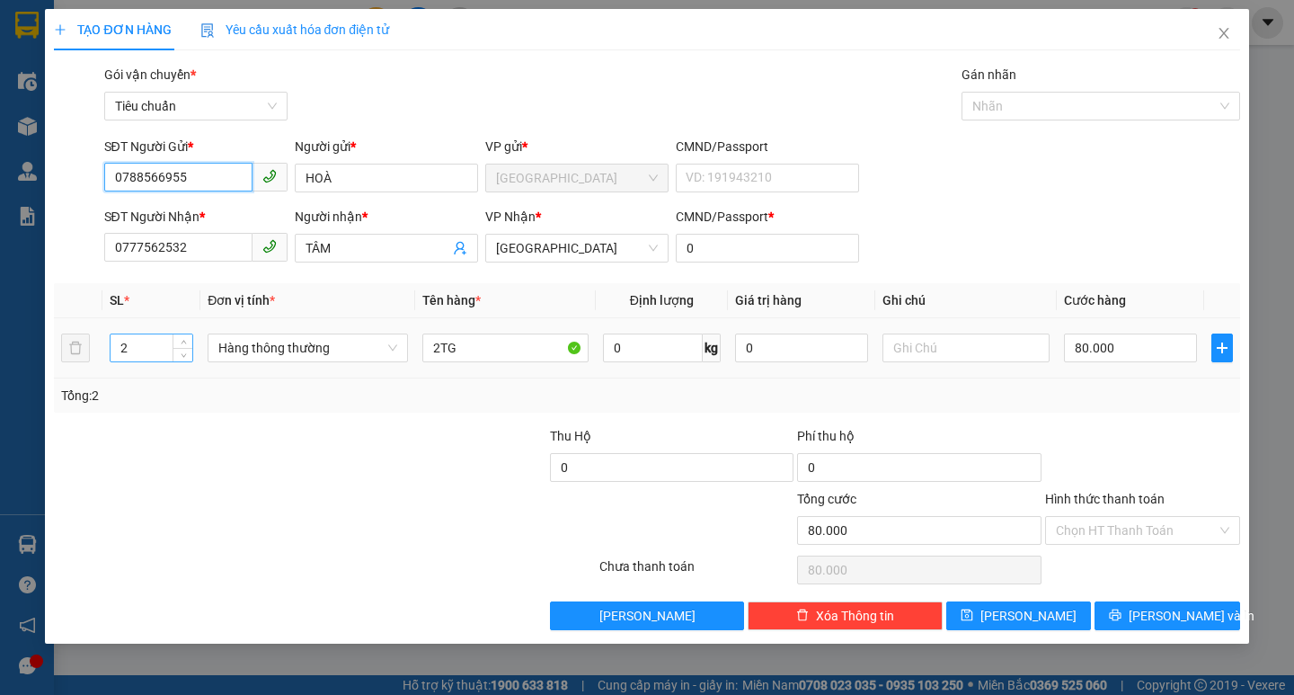
type input "0788566955"
click at [129, 346] on input "2" at bounding box center [152, 347] width 83 height 27
type input "1"
click at [439, 348] on input "2TG" at bounding box center [505, 347] width 166 height 29
type input "0"
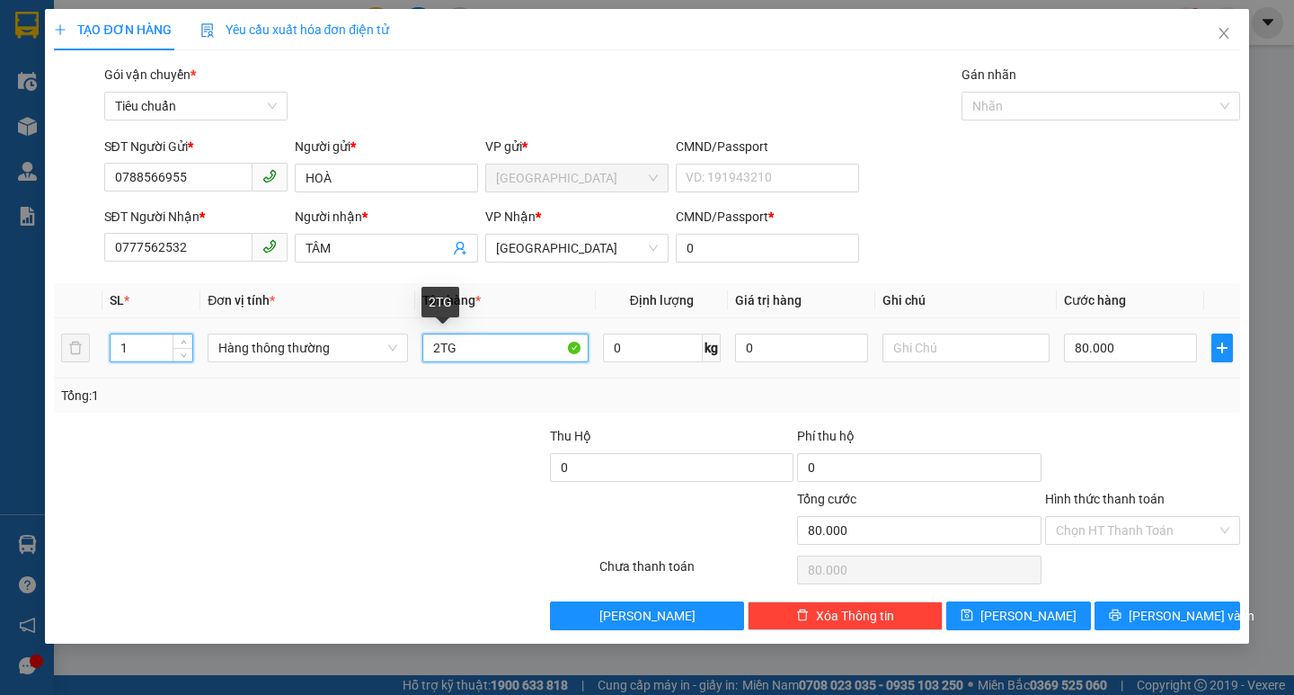
type input "0"
type input "1TG"
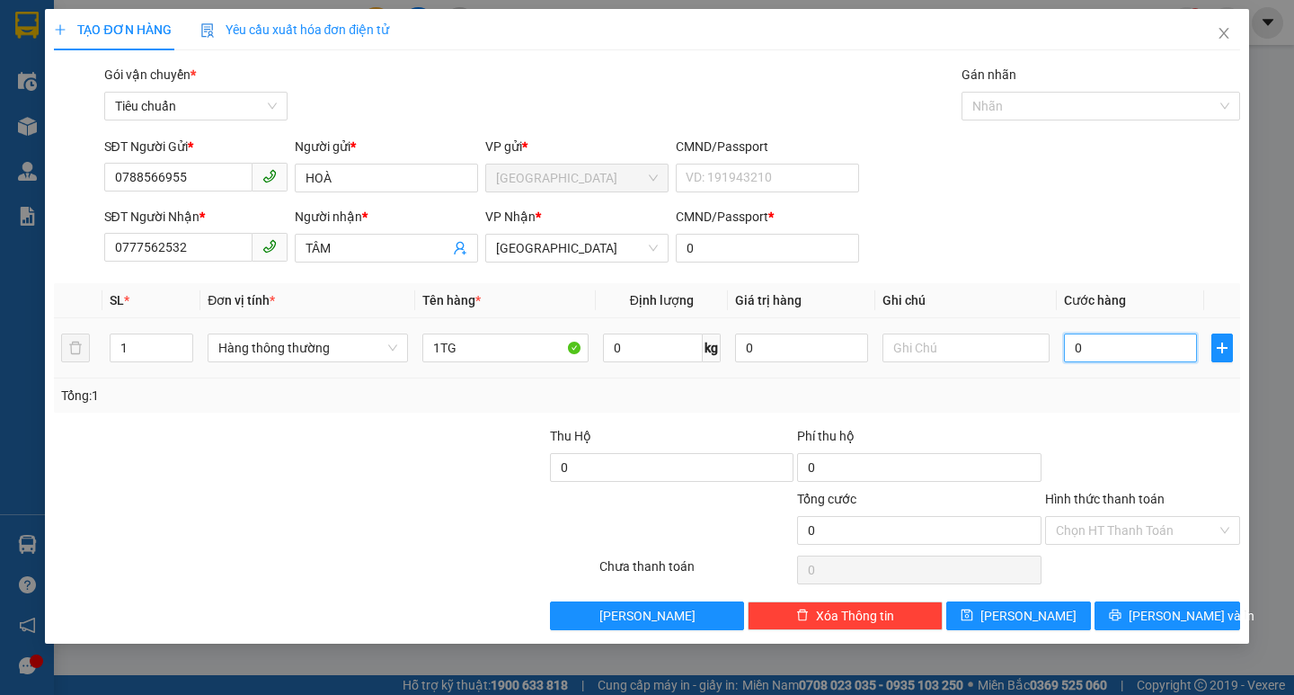
click at [1128, 340] on input "0" at bounding box center [1131, 347] width 134 height 29
type input "4"
type input "40"
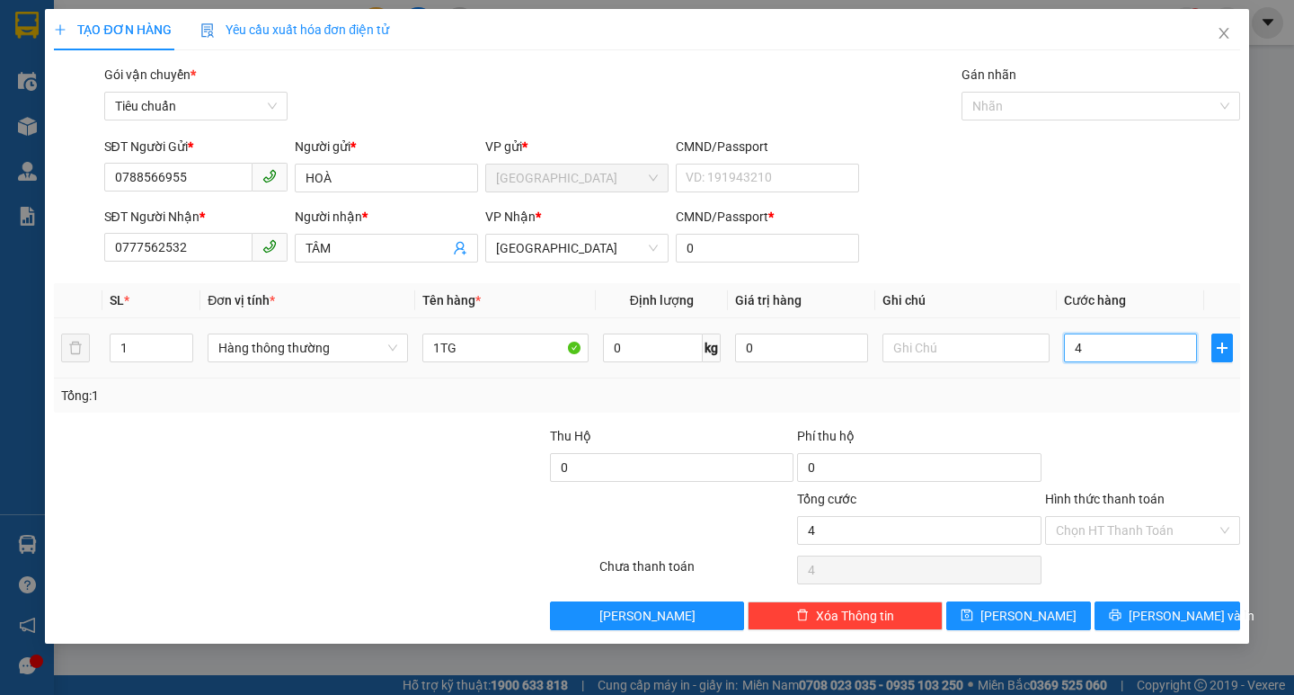
type input "40"
type input "40.000"
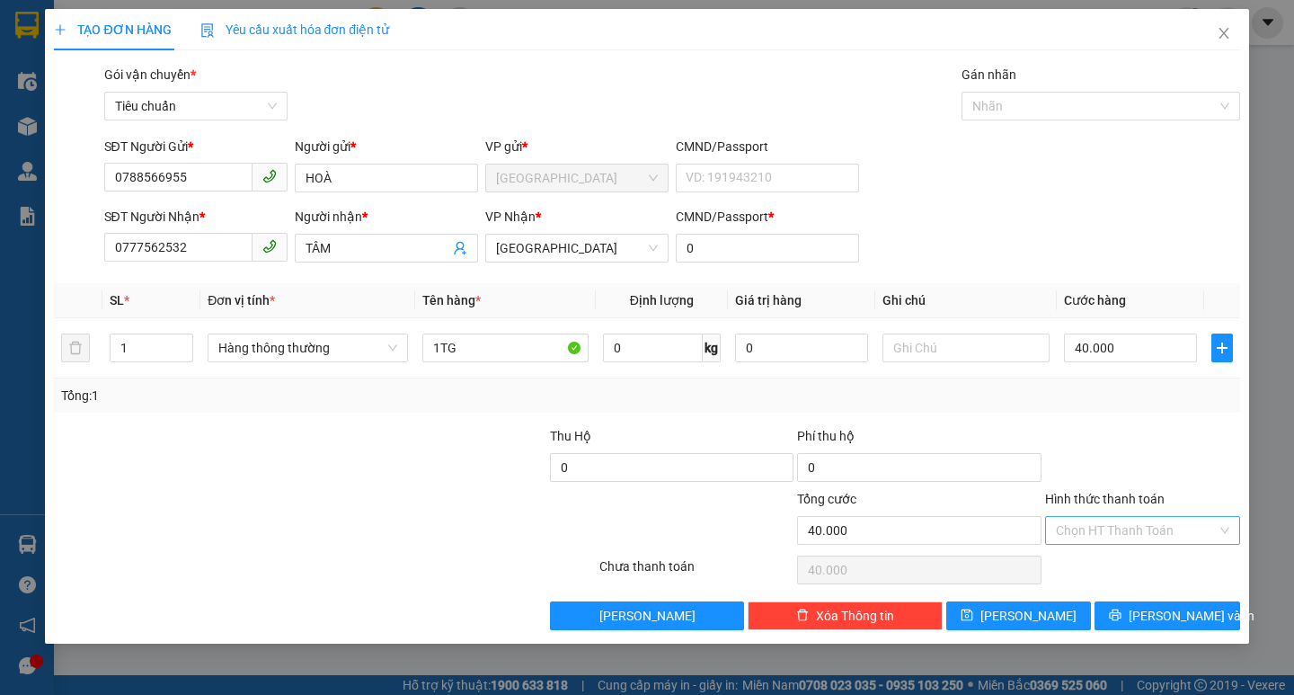
click at [1096, 528] on input "Hình thức thanh toán" at bounding box center [1136, 530] width 161 height 27
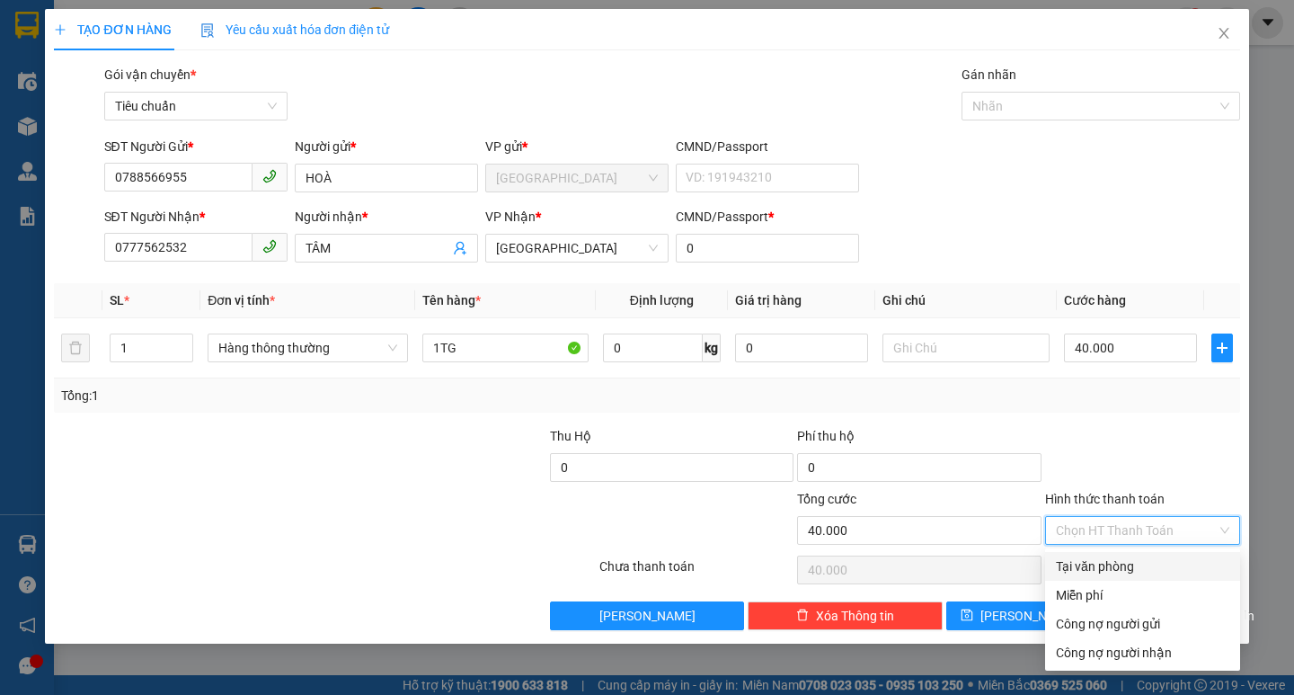
click at [1113, 558] on div "Tại văn phòng" at bounding box center [1142, 566] width 173 height 20
type input "0"
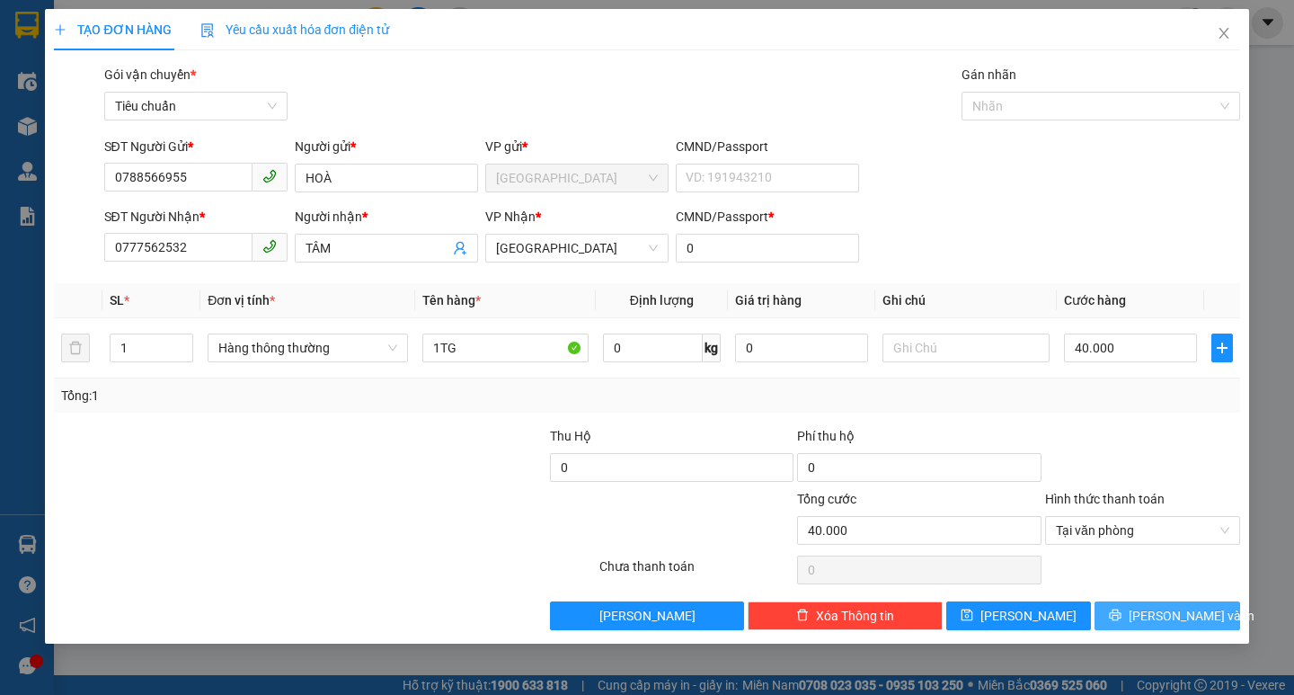
click at [1176, 618] on span "[PERSON_NAME] và In" at bounding box center [1192, 616] width 126 height 20
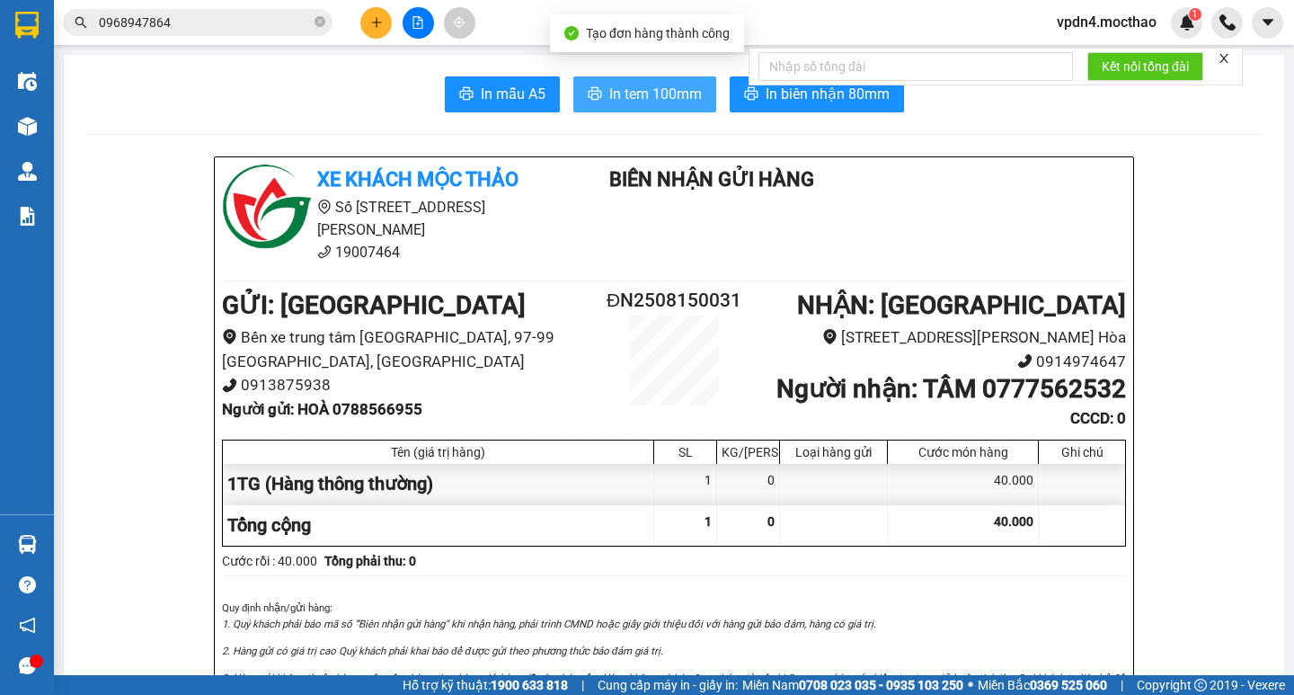
click at [660, 105] on span "In tem 100mm" at bounding box center [655, 94] width 93 height 22
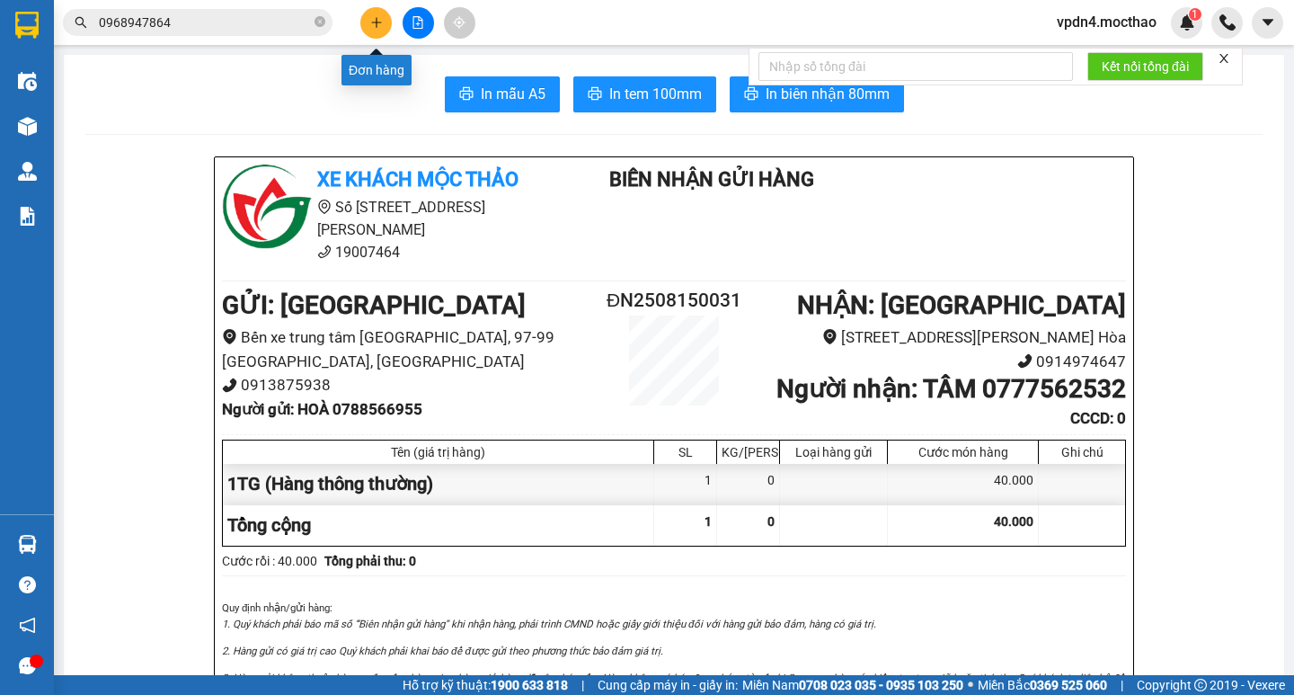
click at [383, 35] on button at bounding box center [375, 22] width 31 height 31
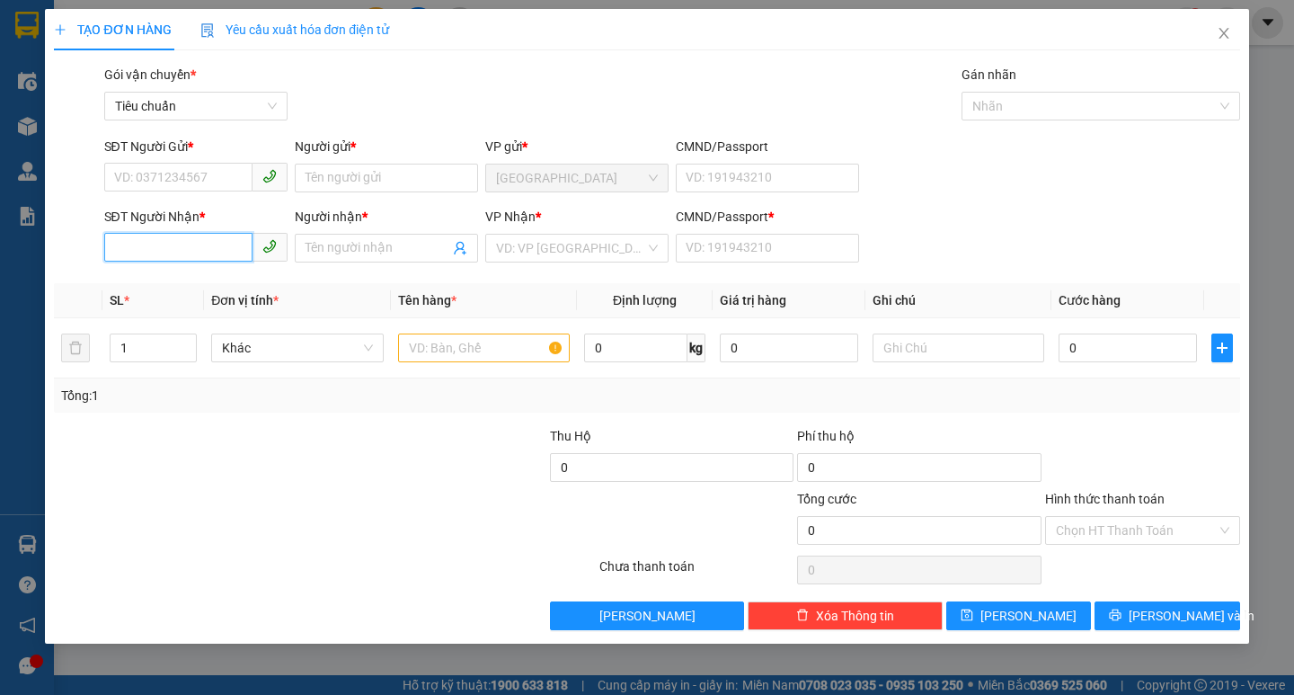
click at [158, 248] on input "SĐT Người Nhận *" at bounding box center [178, 247] width 148 height 29
type input "0979369972"
click at [348, 246] on input "Người nhận *" at bounding box center [378, 248] width 144 height 20
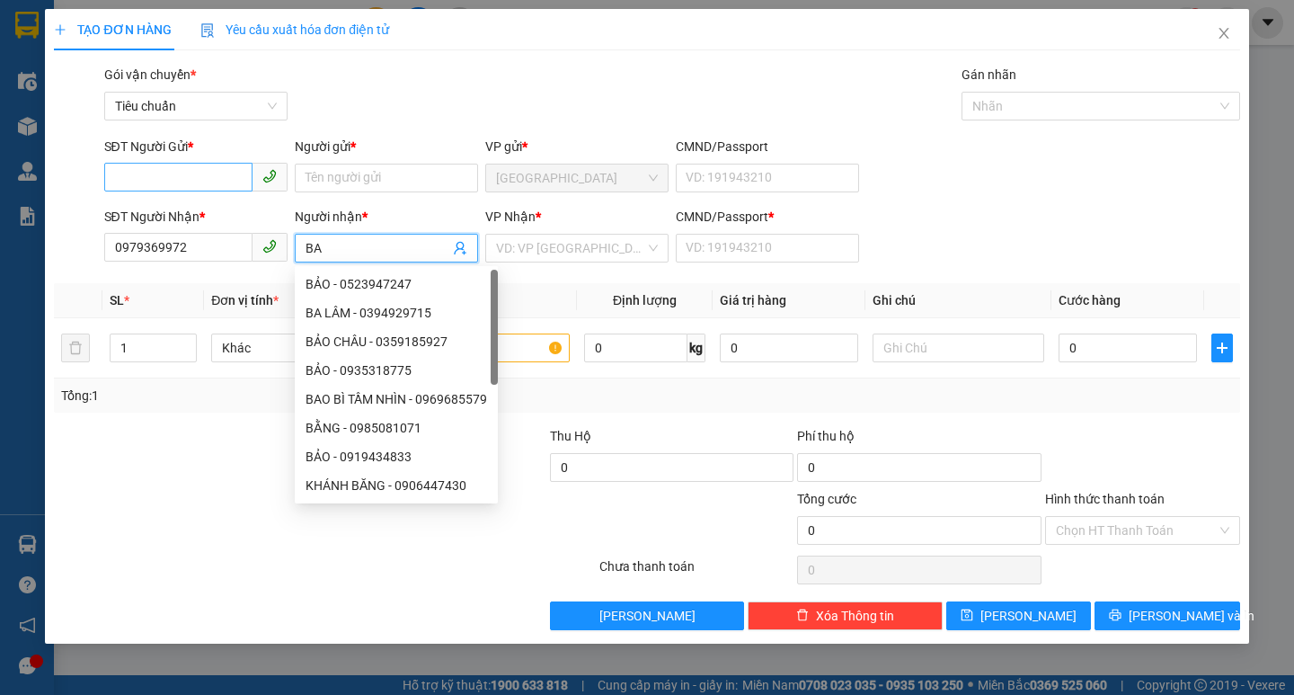
type input "BA"
click at [191, 169] on input "SĐT Người Gửi *" at bounding box center [178, 177] width 148 height 29
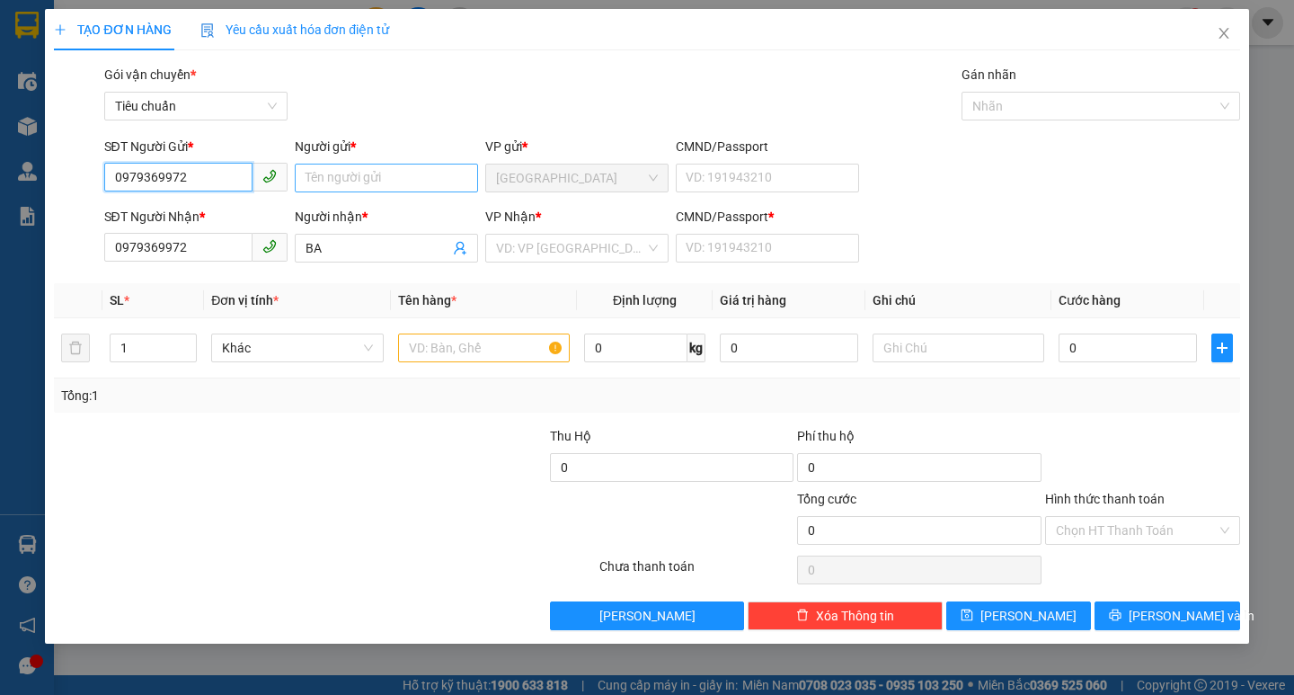
type input "0979369972"
click at [353, 191] on input "Người gửi *" at bounding box center [386, 178] width 183 height 29
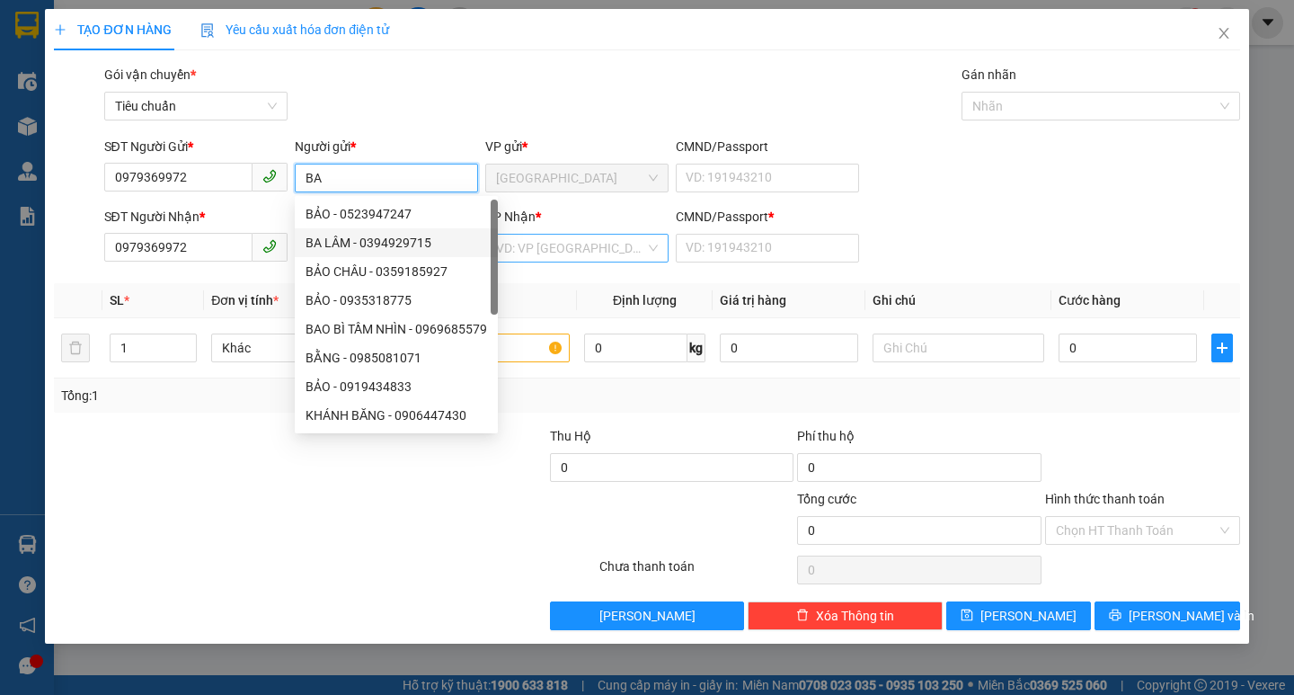
type input "BA"
click at [511, 255] on input "search" at bounding box center [570, 248] width 149 height 27
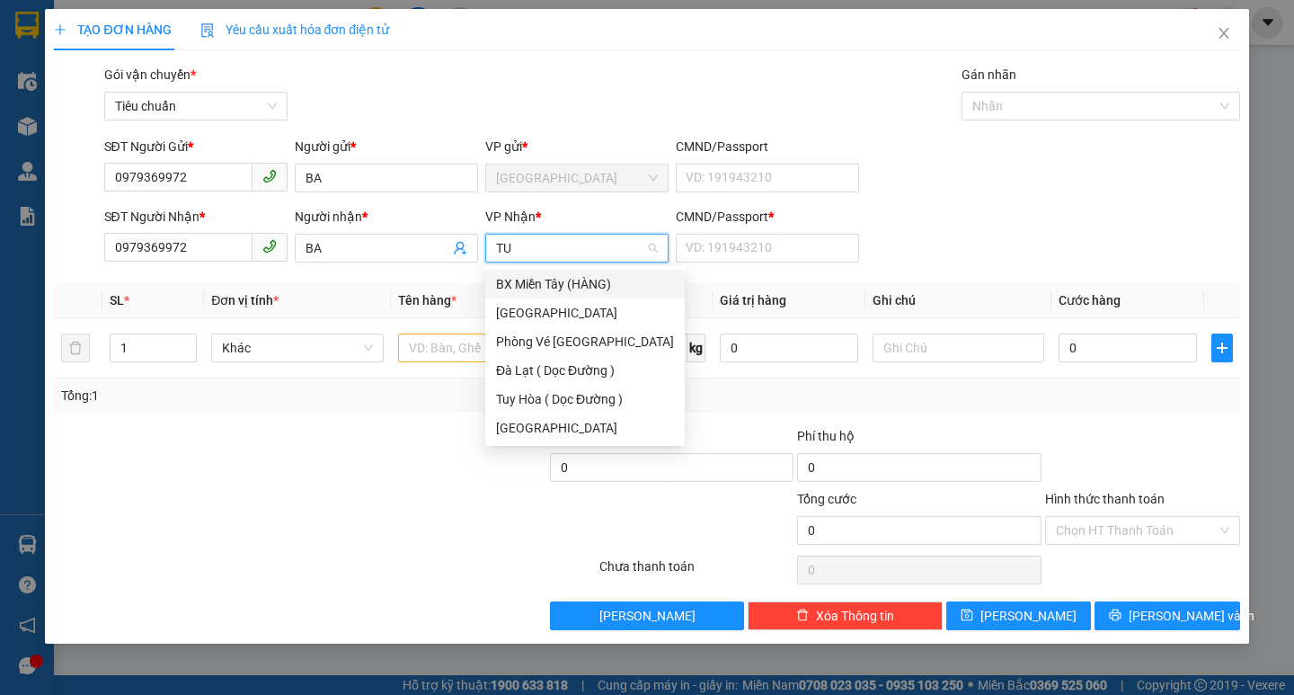
type input "TUY"
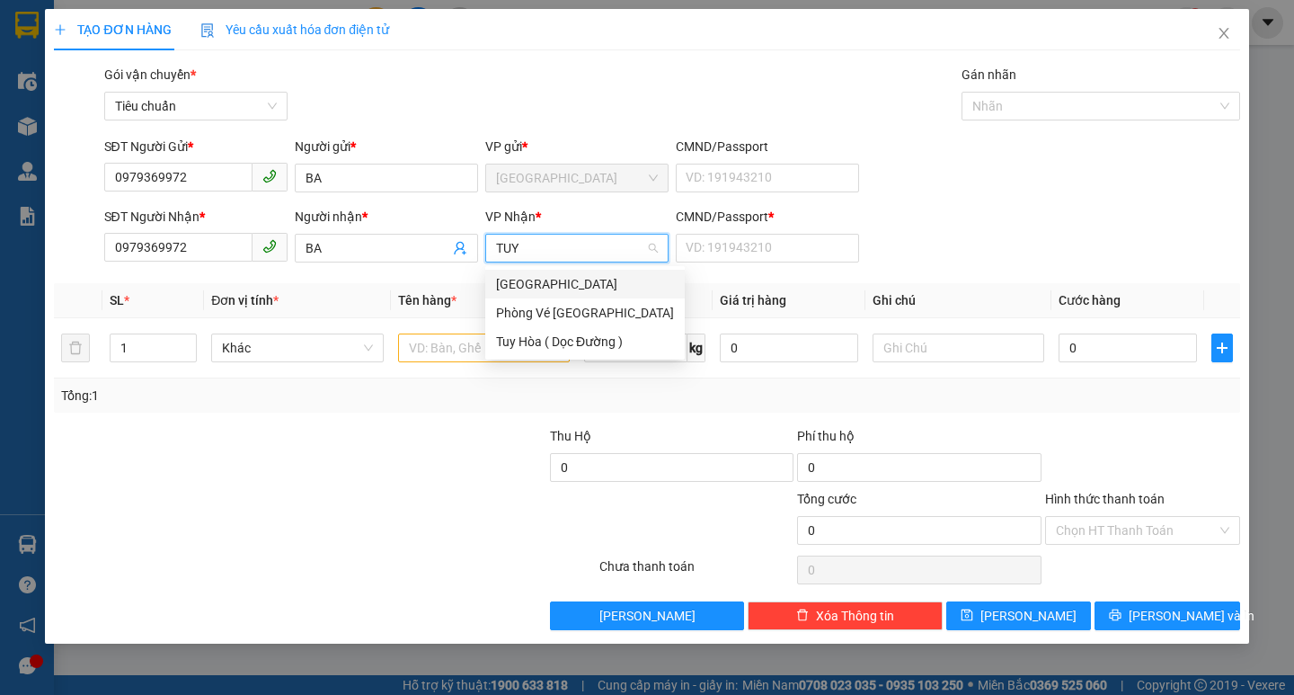
click at [509, 277] on div "[GEOGRAPHIC_DATA]" at bounding box center [585, 284] width 178 height 20
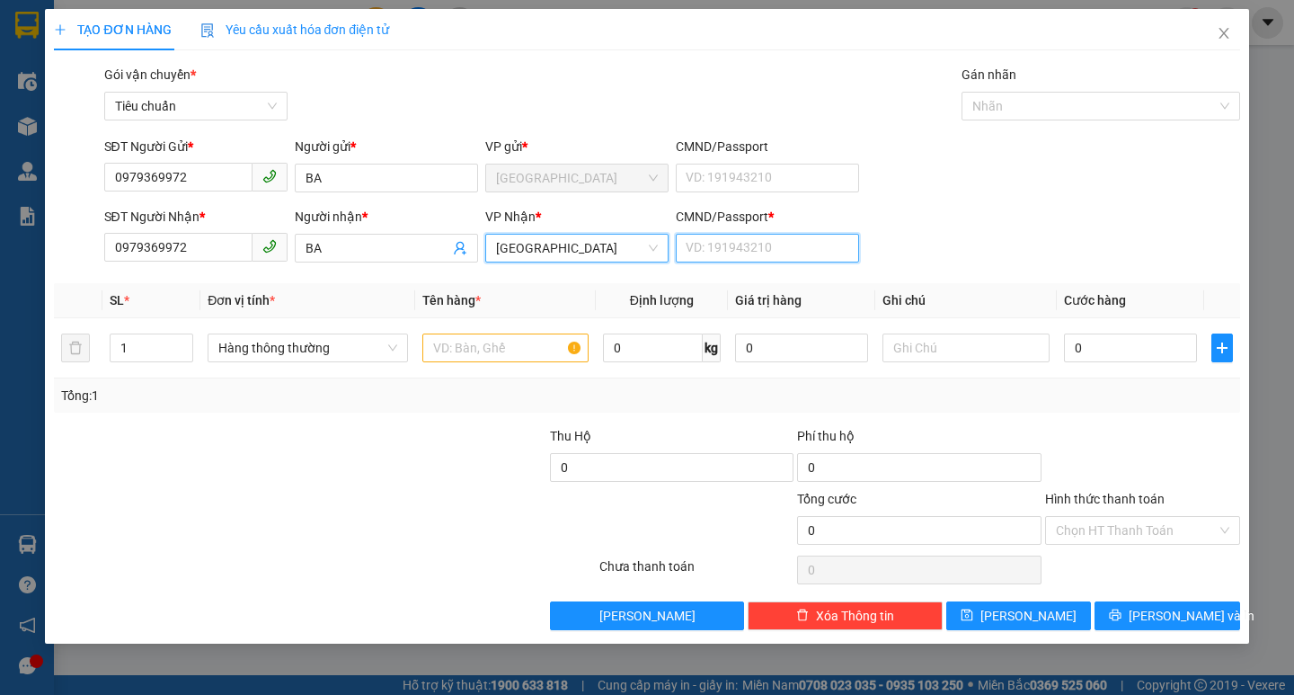
click at [706, 245] on input "CMND/Passport *" at bounding box center [767, 248] width 183 height 29
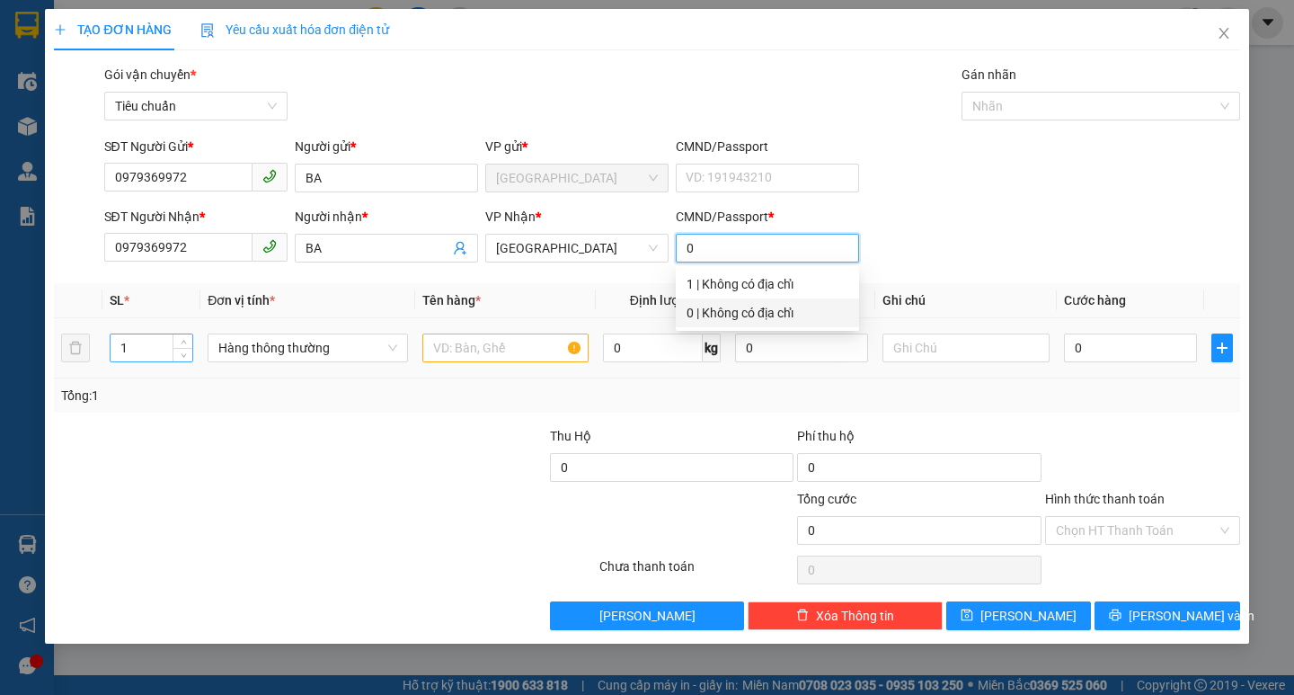
type input "0"
click at [154, 343] on input "1" at bounding box center [152, 347] width 83 height 27
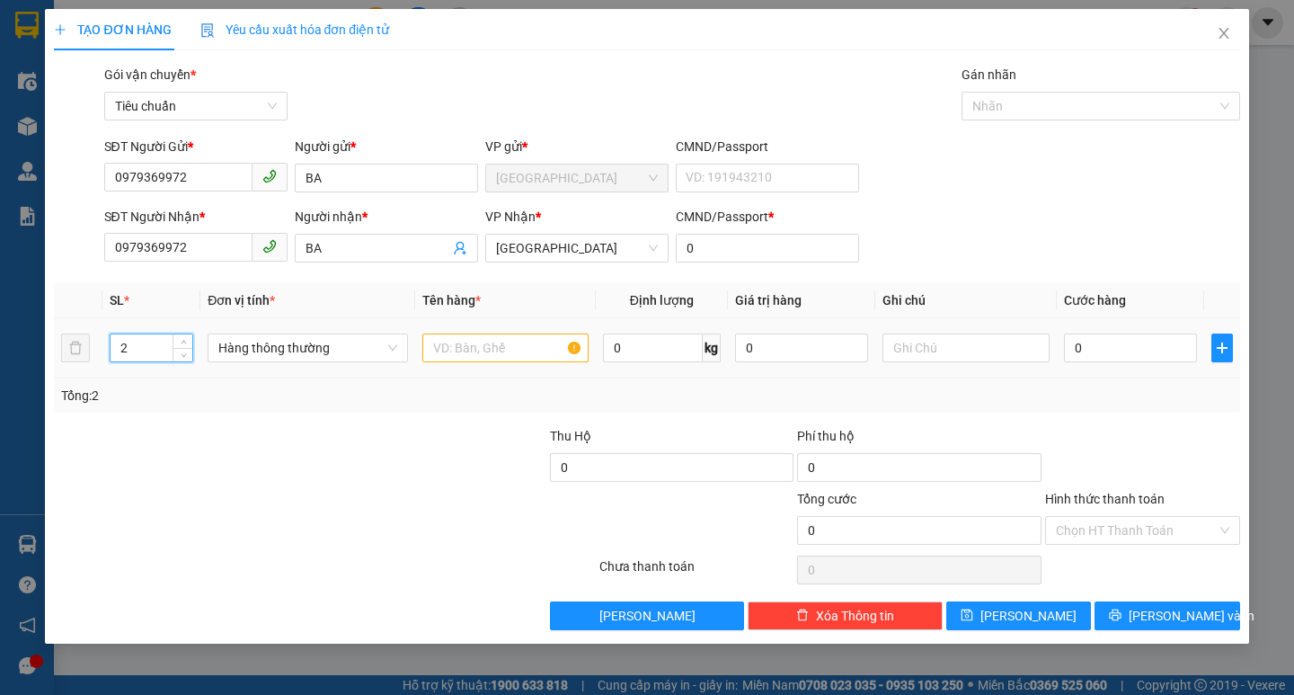
type input "2"
click at [446, 355] on input "text" at bounding box center [505, 347] width 166 height 29
type input "2T SƠN"
click at [1131, 352] on input "0" at bounding box center [1131, 347] width 134 height 29
type input "6"
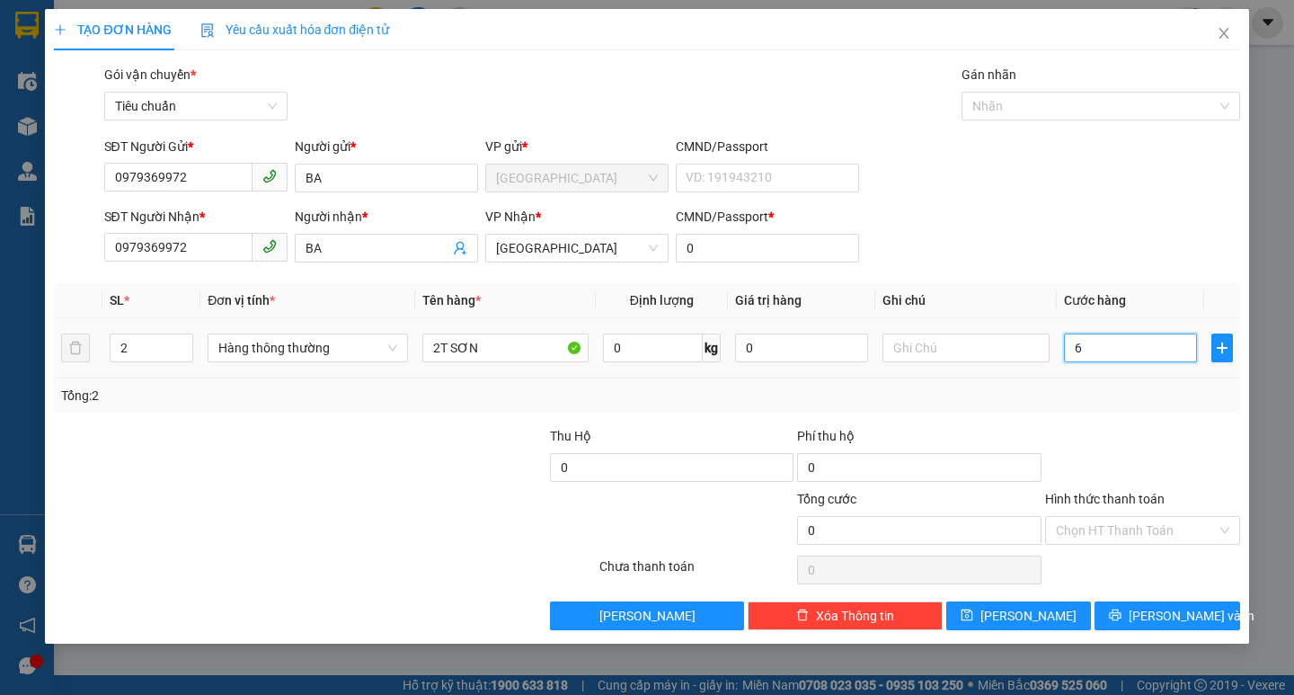
type input "6"
type input "60"
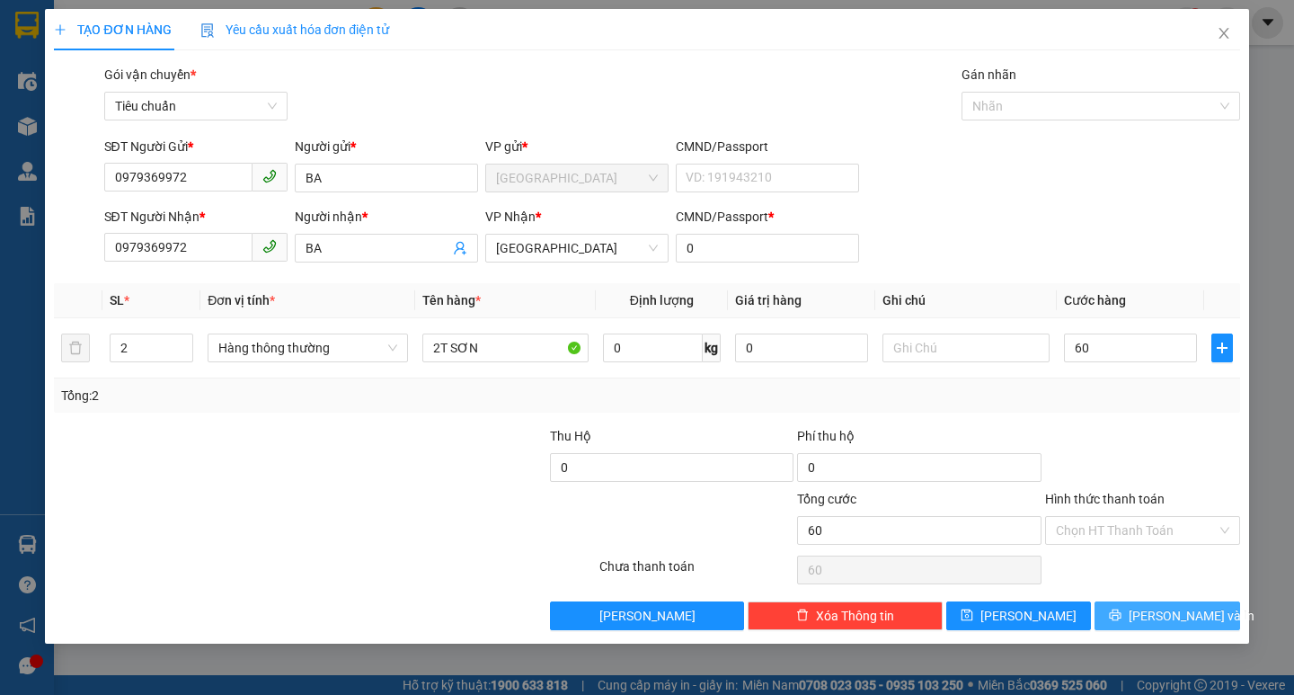
type input "60.000"
click at [1185, 620] on span "[PERSON_NAME] và In" at bounding box center [1192, 616] width 126 height 20
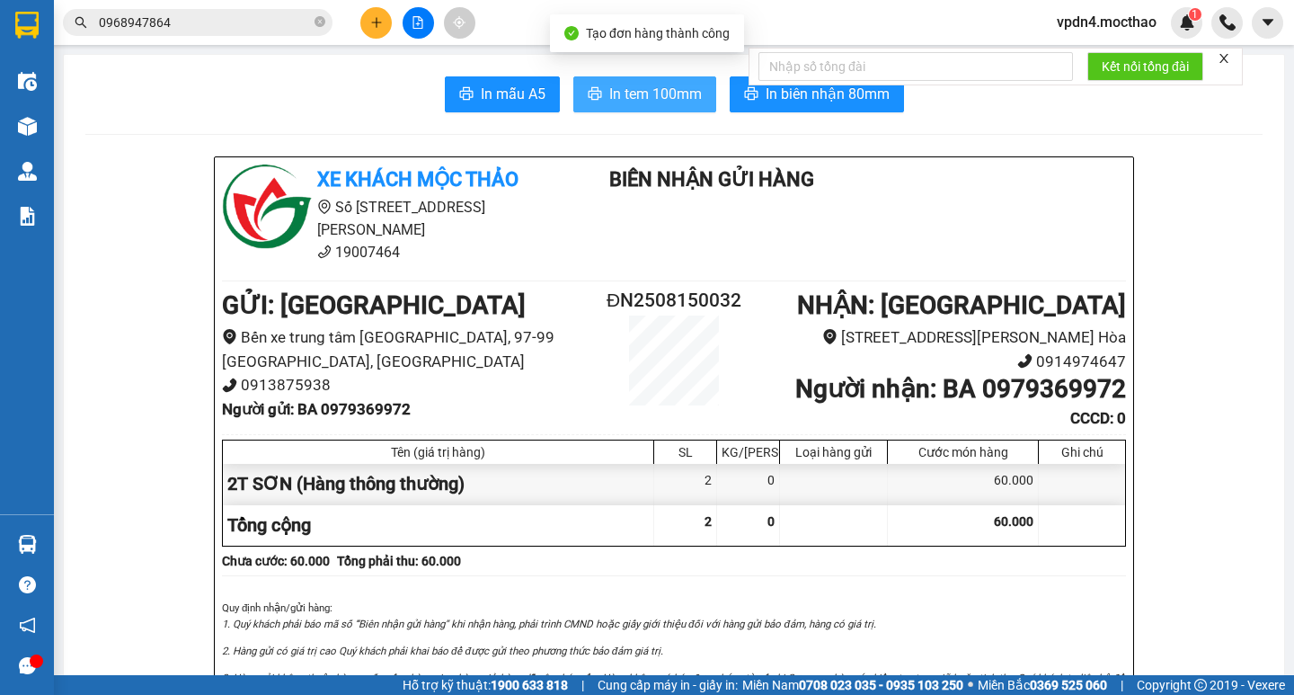
click at [659, 92] on span "In tem 100mm" at bounding box center [655, 94] width 93 height 22
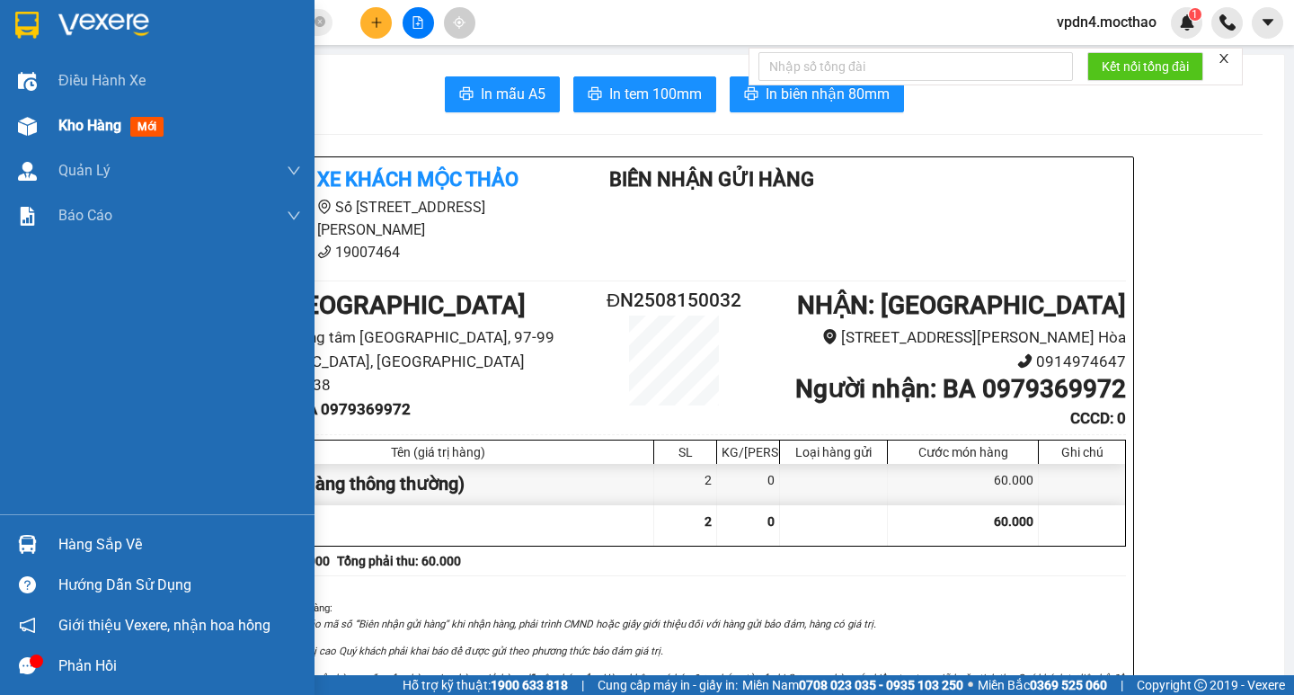
click at [69, 118] on span "Kho hàng" at bounding box center [89, 125] width 63 height 17
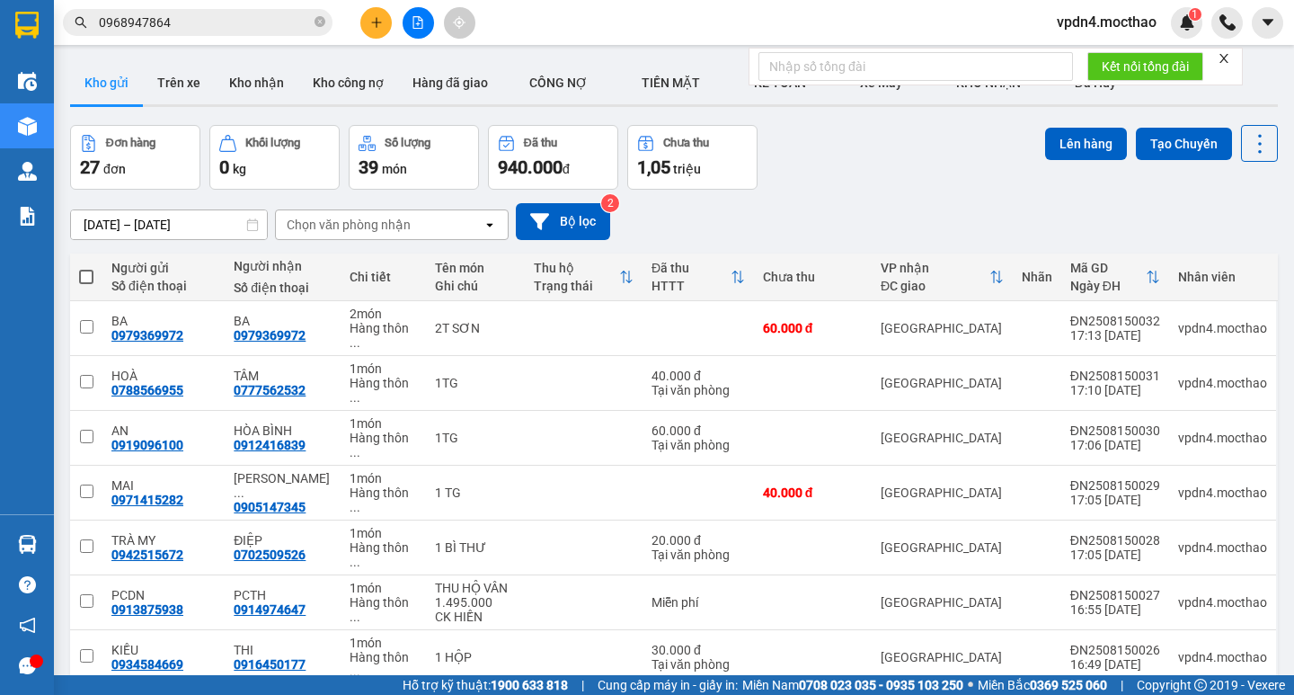
click at [84, 279] on span at bounding box center [86, 277] width 14 height 14
click at [86, 268] on input "checkbox" at bounding box center [86, 268] width 0 height 0
checkbox input "true"
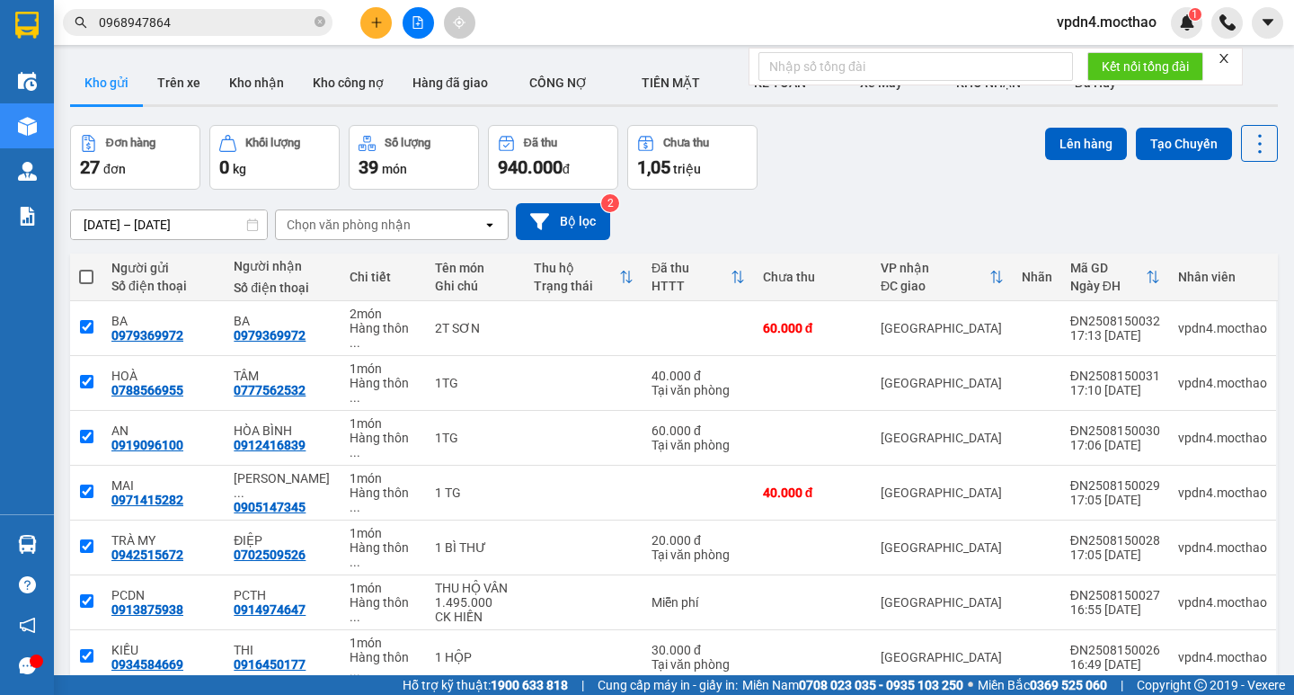
checkbox input "true"
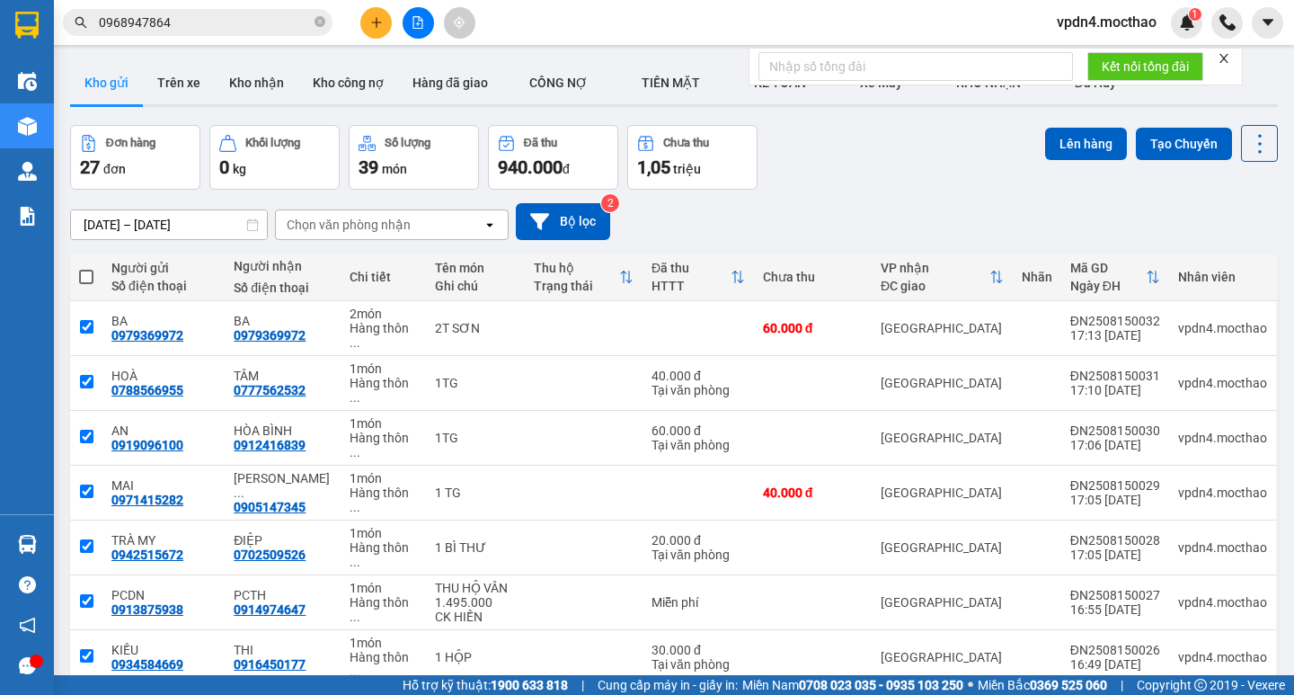
checkbox input "true"
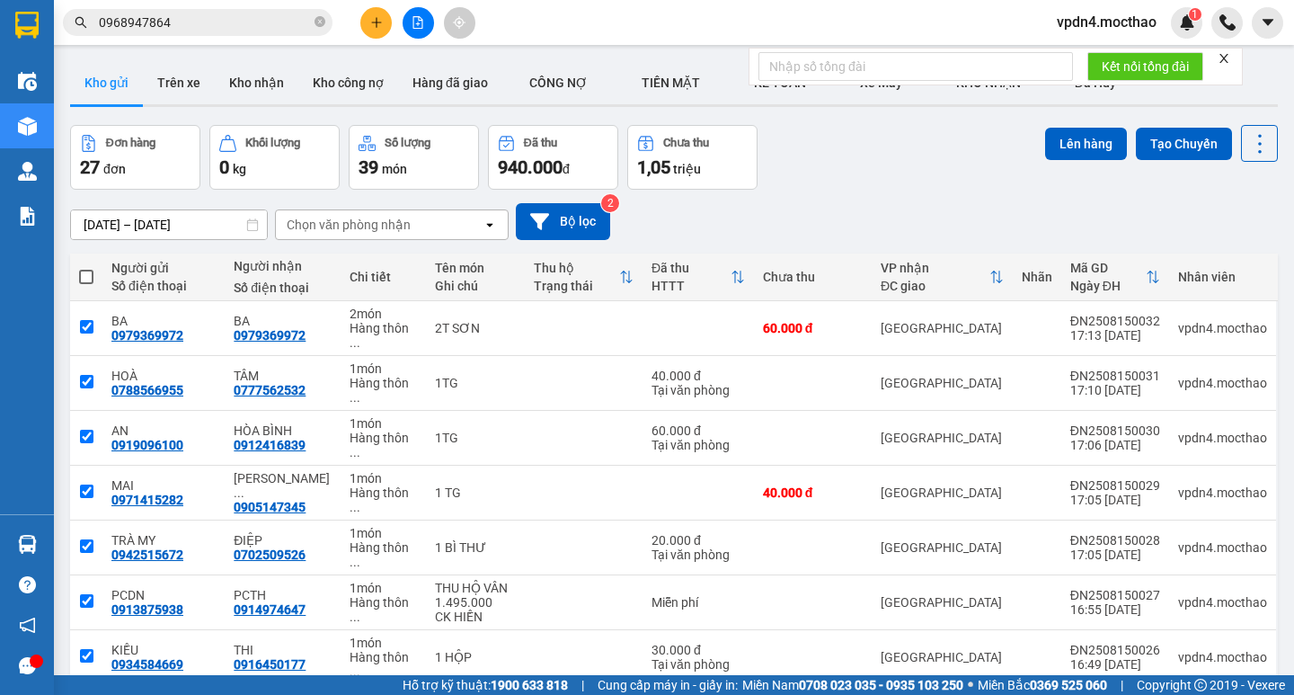
checkbox input "true"
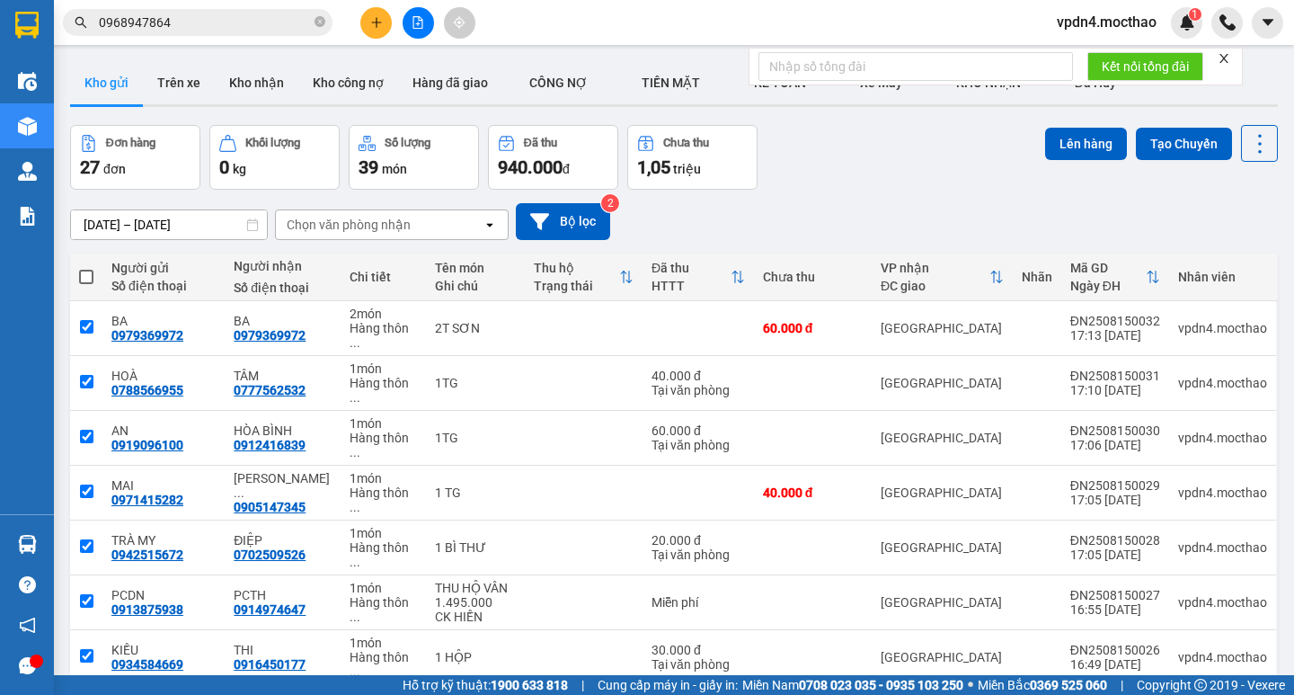
checkbox input "true"
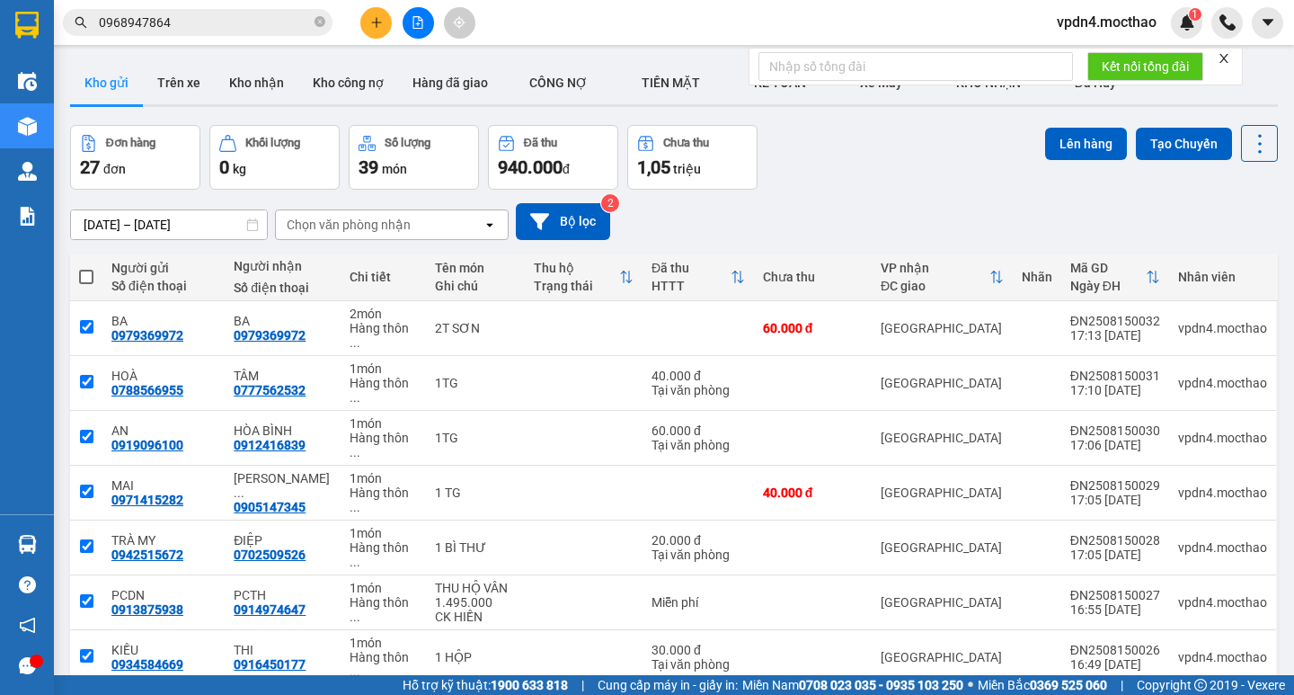
checkbox input "true"
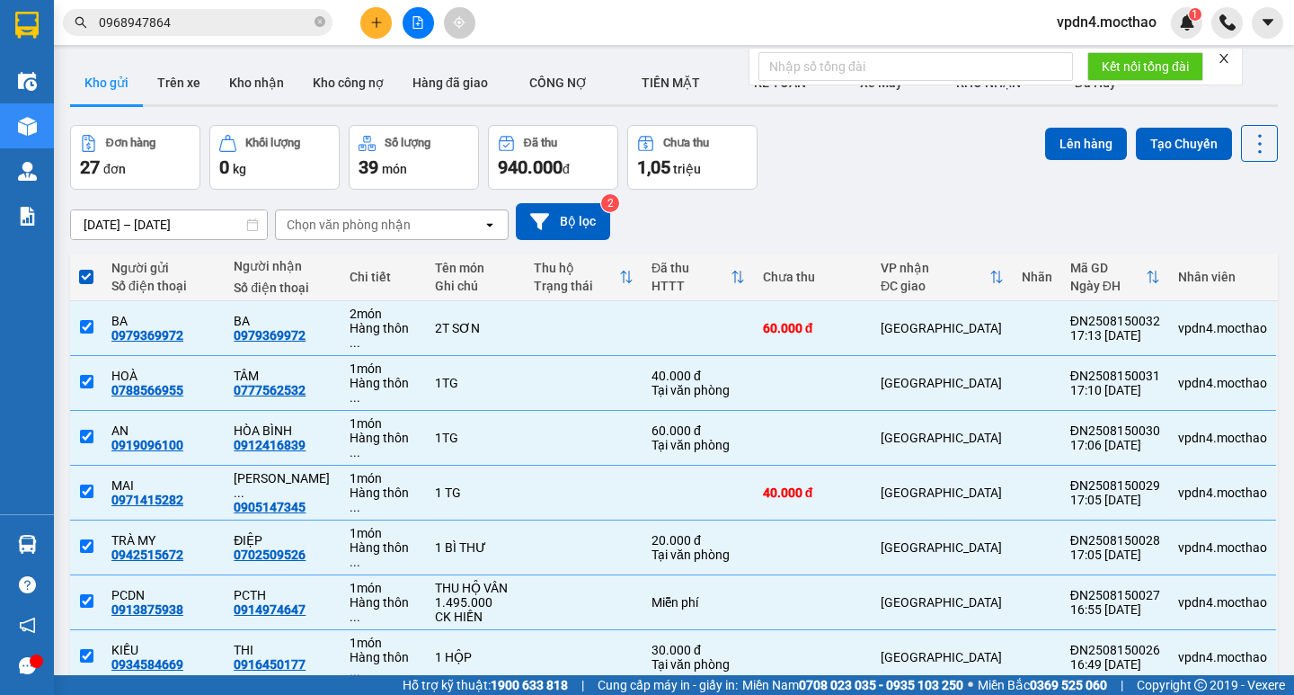
click at [1069, 154] on button "Lên hàng" at bounding box center [1086, 144] width 82 height 32
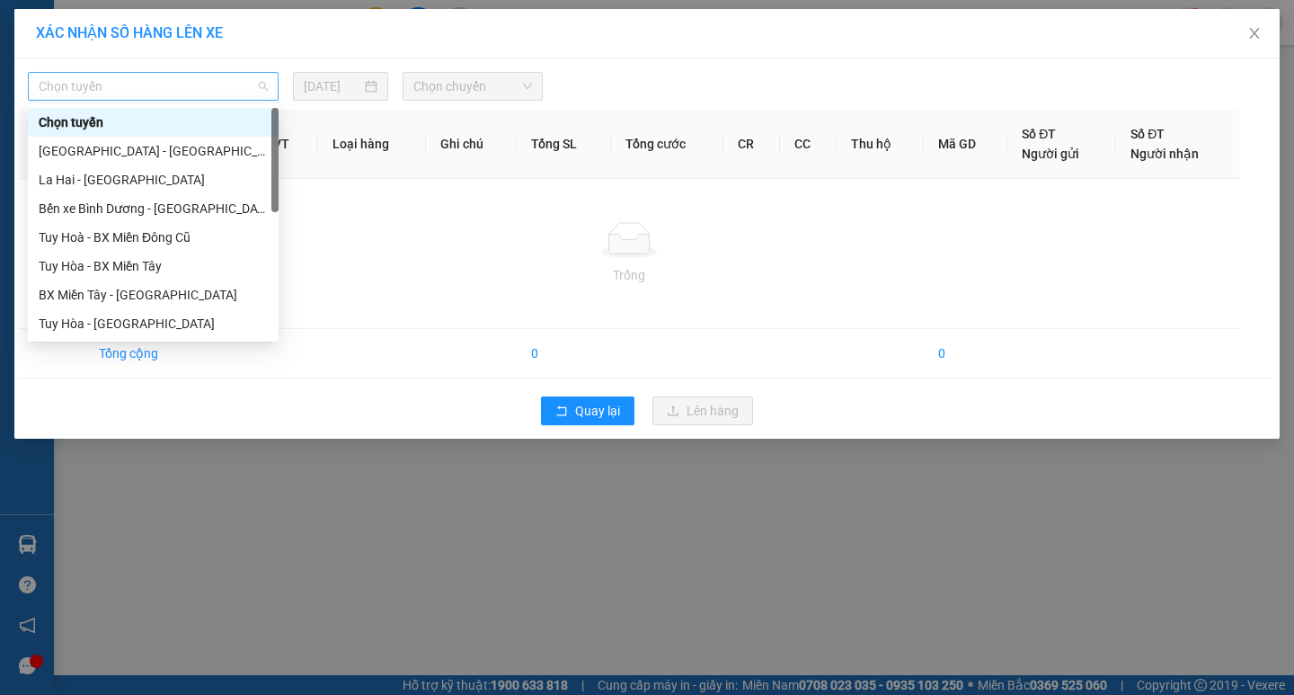
click at [208, 91] on span "Chọn tuyến" at bounding box center [153, 86] width 229 height 27
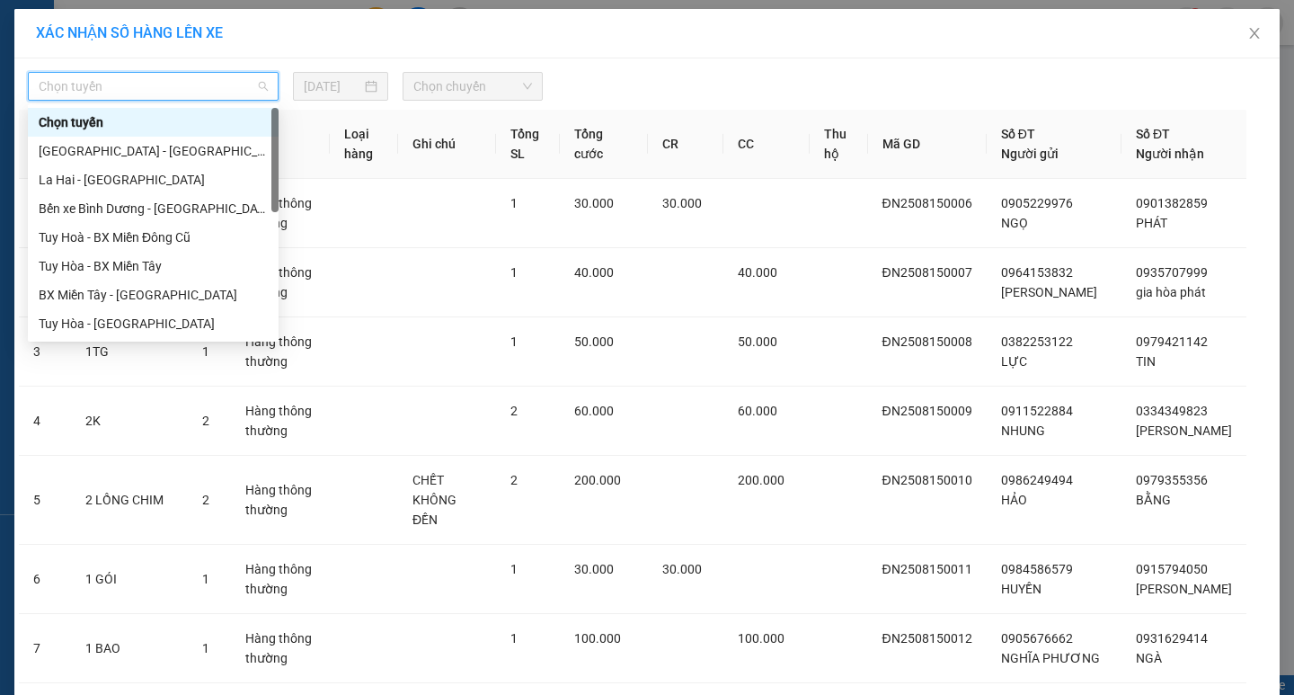
type input "D"
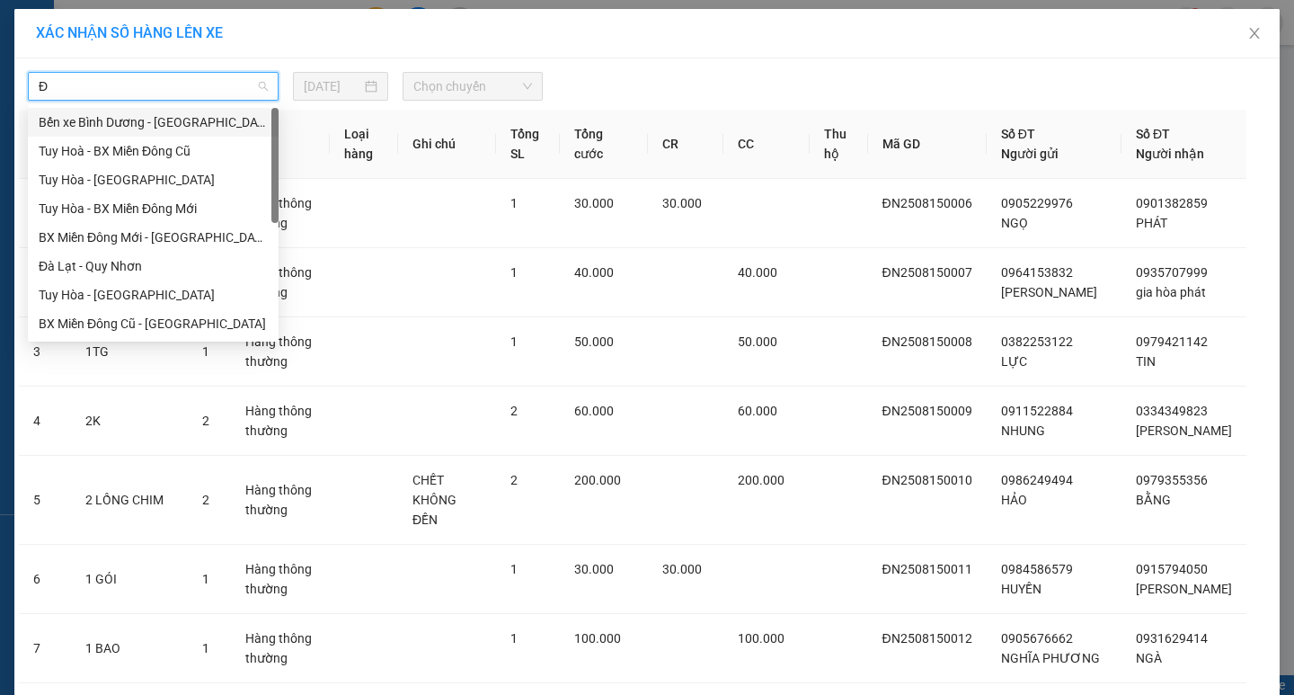
type input "ĐA"
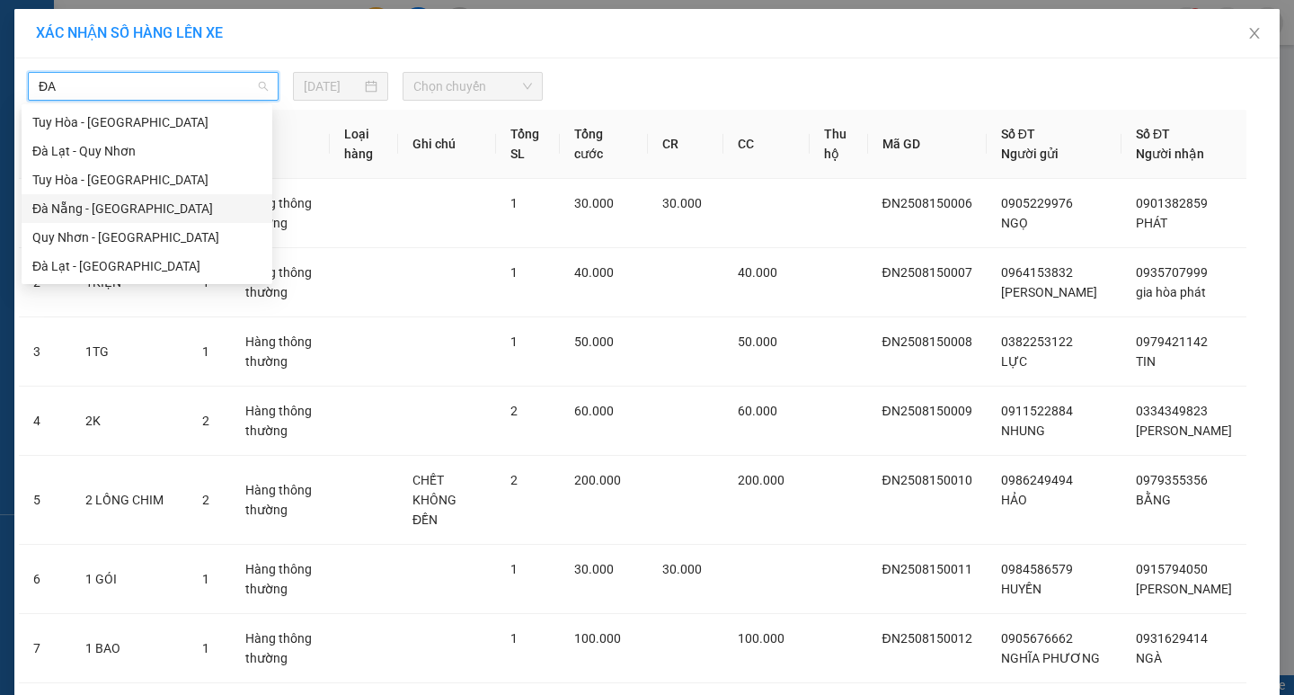
click at [157, 213] on div "Đà Nẵng - Tuy Hoà" at bounding box center [146, 209] width 229 height 20
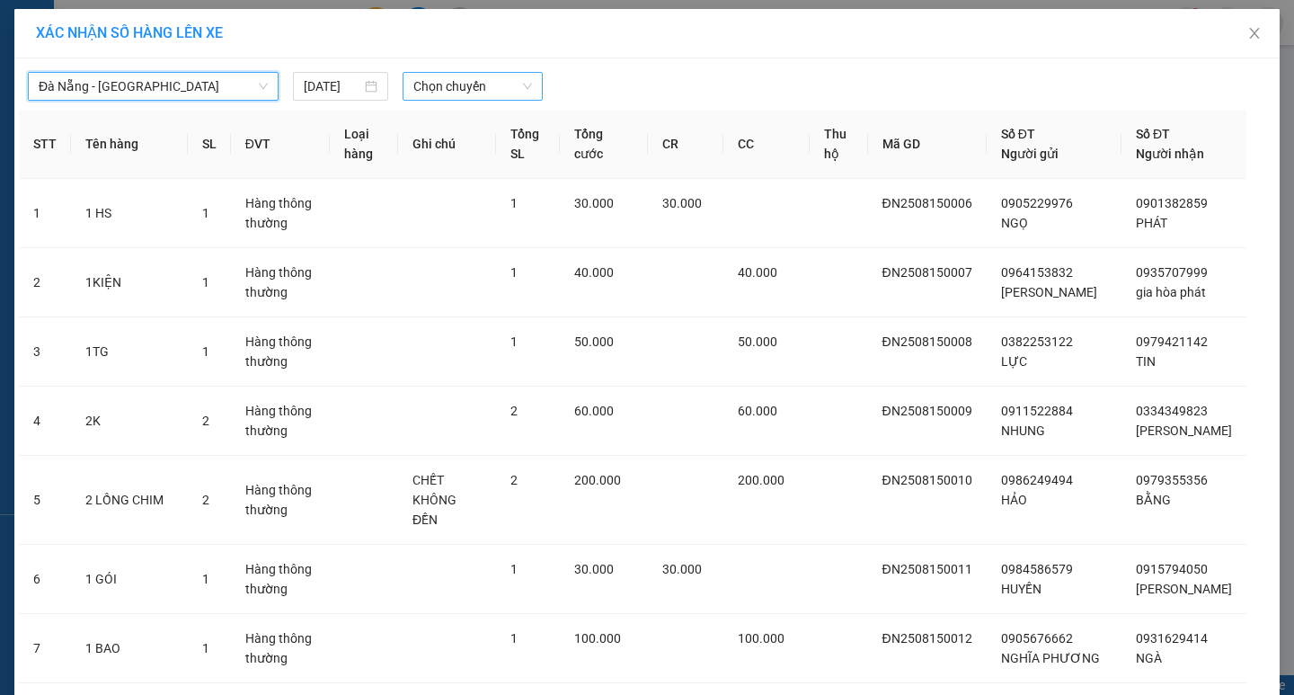
click at [447, 96] on span "Chọn chuyến" at bounding box center [472, 86] width 119 height 27
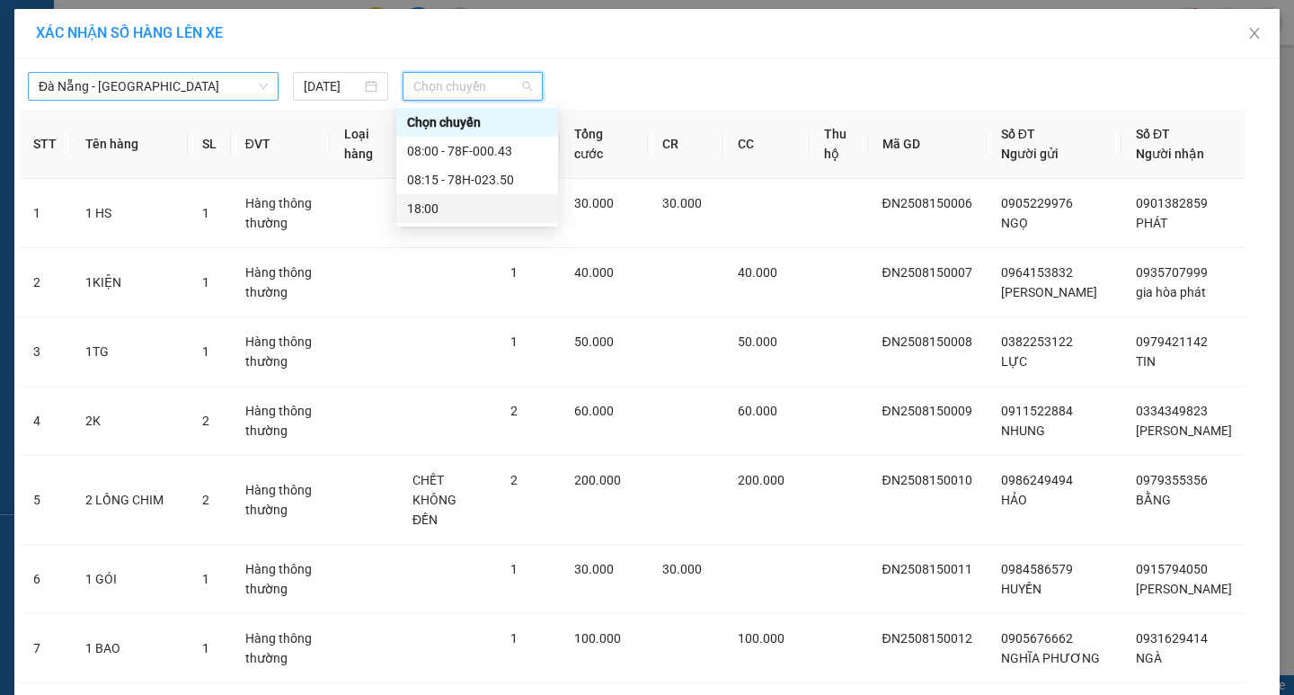
click at [439, 215] on div "18:00" at bounding box center [477, 209] width 140 height 20
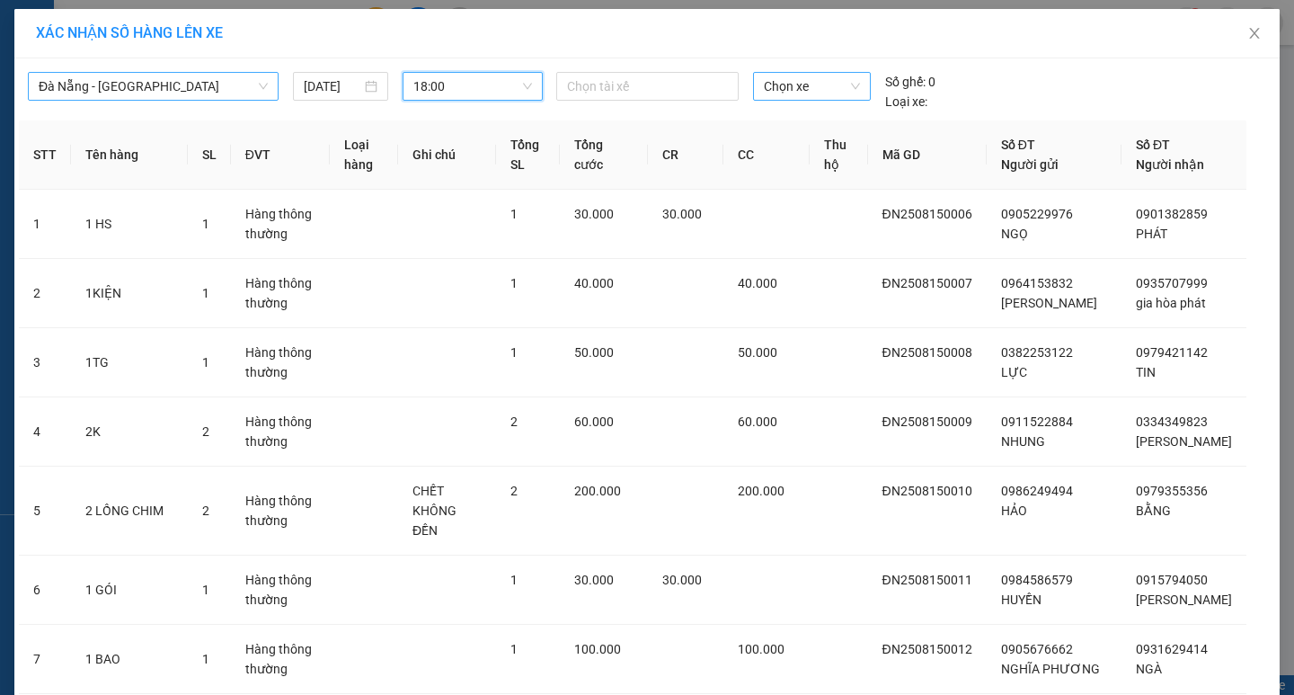
click at [810, 96] on span "Chọn xe" at bounding box center [811, 86] width 95 height 27
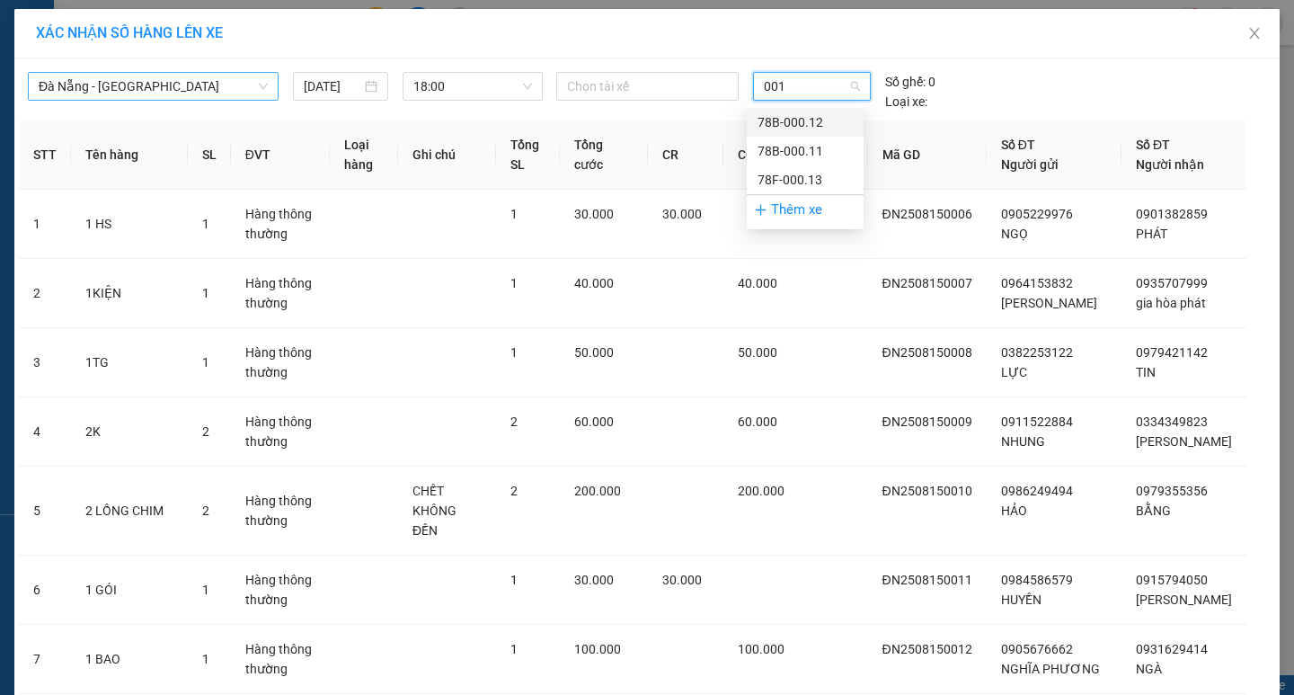
type input "0013"
click at [810, 121] on div "78F-000.13" at bounding box center [805, 122] width 95 height 20
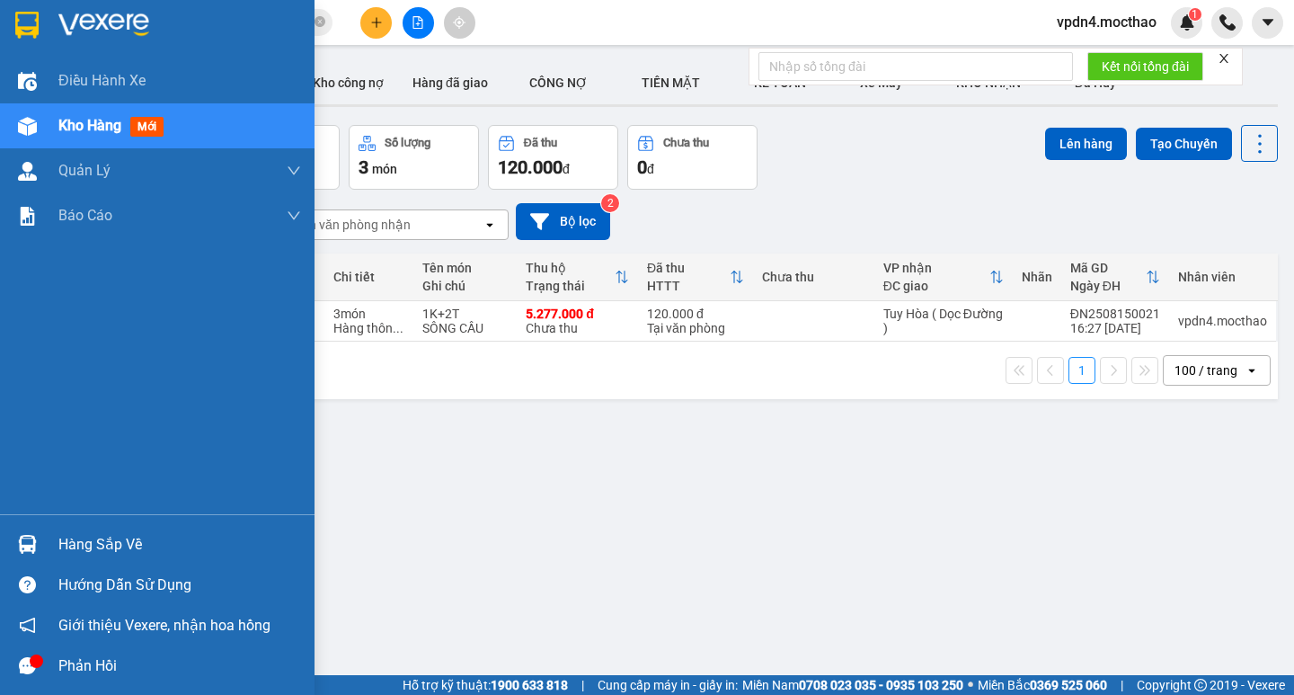
click at [127, 552] on div "Hàng sắp về" at bounding box center [179, 544] width 243 height 27
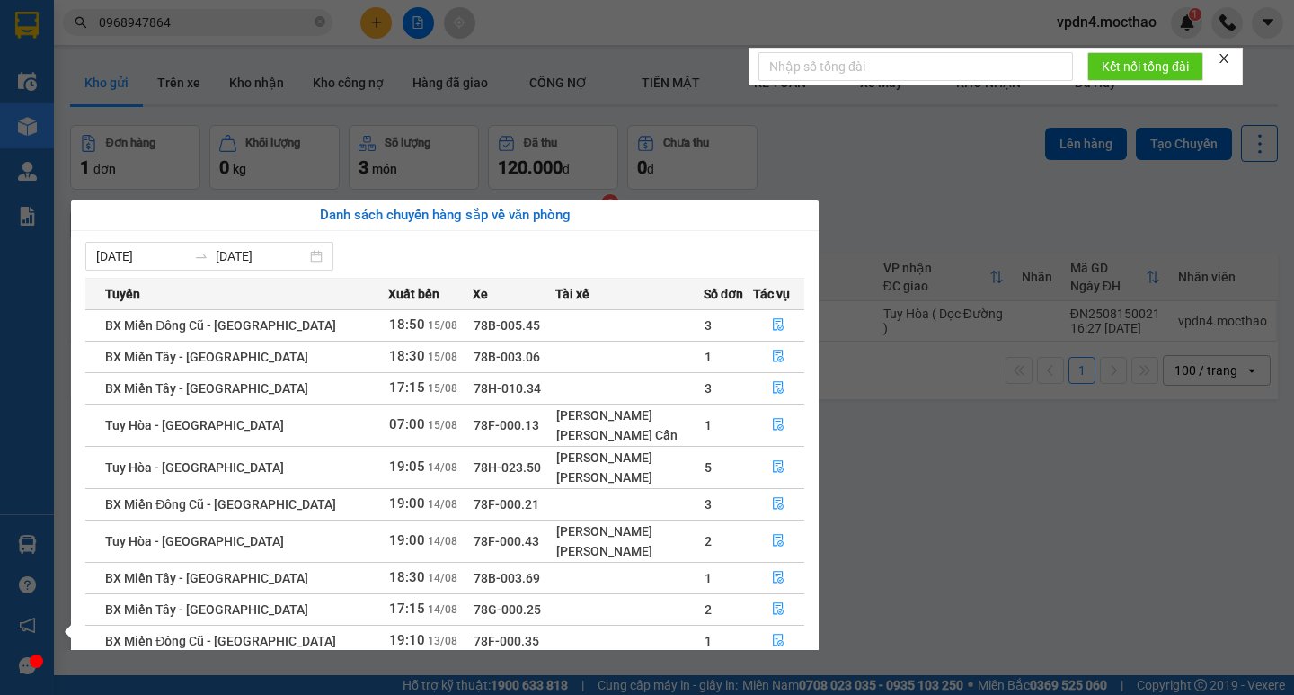
click at [1005, 563] on section "Kết quả tìm kiếm ( 35 ) Bộ lọc Ngày lên hàng gần nhất Mã ĐH Trạng thái Món hàng…" at bounding box center [647, 347] width 1294 height 695
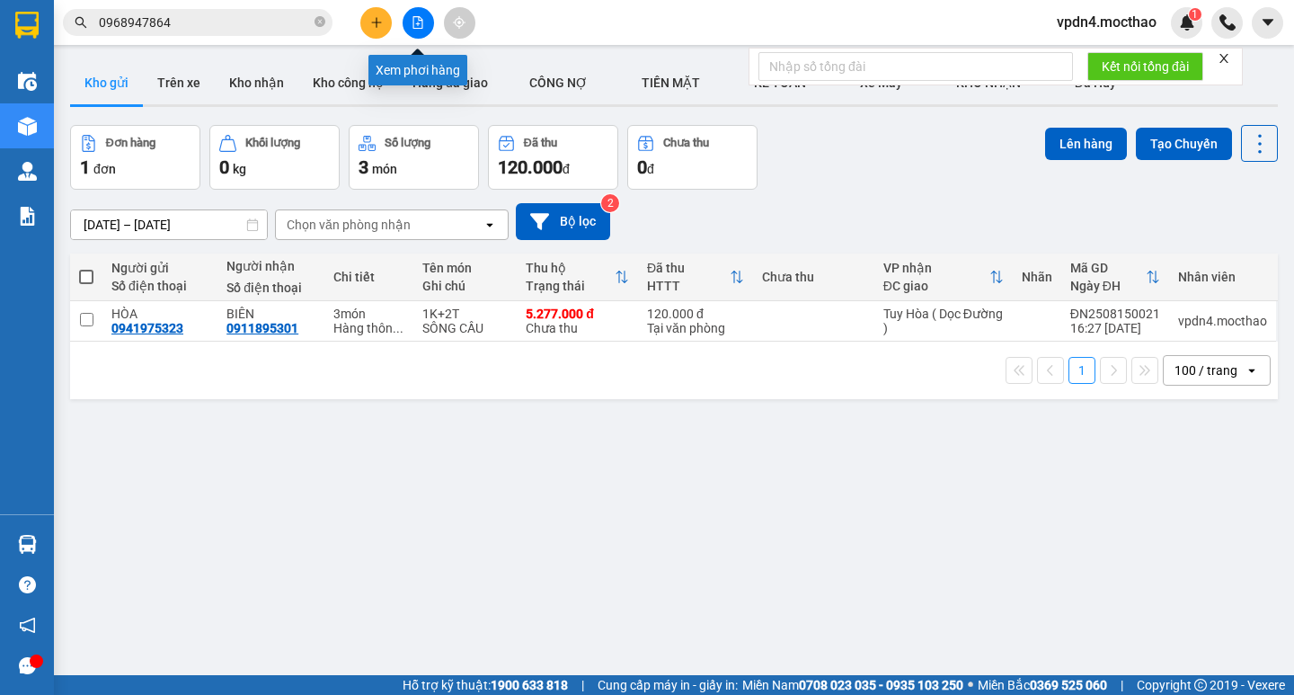
click at [419, 22] on icon "file-add" at bounding box center [418, 22] width 13 height 13
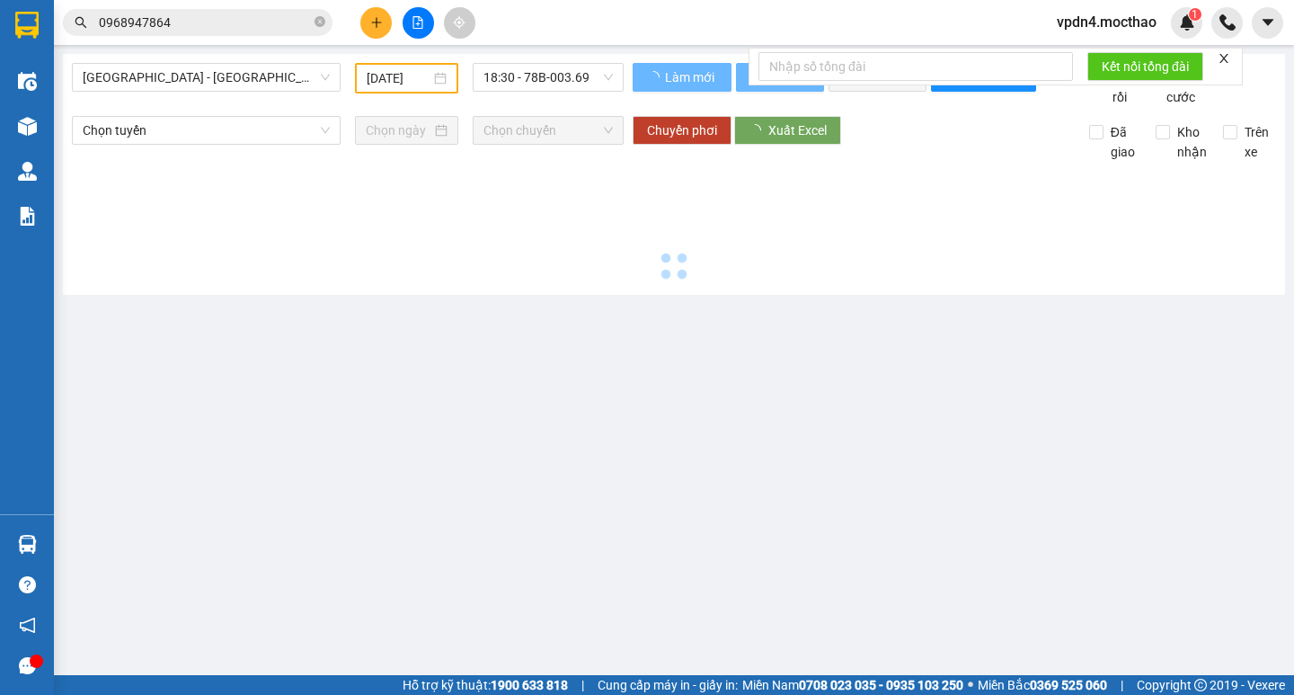
type input "[DATE]"
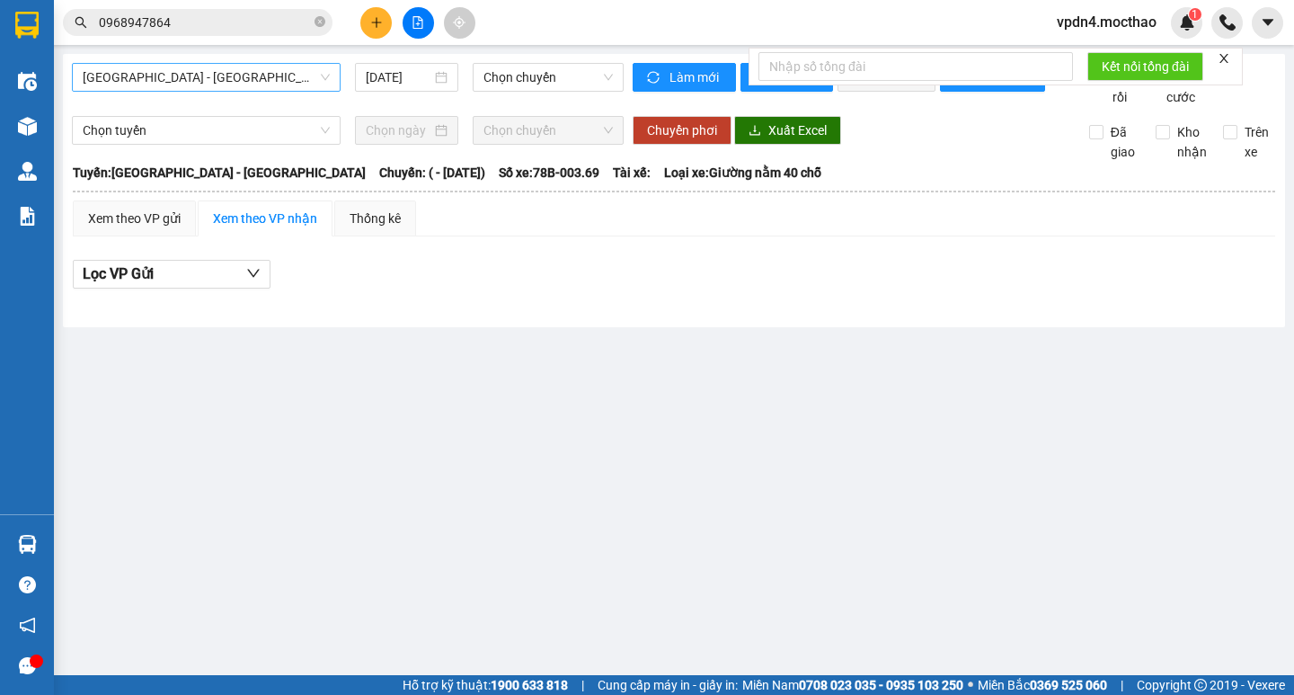
click at [291, 71] on span "Sài Gòn - Tuy Hòa" at bounding box center [206, 77] width 247 height 27
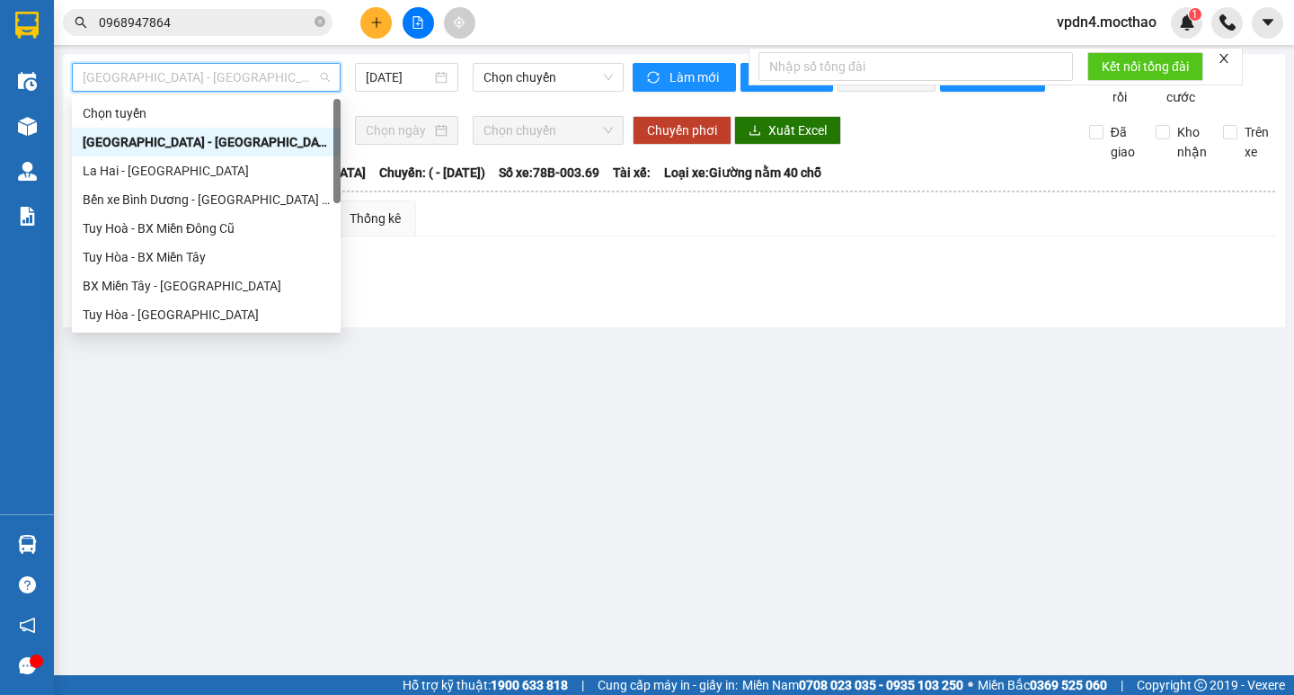
type input "D"
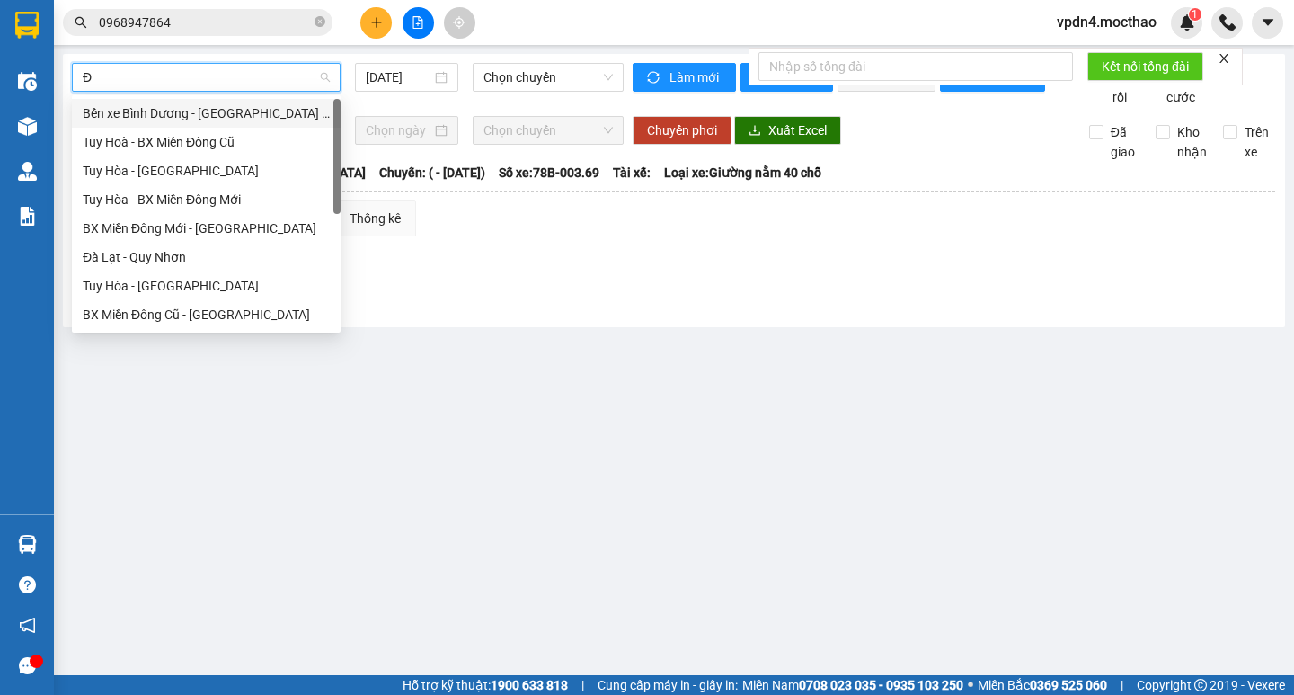
type input "ĐA"
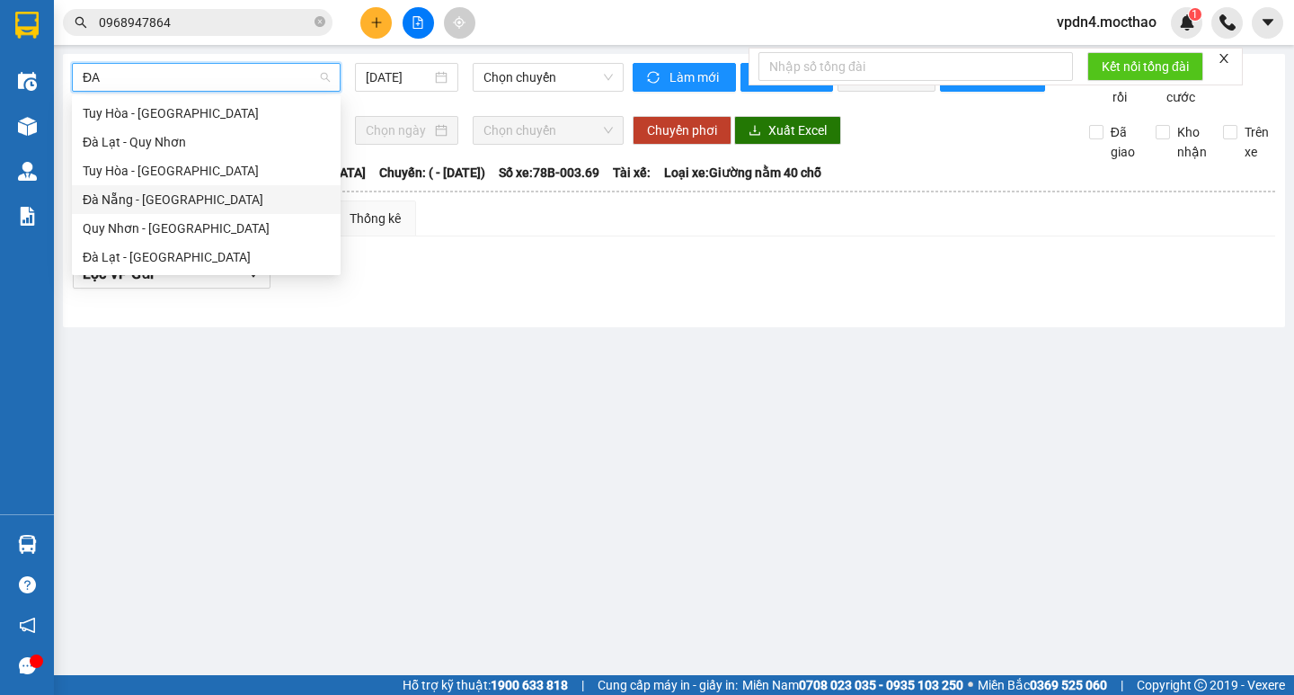
click at [224, 190] on div "Đà Nẵng - Tuy Hoà" at bounding box center [206, 200] width 247 height 20
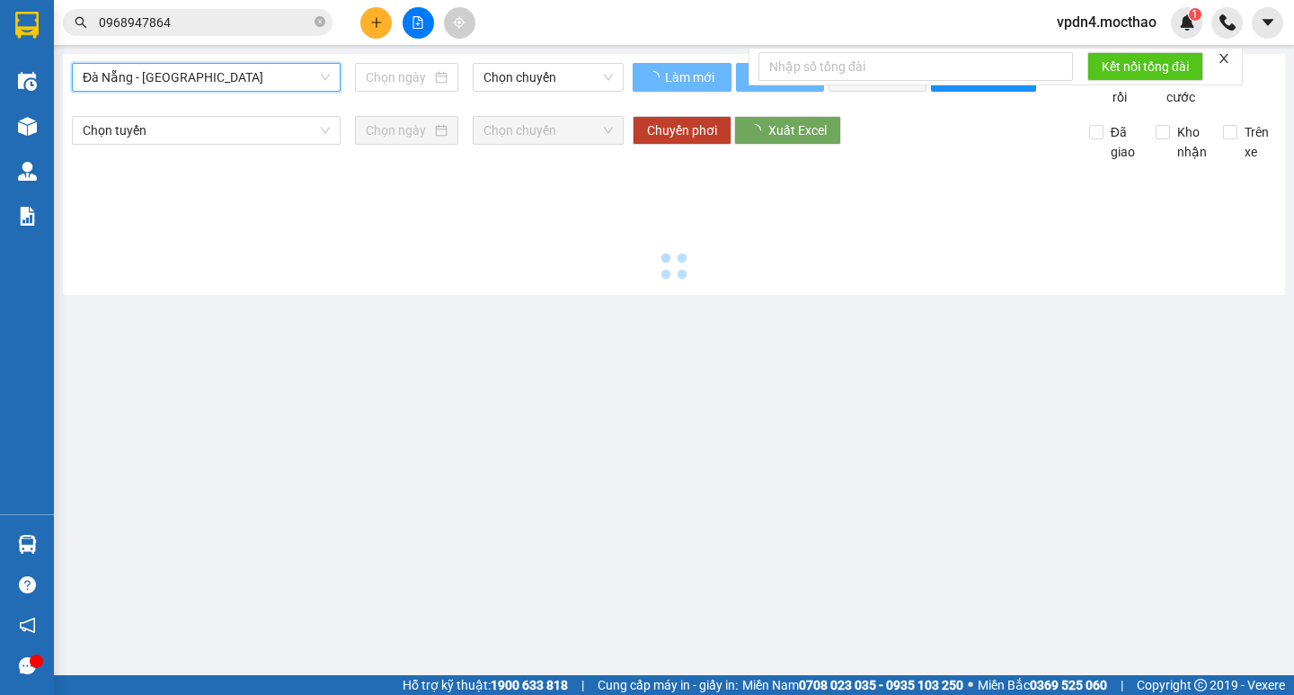
type input "[DATE]"
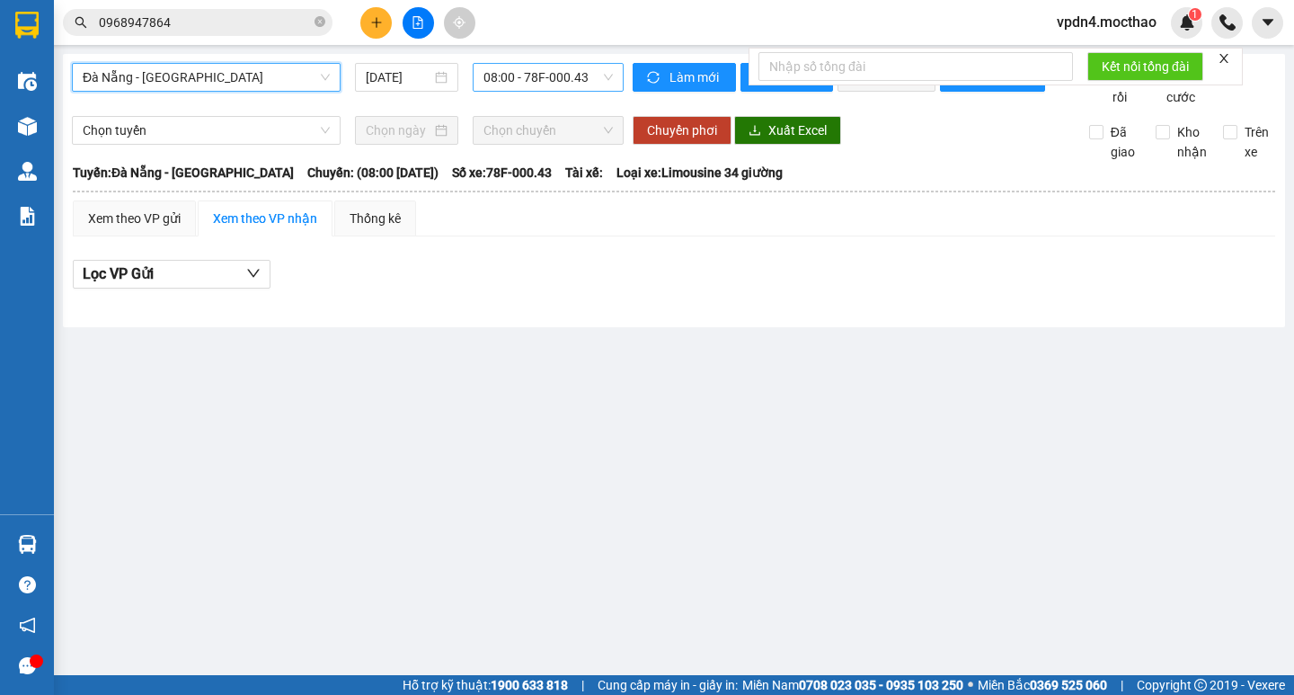
click at [529, 81] on span "08:00 - 78F-000.43" at bounding box center [548, 77] width 129 height 27
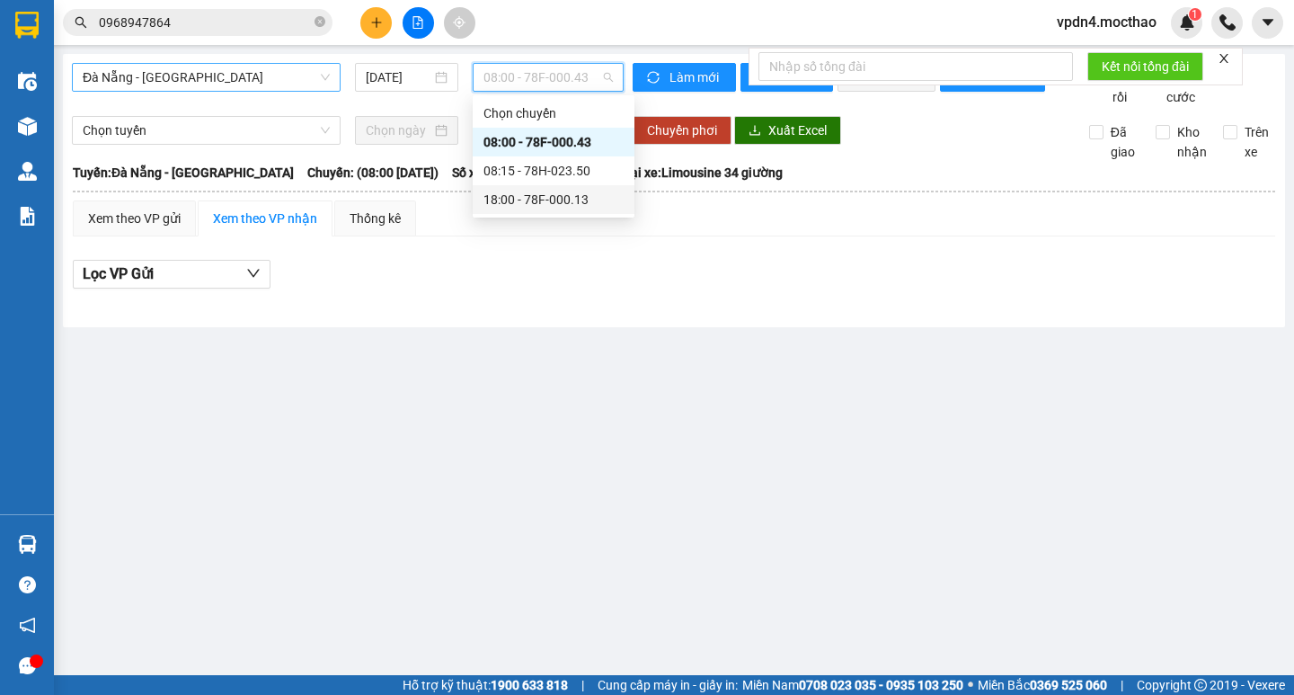
click at [576, 200] on div "18:00 - 78F-000.13" at bounding box center [554, 200] width 140 height 20
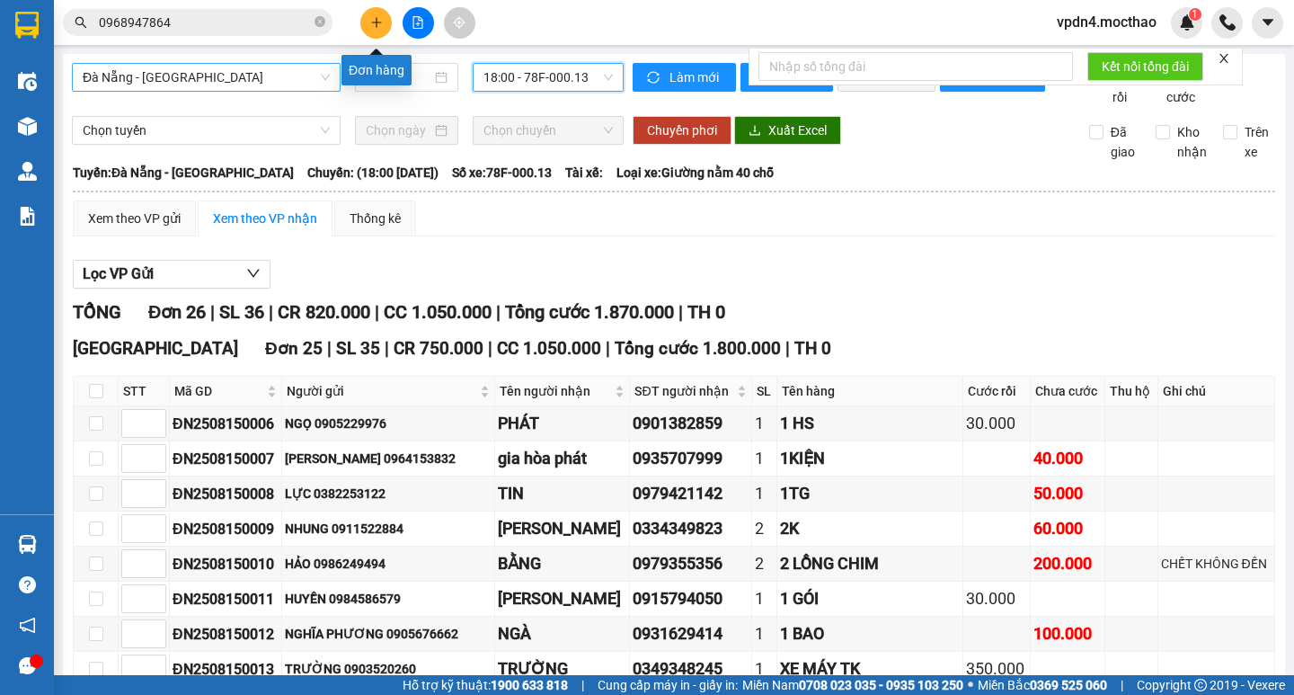
click at [378, 31] on button at bounding box center [375, 22] width 31 height 31
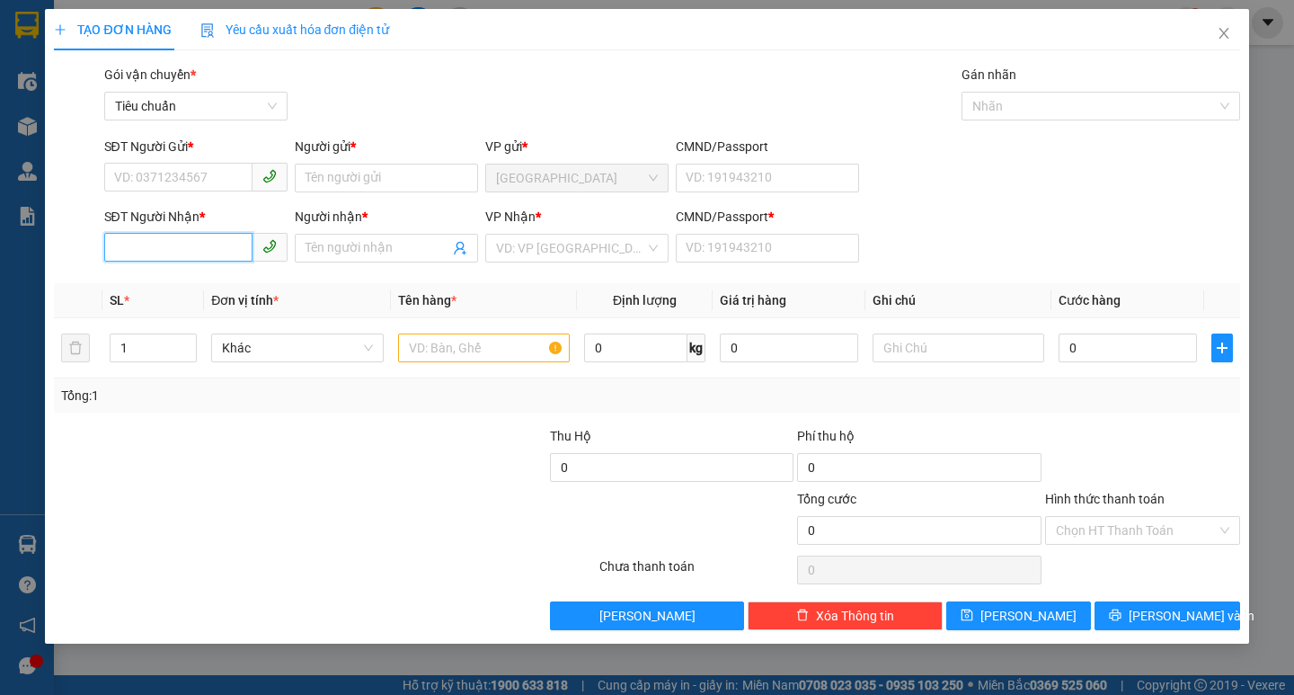
click at [163, 243] on input "SĐT Người Nhận *" at bounding box center [178, 247] width 148 height 29
type input "0796855866"
click at [173, 290] on div "0796855866 - TIỀN" at bounding box center [196, 284] width 162 height 20
type input "TIỀN"
type input "0"
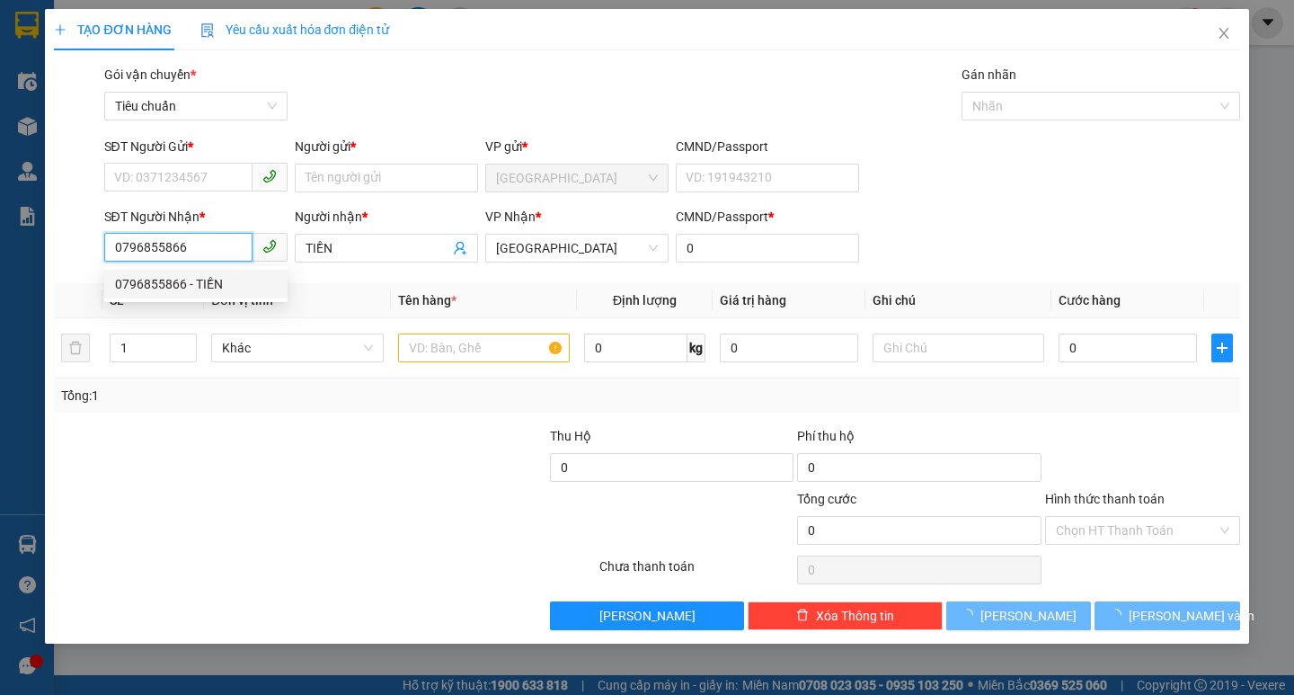
type input "200.000"
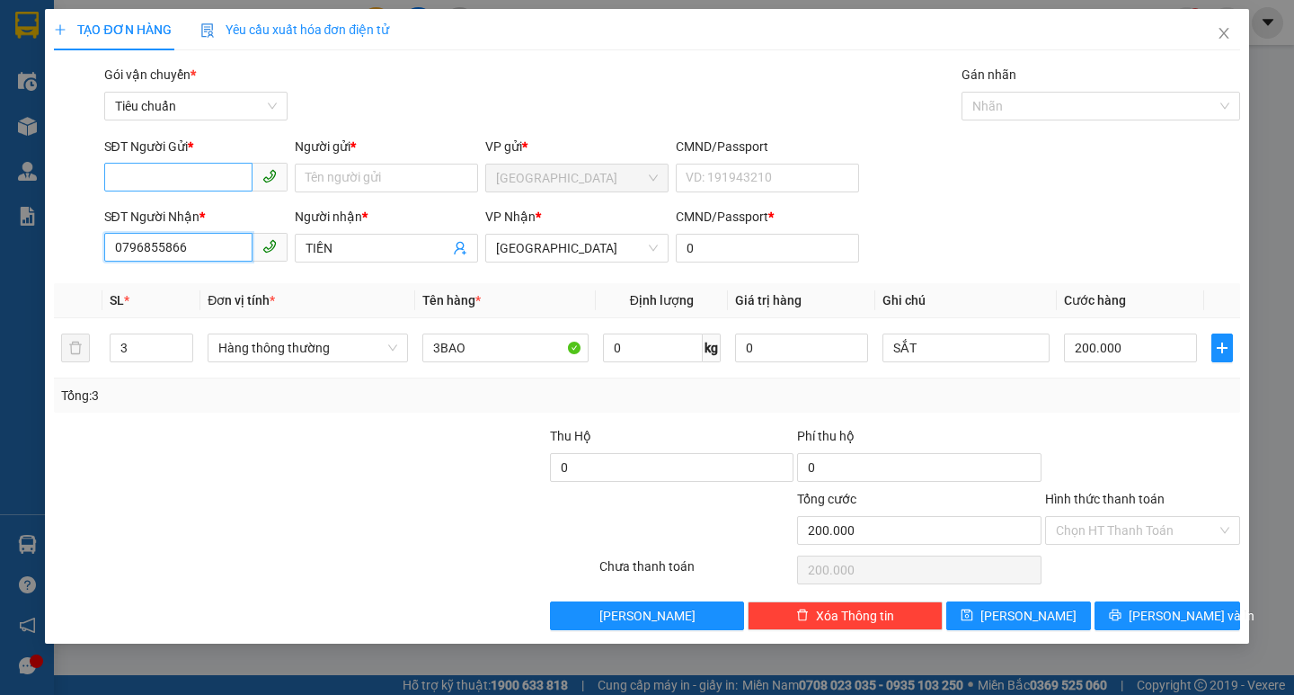
type input "0796855866"
click at [187, 177] on input "SĐT Người Gửi *" at bounding box center [178, 177] width 148 height 29
click at [191, 221] on div "02363865888 - CT TIẾN PHƯỚC" at bounding box center [206, 214] width 183 height 20
type input "02363865888"
type input "CT TIẾN PHƯỚC"
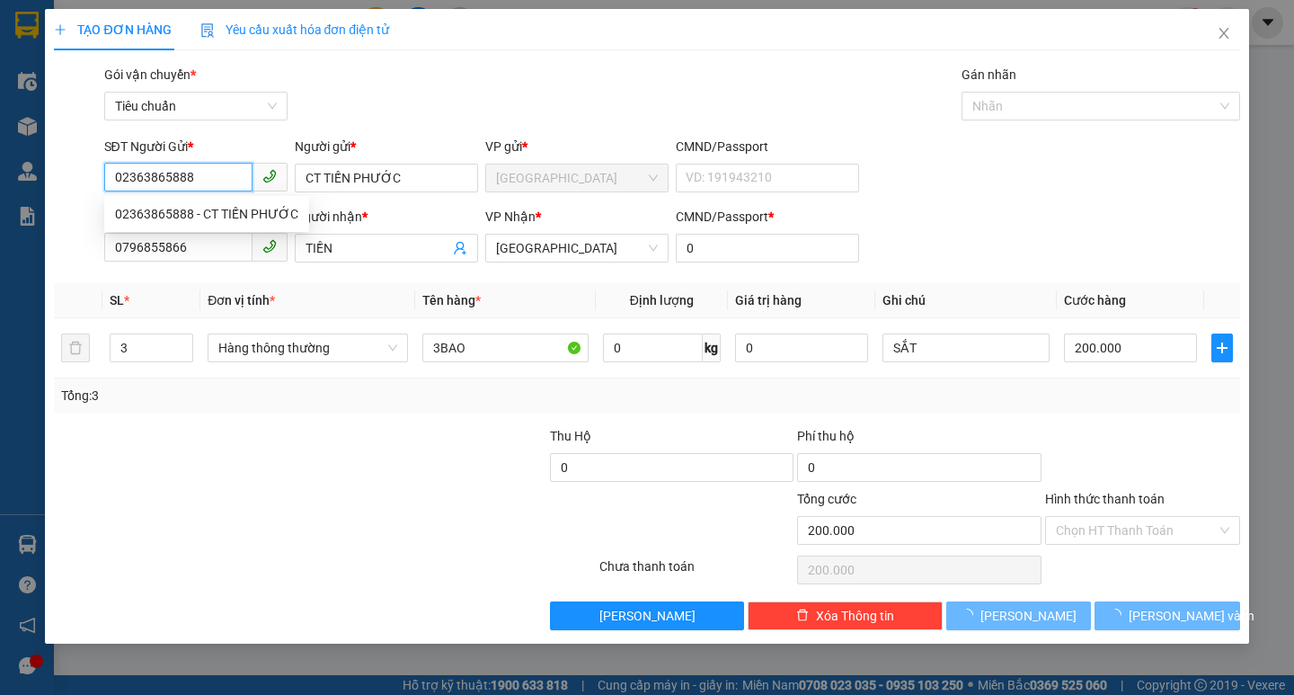
type input "50.000"
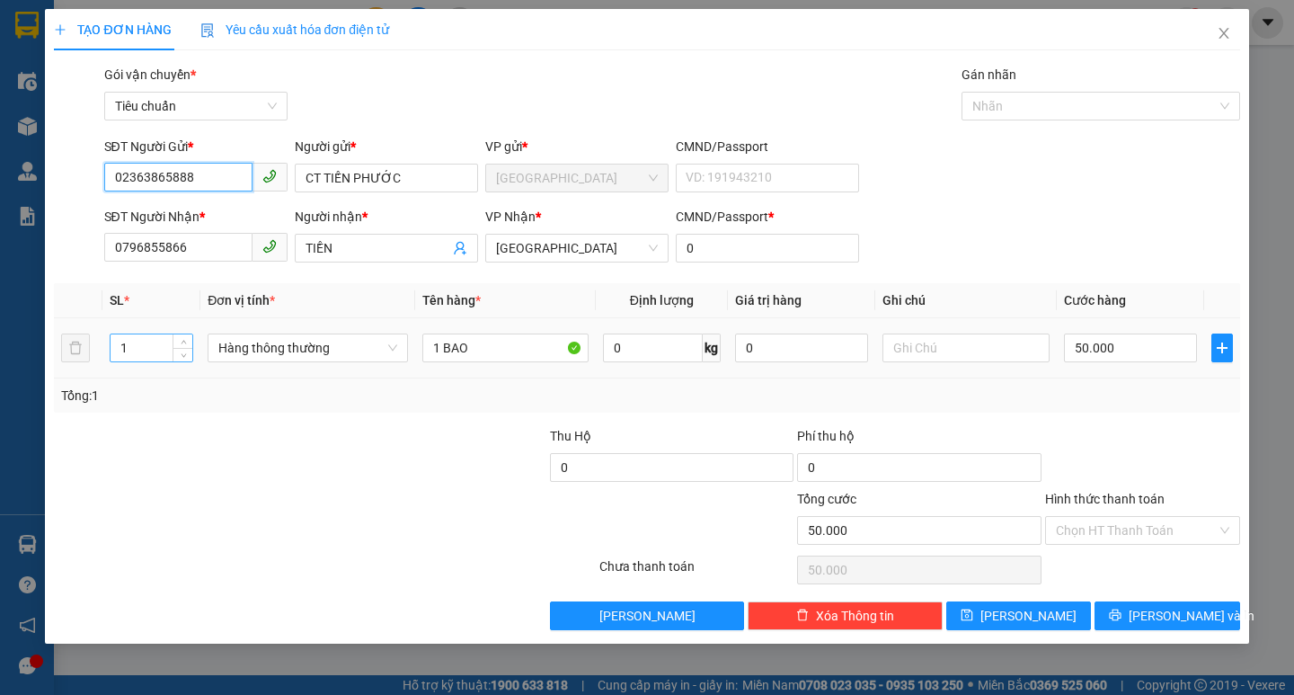
type input "02363865888"
click at [128, 358] on input "1" at bounding box center [152, 347] width 83 height 27
type input "6"
click at [439, 346] on input "1 BAO" at bounding box center [505, 347] width 166 height 29
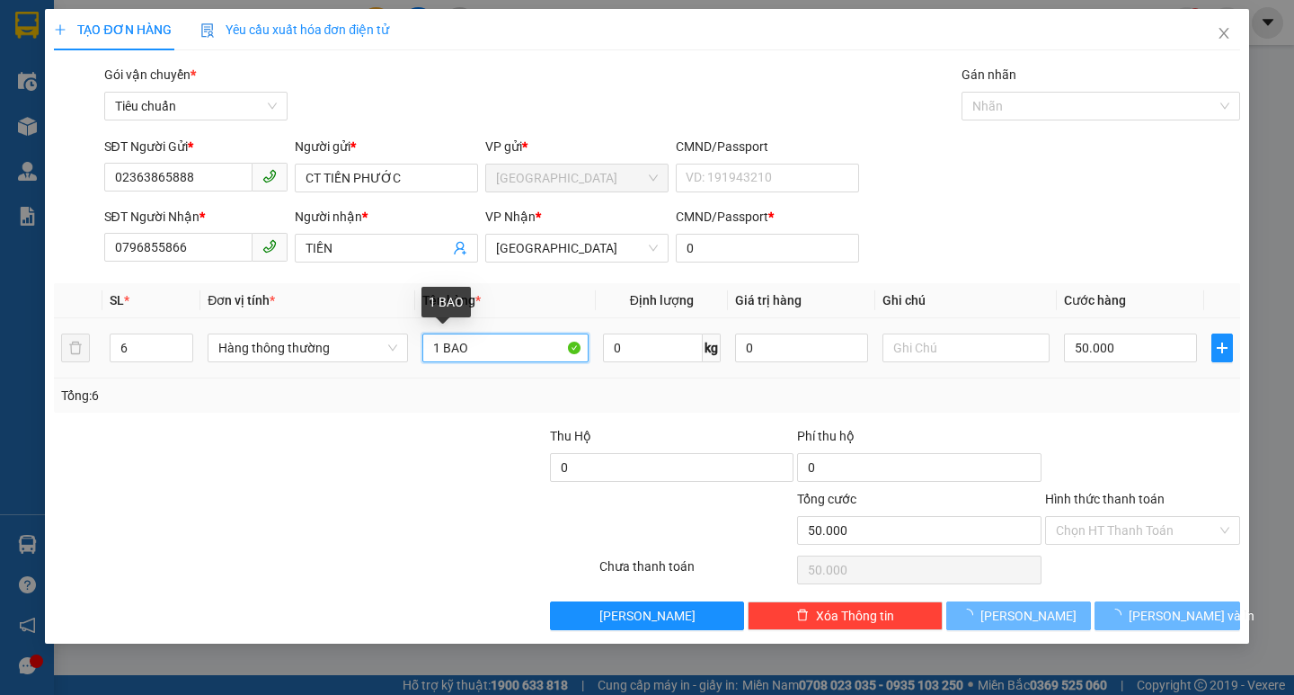
type input "0"
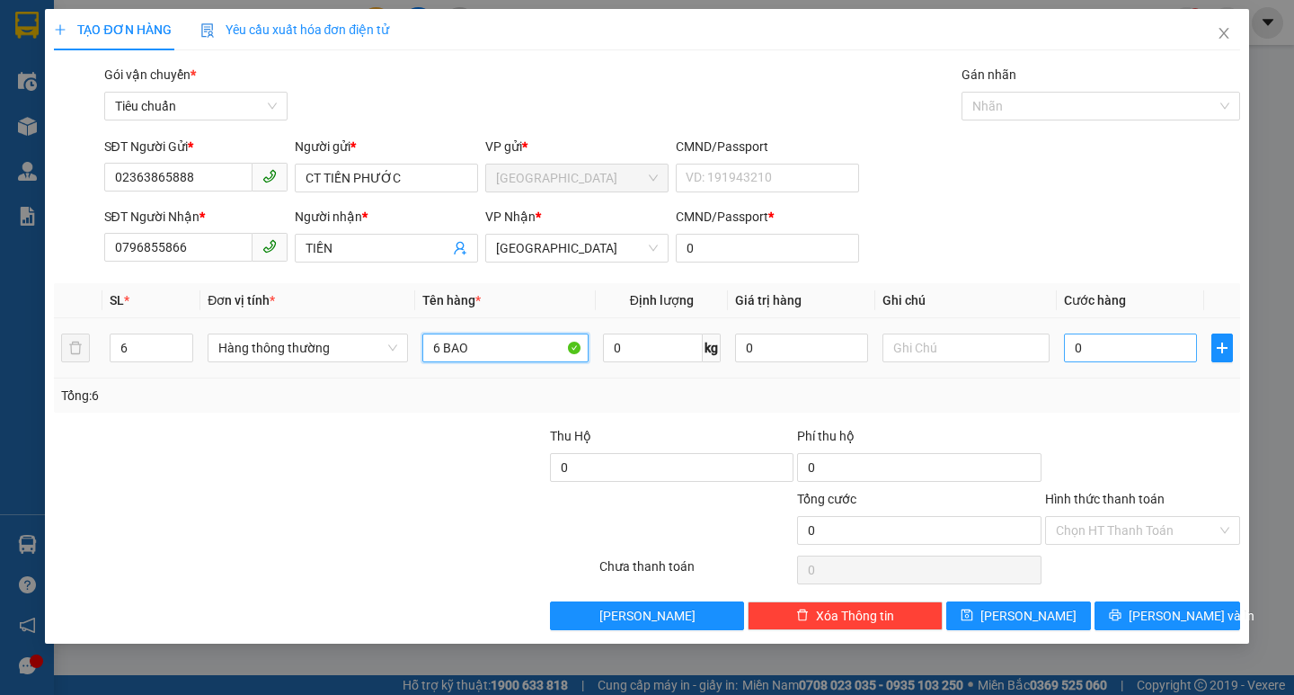
type input "6 BAO"
click at [1089, 349] on input "0" at bounding box center [1131, 347] width 134 height 29
type input "4"
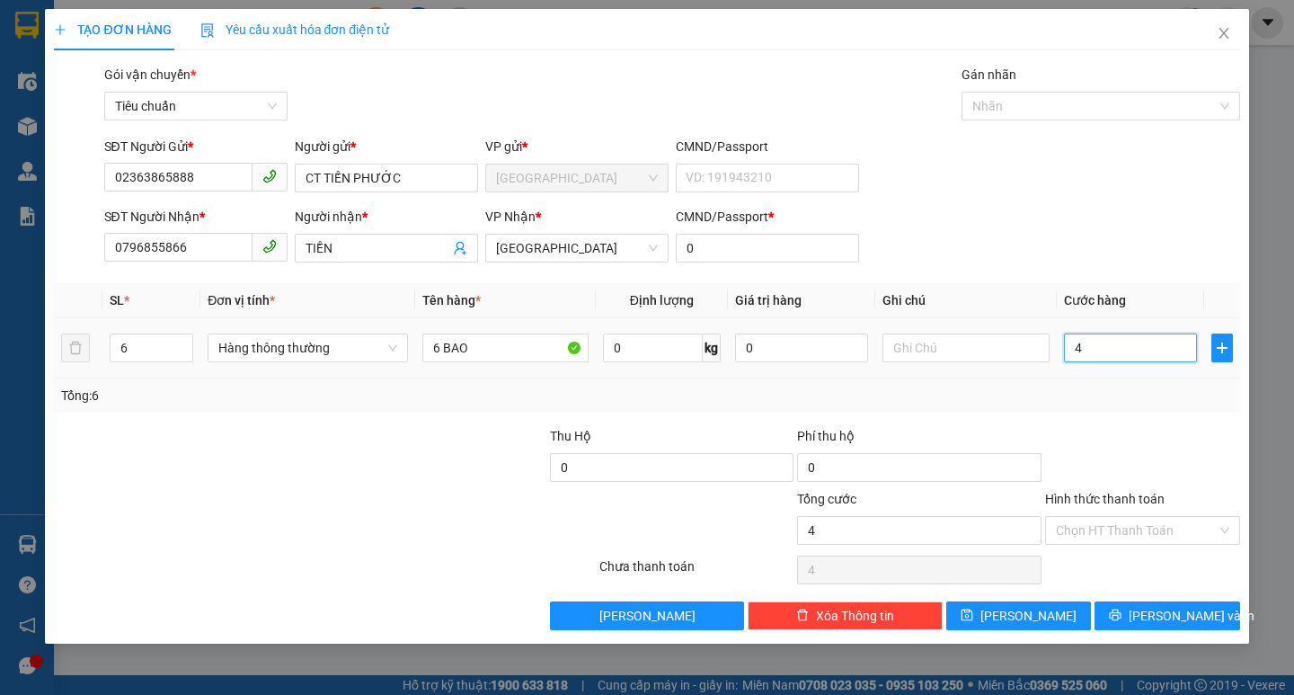
type input "40"
type input "400"
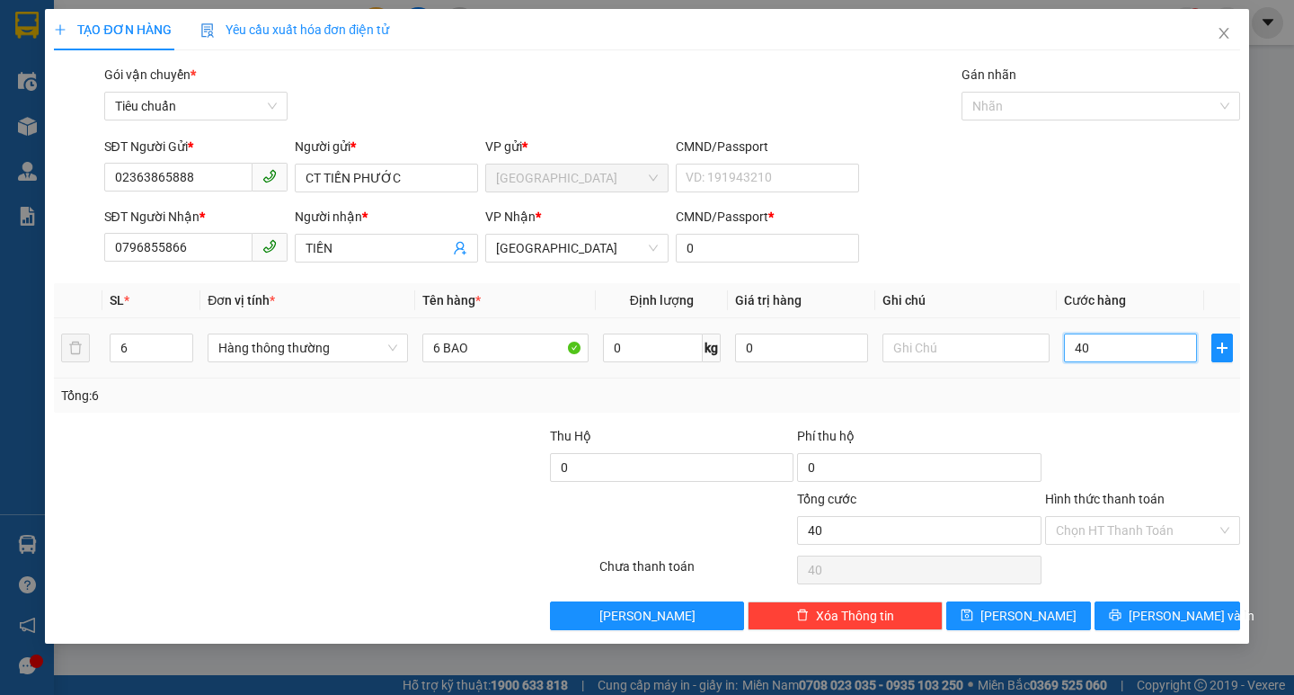
type input "400"
click at [1136, 629] on button "[PERSON_NAME] và In" at bounding box center [1167, 615] width 145 height 29
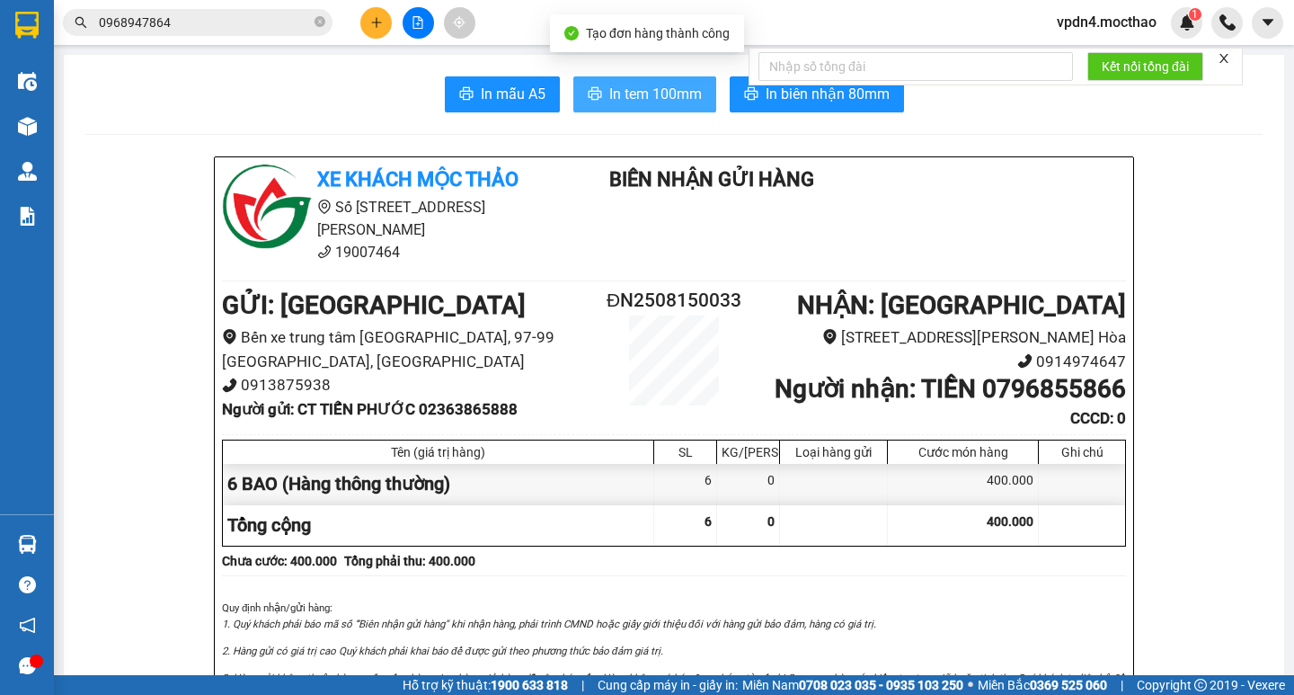
click at [644, 88] on span "In tem 100mm" at bounding box center [655, 94] width 93 height 22
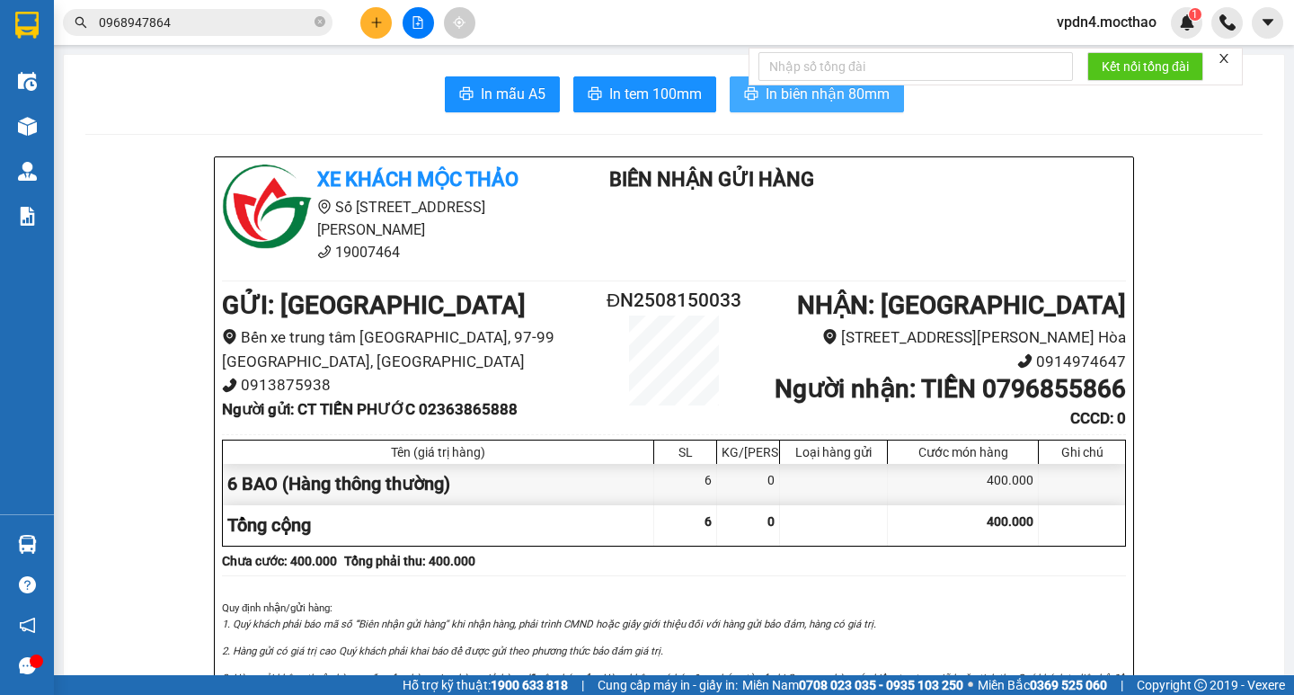
click at [810, 96] on span "In biên nhận 80mm" at bounding box center [828, 94] width 124 height 22
click at [365, 31] on button at bounding box center [375, 22] width 31 height 31
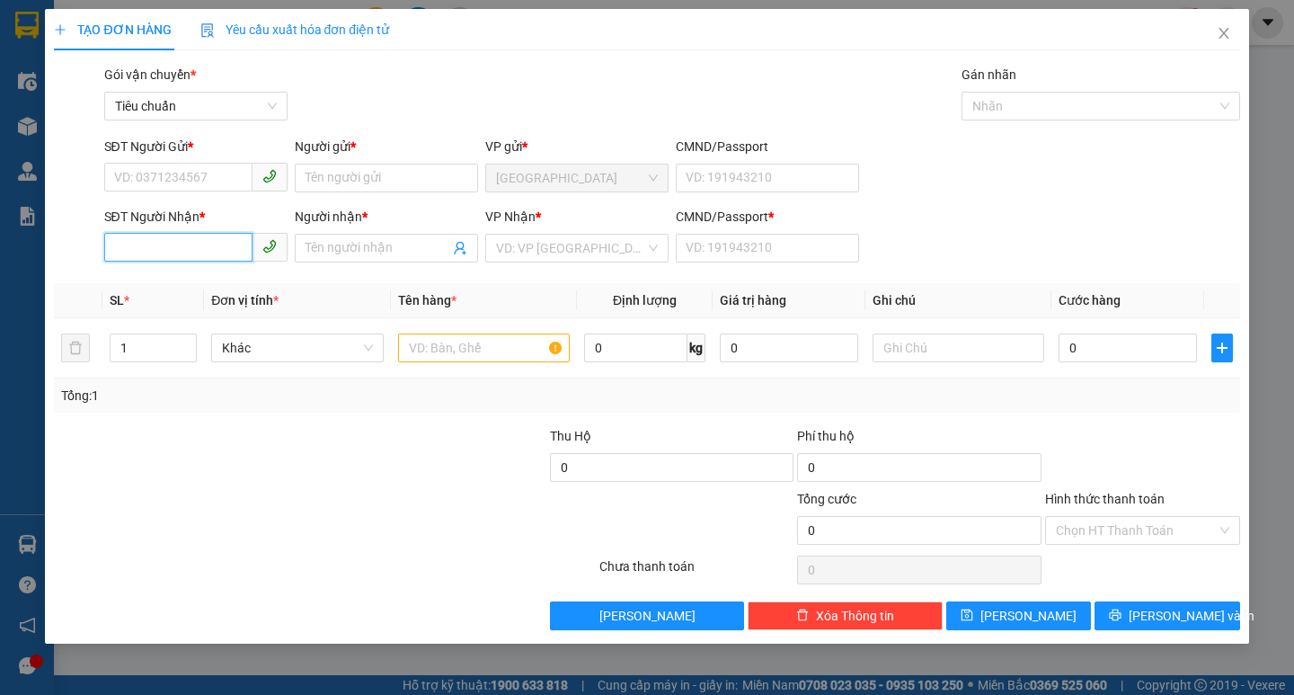
click at [147, 254] on input "SĐT Người Nhận *" at bounding box center [178, 247] width 148 height 29
drag, startPoint x: 189, startPoint y: 279, endPoint x: 193, endPoint y: 265, distance: 15.1
click at [190, 279] on div "0334349823 - ĐỨC THỊNH" at bounding box center [203, 284] width 177 height 20
type input "0334349823"
type input "[PERSON_NAME]"
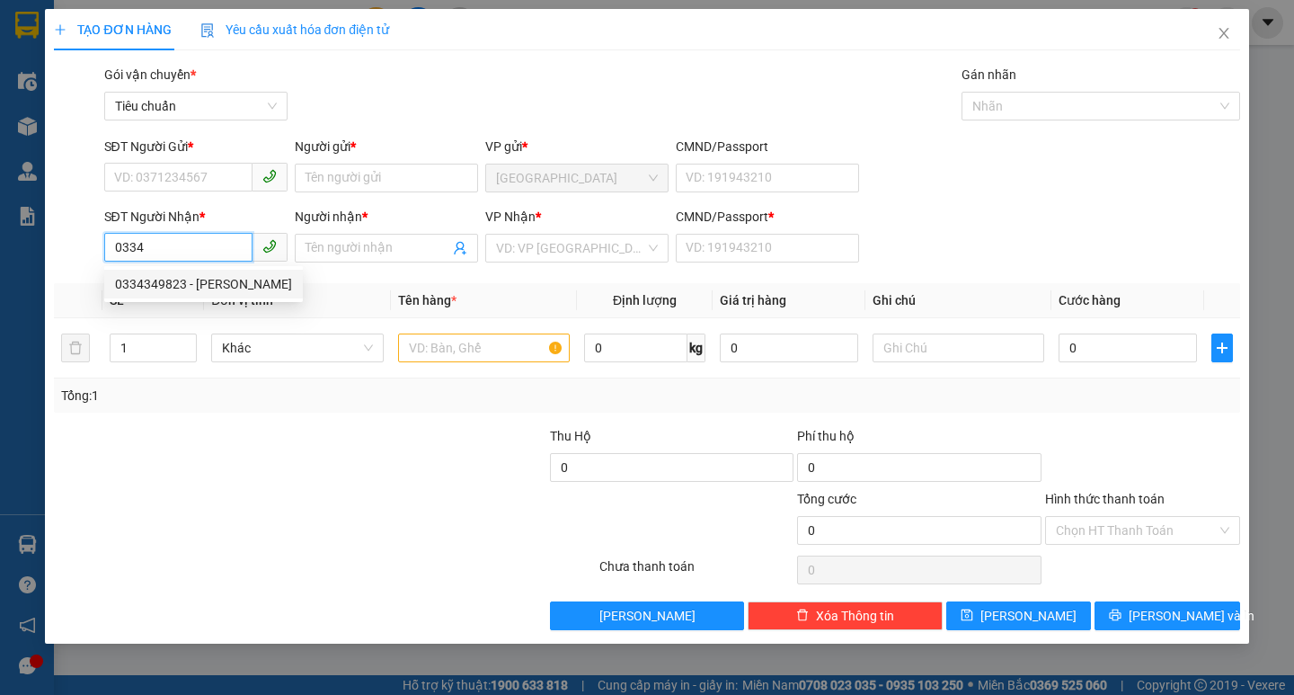
type input "0"
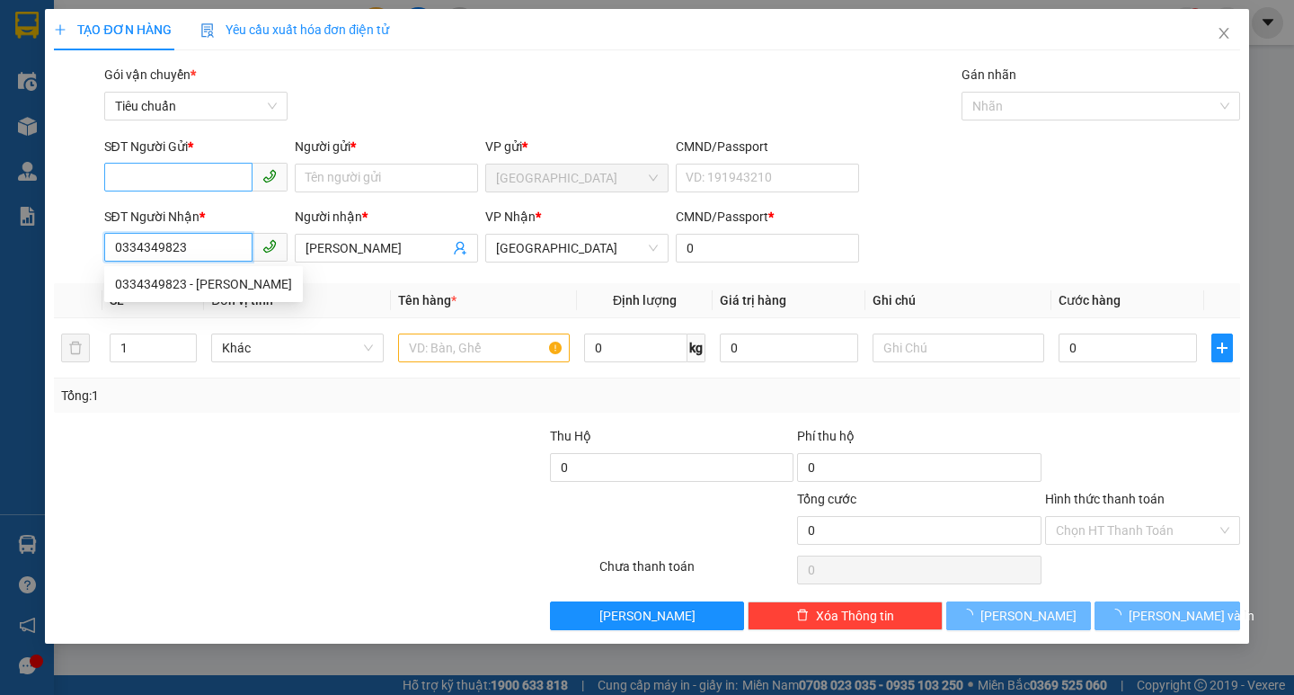
type input "60.000"
type input "0334349823"
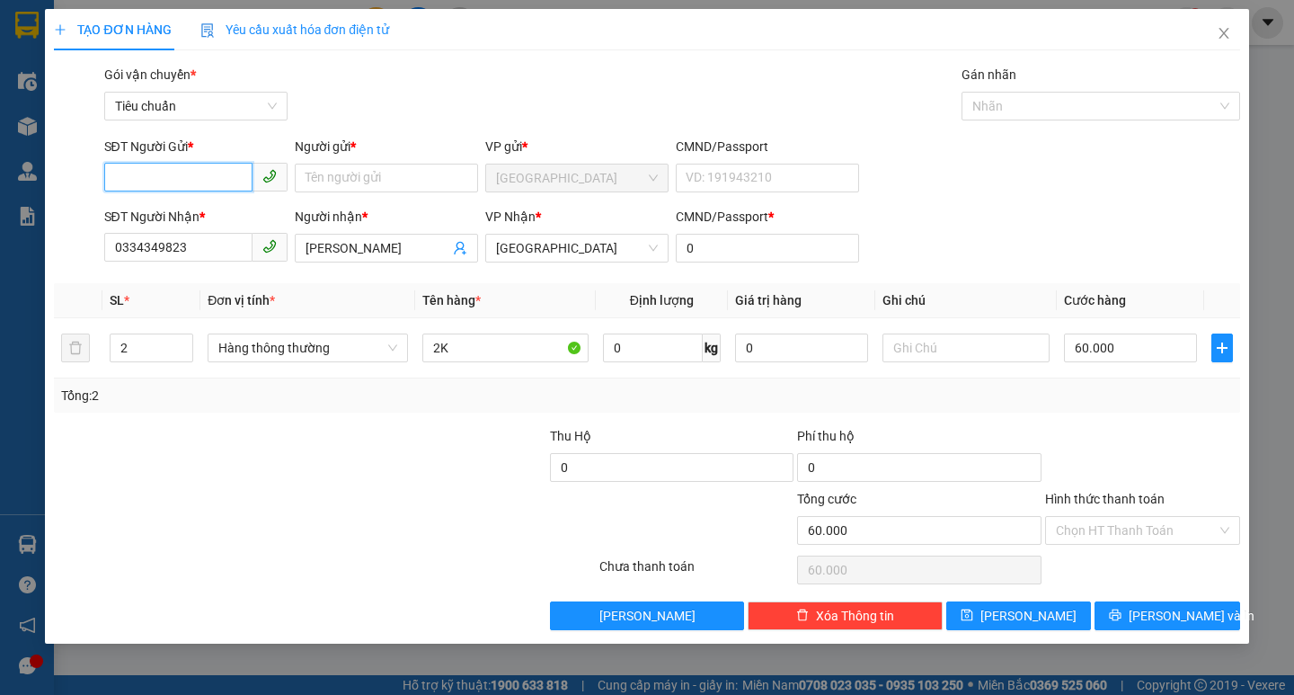
click at [203, 180] on input "SĐT Người Gửi *" at bounding box center [178, 177] width 148 height 29
click at [201, 218] on div "0911522884 - NHUNG" at bounding box center [196, 214] width 162 height 20
type input "0911522884"
type input "NHUNG"
click at [158, 348] on input "2" at bounding box center [152, 347] width 83 height 27
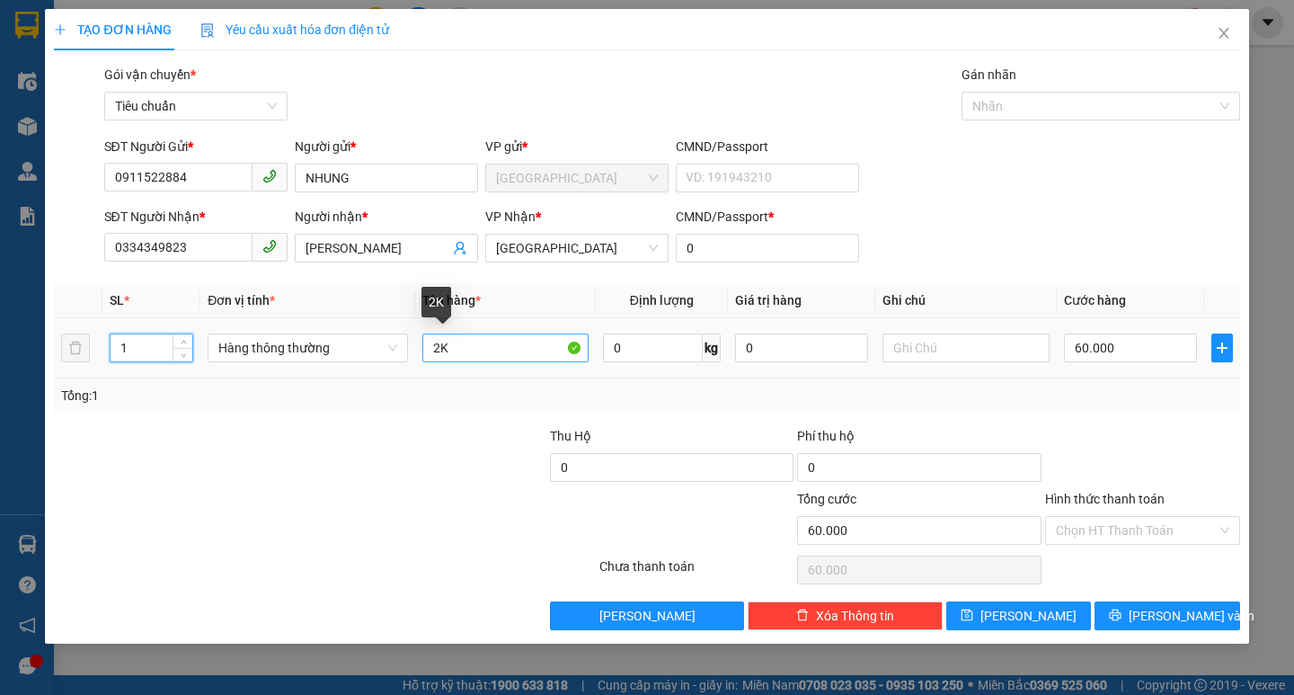
type input "1"
click at [437, 342] on input "2K" at bounding box center [505, 347] width 166 height 29
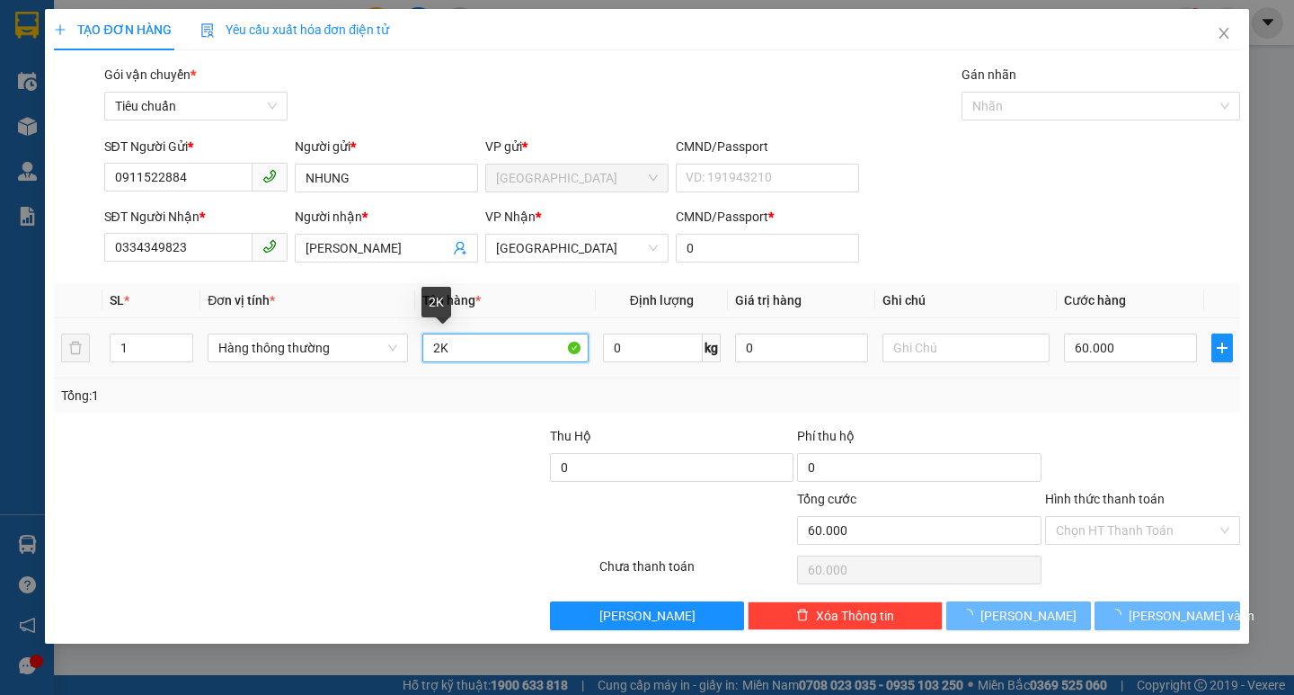
type input "0"
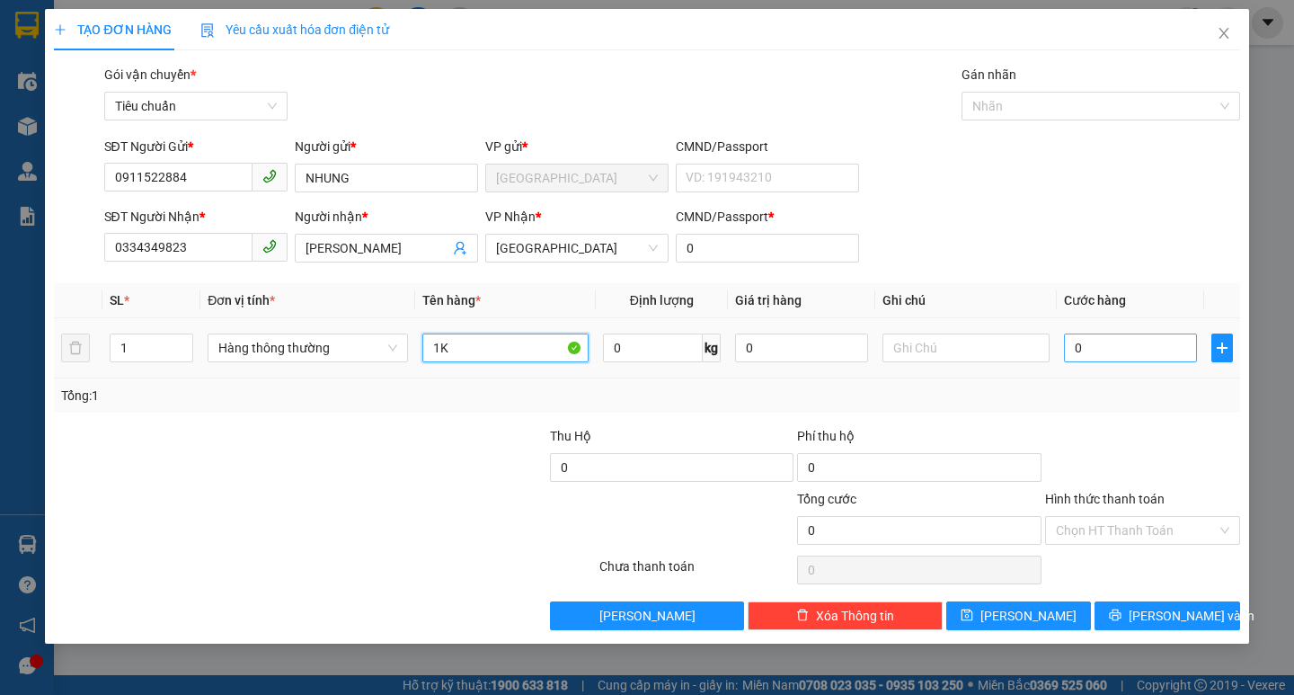
type input "1K"
click at [1117, 356] on input "0" at bounding box center [1131, 347] width 134 height 29
type input "3"
type input "30"
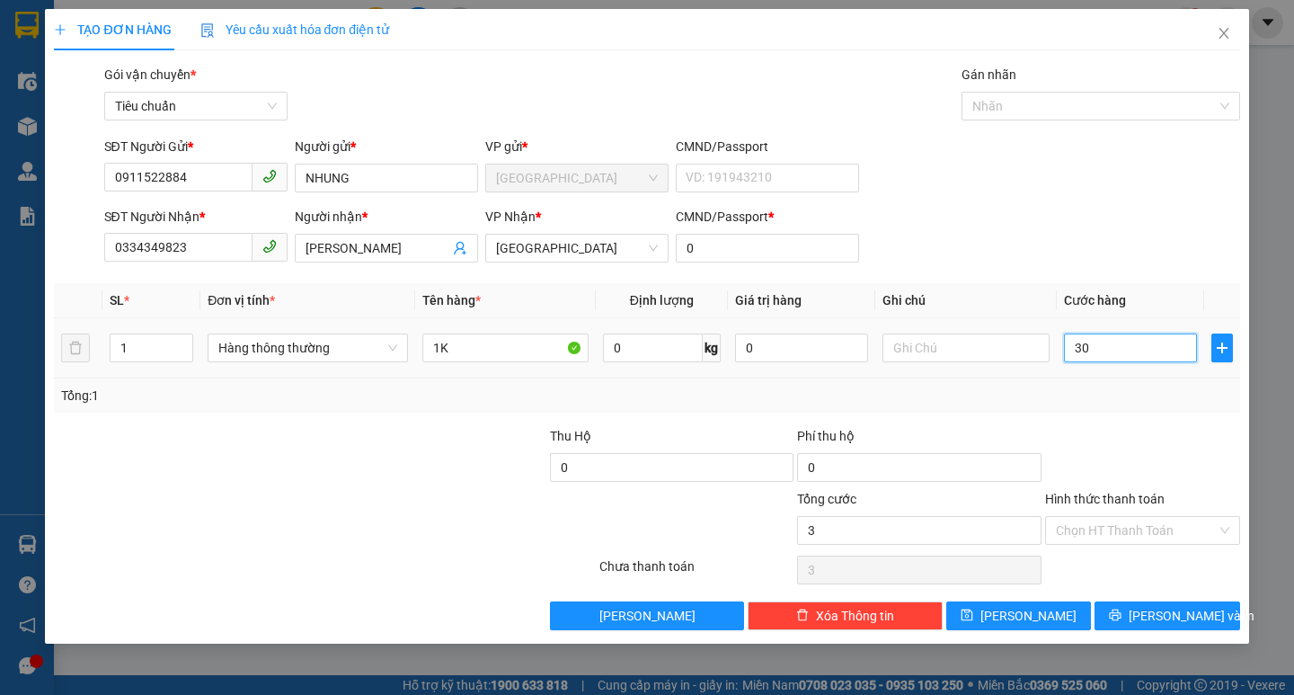
type input "30"
click at [1182, 621] on span "[PERSON_NAME] và In" at bounding box center [1192, 616] width 126 height 20
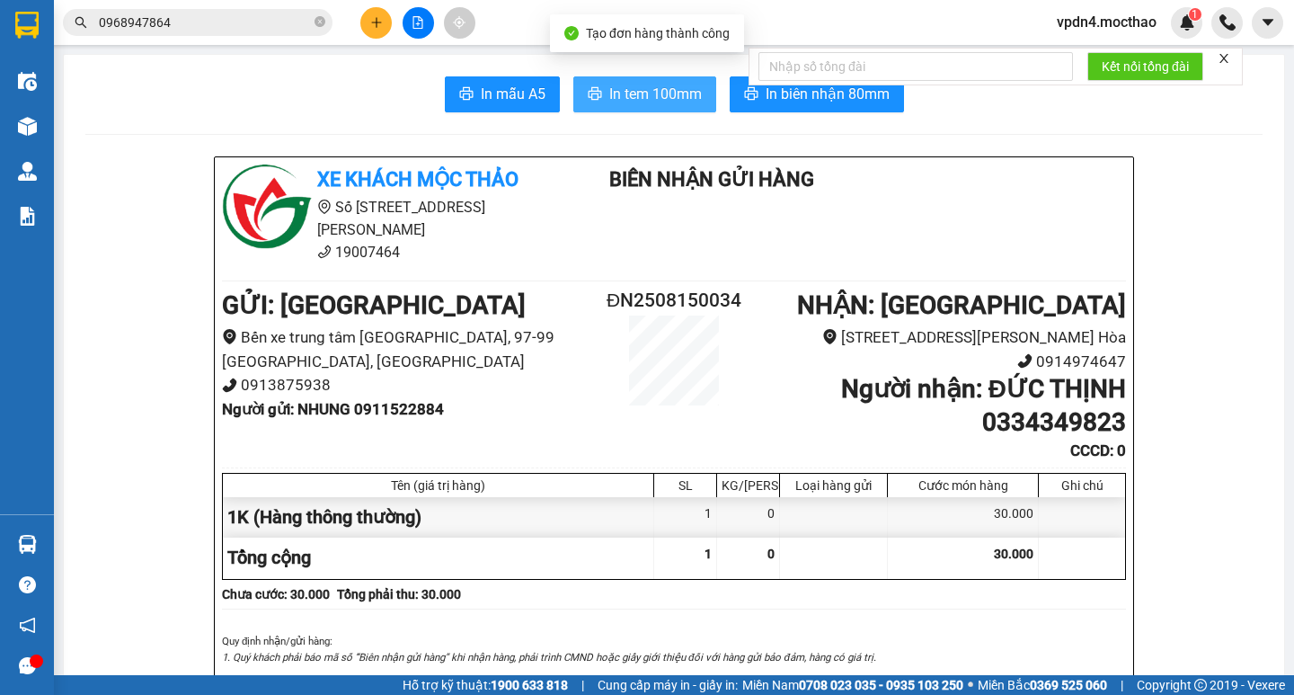
click at [652, 102] on span "In tem 100mm" at bounding box center [655, 94] width 93 height 22
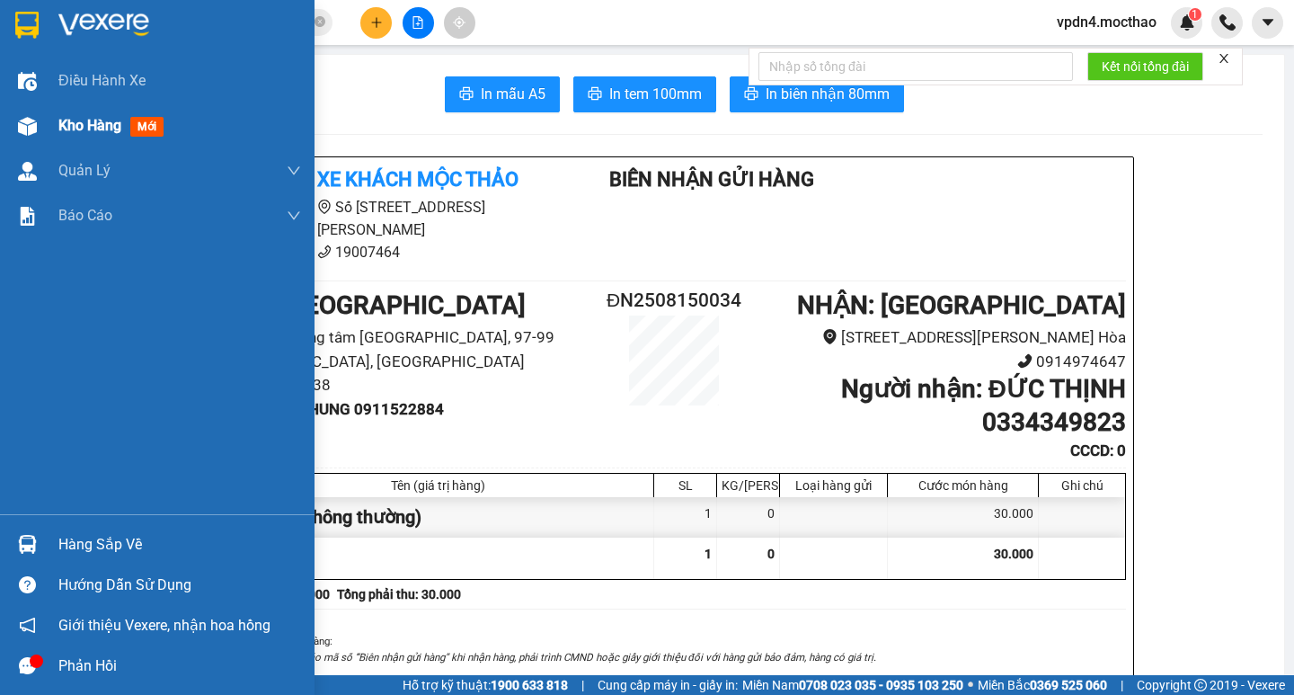
click at [75, 131] on span "Kho hàng" at bounding box center [89, 125] width 63 height 17
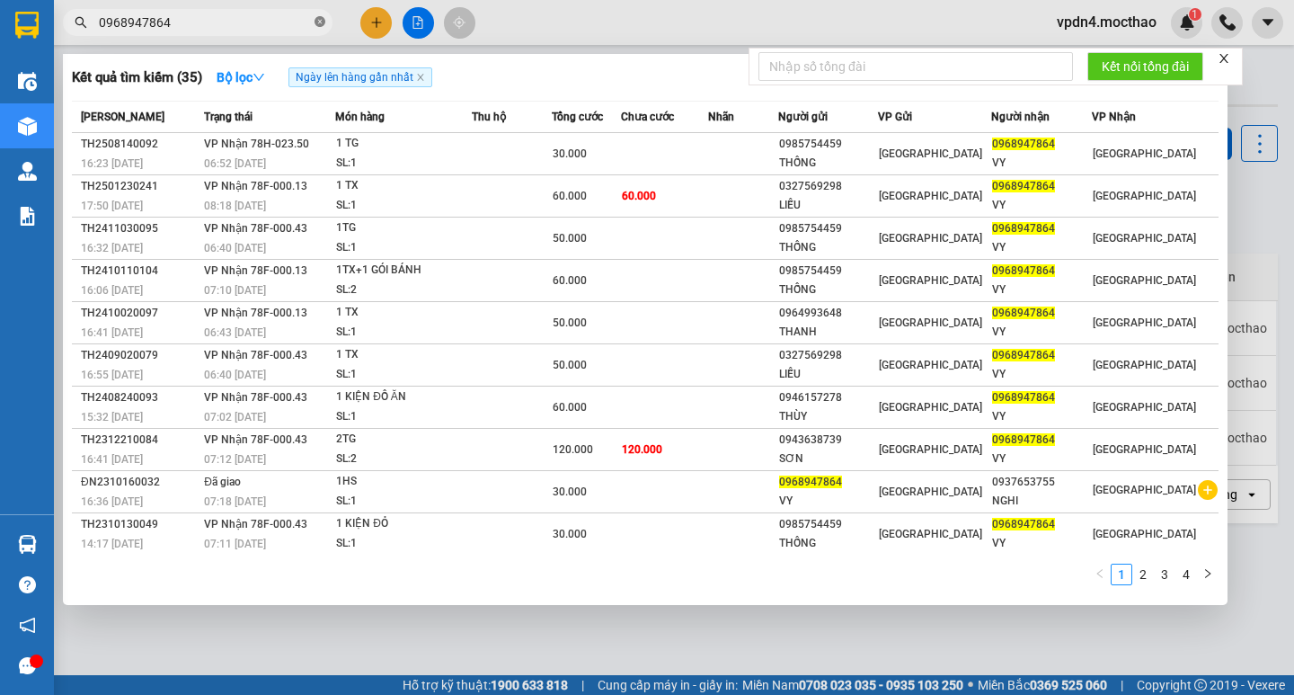
click at [321, 27] on icon "close-circle" at bounding box center [320, 21] width 11 height 11
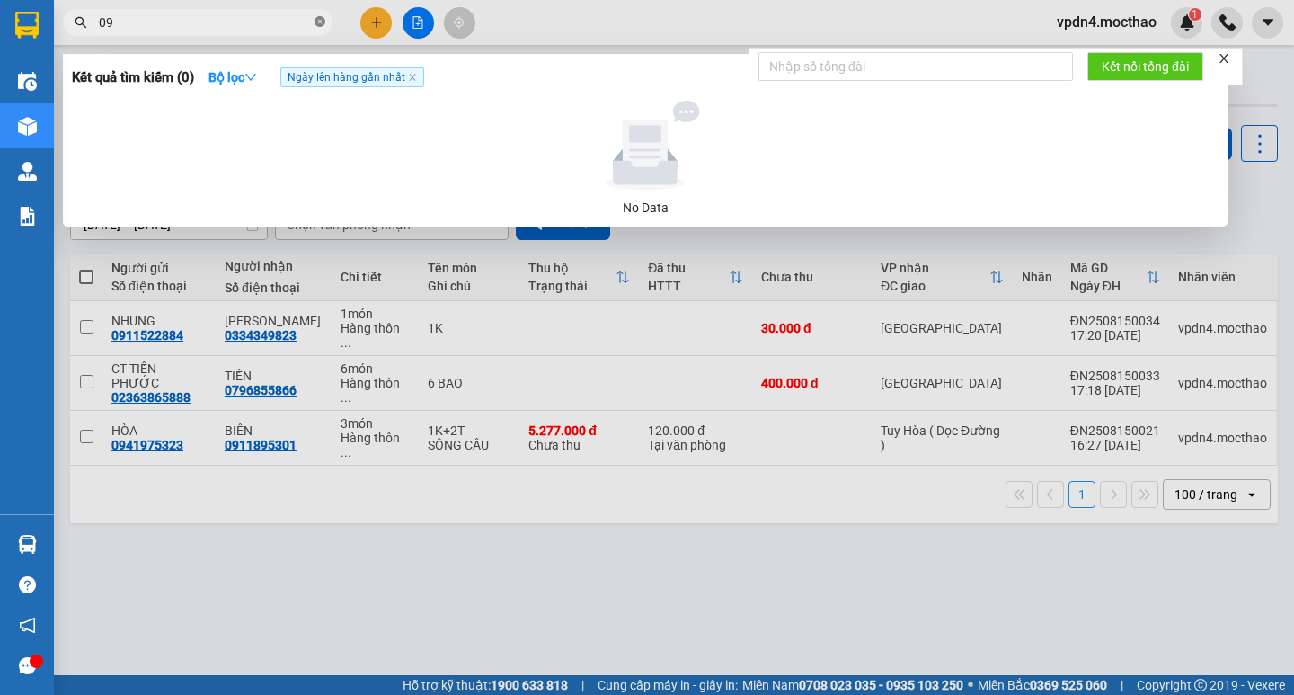
type input "0"
type input "0914099575"
click at [385, 31] on div at bounding box center [647, 347] width 1294 height 695
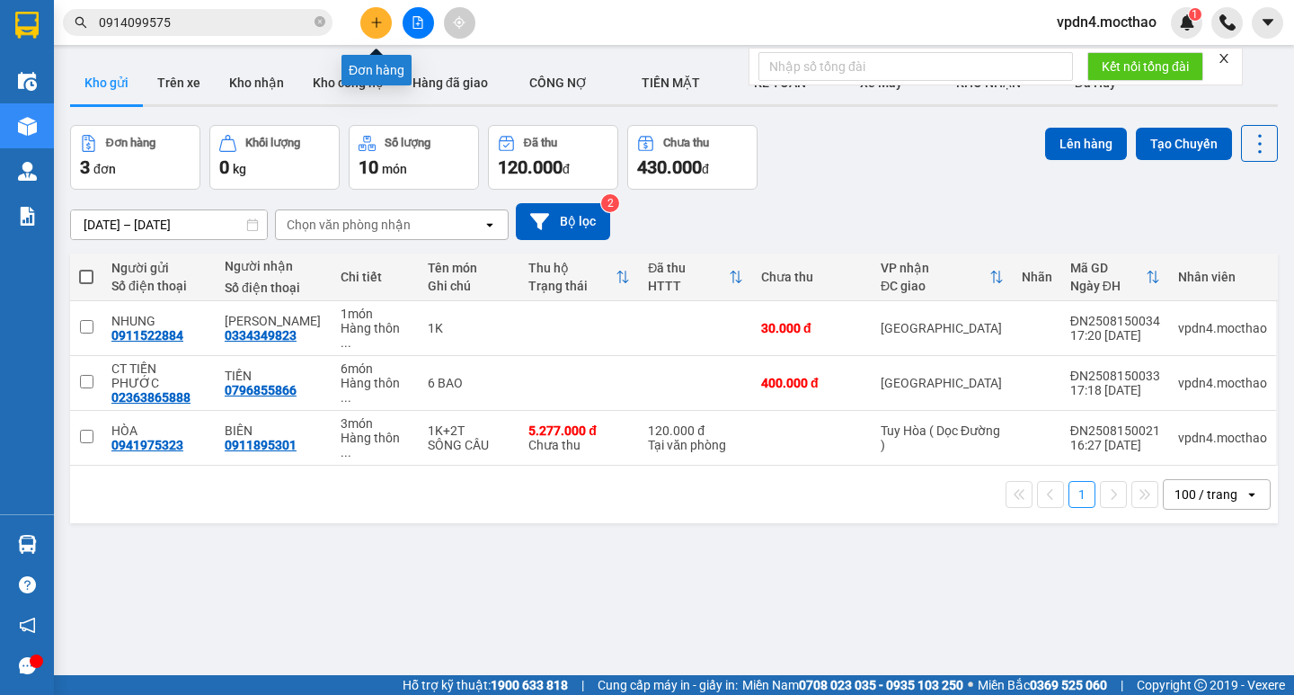
click at [369, 30] on button at bounding box center [375, 22] width 31 height 31
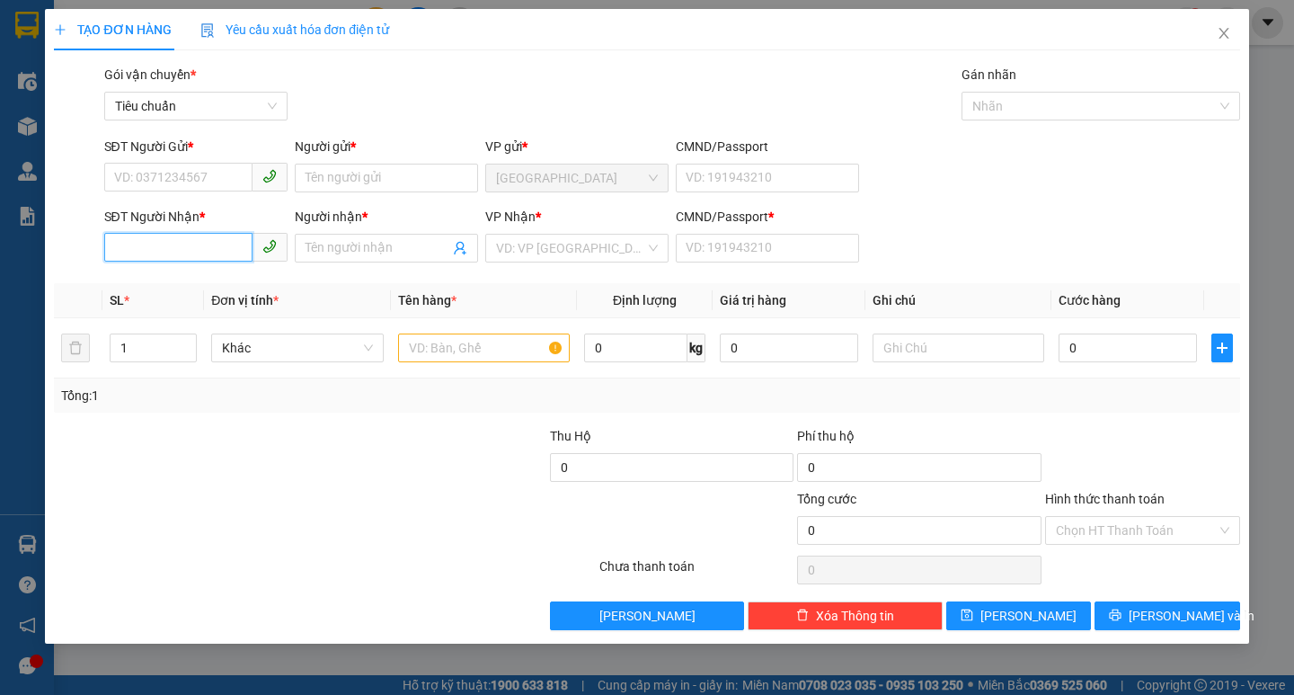
click at [241, 250] on input "SĐT Người Nhận *" at bounding box center [178, 247] width 148 height 29
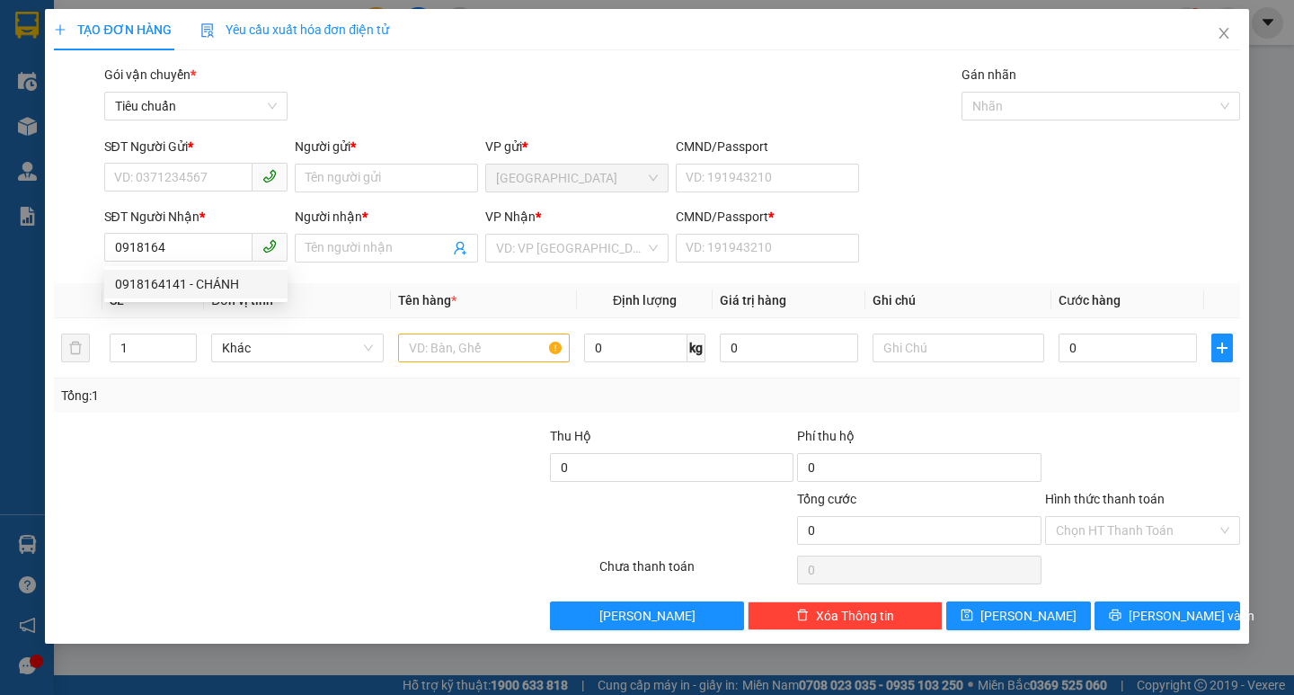
click at [176, 268] on div "0918164141 0918164141 - CHÁNH" at bounding box center [195, 284] width 183 height 36
click at [190, 248] on input "0918164" at bounding box center [178, 247] width 148 height 29
click at [198, 285] on div "0918164141 - CHÁNH" at bounding box center [196, 284] width 162 height 20
type input "0918164141"
type input "CHÁNH"
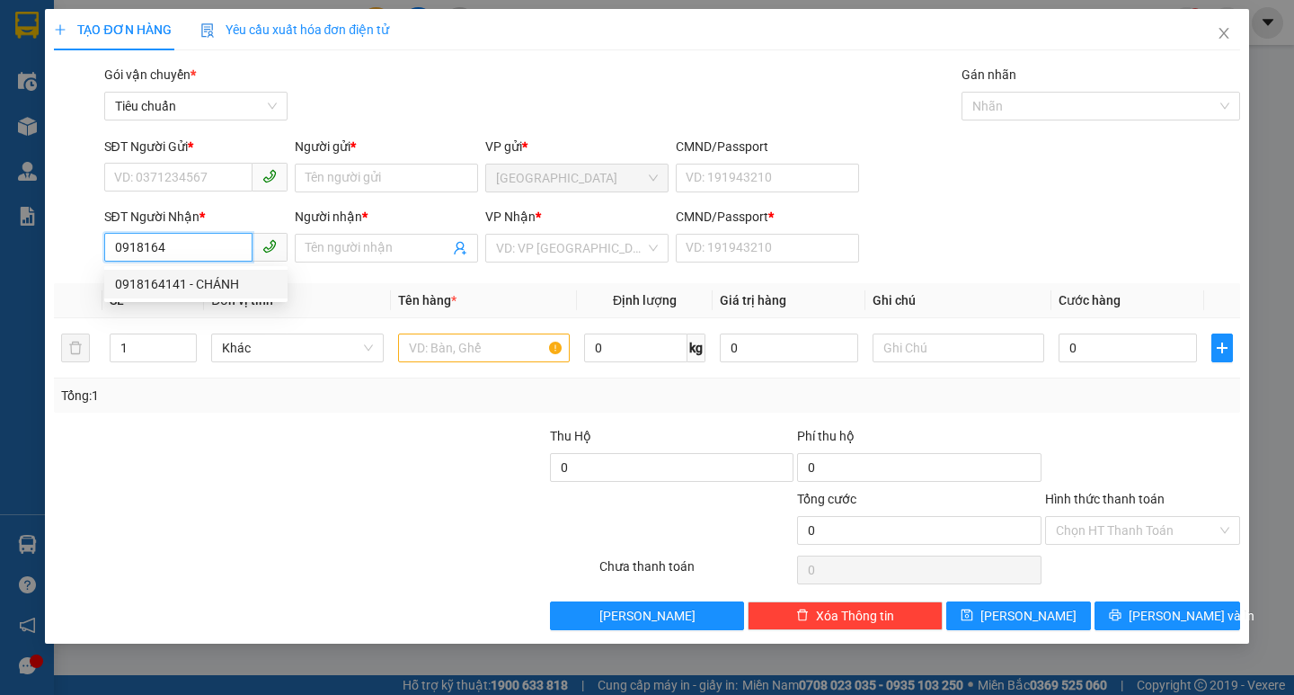
type input "0"
type input "30.000"
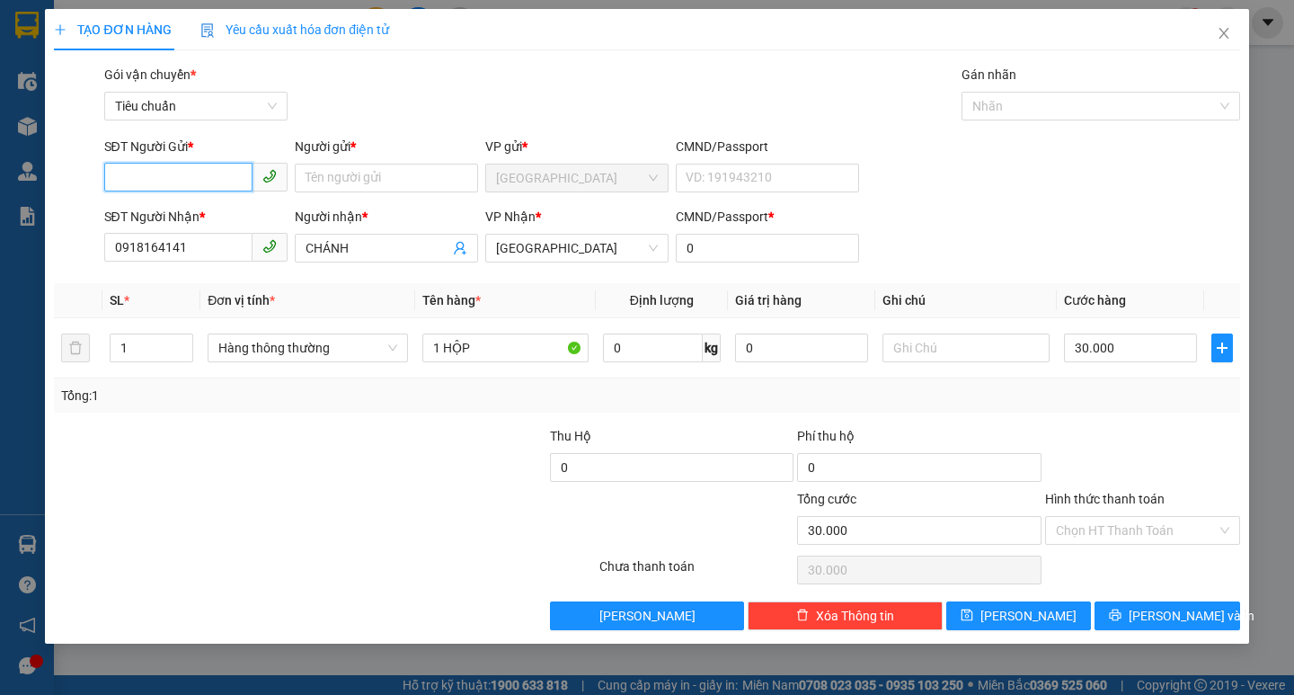
click at [215, 178] on input "SĐT Người Gửi *" at bounding box center [178, 177] width 148 height 29
click at [225, 212] on div "0905488382 - HÙNG MINH" at bounding box center [216, 214] width 202 height 20
click at [1158, 624] on span "[PERSON_NAME] và In" at bounding box center [1192, 616] width 126 height 20
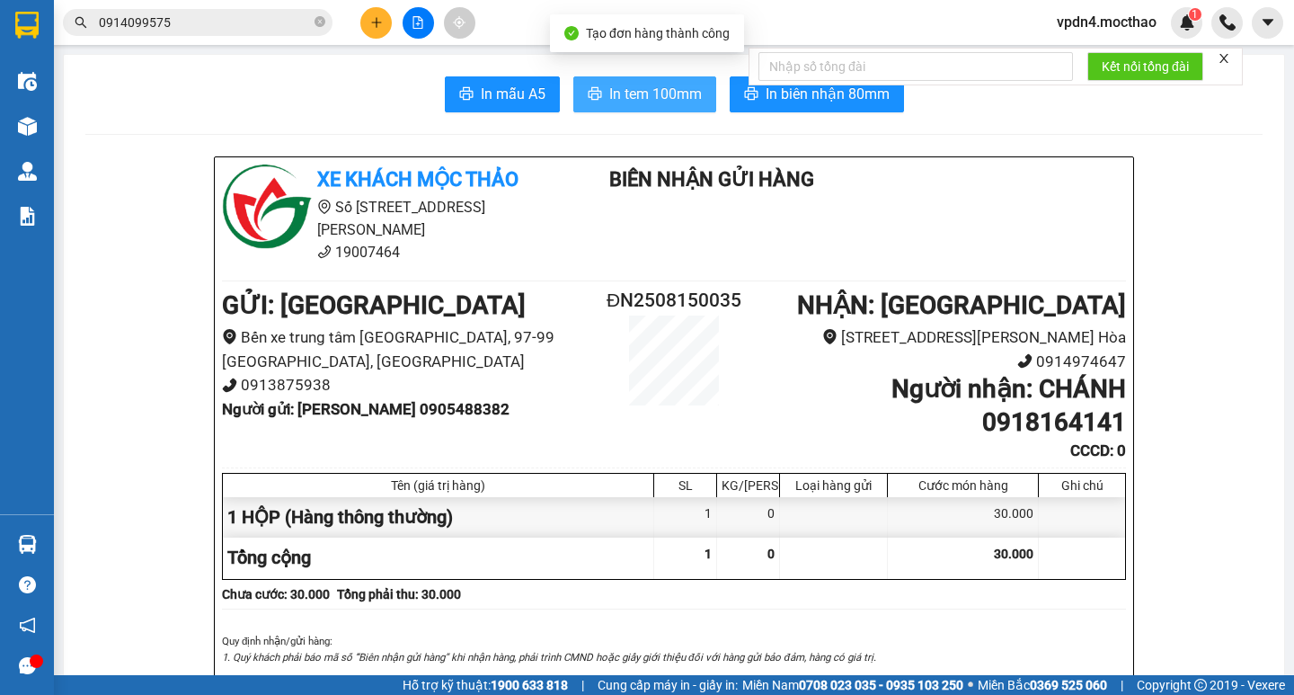
click at [598, 80] on button "In tem 100mm" at bounding box center [644, 94] width 143 height 36
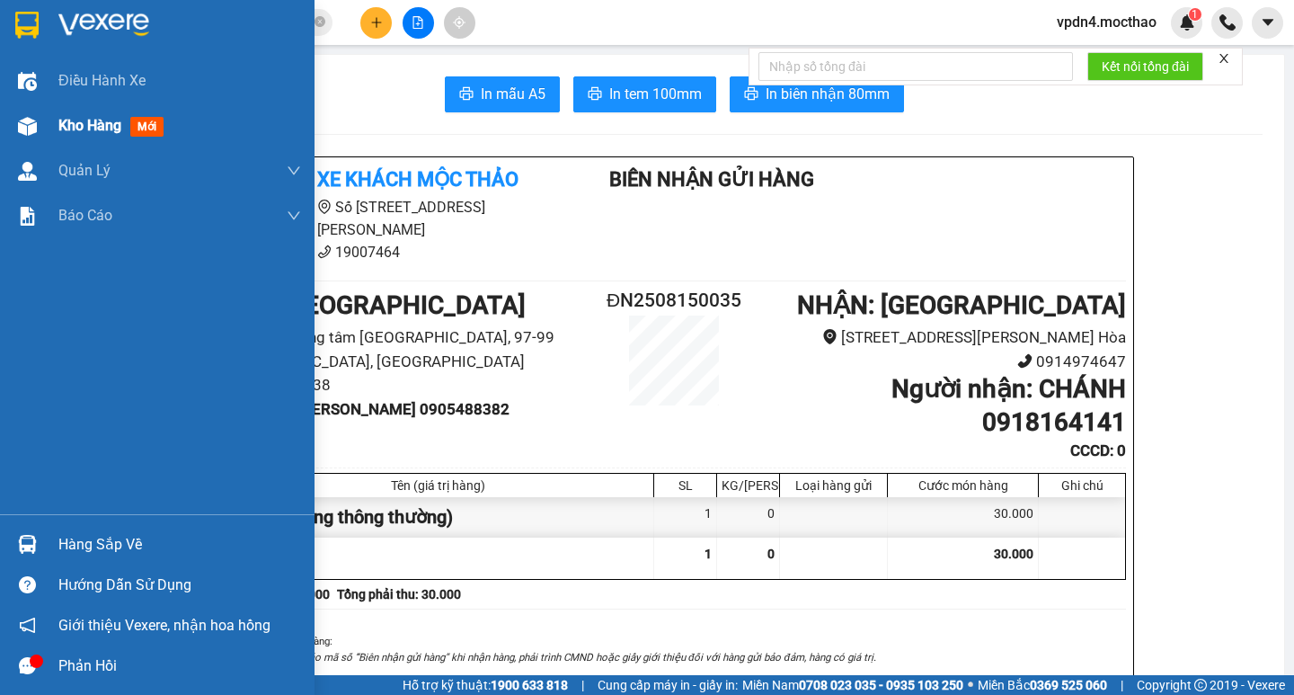
click at [100, 124] on span "Kho hàng" at bounding box center [89, 125] width 63 height 17
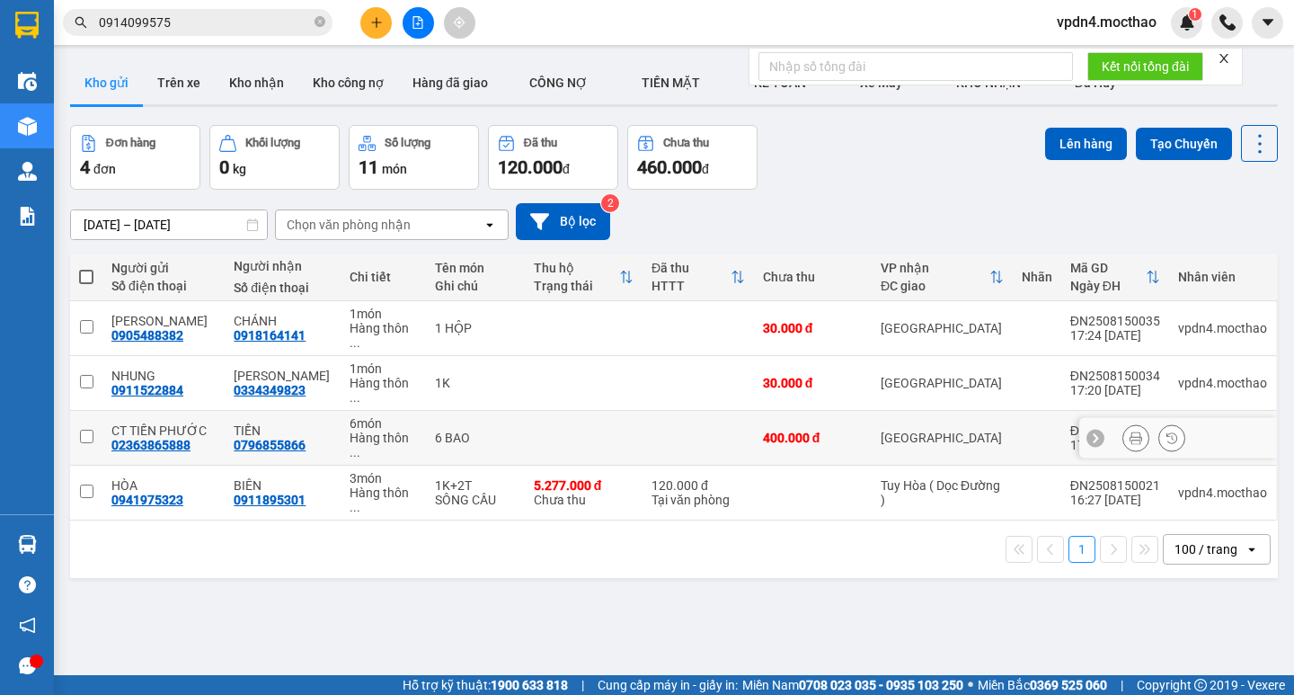
click at [85, 430] on input "checkbox" at bounding box center [86, 436] width 13 height 13
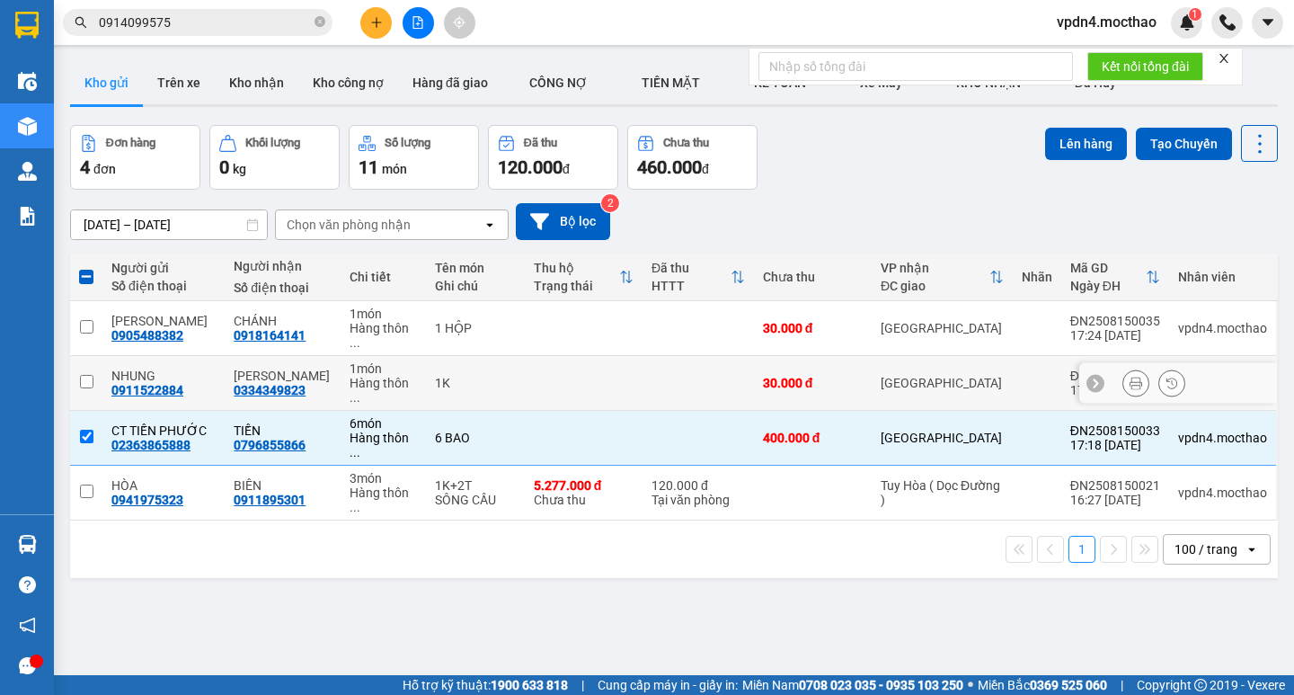
click at [82, 375] on input "checkbox" at bounding box center [86, 381] width 13 height 13
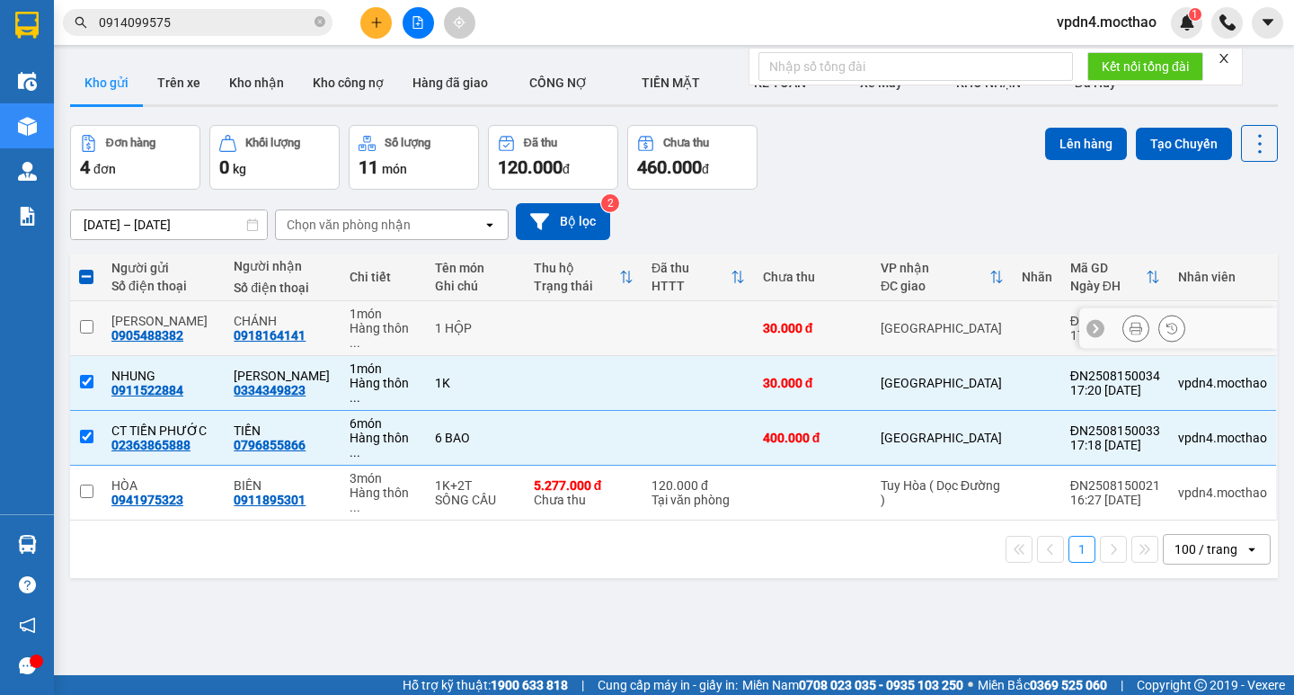
click at [90, 322] on input "checkbox" at bounding box center [86, 326] width 13 height 13
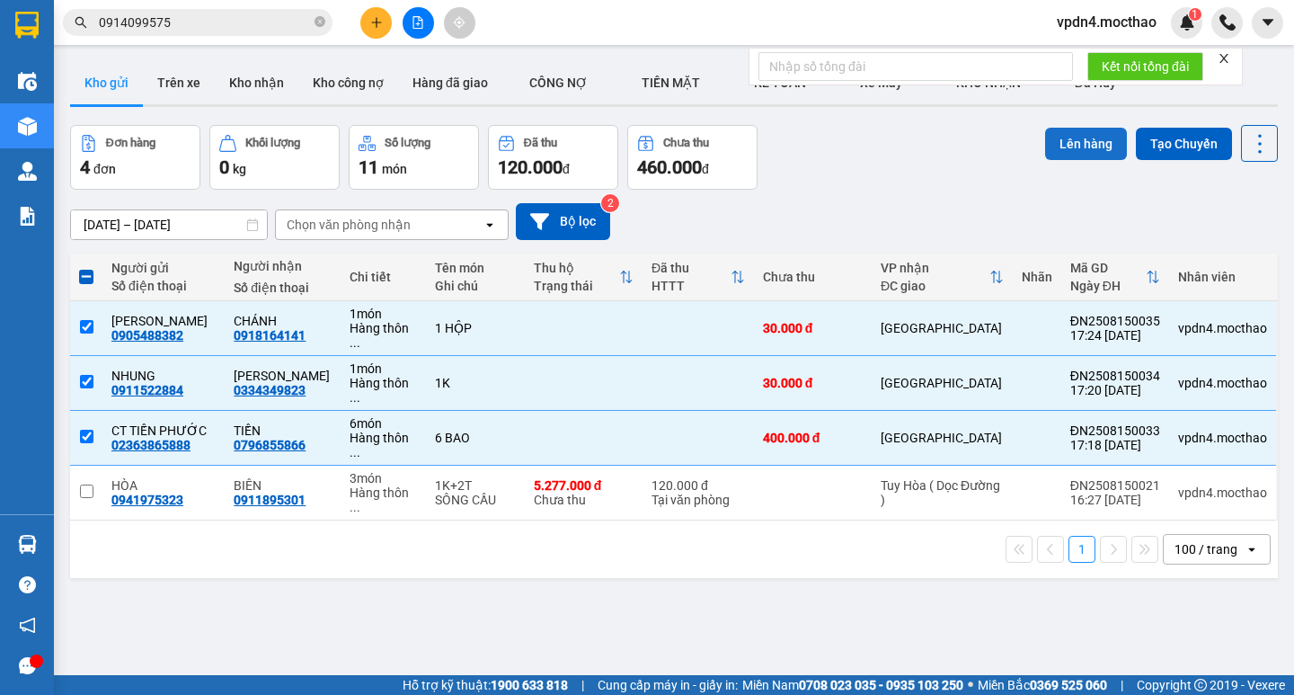
click at [1089, 146] on button "Lên hàng" at bounding box center [1086, 144] width 82 height 32
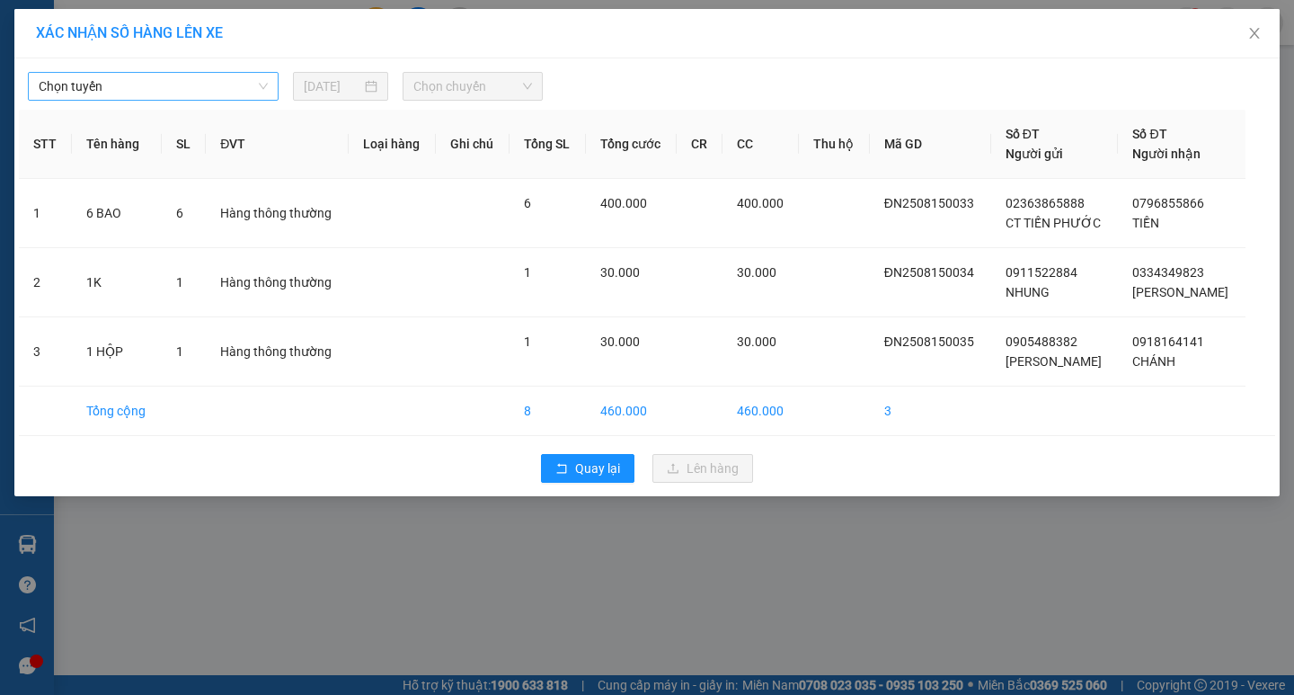
click at [250, 74] on span "Chọn tuyến" at bounding box center [153, 86] width 229 height 27
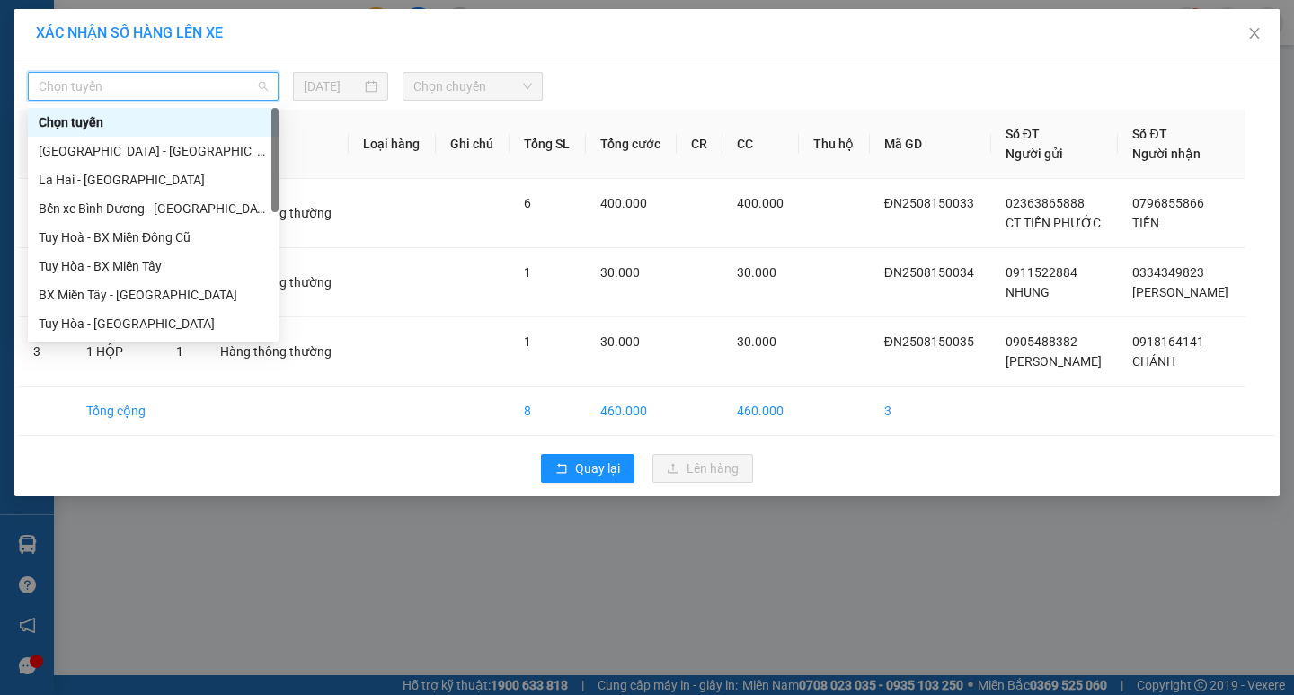
type input "D"
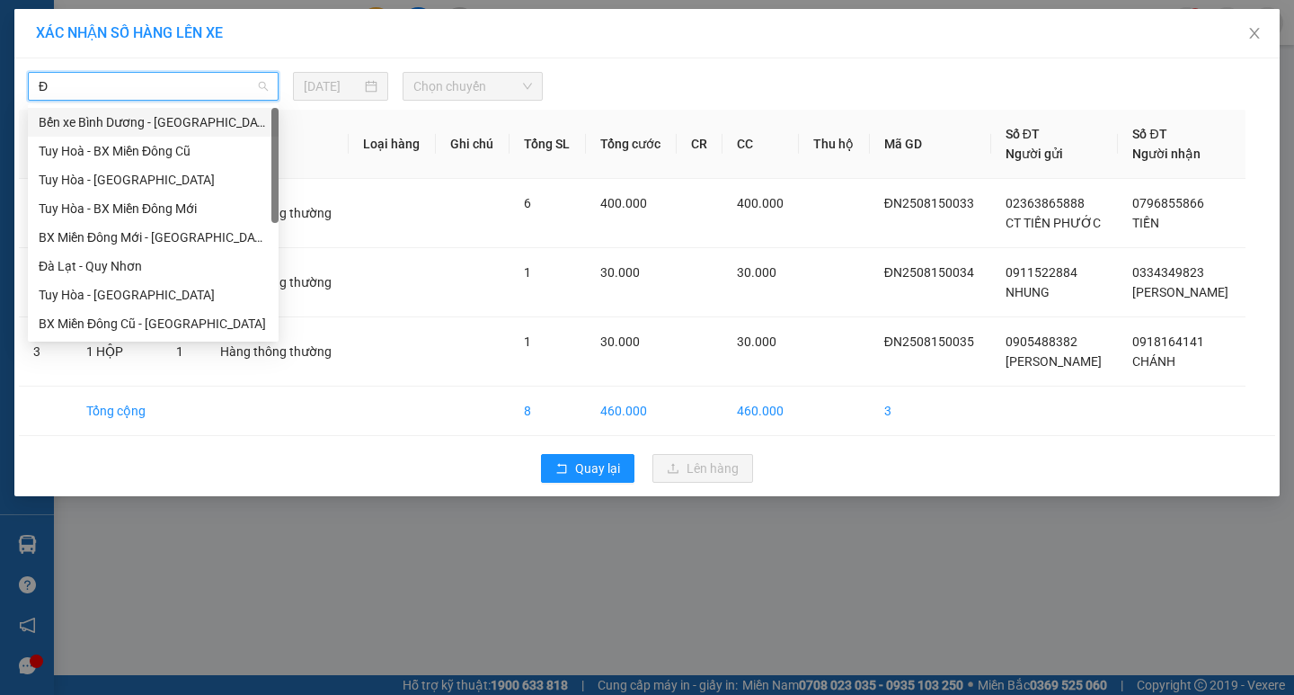
type input "ĐA"
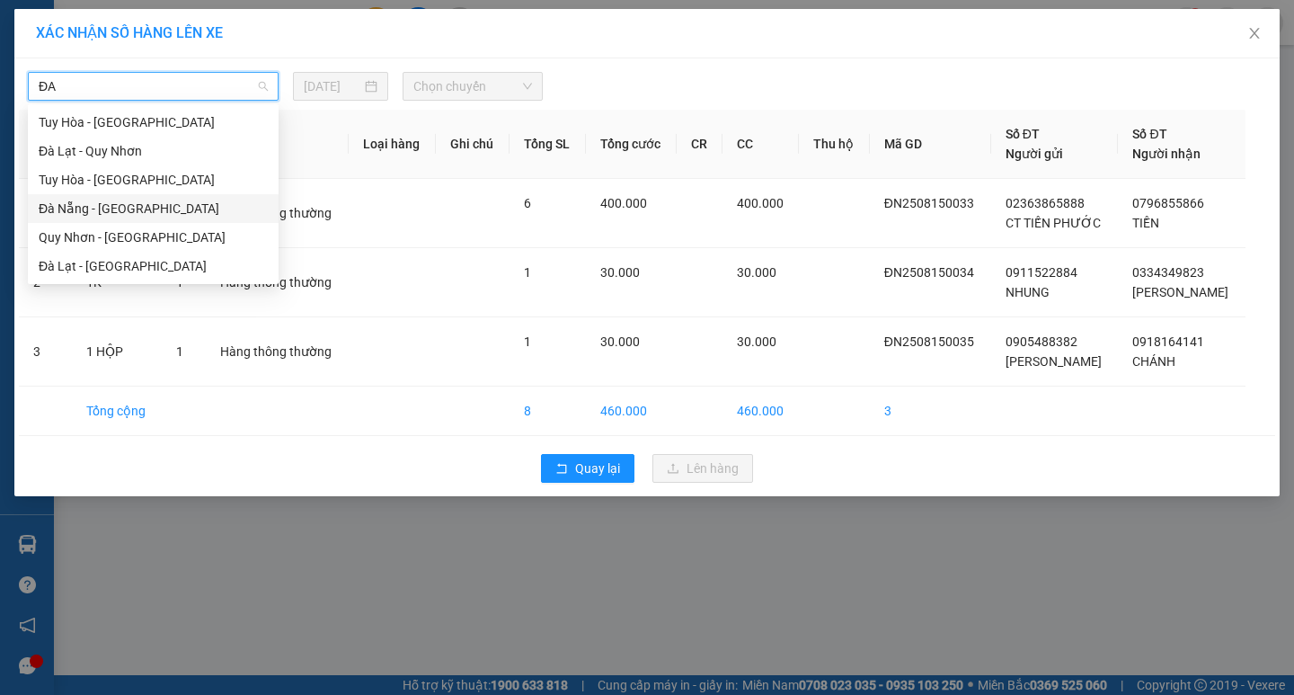
click at [194, 205] on div "Đà Nẵng - Tuy Hoà" at bounding box center [153, 209] width 229 height 20
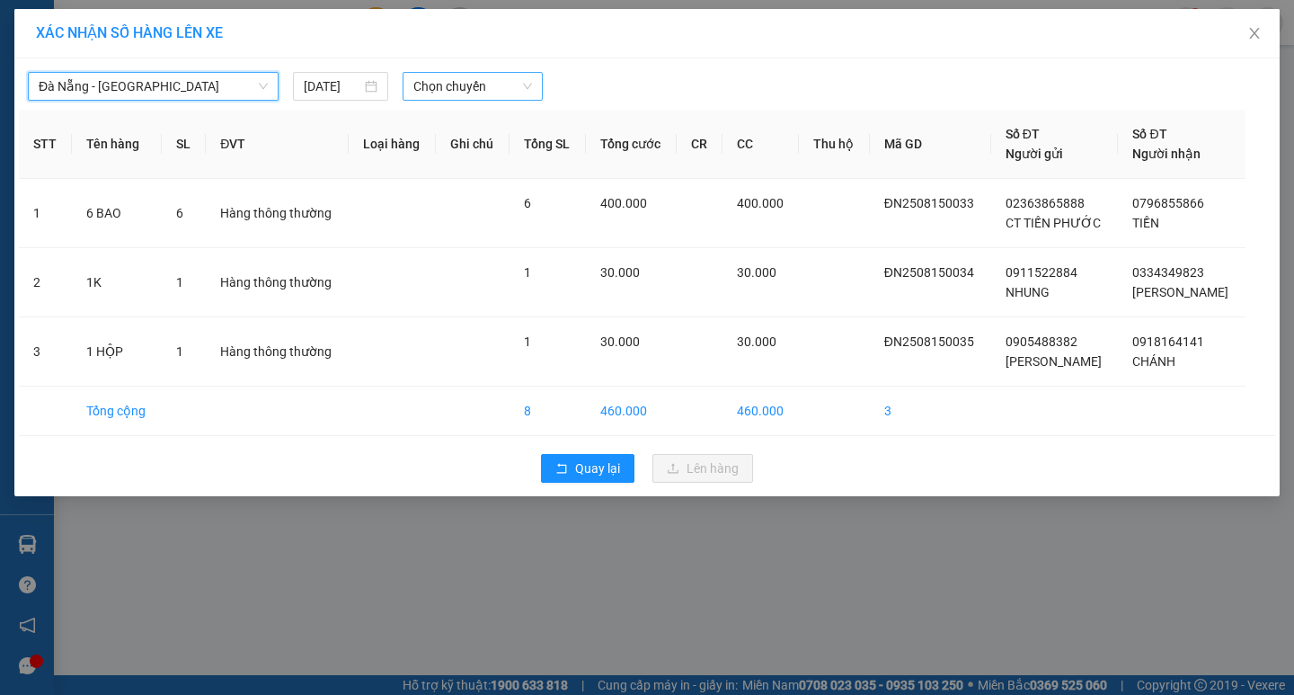
click at [444, 99] on span "Chọn chuyến" at bounding box center [472, 86] width 119 height 27
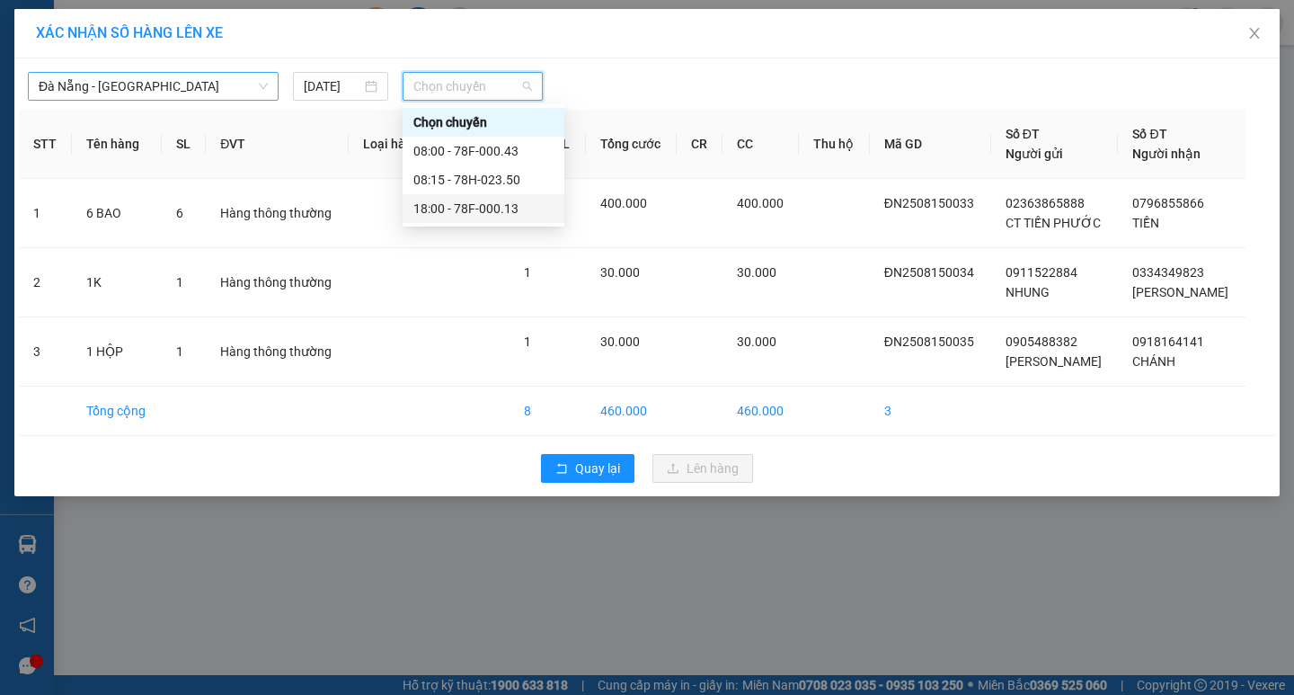
click at [439, 210] on div "18:00 - 78F-000.13" at bounding box center [483, 209] width 140 height 20
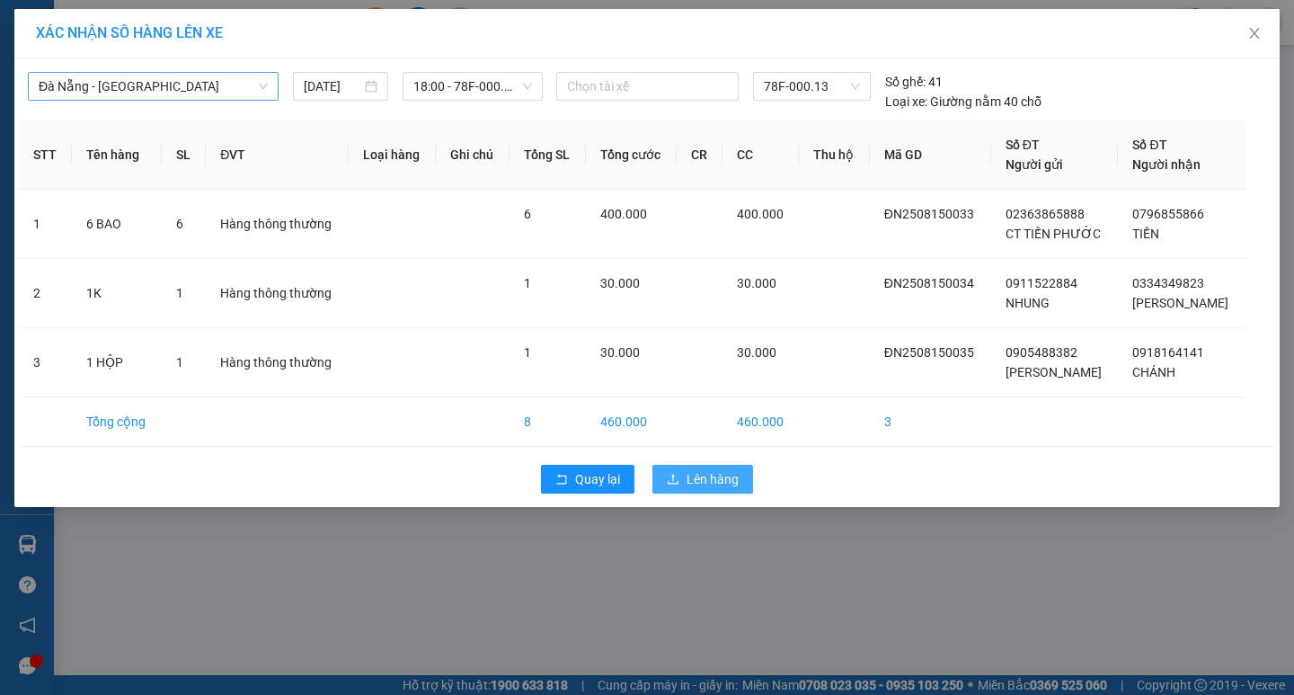
click at [728, 481] on span "Lên hàng" at bounding box center [713, 479] width 52 height 20
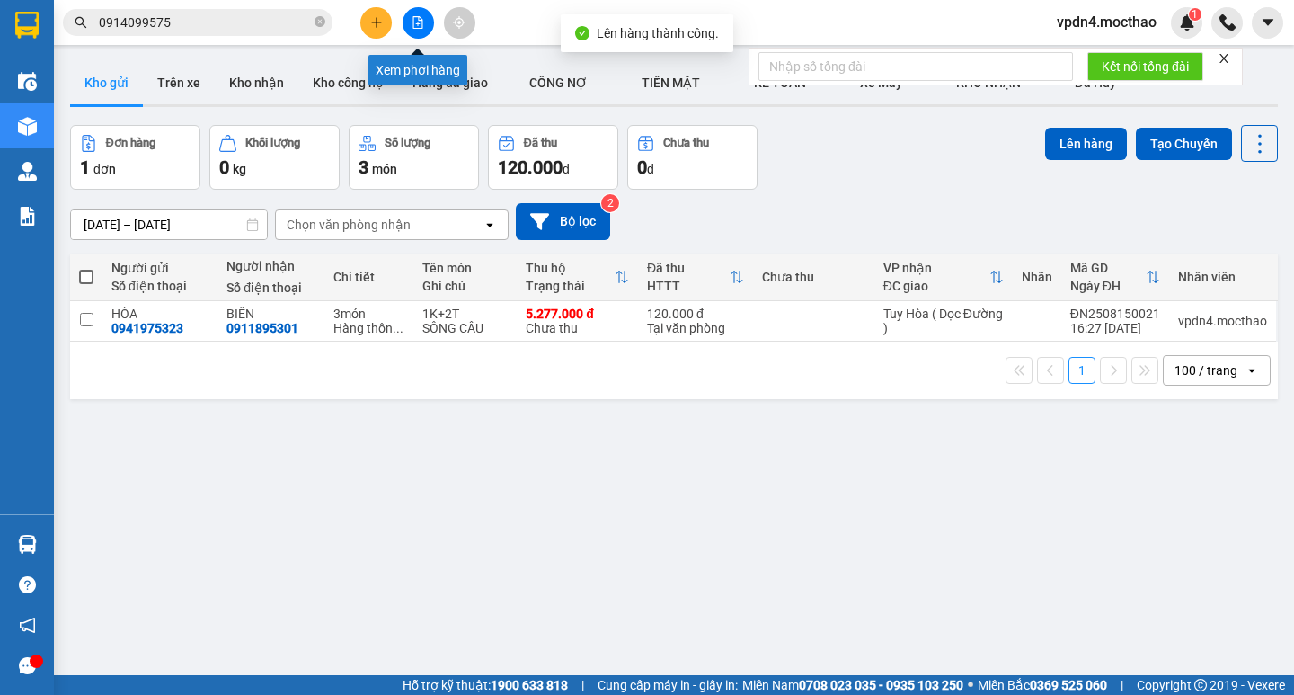
click at [425, 28] on button at bounding box center [418, 22] width 31 height 31
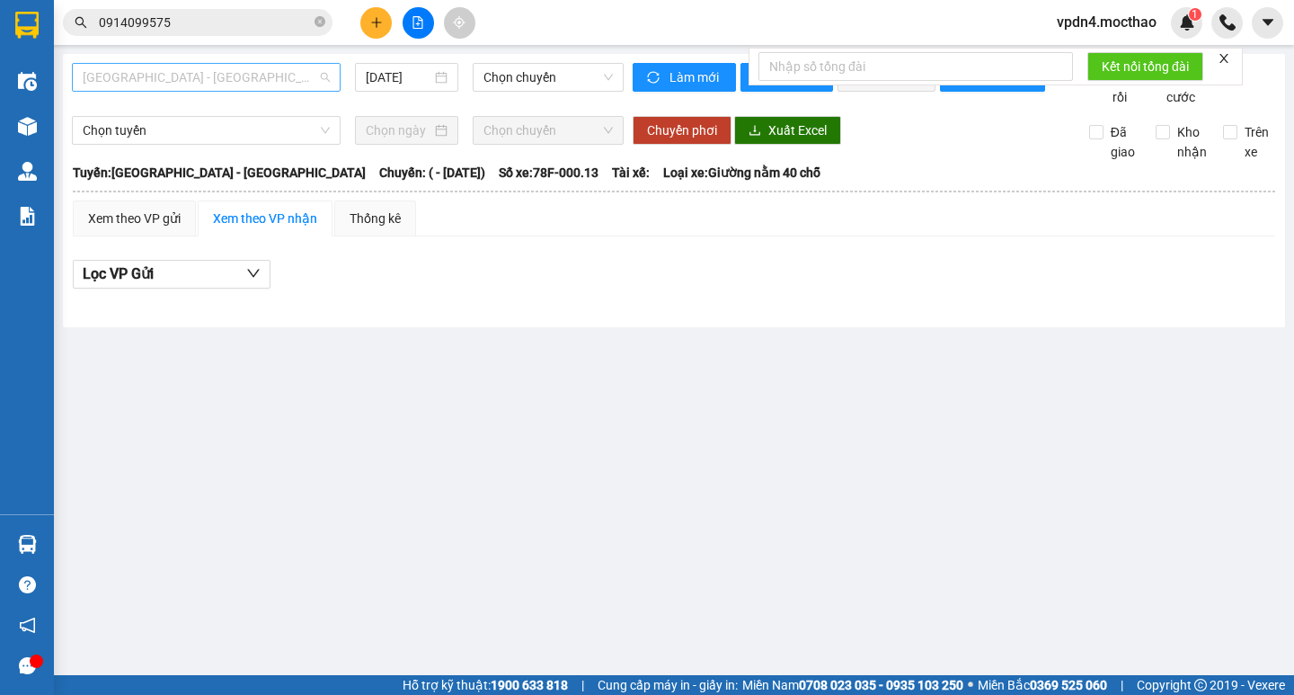
click at [276, 89] on span "Sài Gòn - Tuy Hòa" at bounding box center [206, 77] width 247 height 27
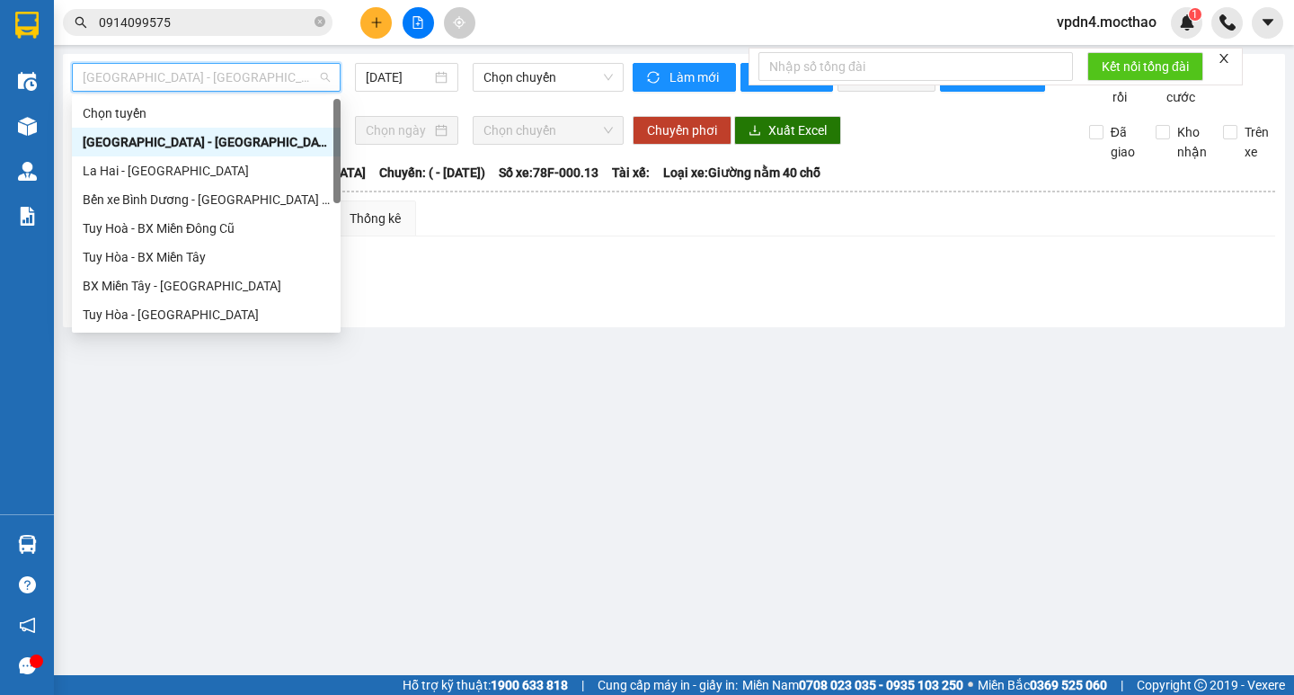
type input "D"
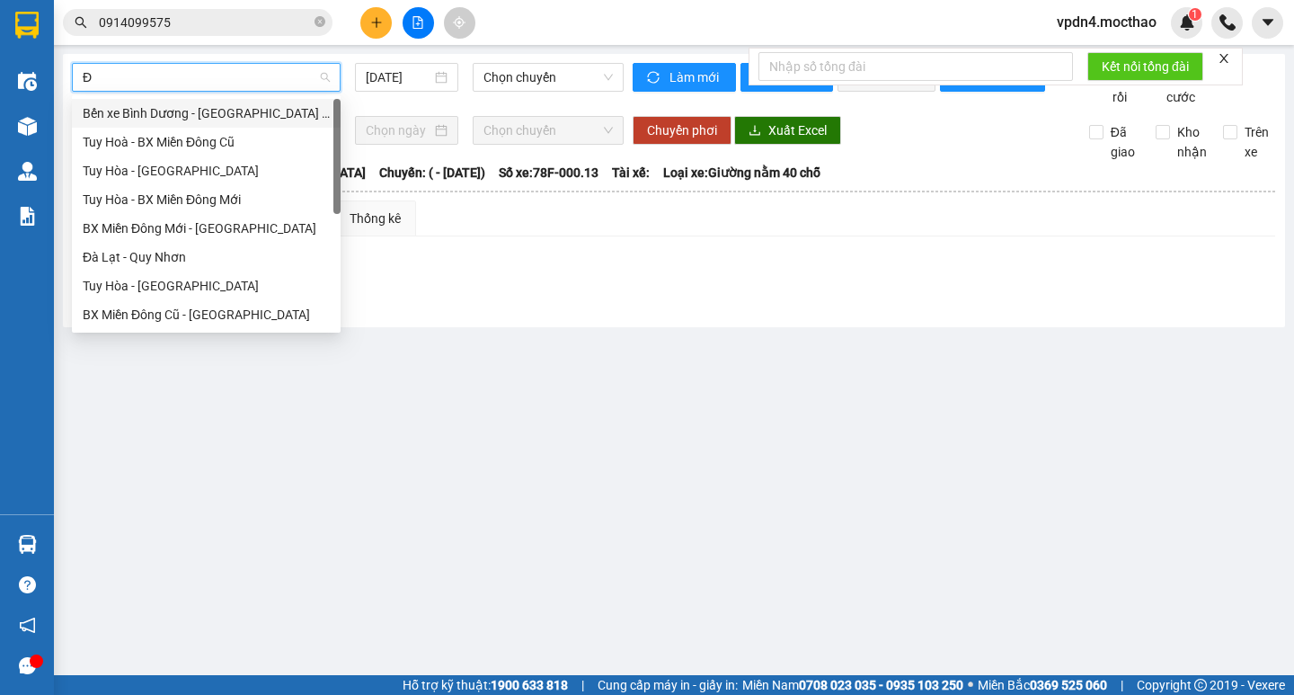
type input "ĐA"
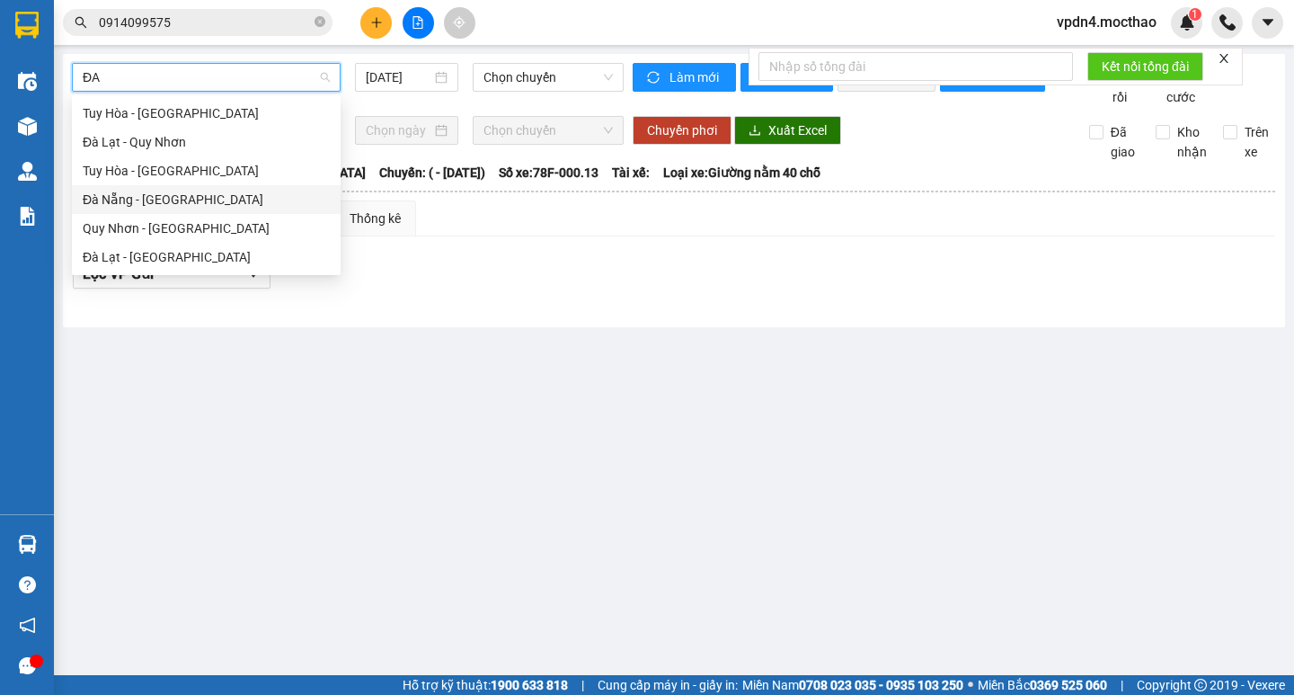
click at [194, 199] on div "Đà Nẵng - Tuy Hoà" at bounding box center [206, 200] width 247 height 20
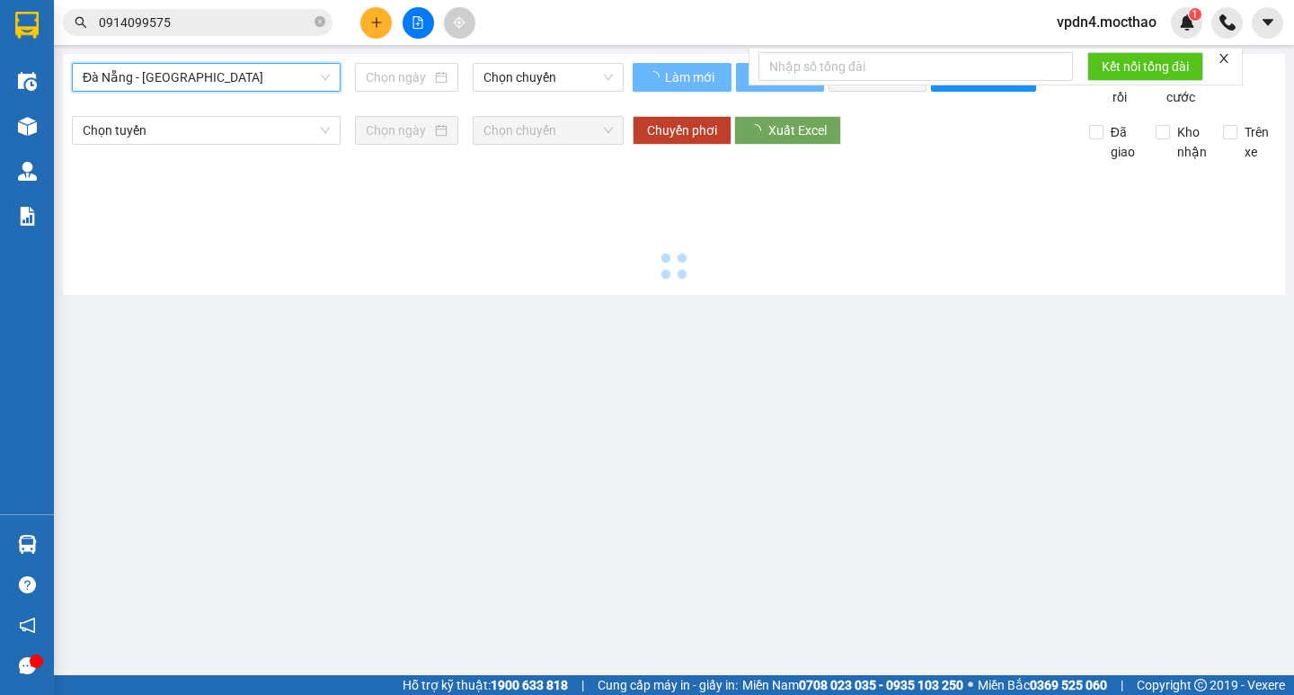
type input "[DATE]"
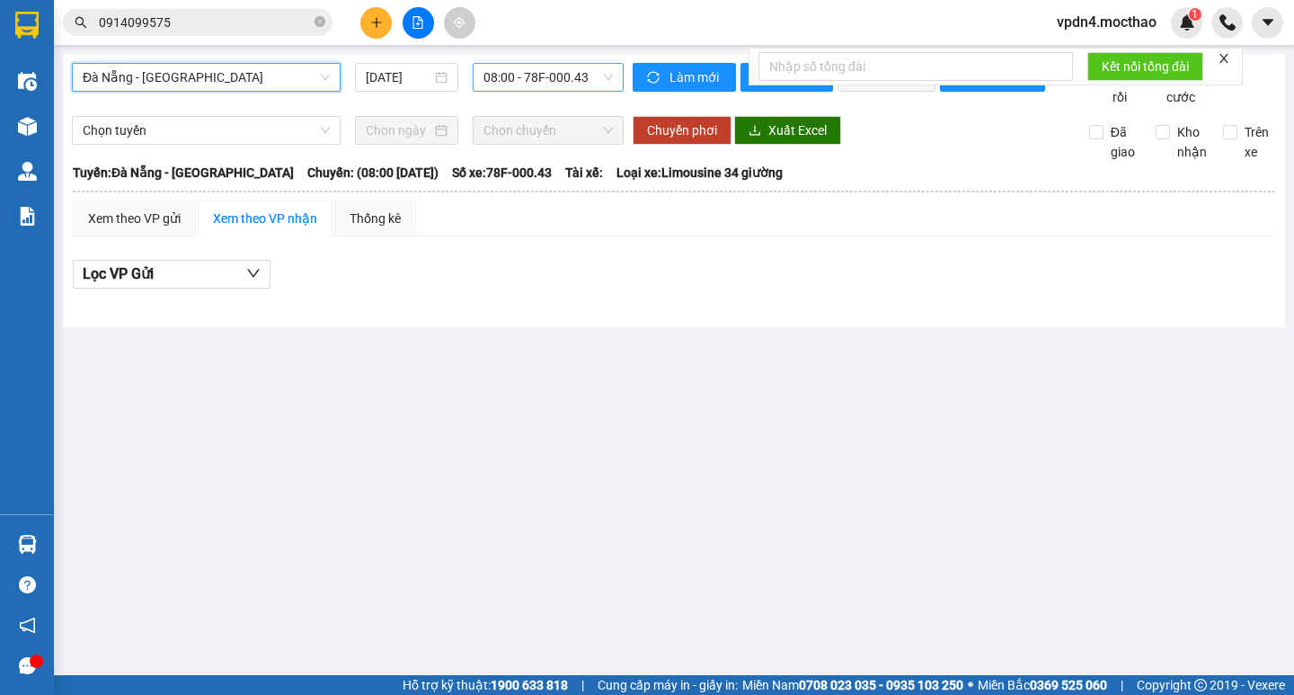
click at [560, 91] on div "08:00 - 78F-000.43" at bounding box center [548, 77] width 151 height 29
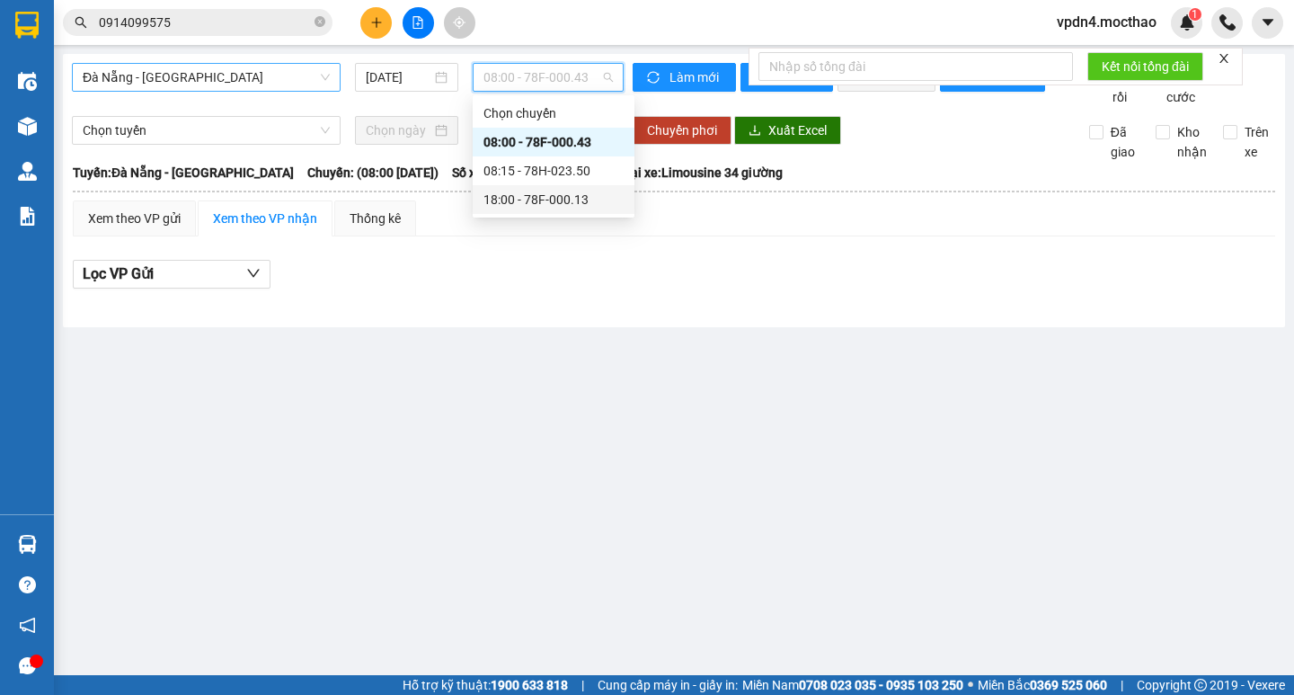
click at [550, 208] on div "18:00 - 78F-000.13" at bounding box center [554, 200] width 140 height 20
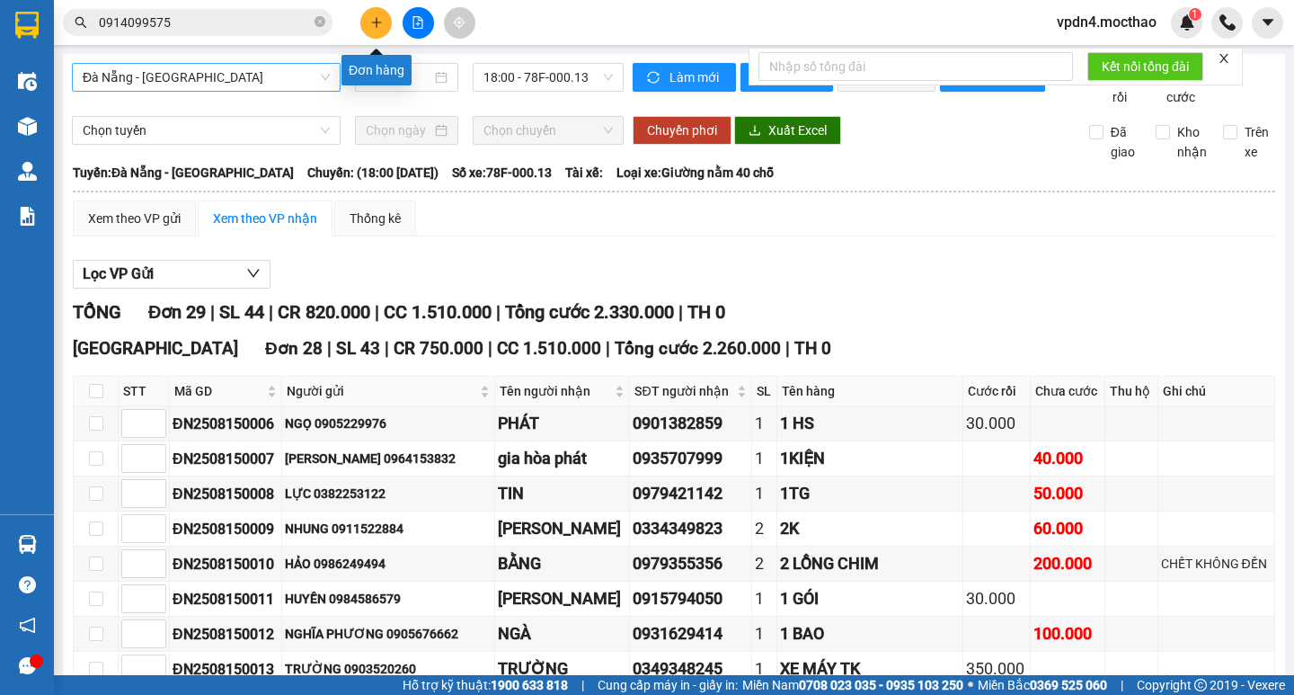
click at [370, 21] on icon "plus" at bounding box center [376, 22] width 13 height 13
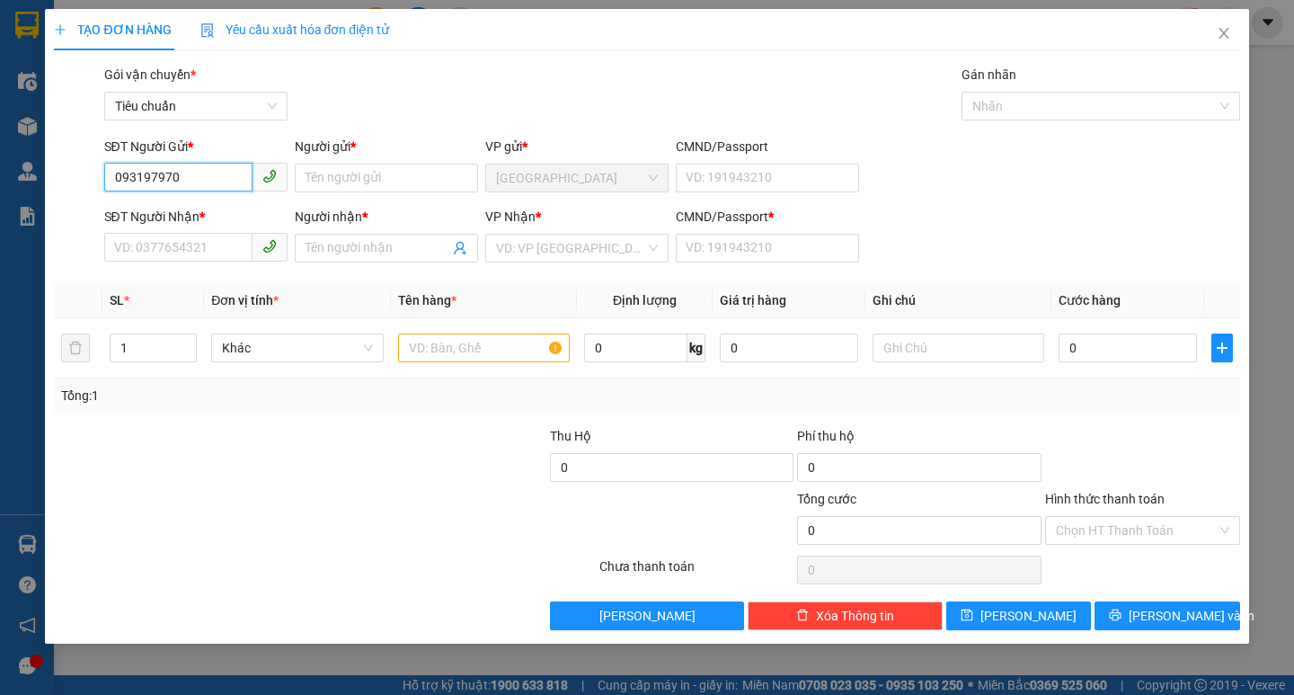
type input "0931979707"
click at [249, 216] on div "0931979707 - PHÁT" at bounding box center [196, 214] width 162 height 20
type input "PHÁT"
type input "0934098124"
type input "THIÊN QUÝ"
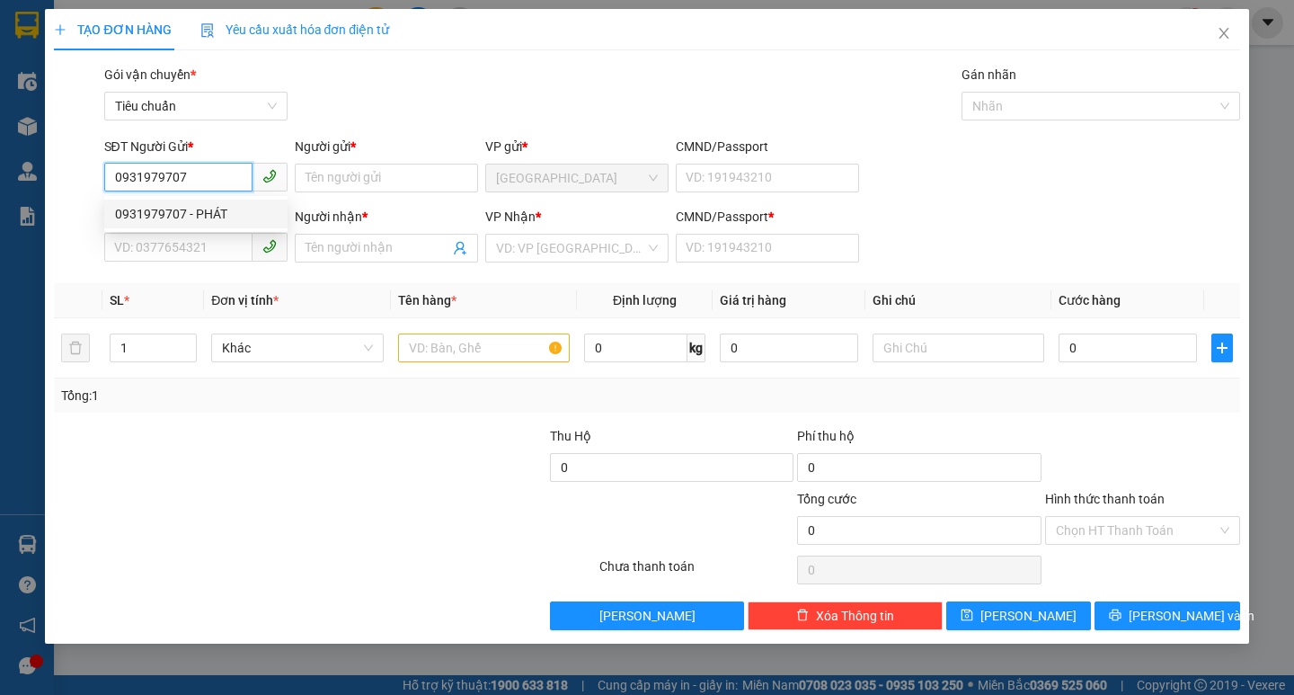
type input "0"
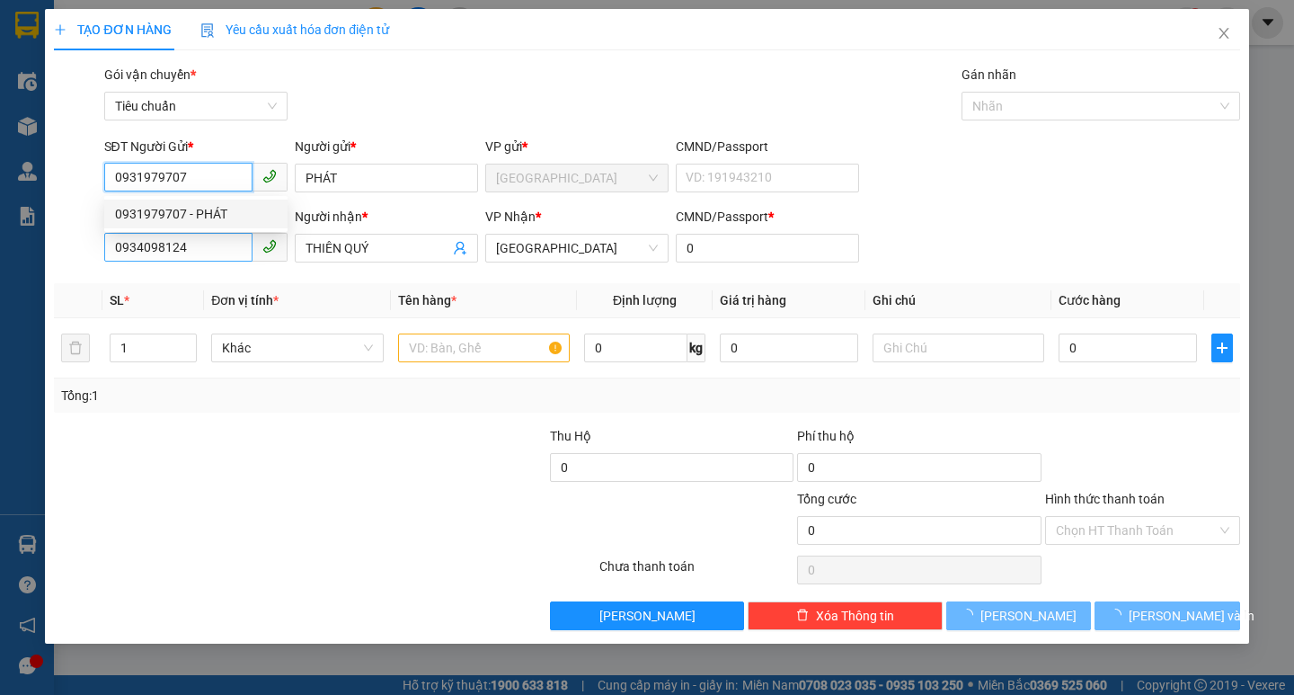
type input "30.000"
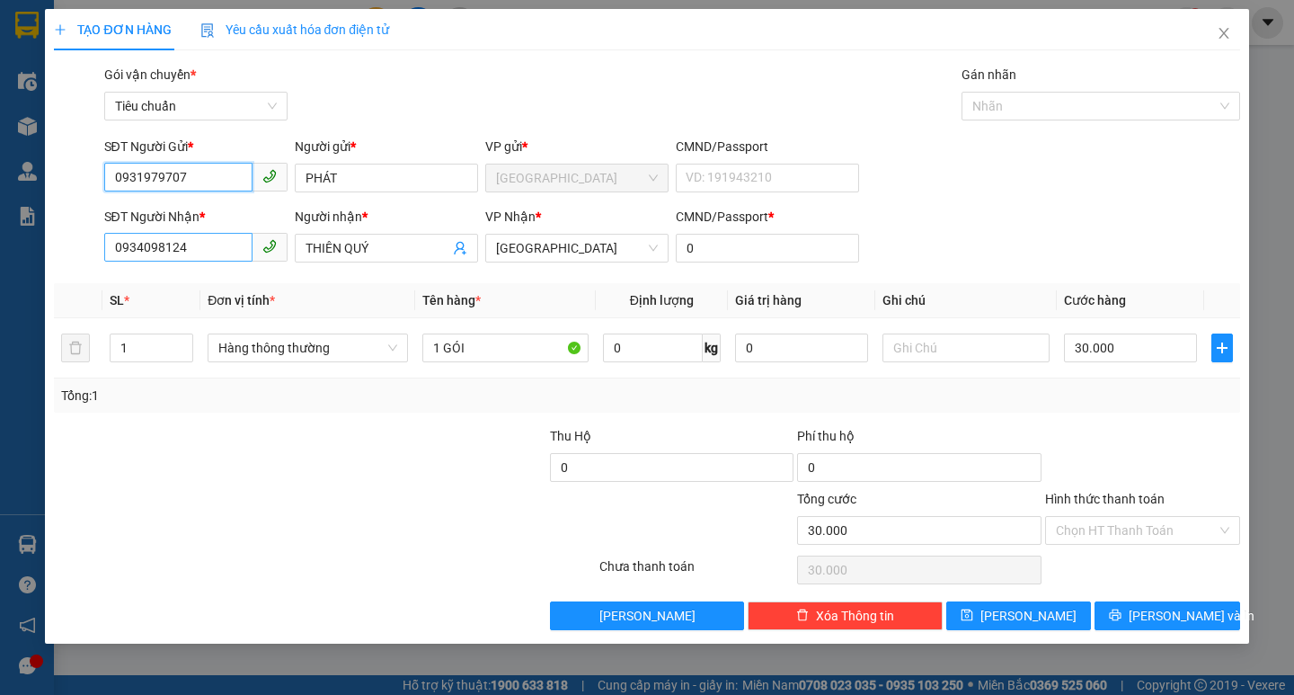
type input "0931979707"
click at [235, 238] on input "0934098124" at bounding box center [178, 247] width 148 height 29
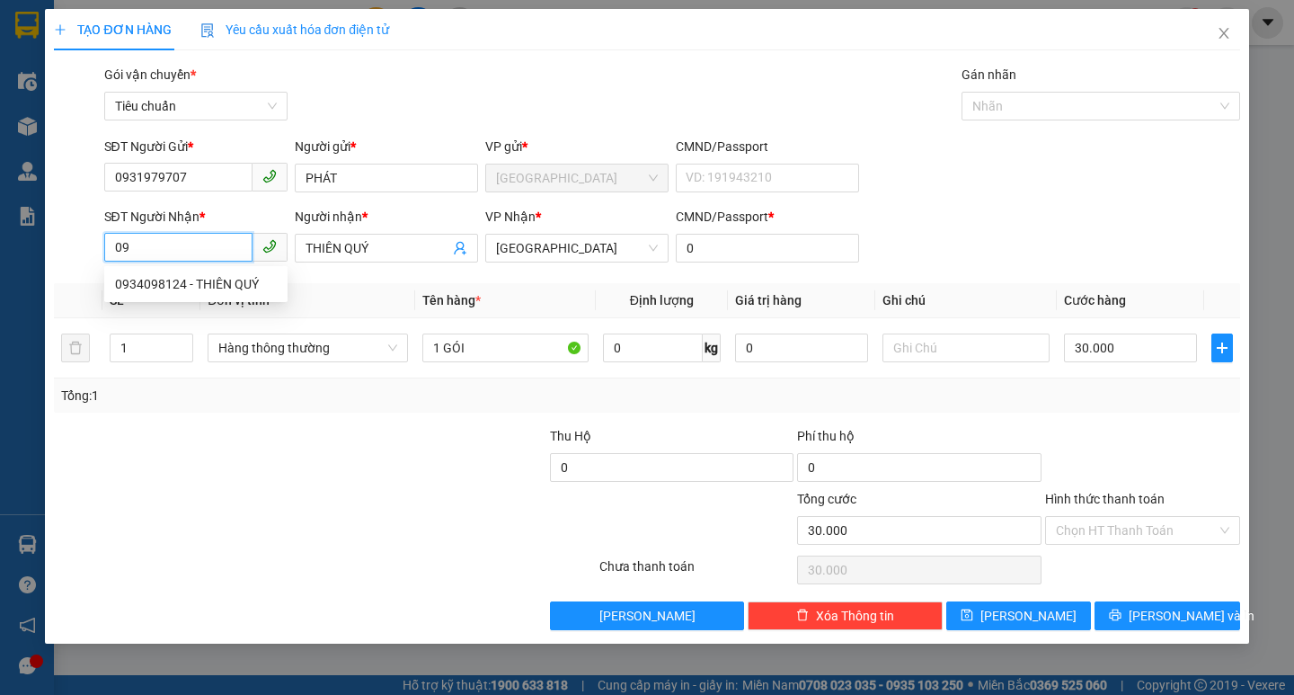
type input "0"
click at [248, 281] on div "0936633149 - TRƯỜNG" at bounding box center [196, 284] width 162 height 20
type input "0936633149"
type input "TRƯỜNG"
type input "0936633149"
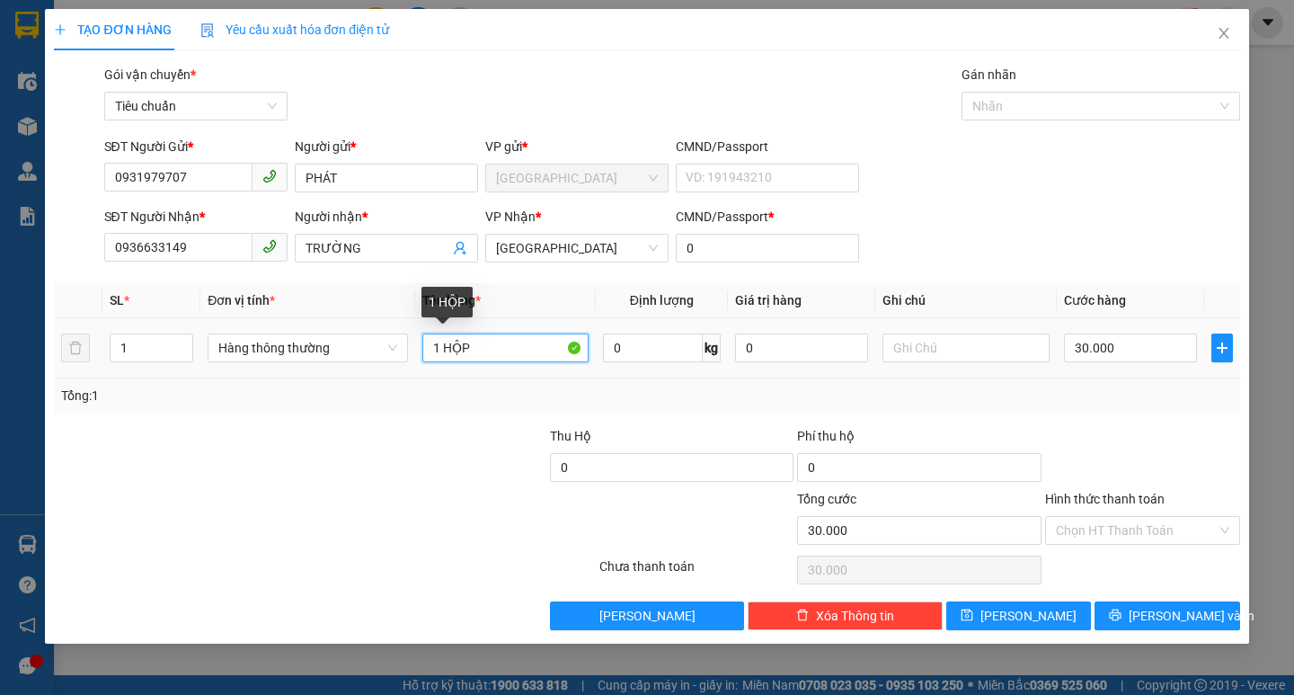
click at [501, 346] on input "1 HỘP" at bounding box center [505, 347] width 166 height 29
type input "1 BAO"
click at [1102, 358] on input "30.000" at bounding box center [1131, 347] width 134 height 29
type input "4"
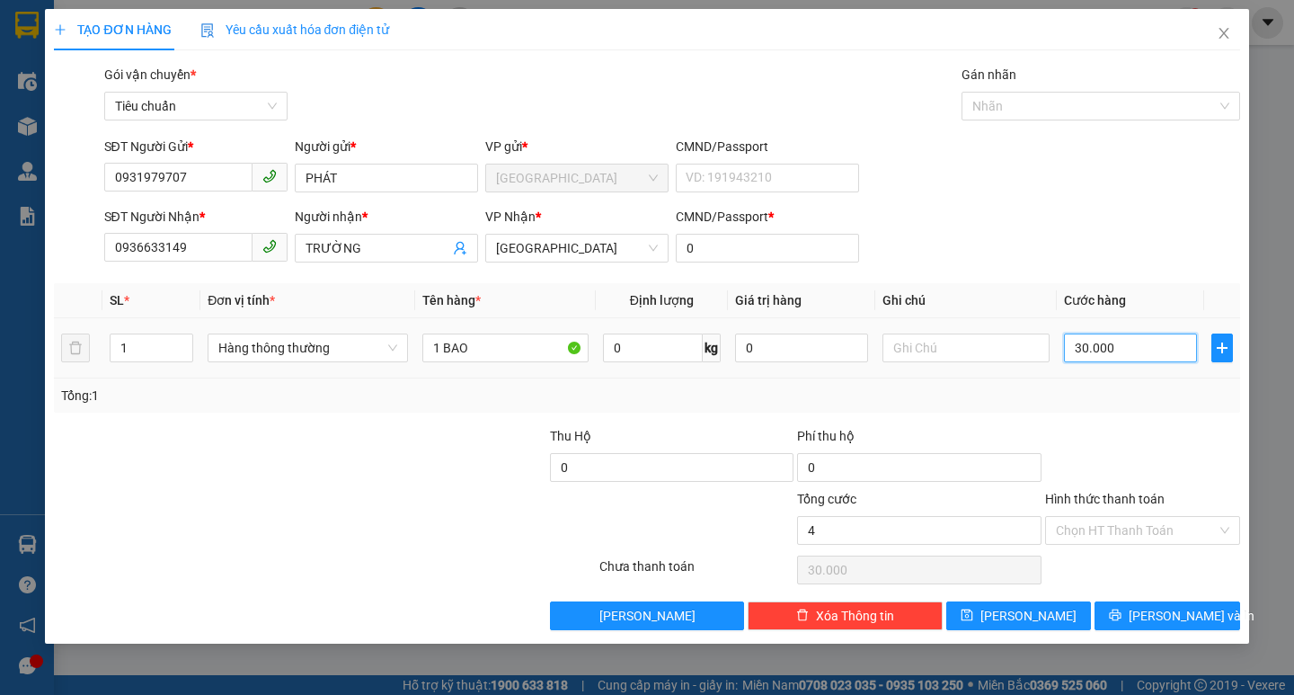
type input "4"
click at [1183, 616] on span "[PERSON_NAME] và In" at bounding box center [1192, 616] width 126 height 20
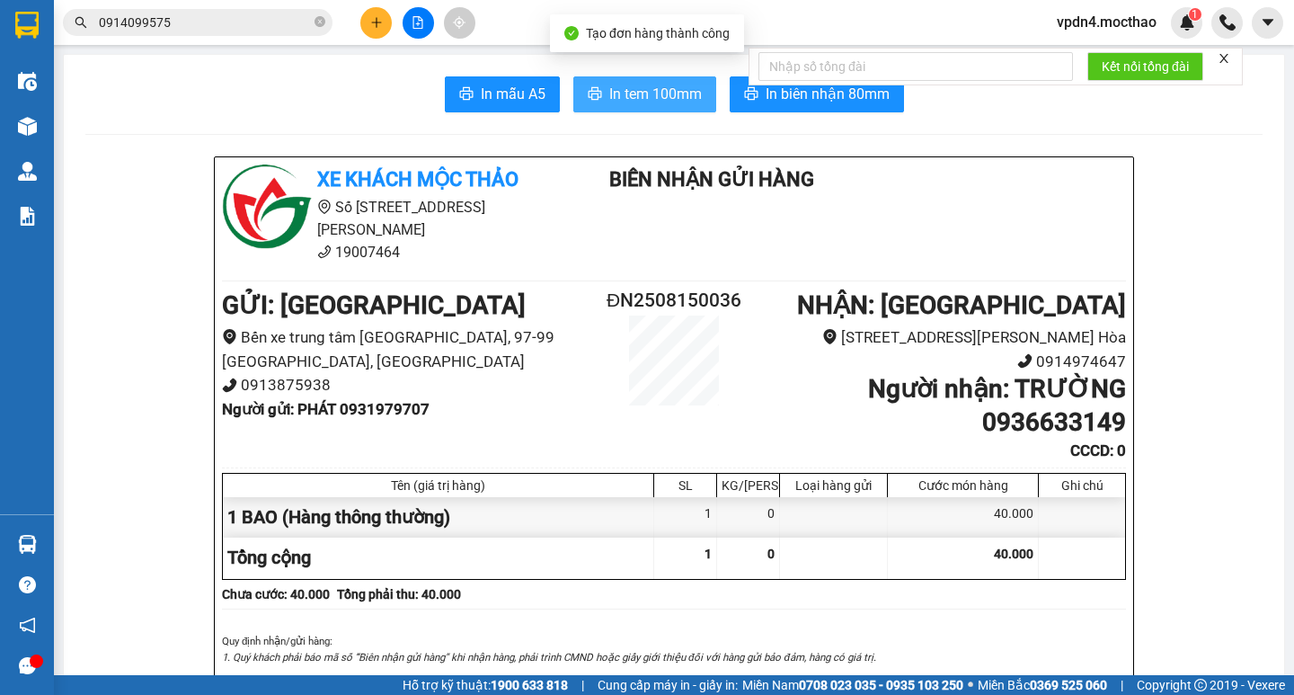
click at [645, 95] on span "In tem 100mm" at bounding box center [655, 94] width 93 height 22
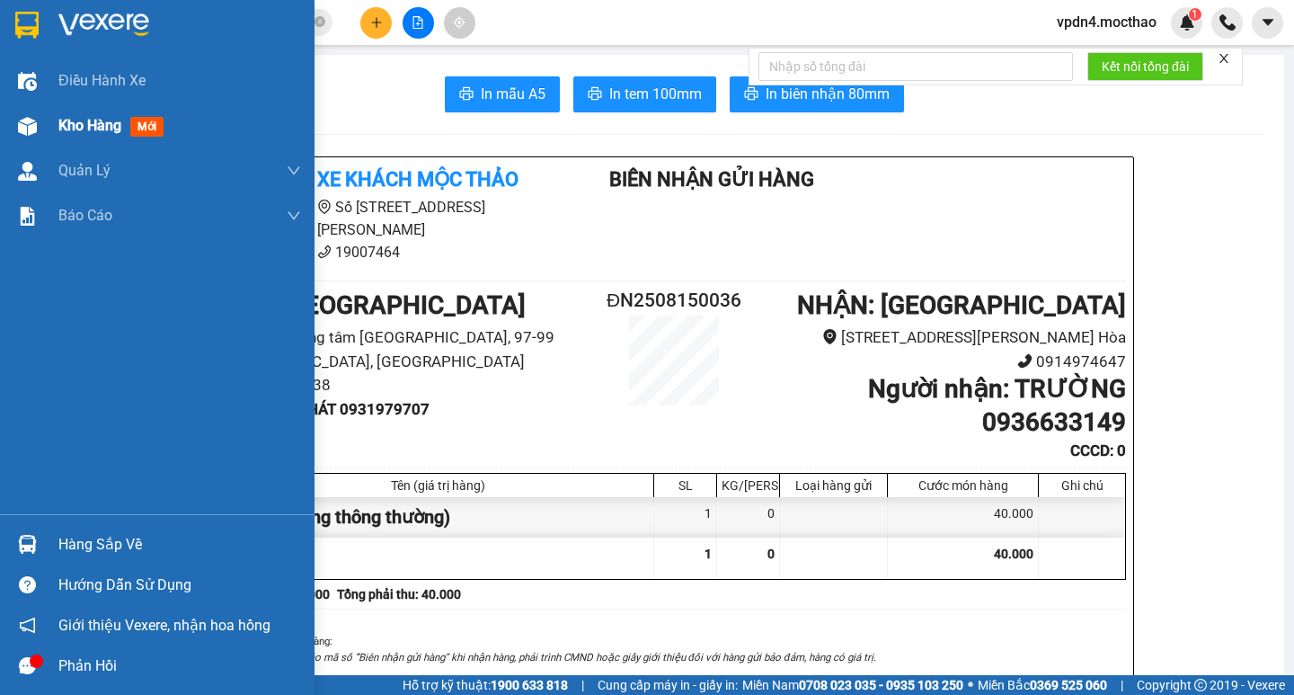
click at [91, 125] on span "Kho hàng" at bounding box center [89, 125] width 63 height 17
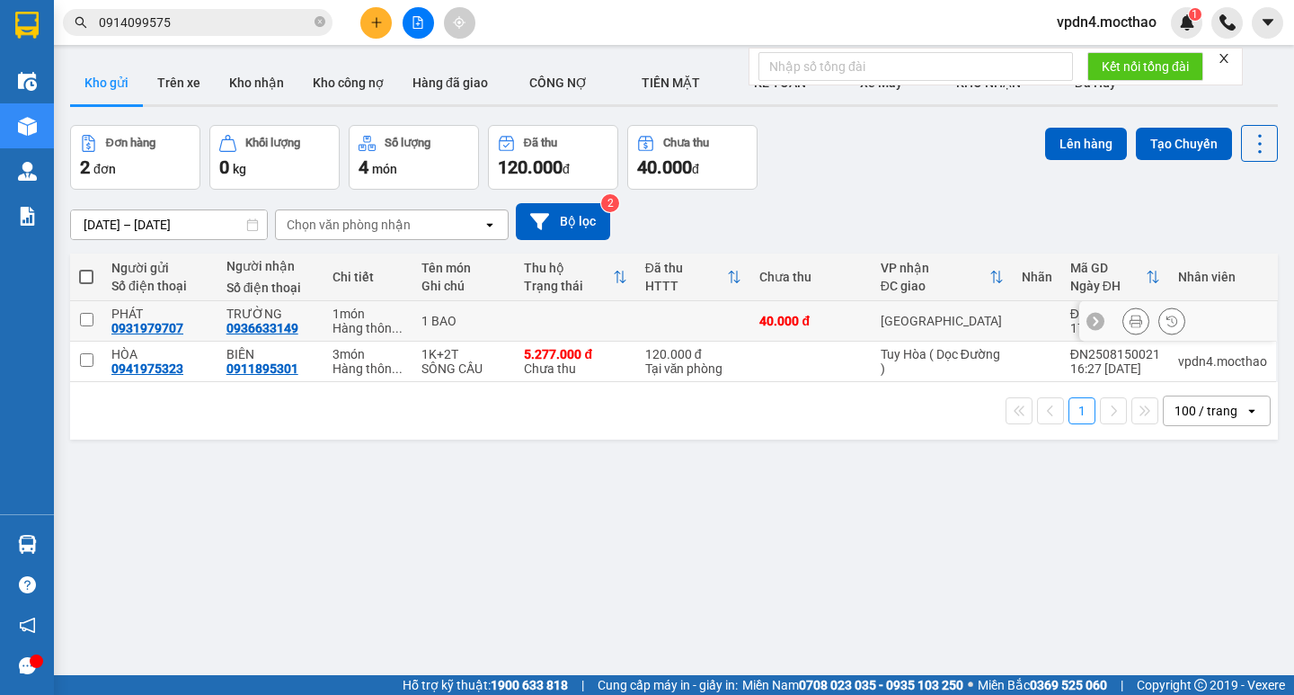
click at [86, 322] on input "checkbox" at bounding box center [86, 319] width 13 height 13
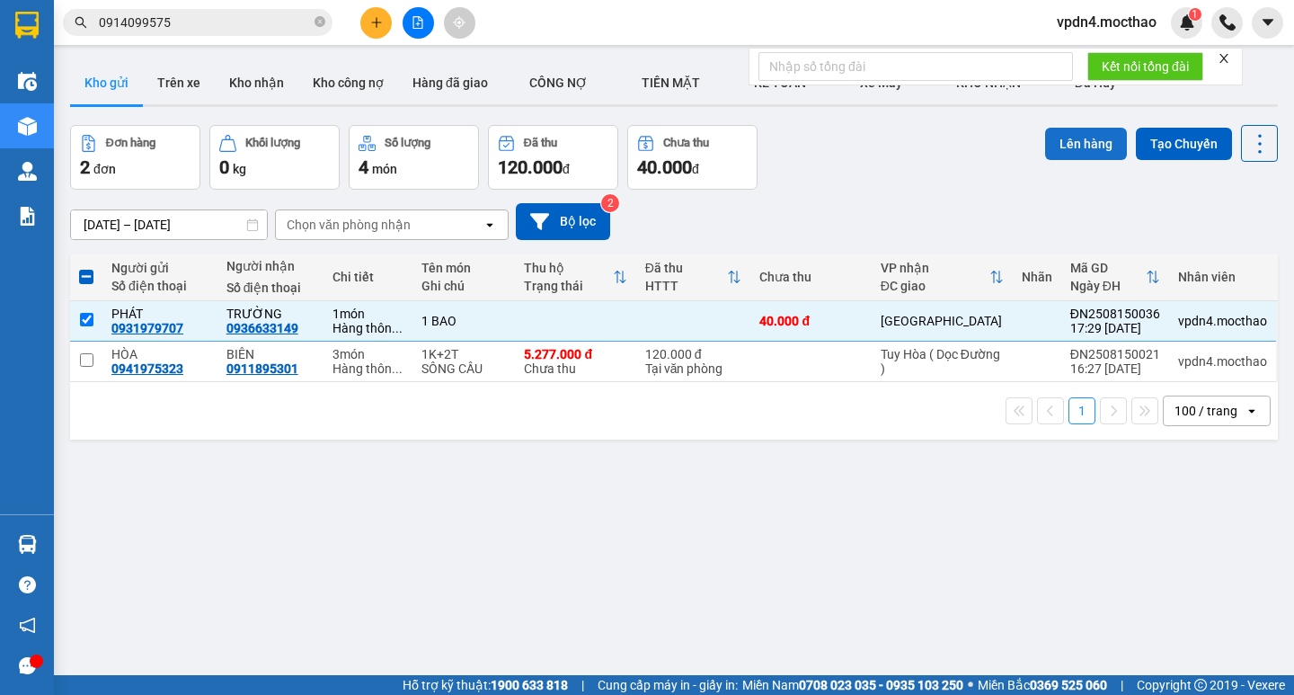
click at [1081, 129] on button "Lên hàng" at bounding box center [1086, 144] width 82 height 32
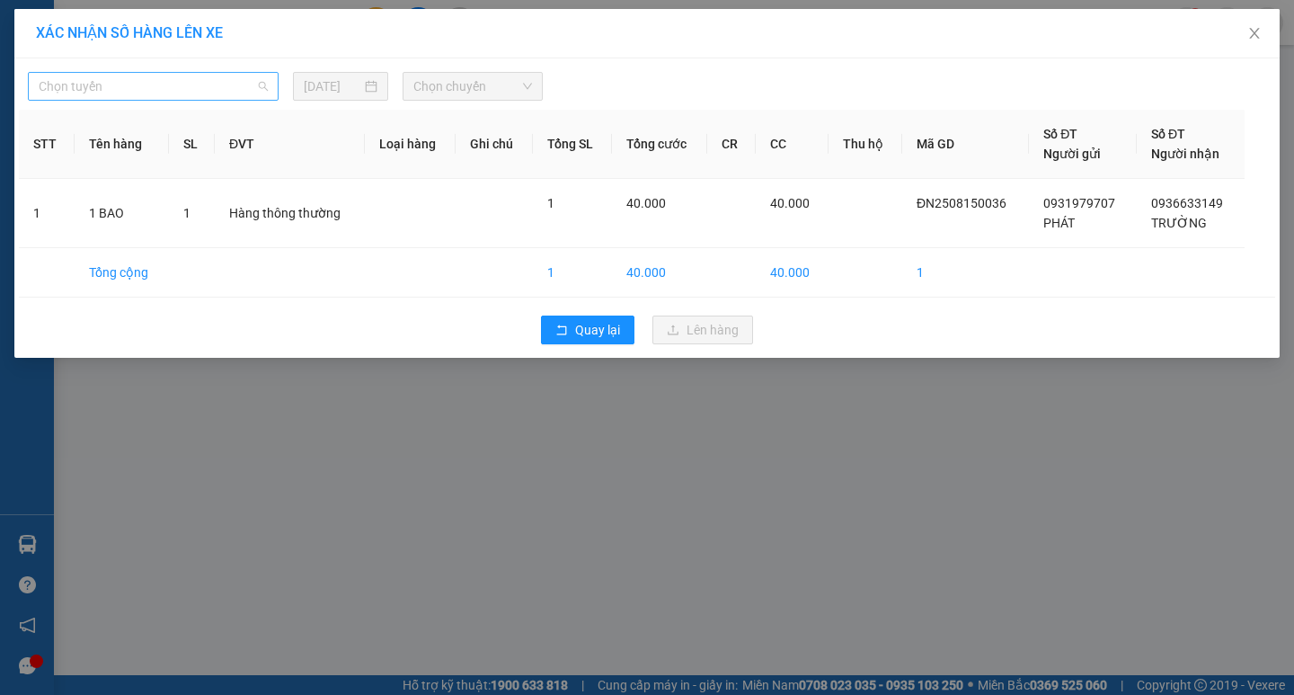
click at [248, 80] on span "Chọn tuyến" at bounding box center [153, 86] width 229 height 27
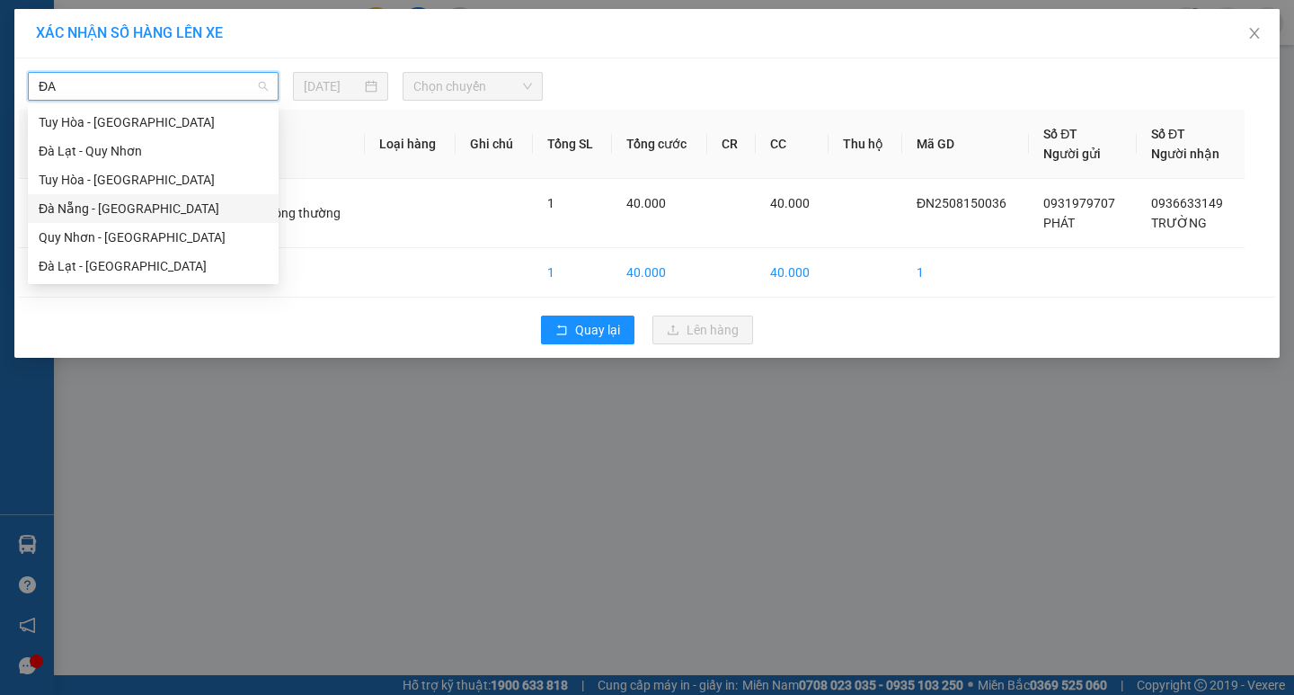
click at [173, 212] on div "Đà Nẵng - Tuy Hoà" at bounding box center [153, 209] width 229 height 20
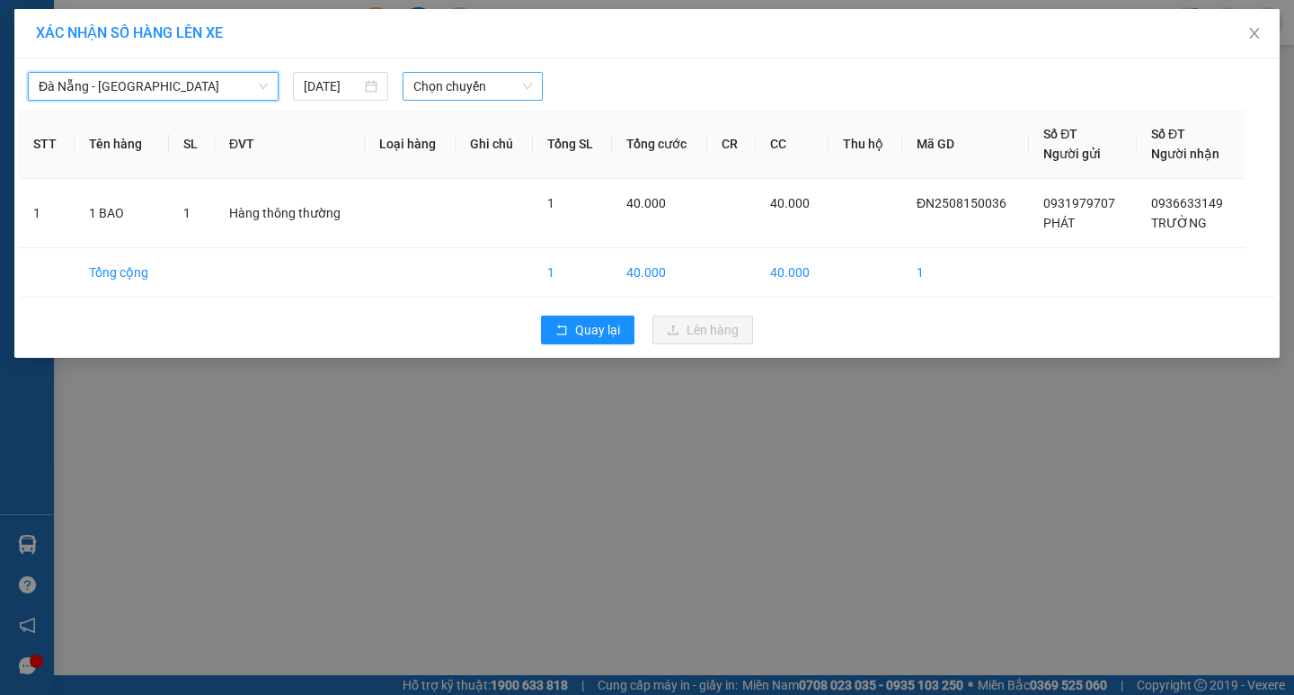
click at [409, 87] on div "Chọn chuyến" at bounding box center [473, 86] width 140 height 29
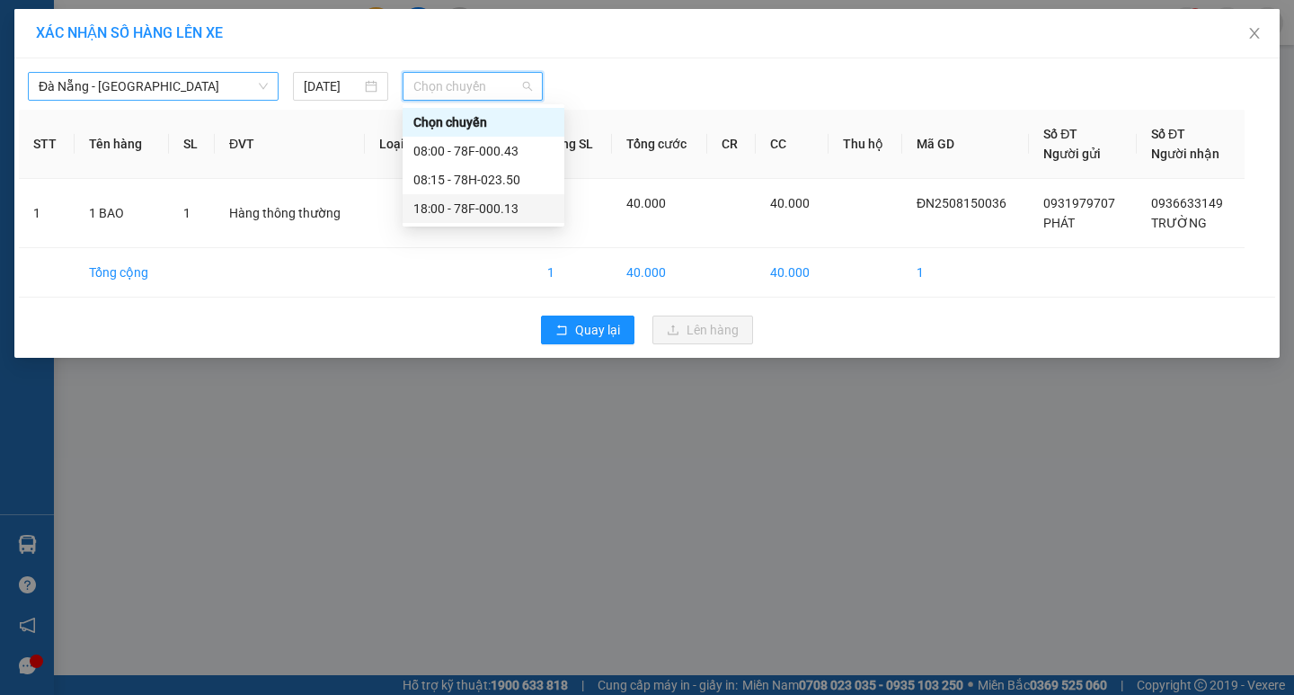
click at [452, 212] on div "18:00 - 78F-000.13" at bounding box center [483, 209] width 140 height 20
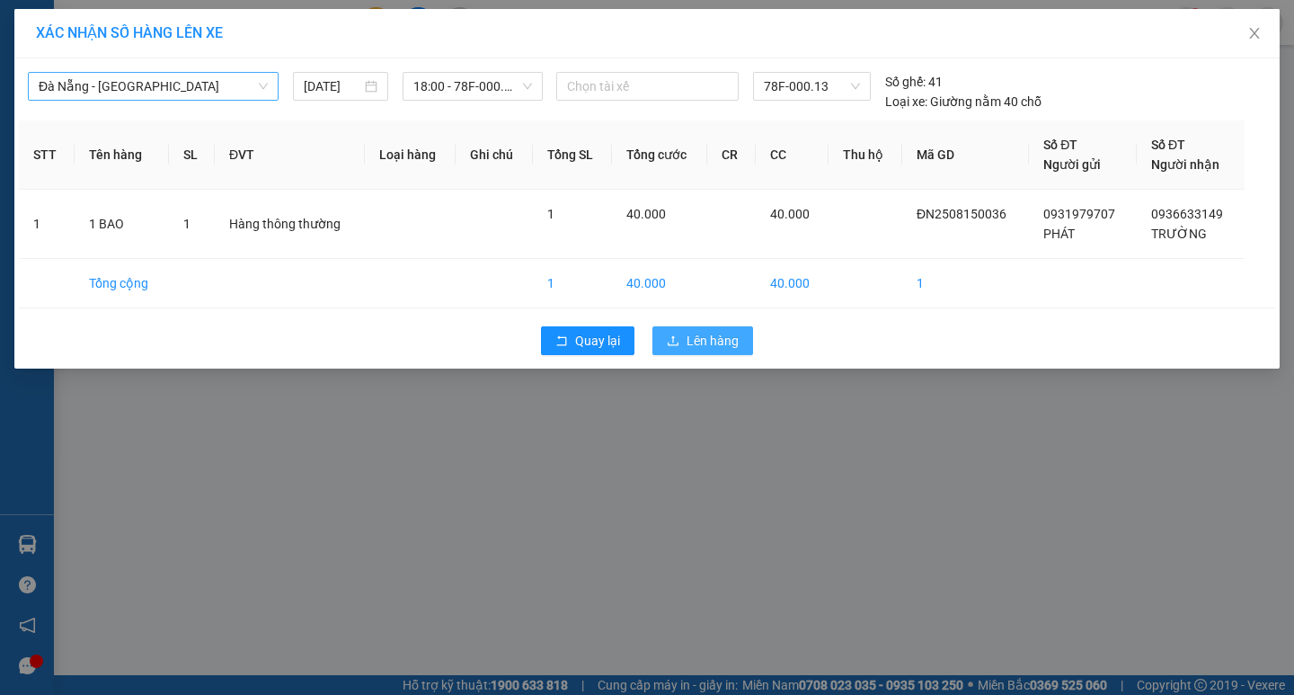
click at [702, 346] on span "Lên hàng" at bounding box center [713, 341] width 52 height 20
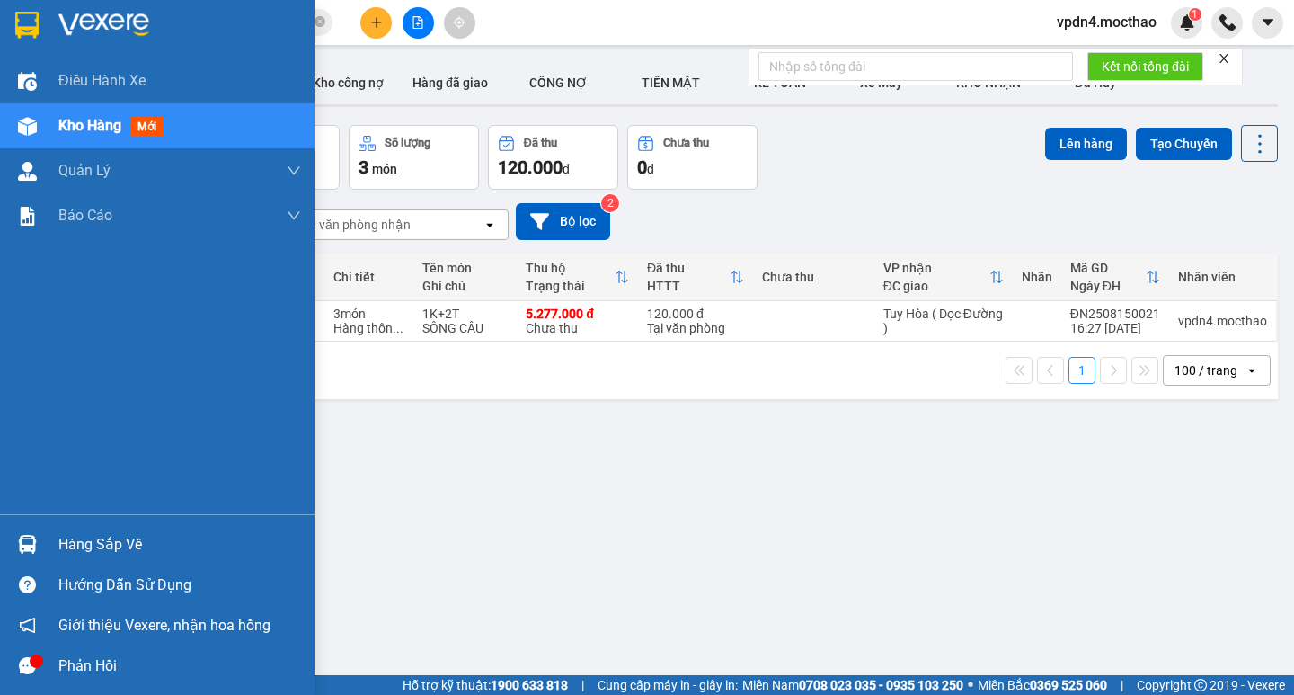
click at [144, 540] on div "Hàng sắp về" at bounding box center [179, 544] width 243 height 27
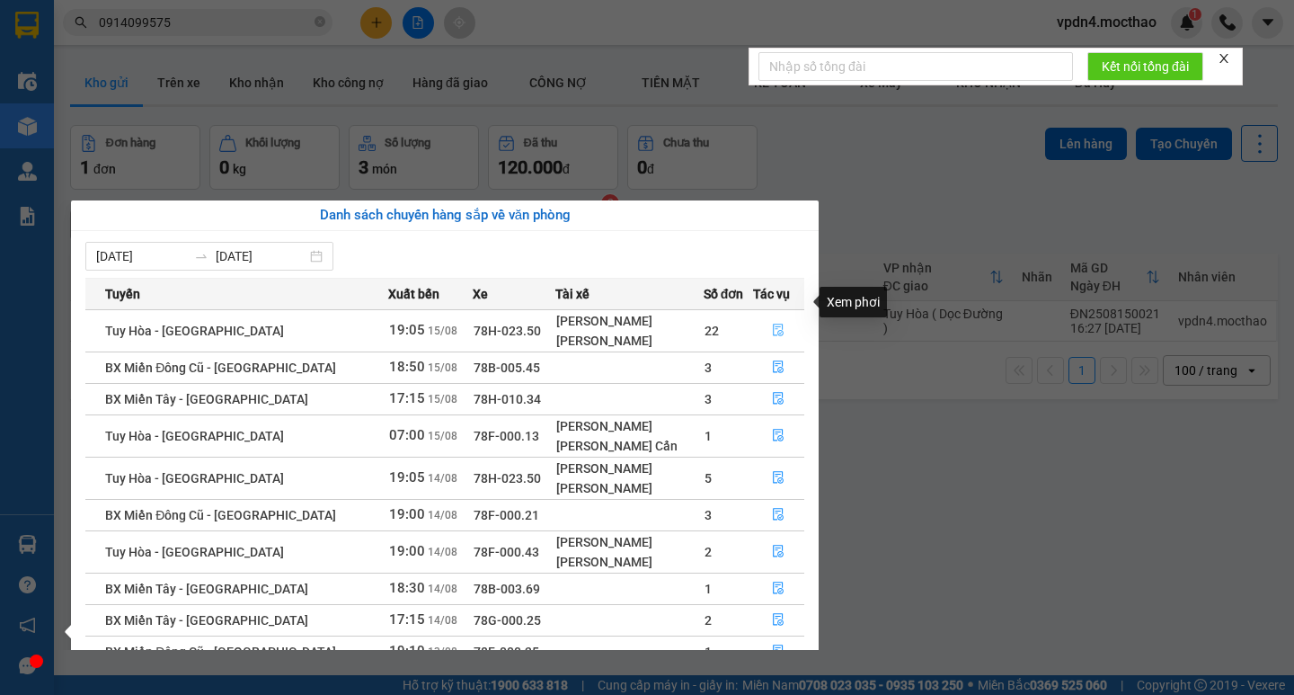
click at [783, 316] on button "button" at bounding box center [779, 330] width 50 height 29
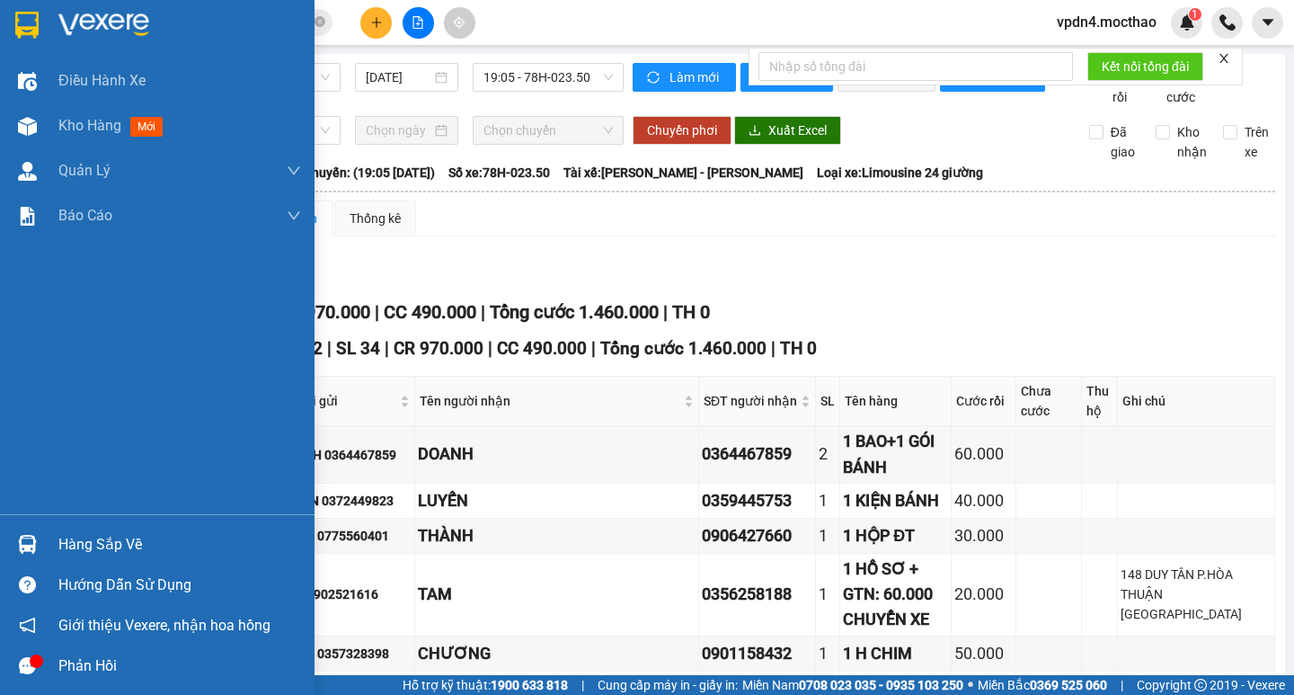
click at [106, 548] on div "Hàng sắp về" at bounding box center [179, 544] width 243 height 27
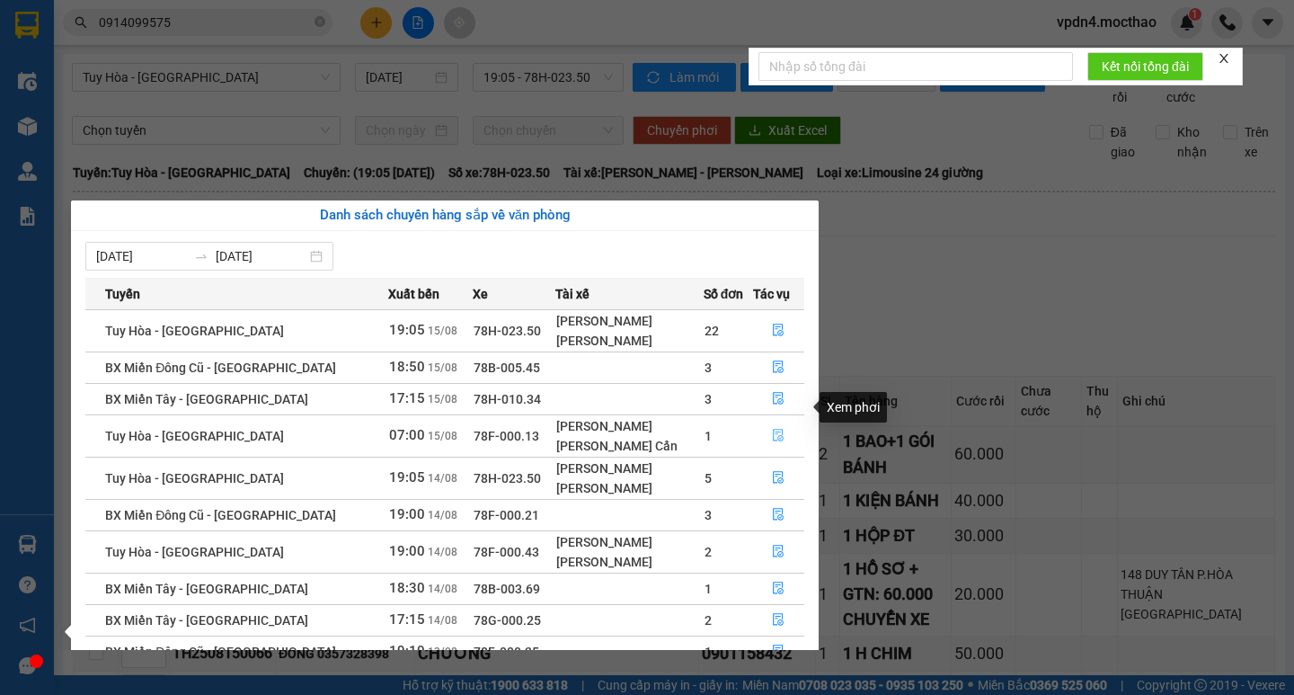
click at [772, 429] on icon "file-done" at bounding box center [778, 435] width 13 height 13
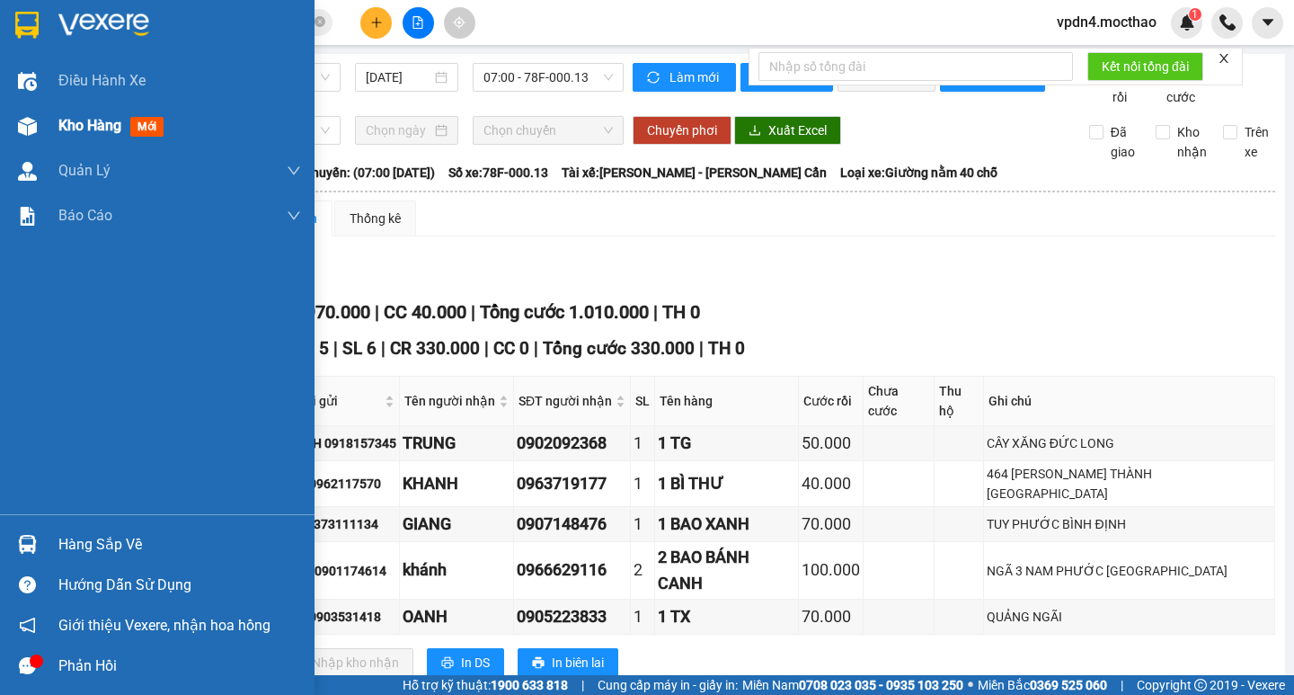
click at [73, 128] on span "Kho hàng" at bounding box center [89, 125] width 63 height 17
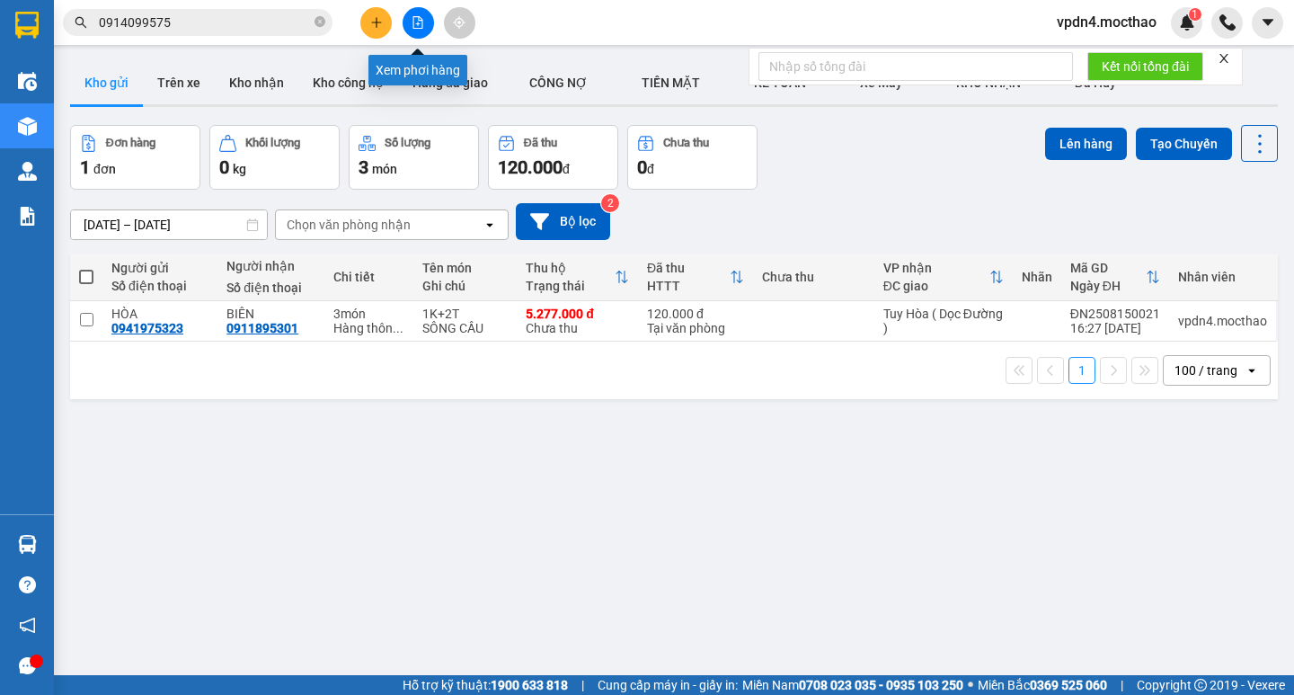
click at [417, 17] on icon "file-add" at bounding box center [418, 22] width 10 height 13
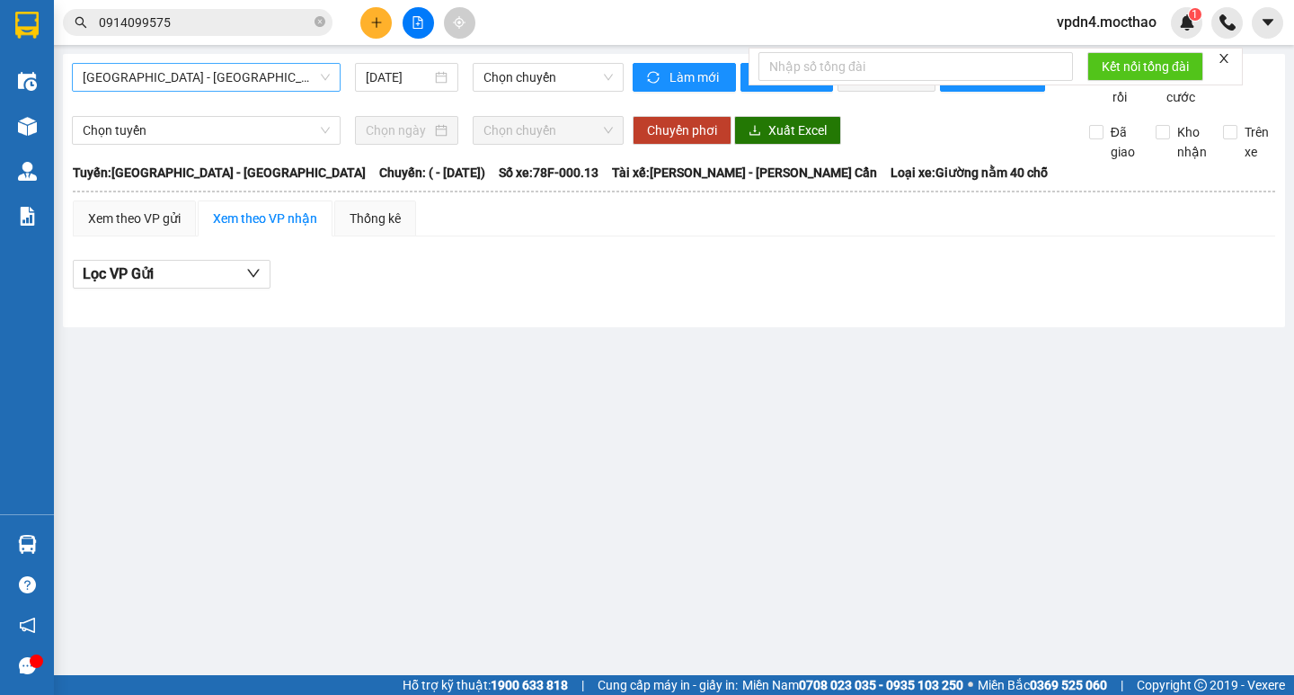
click at [295, 90] on span "Sài Gòn - Tuy Hòa" at bounding box center [206, 77] width 247 height 27
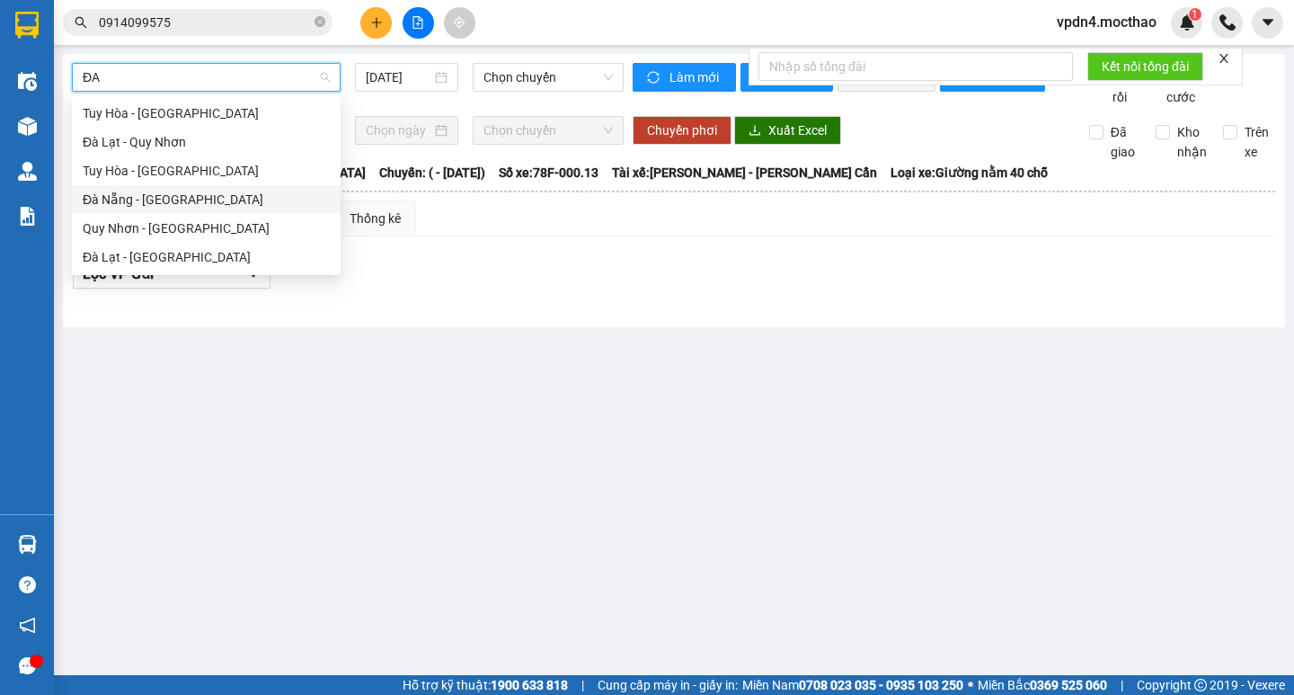
click at [244, 203] on div "Đà Nẵng - Tuy Hoà" at bounding box center [206, 200] width 247 height 20
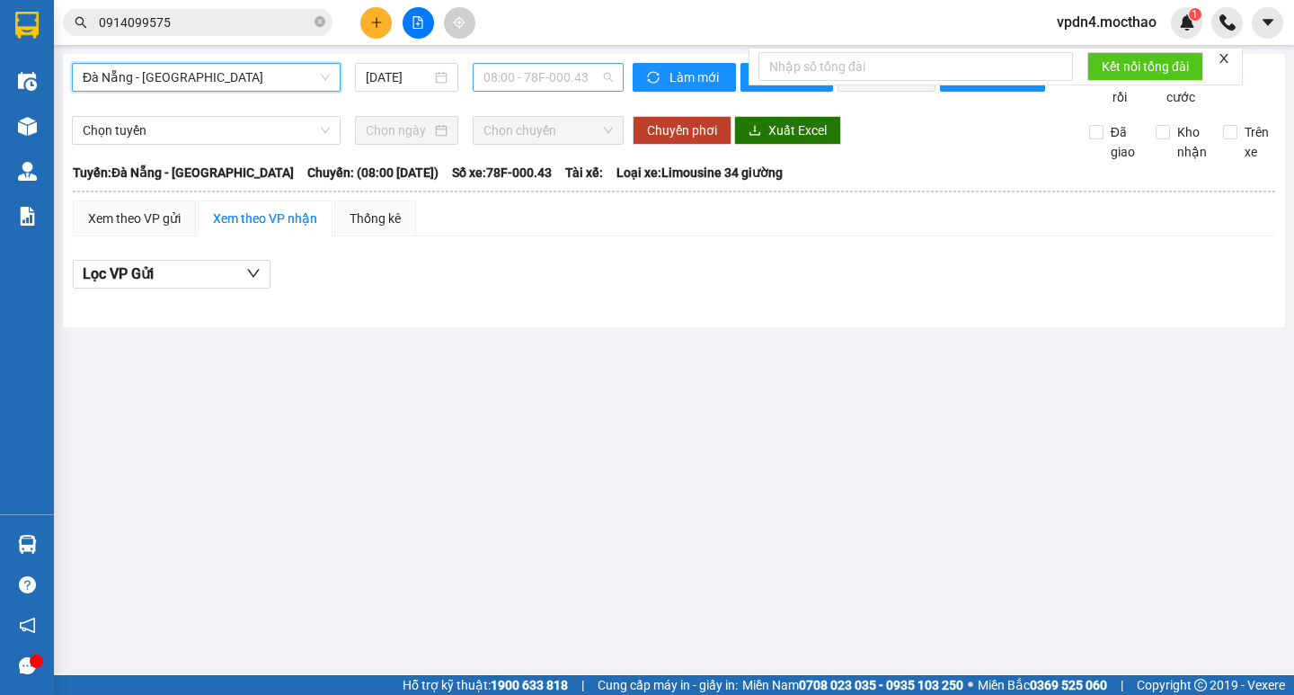
click at [517, 84] on span "08:00 - 78F-000.43" at bounding box center [548, 77] width 129 height 27
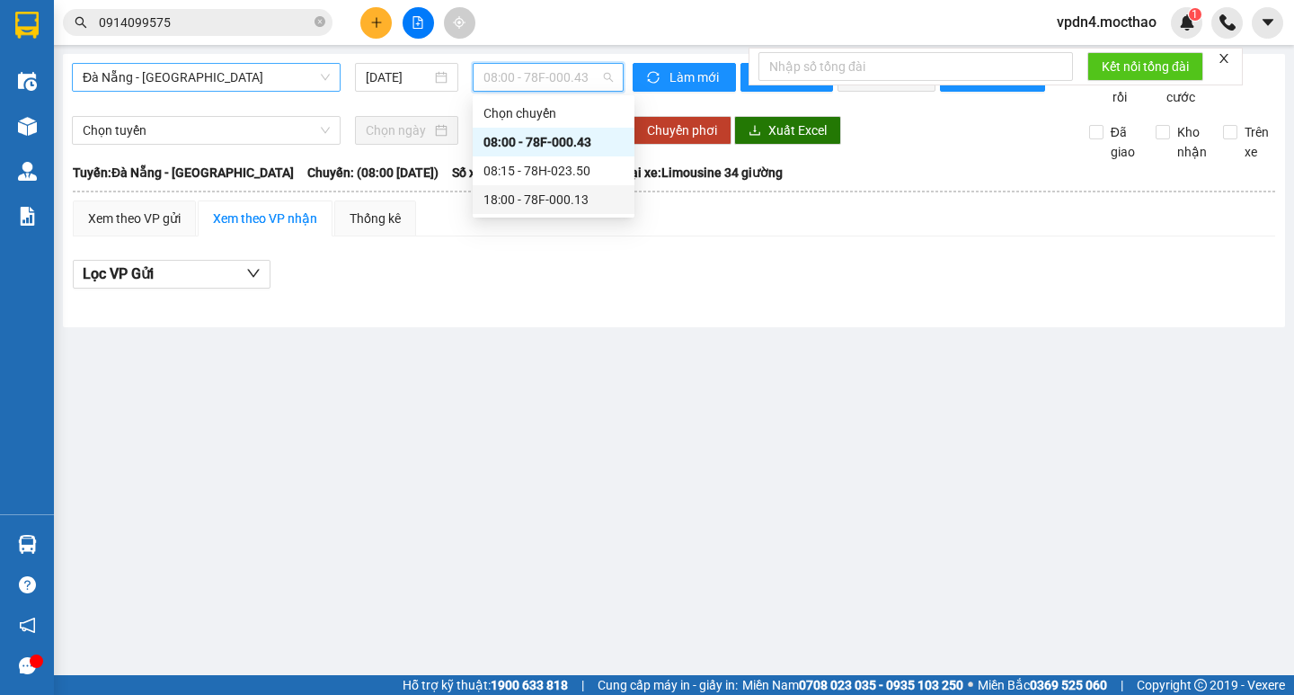
click at [545, 198] on div "18:00 - 78F-000.13" at bounding box center [554, 200] width 140 height 20
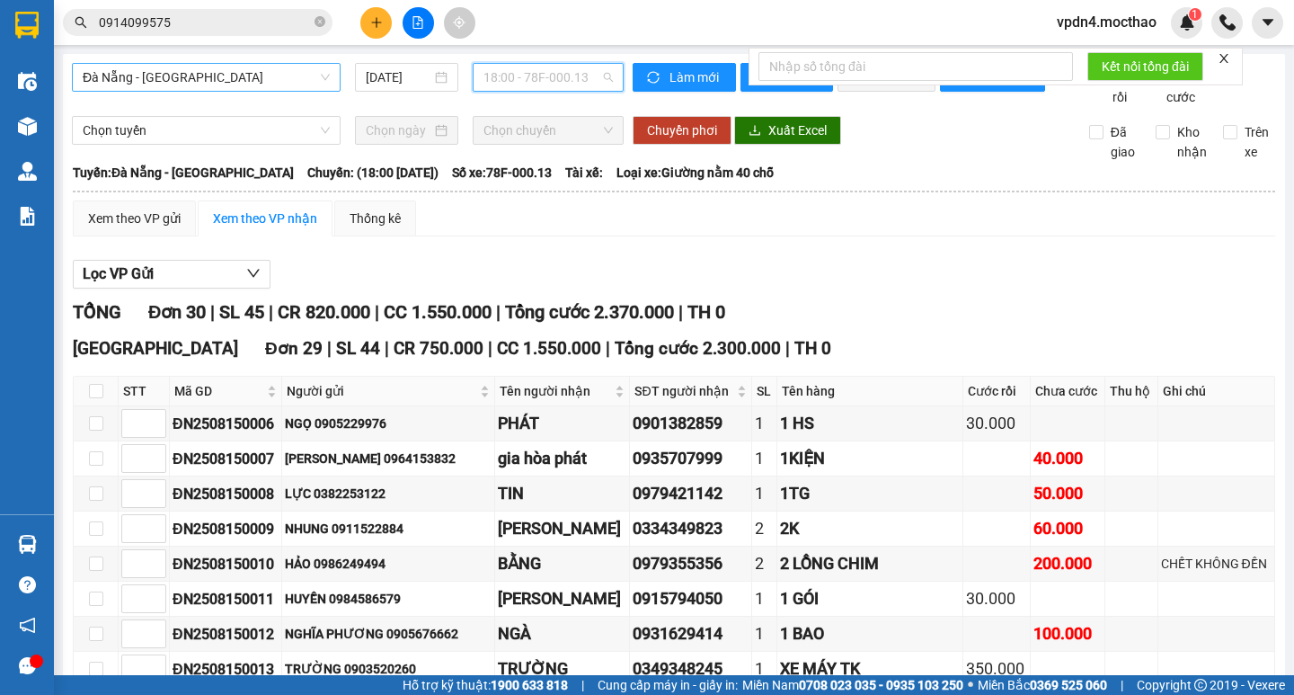
click at [566, 81] on span "18:00 - 78F-000.13" at bounding box center [548, 77] width 129 height 27
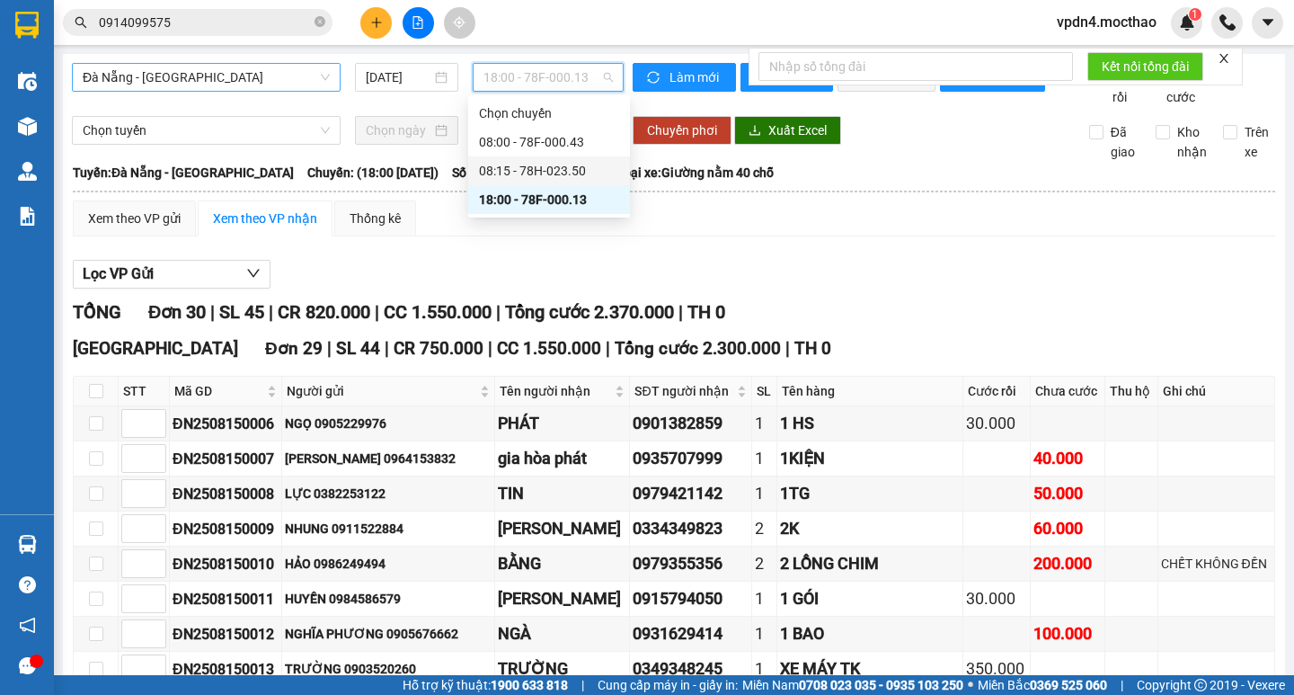
click at [591, 165] on div "08:15 - 78H-023.50" at bounding box center [549, 171] width 140 height 20
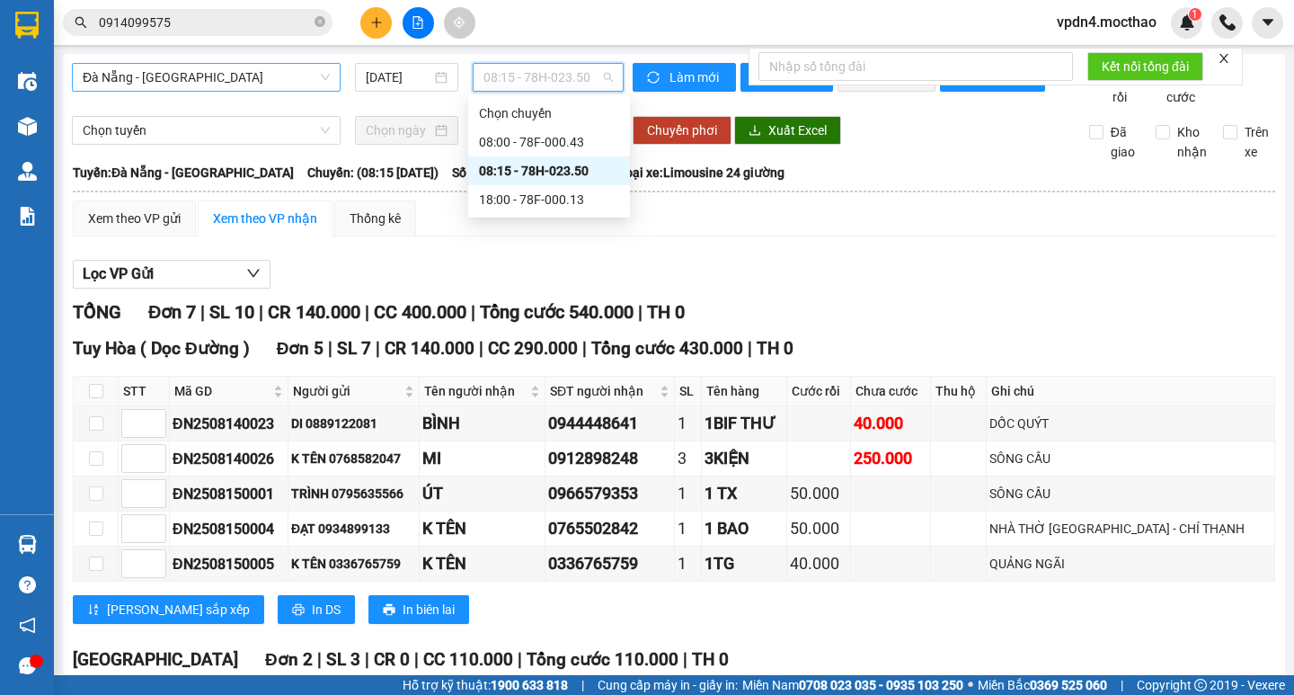
click at [499, 70] on span "08:15 - 78H-023.50" at bounding box center [548, 77] width 129 height 27
click at [546, 142] on div "08:00 - 78F-000.43" at bounding box center [549, 142] width 140 height 20
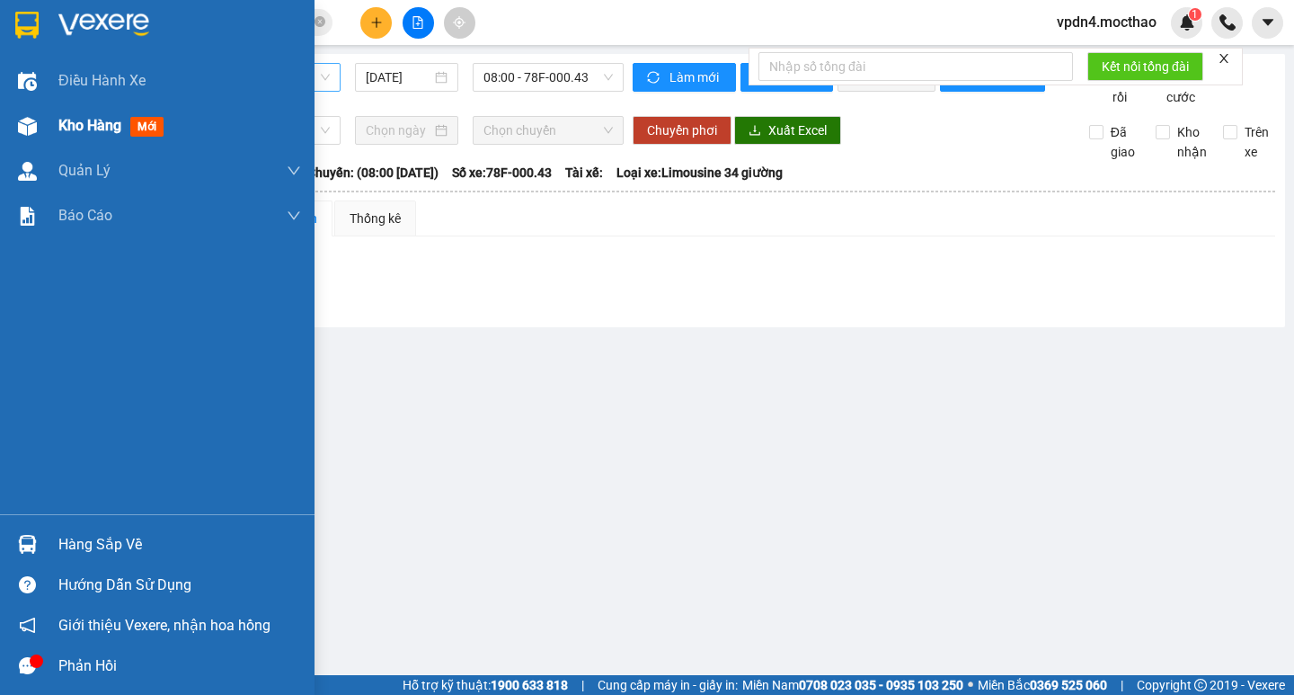
click at [67, 134] on span "Kho hàng" at bounding box center [89, 125] width 63 height 17
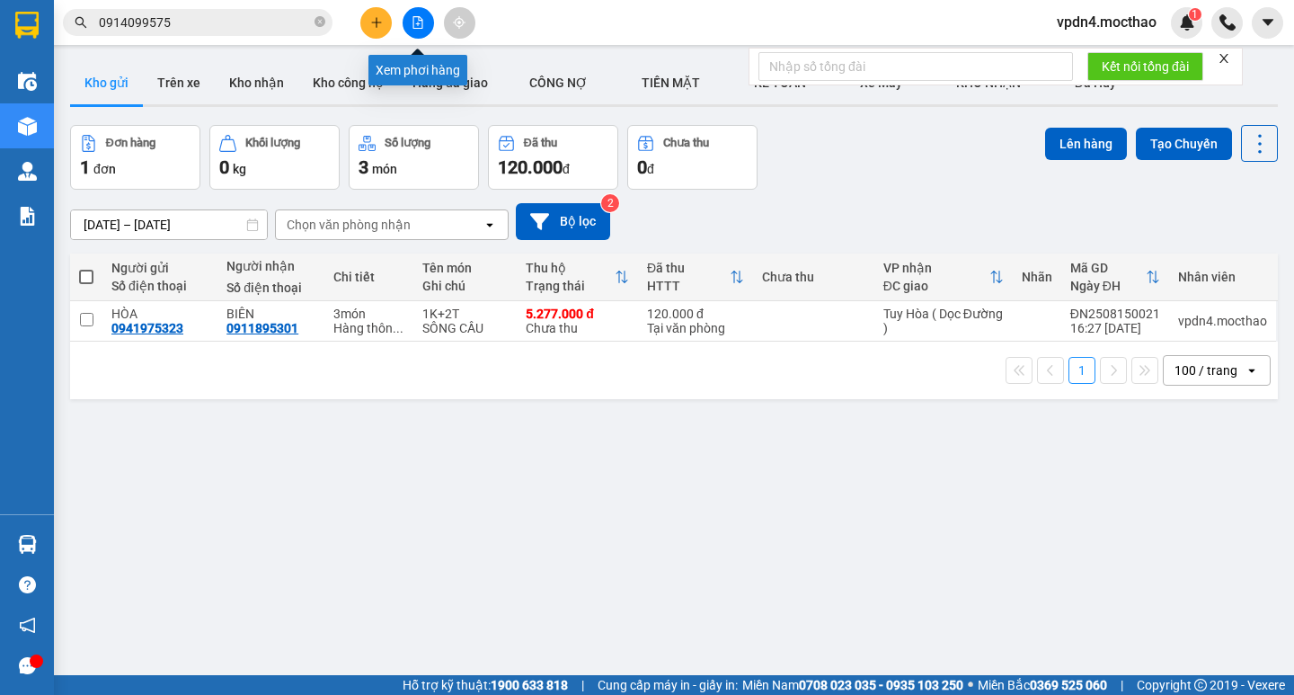
click at [406, 15] on button at bounding box center [418, 22] width 31 height 31
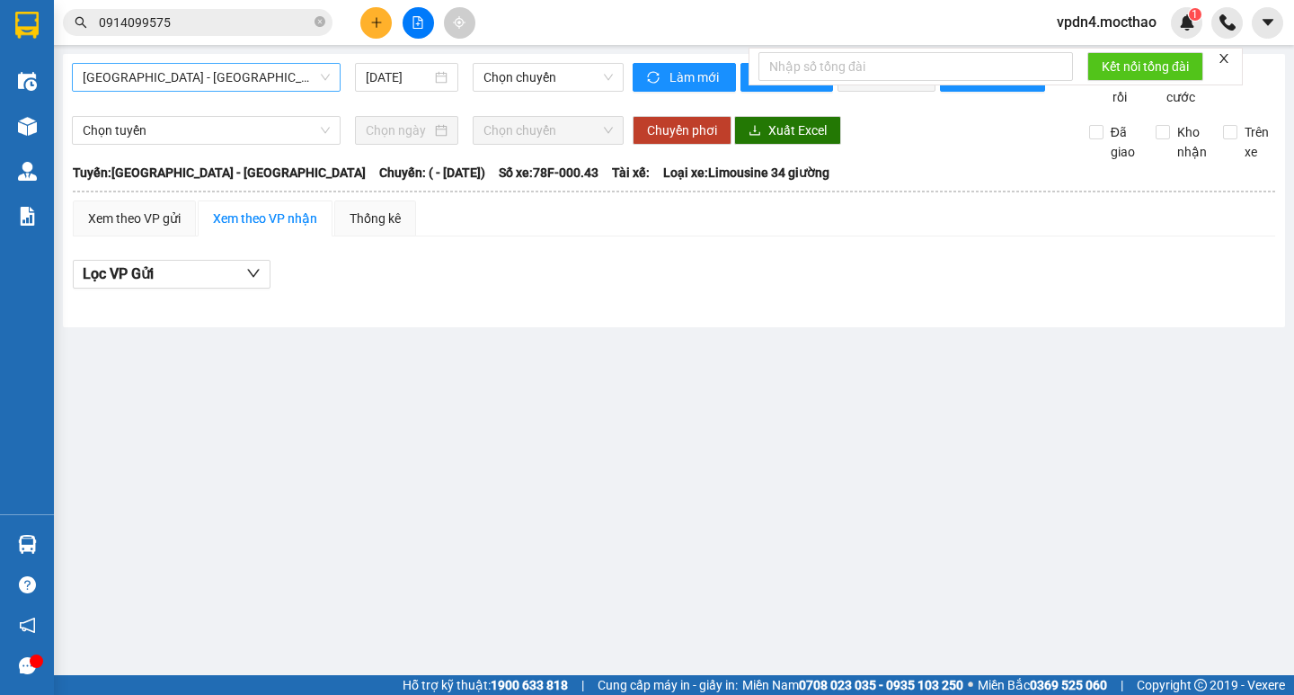
click at [307, 80] on span "Sài Gòn - Tuy Hòa" at bounding box center [206, 77] width 247 height 27
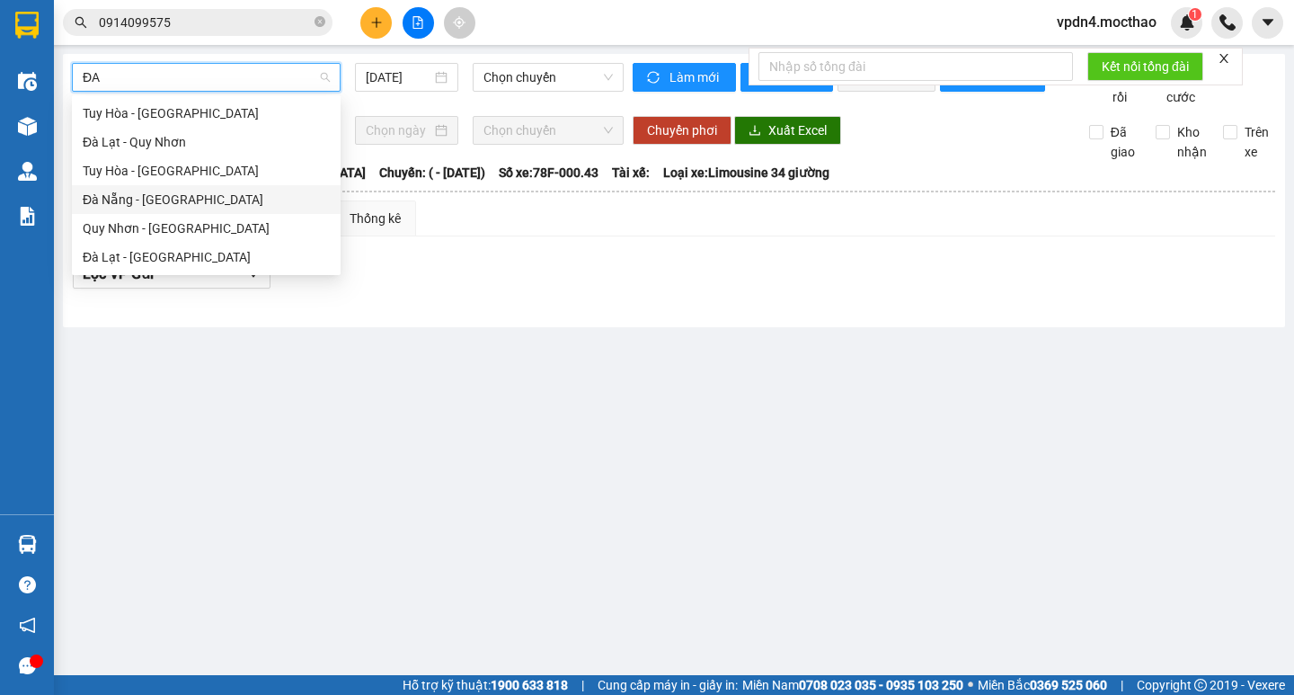
click at [242, 211] on div "Đà Nẵng - Tuy Hoà" at bounding box center [206, 199] width 269 height 29
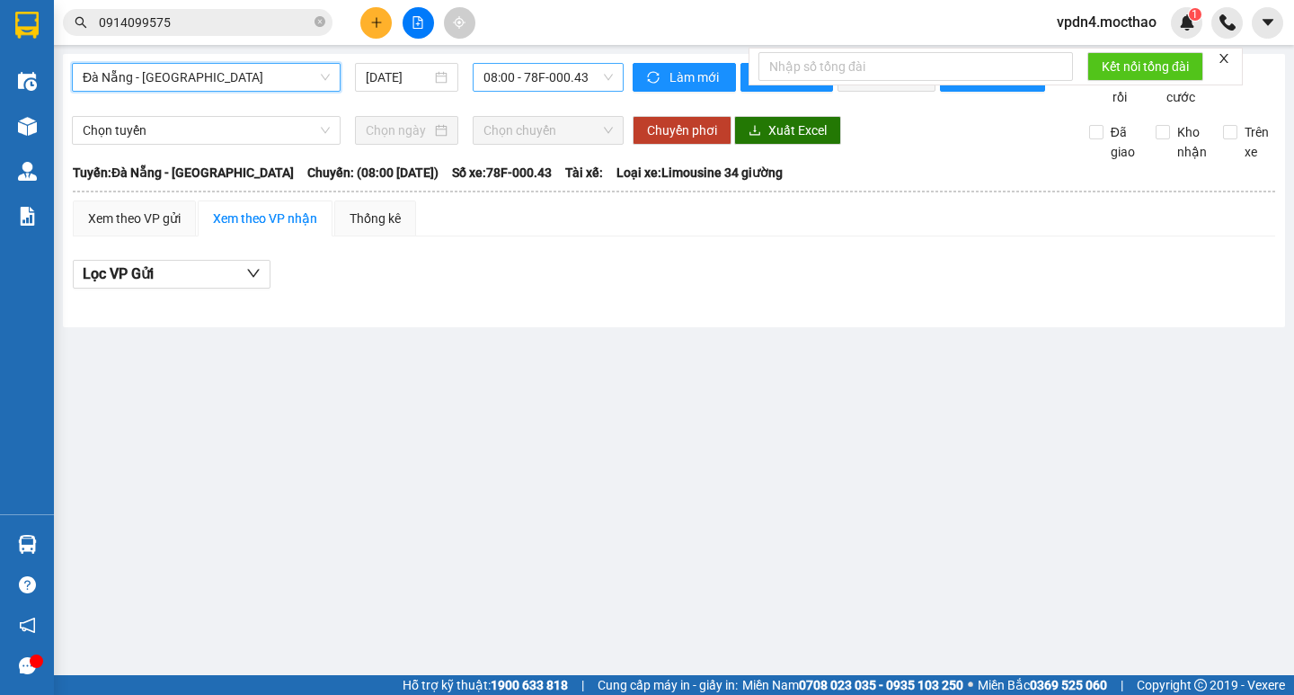
click at [579, 89] on span "08:00 - 78F-000.43" at bounding box center [548, 77] width 129 height 27
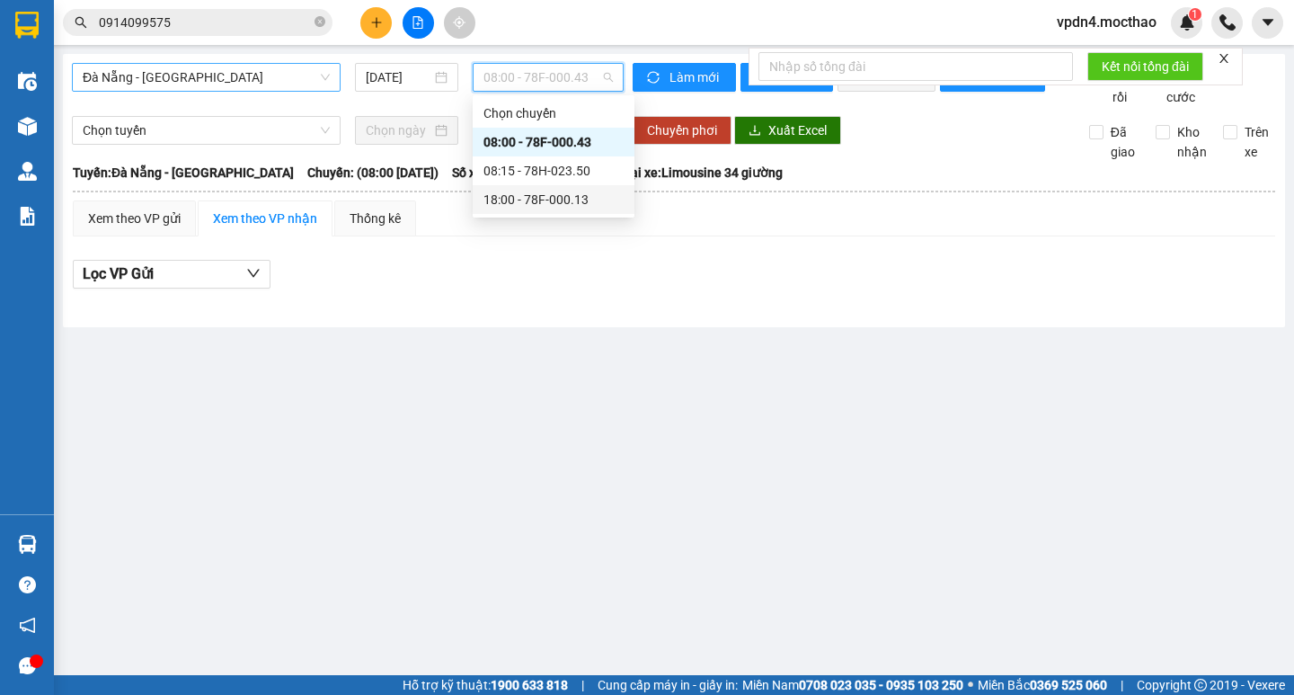
click at [569, 204] on div "18:00 - 78F-000.13" at bounding box center [554, 200] width 140 height 20
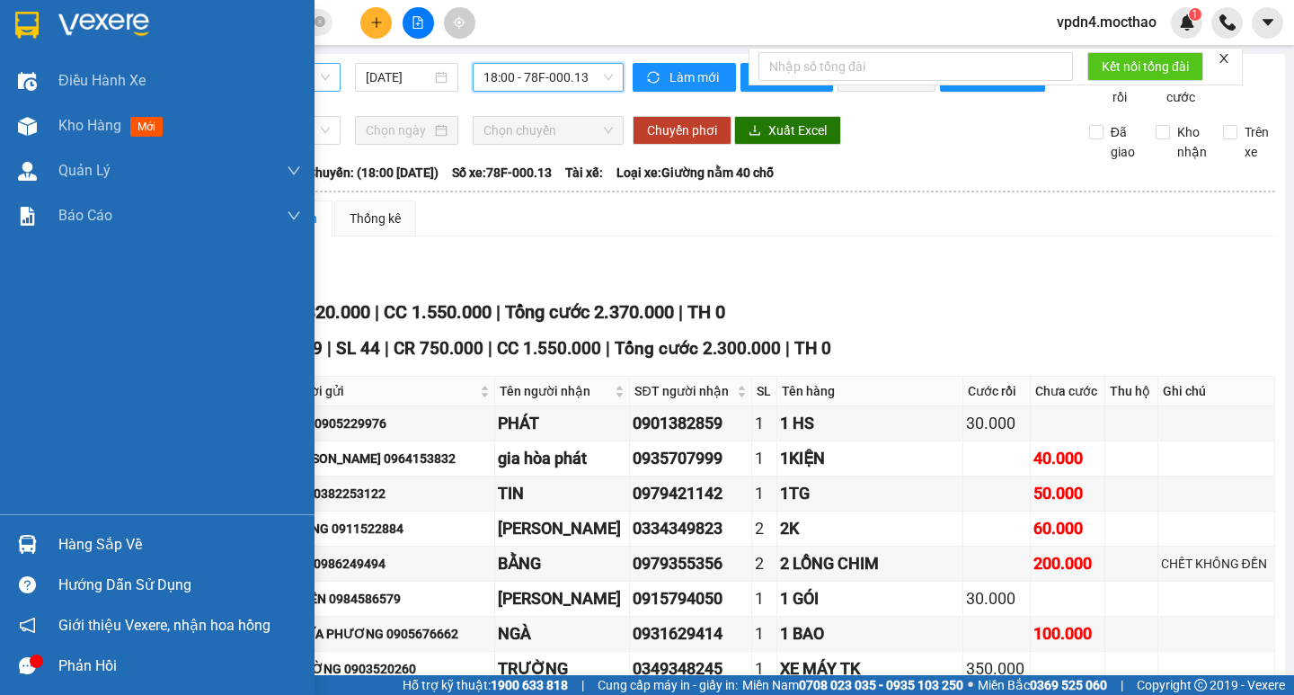
click at [96, 552] on div "Hàng sắp về" at bounding box center [179, 544] width 243 height 27
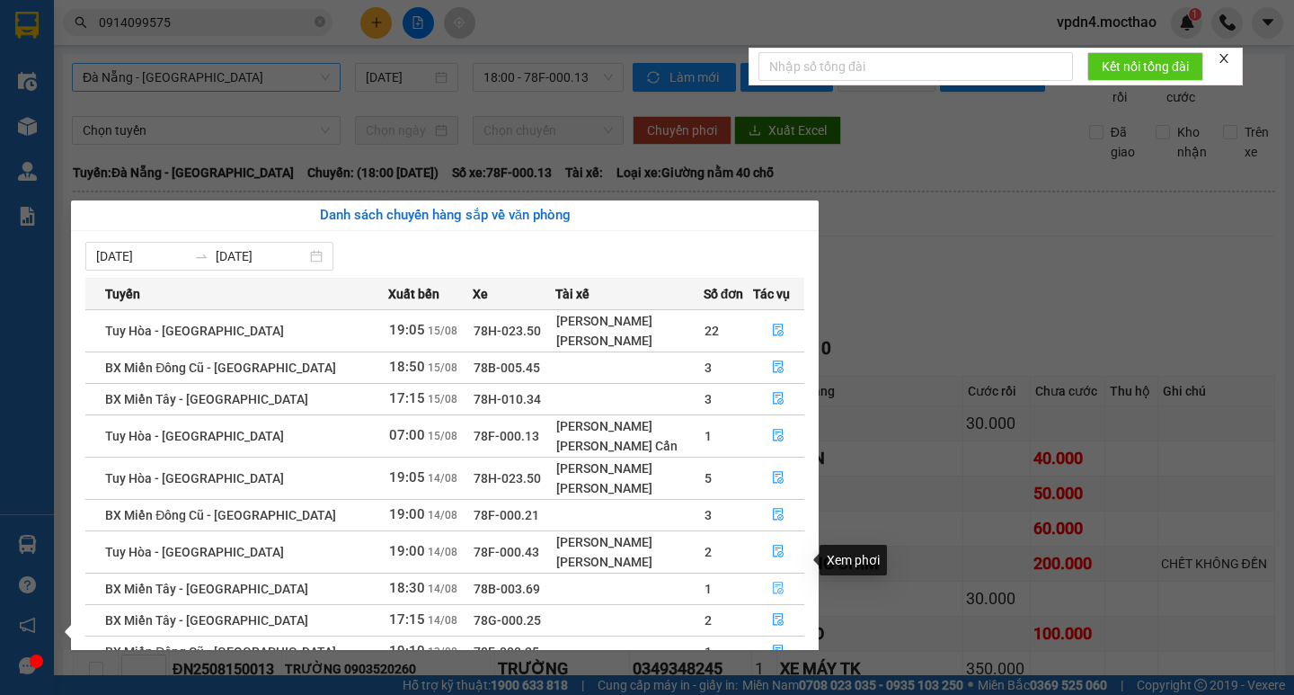
click at [774, 582] on icon "file-done" at bounding box center [779, 588] width 11 height 13
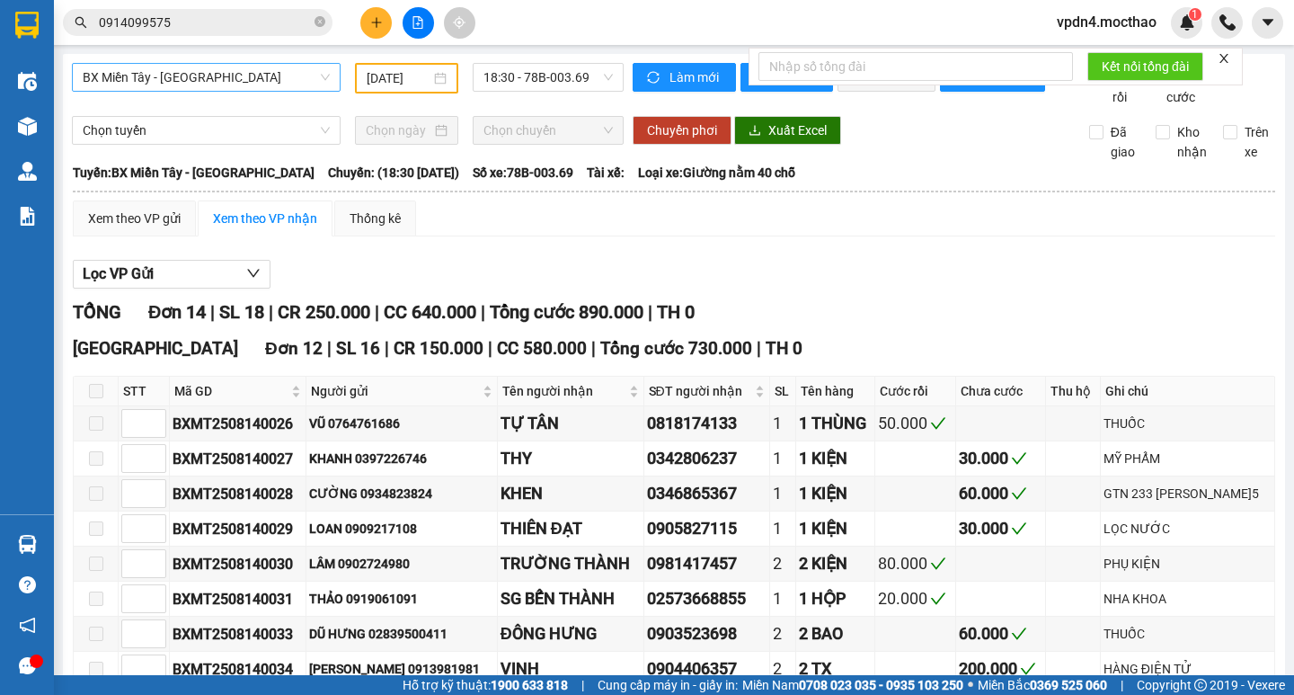
click at [296, 81] on span "BX Miền Tây - [GEOGRAPHIC_DATA]" at bounding box center [206, 77] width 247 height 27
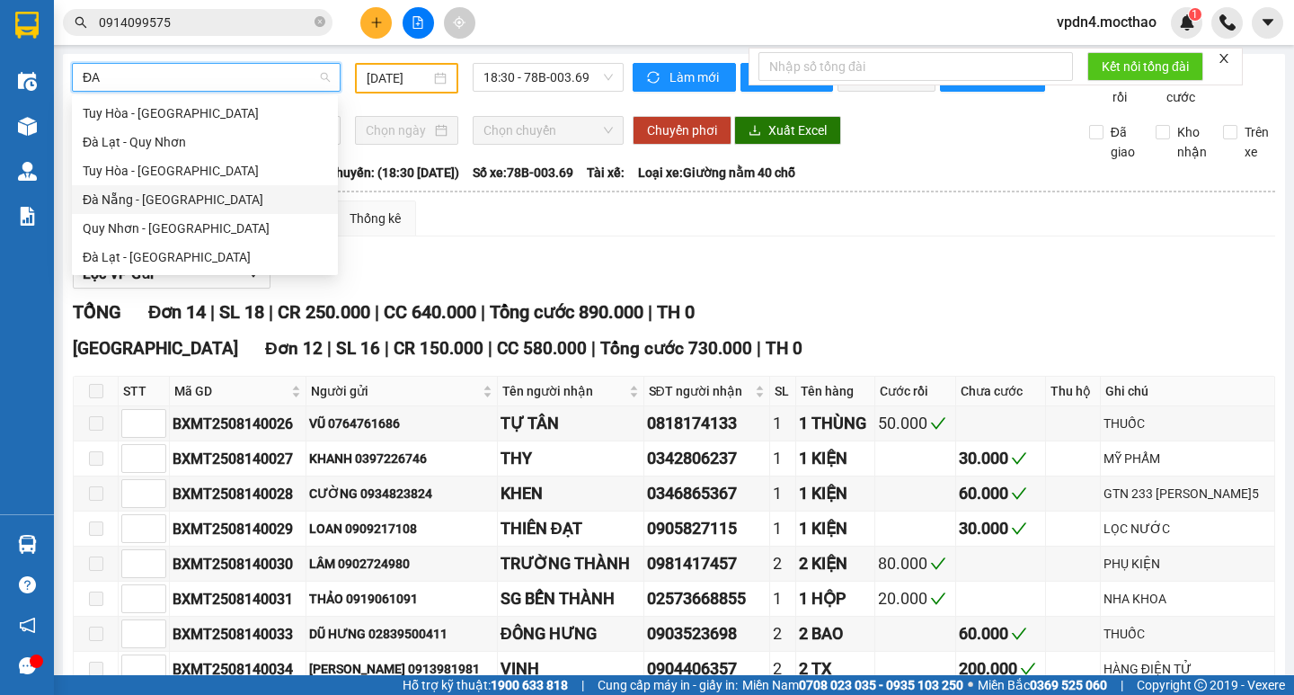
click at [203, 208] on div "Đà Nẵng - Tuy Hoà" at bounding box center [205, 200] width 244 height 20
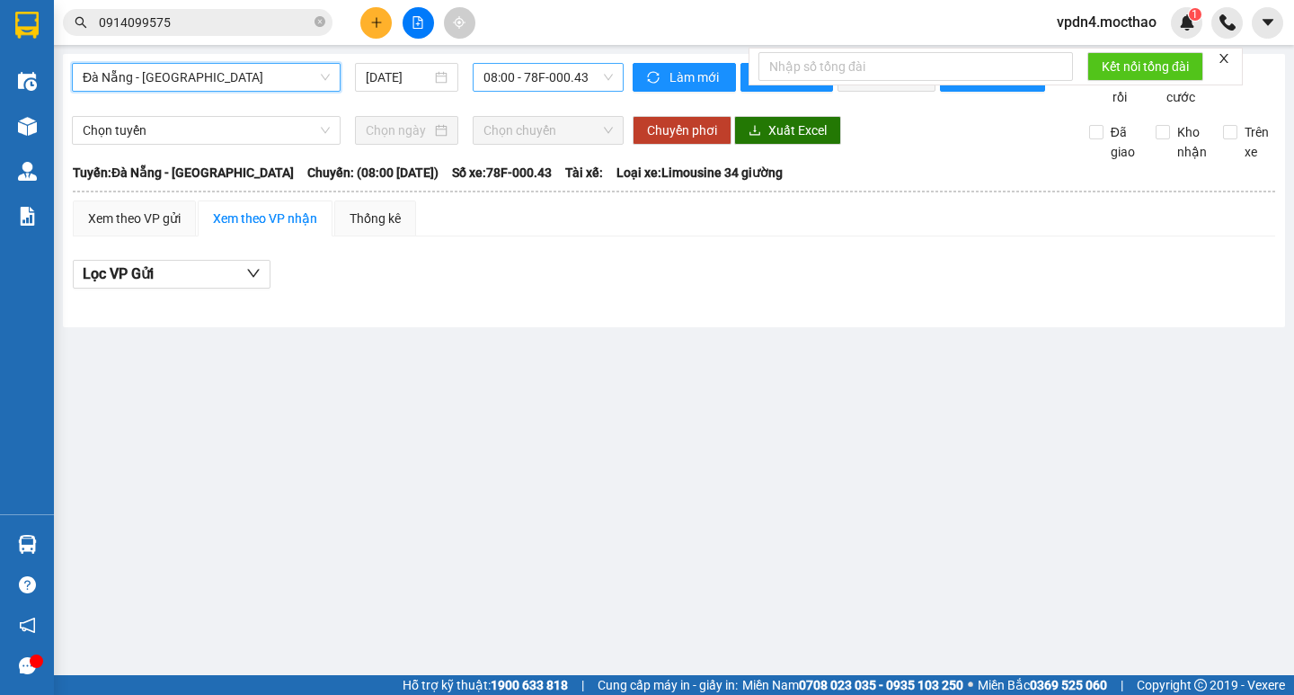
click at [513, 86] on span "08:00 - 78F-000.43" at bounding box center [548, 77] width 129 height 27
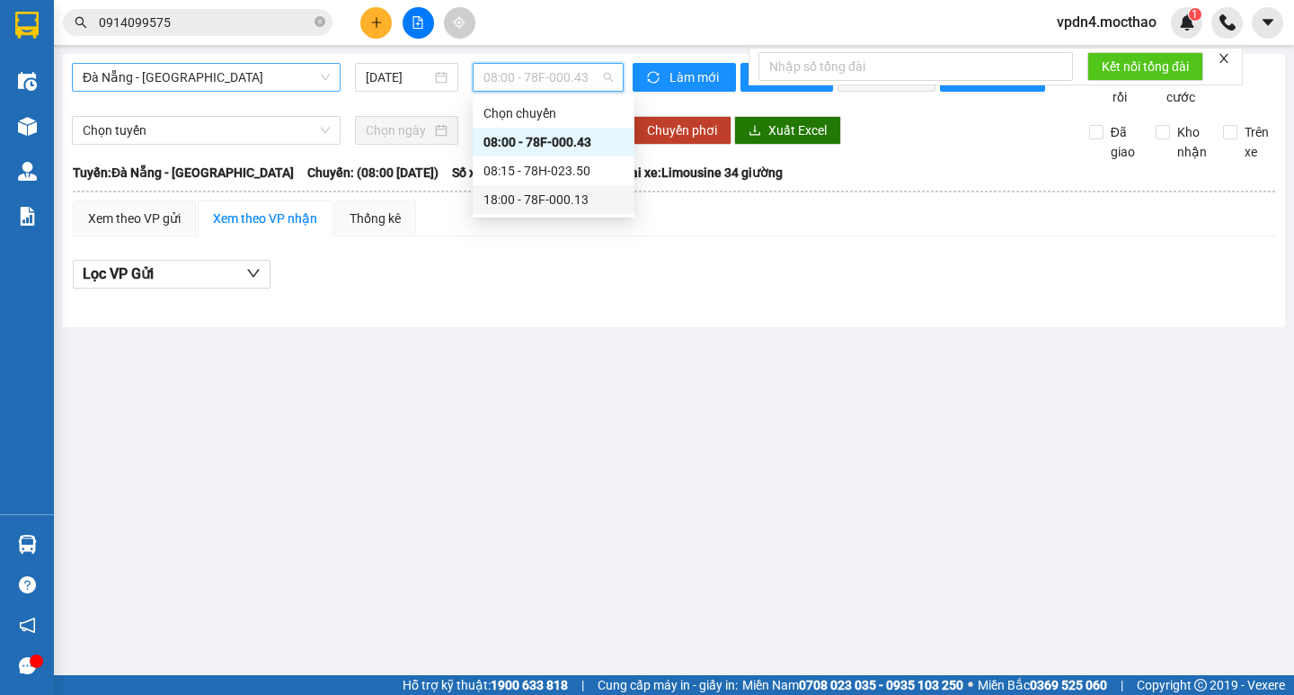
click at [504, 202] on div "18:00 - 78F-000.13" at bounding box center [554, 200] width 140 height 20
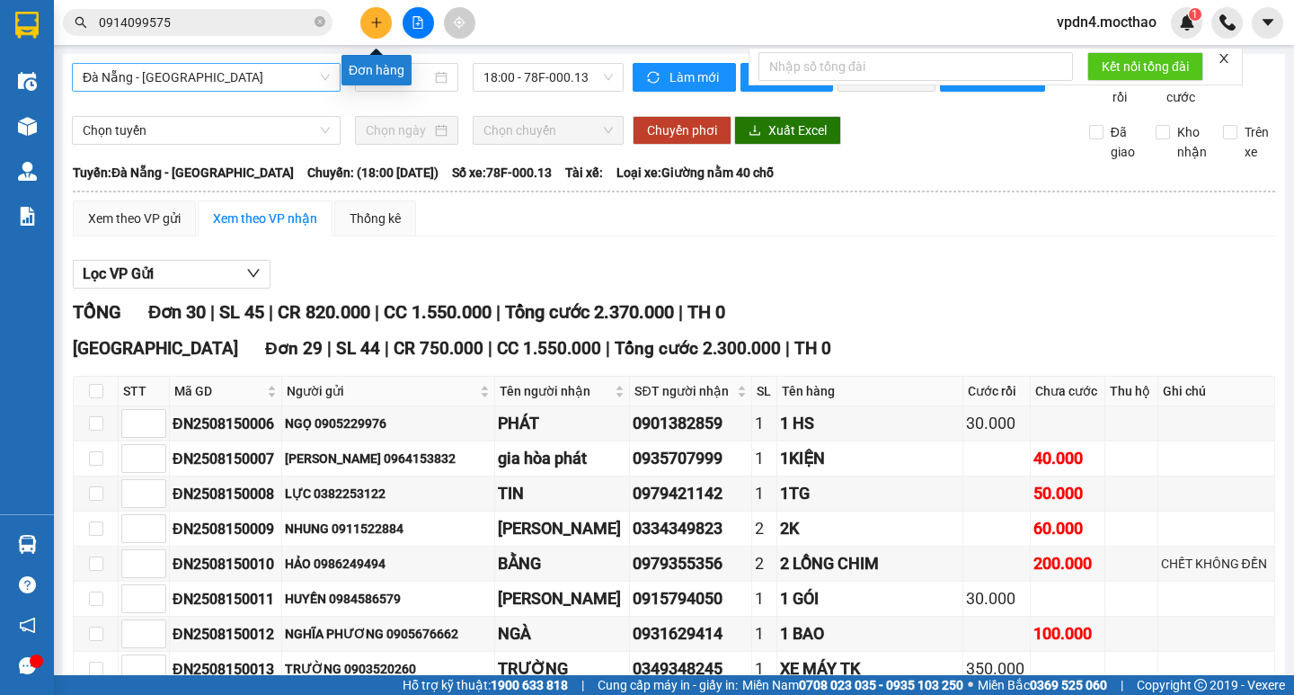
click at [373, 13] on button at bounding box center [375, 22] width 31 height 31
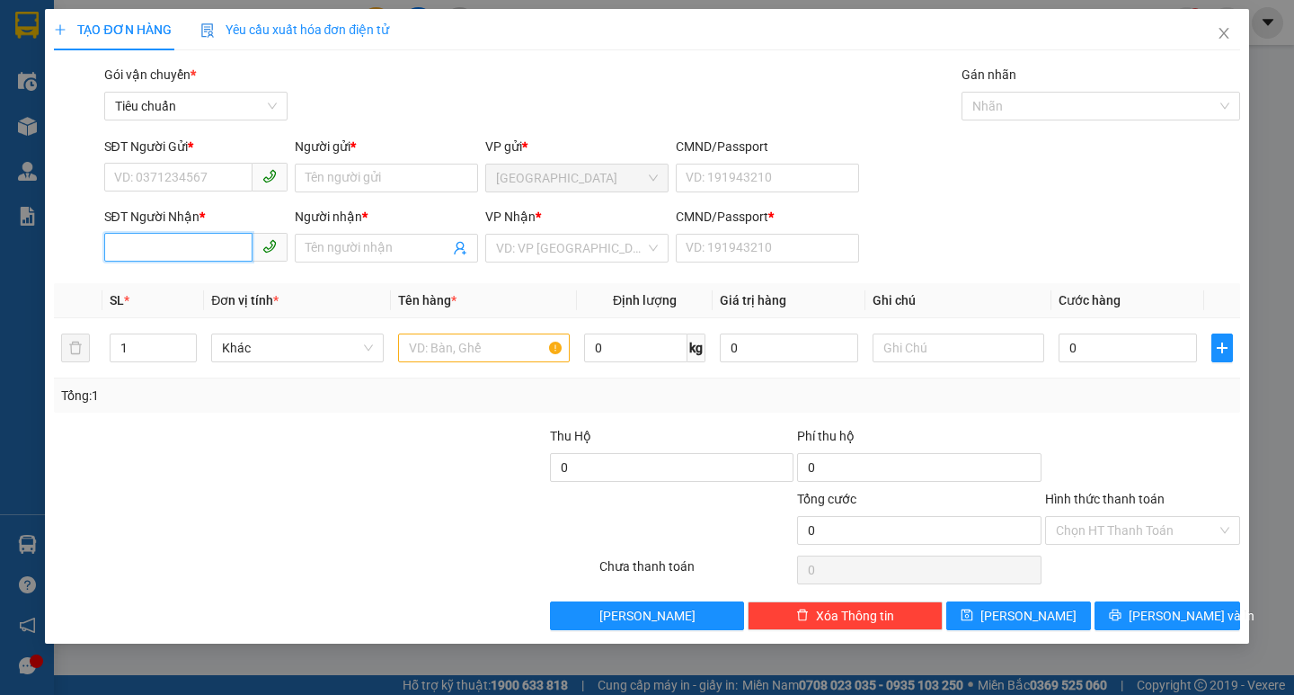
click at [200, 256] on input "SĐT Người Nhận *" at bounding box center [178, 247] width 148 height 29
click at [215, 279] on div "0989899545 - NGA" at bounding box center [216, 284] width 202 height 20
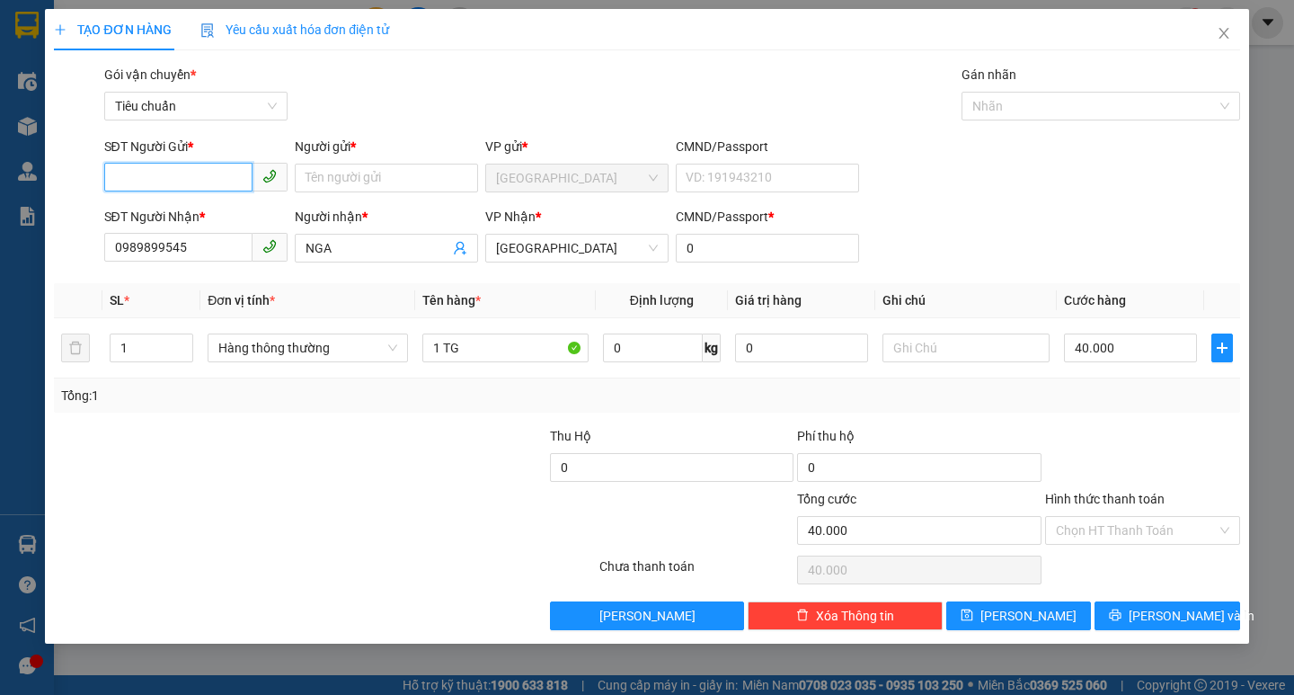
click at [179, 181] on input "SĐT Người Gửi *" at bounding box center [178, 177] width 148 height 29
click at [197, 216] on div "0905653806 - THÙY" at bounding box center [196, 214] width 162 height 20
click at [159, 341] on input "1" at bounding box center [152, 347] width 83 height 27
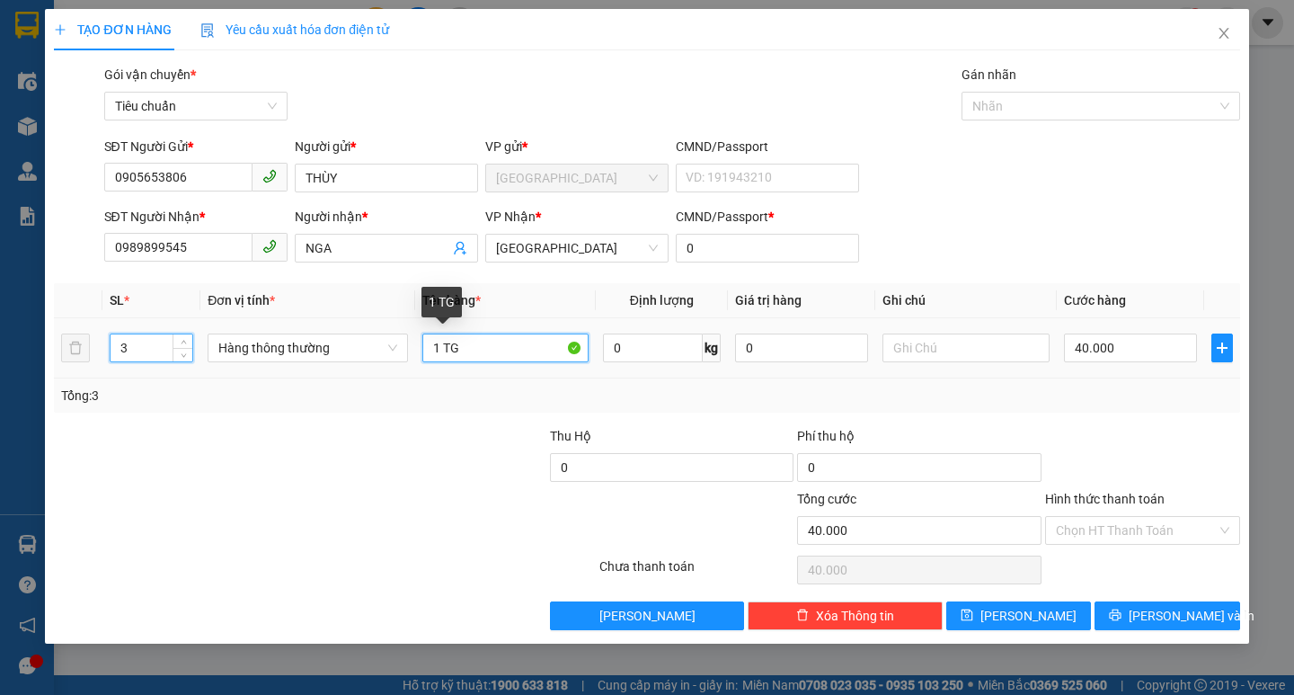
click at [439, 351] on input "1 TG" at bounding box center [505, 347] width 166 height 29
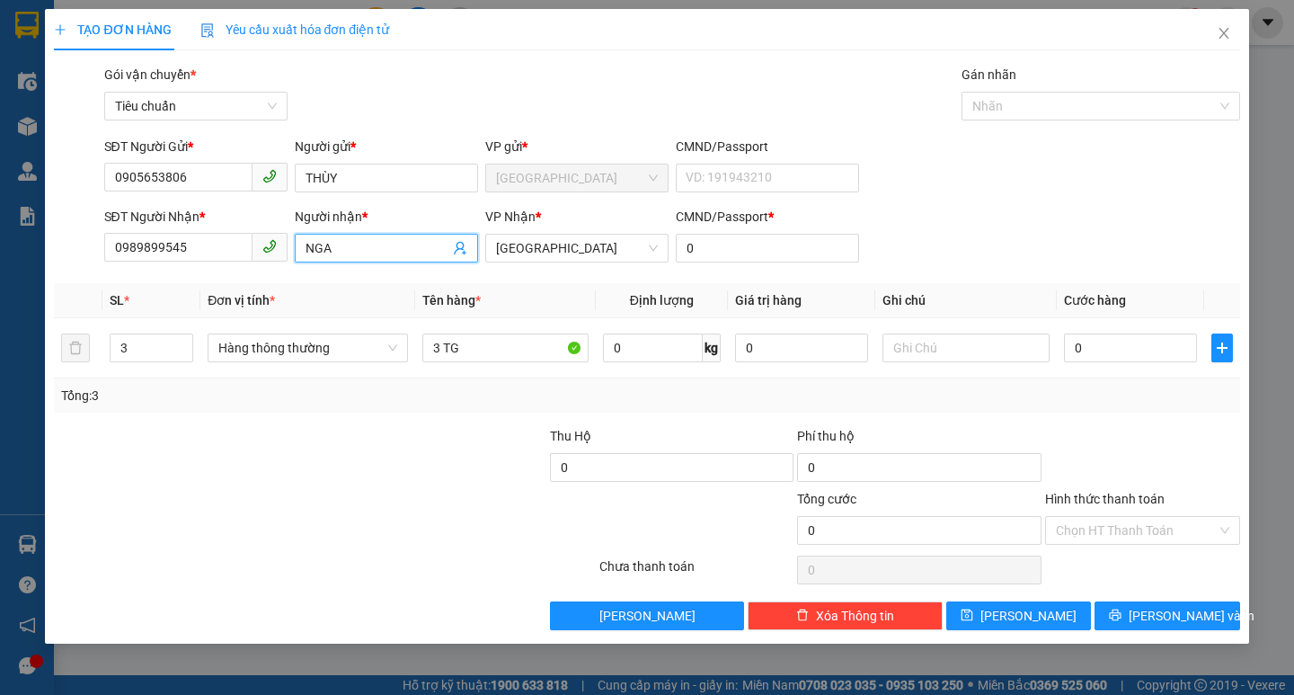
click at [366, 247] on input "NGA" at bounding box center [378, 248] width 144 height 20
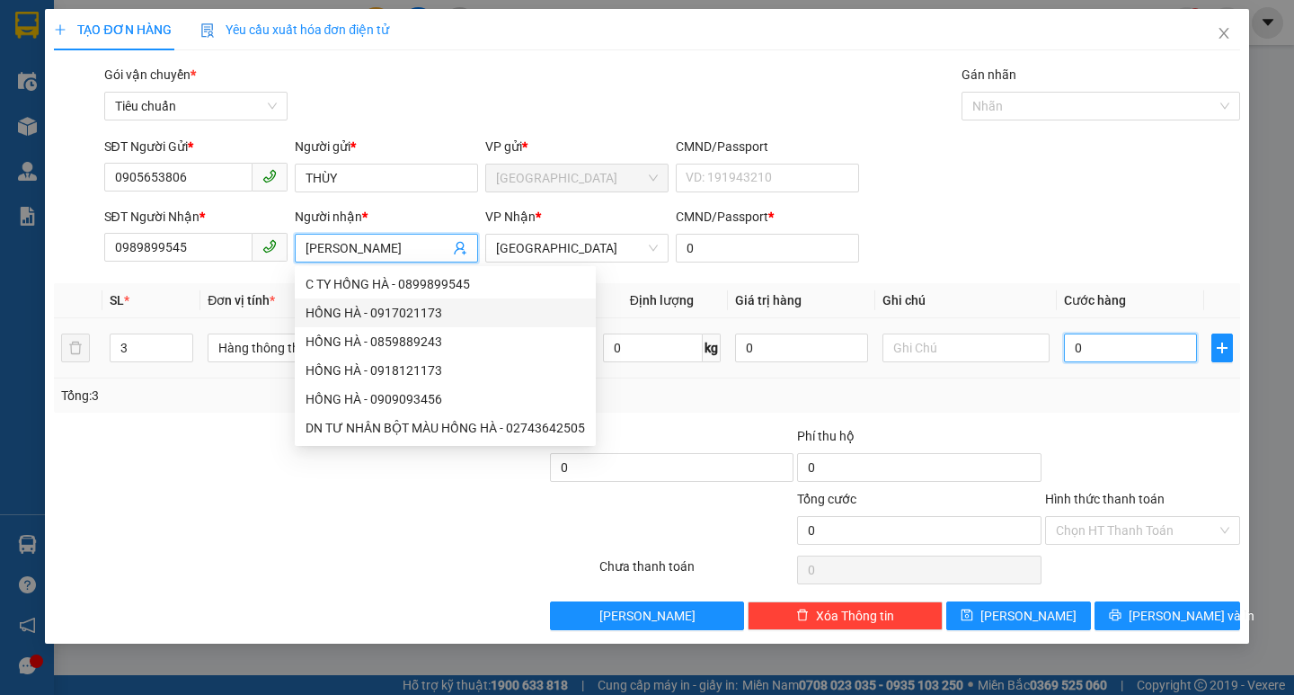
click at [1164, 355] on input "0" at bounding box center [1131, 347] width 134 height 29
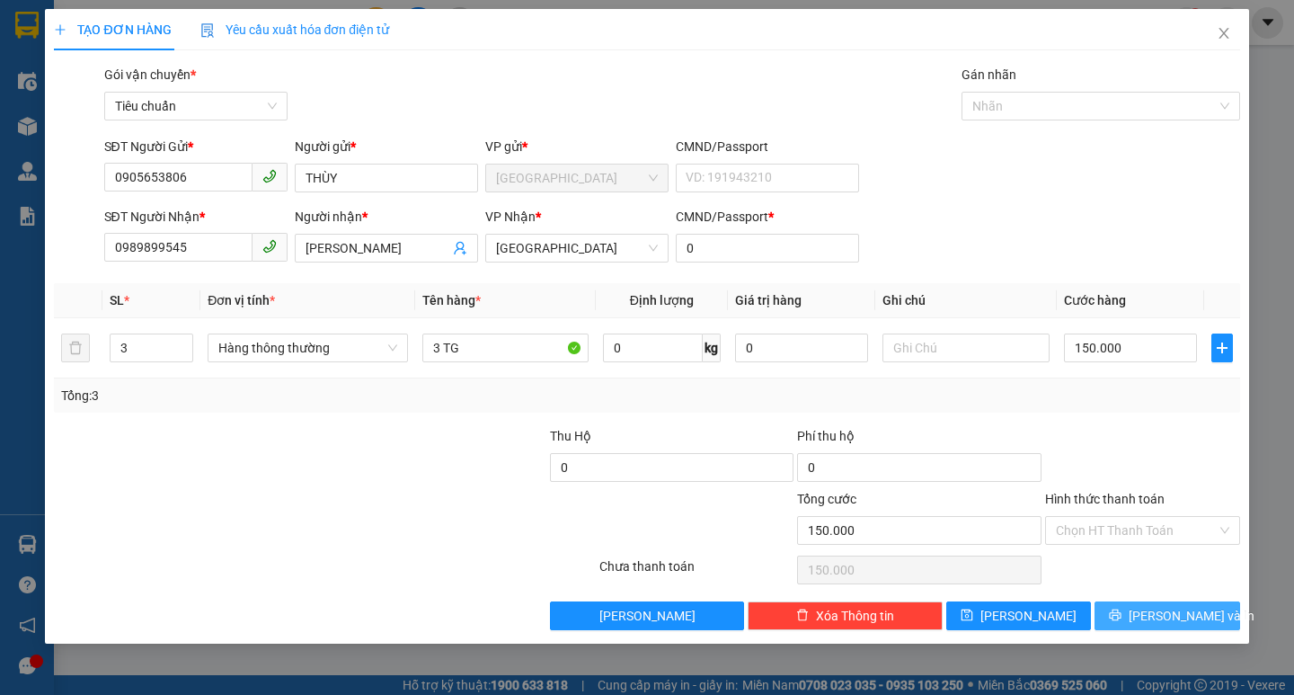
click at [1131, 624] on button "[PERSON_NAME] và In" at bounding box center [1167, 615] width 145 height 29
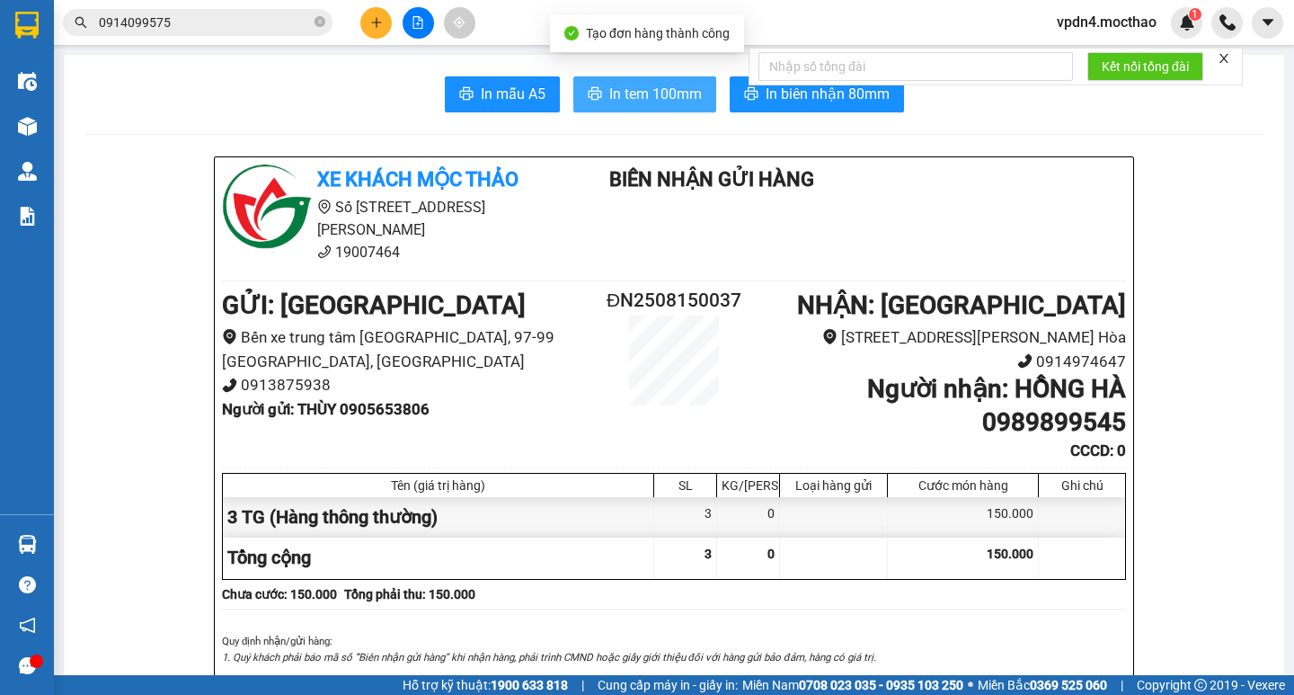
click at [618, 102] on span "In tem 100mm" at bounding box center [655, 94] width 93 height 22
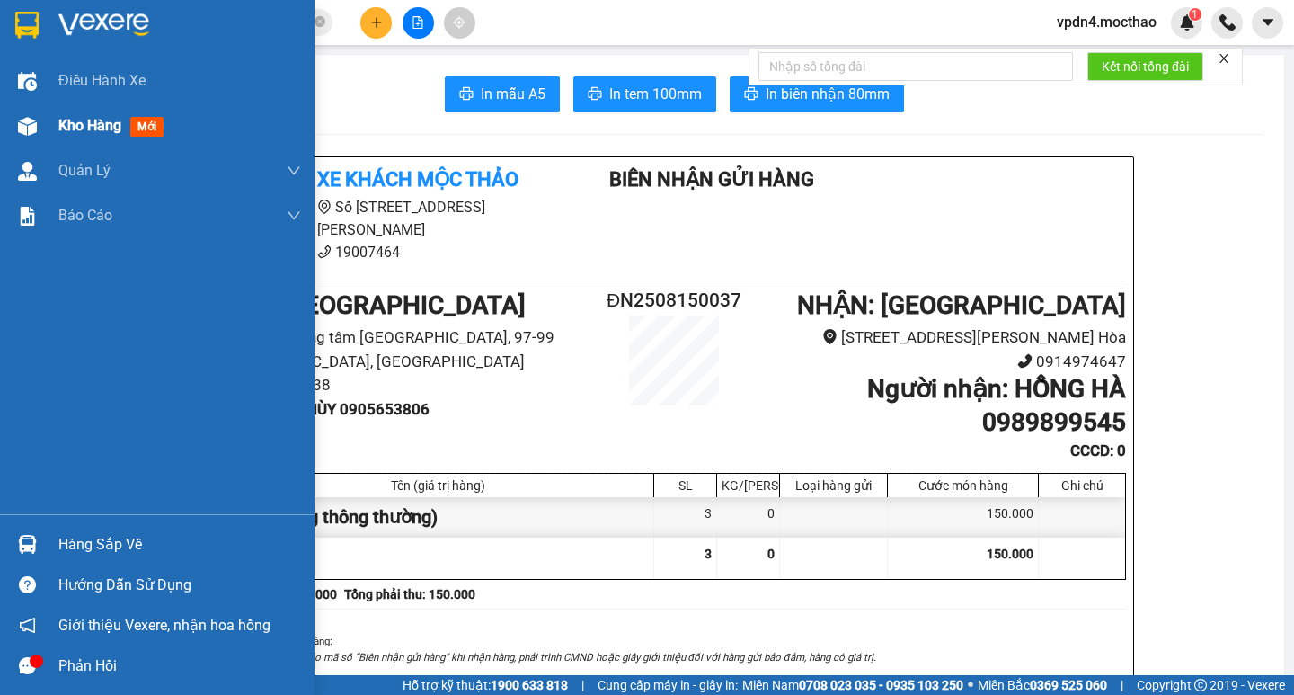
click at [75, 138] on div "Kho hàng mới" at bounding box center [179, 125] width 243 height 45
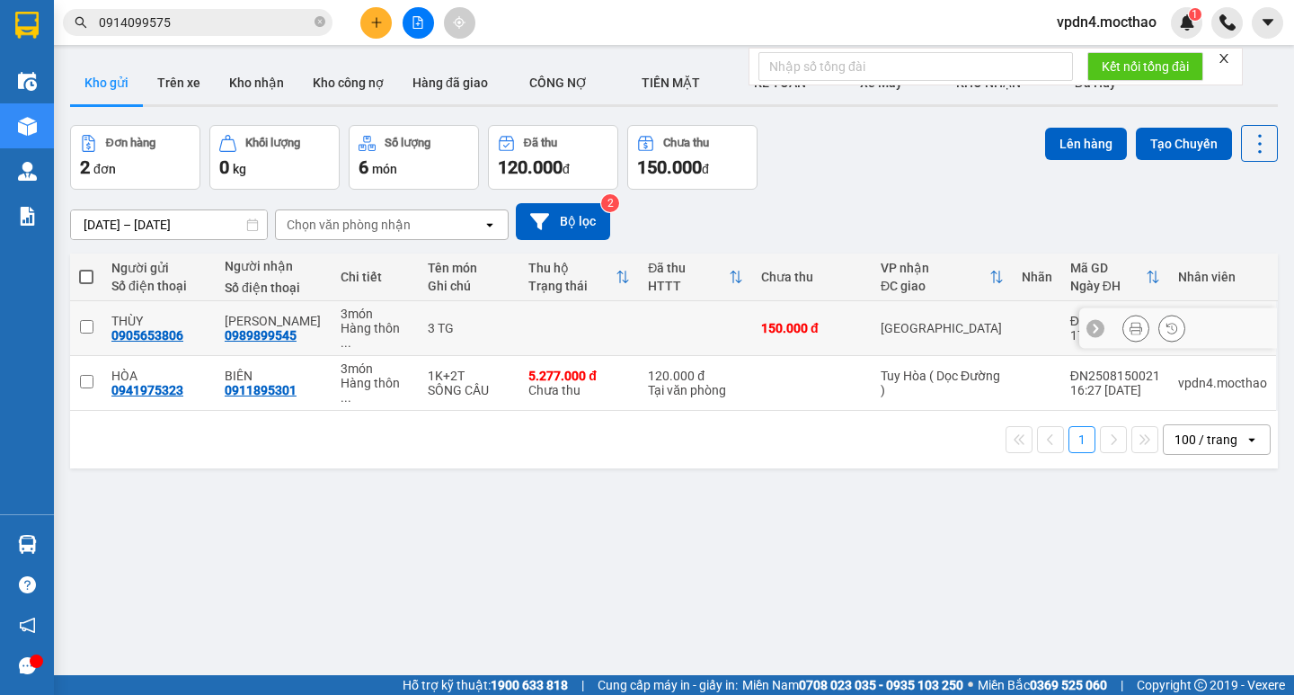
click at [84, 324] on input "checkbox" at bounding box center [86, 326] width 13 height 13
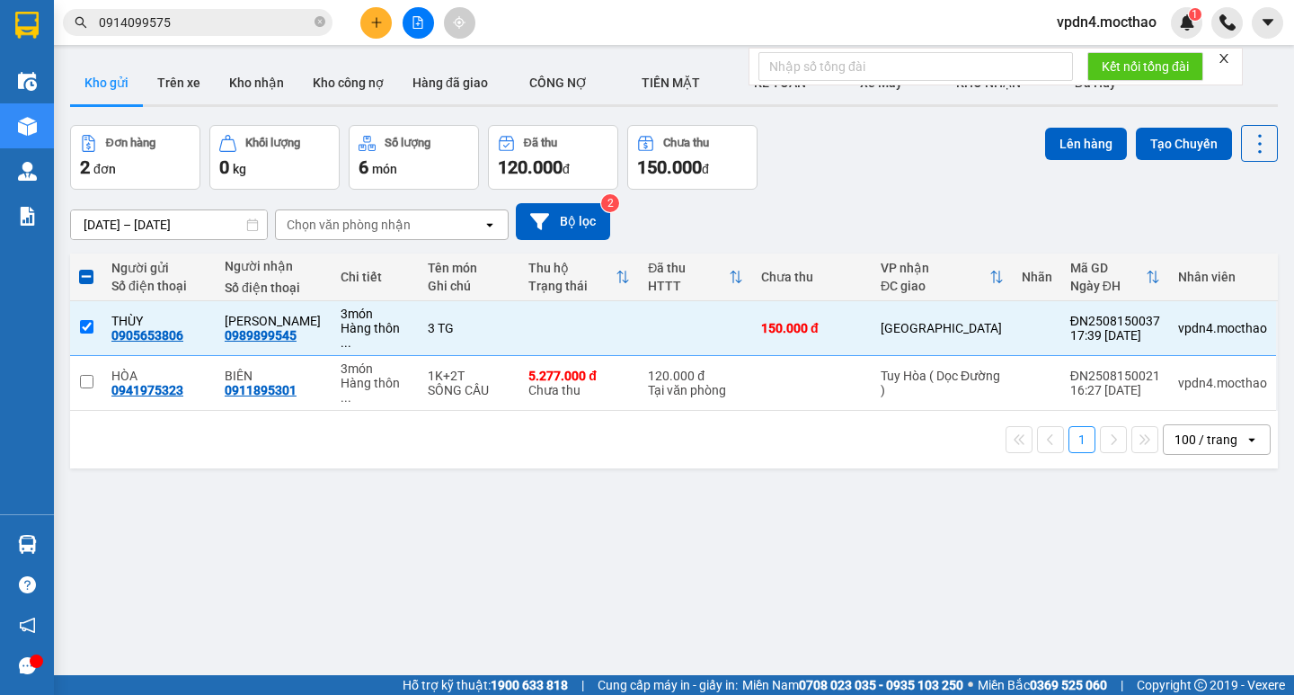
click at [1072, 161] on div "Lên hàng Tạo Chuyến" at bounding box center [1161, 143] width 233 height 37
click at [1069, 140] on button "Lên hàng" at bounding box center [1086, 144] width 82 height 32
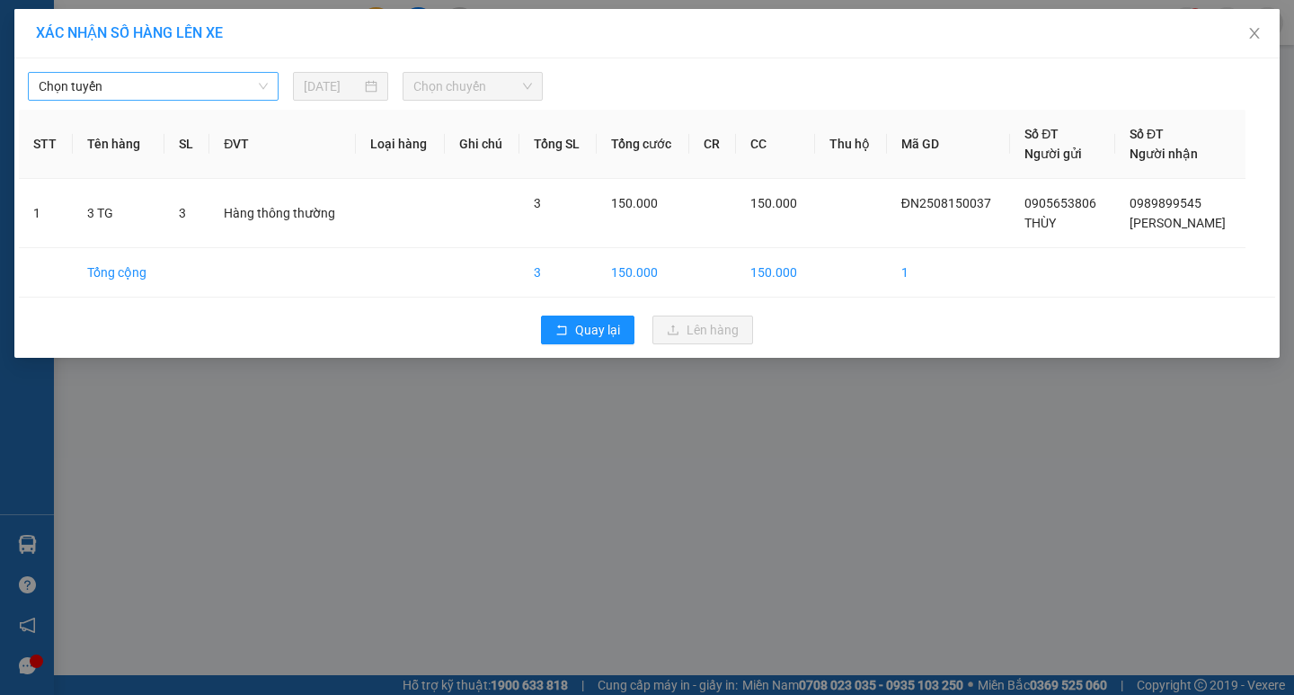
click at [262, 88] on span "Chọn tuyến" at bounding box center [153, 86] width 229 height 27
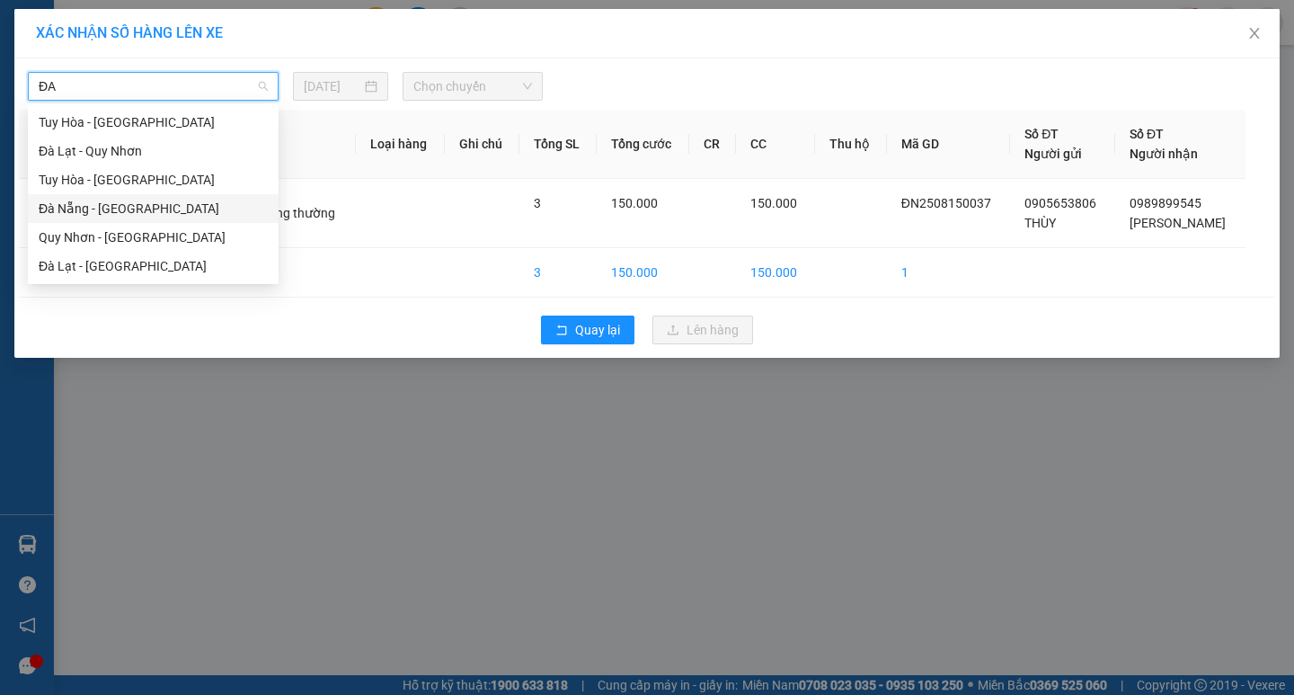
click at [200, 217] on div "Đà Nẵng - Tuy Hoà" at bounding box center [153, 209] width 229 height 20
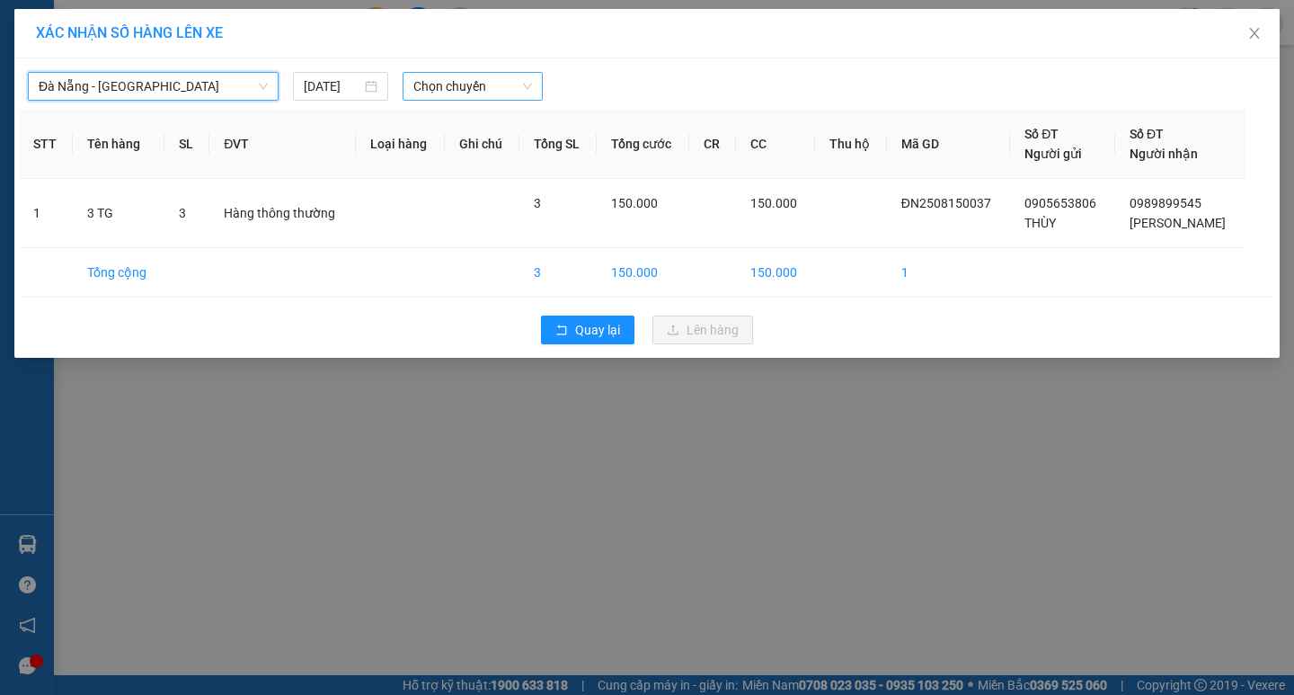
click at [430, 93] on span "Chọn chuyến" at bounding box center [472, 86] width 119 height 27
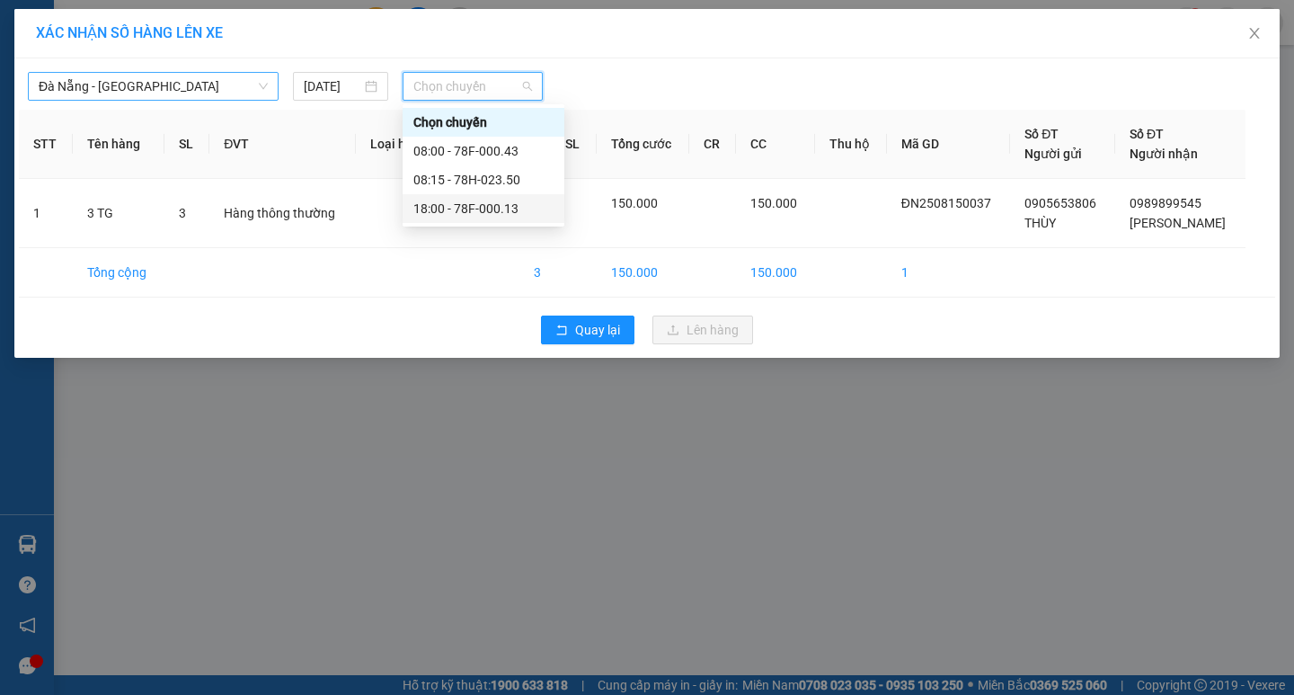
click at [466, 208] on div "18:00 - 78F-000.13" at bounding box center [483, 209] width 140 height 20
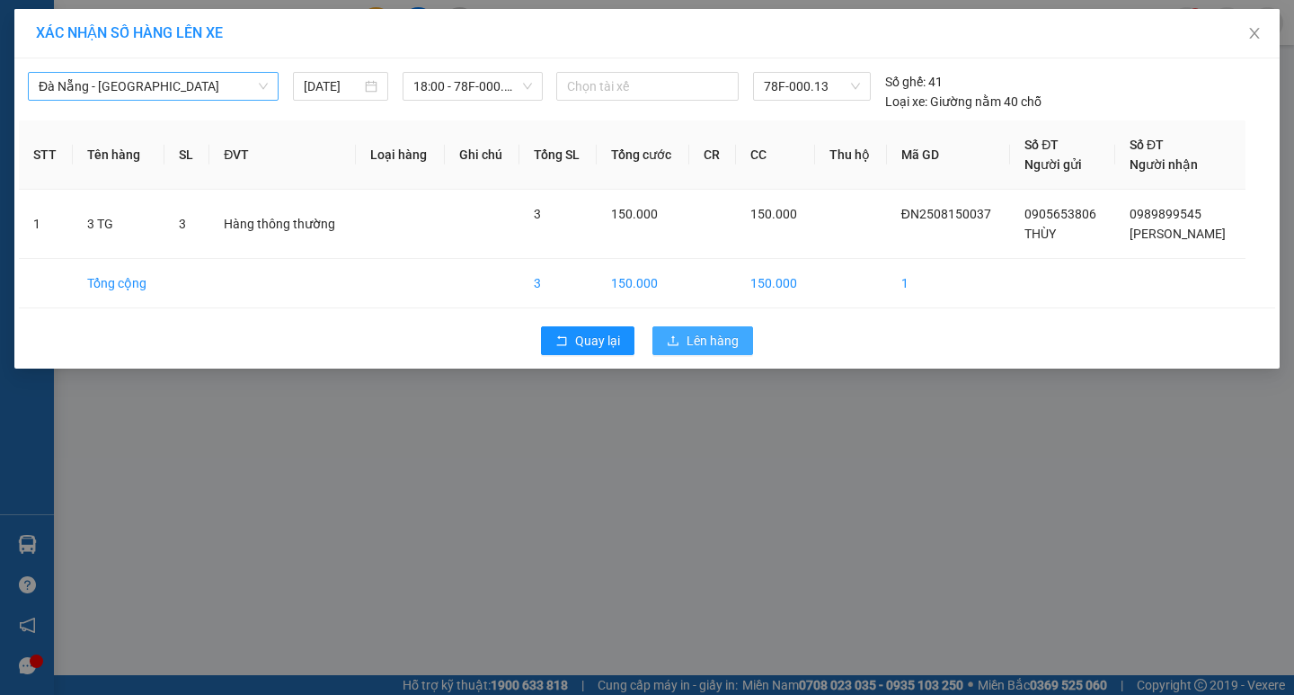
click at [691, 343] on span "Lên hàng" at bounding box center [713, 341] width 52 height 20
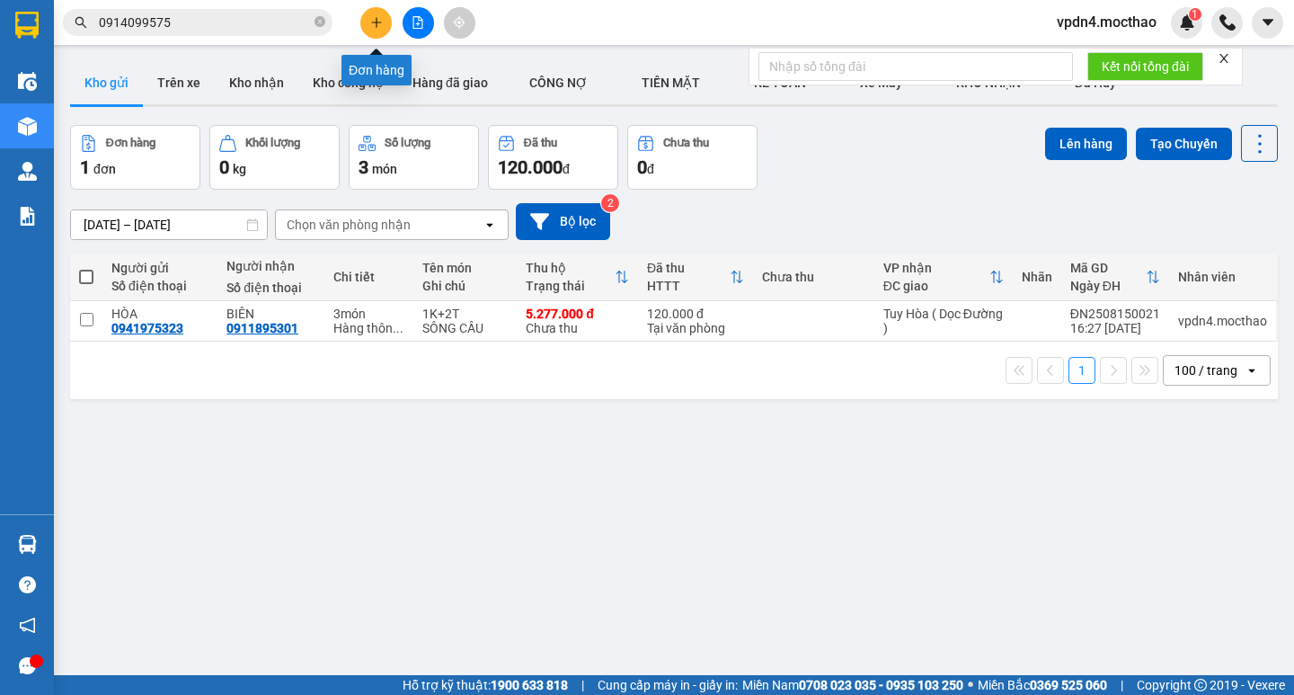
click at [382, 29] on button at bounding box center [375, 22] width 31 height 31
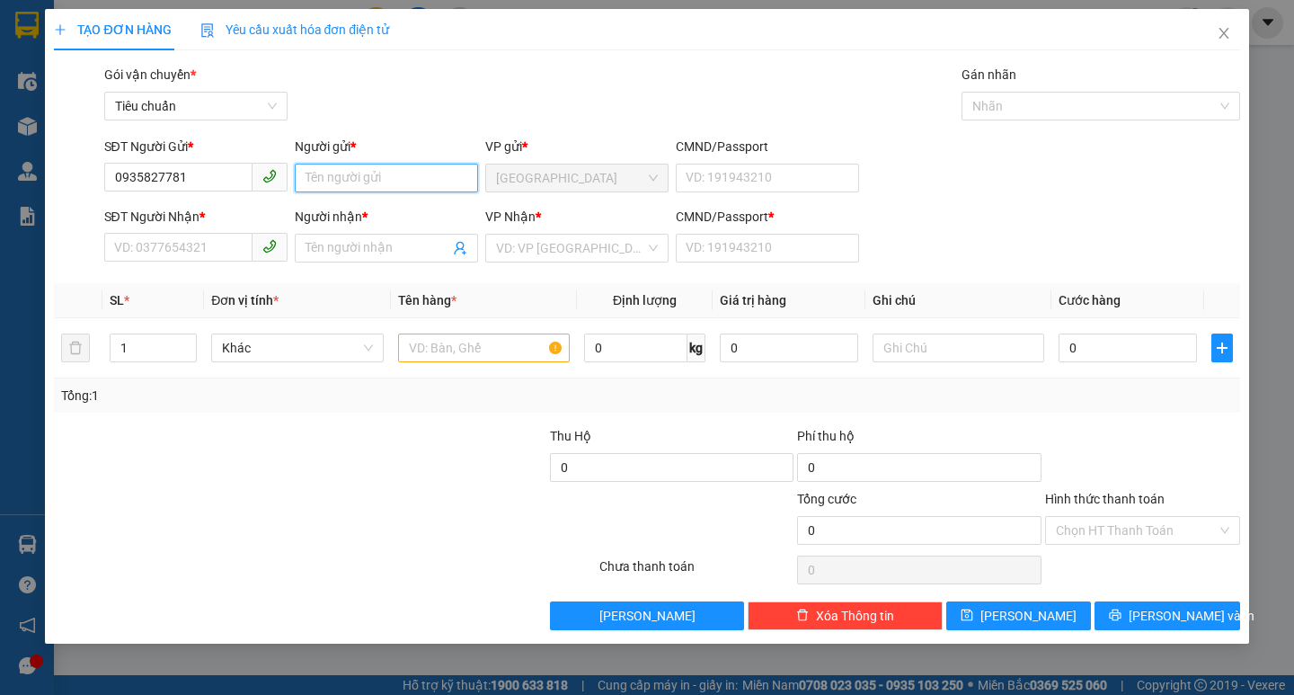
click at [407, 167] on input "Người gửi *" at bounding box center [386, 178] width 183 height 29
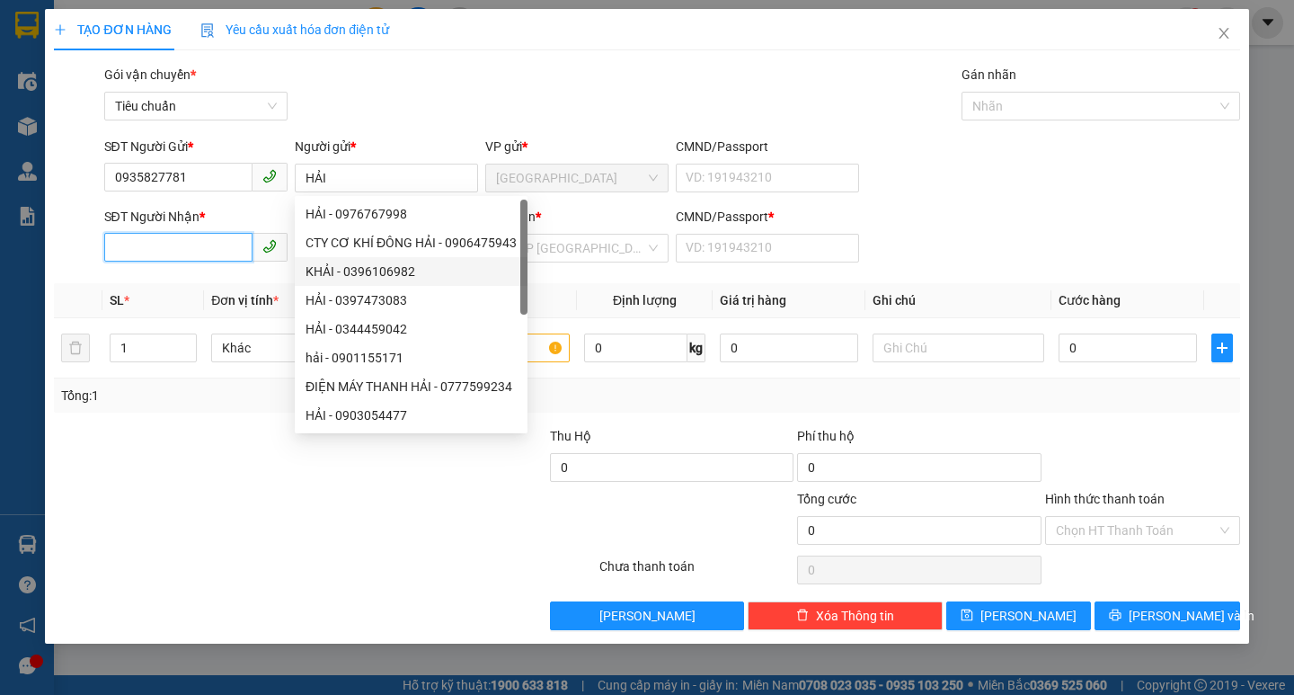
click at [230, 255] on input "SĐT Người Nhận *" at bounding box center [178, 247] width 148 height 29
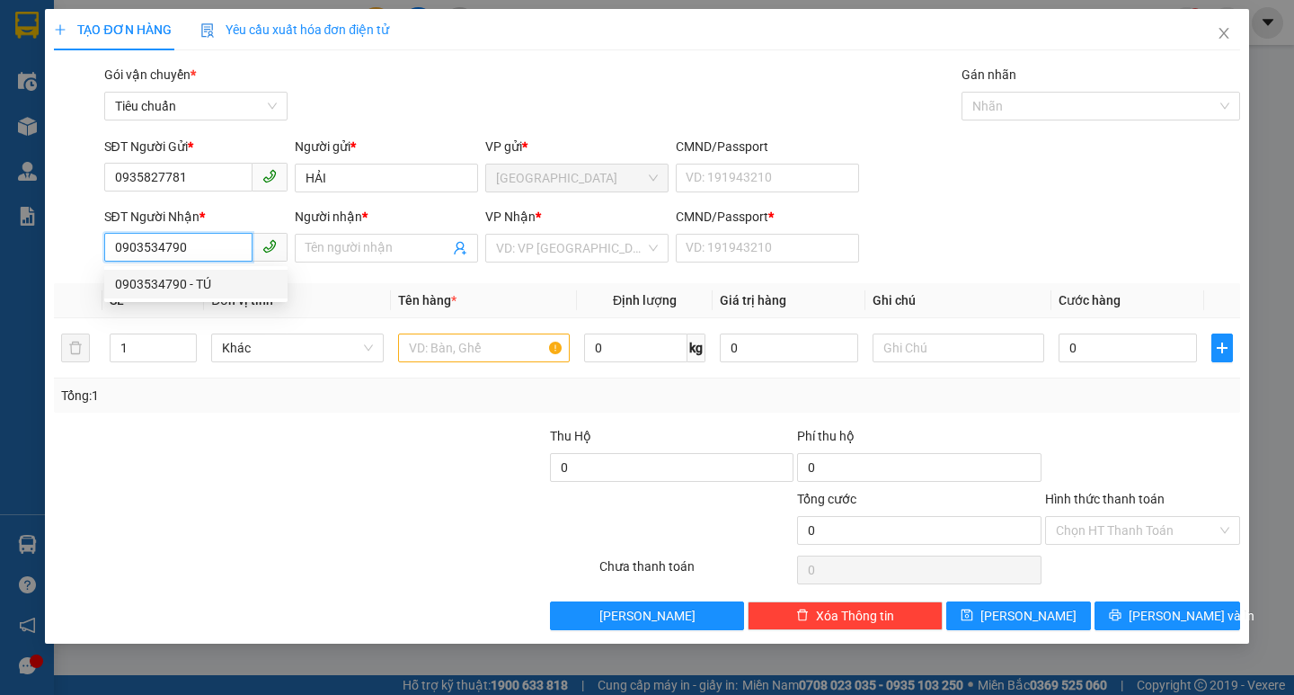
click at [242, 284] on div "0903534790 - TÚ" at bounding box center [196, 284] width 162 height 20
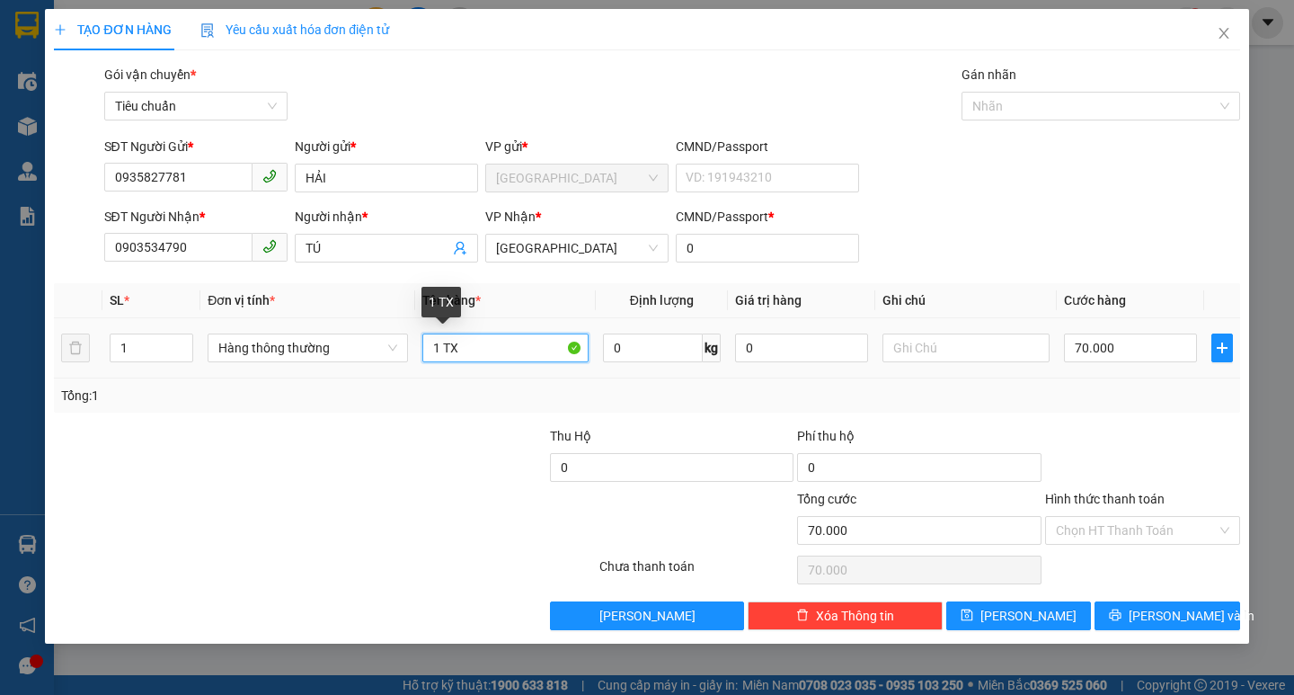
click at [493, 343] on input "1 TX" at bounding box center [505, 347] width 166 height 29
click at [1126, 359] on input "70.000" at bounding box center [1131, 347] width 134 height 29
click at [1095, 532] on input "Hình thức thanh toán" at bounding box center [1136, 530] width 161 height 27
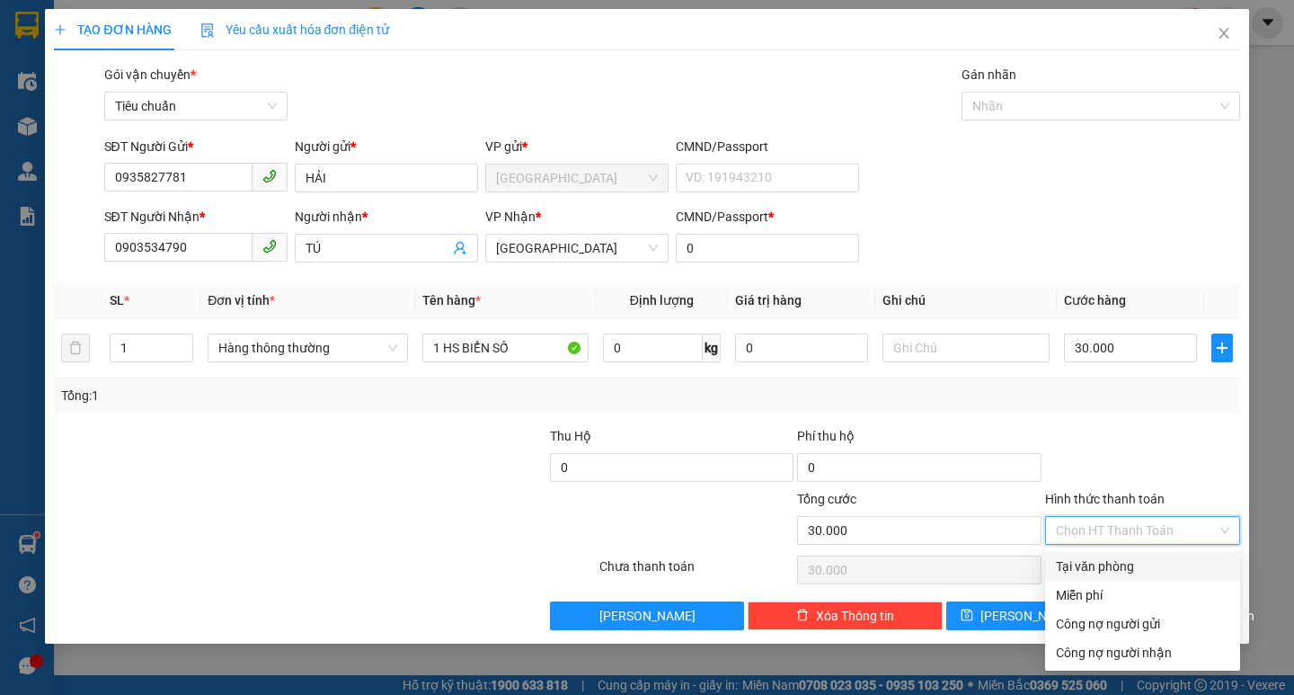
click at [1105, 562] on div "Tại văn phòng" at bounding box center [1142, 566] width 173 height 20
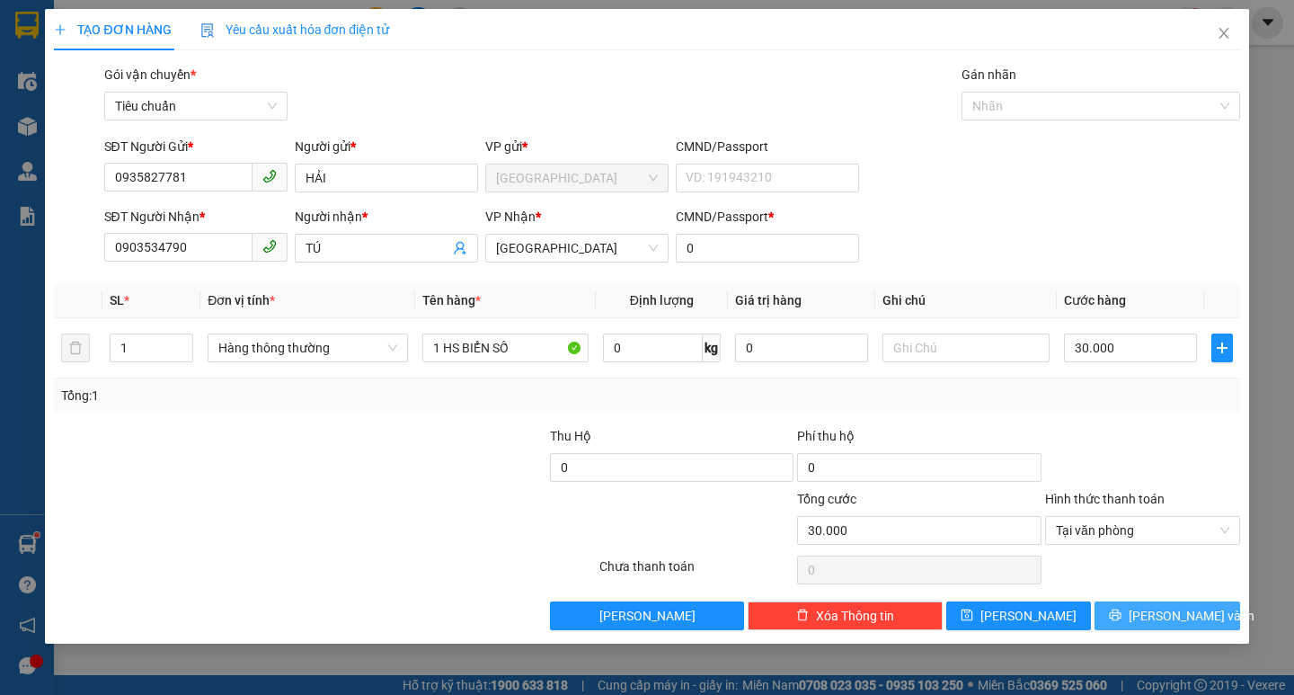
click at [1156, 619] on span "[PERSON_NAME] và In" at bounding box center [1192, 616] width 126 height 20
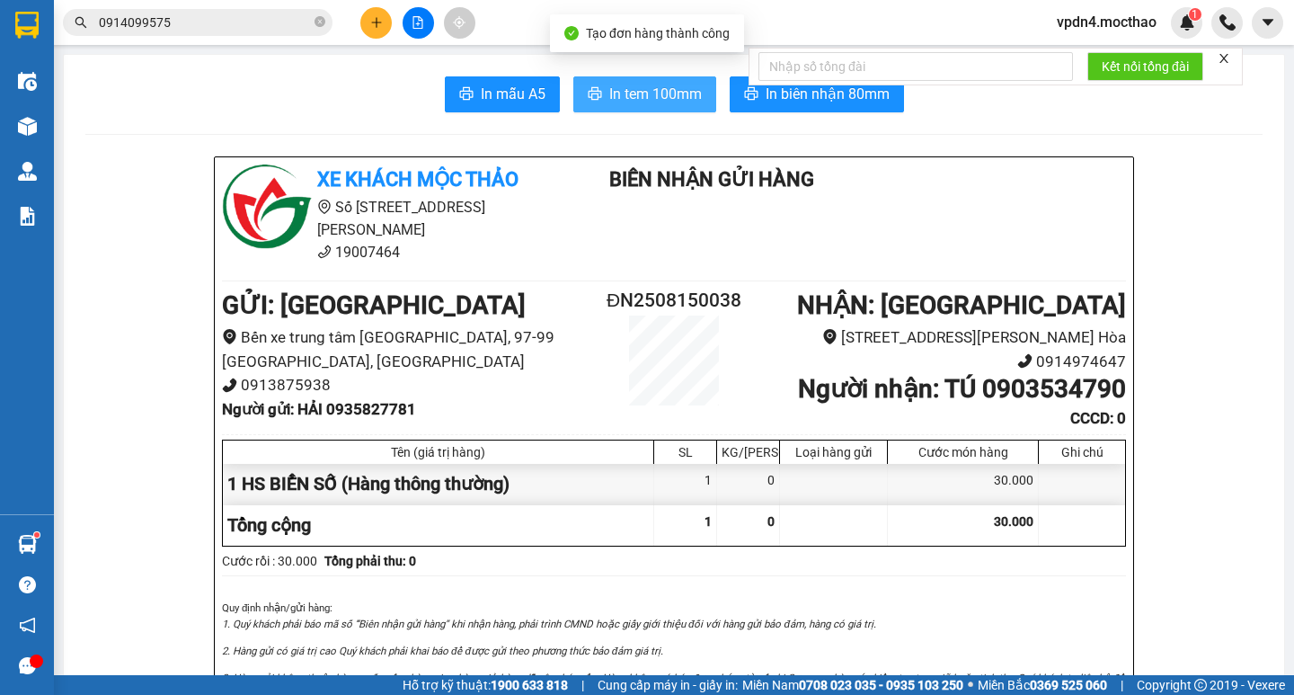
click at [654, 96] on span "In tem 100mm" at bounding box center [655, 94] width 93 height 22
click at [643, 102] on span "In tem 100mm" at bounding box center [655, 94] width 93 height 22
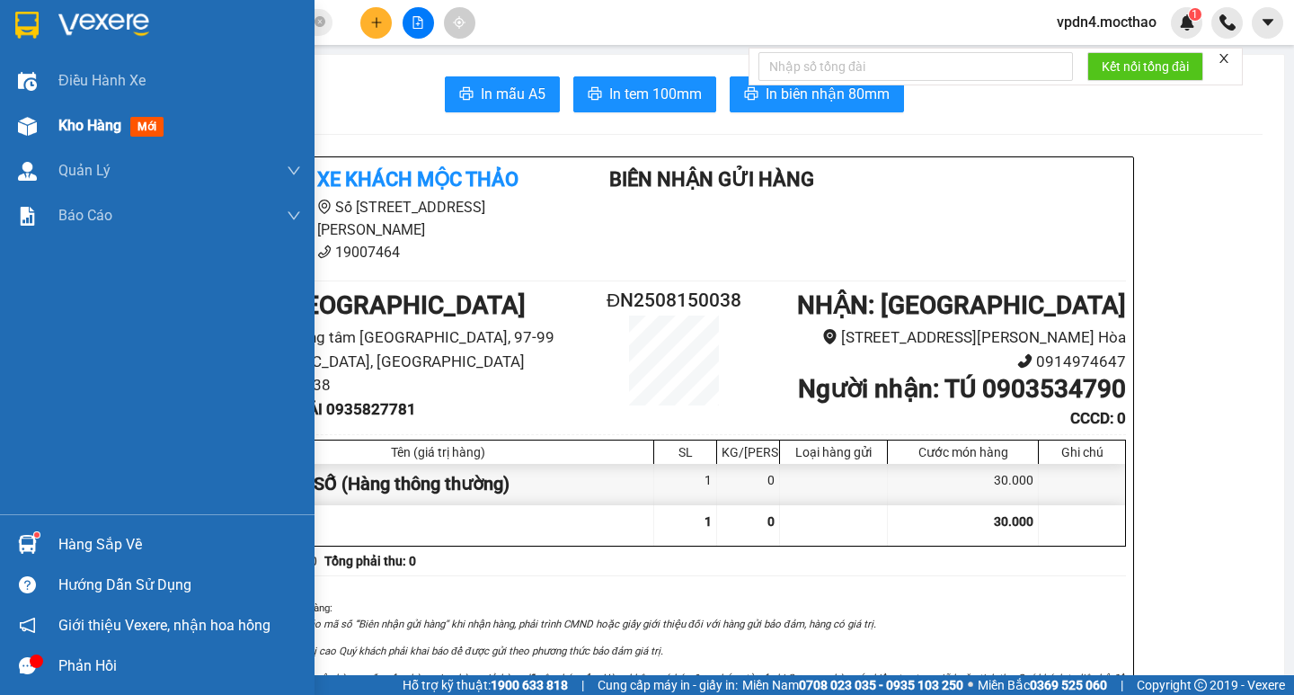
click at [86, 129] on span "Kho hàng" at bounding box center [89, 125] width 63 height 17
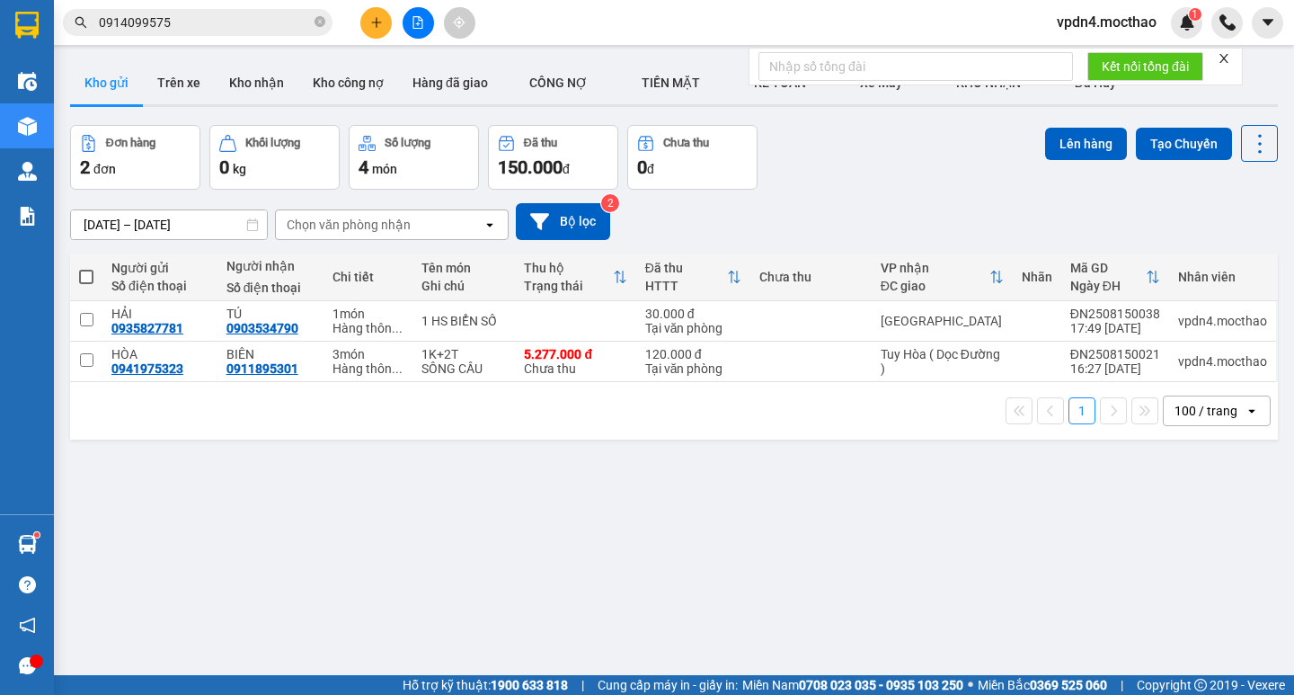
click at [84, 277] on span at bounding box center [86, 277] width 14 height 14
click at [86, 268] on input "checkbox" at bounding box center [86, 268] width 0 height 0
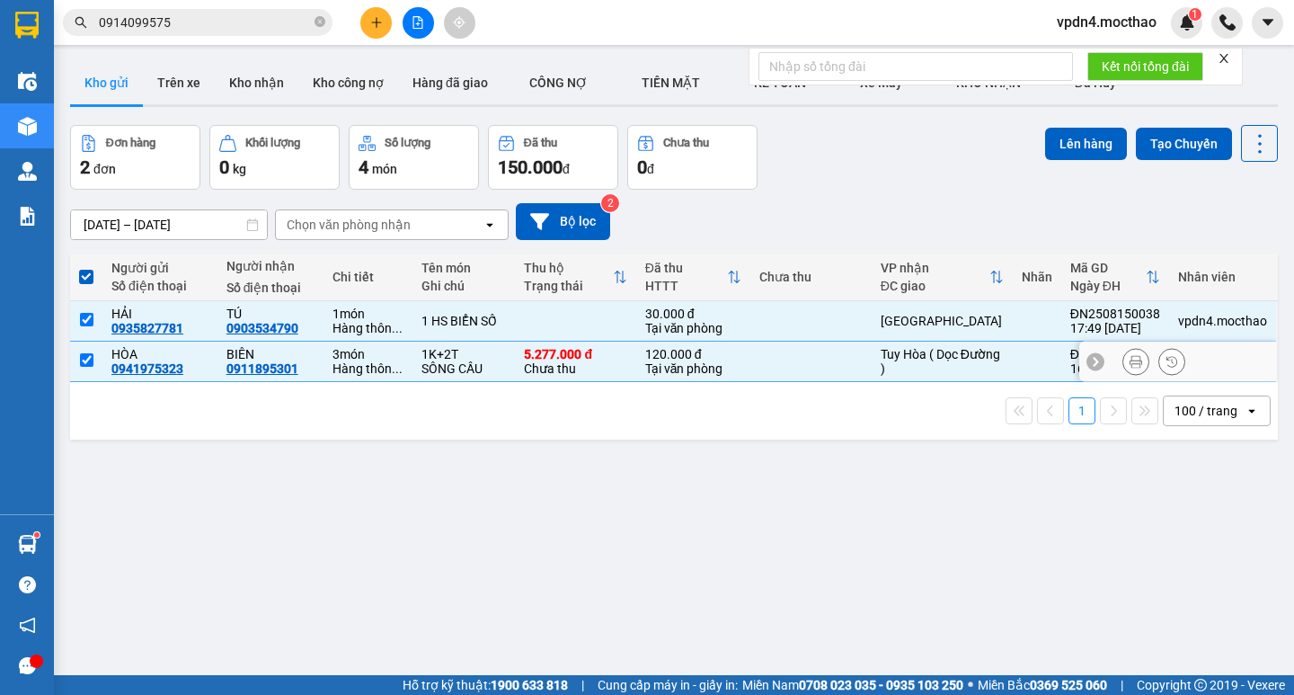
click at [86, 361] on input "checkbox" at bounding box center [86, 359] width 13 height 13
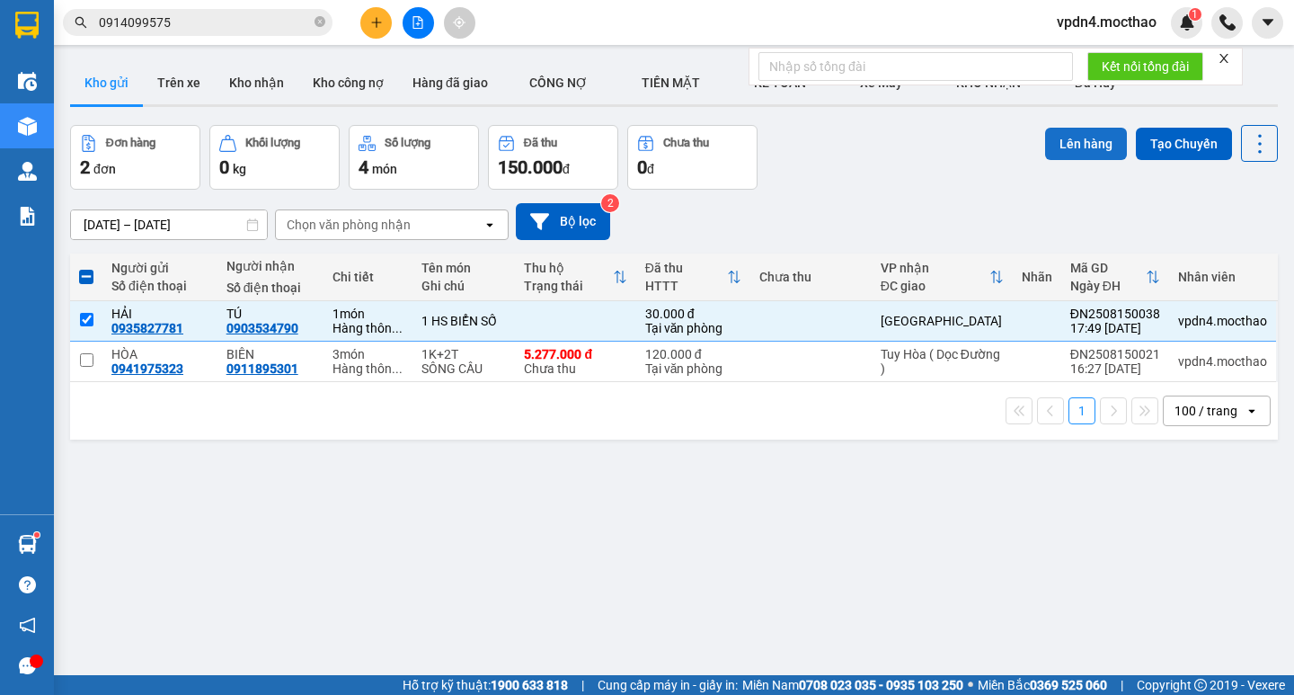
click at [1062, 146] on button "Lên hàng" at bounding box center [1086, 144] width 82 height 32
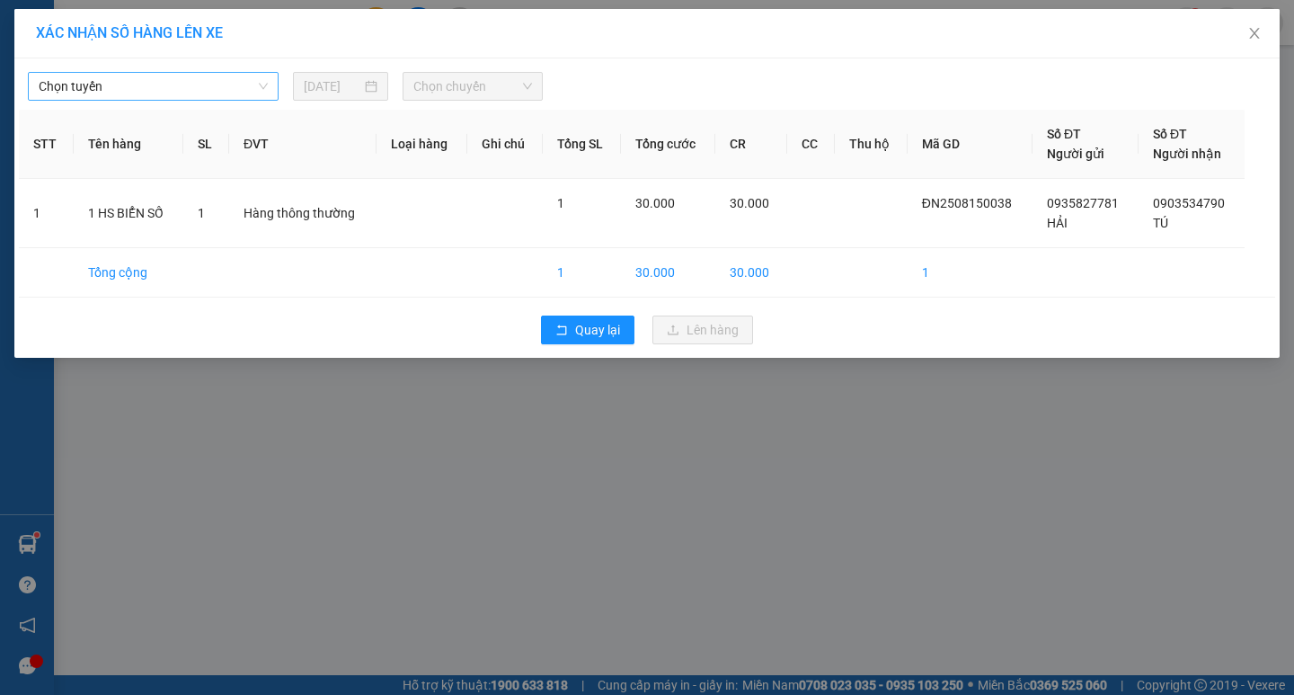
click at [145, 93] on span "Chọn tuyến" at bounding box center [153, 86] width 229 height 27
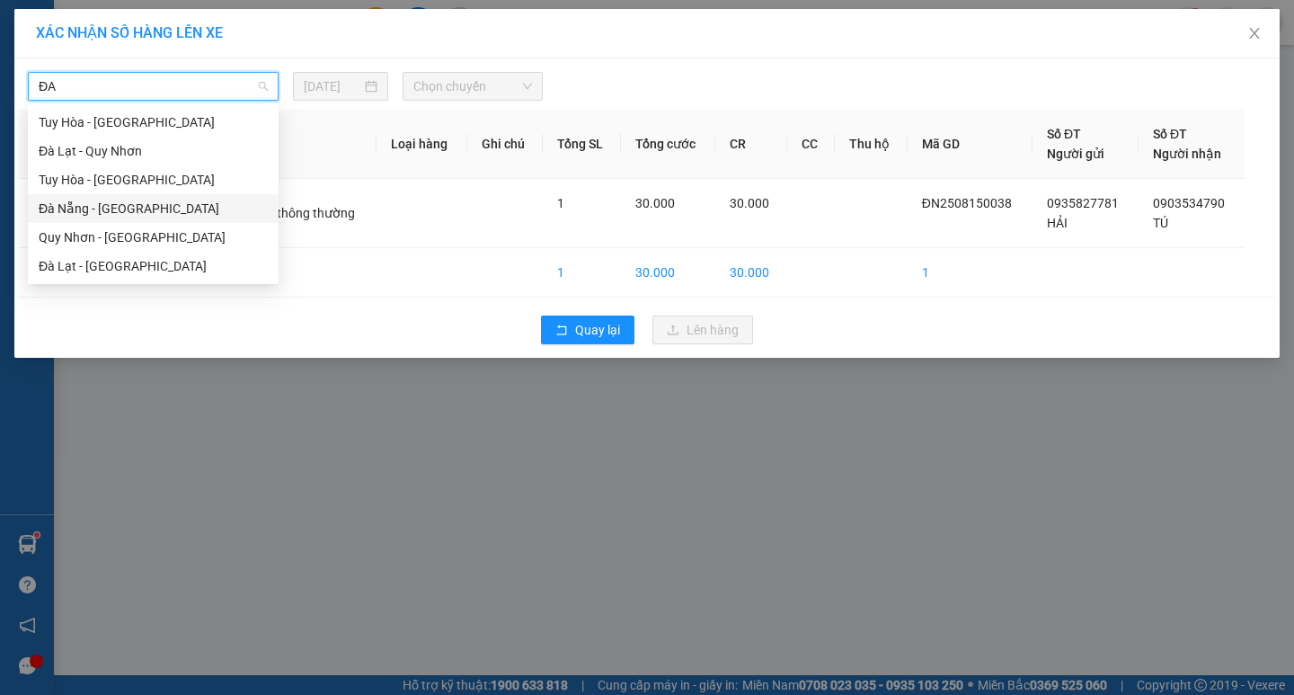
click at [129, 203] on div "Đà Nẵng - Tuy Hoà" at bounding box center [153, 209] width 229 height 20
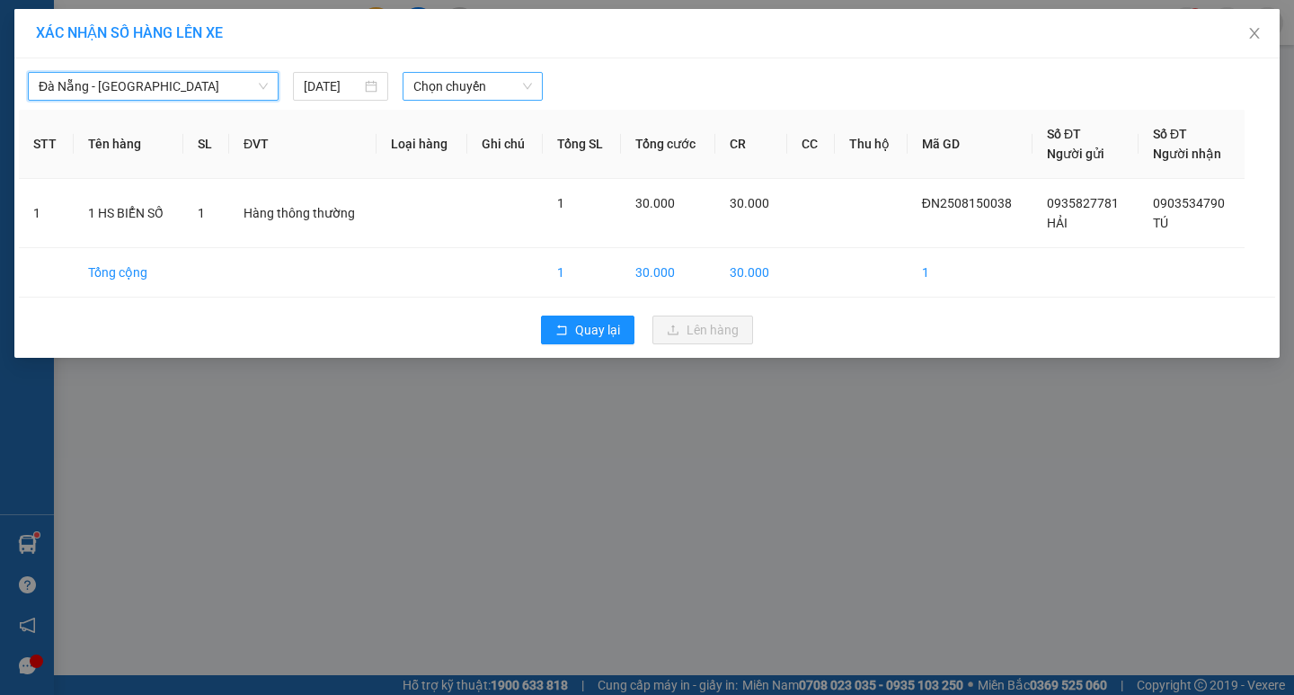
click at [482, 83] on span "Chọn chuyến" at bounding box center [472, 86] width 119 height 27
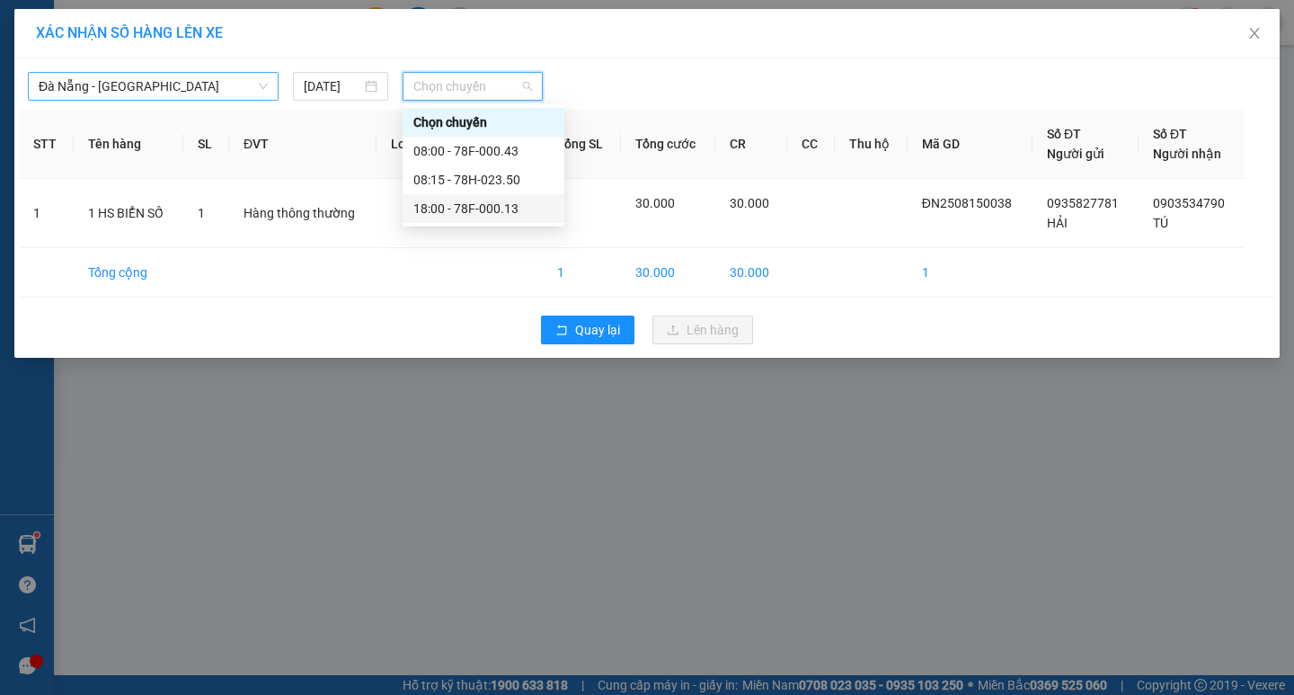
click at [514, 204] on div "18:00 - 78F-000.13" at bounding box center [483, 209] width 140 height 20
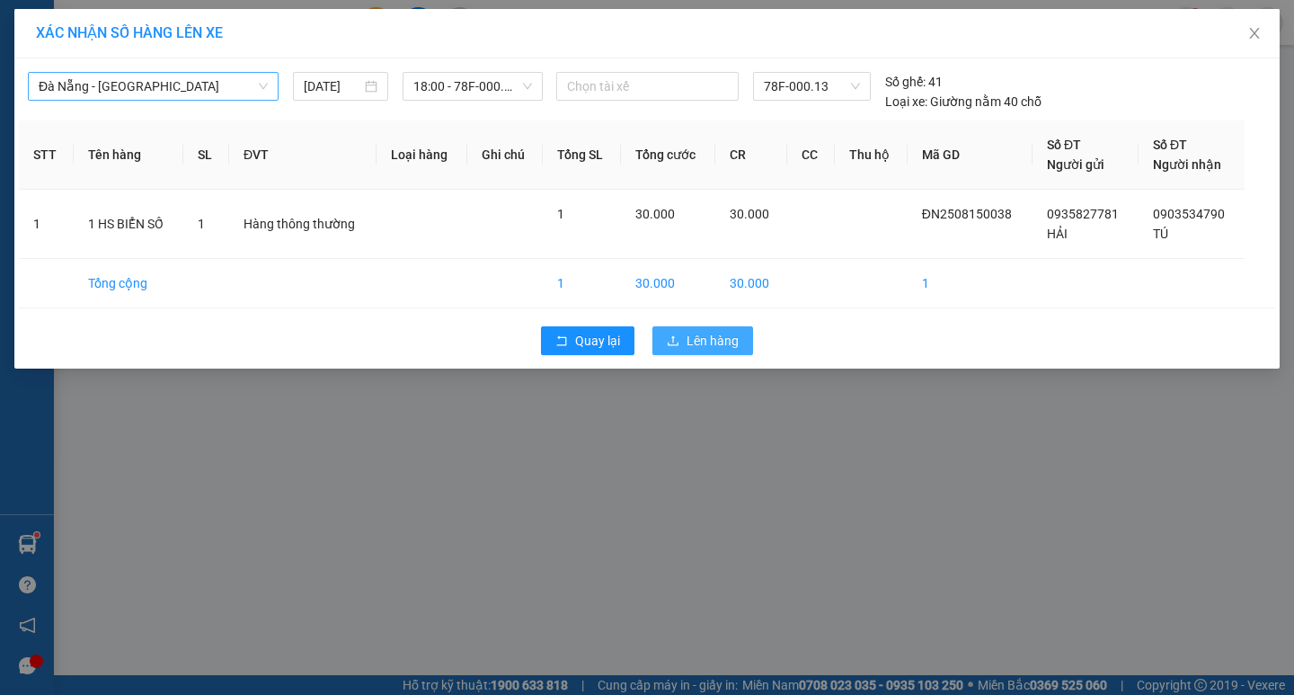
click at [710, 347] on span "Lên hàng" at bounding box center [713, 341] width 52 height 20
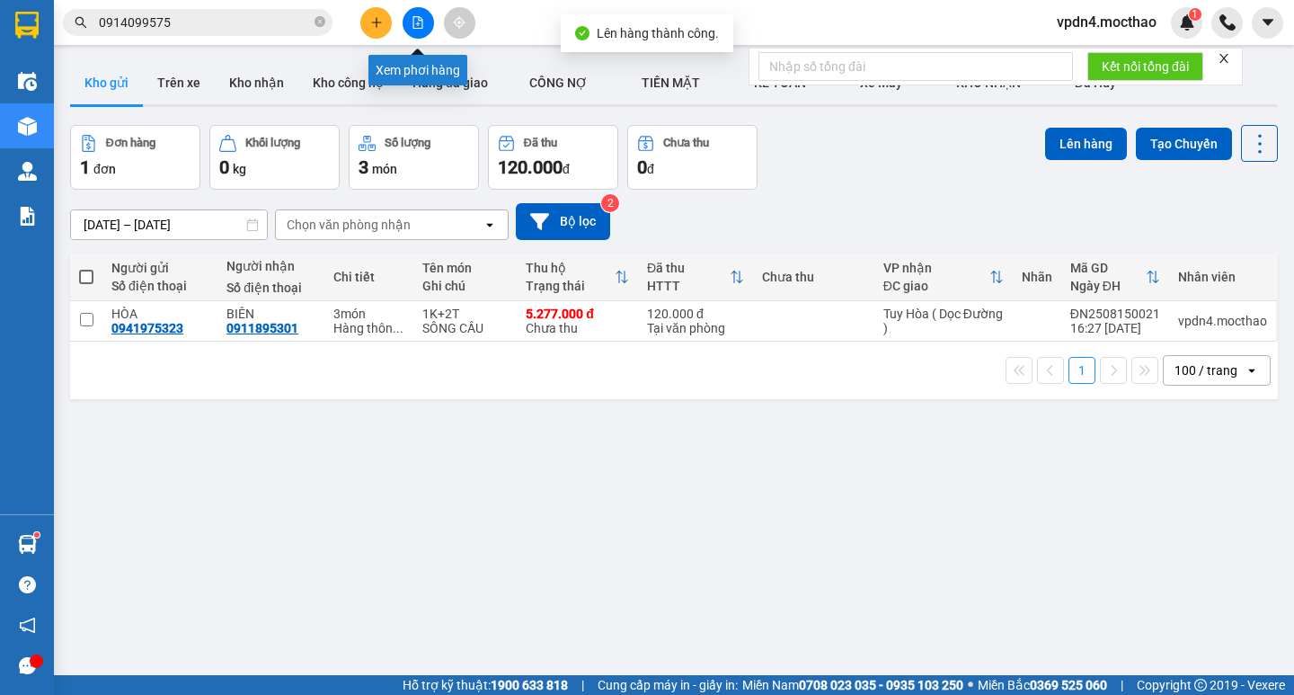
click at [415, 26] on icon "file-add" at bounding box center [418, 22] width 13 height 13
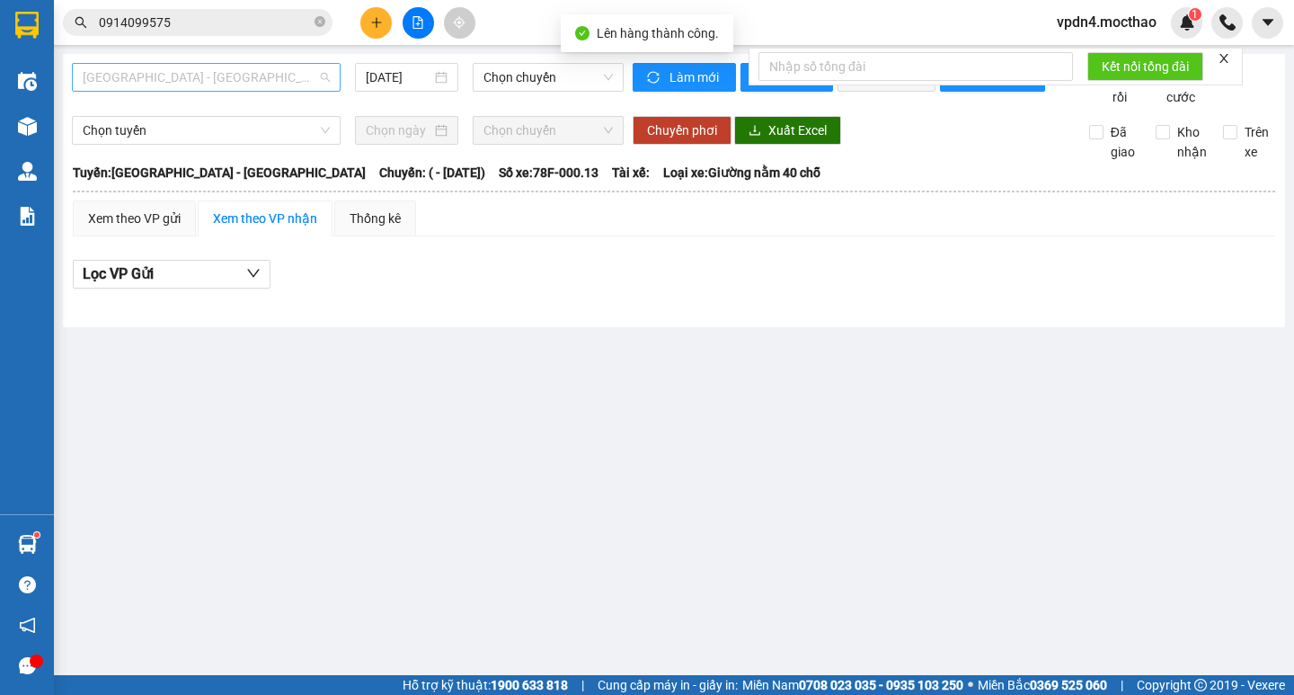
click at [264, 81] on span "Sài Gòn - Tuy Hòa" at bounding box center [206, 77] width 247 height 27
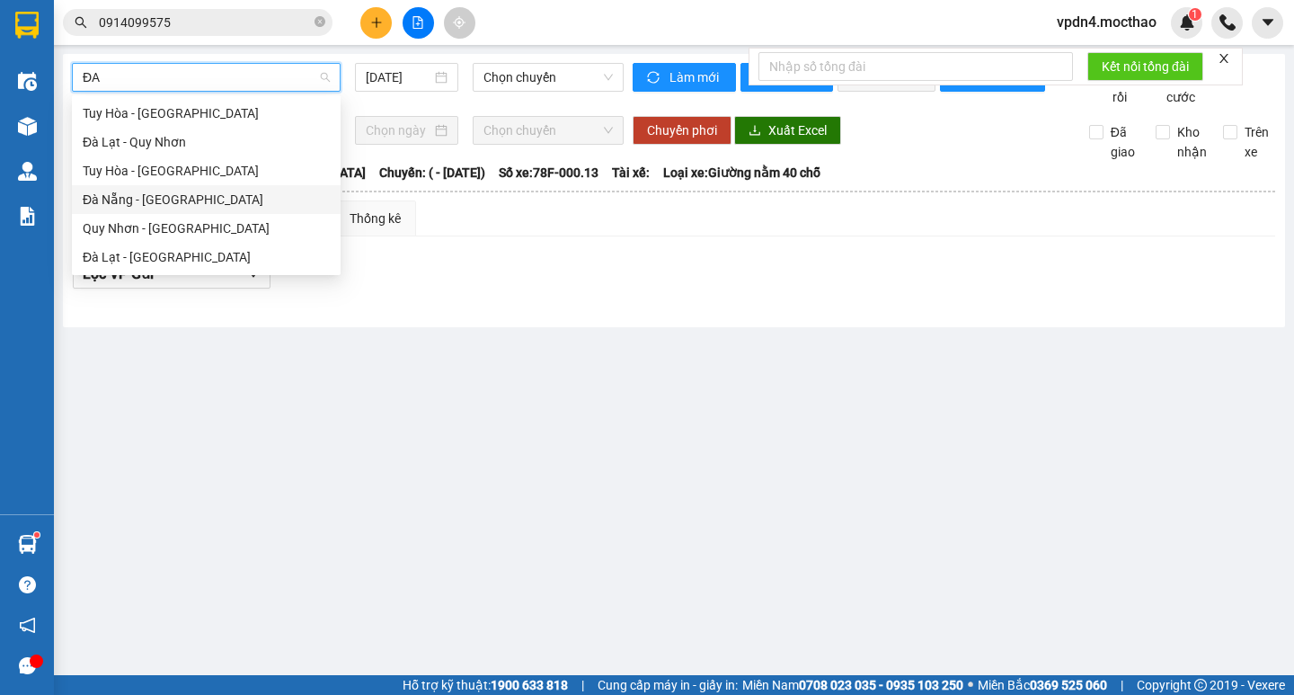
click at [225, 207] on div "Đà Nẵng - Tuy Hoà" at bounding box center [206, 200] width 247 height 20
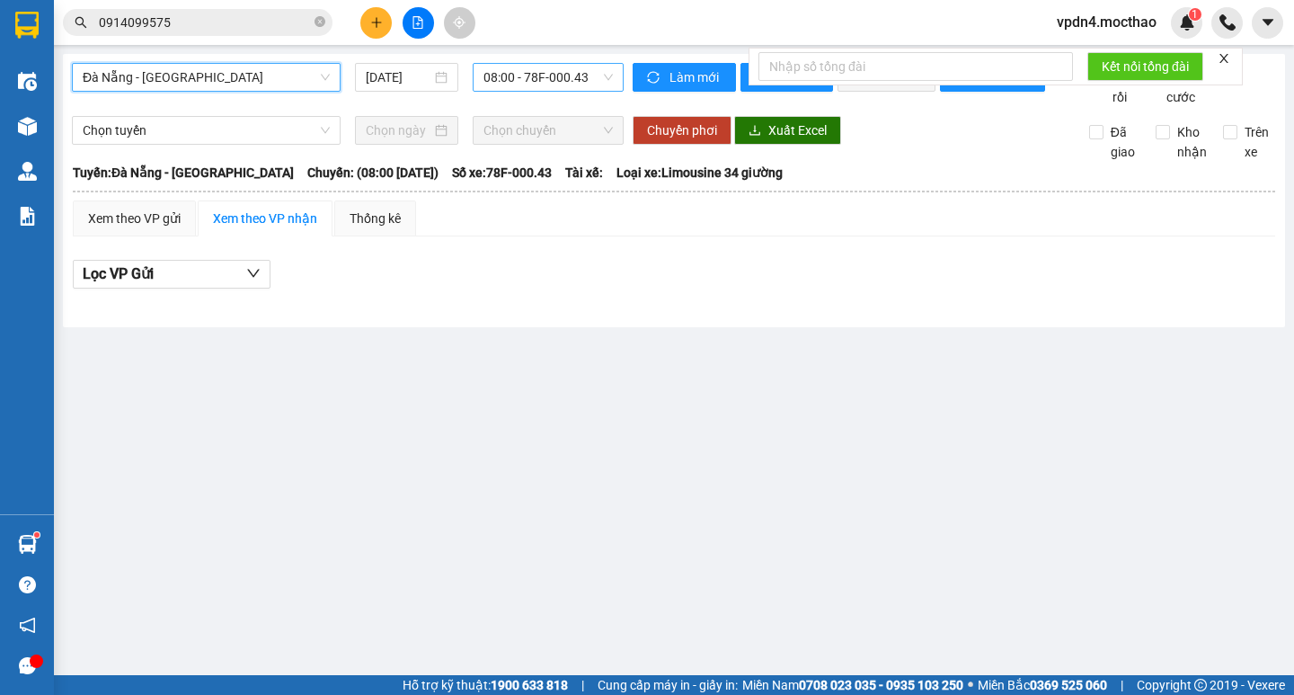
click at [558, 83] on span "08:00 - 78F-000.43" at bounding box center [548, 77] width 129 height 27
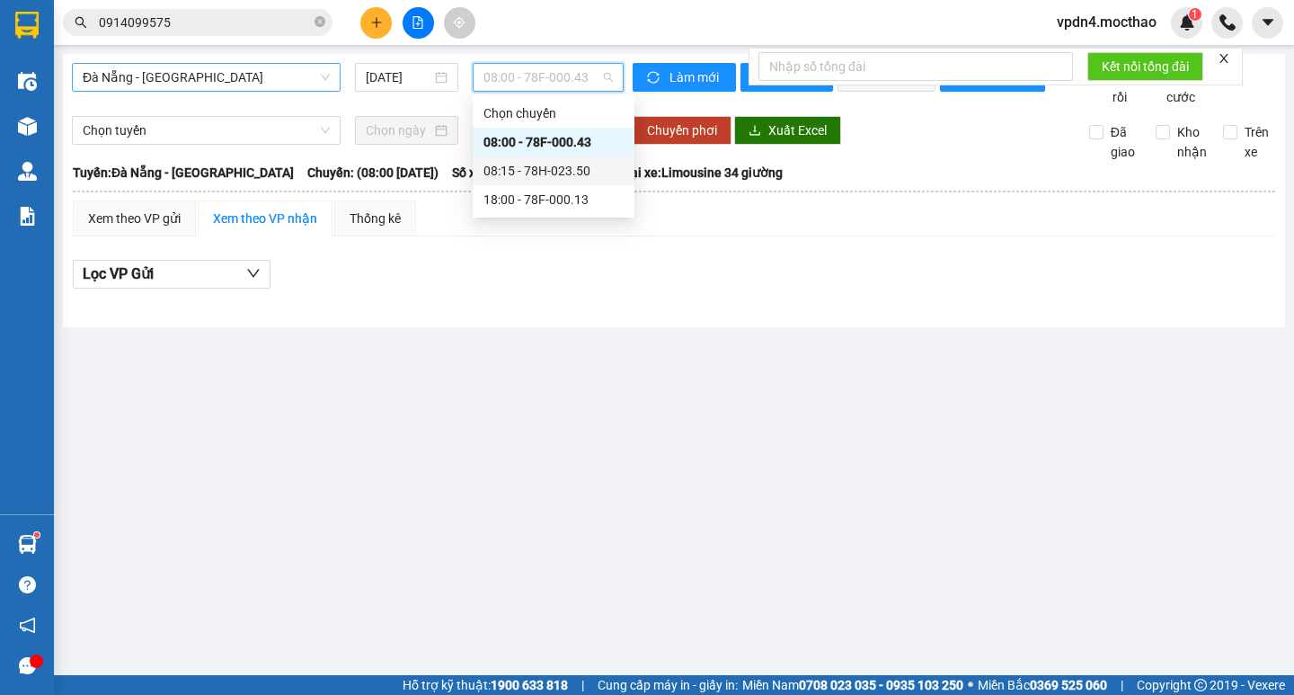
click at [563, 165] on div "08:15 - 78H-023.50" at bounding box center [554, 171] width 140 height 20
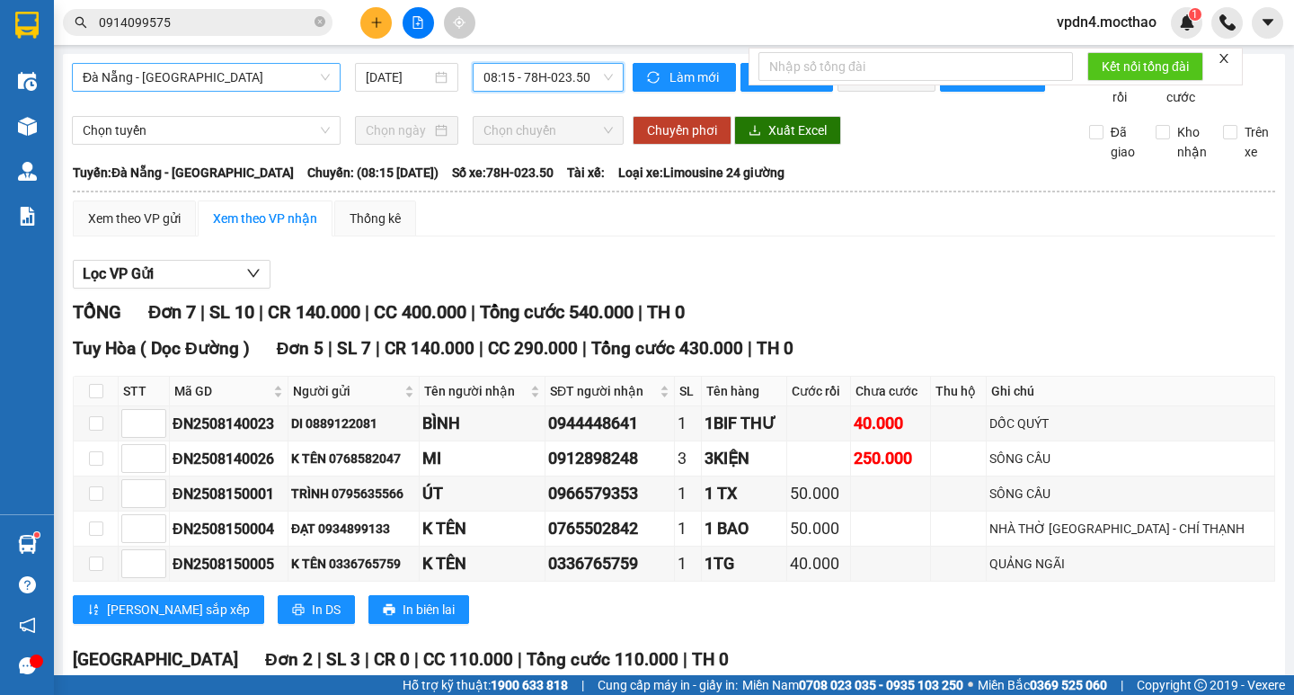
click at [1220, 62] on icon "close" at bounding box center [1224, 58] width 13 height 13
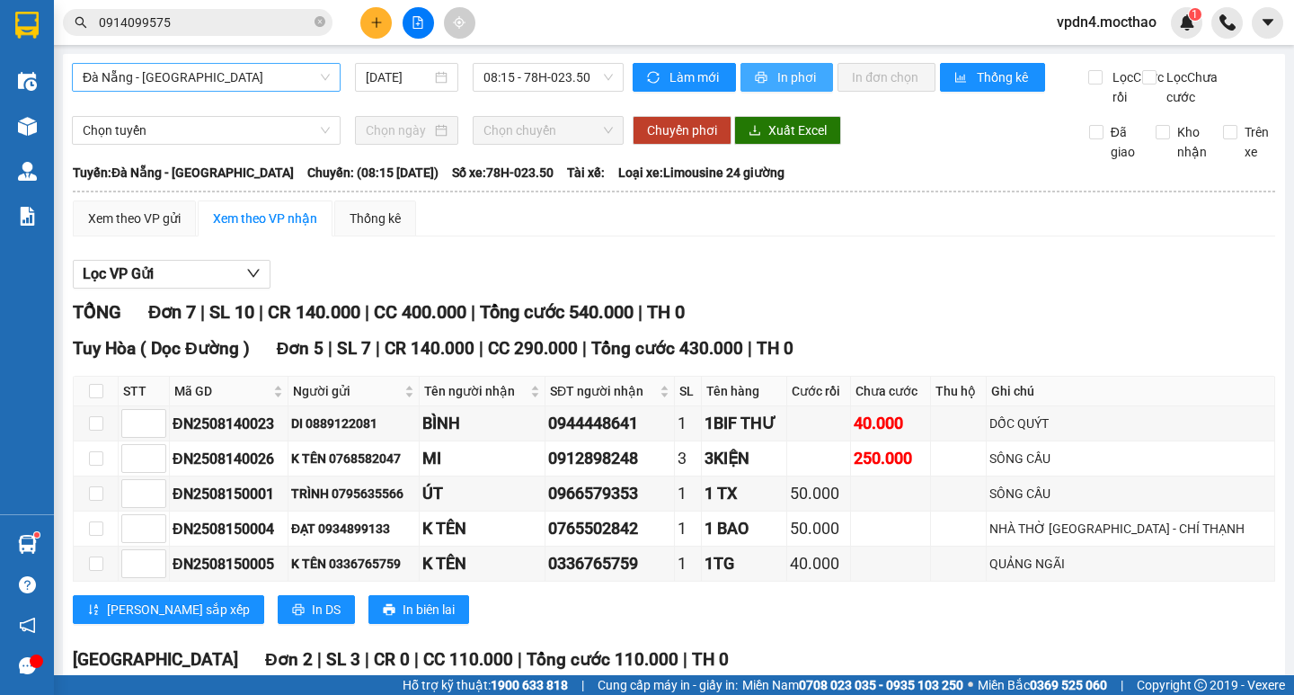
click at [785, 73] on span "In phơi" at bounding box center [797, 77] width 41 height 20
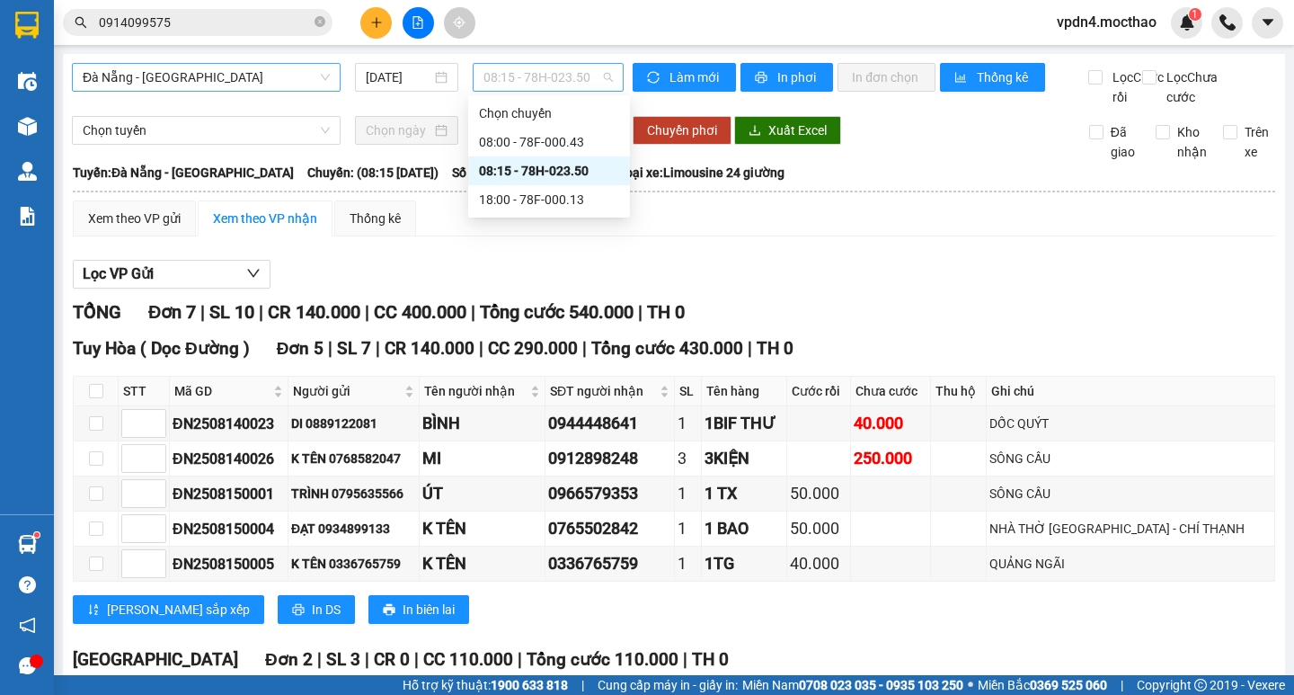
click at [494, 81] on span "08:15 - 78H-023.50" at bounding box center [548, 77] width 129 height 27
click at [572, 196] on div "18:00 - 78F-000.13" at bounding box center [549, 200] width 140 height 20
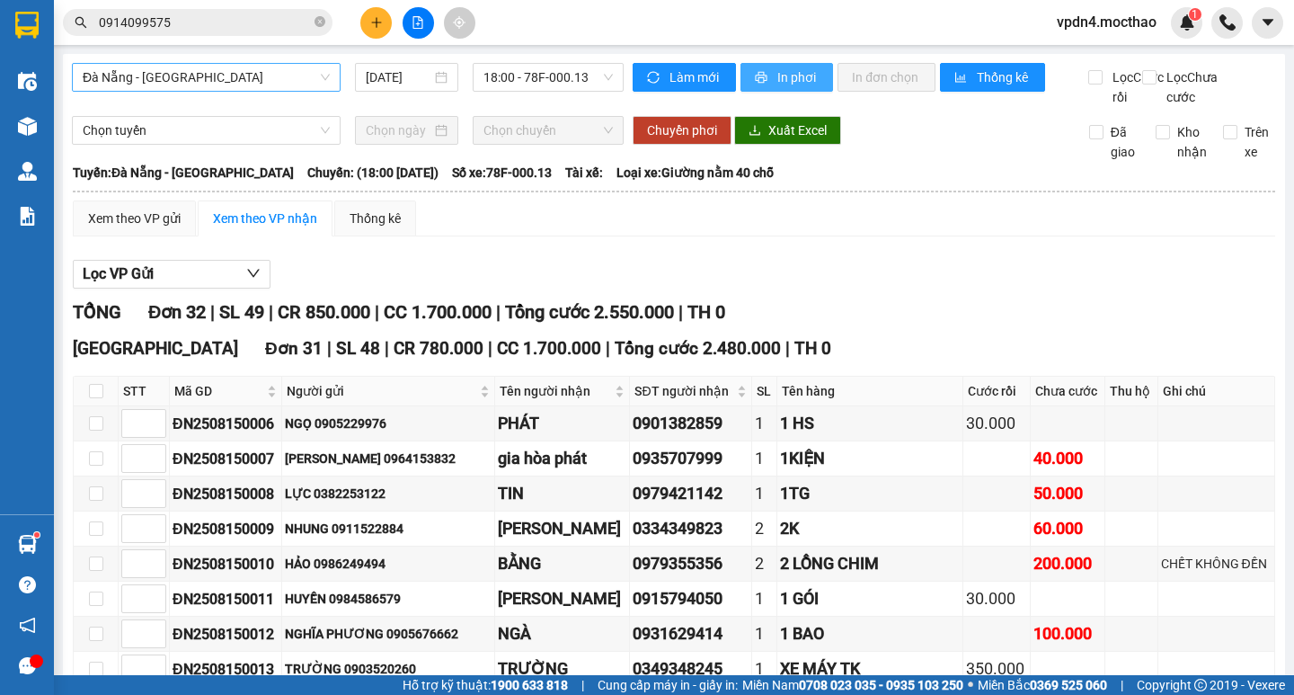
click at [765, 79] on button "In phơi" at bounding box center [787, 77] width 93 height 29
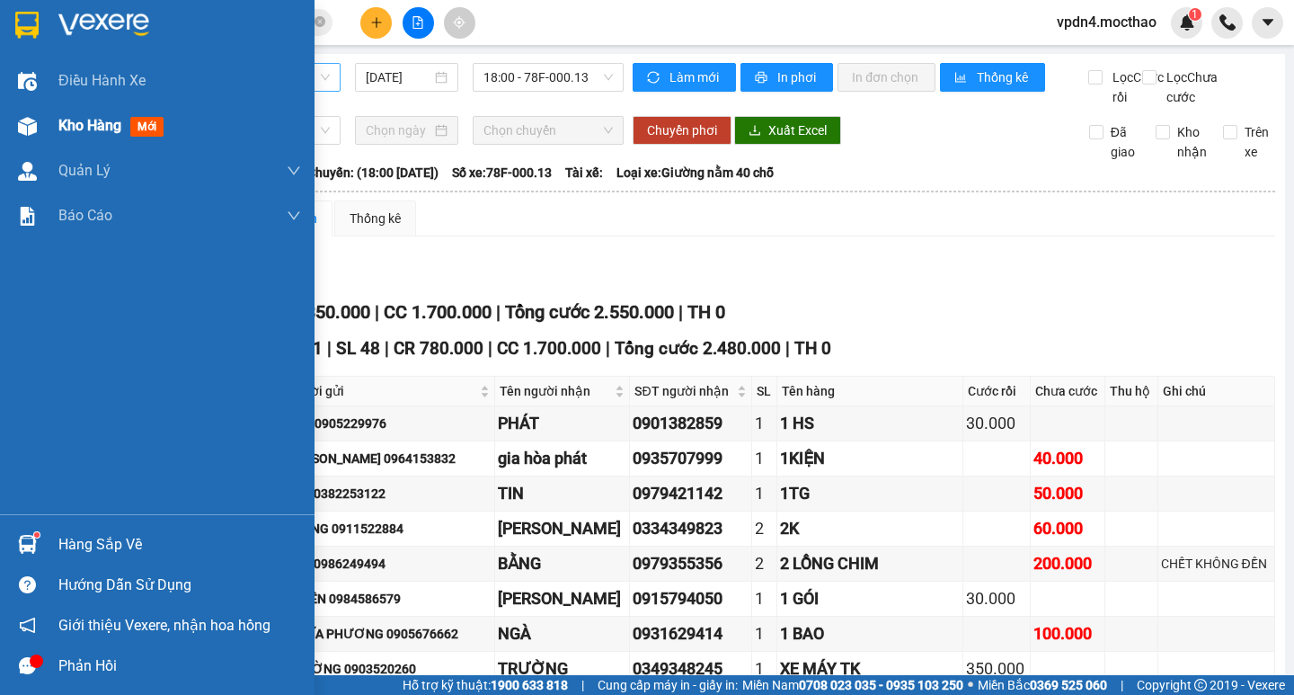
click at [83, 138] on div "Kho hàng mới" at bounding box center [179, 125] width 243 height 45
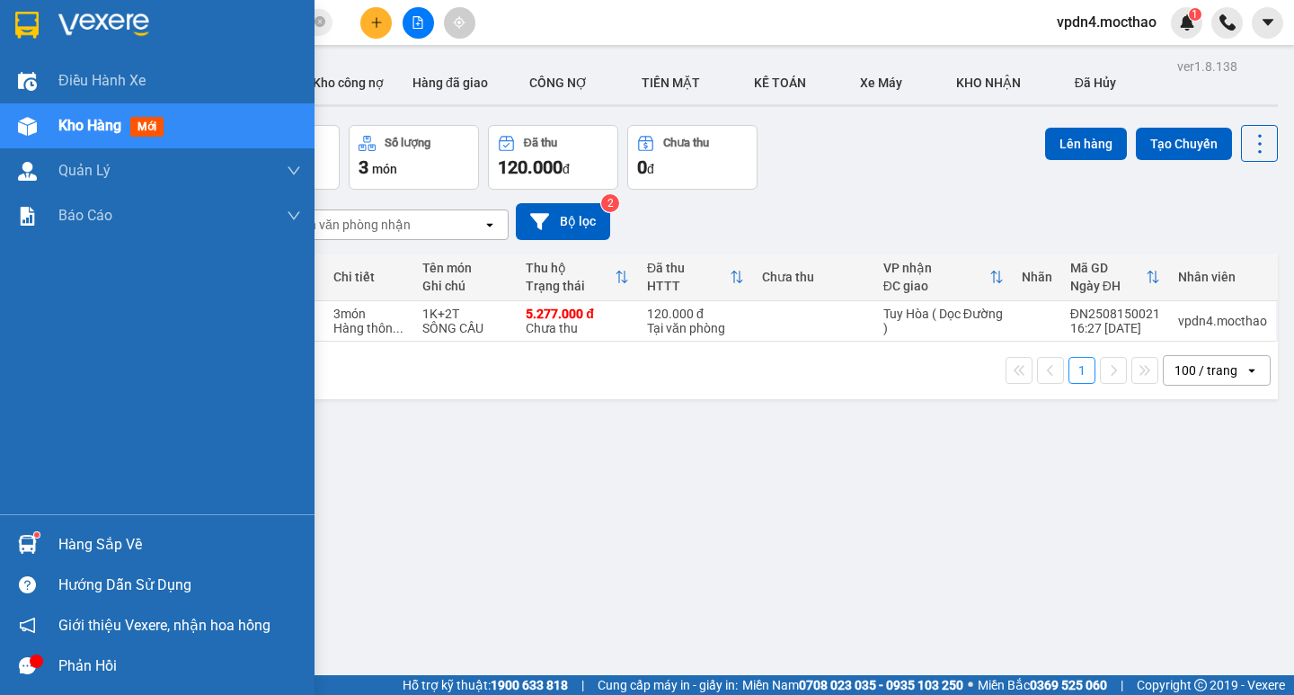
click at [91, 544] on div "Hàng sắp về" at bounding box center [179, 544] width 243 height 27
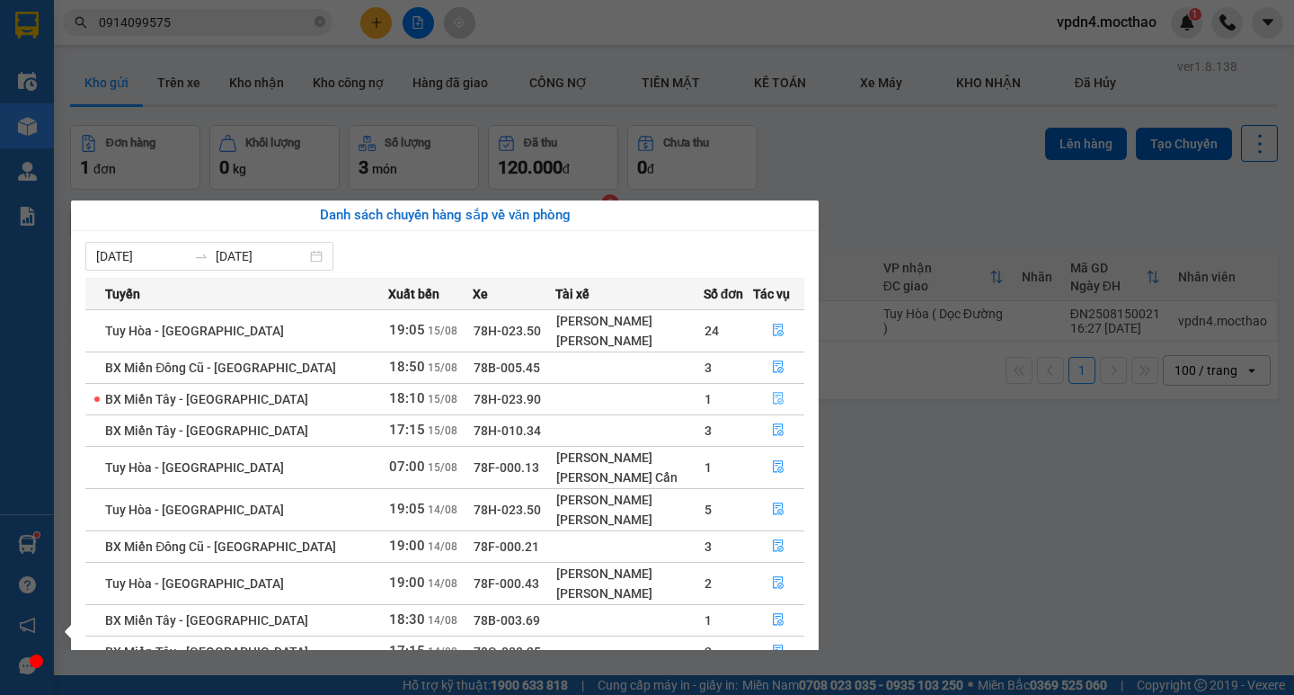
click at [791, 385] on button "button" at bounding box center [779, 399] width 50 height 29
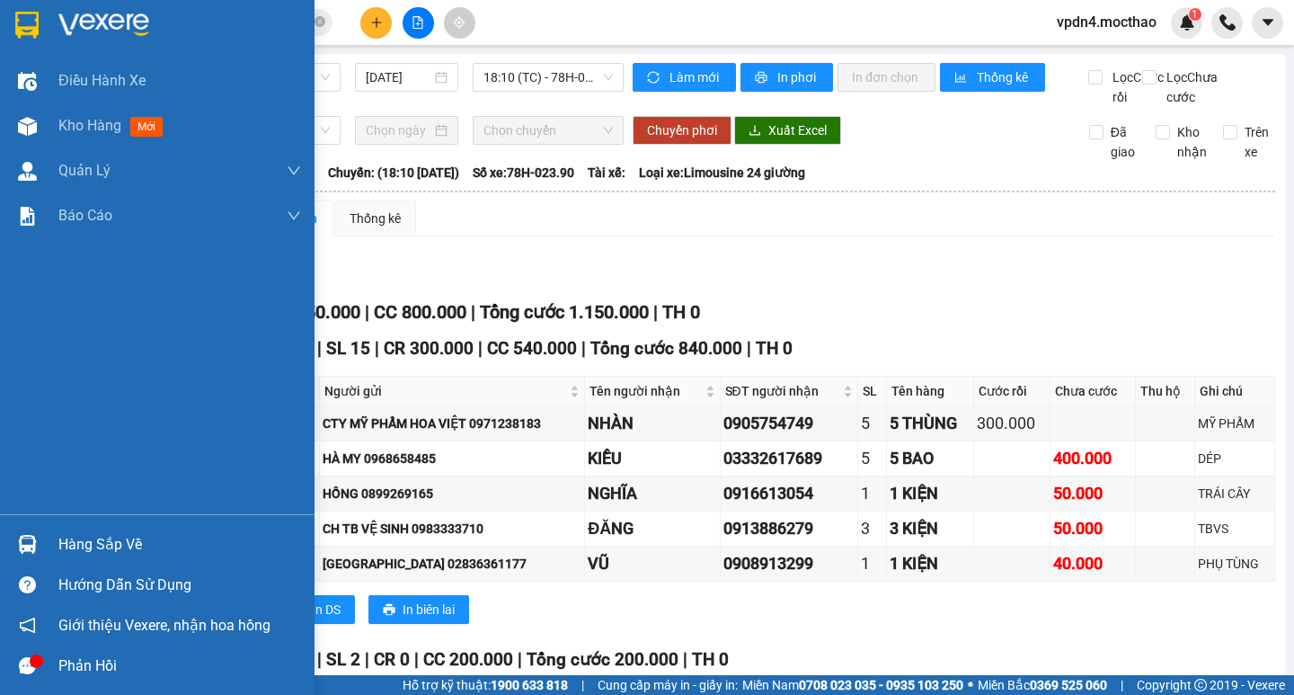
click at [76, 546] on div "Hàng sắp về" at bounding box center [179, 544] width 243 height 27
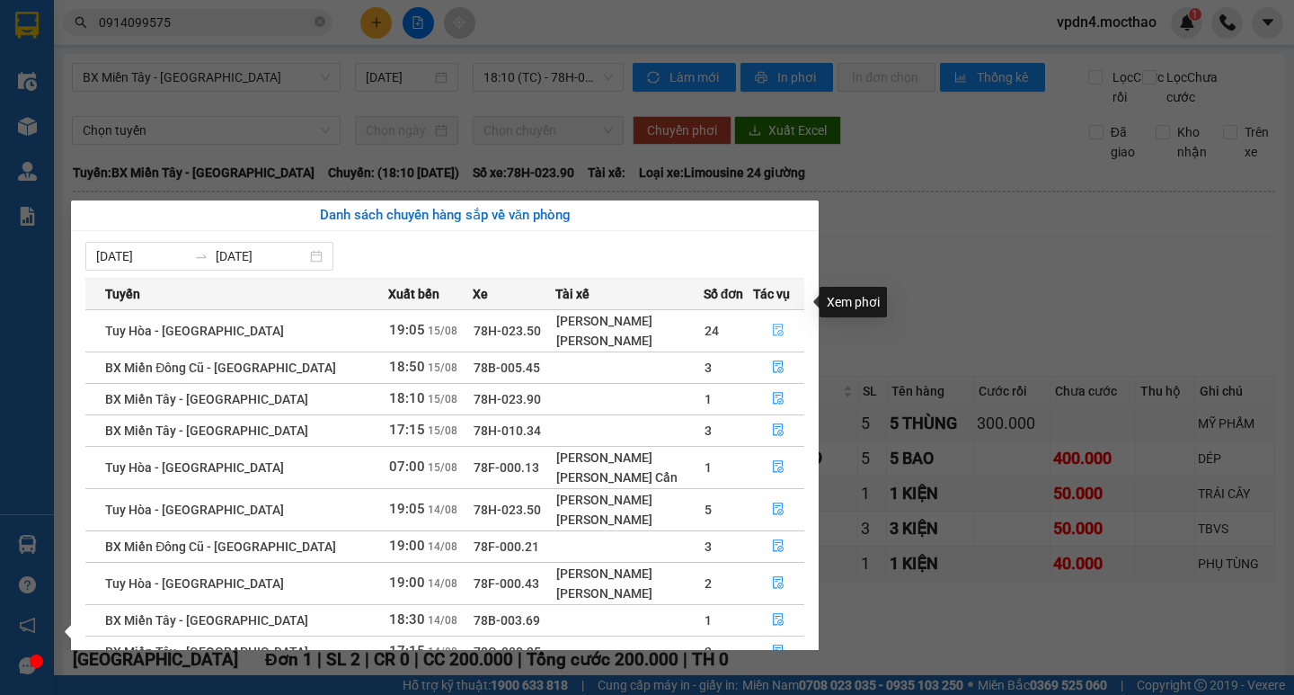
click at [765, 316] on button "button" at bounding box center [779, 330] width 50 height 29
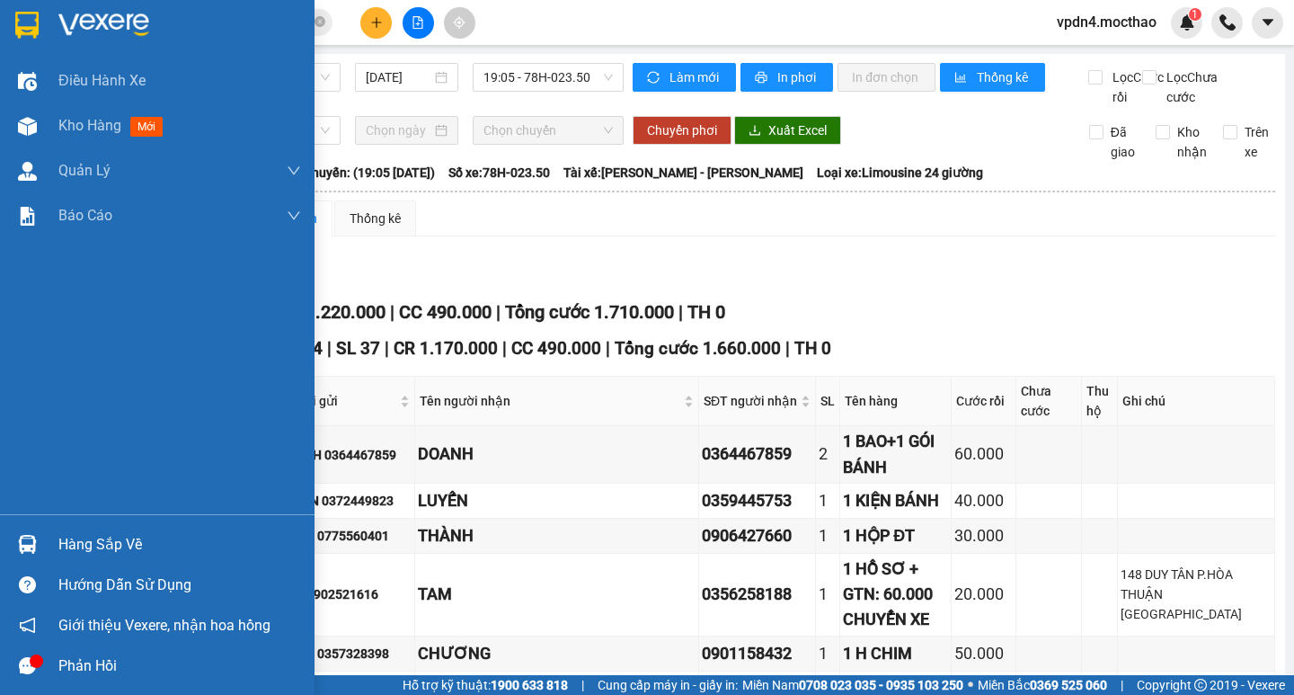
click at [91, 546] on div "Hàng sắp về" at bounding box center [179, 544] width 243 height 27
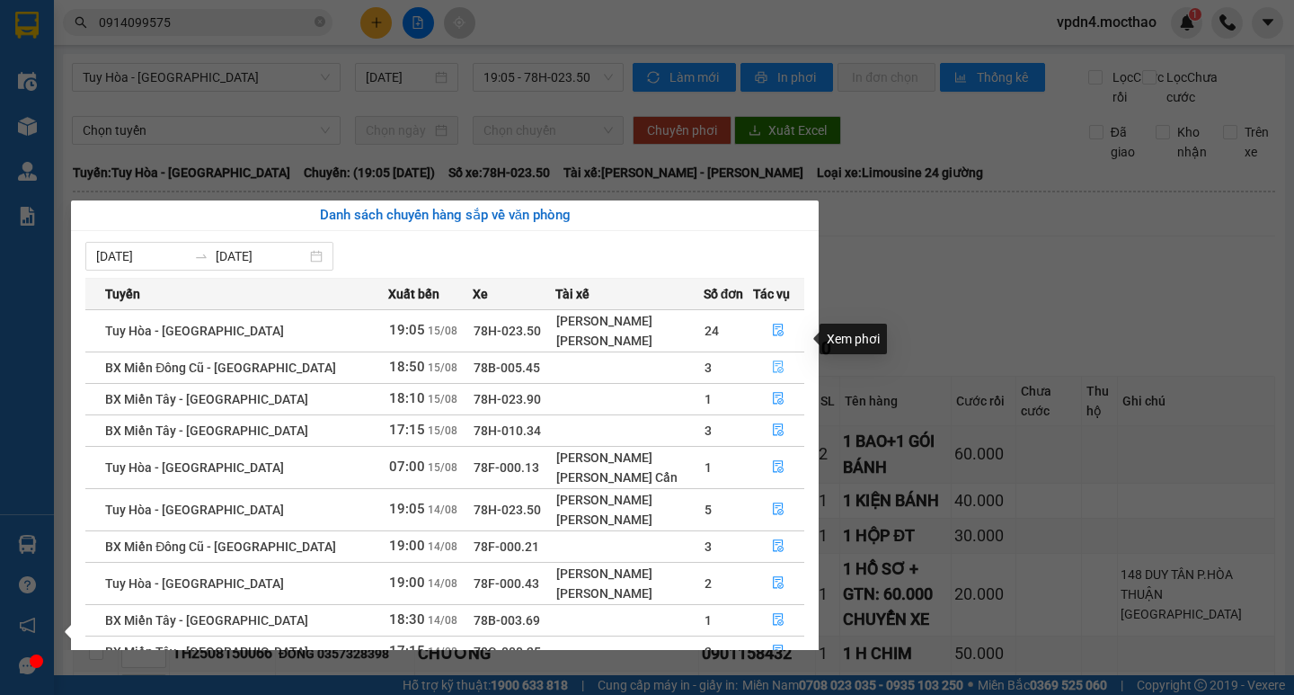
click at [776, 360] on icon "file-done" at bounding box center [778, 366] width 13 height 13
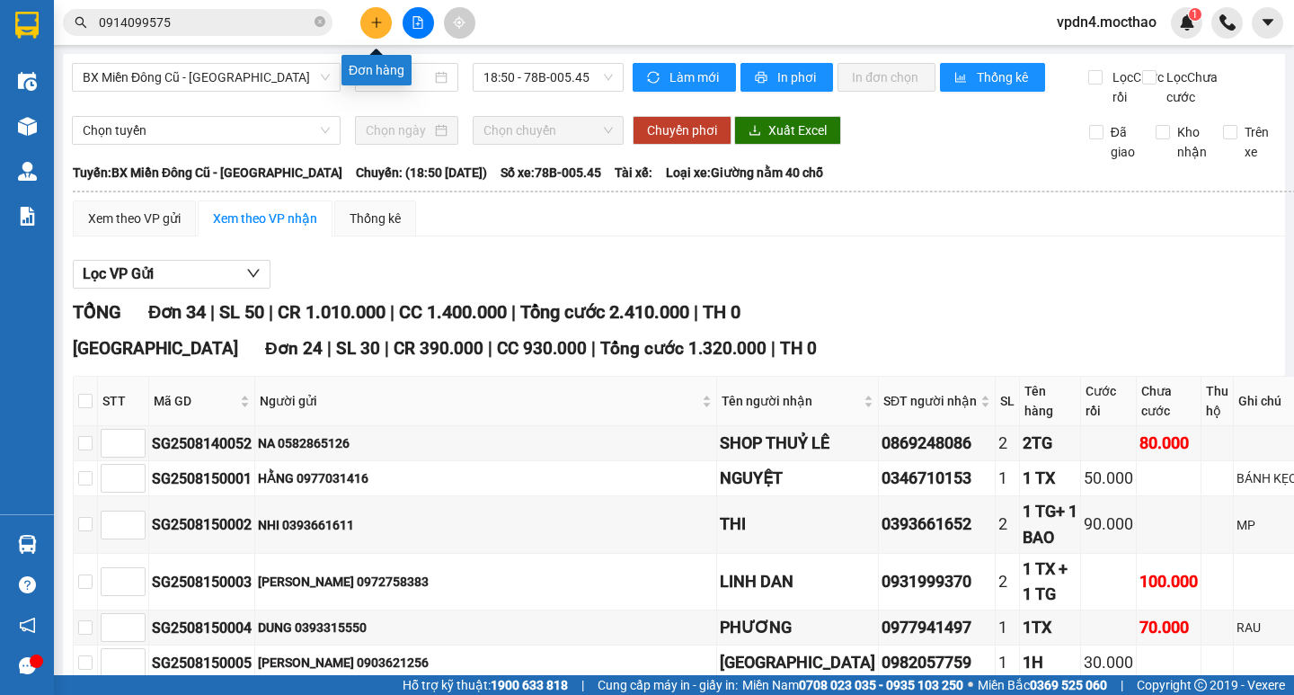
click at [376, 22] on icon "plus" at bounding box center [376, 22] width 10 height 1
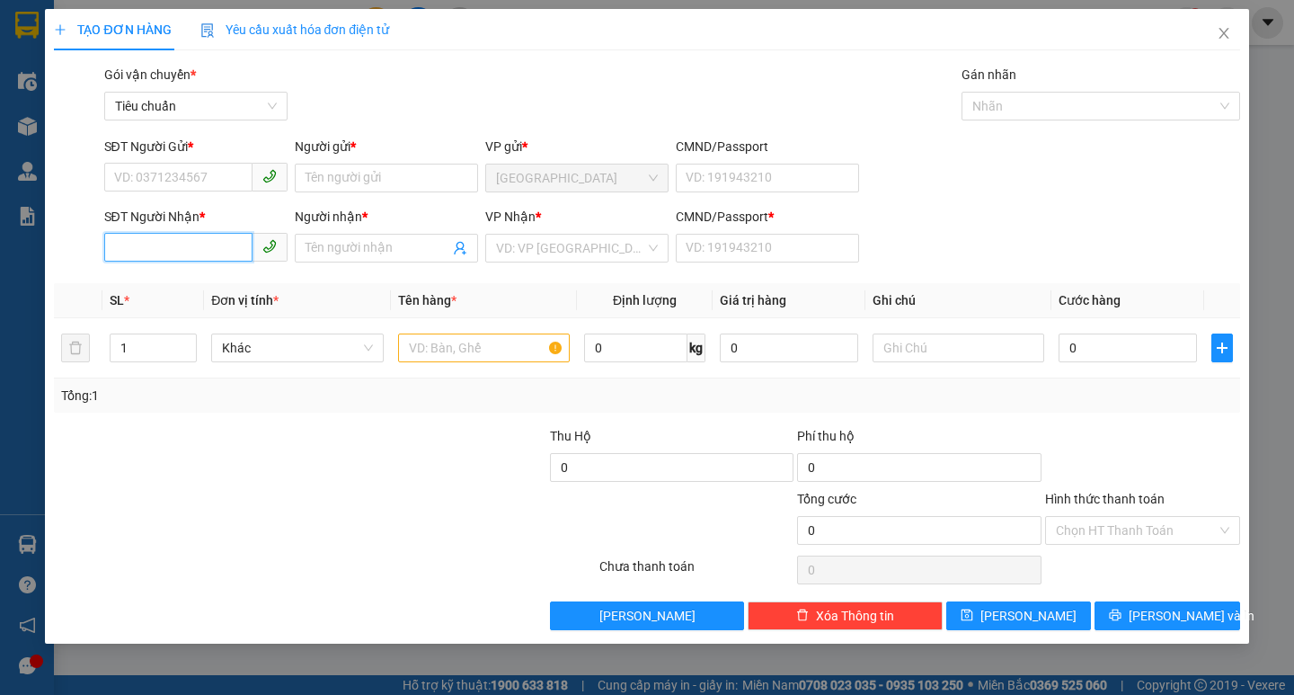
click at [182, 249] on input "SĐT Người Nhận *" at bounding box center [178, 247] width 148 height 29
click at [302, 251] on span at bounding box center [386, 248] width 183 height 29
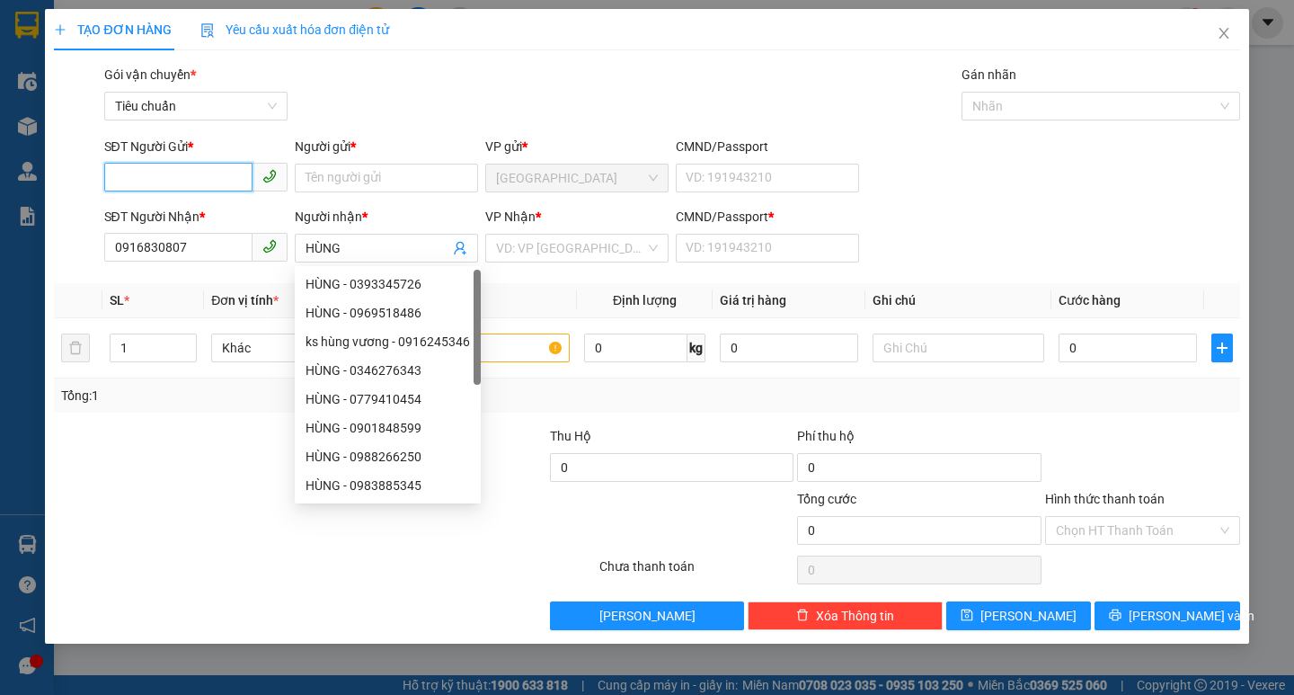
click at [247, 170] on input "SĐT Người Gửi *" at bounding box center [178, 177] width 148 height 29
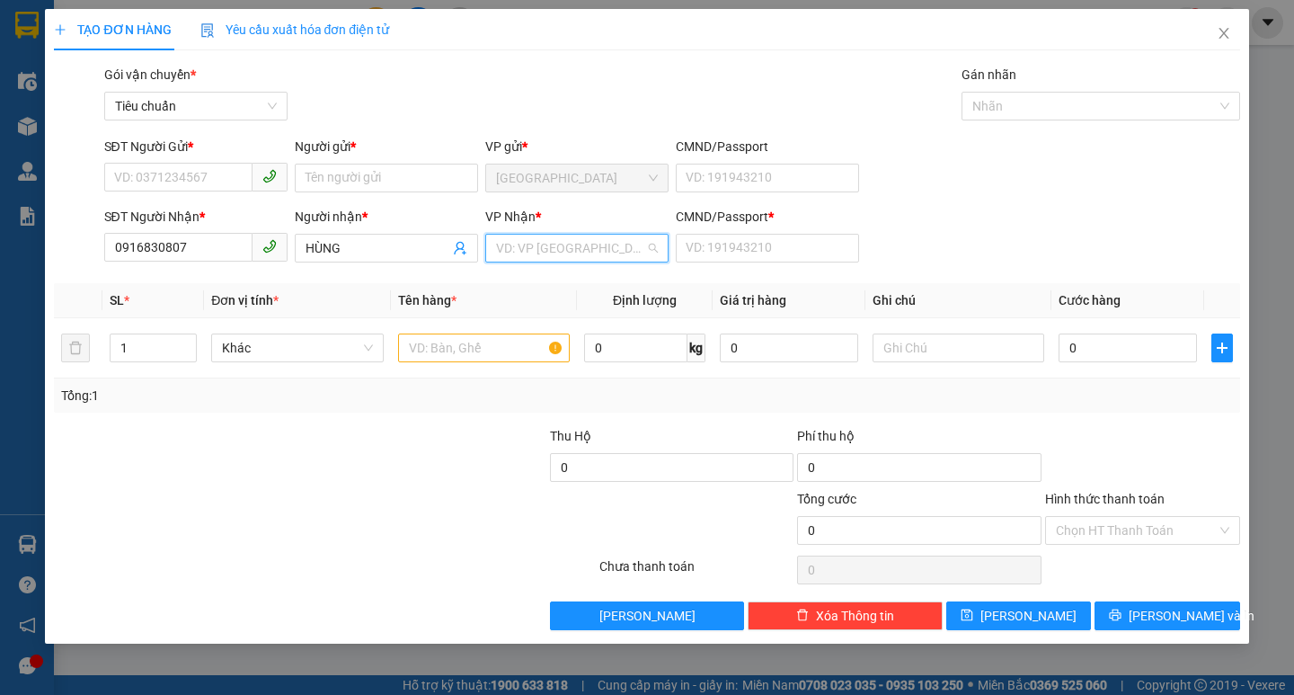
click at [562, 257] on input "search" at bounding box center [570, 248] width 149 height 27
click at [169, 180] on input "SĐT Người Gửi *" at bounding box center [178, 177] width 148 height 29
click at [357, 186] on input "Người gửi *" at bounding box center [386, 178] width 183 height 29
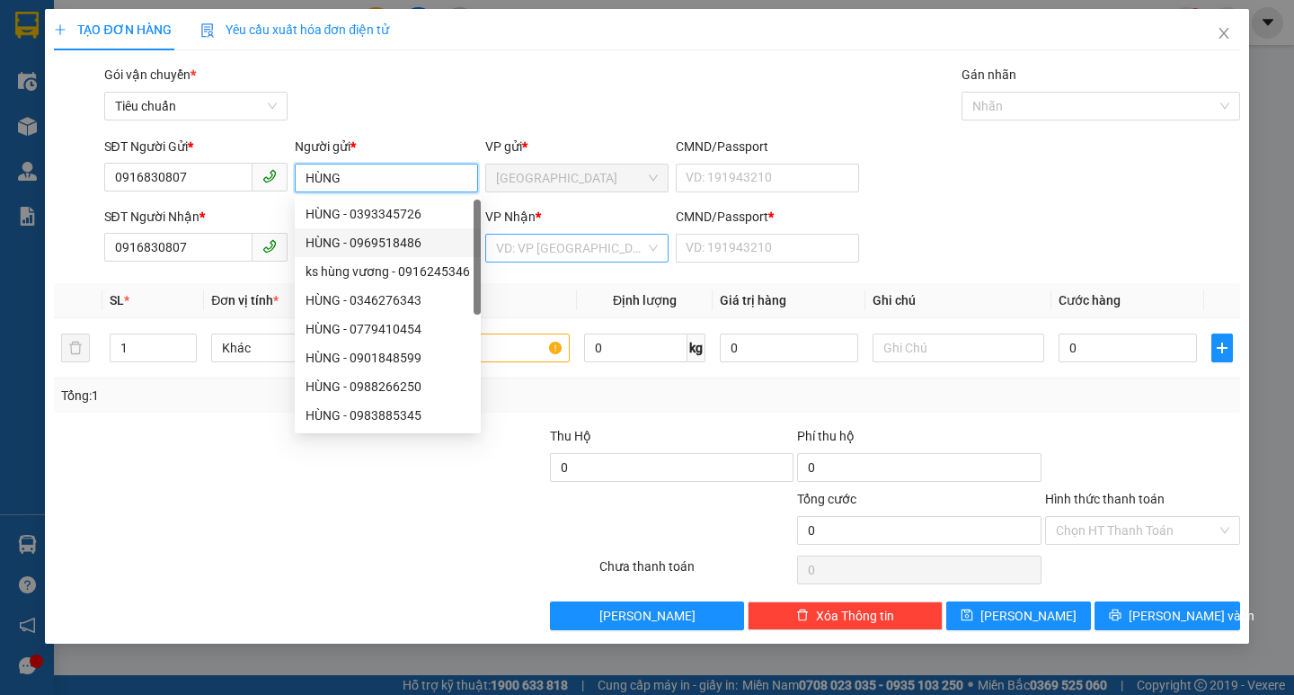
click at [552, 262] on div "VD: VP [GEOGRAPHIC_DATA]" at bounding box center [576, 248] width 183 height 29
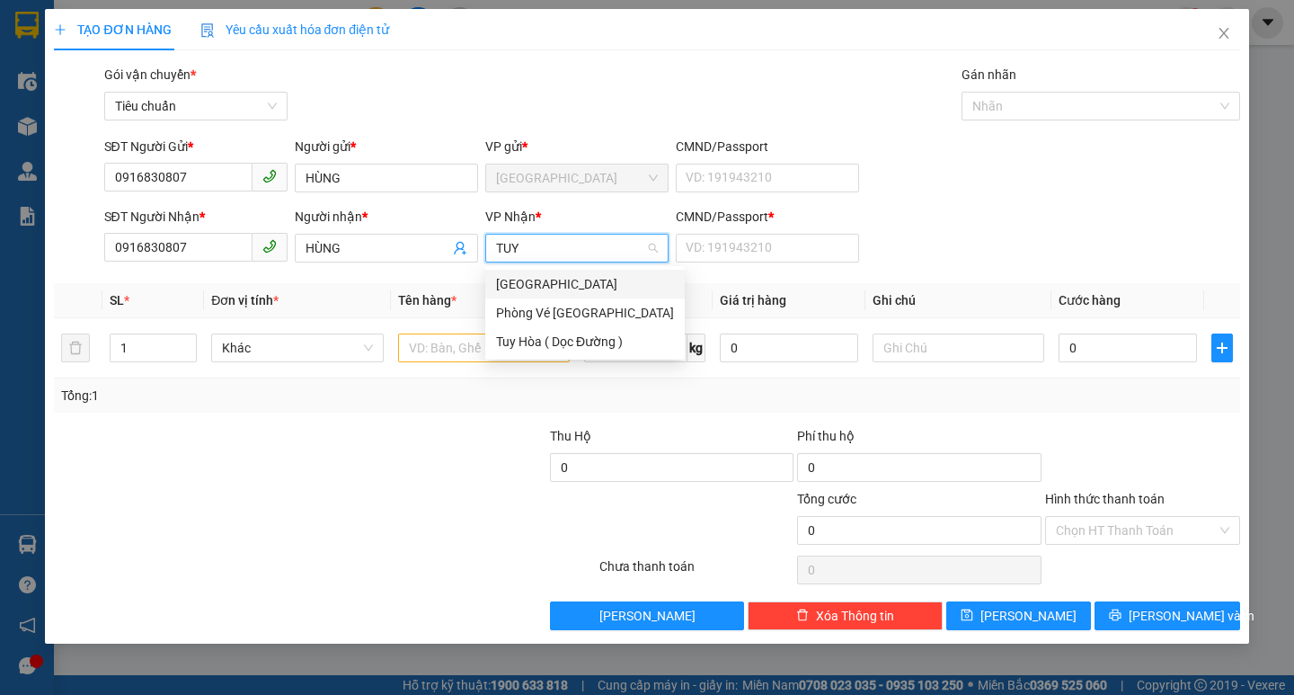
click at [550, 275] on div "[GEOGRAPHIC_DATA]" at bounding box center [585, 284] width 178 height 20
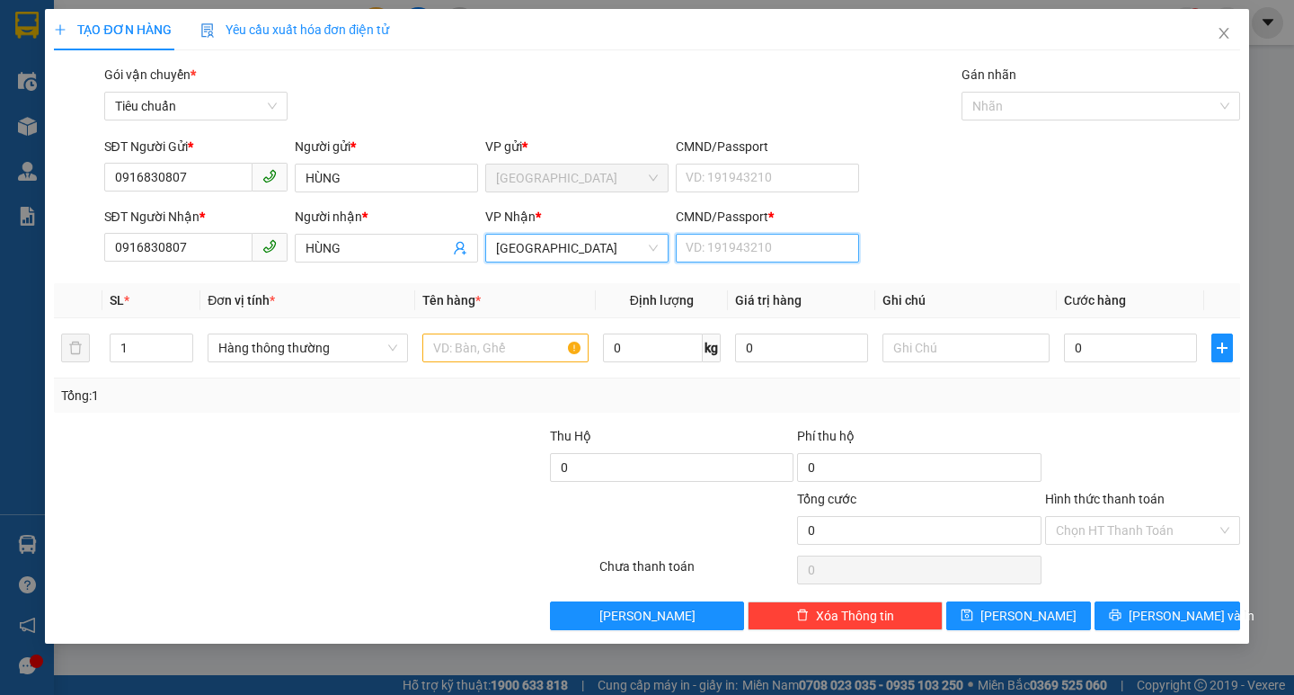
click at [793, 257] on input "CMND/Passport *" at bounding box center [767, 248] width 183 height 29
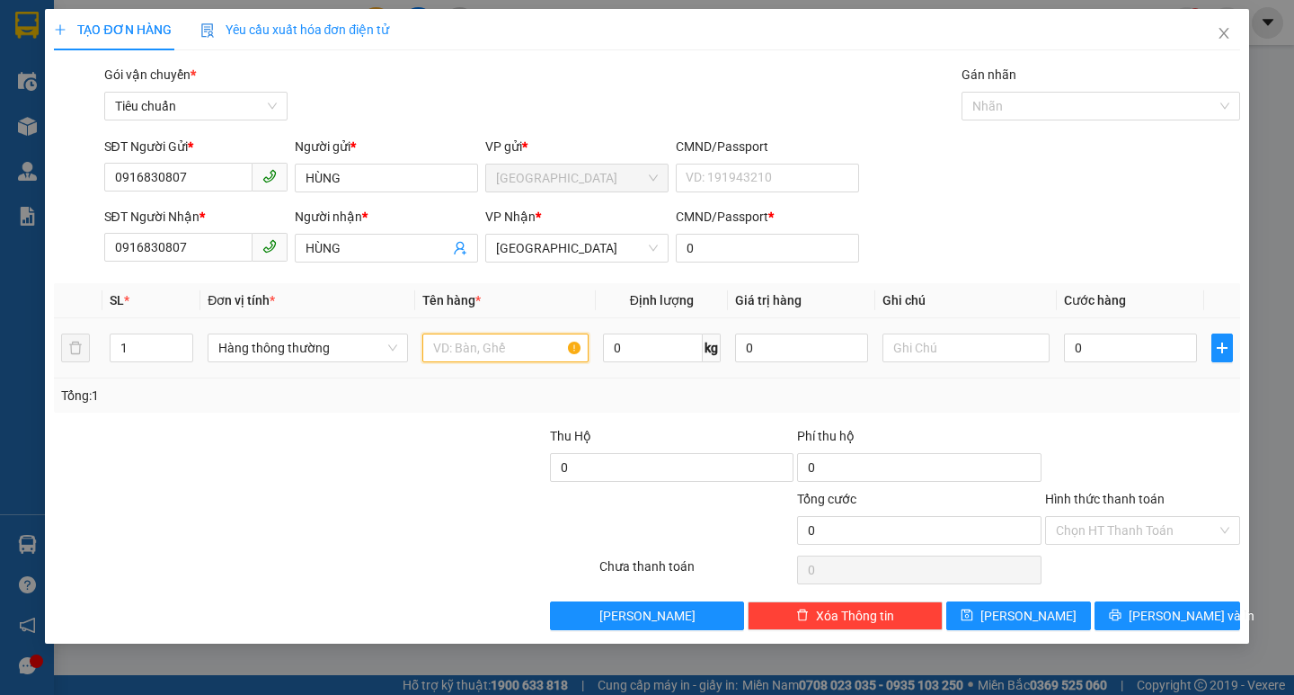
click at [502, 340] on input "text" at bounding box center [505, 347] width 166 height 29
click at [1170, 356] on input "0" at bounding box center [1131, 347] width 134 height 29
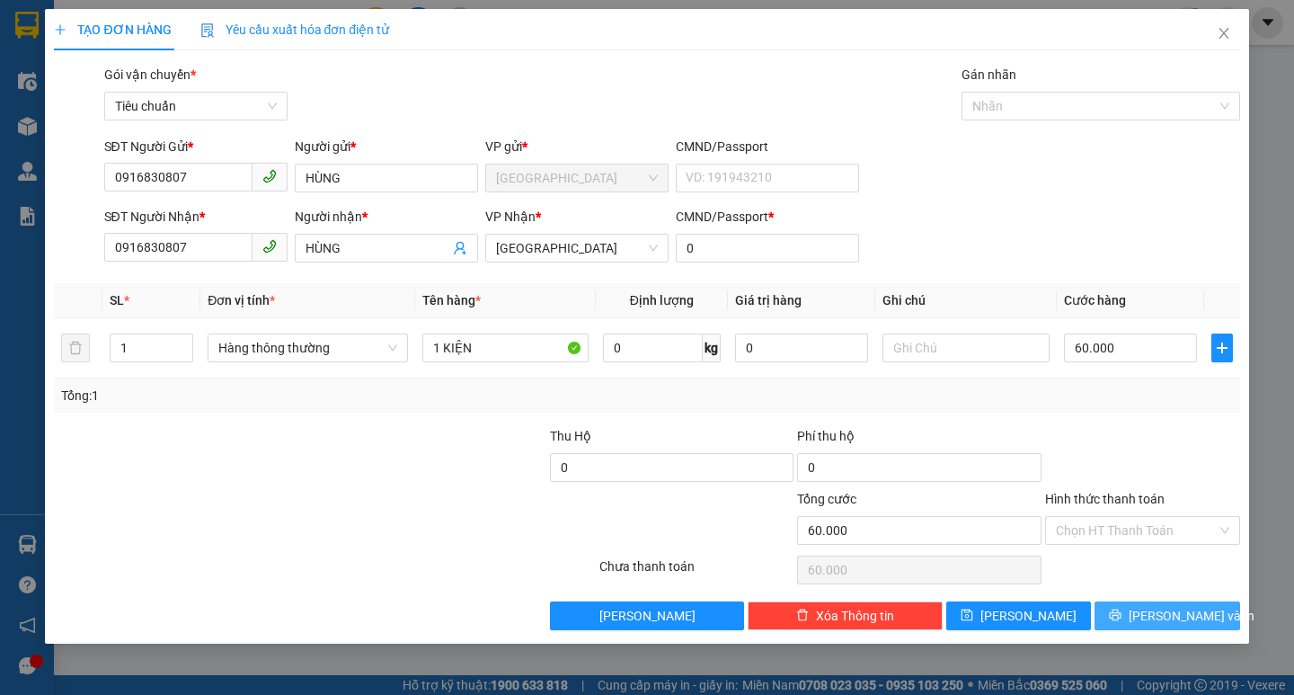
click at [1176, 609] on span "[PERSON_NAME] và In" at bounding box center [1192, 616] width 126 height 20
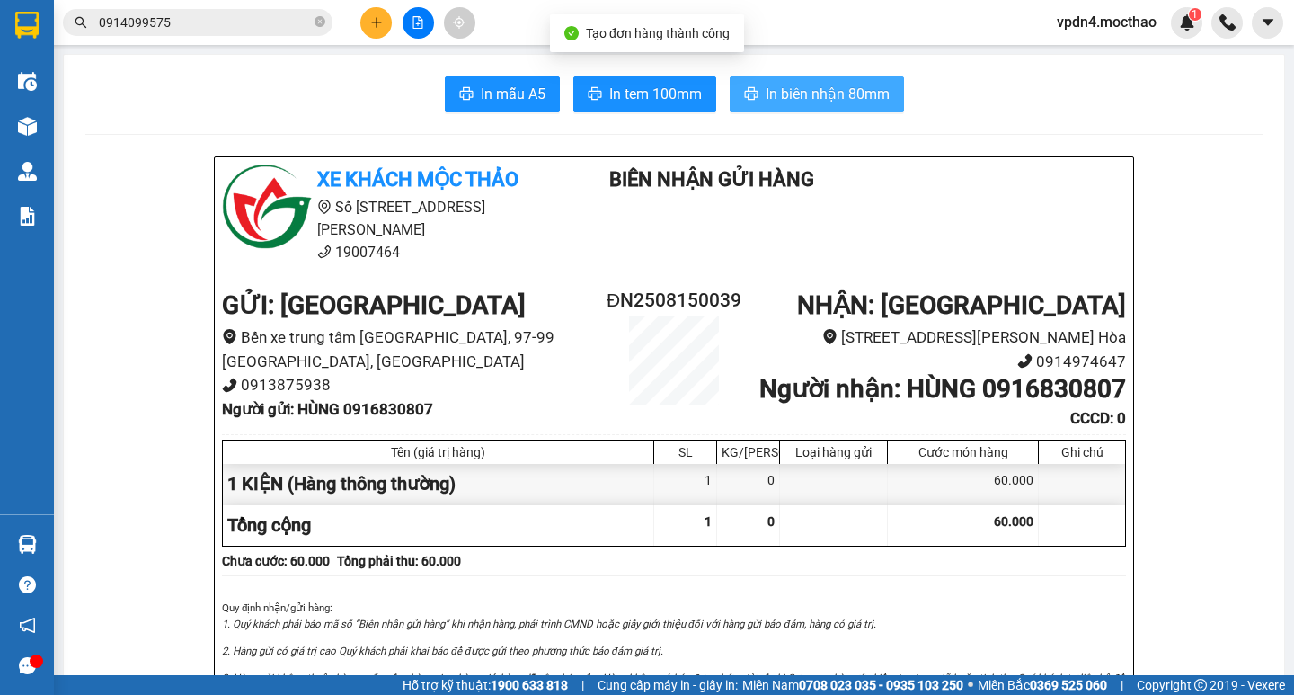
click at [808, 95] on span "In biên nhận 80mm" at bounding box center [828, 94] width 124 height 22
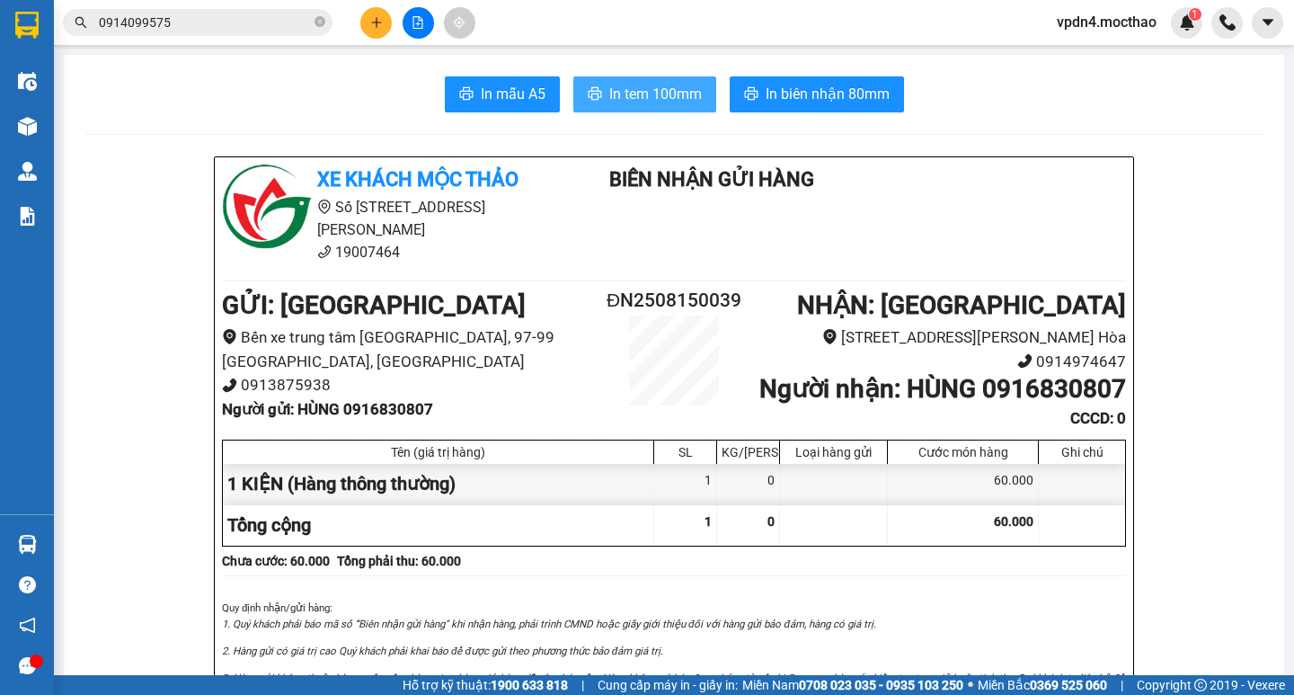
click at [656, 104] on span "In tem 100mm" at bounding box center [655, 94] width 93 height 22
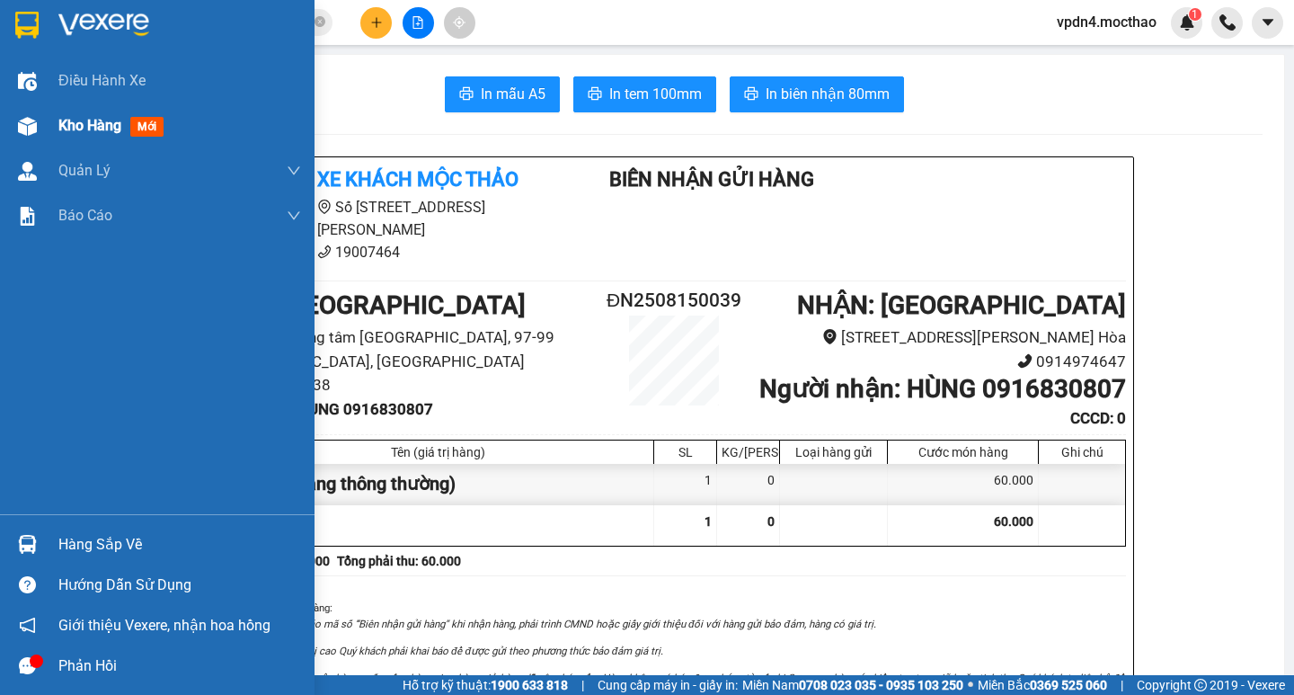
click at [102, 134] on span "Kho hàng" at bounding box center [89, 125] width 63 height 17
